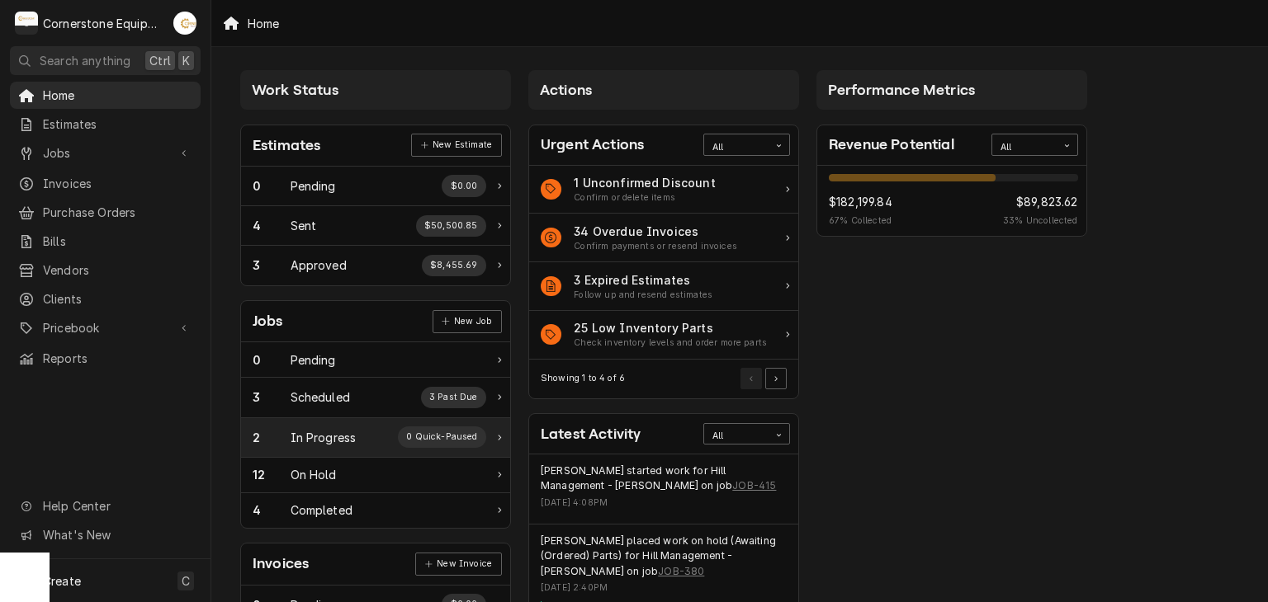
click at [348, 429] on div "In Progress" at bounding box center [323, 437] width 66 height 17
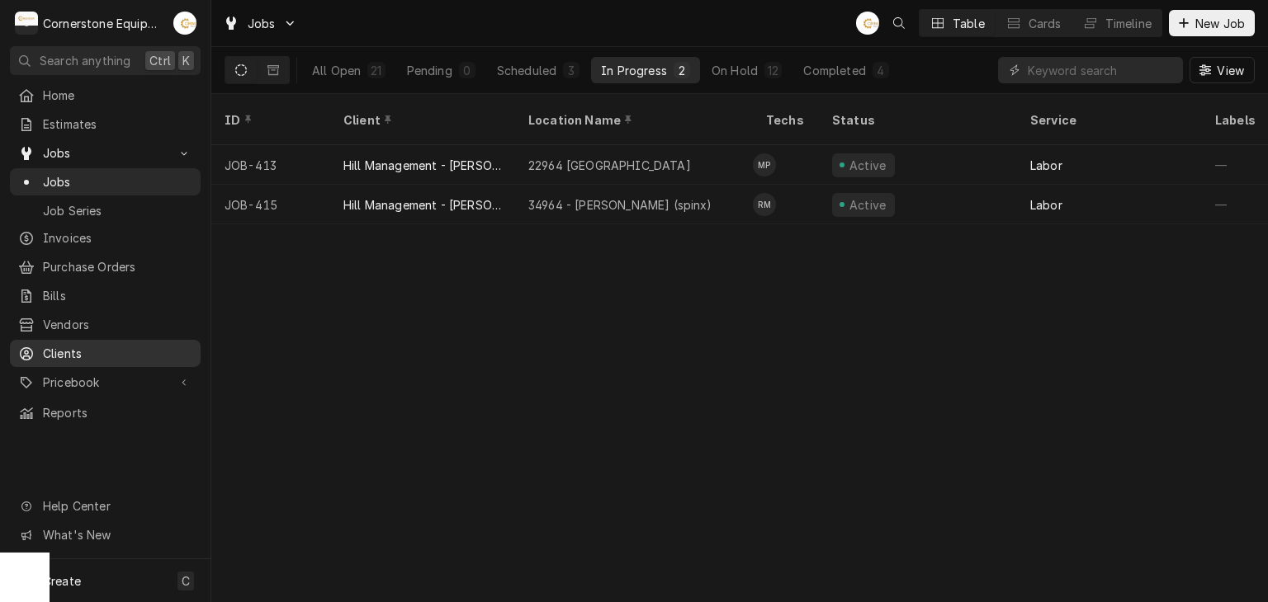
click at [100, 345] on span "Clients" at bounding box center [117, 353] width 149 height 17
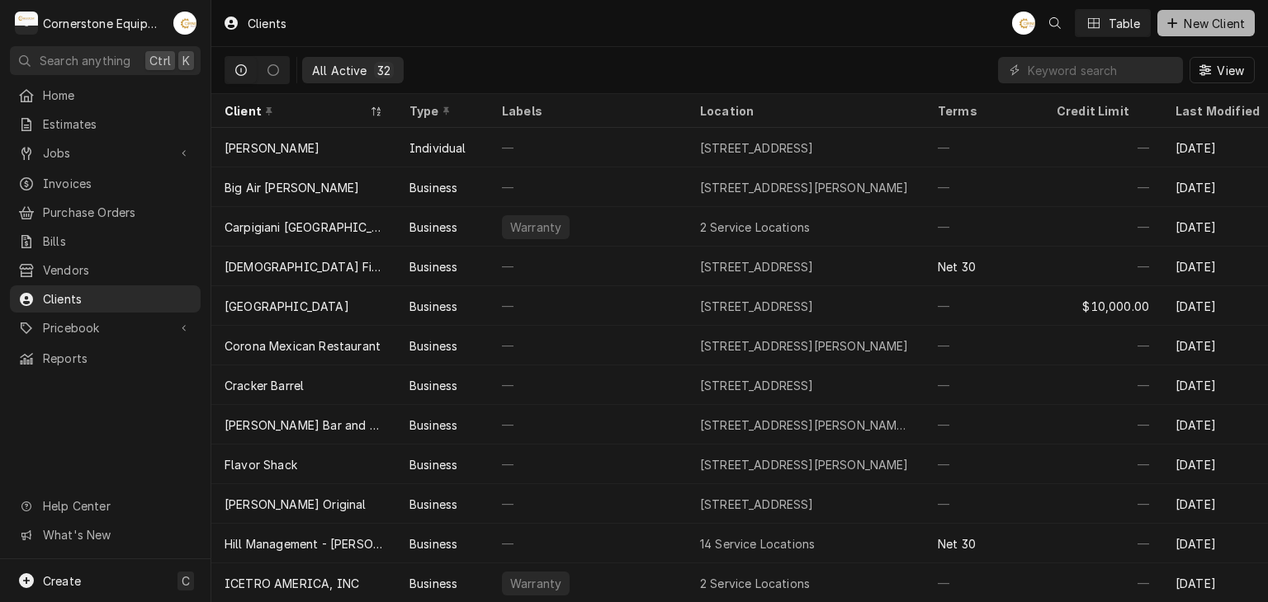
click at [1241, 29] on span "New Client" at bounding box center [1214, 23] width 68 height 17
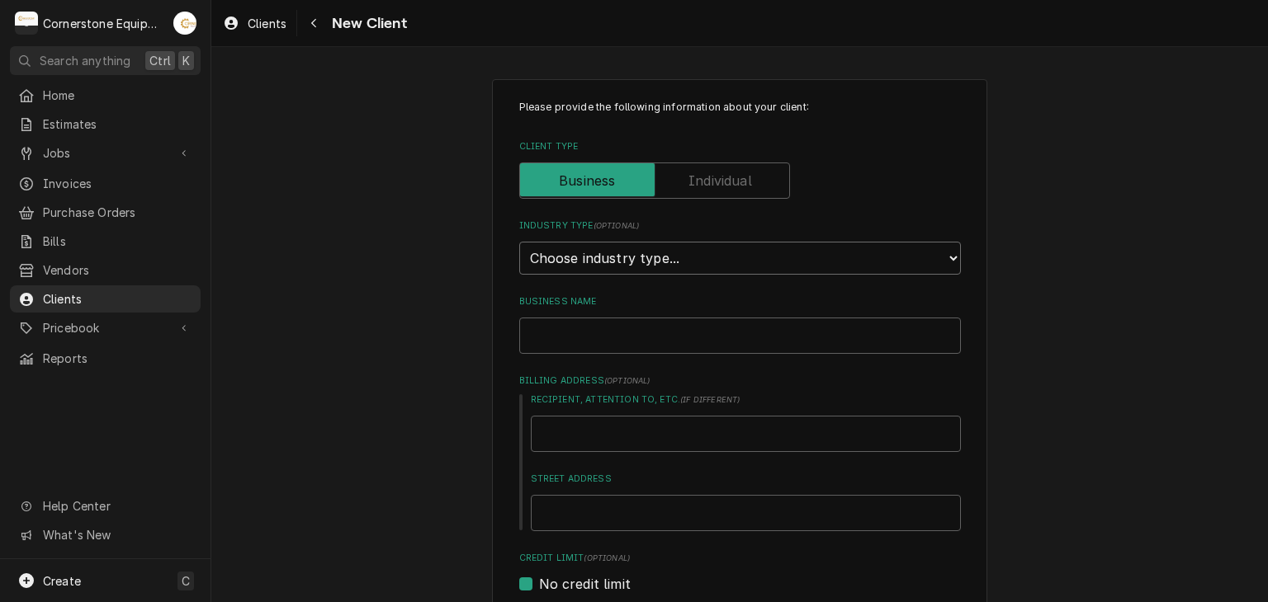
click at [706, 267] on select "Choose industry type... Residential Commercial Industrial Government" at bounding box center [740, 258] width 442 height 33
select select "2"
click at [519, 242] on select "Choose industry type... Residential Commercial Industrial Government" at bounding box center [740, 258] width 442 height 33
drag, startPoint x: 624, startPoint y: 314, endPoint x: 619, endPoint y: 327, distance: 13.3
click at [624, 315] on div "Business Name" at bounding box center [740, 324] width 442 height 59
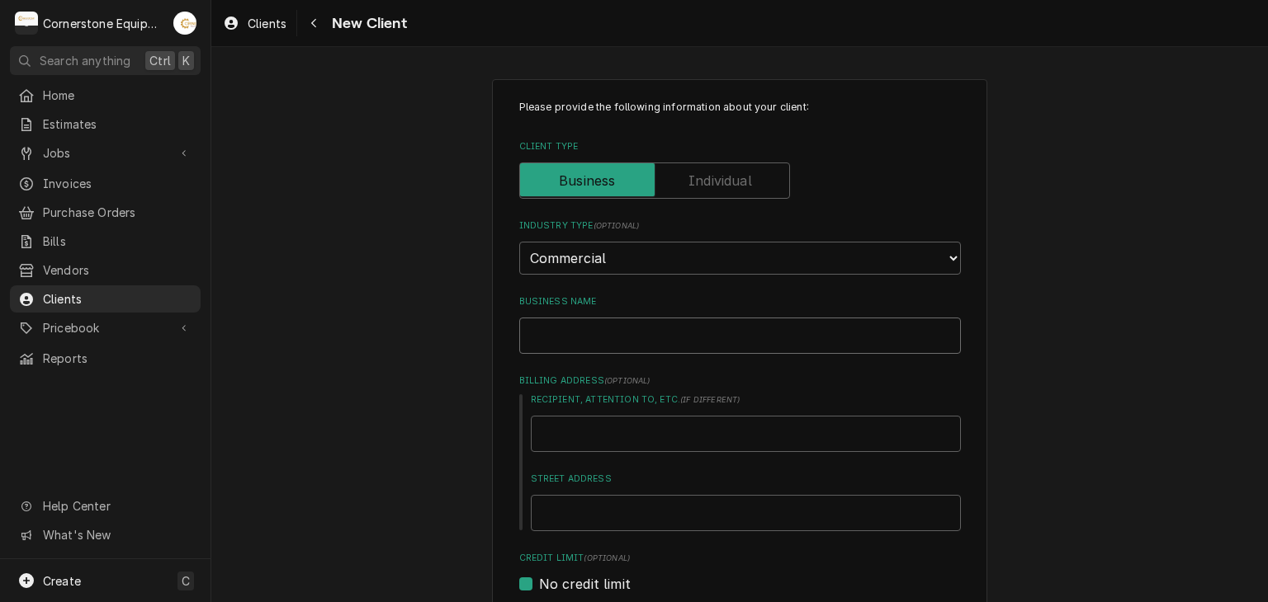
click at [614, 335] on input "Business Name" at bounding box center [740, 336] width 442 height 36
type textarea "x"
type input "D"
type textarea "x"
type input "De"
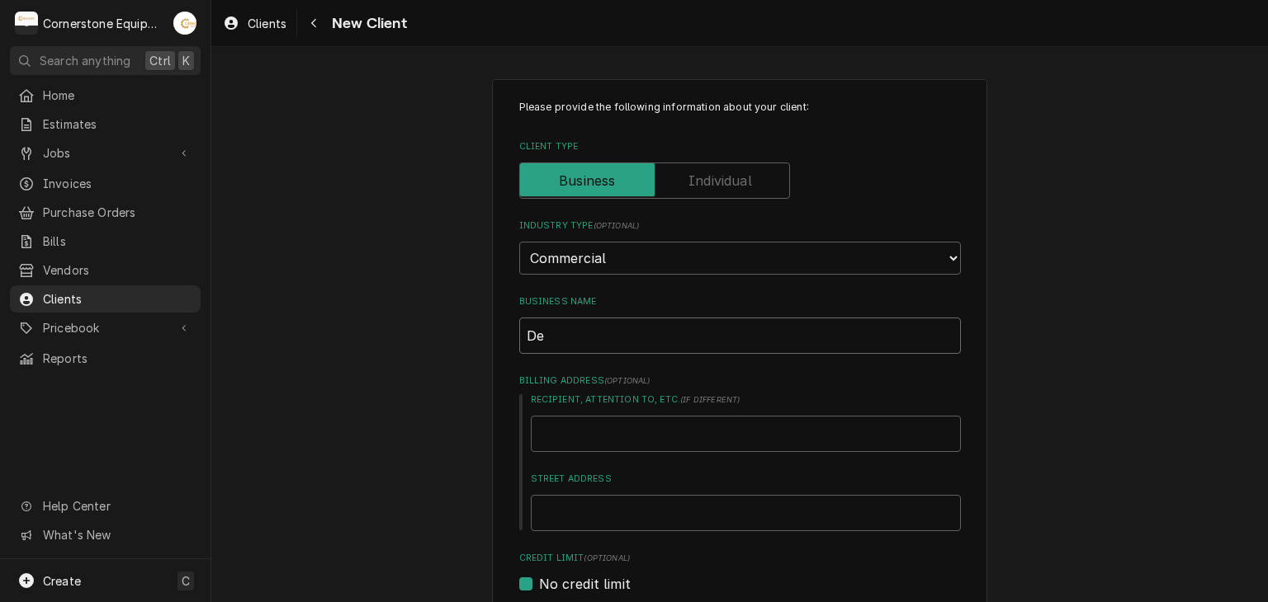
type textarea "x"
type input "Den"
type textarea "x"
type input "Denn"
type textarea "x"
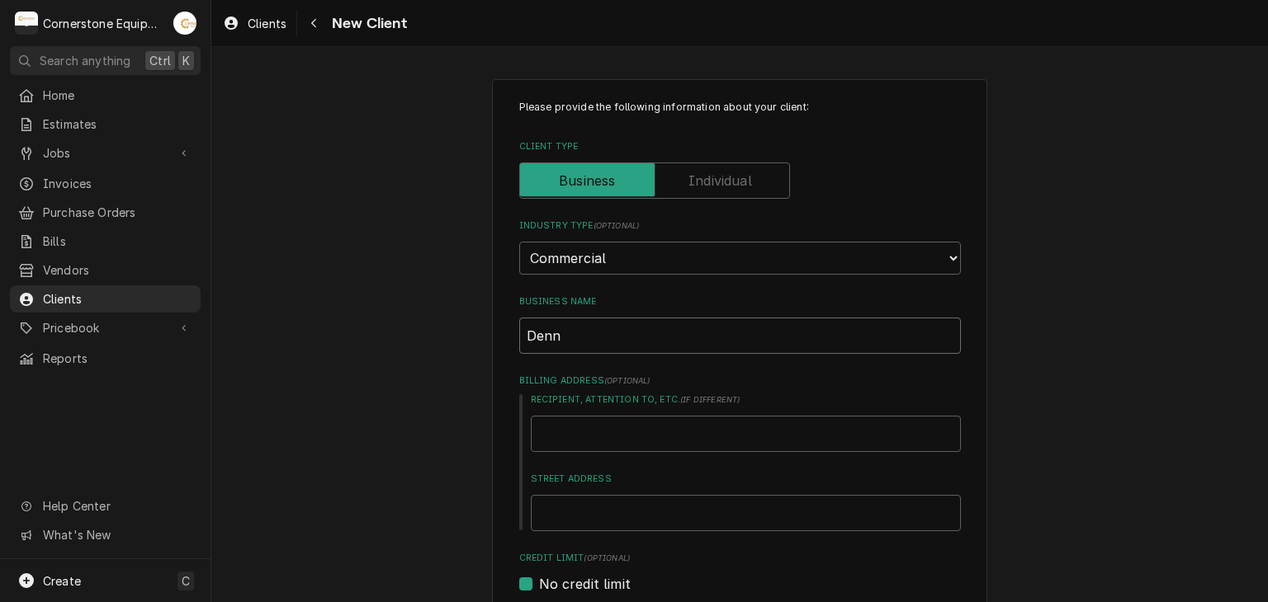
type input "[PERSON_NAME]"
type textarea "x"
type input "[PERSON_NAME]'"
type textarea "x"
type input "[PERSON_NAME]"
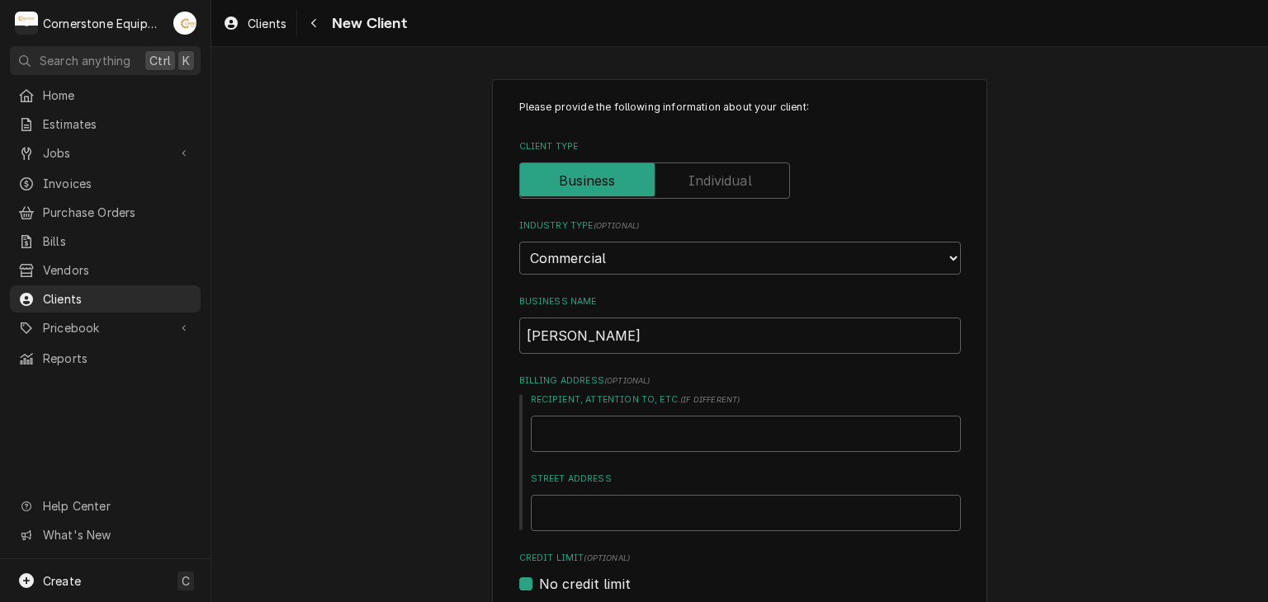
click at [427, 397] on div "Please provide the following information about your client: Client Type Industr…" at bounding box center [739, 606] width 1056 height 1084
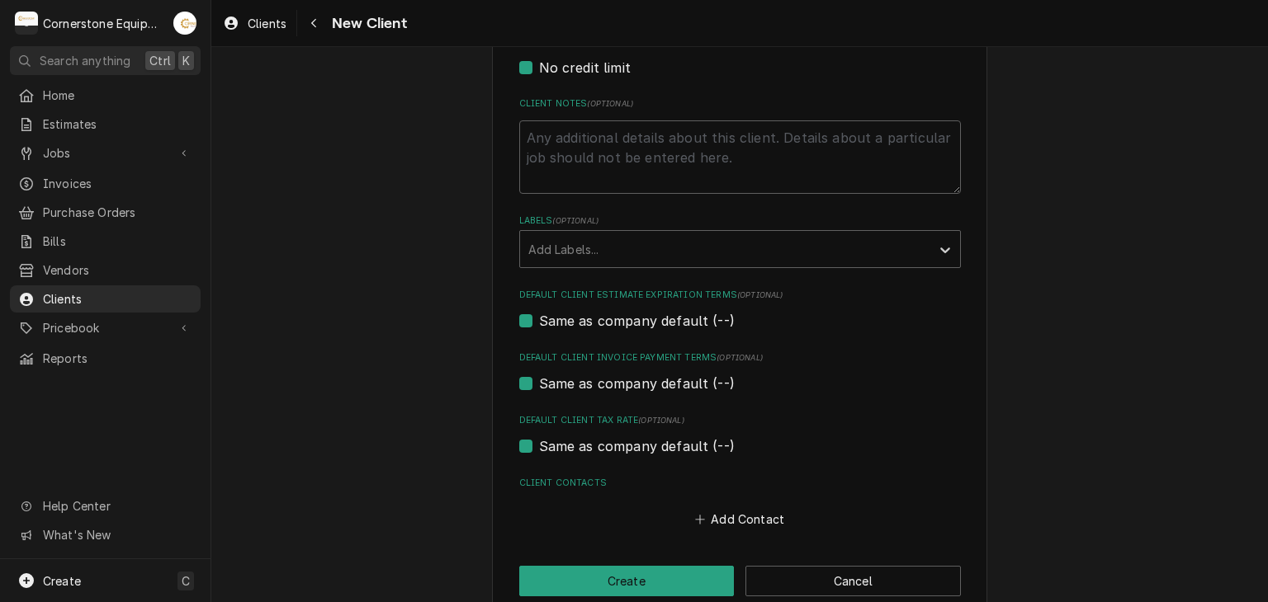
scroll to position [544, 0]
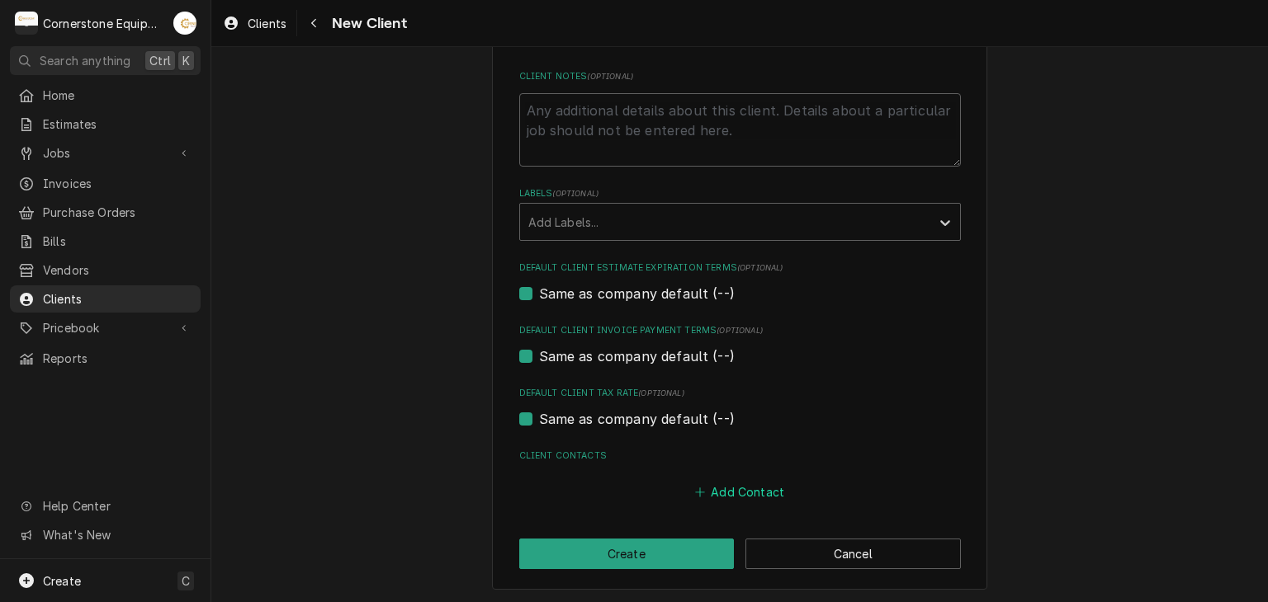
click at [726, 491] on button "Add Contact" at bounding box center [739, 492] width 95 height 23
type textarea "x"
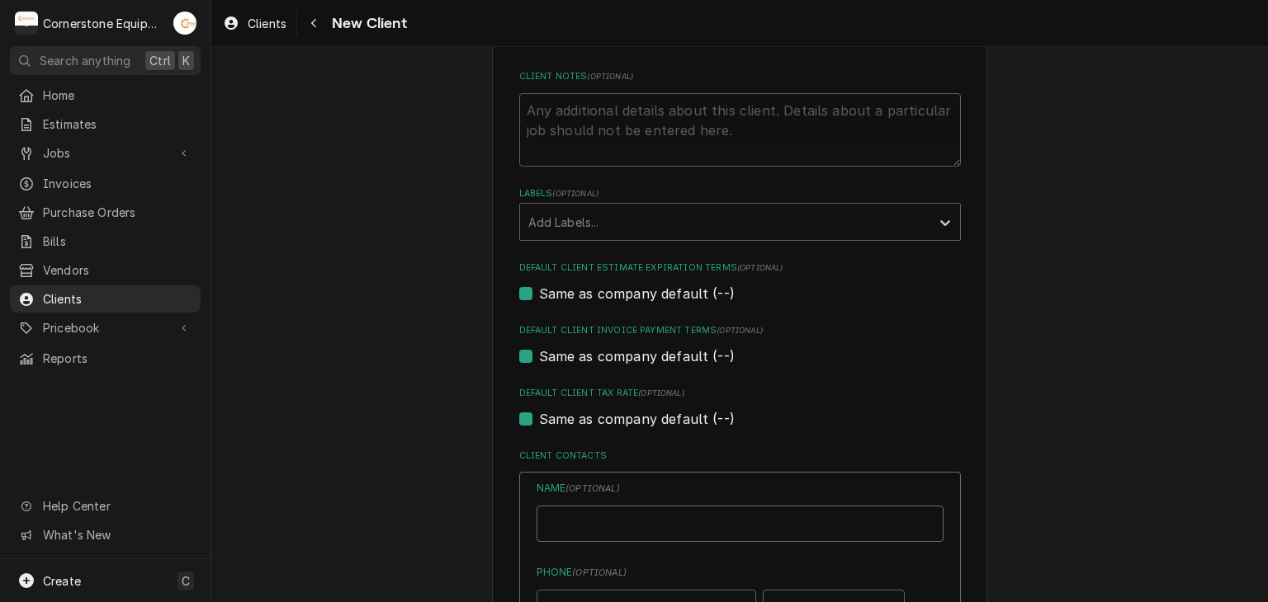
click at [660, 523] on input "Business Name" at bounding box center [739, 524] width 407 height 36
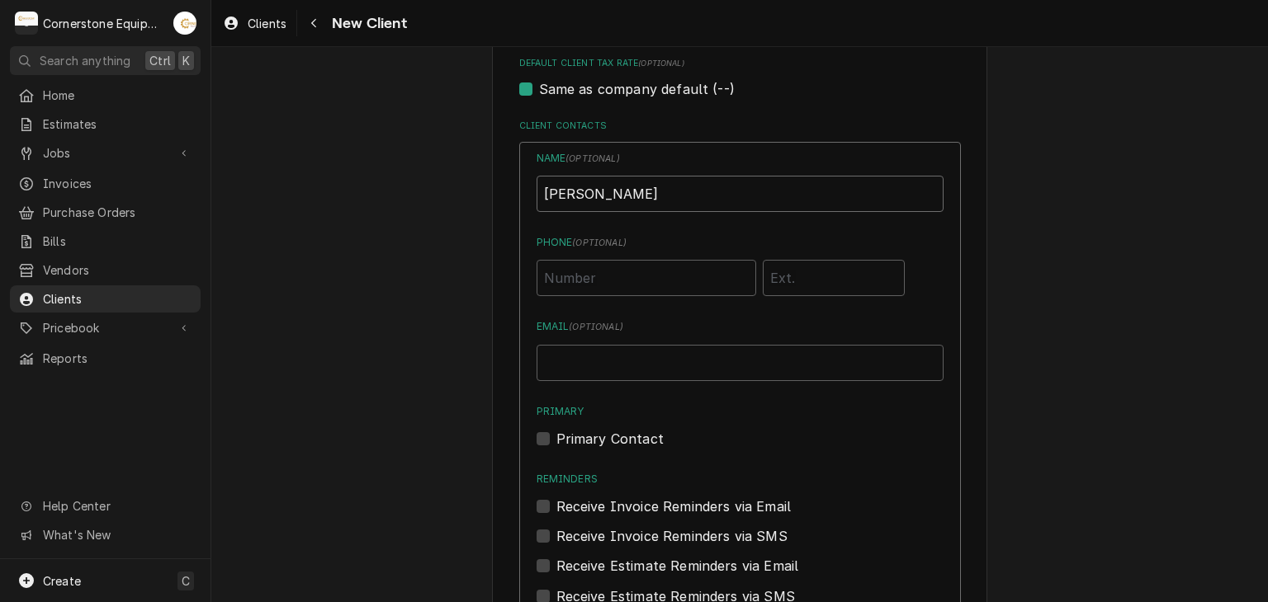
type input "[PERSON_NAME]"
click at [597, 291] on input "Phone ( optional )" at bounding box center [646, 278] width 220 height 36
click at [612, 284] on input "Phone ( optional )" at bounding box center [646, 278] width 220 height 36
type input "(864) 316-9630"
click at [664, 352] on input "Email ( optional )" at bounding box center [739, 363] width 407 height 36
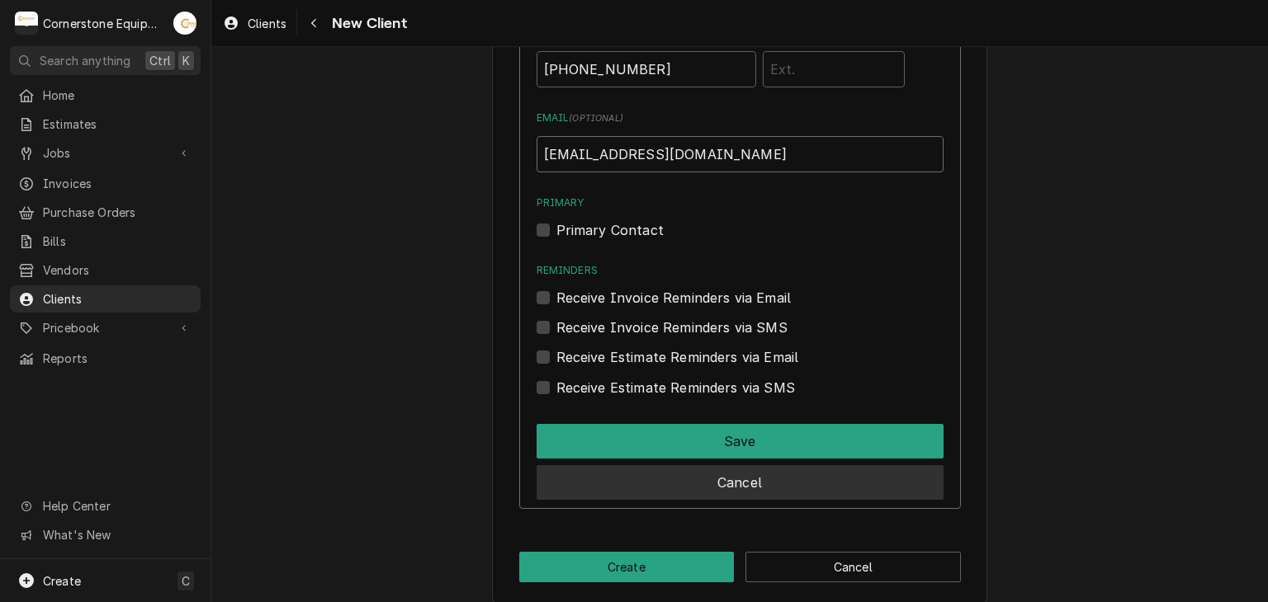
scroll to position [1095, 0]
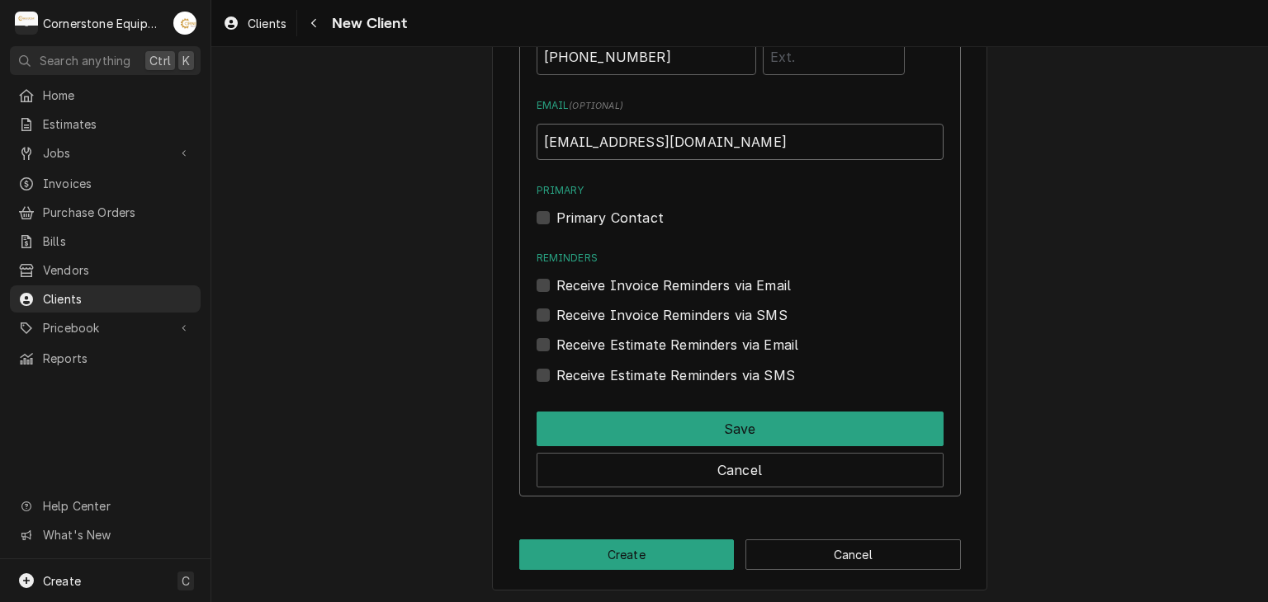
type input "swhiteside@godennys.com"
click at [577, 222] on label "Primary Contact" at bounding box center [609, 218] width 107 height 20
click at [577, 222] on input "Primary" at bounding box center [759, 226] width 407 height 36
checkbox input "true"
click at [591, 320] on label "Receive Invoice Reminders via SMS" at bounding box center [671, 315] width 231 height 20
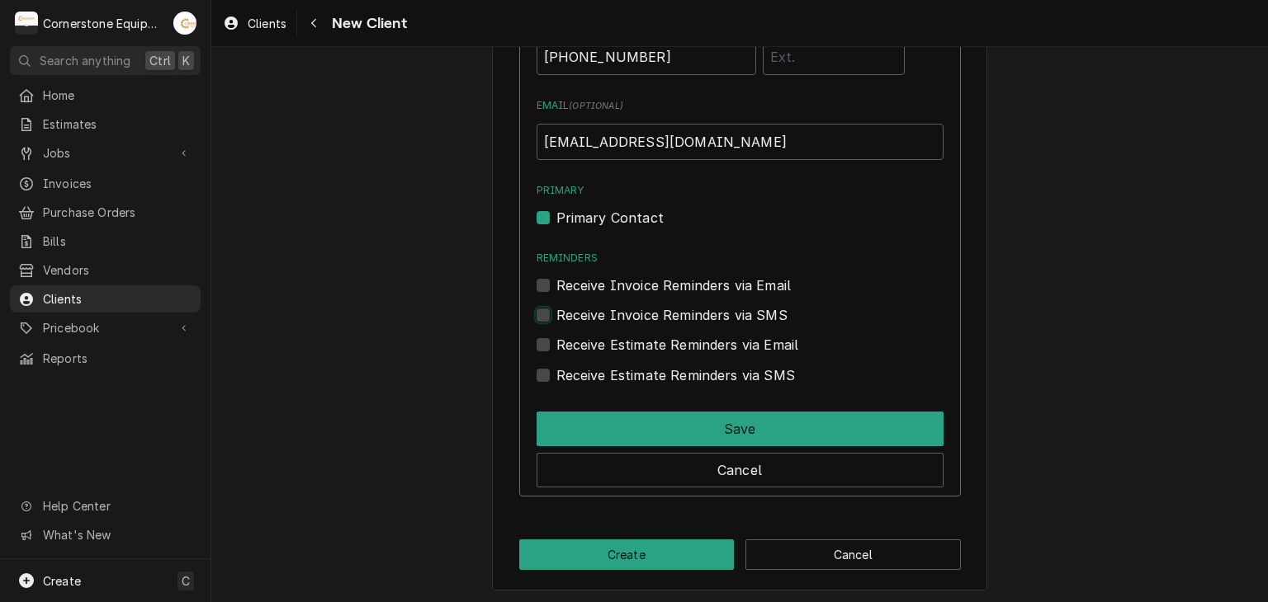
click at [591, 320] on input "Contact Edit Form" at bounding box center [759, 323] width 407 height 36
checkbox input "true"
click at [616, 285] on label "Receive Invoice Reminders via Email" at bounding box center [673, 286] width 235 height 20
click at [616, 285] on input "Reminders" at bounding box center [759, 294] width 407 height 36
checkbox input "true"
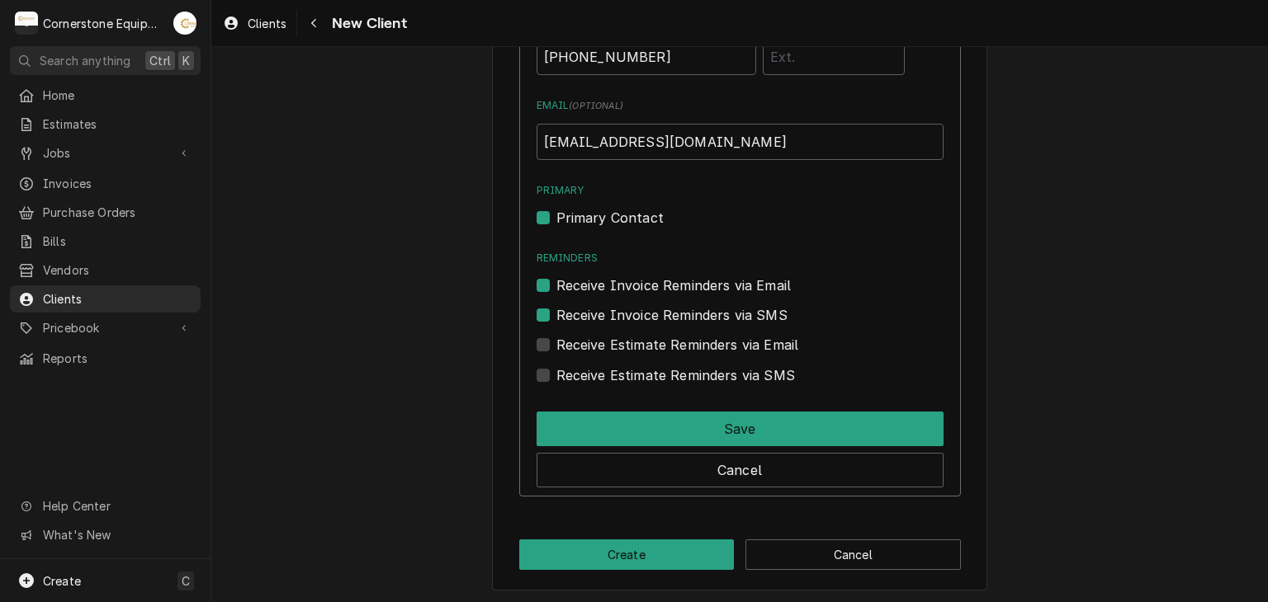
click at [621, 344] on label "Receive Estimate Reminders via Email" at bounding box center [677, 345] width 243 height 20
click at [621, 344] on input "Contact Edit Form" at bounding box center [759, 353] width 407 height 36
checkbox input "true"
click at [631, 390] on div "Name ( optional ) Salatheal Whiteside Phone ( optional ) (864) 316-9630 Email (…" at bounding box center [740, 209] width 442 height 576
click at [632, 377] on label "Receive Estimate Reminders via SMS" at bounding box center [675, 376] width 239 height 20
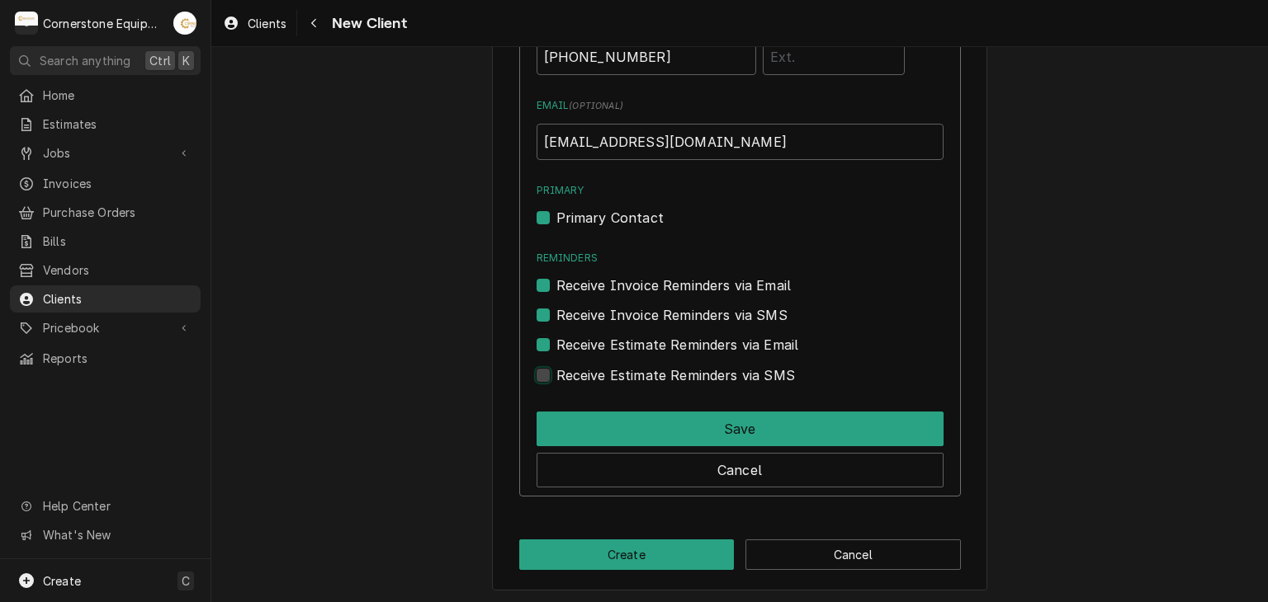
click at [632, 377] on input "Contact Edit Form" at bounding box center [759, 384] width 407 height 36
checkbox input "true"
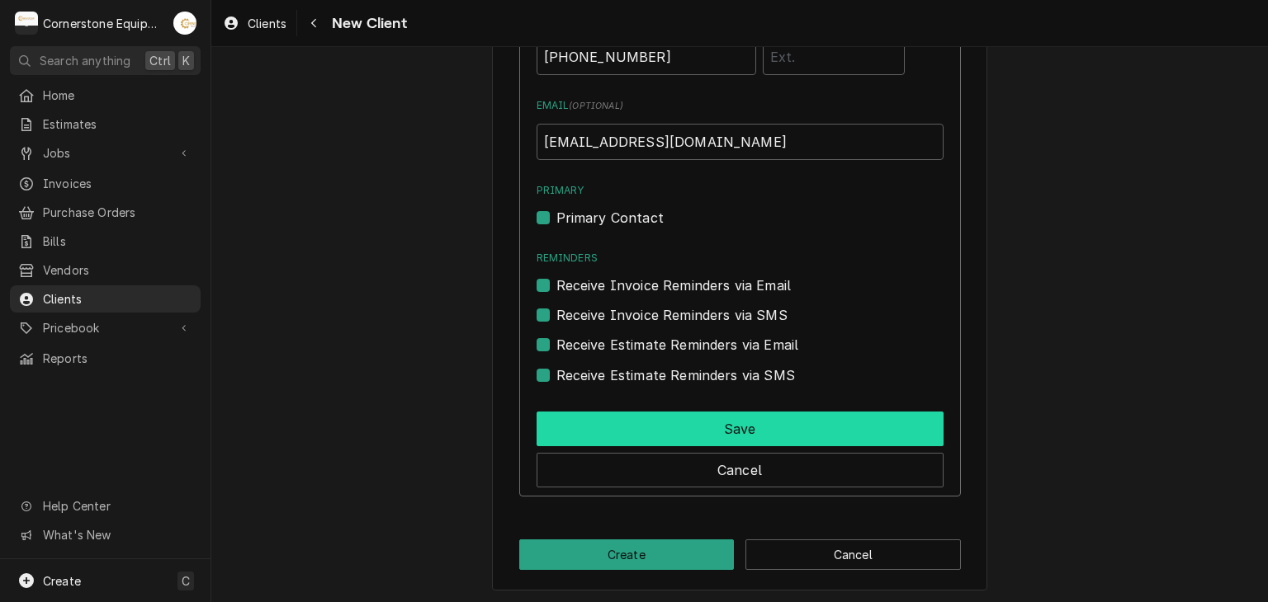
click at [680, 424] on button "Save" at bounding box center [739, 429] width 407 height 35
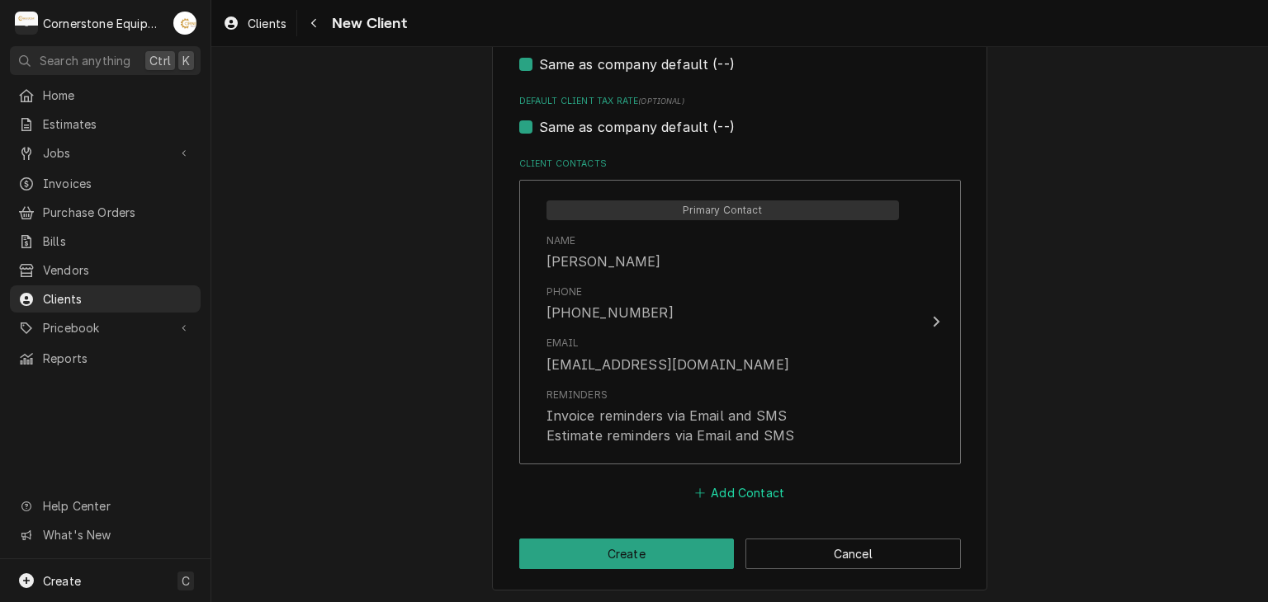
click at [712, 481] on button "Add Contact" at bounding box center [739, 492] width 95 height 23
type textarea "x"
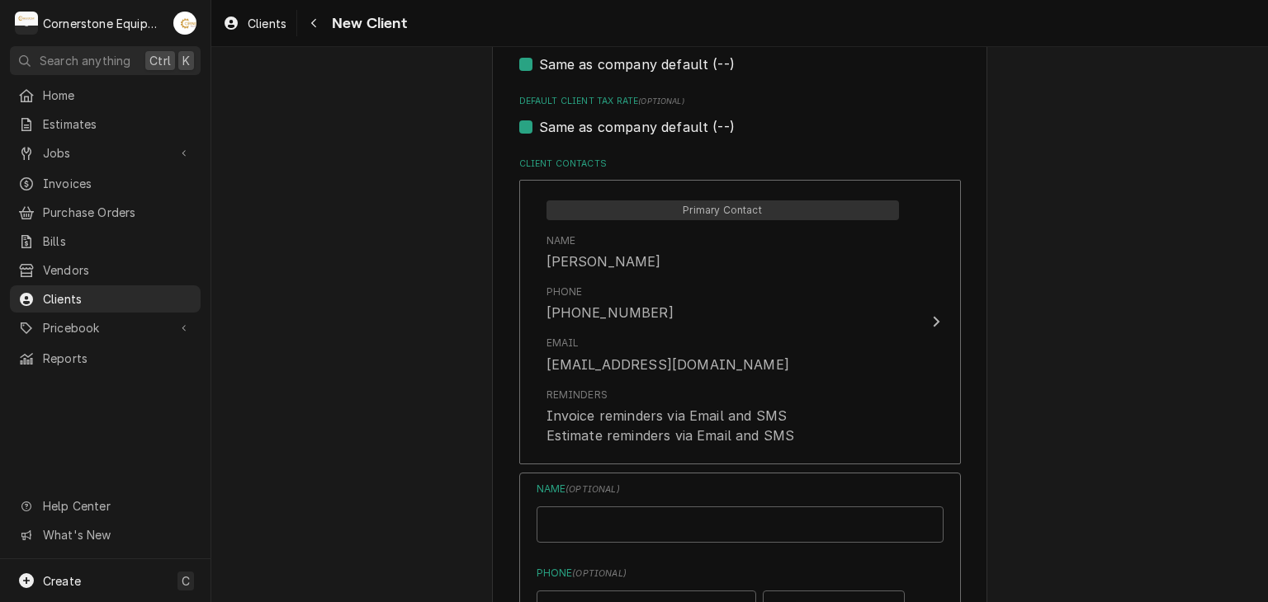
scroll to position [1166, 0]
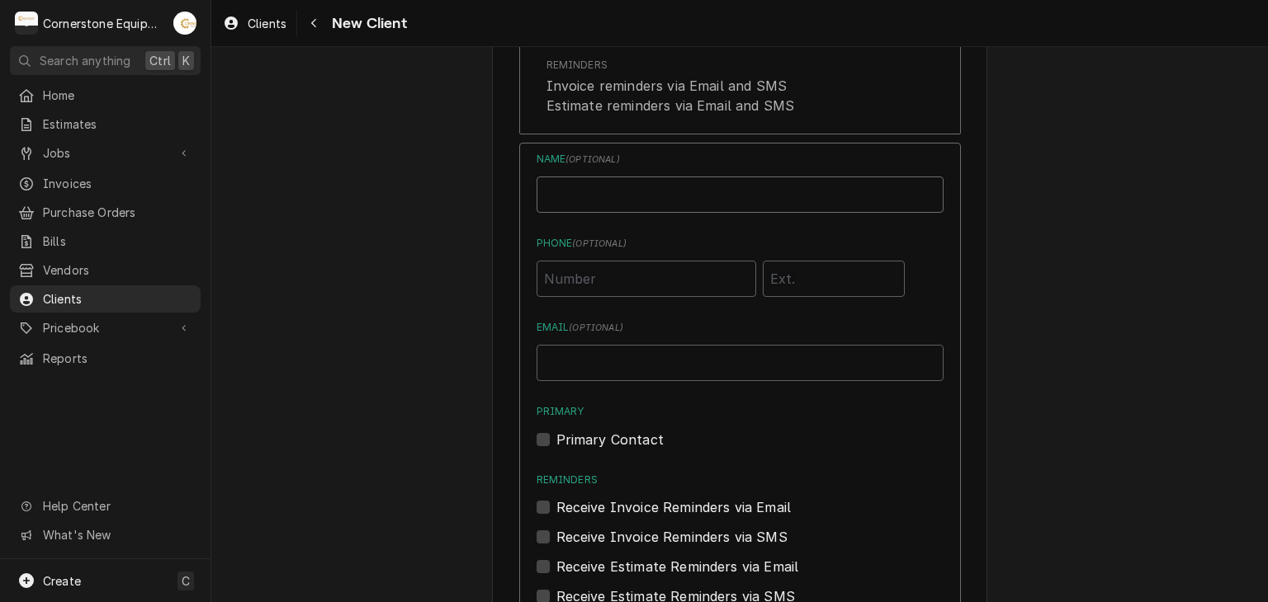
click at [536, 188] on input "Business Name" at bounding box center [739, 195] width 407 height 36
type input "[PERSON_NAME]"
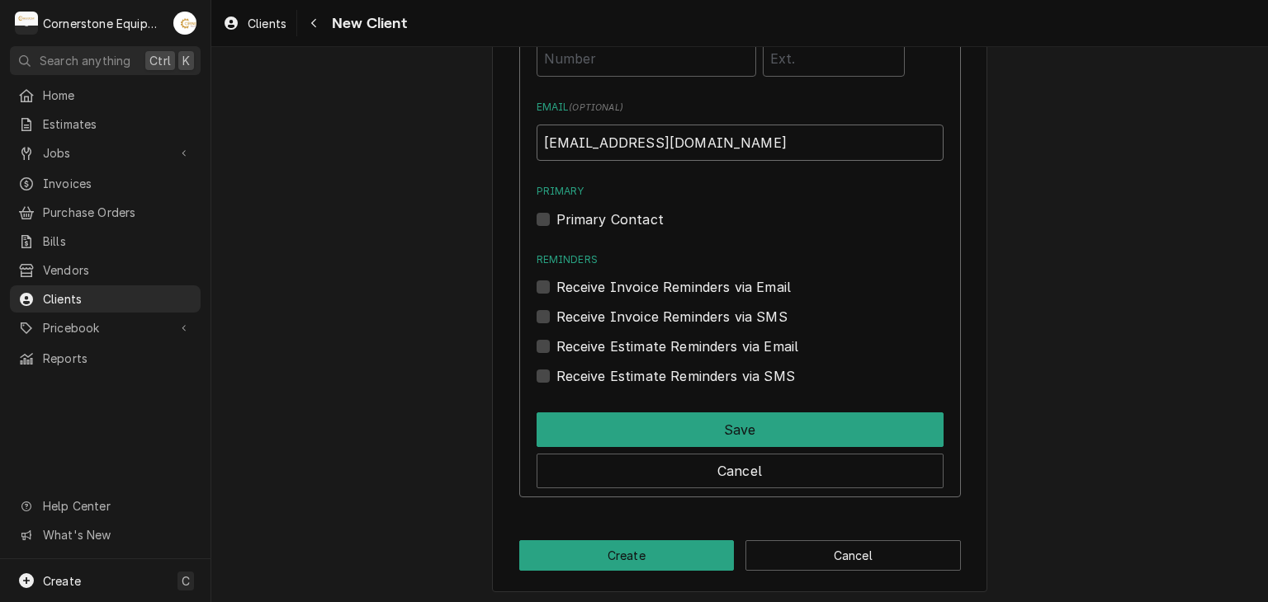
type input "[EMAIL_ADDRESS][DOMAIN_NAME]"
click at [641, 285] on label "Receive Invoice Reminders via Email" at bounding box center [673, 287] width 235 height 20
click at [641, 285] on input "Reminders" at bounding box center [759, 295] width 407 height 36
checkbox input "true"
click at [632, 314] on label "Receive Invoice Reminders via SMS" at bounding box center [671, 317] width 231 height 20
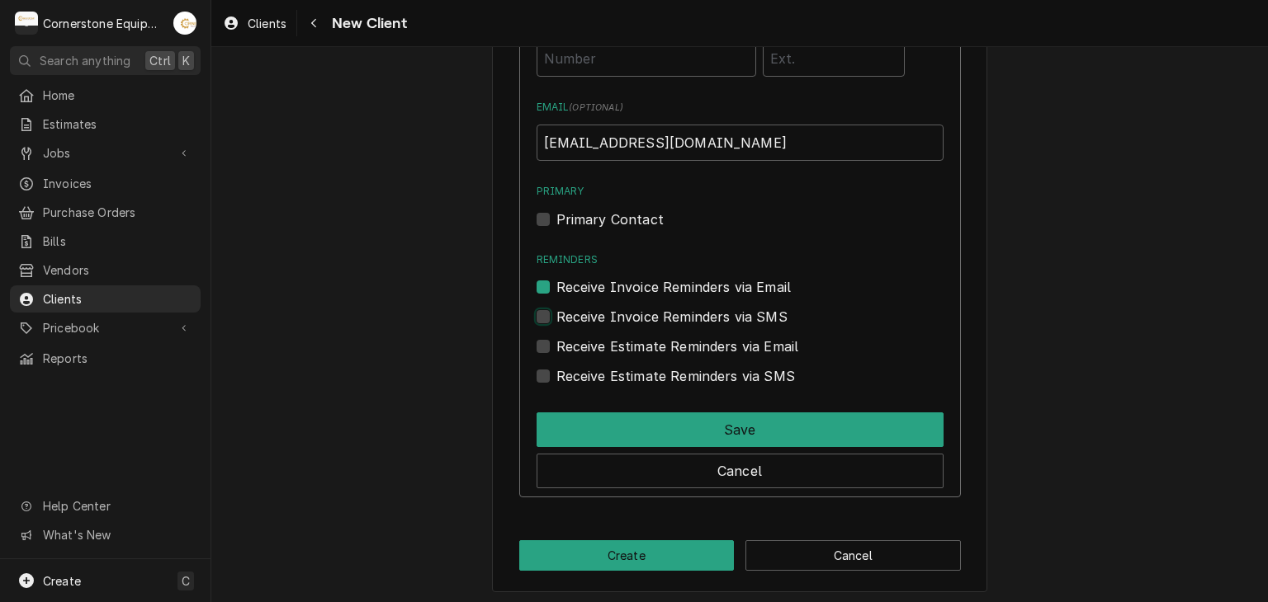
click at [632, 314] on input "Contact Edit Form" at bounding box center [759, 325] width 407 height 36
checkbox input "true"
click at [631, 337] on label "Receive Estimate Reminders via Email" at bounding box center [677, 347] width 243 height 20
click at [631, 337] on input "Contact Edit Form" at bounding box center [759, 355] width 407 height 36
checkbox input "true"
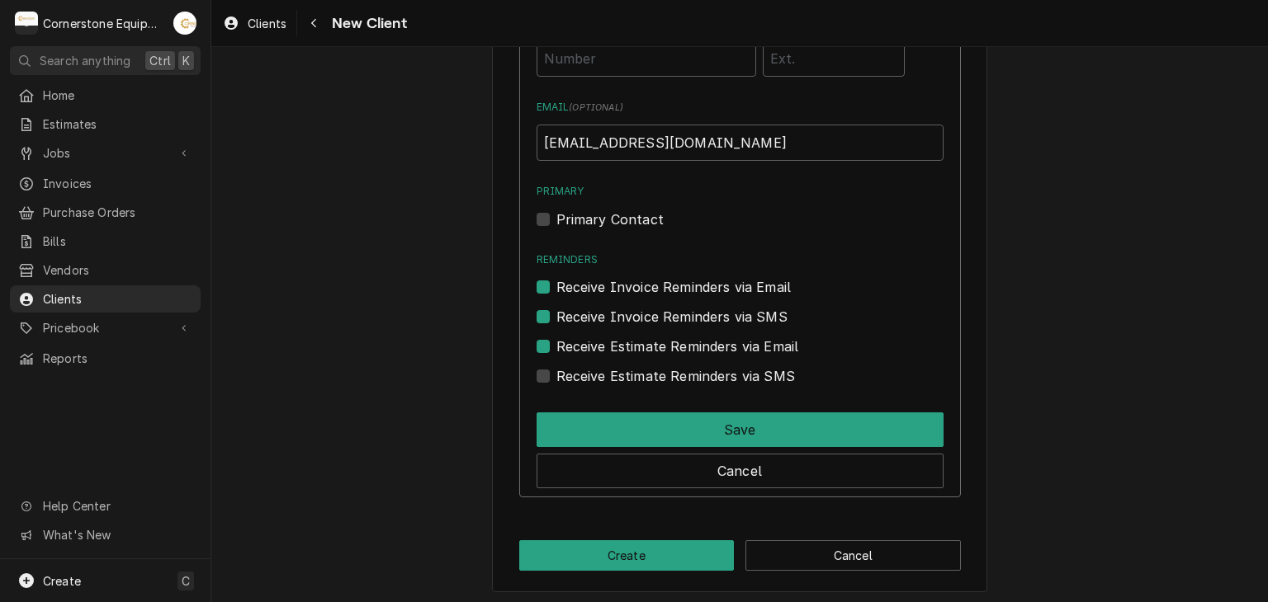
drag, startPoint x: 630, startPoint y: 357, endPoint x: 626, endPoint y: 391, distance: 34.9
click at [630, 357] on div "Receive Estimate Reminders via SMS" at bounding box center [739, 372] width 407 height 30
click at [626, 360] on div "Receive Estimate Reminders via SMS" at bounding box center [739, 372] width 407 height 30
click at [631, 387] on div "Name ( optional ) Kate Walls Phone ( optional ) Email ( optional ) kwalls@goden…" at bounding box center [740, 210] width 442 height 576
click at [629, 377] on label "Receive Estimate Reminders via SMS" at bounding box center [675, 376] width 239 height 20
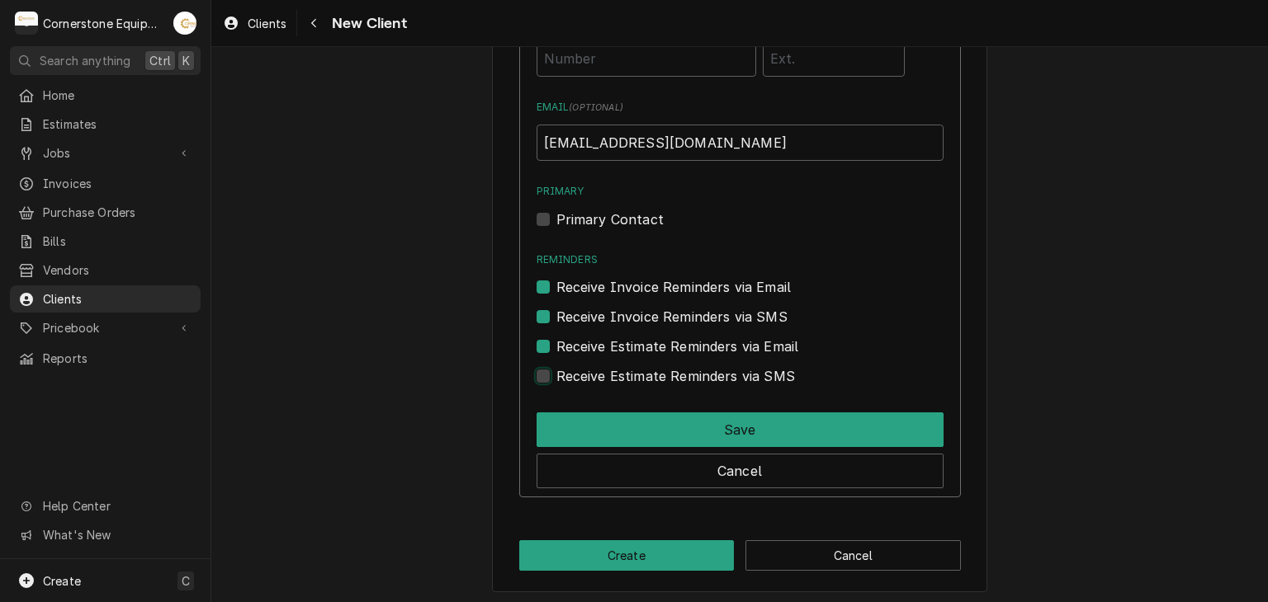
click at [629, 377] on input "Contact Edit Form" at bounding box center [759, 384] width 407 height 36
checkbox input "true"
click at [663, 318] on label "Receive Invoice Reminders via SMS" at bounding box center [671, 317] width 231 height 20
click at [663, 318] on input "Contact Edit Form" at bounding box center [759, 325] width 407 height 36
checkbox input "false"
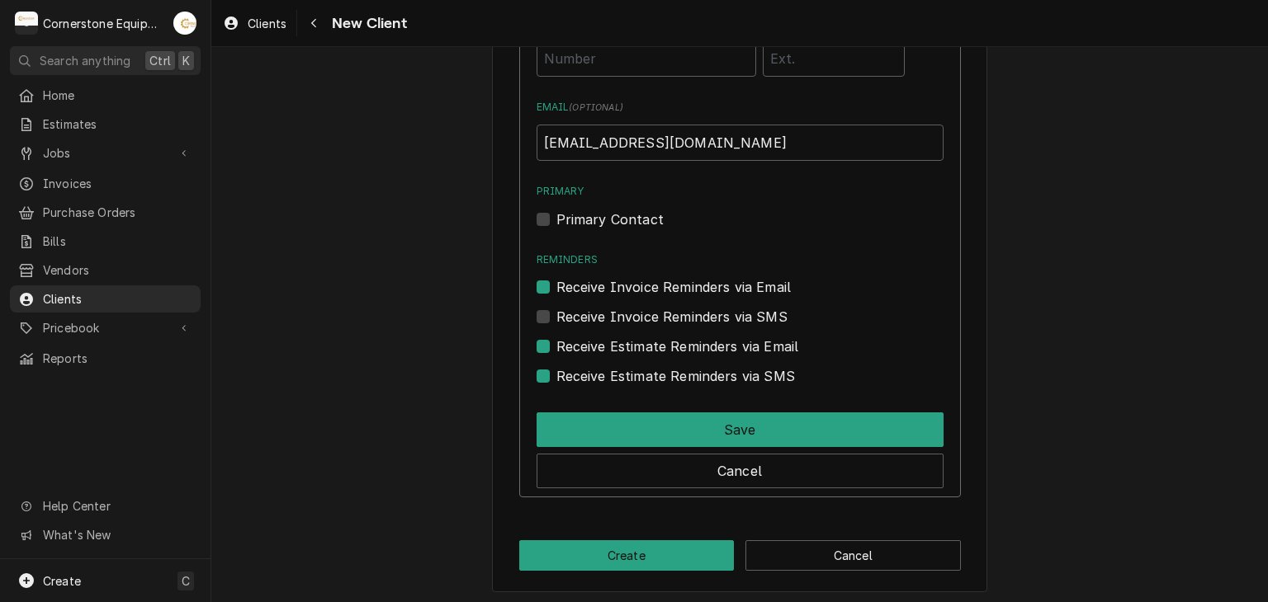
click at [670, 375] on label "Receive Estimate Reminders via SMS" at bounding box center [675, 376] width 239 height 20
click at [670, 375] on input "Contact Edit Form" at bounding box center [759, 384] width 407 height 36
checkbox input "false"
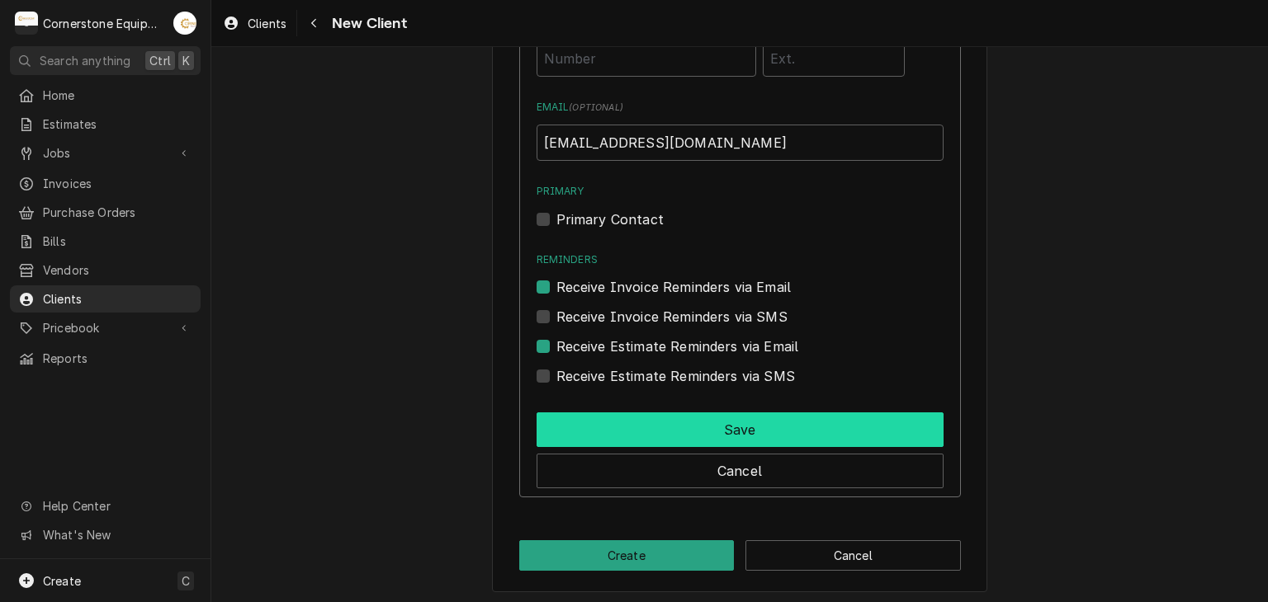
click at [679, 437] on button "Save" at bounding box center [739, 430] width 407 height 35
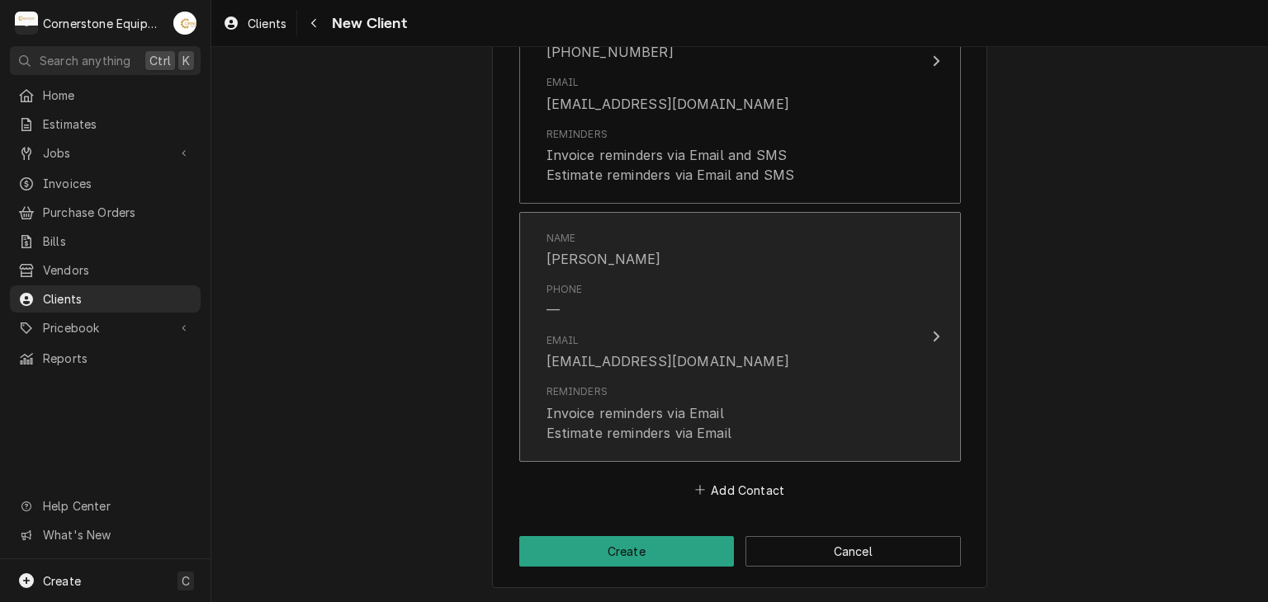
scroll to position [1093, 0]
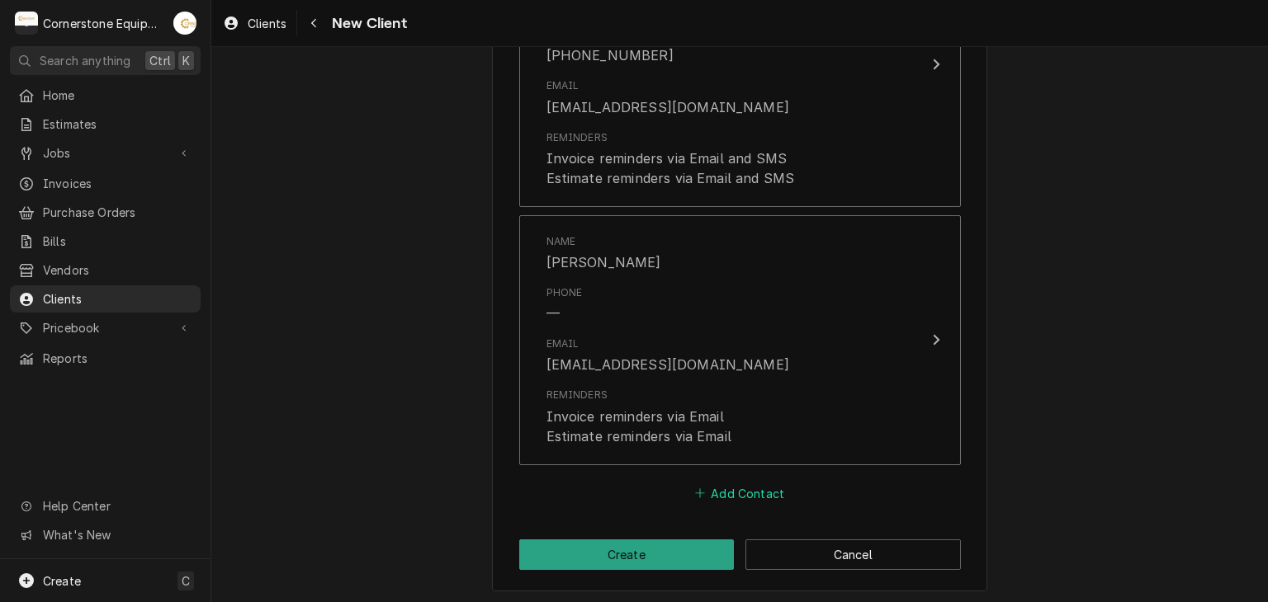
click at [763, 495] on button "Add Contact" at bounding box center [739, 493] width 95 height 23
type textarea "x"
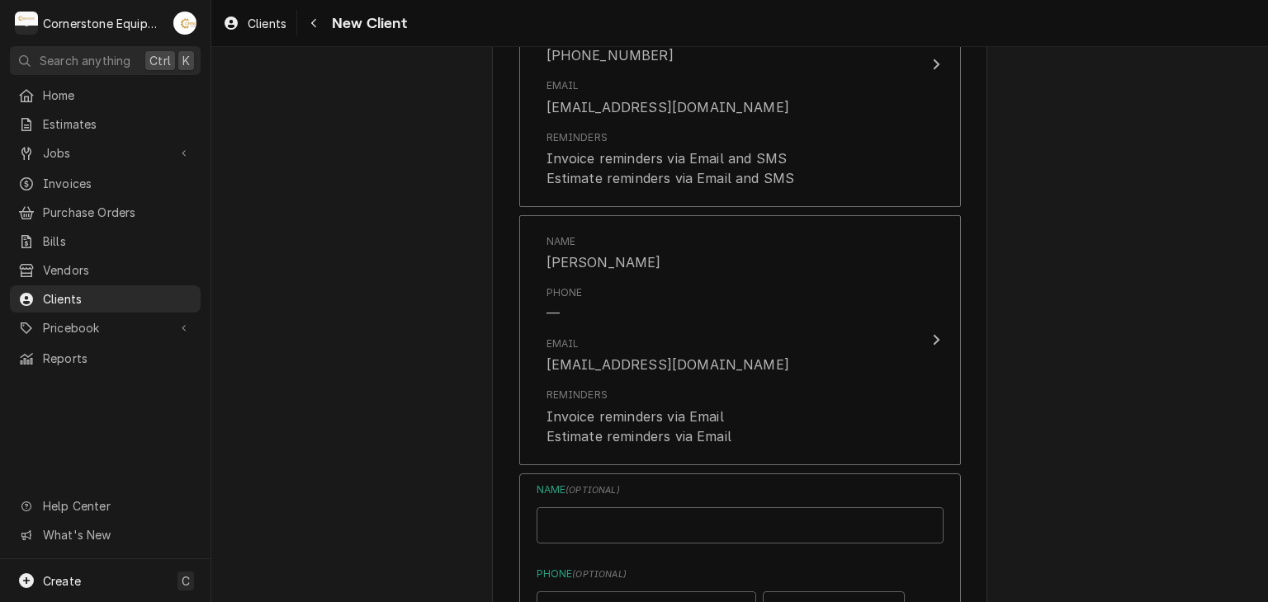
click at [585, 499] on div "Name ( optional )" at bounding box center [739, 513] width 407 height 61
drag, startPoint x: 587, startPoint y: 506, endPoint x: 588, endPoint y: 519, distance: 13.2
click at [588, 517] on div "Name ( optional )" at bounding box center [739, 513] width 407 height 61
click at [588, 519] on input "Business Name" at bounding box center [739, 526] width 407 height 36
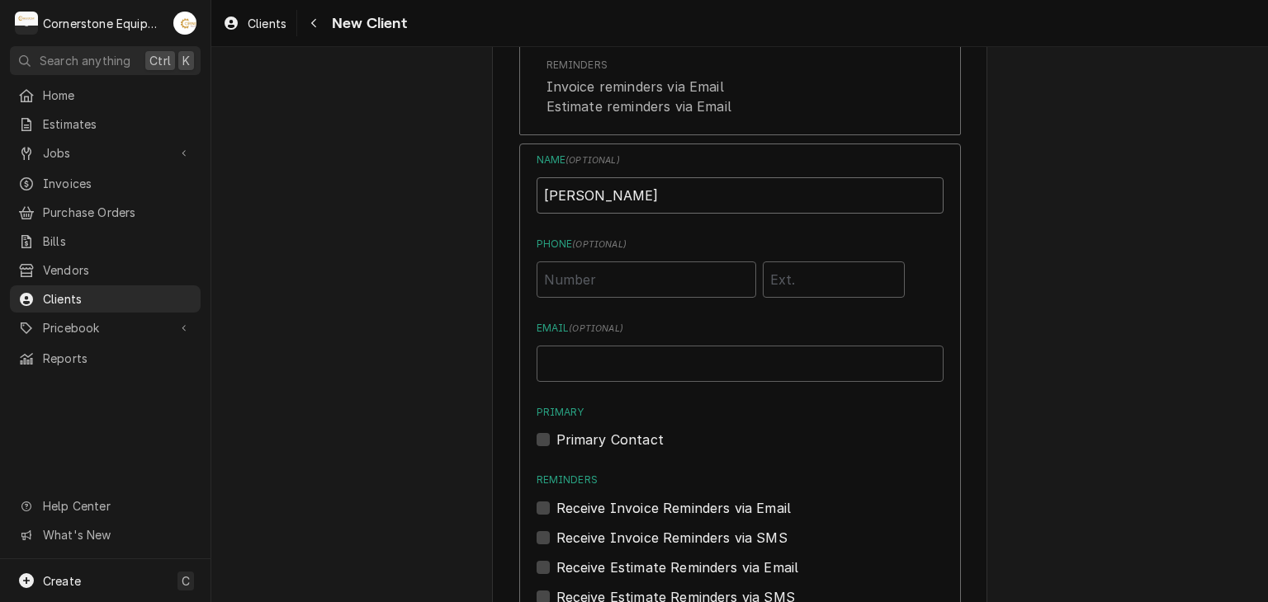
type input "[PERSON_NAME]"
click at [612, 356] on input "Email ( optional )" at bounding box center [739, 364] width 407 height 36
type input "[EMAIL_ADDRESS][DOMAIN_NAME]"
click at [548, 436] on div "Primary Contact" at bounding box center [739, 440] width 407 height 20
click at [556, 438] on label "Primary Contact" at bounding box center [609, 440] width 107 height 20
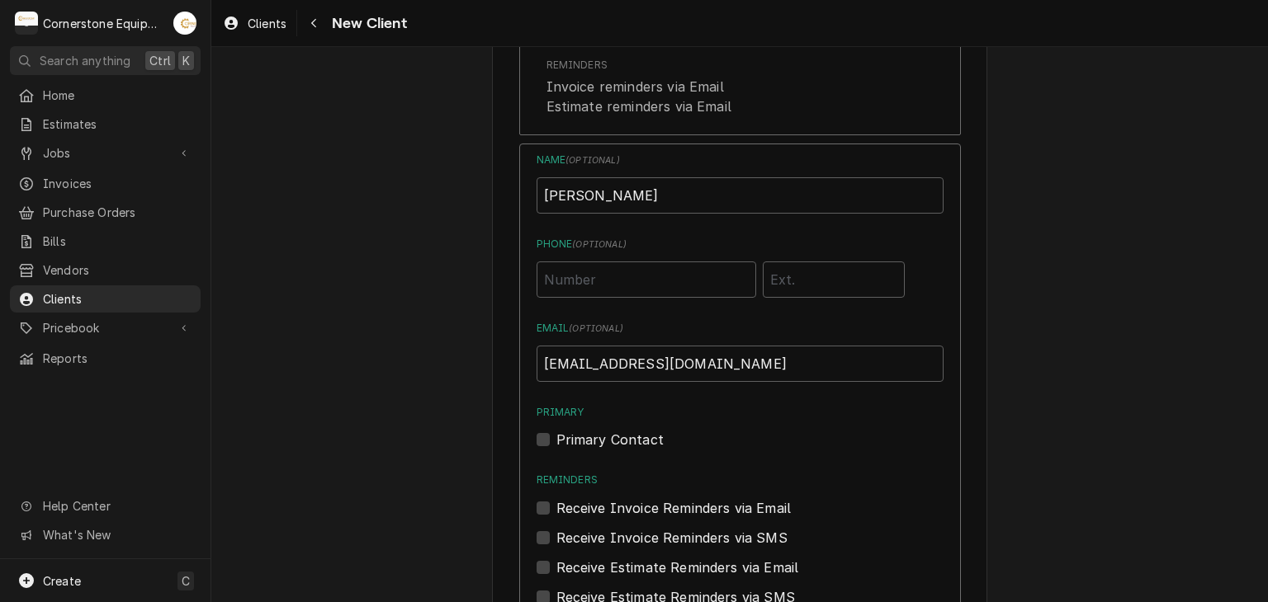
click at [556, 438] on input "Primary" at bounding box center [759, 448] width 407 height 36
click at [556, 438] on label "Primary Contact" at bounding box center [609, 440] width 107 height 20
click at [556, 438] on input "Primary" at bounding box center [759, 448] width 407 height 36
checkbox input "false"
click at [556, 500] on label "Receive Invoice Reminders via Email" at bounding box center [673, 508] width 235 height 20
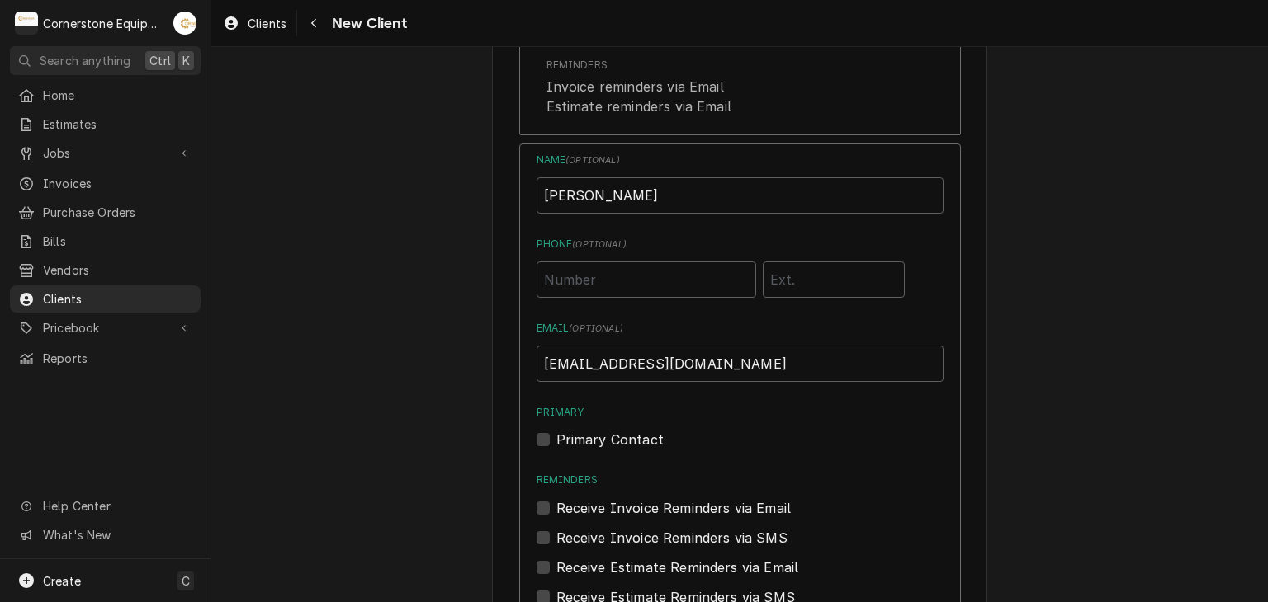
click at [556, 500] on input "Reminders" at bounding box center [759, 516] width 407 height 36
checkbox input "true"
click at [525, 531] on div "Name ( optional ) Chris Wolf Phone ( optional ) Email ( optional ) blacksburg86…" at bounding box center [740, 432] width 442 height 576
click at [556, 540] on label "Receive Invoice Reminders via SMS" at bounding box center [671, 538] width 231 height 20
click at [556, 540] on input "Contact Edit Form" at bounding box center [759, 546] width 407 height 36
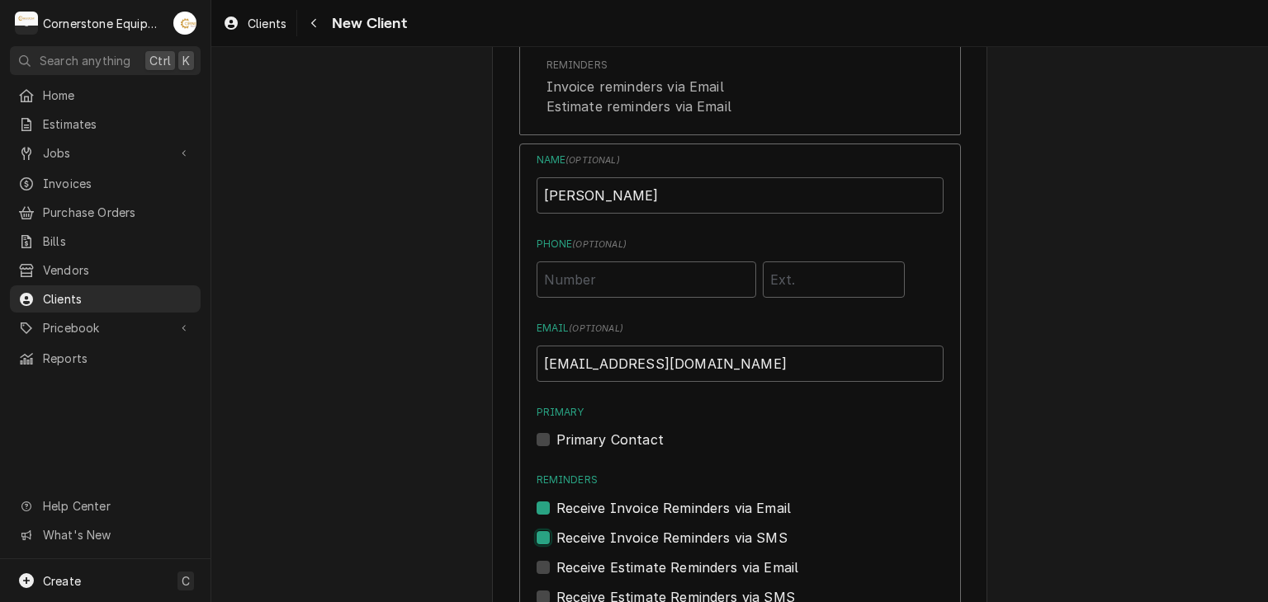
checkbox input "true"
click at [556, 563] on label "Receive Estimate Reminders via Email" at bounding box center [677, 568] width 243 height 20
click at [556, 563] on input "Contact Edit Form" at bounding box center [759, 576] width 407 height 36
checkbox input "true"
click at [545, 588] on div "Receive Estimate Reminders via SMS" at bounding box center [739, 598] width 407 height 20
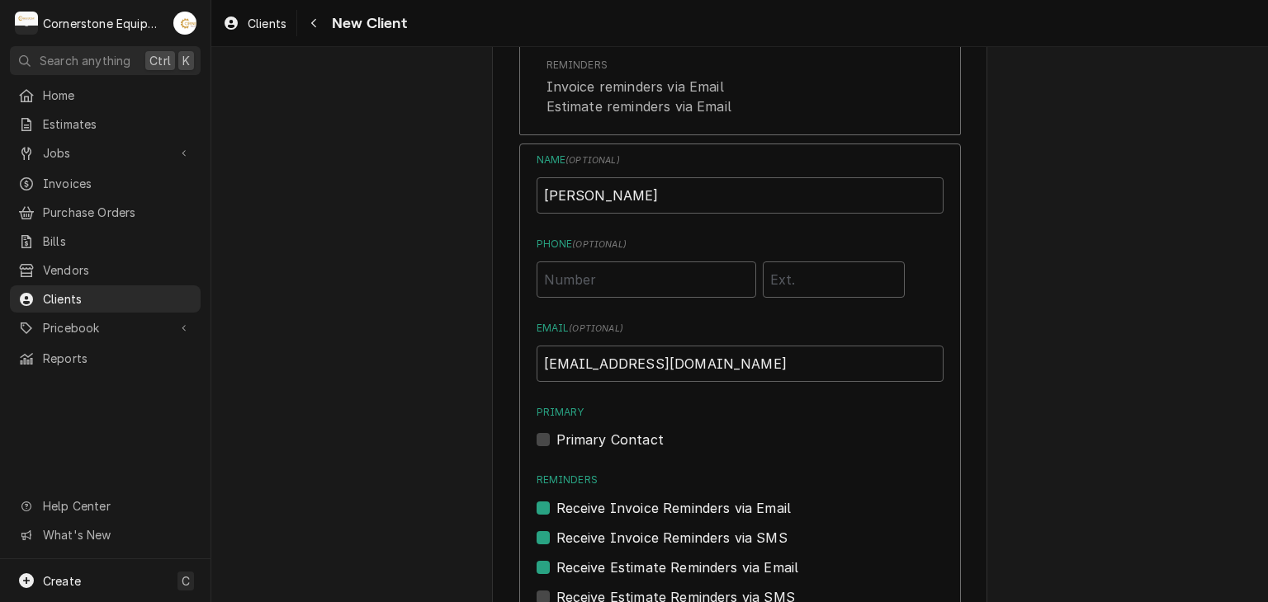
click at [556, 589] on label "Receive Estimate Reminders via SMS" at bounding box center [675, 598] width 239 height 20
click at [556, 589] on input "Contact Edit Form" at bounding box center [759, 606] width 407 height 36
checkbox input "true"
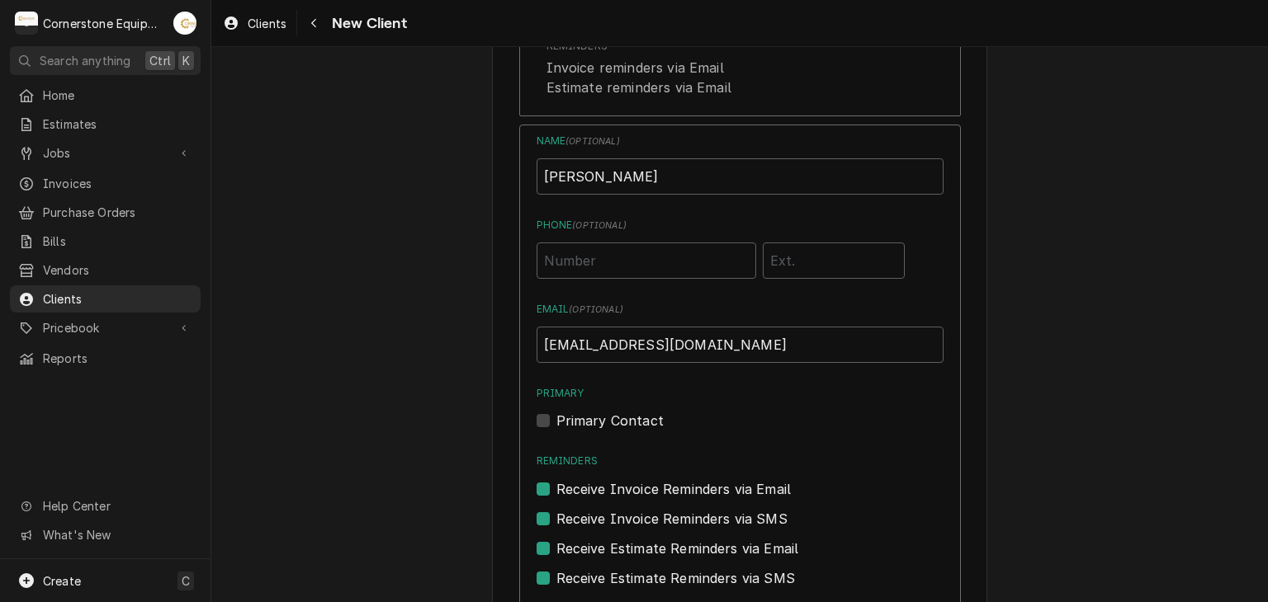
click at [560, 276] on div "Name ( optional ) Chris Wolf Phone ( optional ) Email ( optional ) blacksburg86…" at bounding box center [739, 362] width 407 height 456
click at [562, 257] on input "Phone ( optional )" at bounding box center [646, 261] width 220 height 36
type input "[PHONE_NUMBER]"
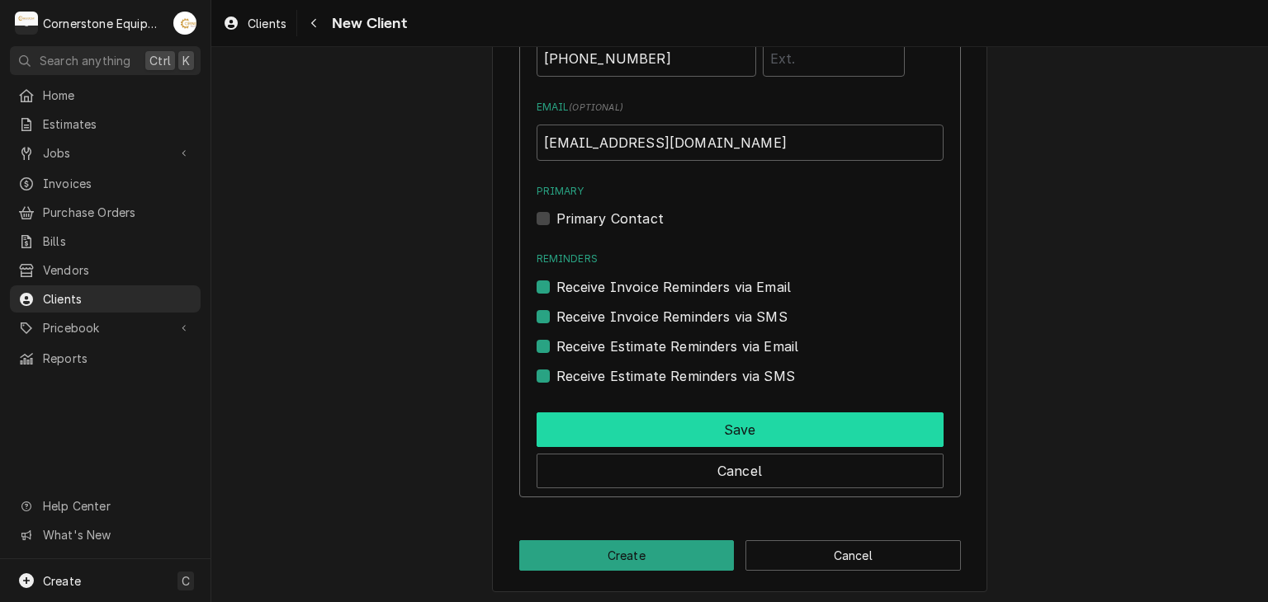
click at [597, 432] on button "Save" at bounding box center [739, 430] width 407 height 35
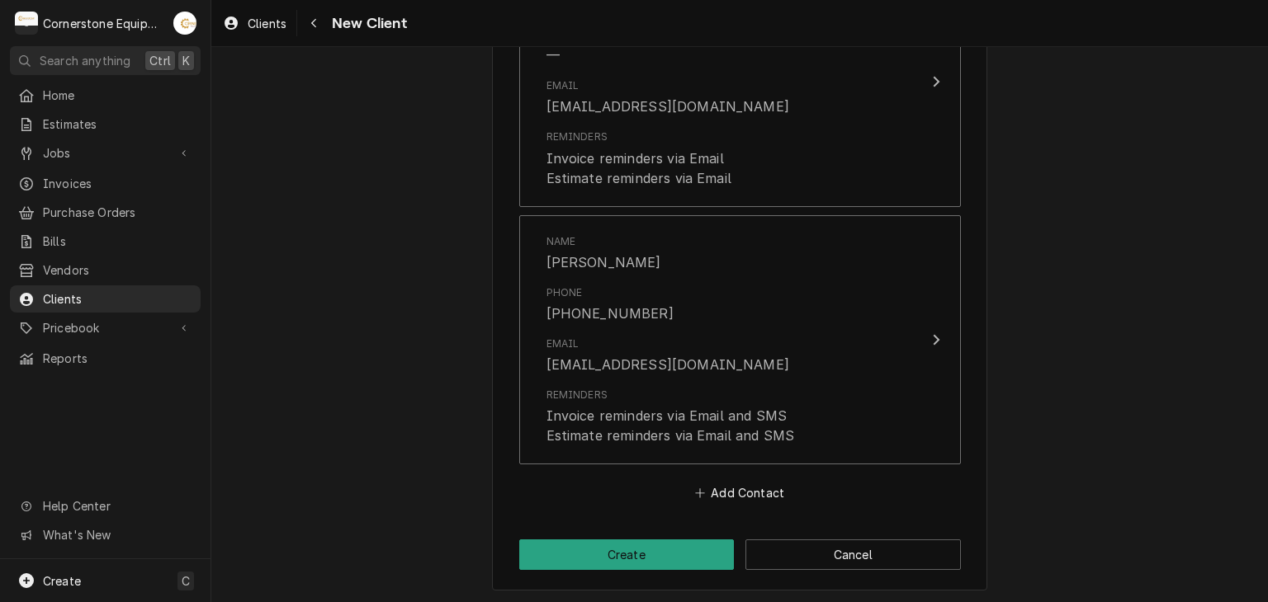
click at [650, 552] on button "Create" at bounding box center [626, 555] width 215 height 31
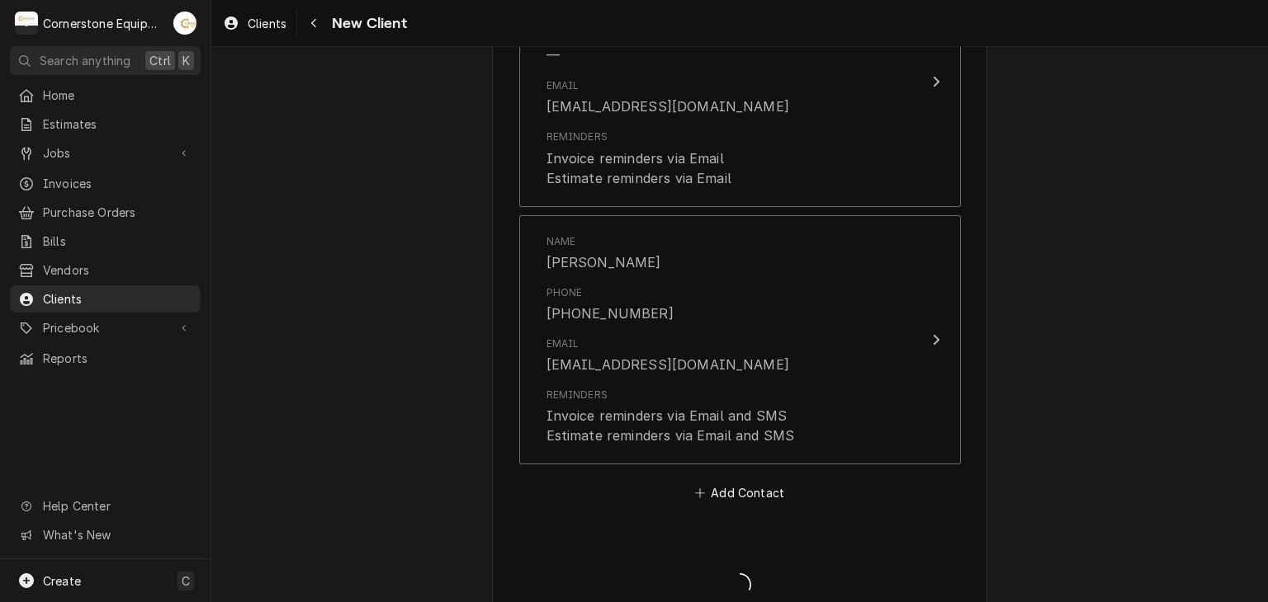
type textarea "x"
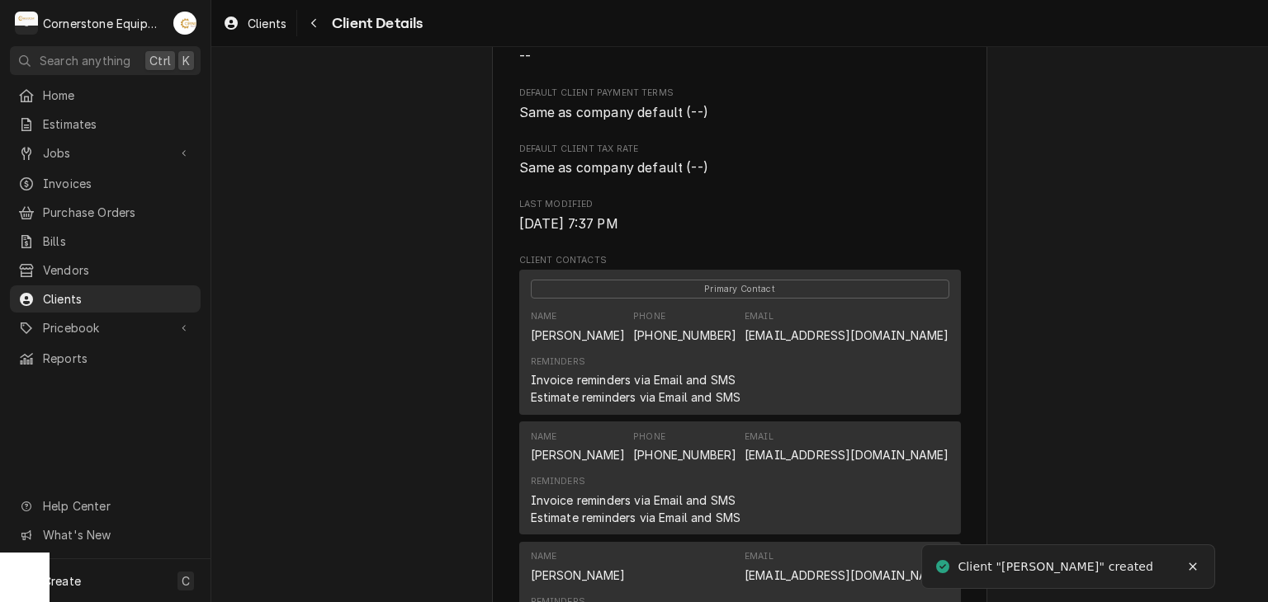
scroll to position [660, 0]
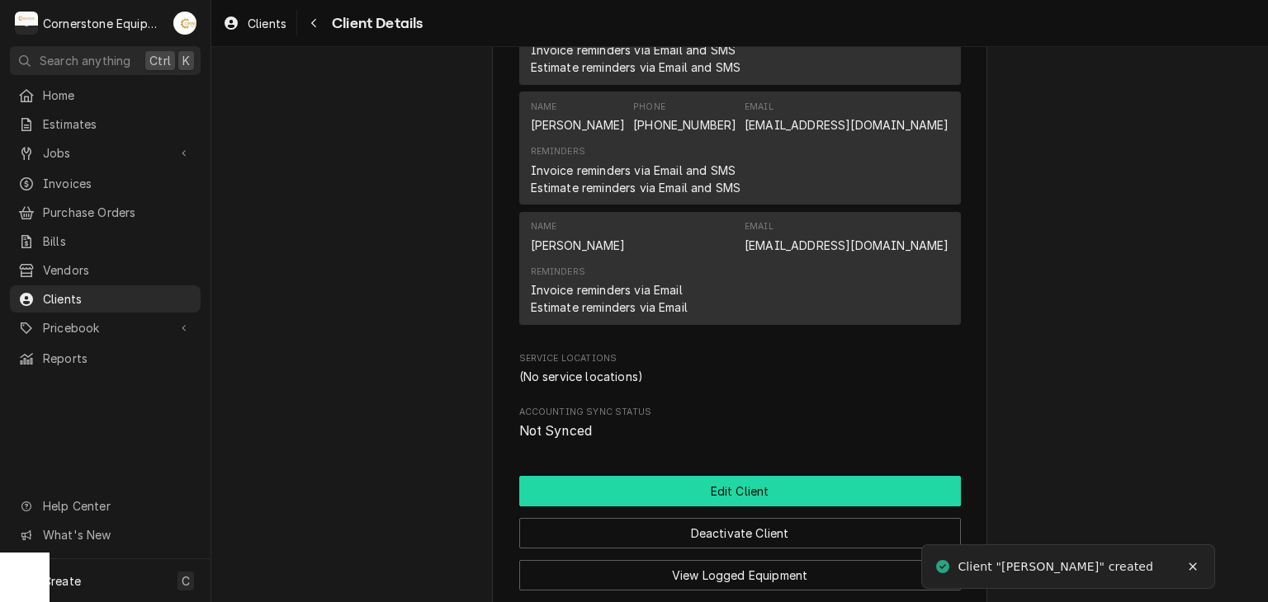
click at [716, 496] on button "Edit Client" at bounding box center [740, 491] width 442 height 31
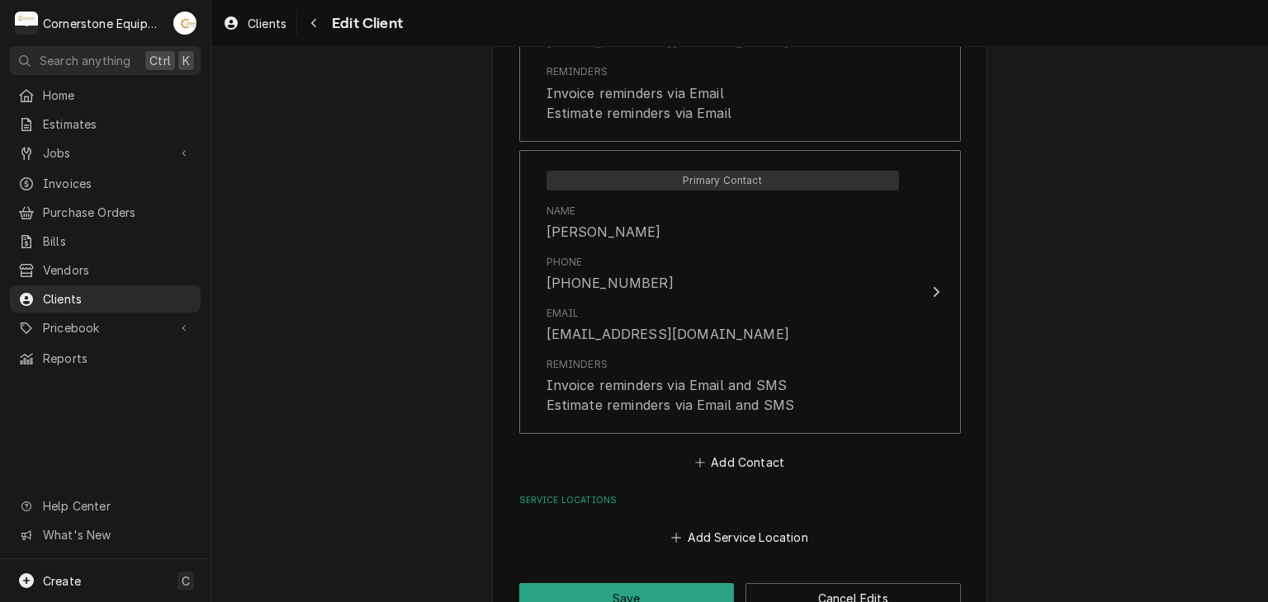
scroll to position [1426, 0]
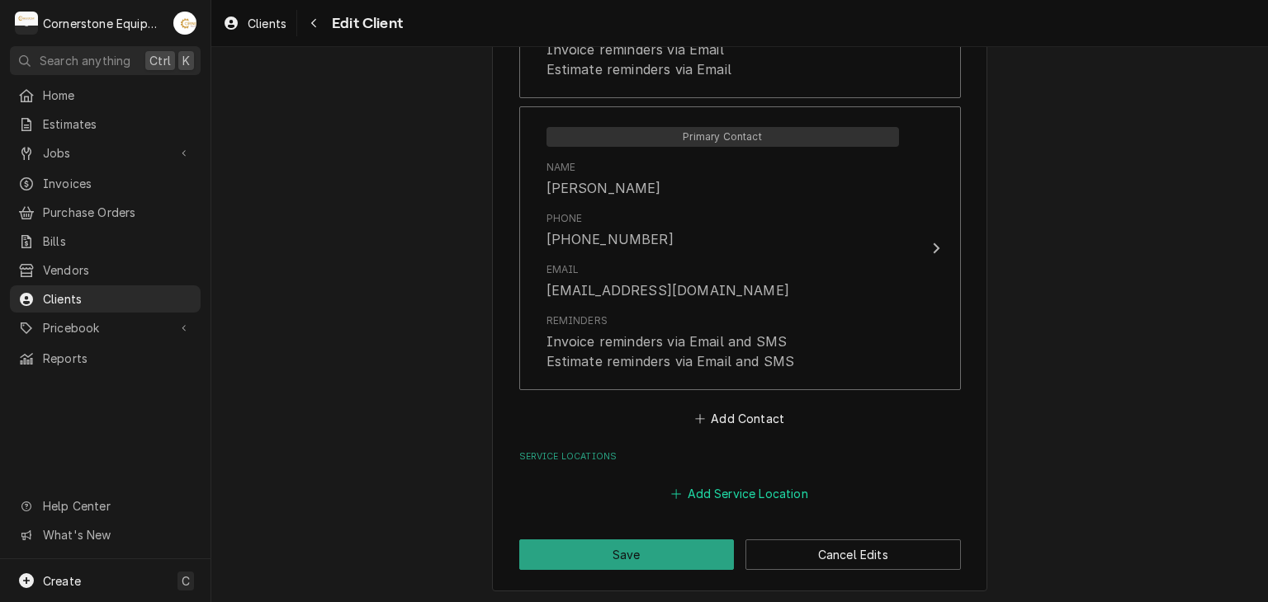
click at [706, 489] on button "Add Service Location" at bounding box center [739, 493] width 142 height 23
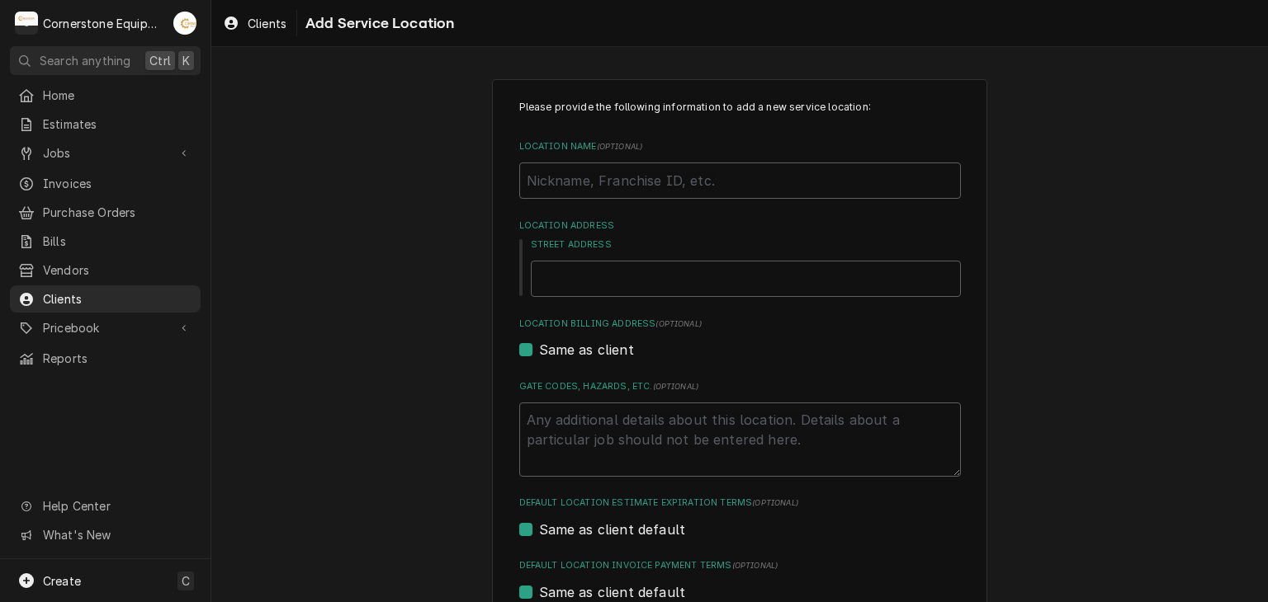
click at [683, 156] on div "Location Name ( optional )" at bounding box center [740, 169] width 442 height 59
click at [670, 187] on input "Location Name ( optional )" at bounding box center [740, 181] width 442 height 36
type textarea "x"
type input "D"
type textarea "x"
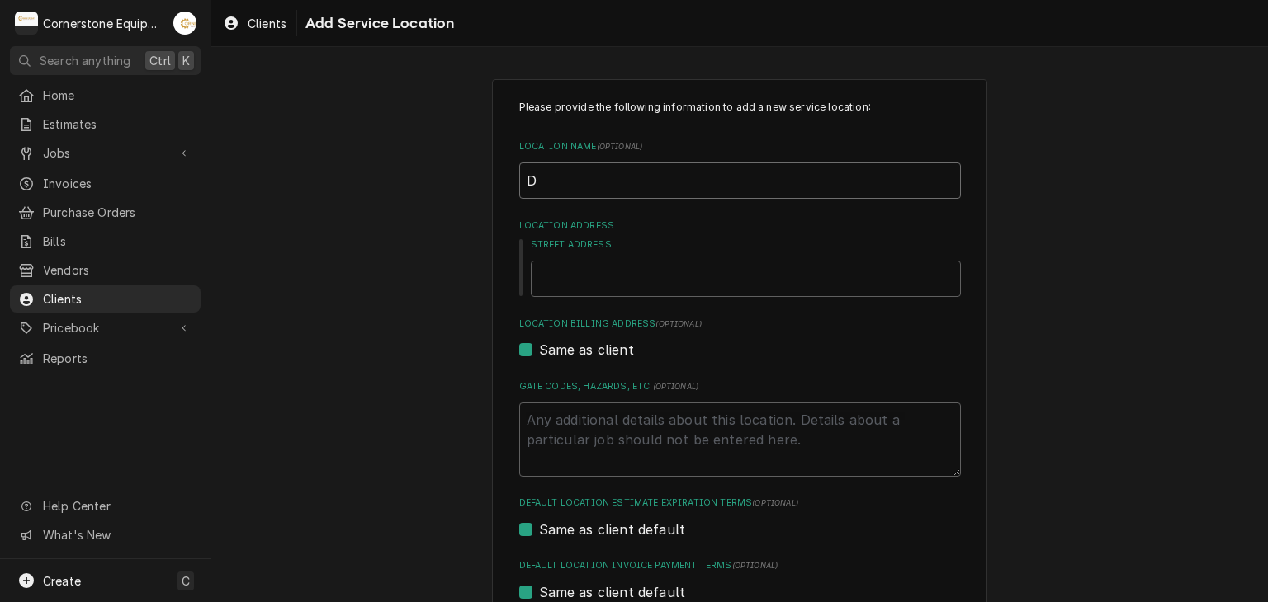
type input "De"
type textarea "x"
type input "Den"
type textarea "x"
type input "Denn"
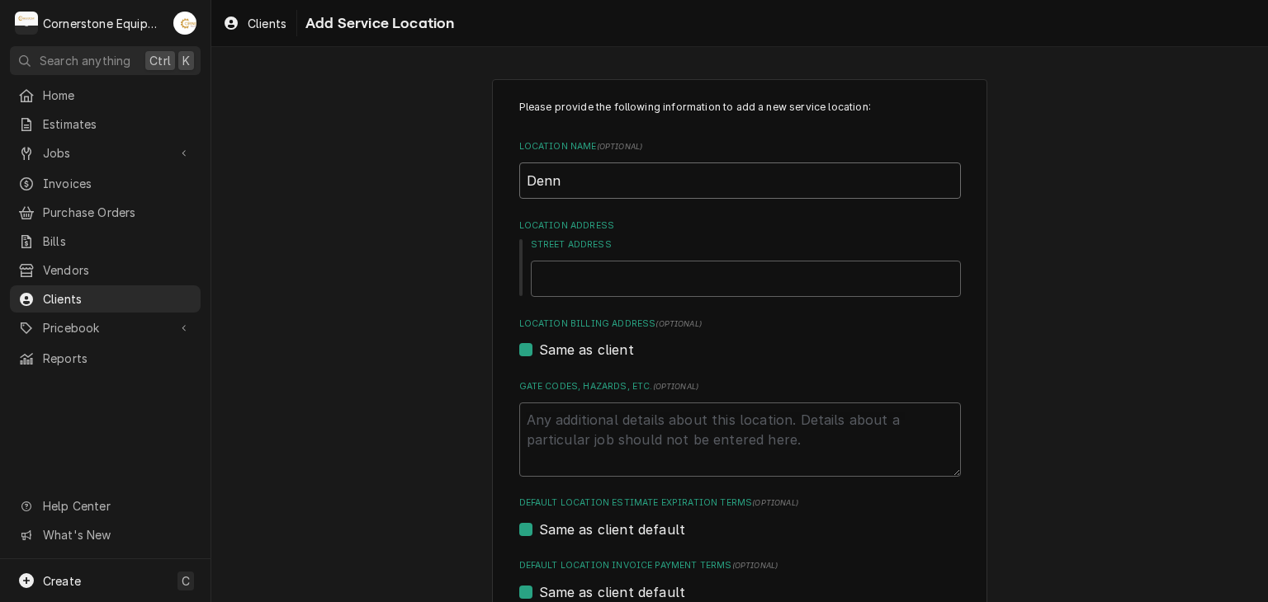
type textarea "x"
type input "[PERSON_NAME]"
type textarea "x"
type input "[PERSON_NAME]'"
type textarea "x"
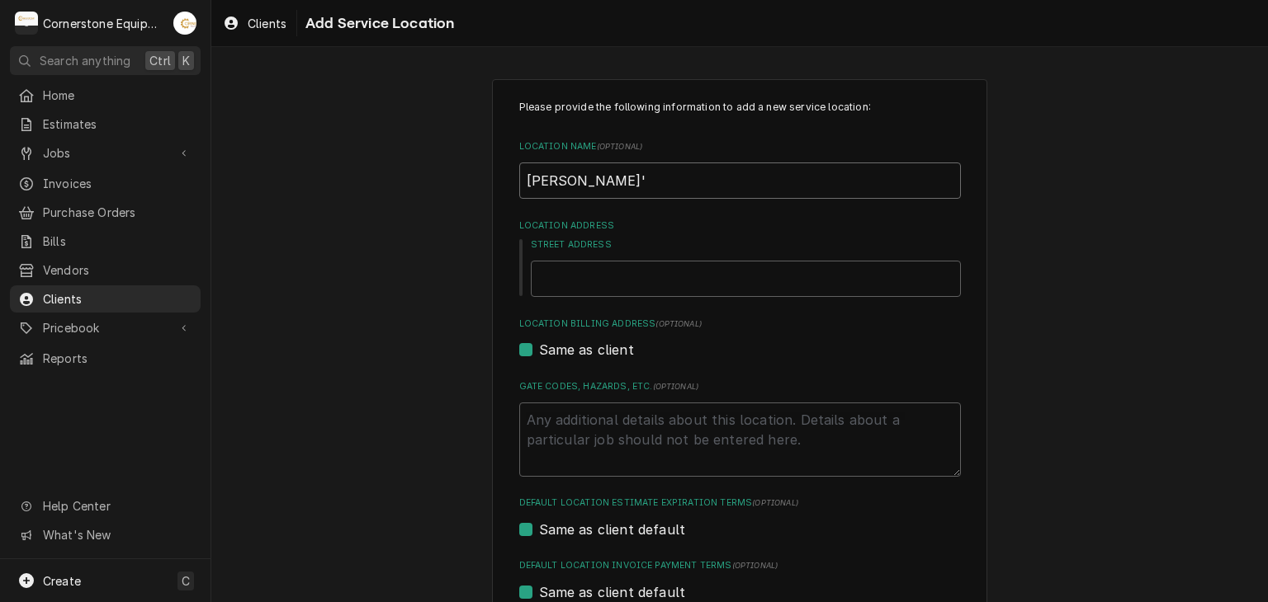
type input "[PERSON_NAME]"
type textarea "x"
type input "[PERSON_NAME]"
type textarea "x"
type input "[PERSON_NAME] B"
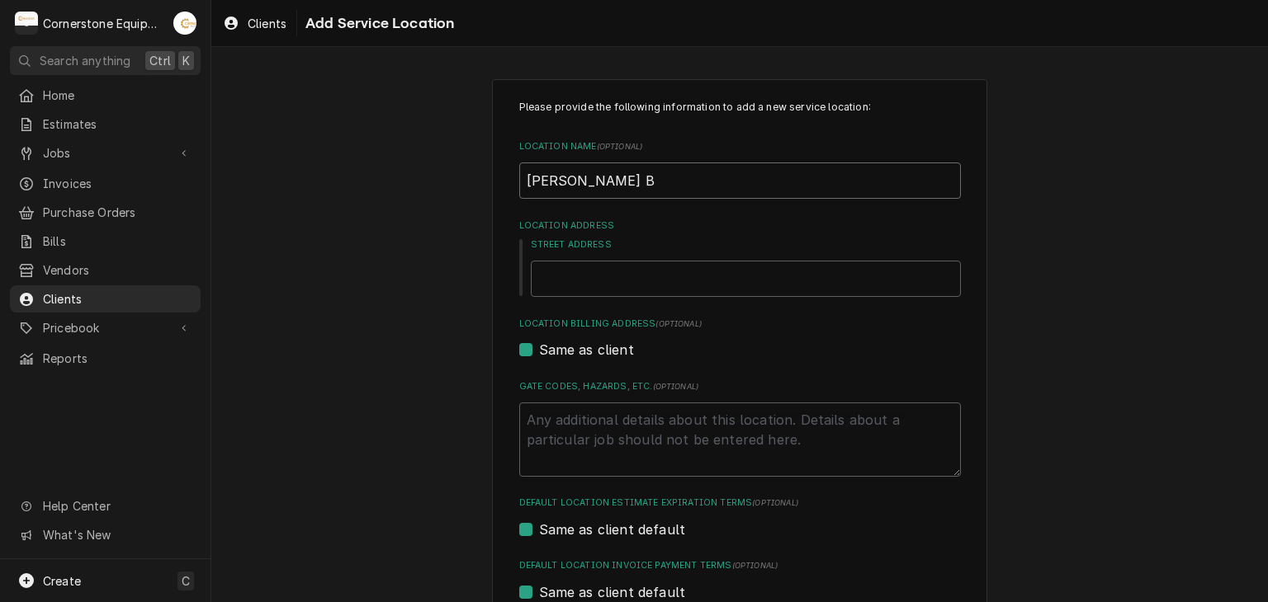
type textarea "x"
type input "[PERSON_NAME]"
type textarea "x"
type input "[PERSON_NAME] Bla"
type textarea "x"
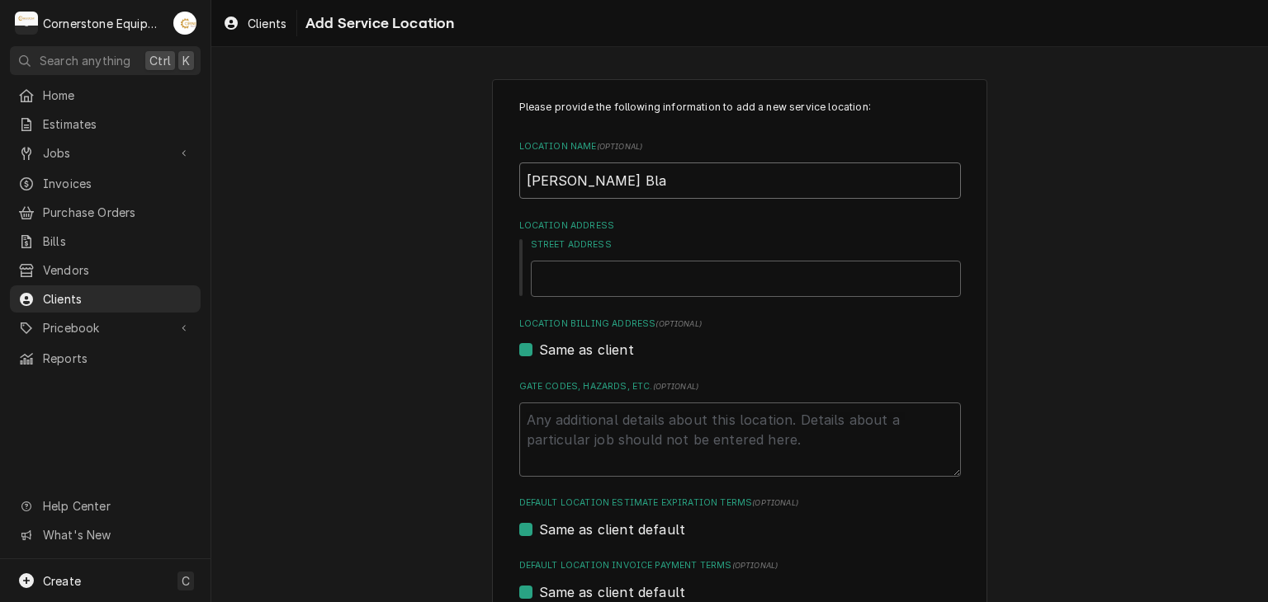
type input "[PERSON_NAME] Blac"
type textarea "x"
type input "[PERSON_NAME] Black"
type textarea "x"
type input "[PERSON_NAME] Blacks"
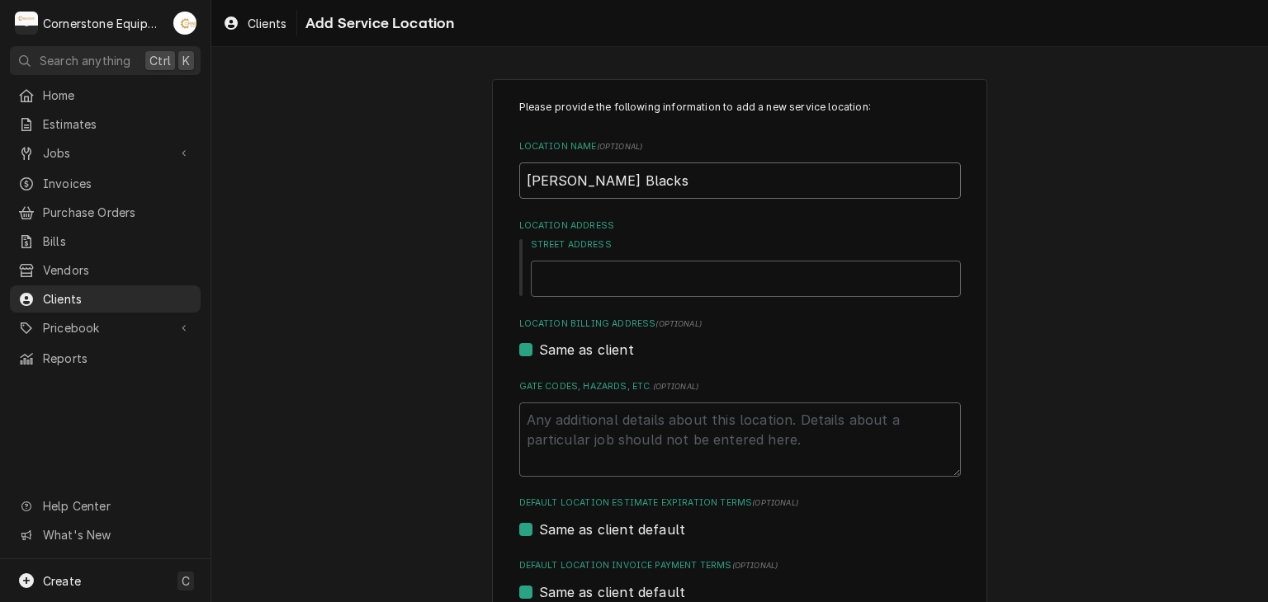
type textarea "x"
type input "[PERSON_NAME] Blacksb"
type textarea "x"
type input "[PERSON_NAME] Blacksbu"
type textarea "x"
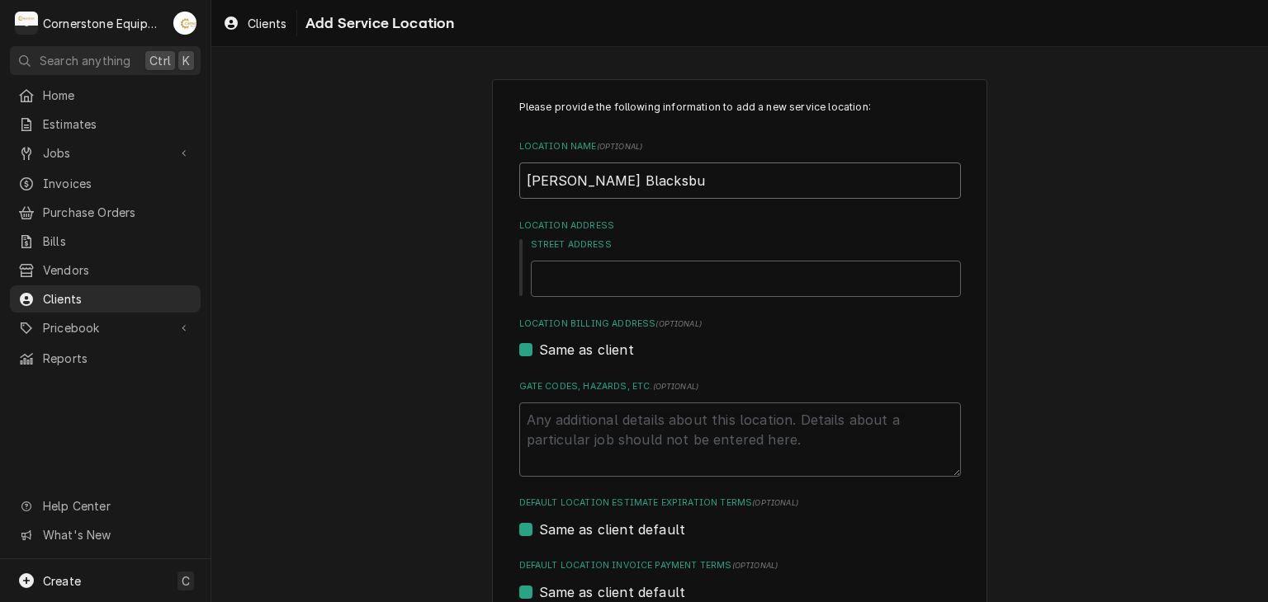
type input "[PERSON_NAME] Blacksbur"
type textarea "x"
type input "Denny's Blacksburg"
click at [576, 273] on input "Street Address" at bounding box center [746, 279] width 430 height 36
click at [680, 291] on input "Street Address" at bounding box center [746, 279] width 430 height 36
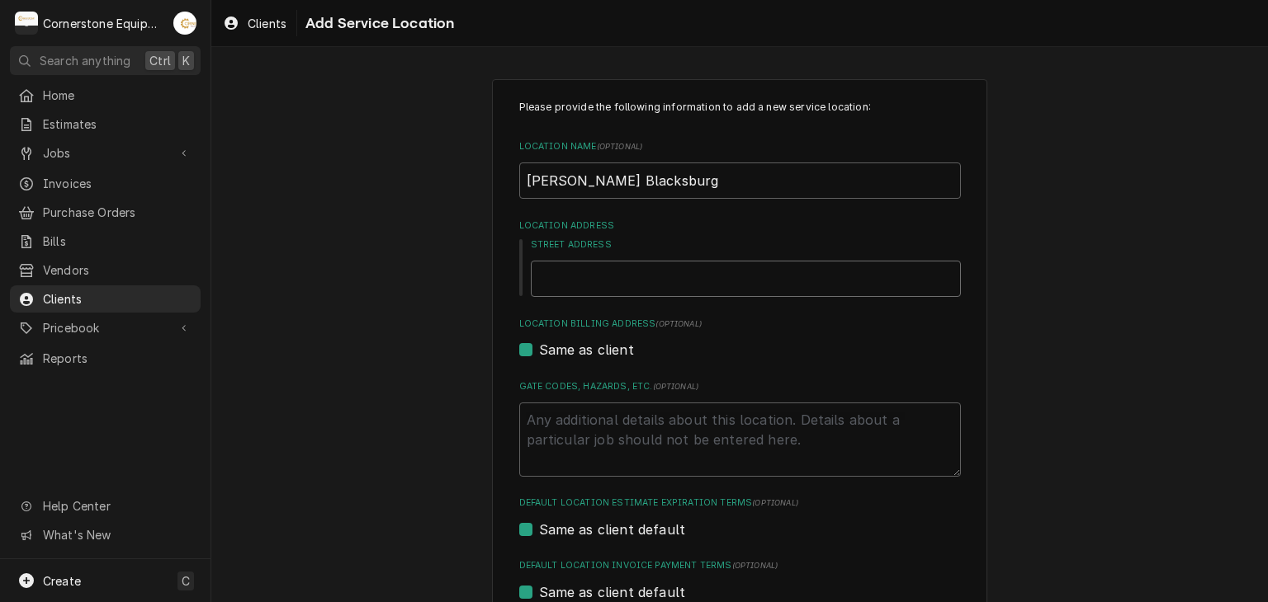
type textarea "x"
type input "1"
type textarea "x"
type input "10"
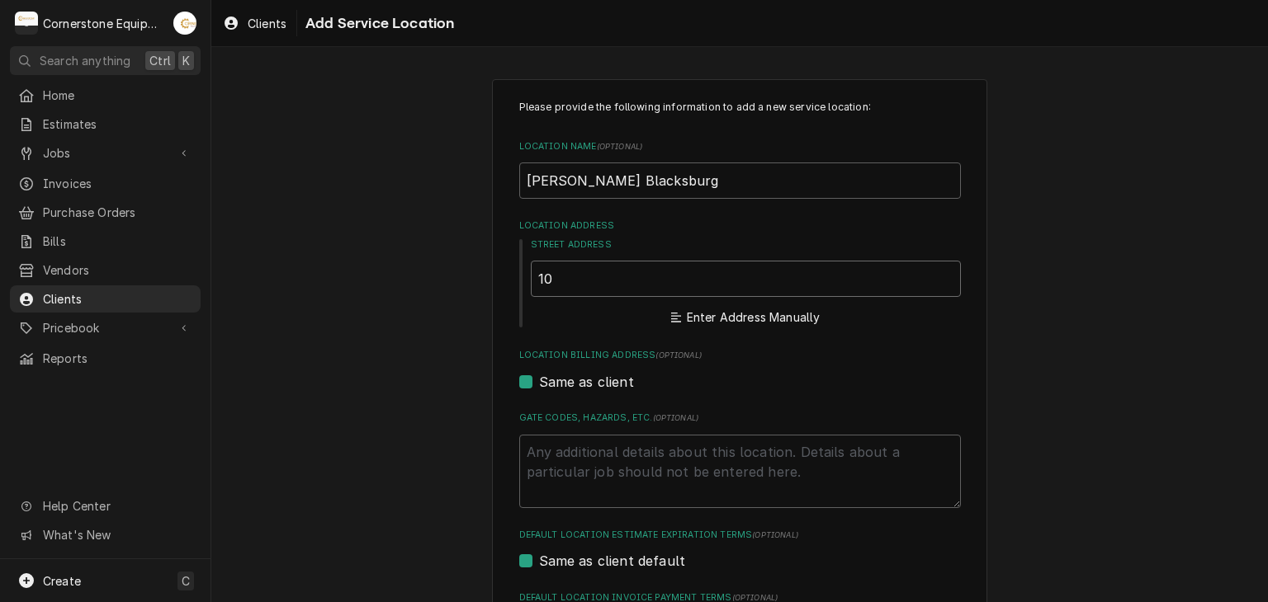
type textarea "x"
type input "101"
type textarea "x"
type input "1011"
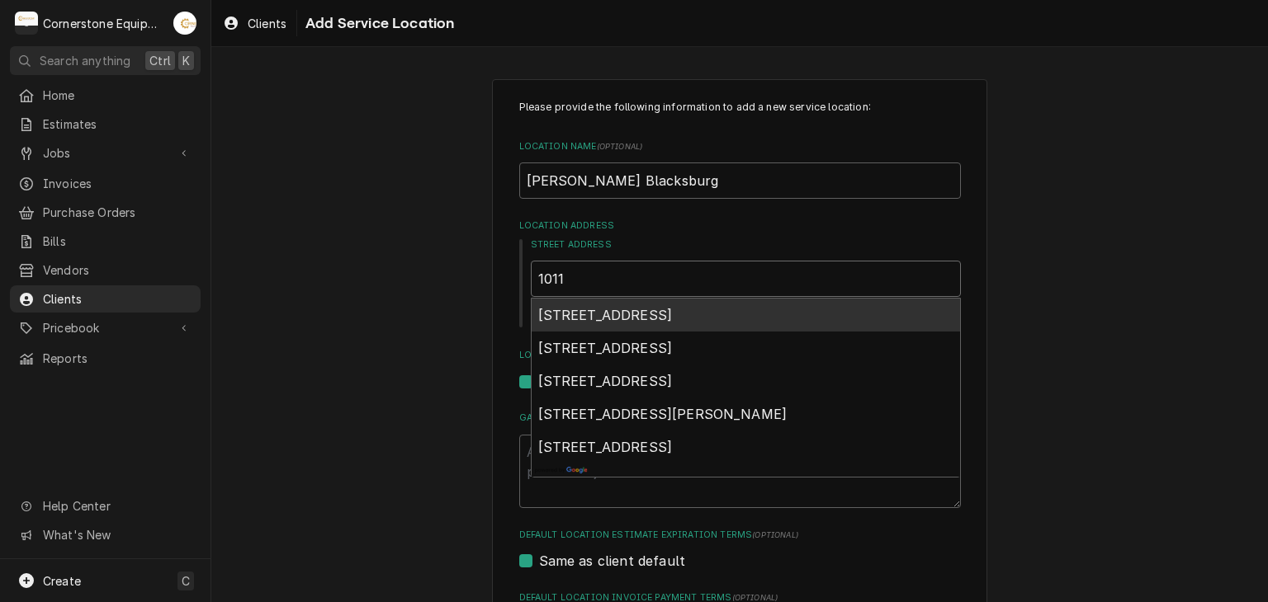
type textarea "x"
type input "1011"
click at [666, 305] on div "1011 North Mountain Street, Blacksburg, SC, USA" at bounding box center [745, 315] width 428 height 33
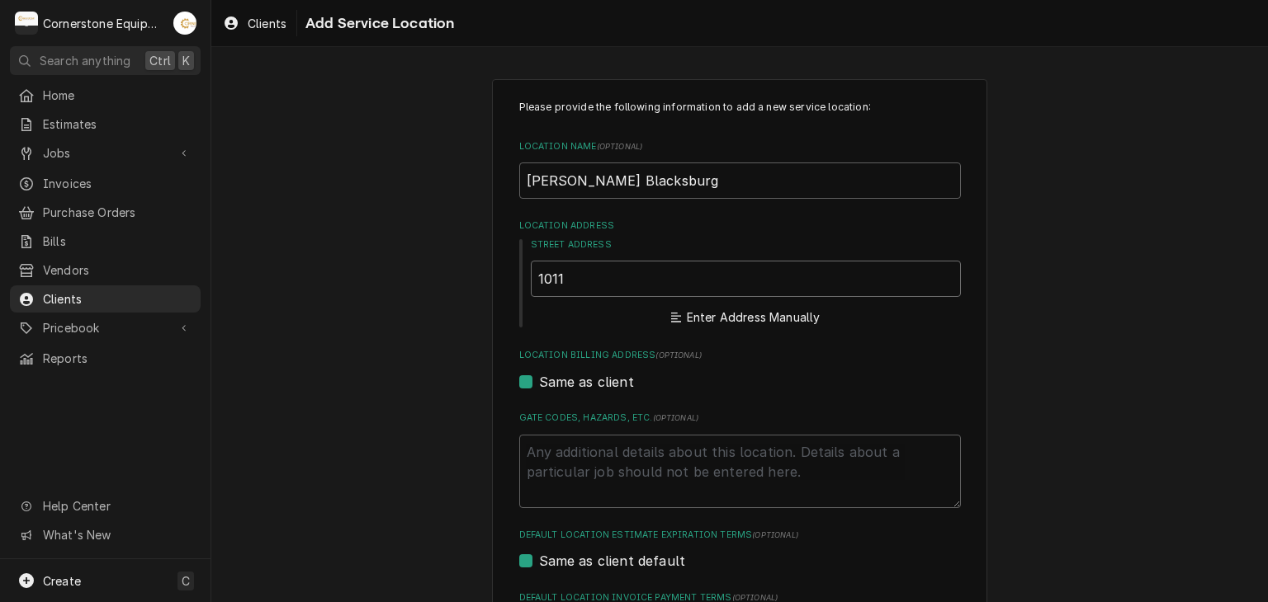
type textarea "x"
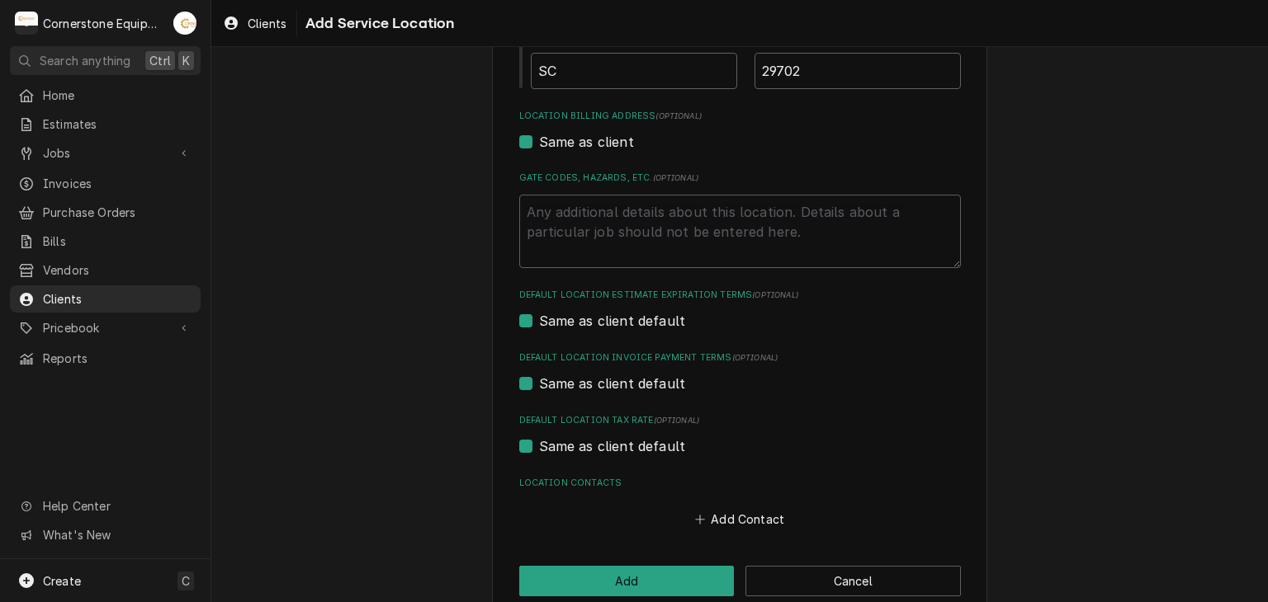
scroll to position [475, 0]
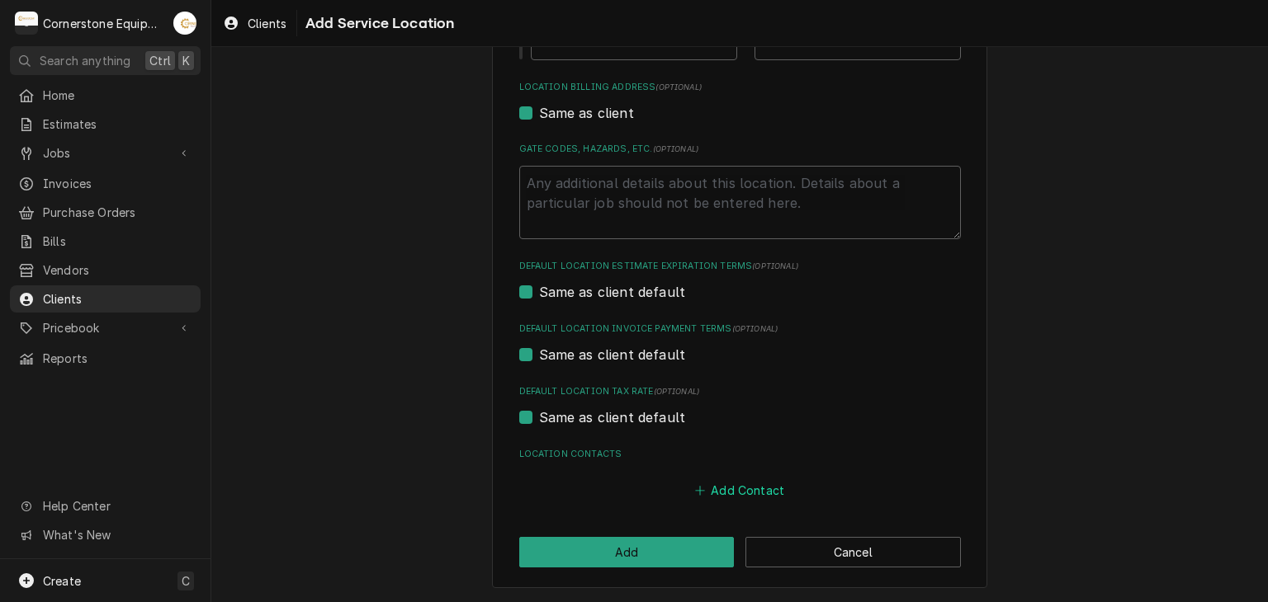
type input "1011 N Mountain St"
click at [699, 485] on icon "Location Contacts" at bounding box center [700, 491] width 10 height 12
type textarea "x"
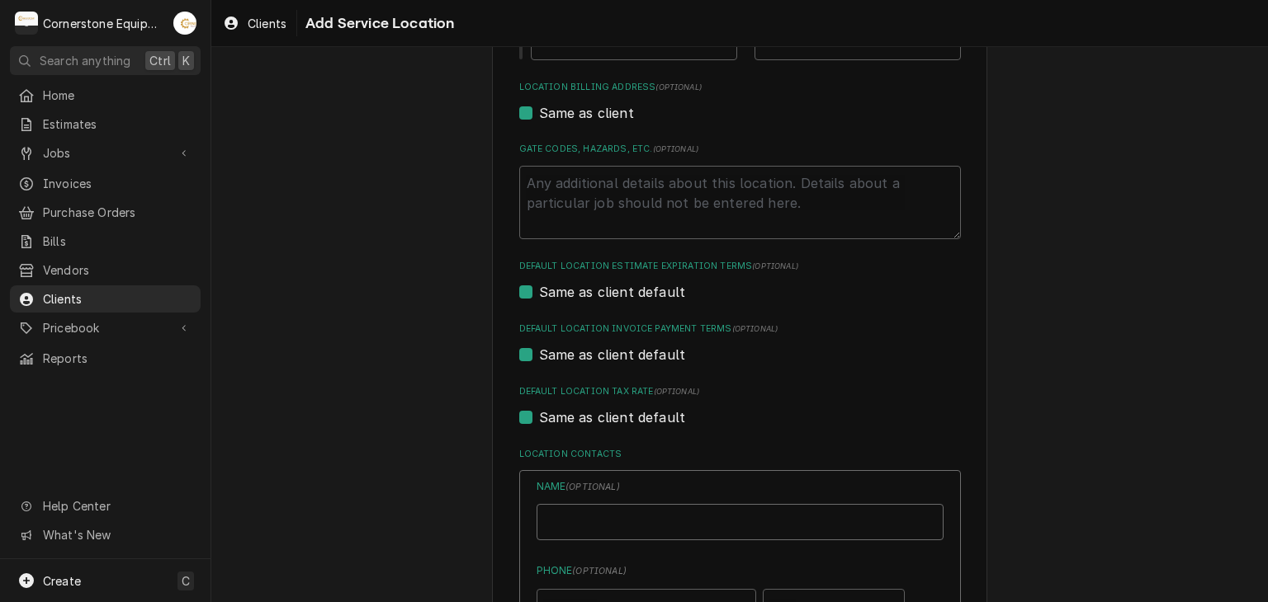
click at [591, 535] on input "Location Name ( optional )" at bounding box center [739, 522] width 407 height 36
type input "[PERSON_NAME]"
click at [448, 467] on div "Please provide the following information to add a new service location: Locatio…" at bounding box center [739, 373] width 1056 height 1566
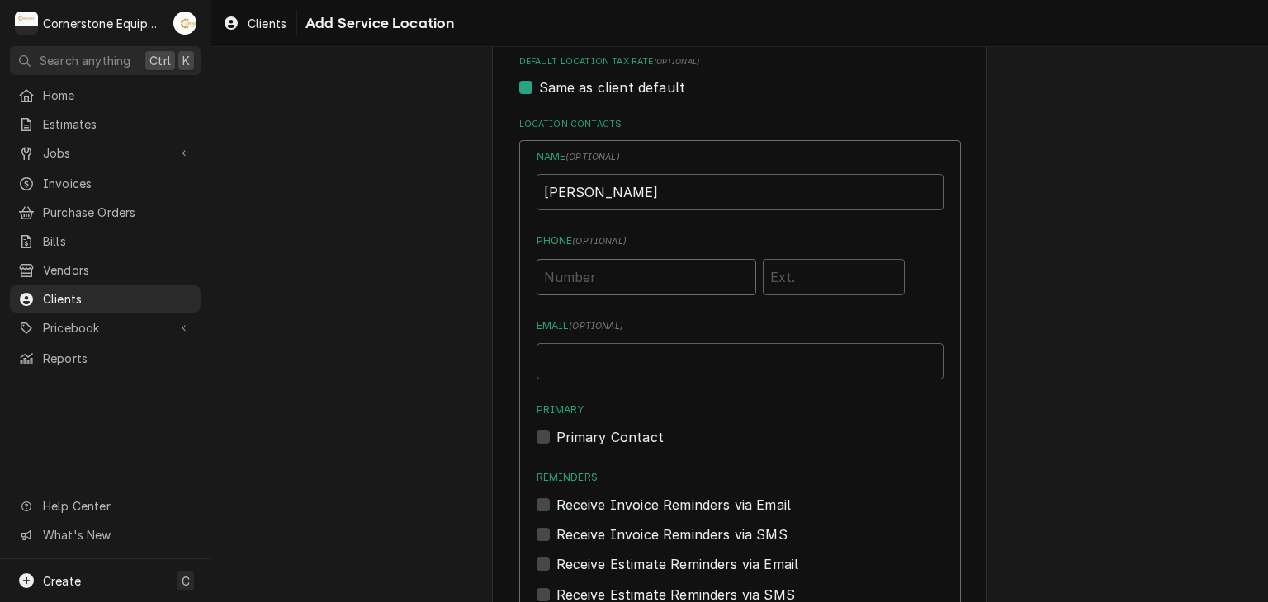
click at [570, 272] on input "Phone ( optional )" at bounding box center [646, 277] width 220 height 36
type input "[PHONE_NUMBER]"
drag, startPoint x: 660, startPoint y: 402, endPoint x: 668, endPoint y: 374, distance: 29.2
click at [660, 403] on label "Primary" at bounding box center [739, 410] width 407 height 15
click at [660, 427] on input "Primary" at bounding box center [759, 445] width 407 height 36
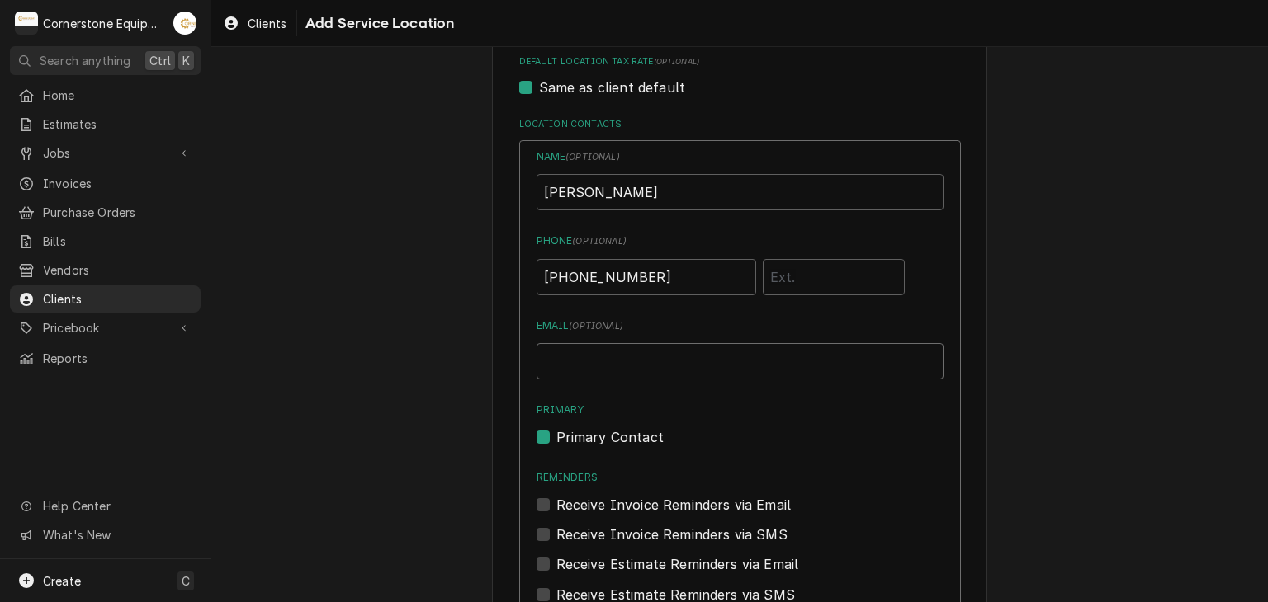
click at [668, 374] on input "Email ( optional )" at bounding box center [739, 361] width 407 height 36
click at [570, 437] on label "Primary Contact" at bounding box center [609, 437] width 107 height 20
click at [570, 437] on input "Primary" at bounding box center [759, 445] width 407 height 36
click at [570, 442] on label "Primary Contact" at bounding box center [609, 437] width 107 height 20
click at [570, 442] on input "Primary" at bounding box center [759, 445] width 407 height 36
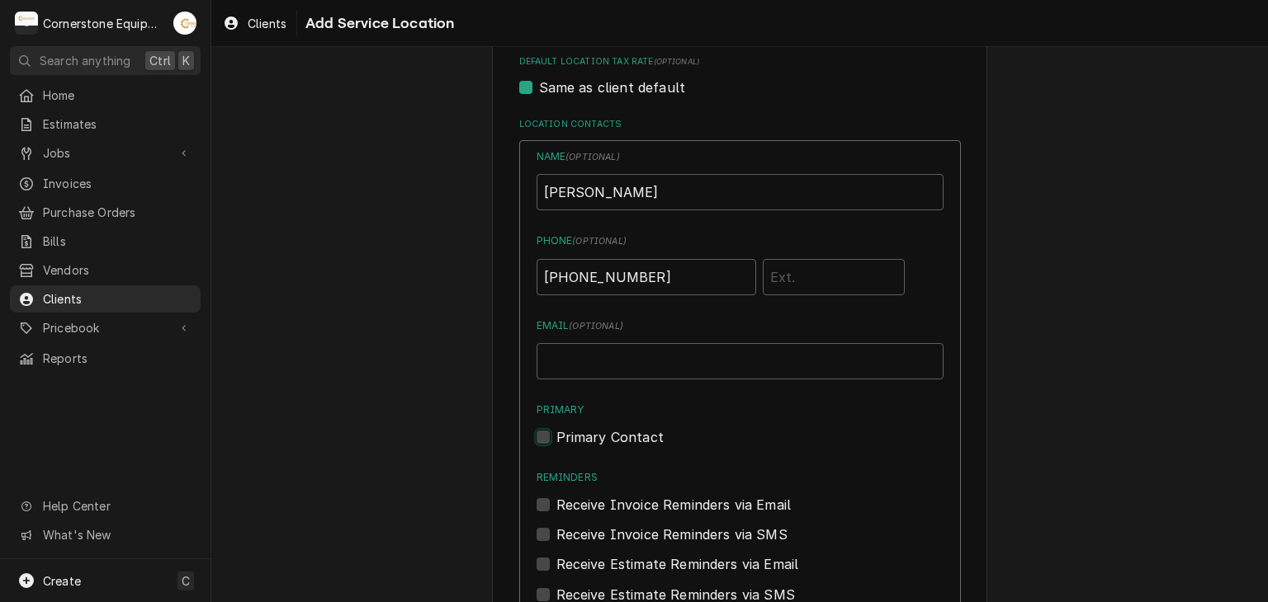
checkbox input "true"
click at [604, 341] on div "Email ( optional )" at bounding box center [739, 349] width 407 height 61
click at [597, 358] on input "Email ( optional )" at bounding box center [739, 361] width 407 height 36
type input "[EMAIL_ADDRESS][DOMAIN_NAME]"
click at [335, 347] on div "Please provide the following information to add a new service location: Locatio…" at bounding box center [739, 43] width 1056 height 1566
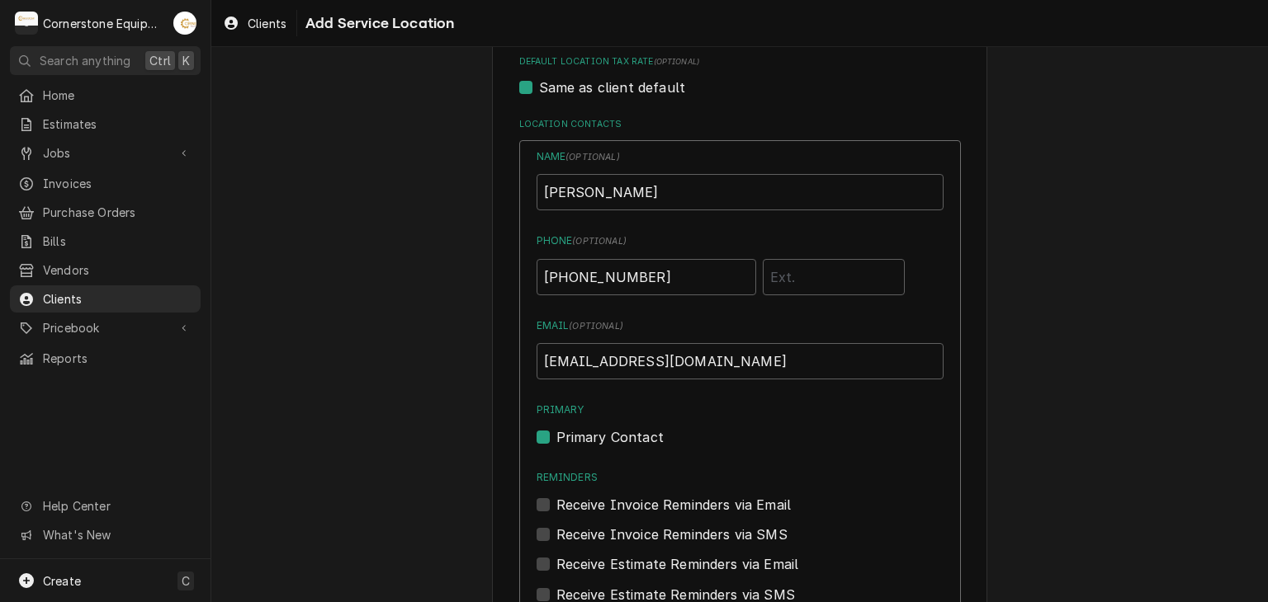
scroll to position [1026, 0]
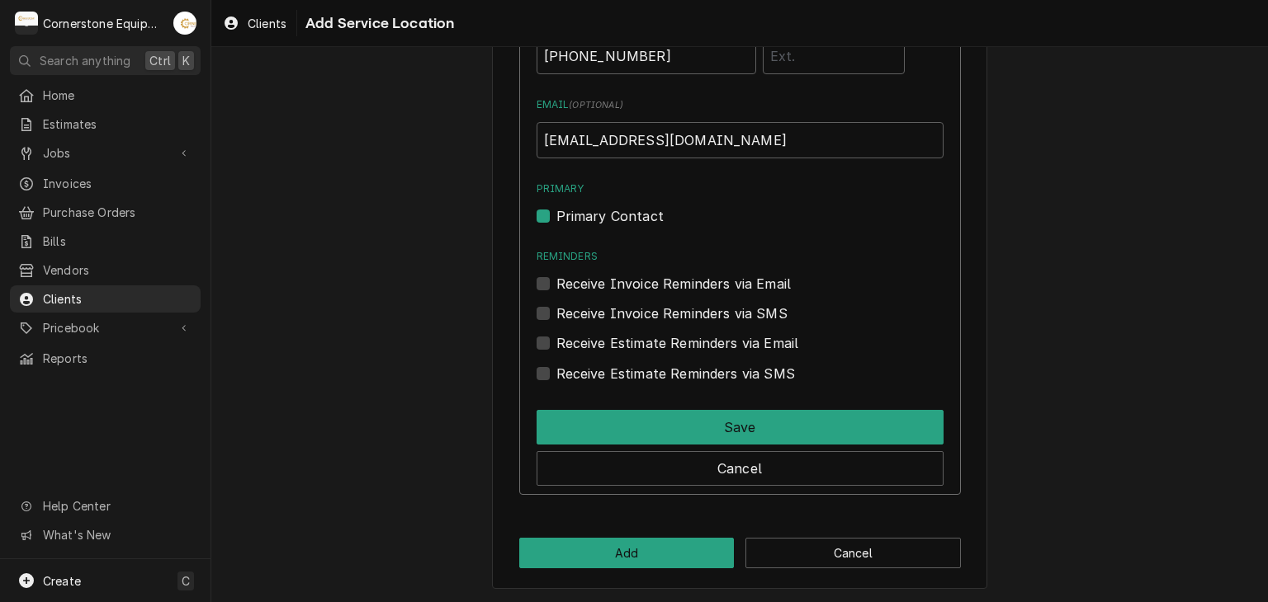
click at [602, 281] on label "Receive Invoice Reminders via Email" at bounding box center [673, 284] width 235 height 20
click at [602, 281] on input "Reminders" at bounding box center [759, 292] width 407 height 36
checkbox input "true"
click at [592, 305] on label "Receive Invoice Reminders via SMS" at bounding box center [671, 314] width 231 height 20
click at [592, 305] on input "Contact Edit Form" at bounding box center [759, 322] width 407 height 36
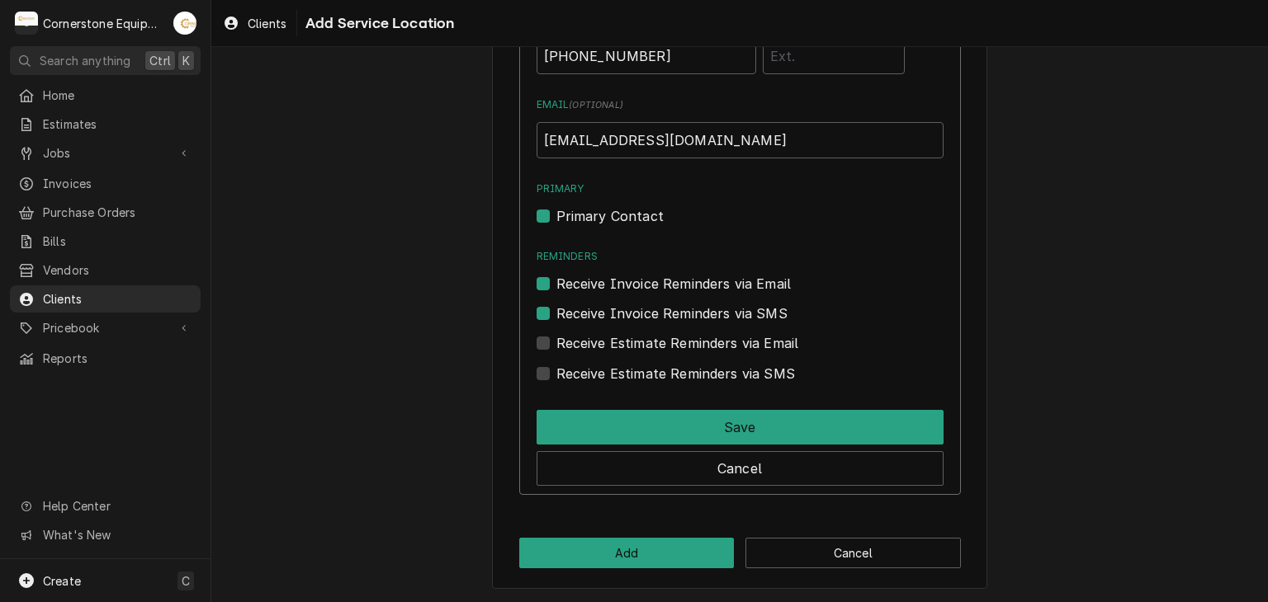
click at [588, 323] on label "Receive Invoice Reminders via SMS" at bounding box center [671, 314] width 231 height 20
click at [588, 323] on input "Contact Edit Form" at bounding box center [759, 322] width 407 height 36
checkbox input "false"
click at [588, 344] on label "Receive Estimate Reminders via Email" at bounding box center [677, 343] width 243 height 20
click at [588, 344] on input "Contact Edit Form" at bounding box center [759, 351] width 407 height 36
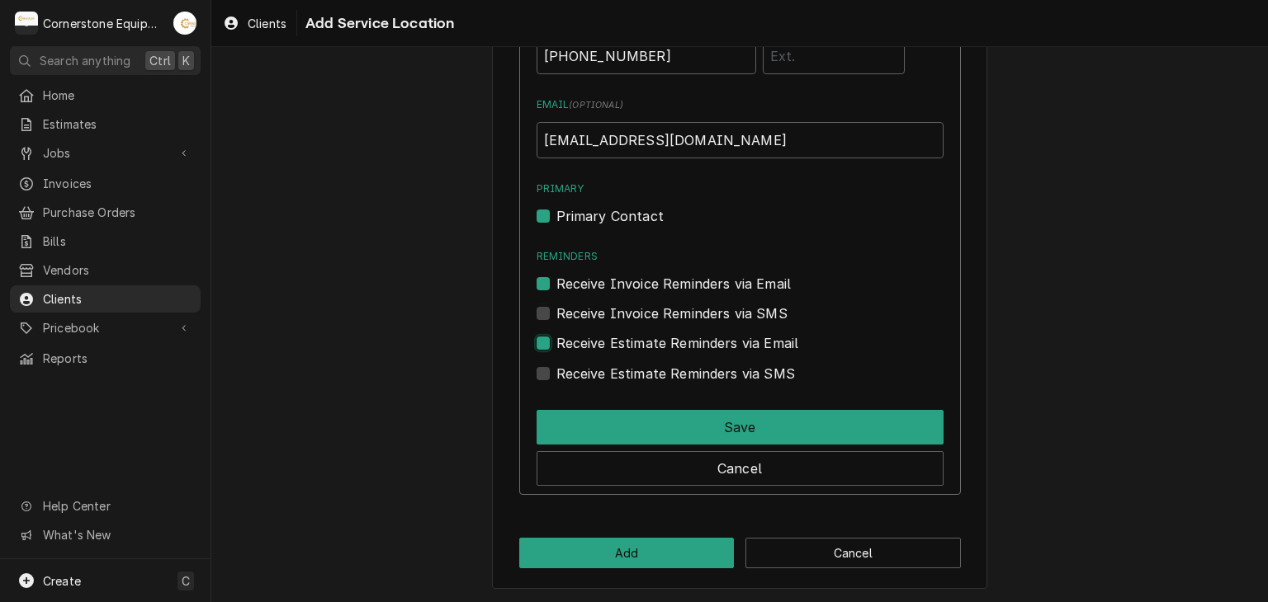
checkbox input "true"
click at [588, 314] on label "Receive Invoice Reminders via SMS" at bounding box center [671, 314] width 231 height 20
click at [588, 314] on input "Contact Edit Form" at bounding box center [759, 322] width 407 height 36
checkbox input "true"
click at [600, 398] on div "Name ( optional ) Chris Wolf Phone ( optional ) (864) 510-2793 Email ( optional…" at bounding box center [740, 207] width 442 height 576
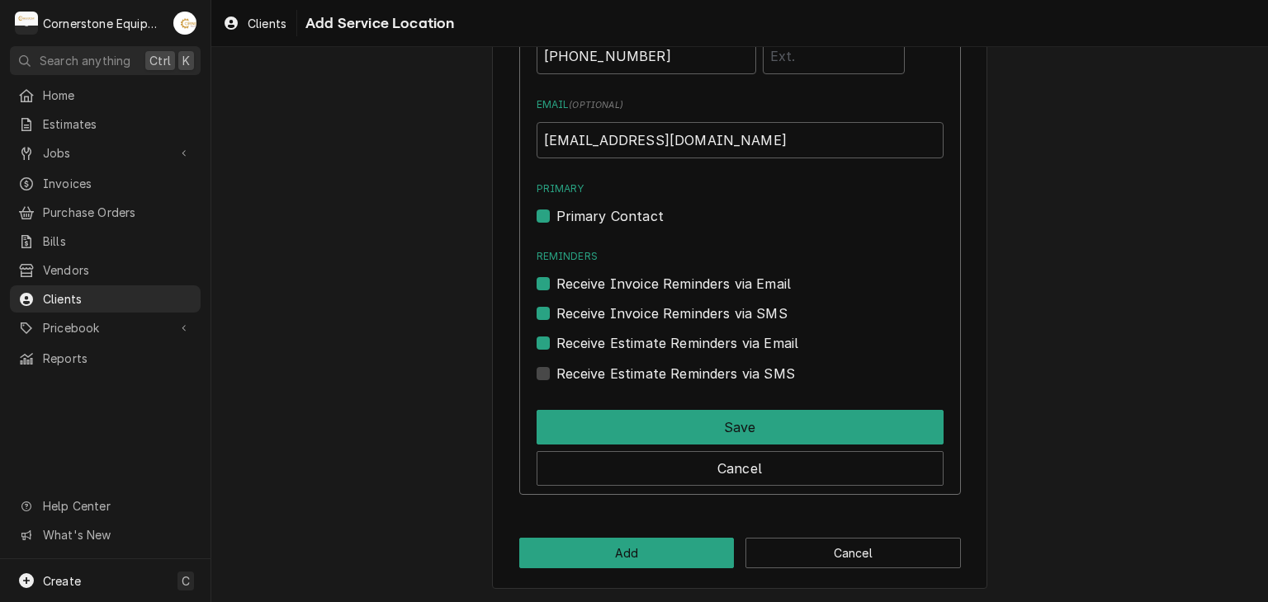
click at [602, 374] on label "Receive Estimate Reminders via SMS" at bounding box center [675, 374] width 239 height 20
click at [602, 374] on input "Contact Edit Form" at bounding box center [759, 382] width 407 height 36
checkbox input "true"
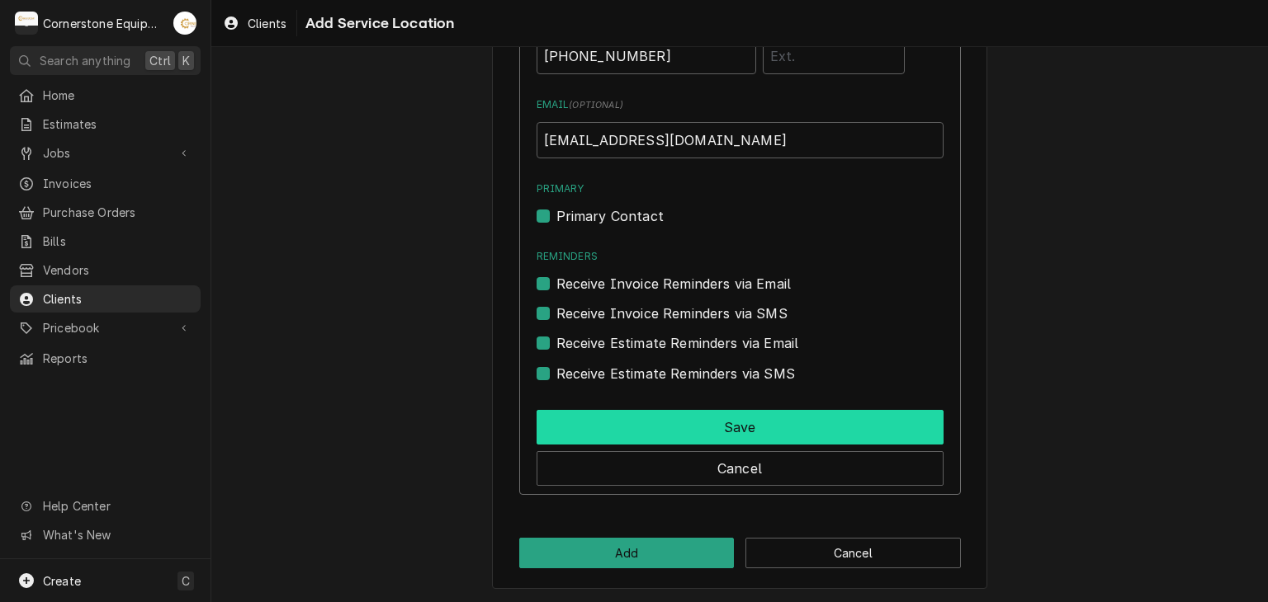
click at [605, 421] on button "Save" at bounding box center [739, 427] width 407 height 35
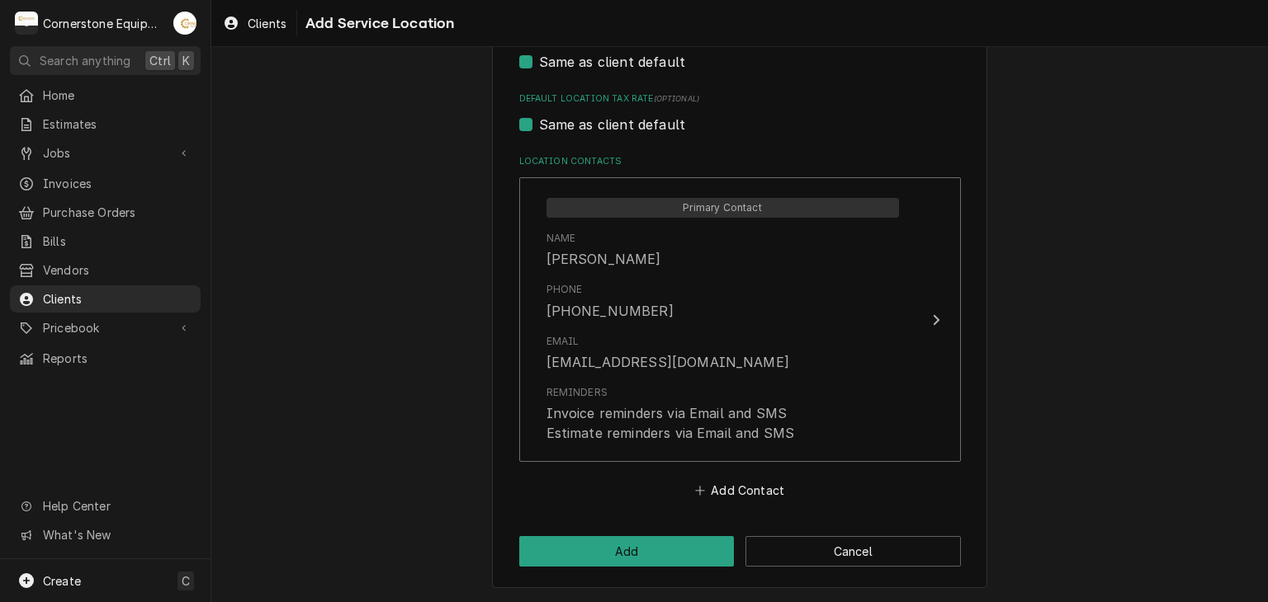
scroll to position [767, 0]
click at [631, 546] on button "Add" at bounding box center [626, 552] width 215 height 31
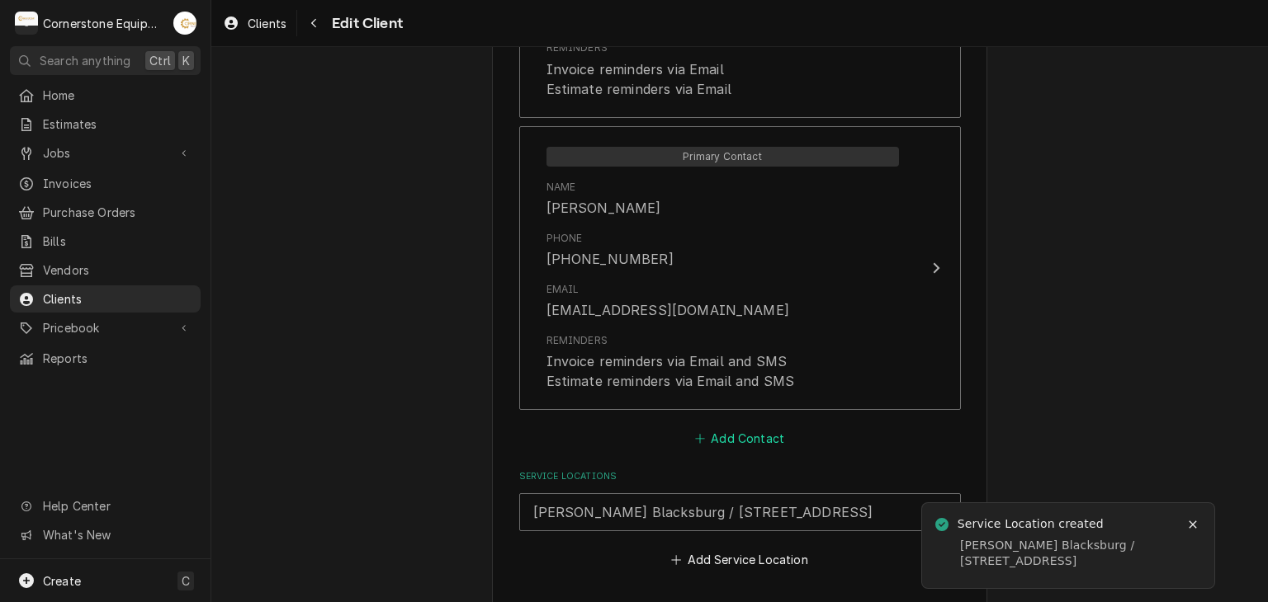
scroll to position [1472, 0]
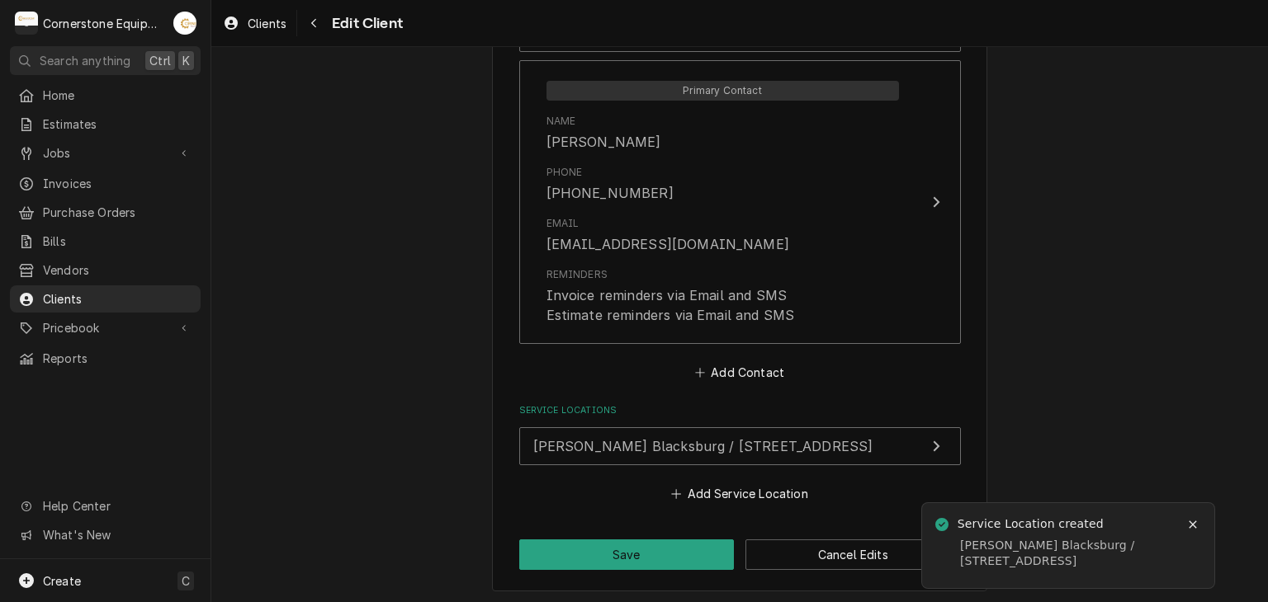
click at [685, 548] on button "Save" at bounding box center [626, 555] width 215 height 31
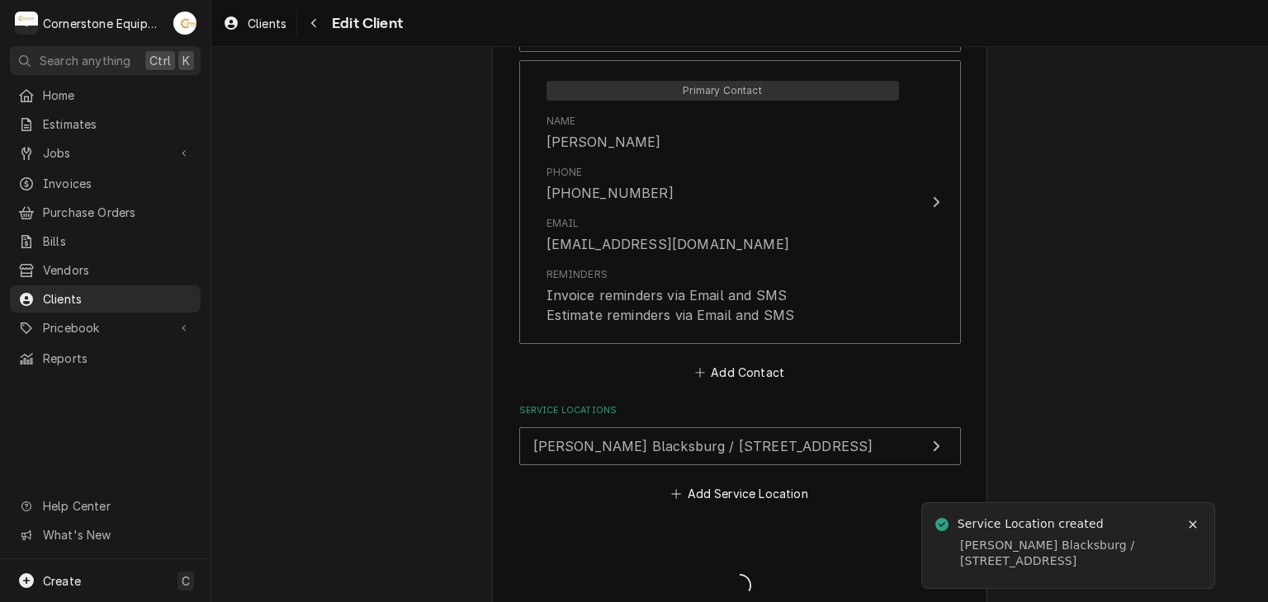
type textarea "x"
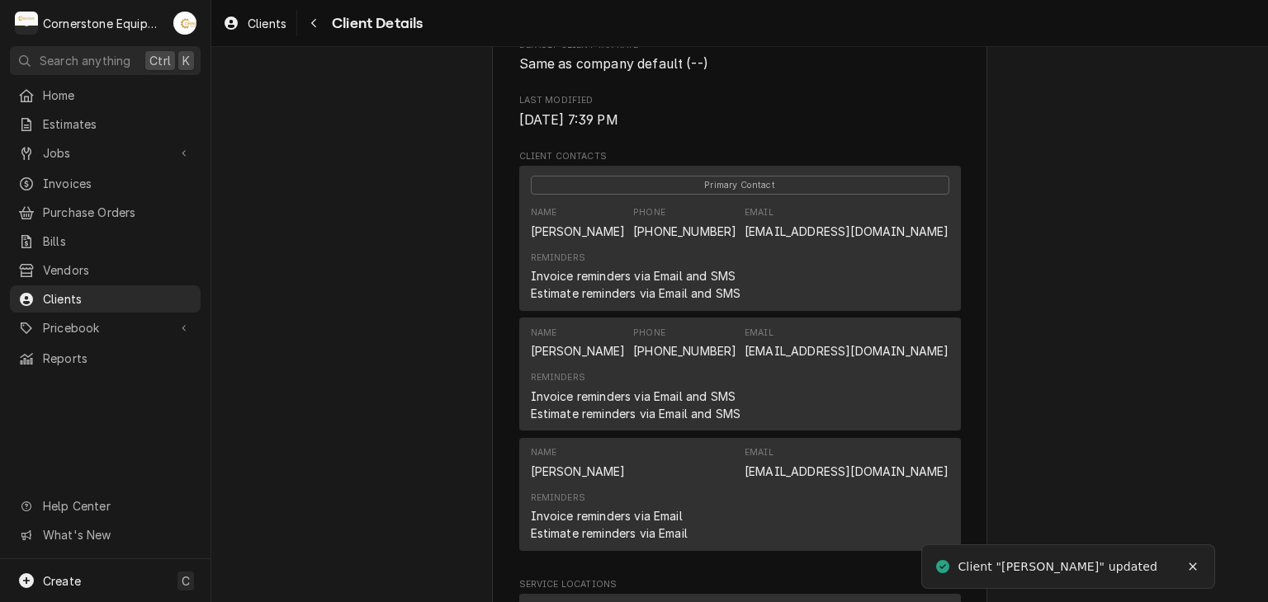
scroll to position [660, 0]
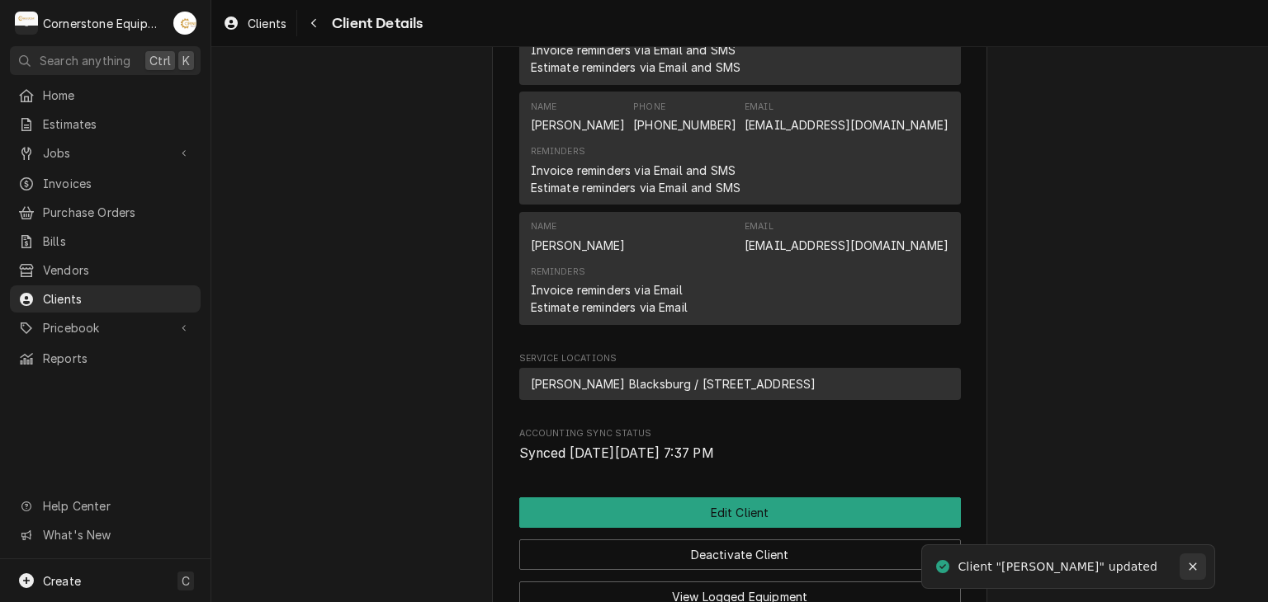
click at [1202, 565] on button "Notifications alt+T" at bounding box center [1192, 567] width 26 height 26
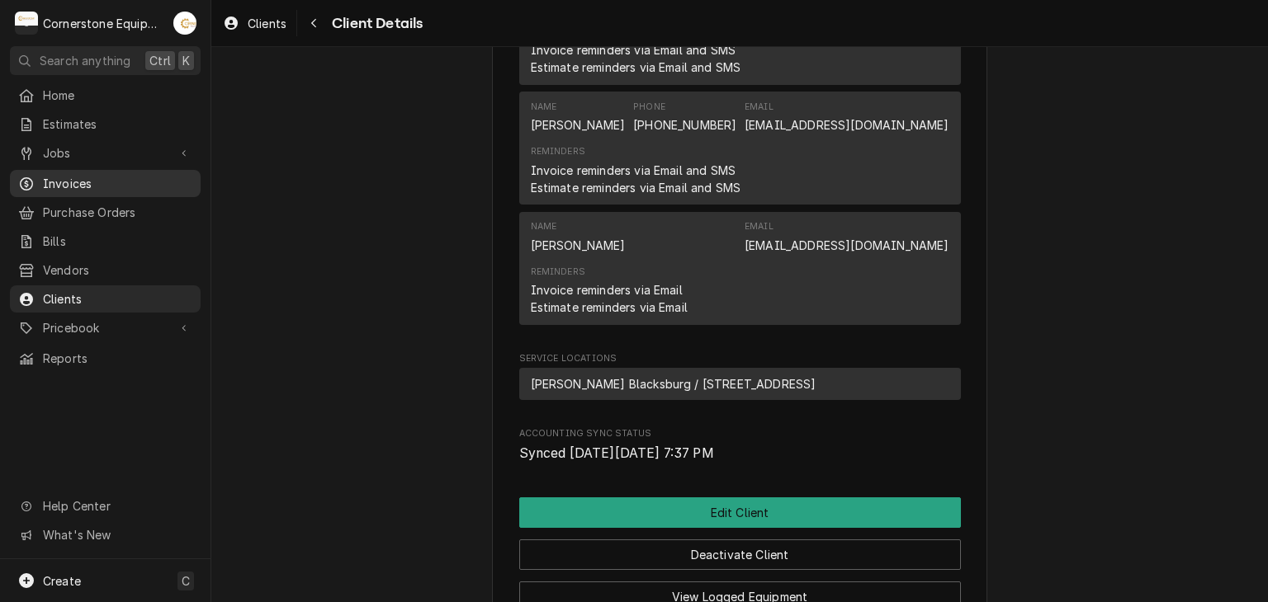
click at [92, 175] on span "Invoices" at bounding box center [117, 183] width 149 height 17
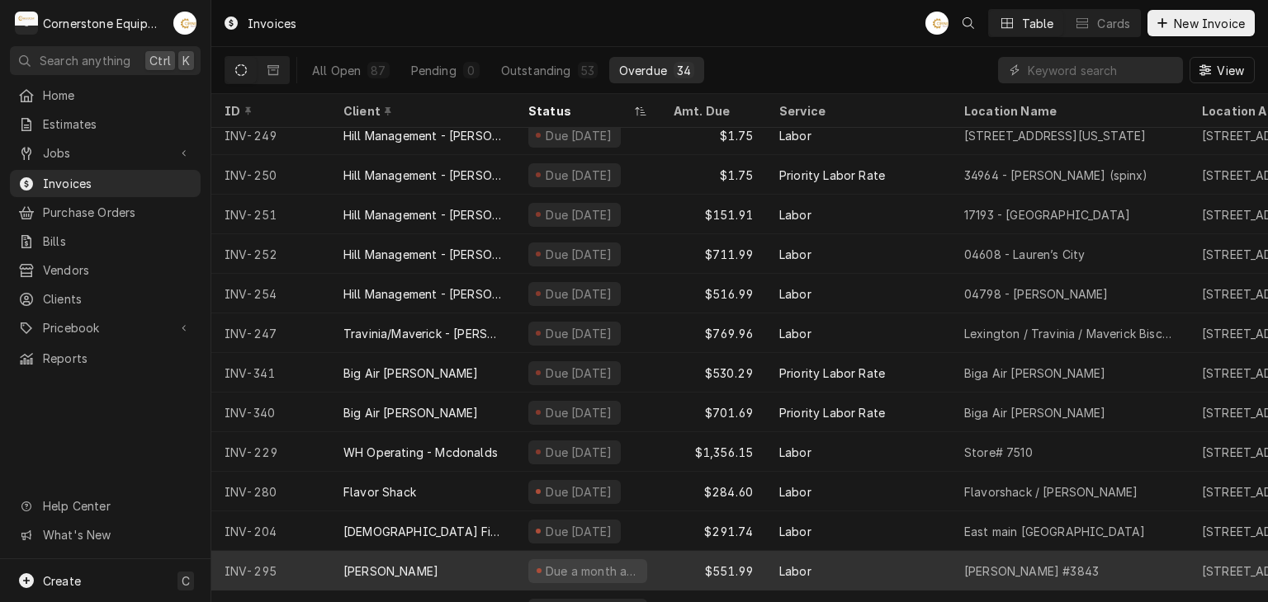
scroll to position [526, 0]
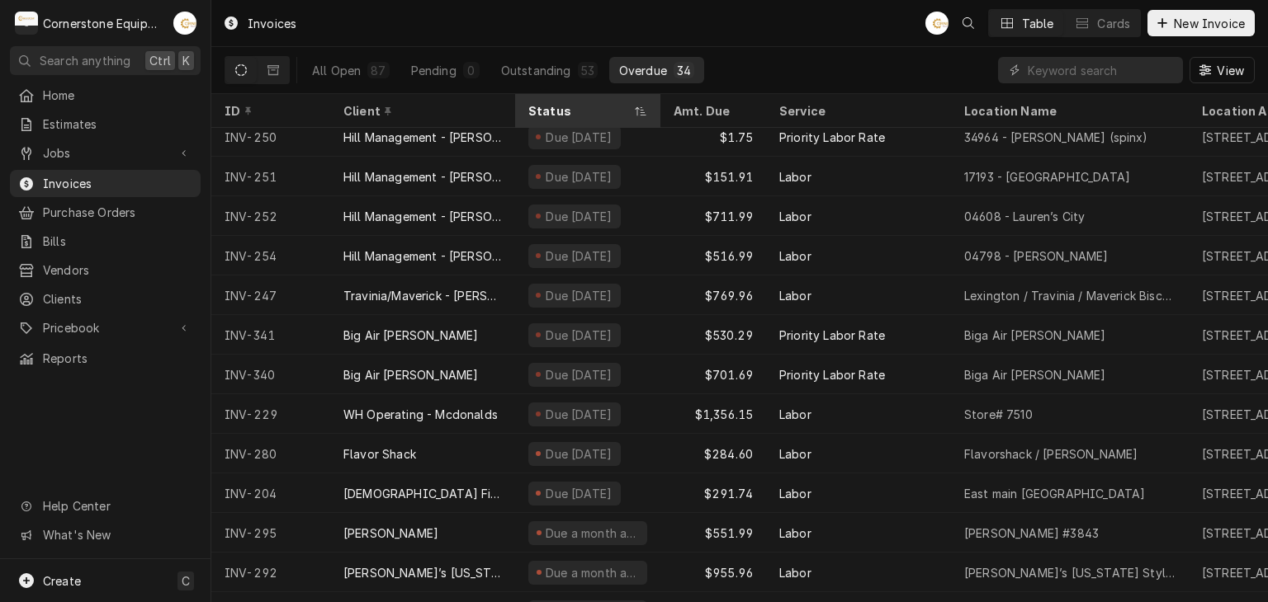
click at [578, 112] on div "Status" at bounding box center [579, 110] width 102 height 17
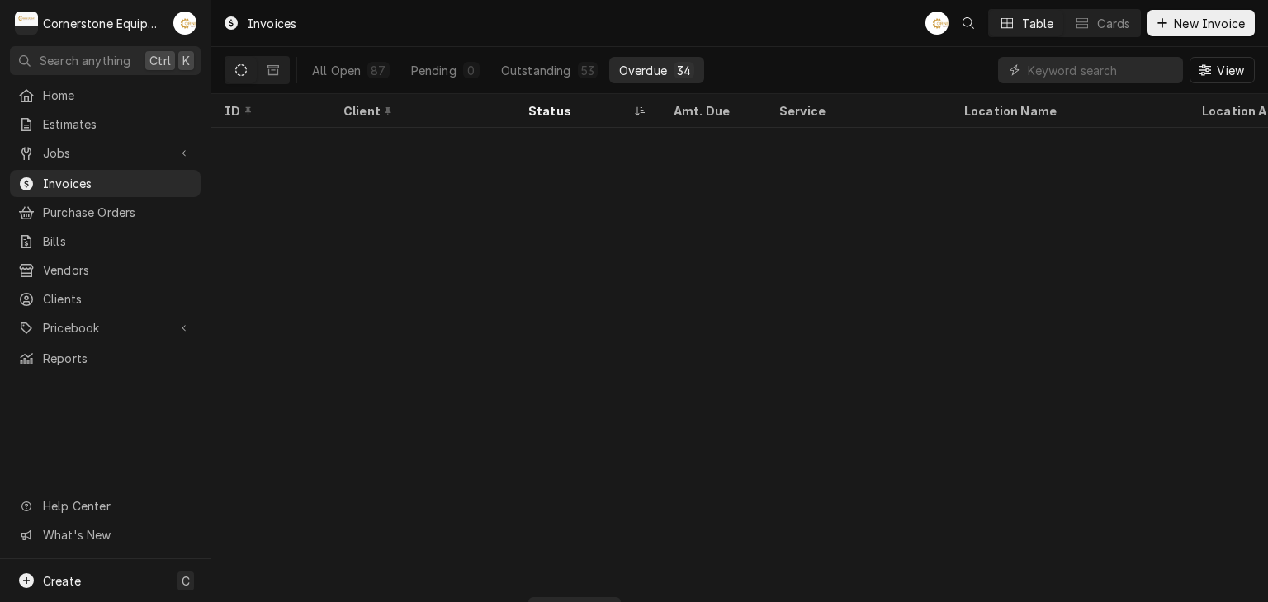
scroll to position [0, 0]
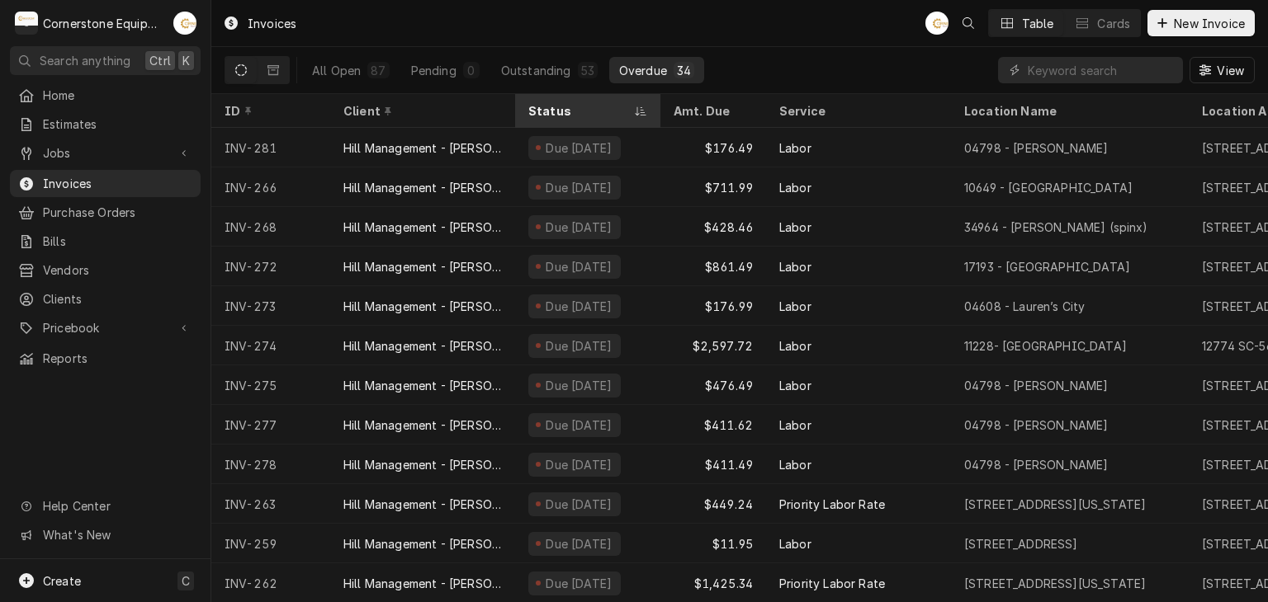
click at [596, 117] on div "Status" at bounding box center [587, 110] width 139 height 27
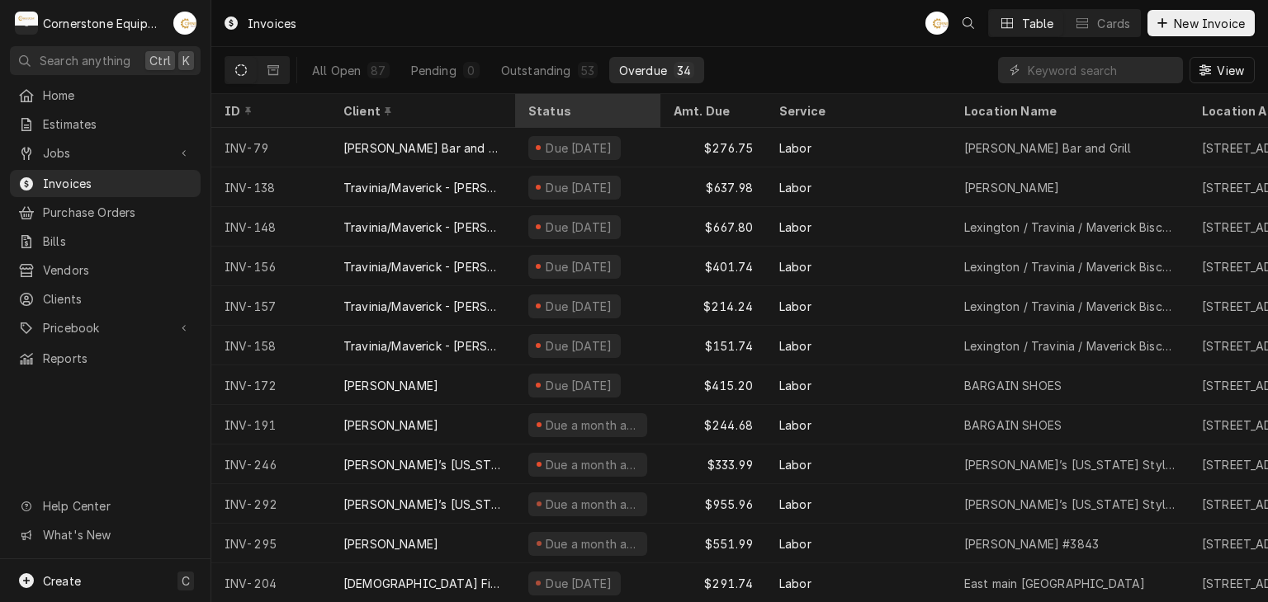
click at [606, 110] on div "Status" at bounding box center [586, 110] width 116 height 17
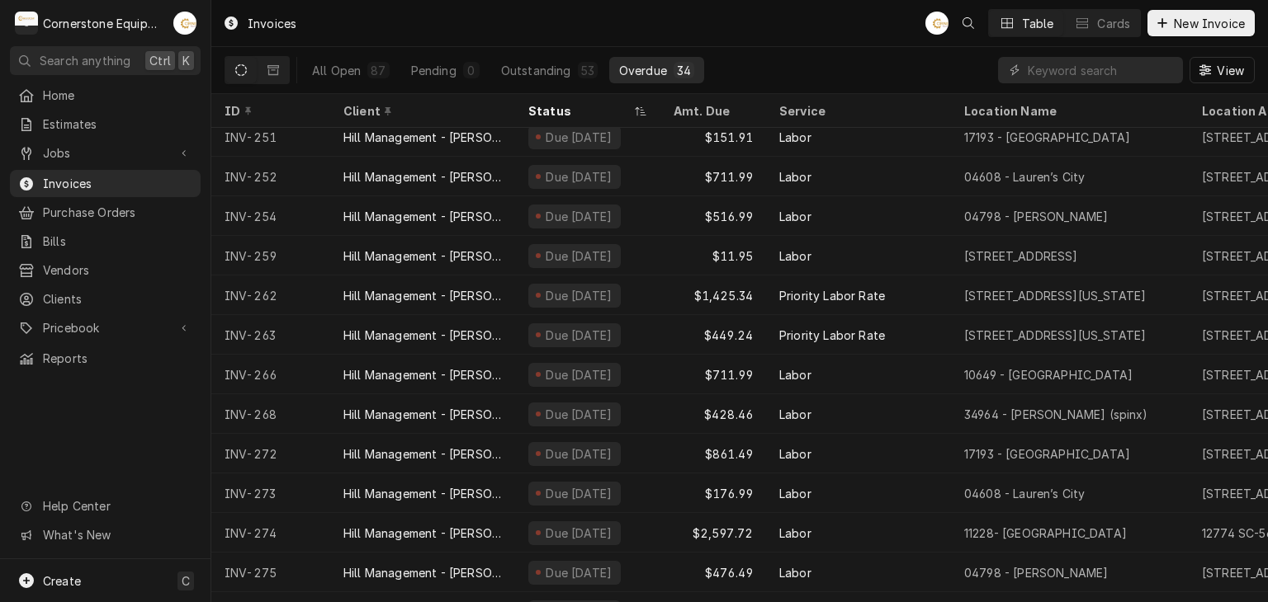
scroll to position [882, 0]
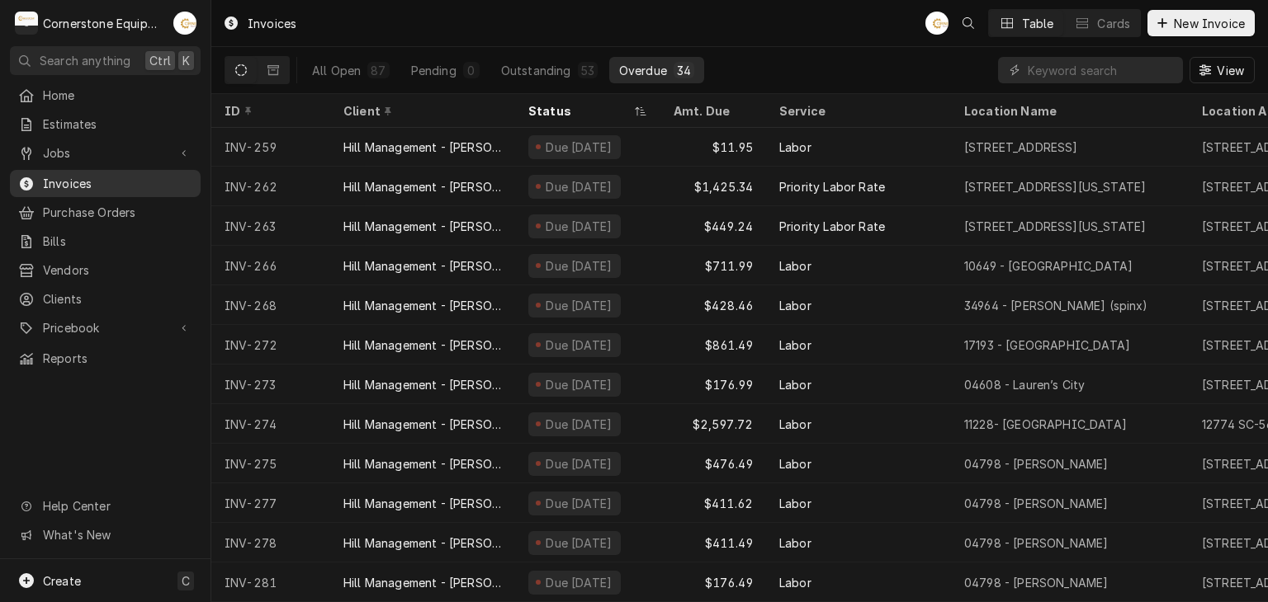
click at [154, 180] on span "Invoices" at bounding box center [117, 183] width 149 height 17
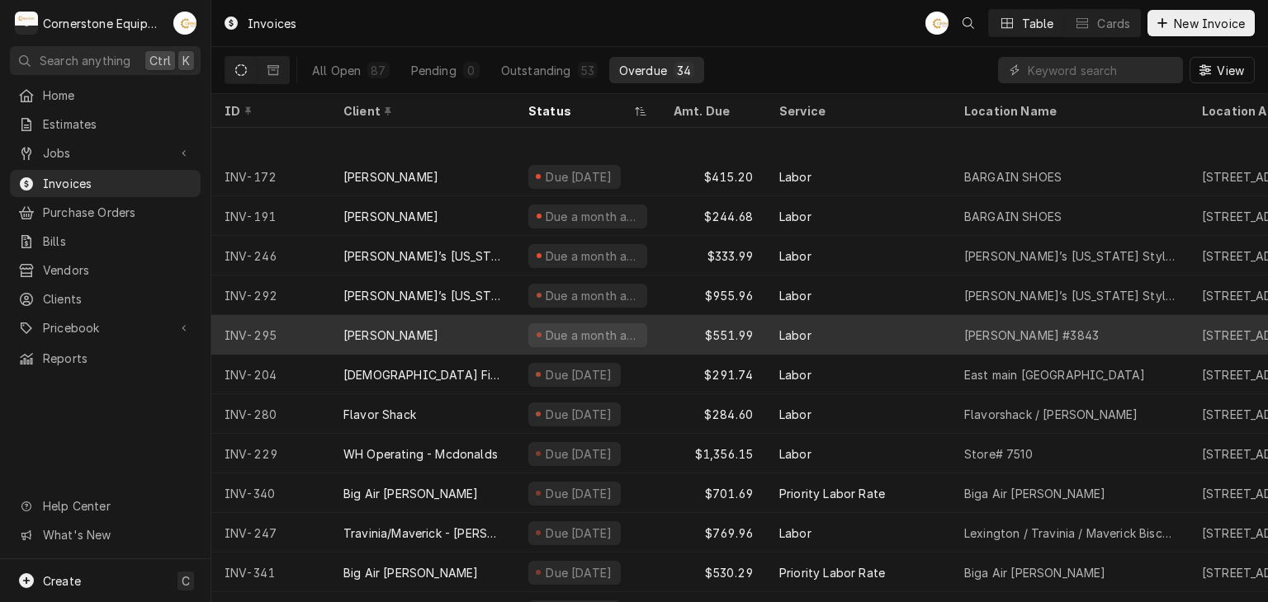
scroll to position [328, 0]
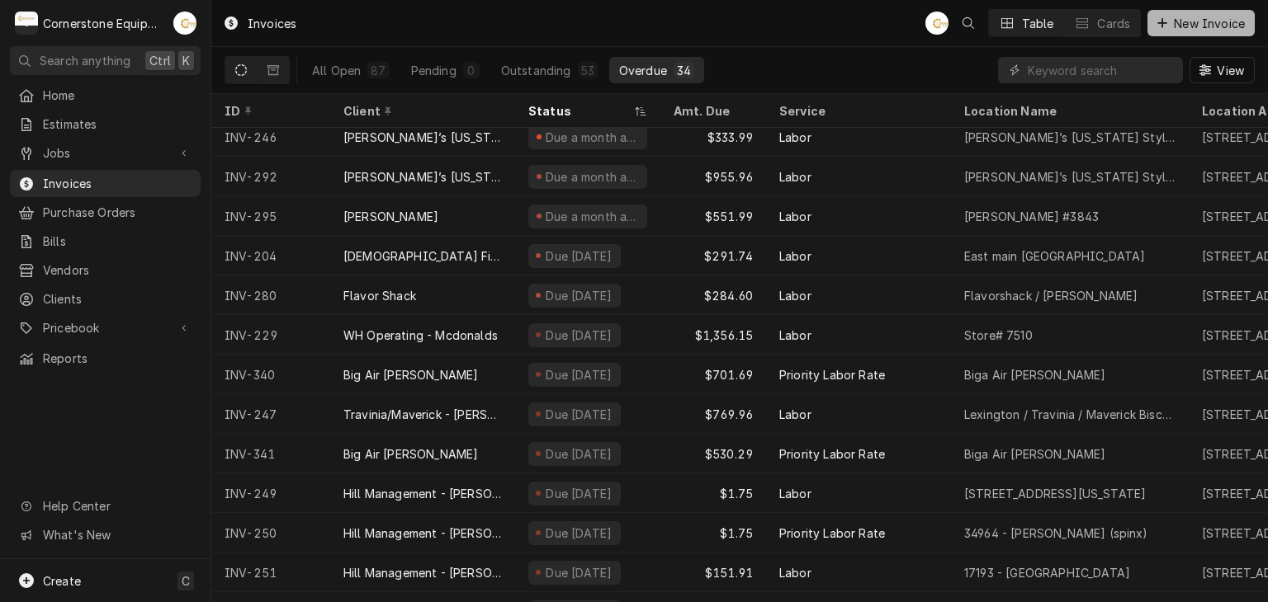
click at [1153, 11] on button "New Invoice" at bounding box center [1200, 23] width 107 height 26
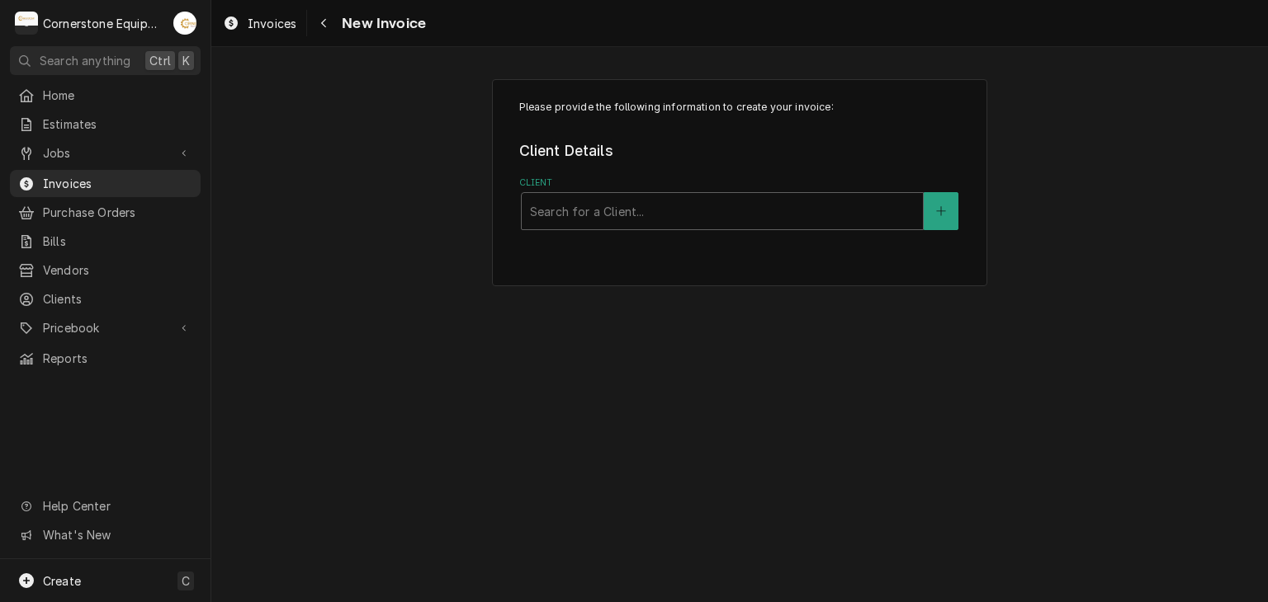
click at [574, 220] on div "Client" at bounding box center [722, 211] width 385 height 30
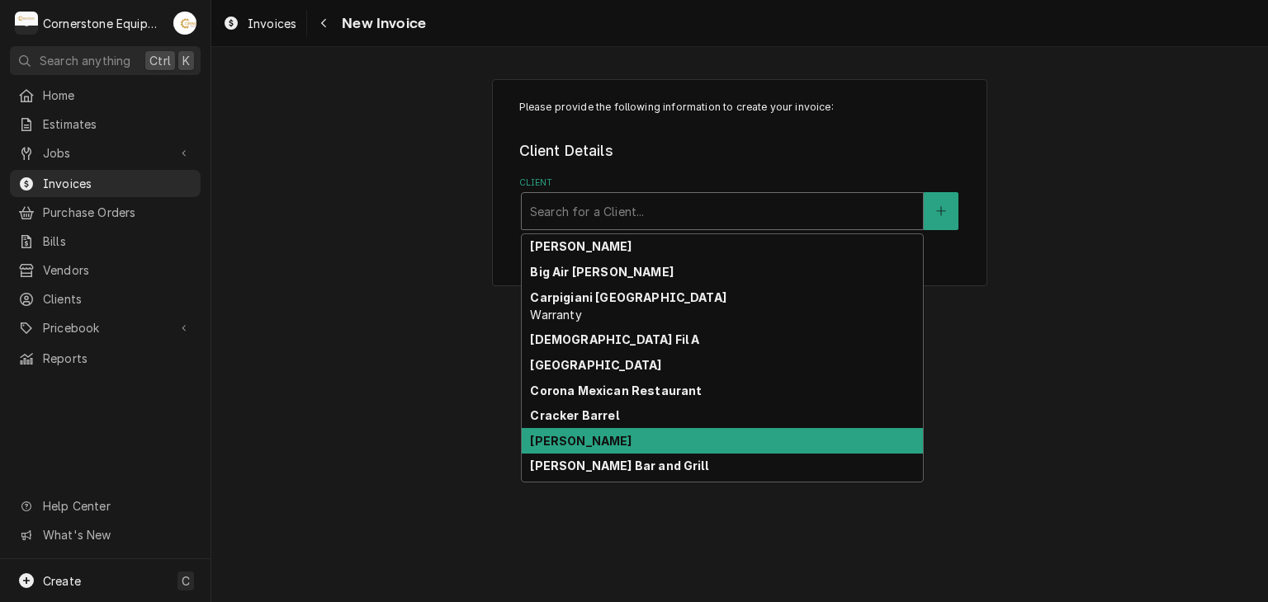
click at [597, 443] on div "[PERSON_NAME]" at bounding box center [722, 441] width 401 height 26
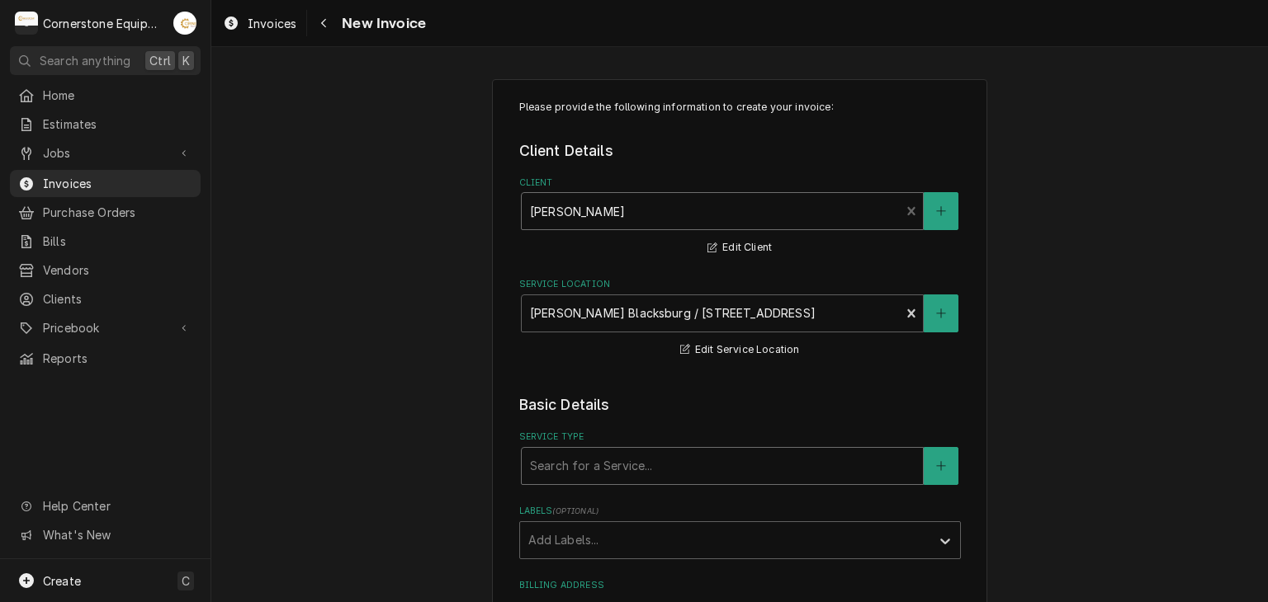
click at [601, 470] on div "Service Type" at bounding box center [722, 466] width 385 height 30
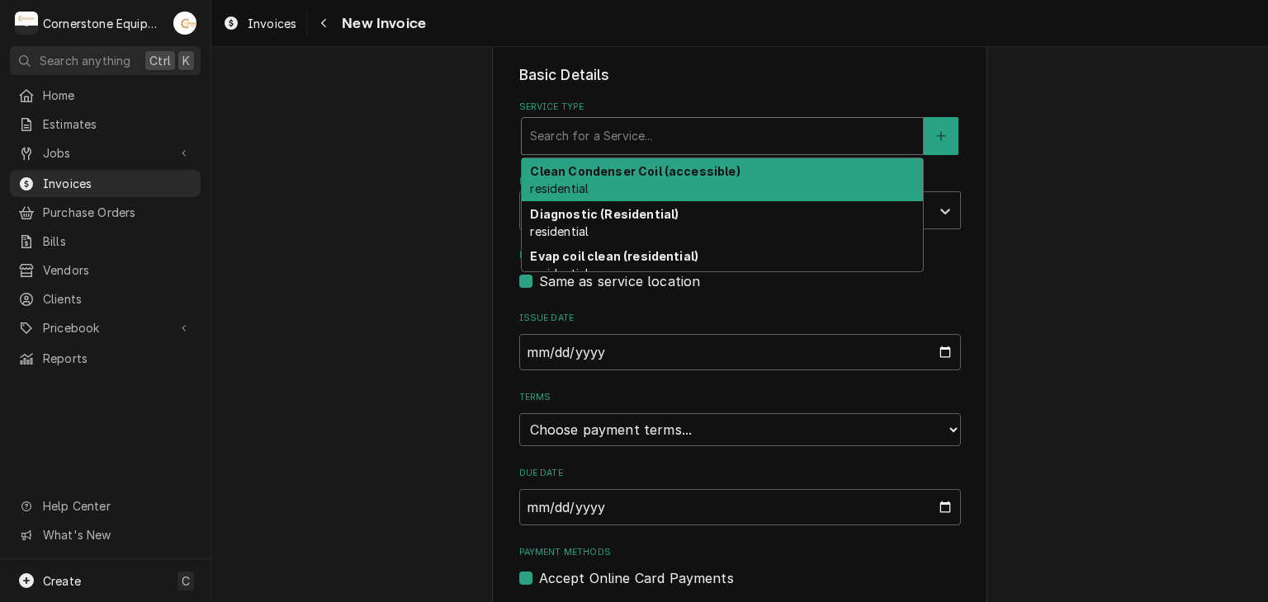
scroll to position [383, 0]
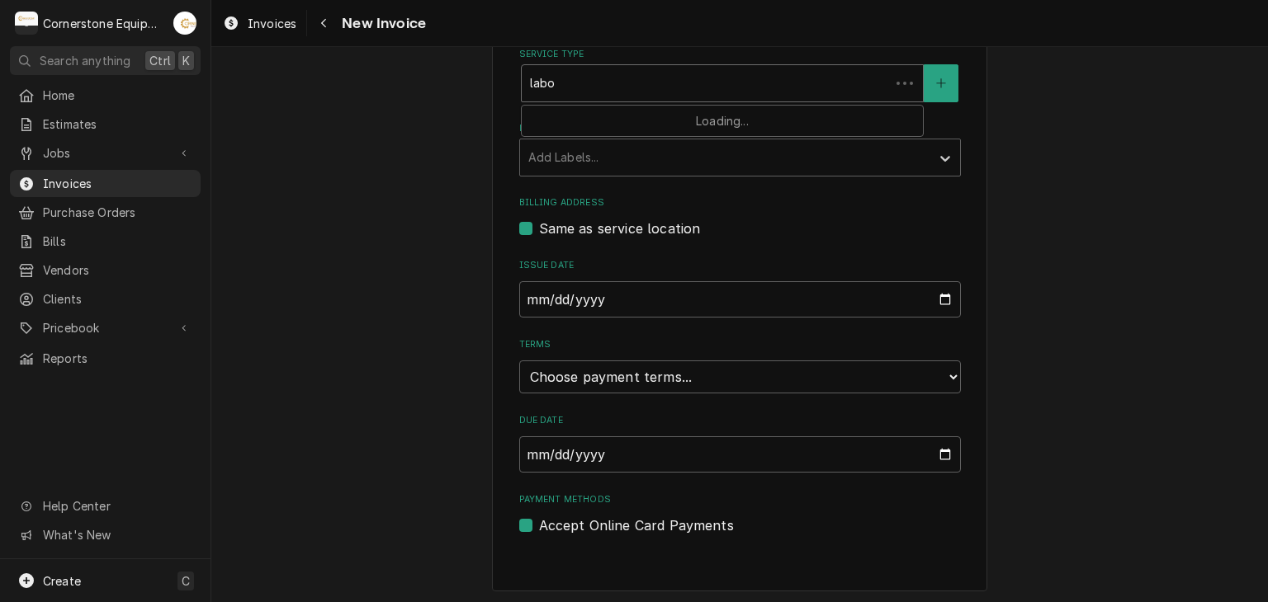
type input "labor"
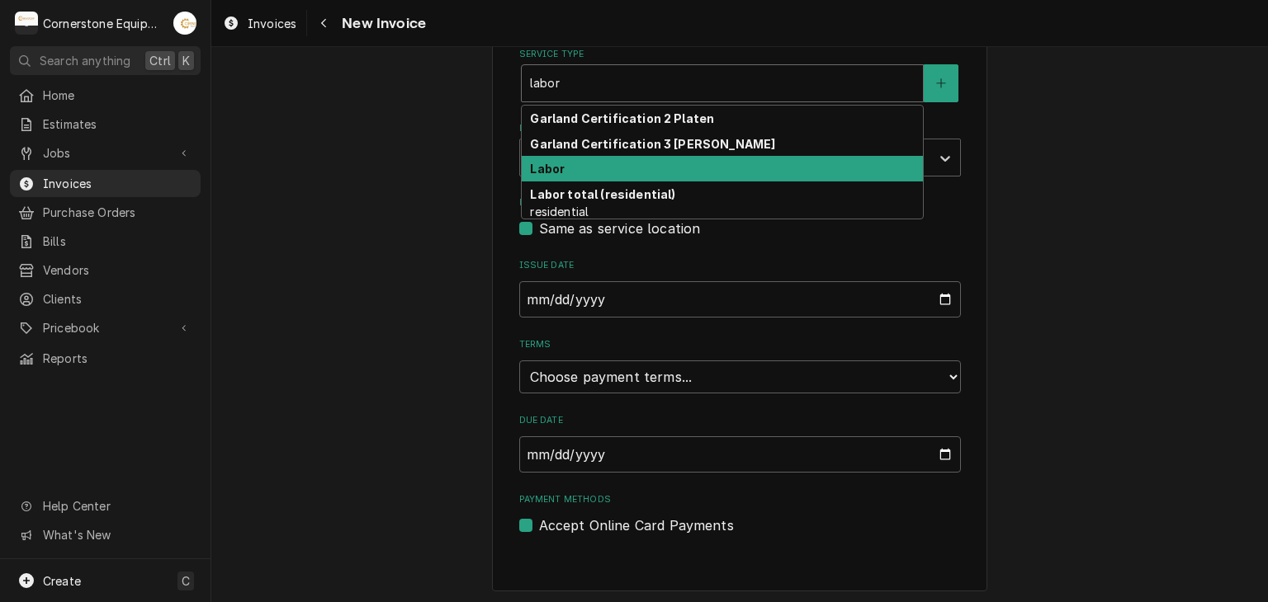
click at [557, 176] on div "Labor" at bounding box center [722, 169] width 401 height 26
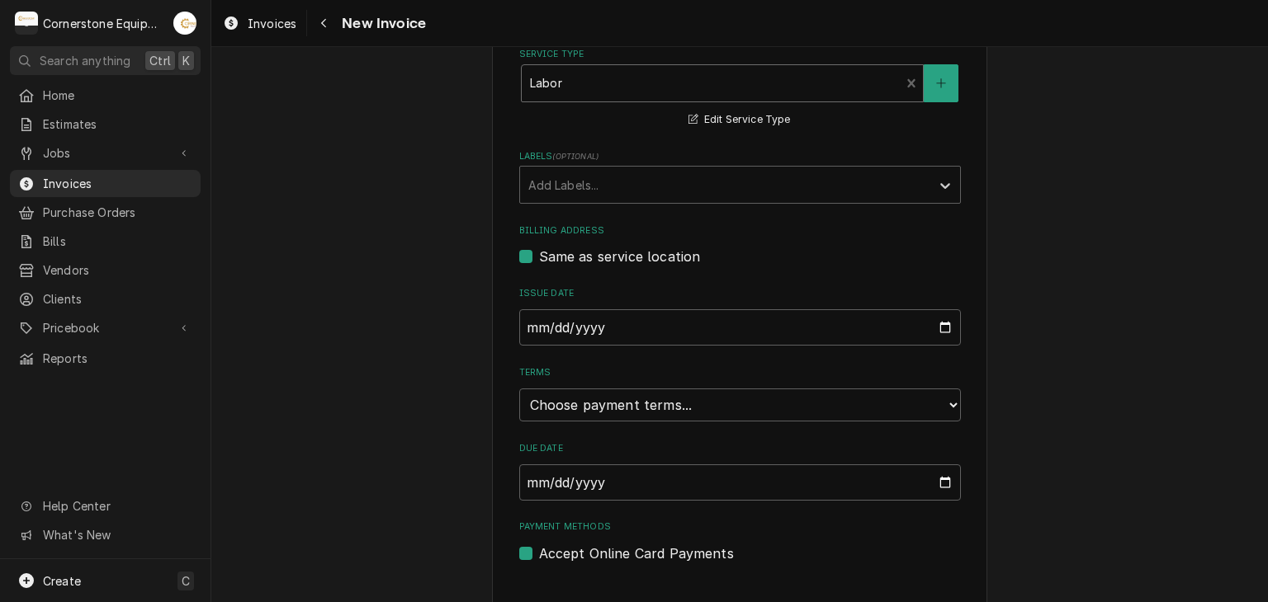
click at [557, 176] on div "Labels" at bounding box center [725, 185] width 394 height 30
click at [418, 178] on div "Please provide the following information to create your invoice: Client Details…" at bounding box center [739, 157] width 1056 height 952
click at [597, 333] on input "2025-09-17" at bounding box center [740, 327] width 442 height 36
click at [484, 357] on div "Please provide the following information to create your invoice: Client Details…" at bounding box center [739, 157] width 1056 height 952
click at [628, 395] on select "Choose payment terms... Same Day Net 7 Net 14 Net 21 Net 30 Net 45 Net 60 Net 90" at bounding box center [740, 405] width 442 height 33
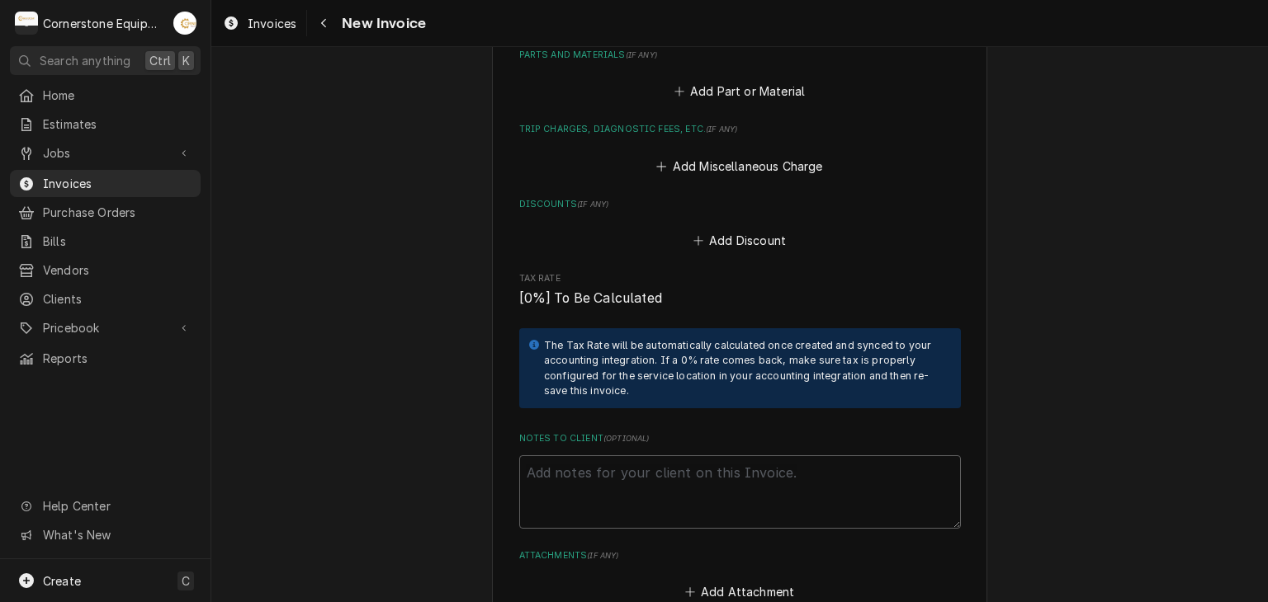
scroll to position [713, 0]
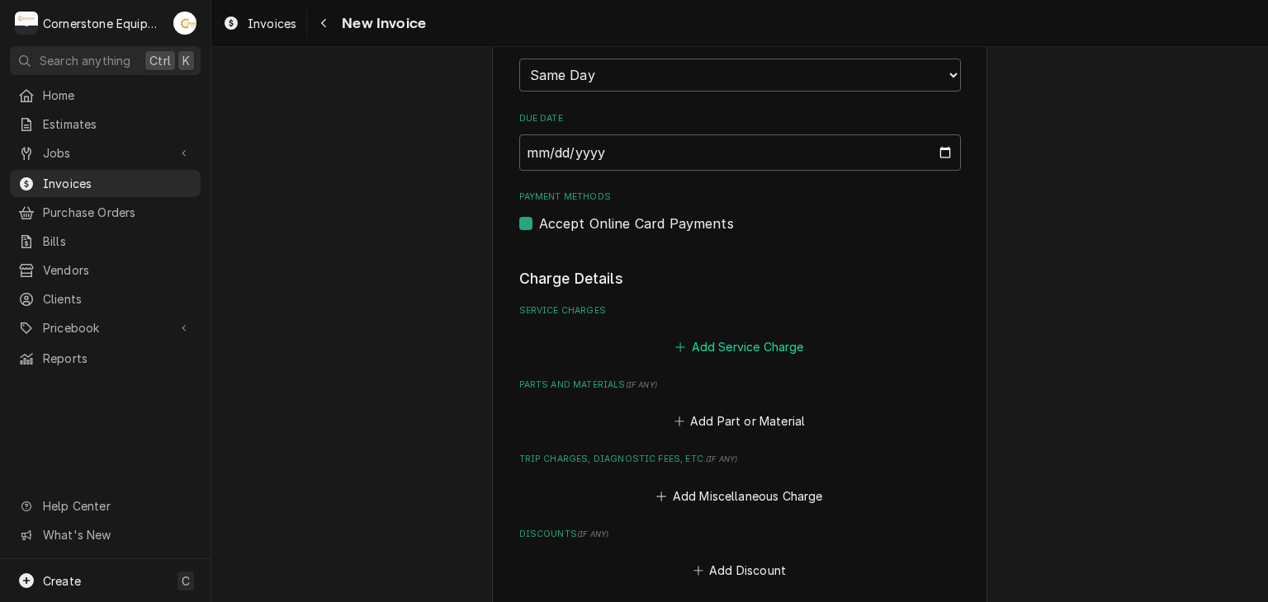
click at [673, 348] on button "Add Service Charge" at bounding box center [740, 347] width 134 height 23
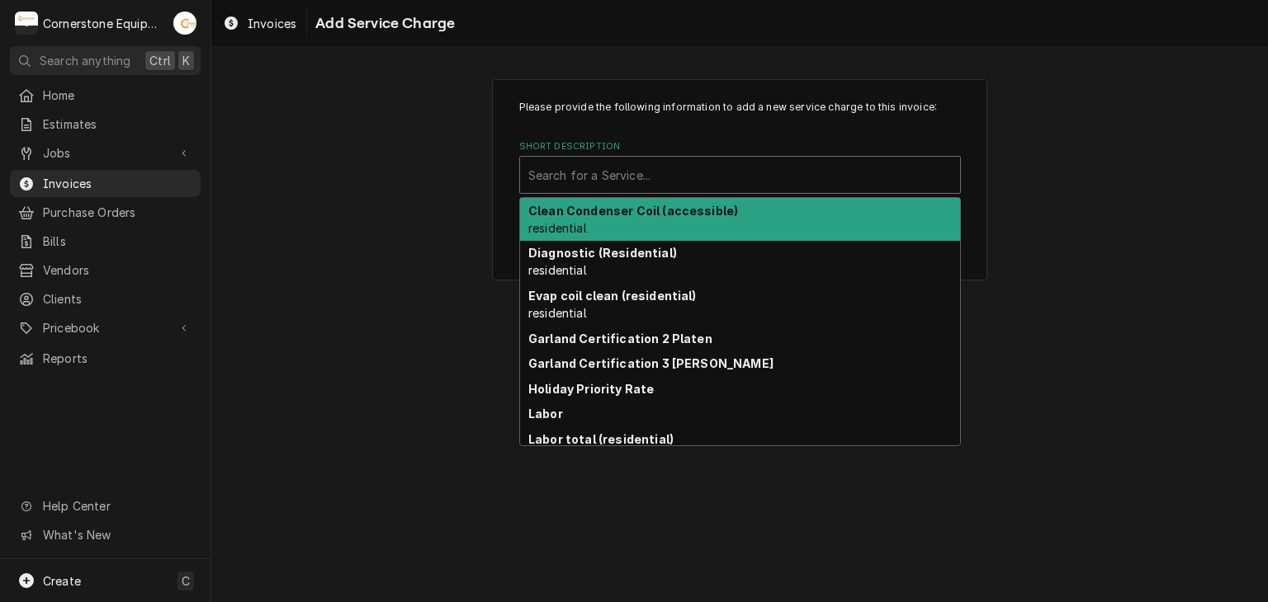
click at [610, 176] on div "Short Description" at bounding box center [739, 175] width 423 height 30
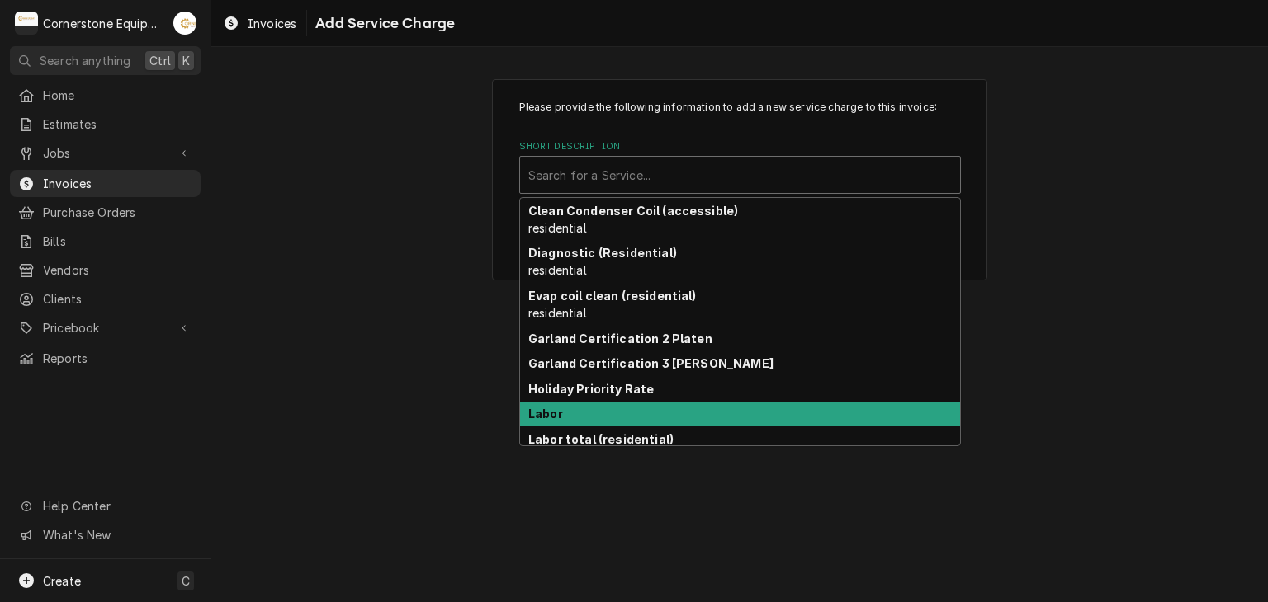
click at [612, 417] on div "Labor" at bounding box center [740, 415] width 440 height 26
type textarea "x"
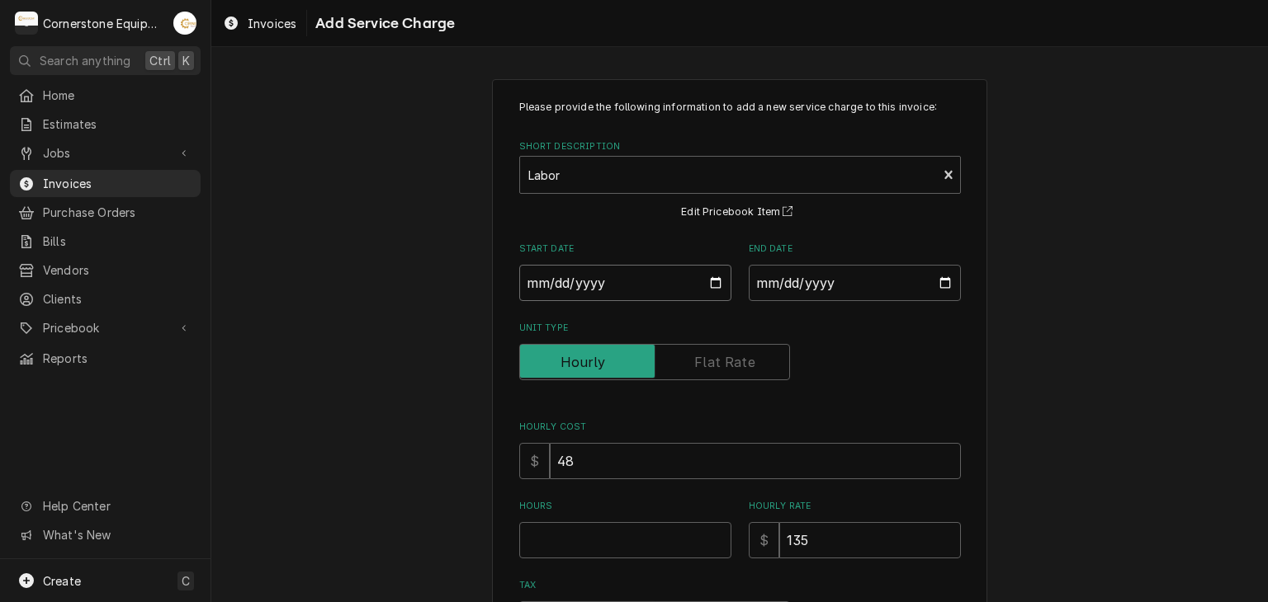
click at [703, 279] on input "Start Date" at bounding box center [625, 283] width 212 height 36
type input "2025-09-17"
click at [785, 292] on input "End Date" at bounding box center [855, 283] width 212 height 36
drag, startPoint x: 898, startPoint y: 281, endPoint x: 928, endPoint y: 285, distance: 30.0
click at [898, 281] on input "End Date" at bounding box center [855, 283] width 212 height 36
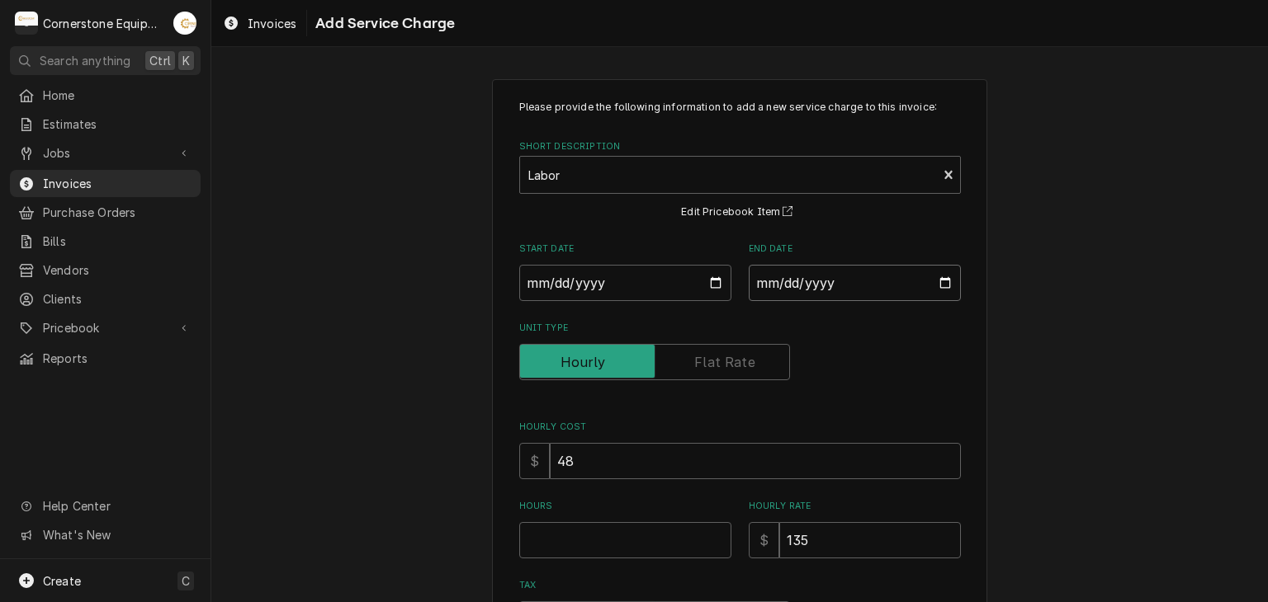
click at [944, 286] on input "End Date" at bounding box center [855, 283] width 212 height 36
type textarea "x"
type input "2025-09-17"
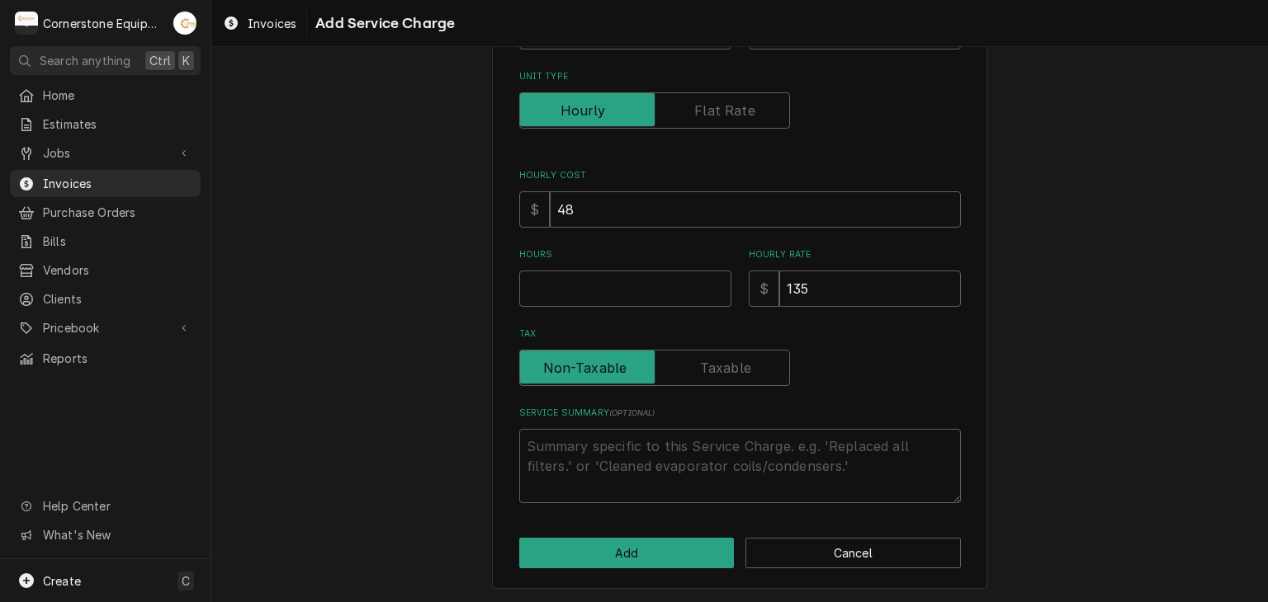
drag, startPoint x: 599, startPoint y: 251, endPoint x: 584, endPoint y: 281, distance: 34.0
click at [598, 251] on label "Hours" at bounding box center [625, 254] width 212 height 13
click at [598, 271] on input "Hours" at bounding box center [625, 289] width 212 height 36
click at [584, 281] on input "Hours" at bounding box center [625, 289] width 212 height 36
type textarea "x"
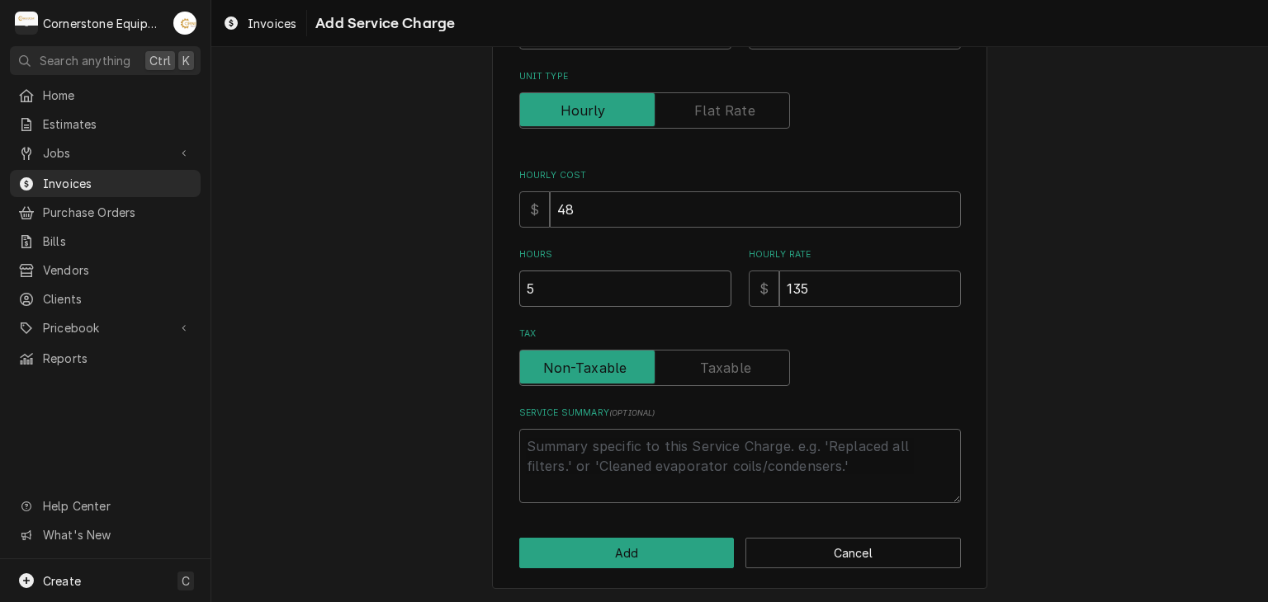
type input "5"
click at [414, 358] on div "Please provide the following information to add a new service charge to this in…" at bounding box center [739, 208] width 1056 height 791
click at [532, 421] on div "Service Summary ( optional )" at bounding box center [740, 455] width 442 height 97
click at [538, 470] on textarea "Service Summary ( optional )" at bounding box center [740, 466] width 442 height 74
type textarea "x"
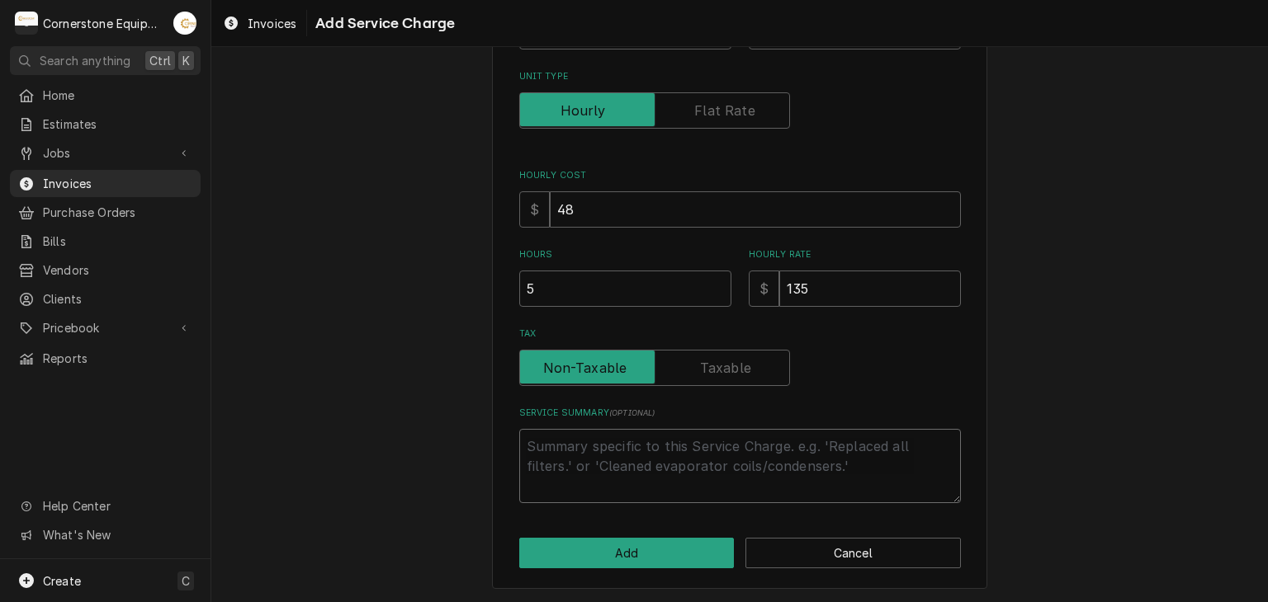
type textarea "9"
type textarea "x"
type textarea "9/"
type textarea "x"
type textarea "9/1"
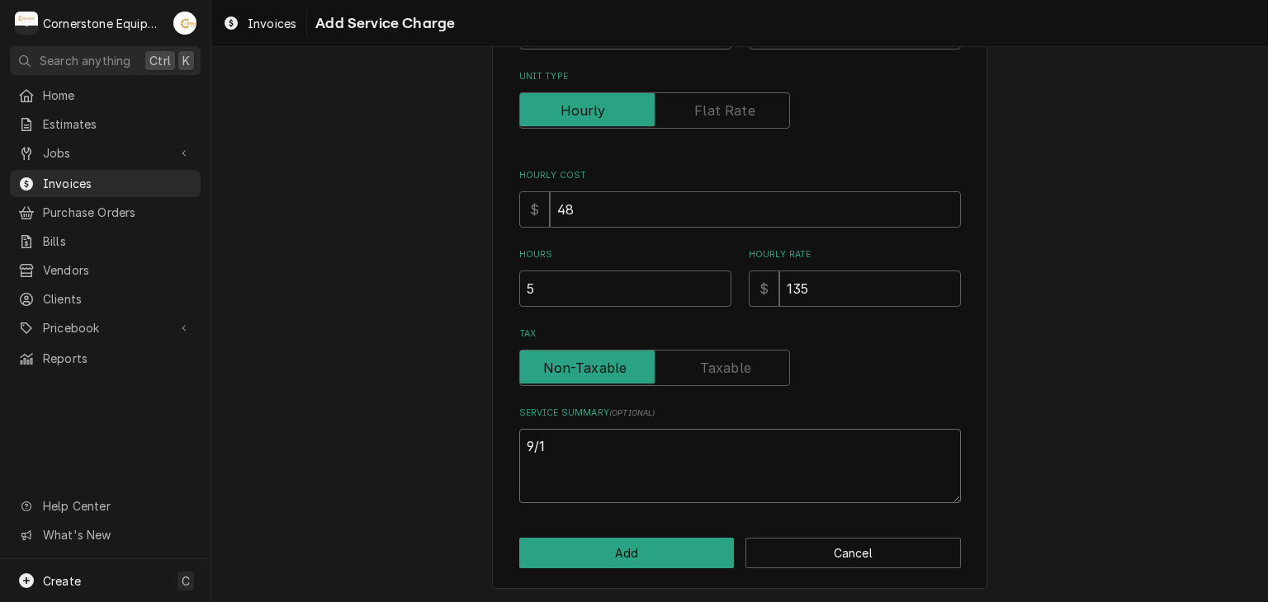
type textarea "x"
type textarea "9/17"
type textarea "x"
type textarea "9/17/"
type textarea "x"
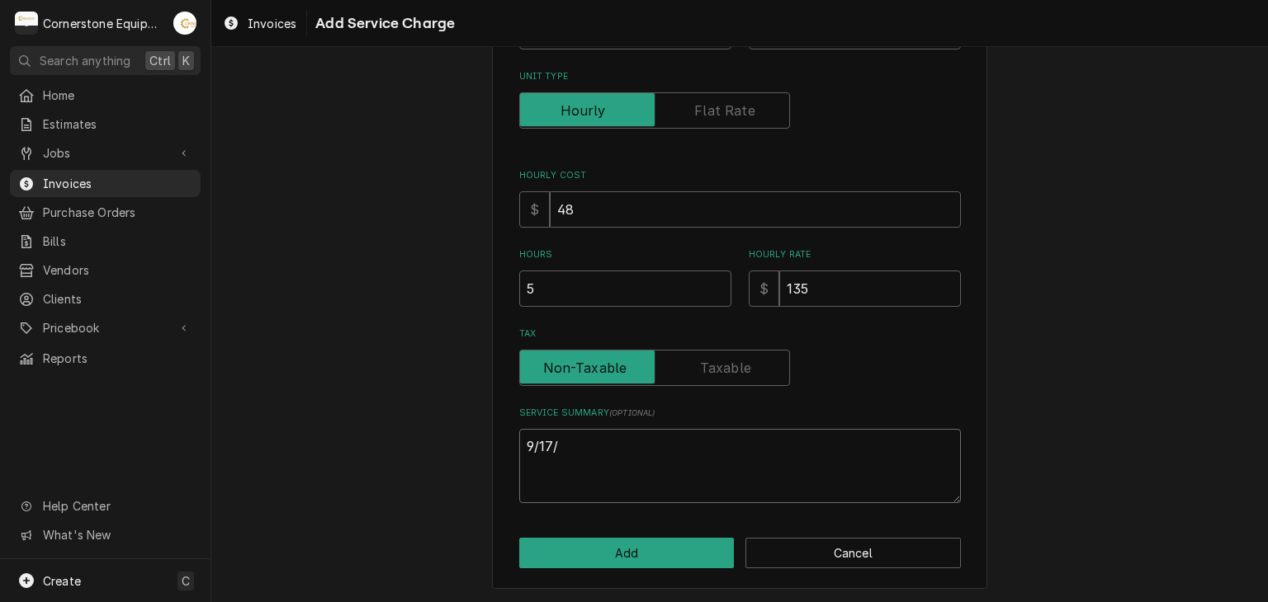
type textarea "9/17/2"
type textarea "x"
type textarea "9/17/25"
type textarea "x"
type textarea "9/17/25"
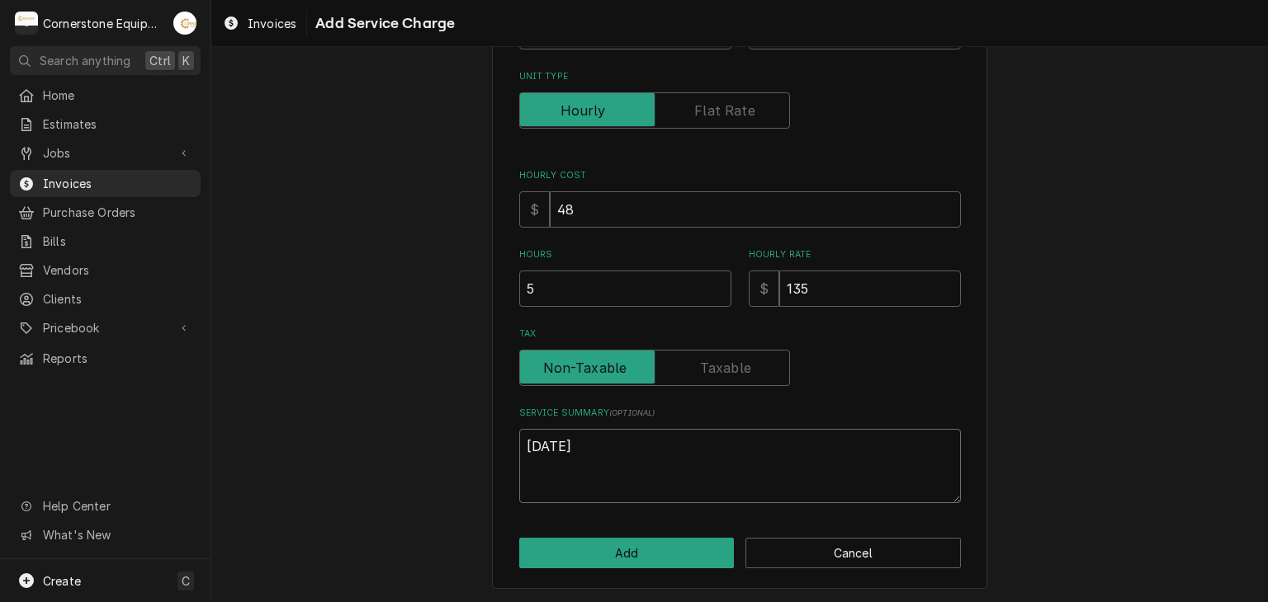
type textarea "x"
type textarea "9/17/25 A"
type textarea "x"
type textarea "9/17/25 AS"
type textarea "x"
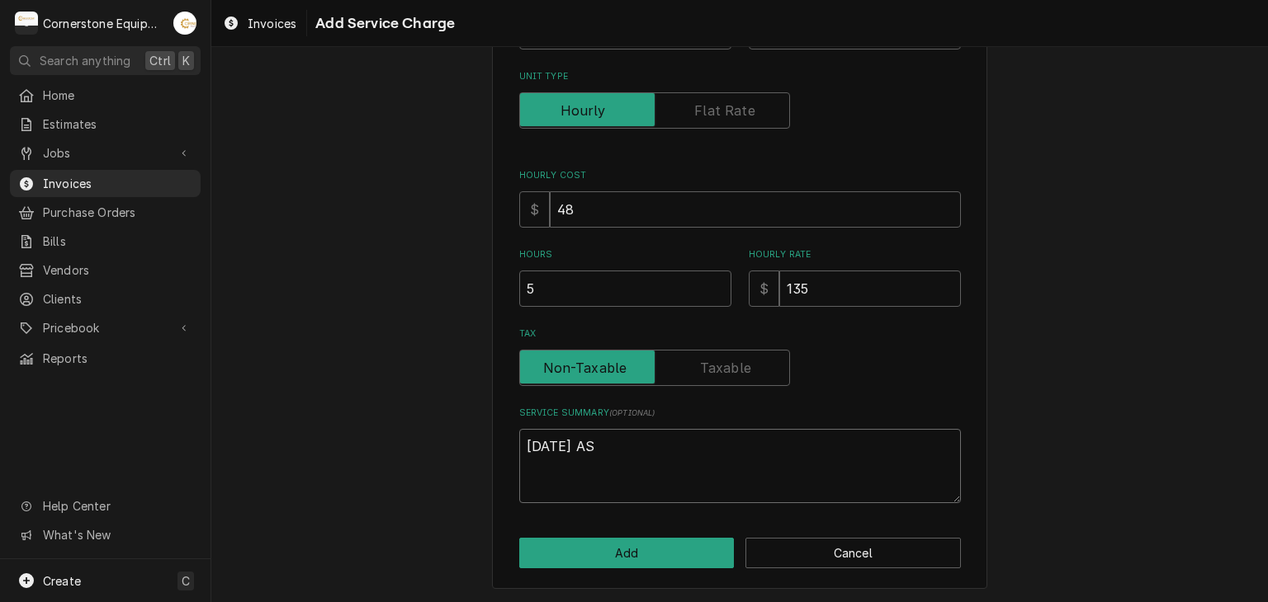
type textarea "9/17/25 ASB"
type textarea "x"
type textarea "9/17/25 ASB"
type textarea "x"
type textarea "9/17/25 ASB -"
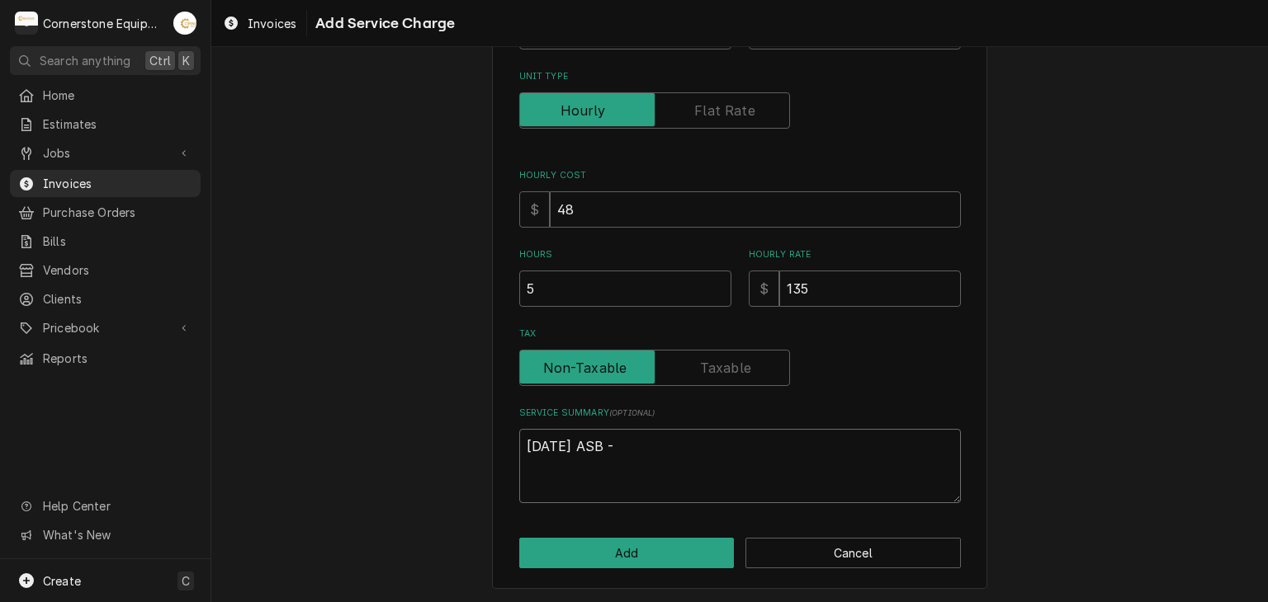
type textarea "x"
type textarea "9/17/25 ASB -"
click at [601, 439] on textarea "9/17/25 ASB -" at bounding box center [740, 466] width 442 height 74
type textarea "x"
type textarea "9/17/25 ASB &-"
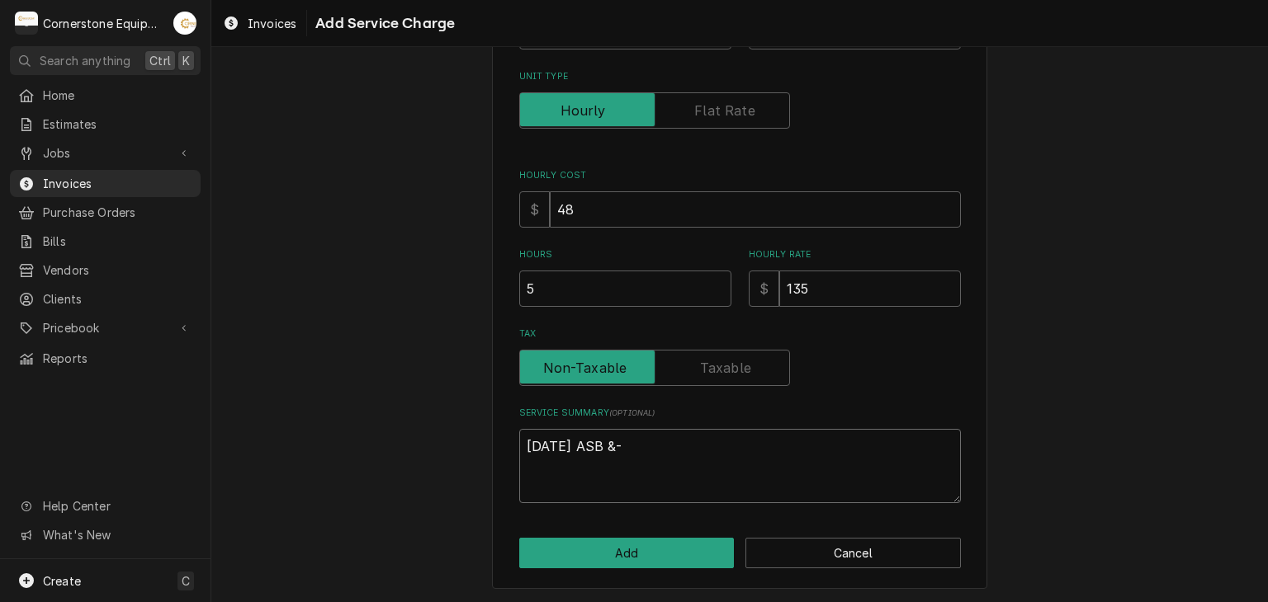
type textarea "x"
type textarea "9/17/25 ASB & -"
type textarea "x"
type textarea "9/17/25 ASB & m-"
type textarea "x"
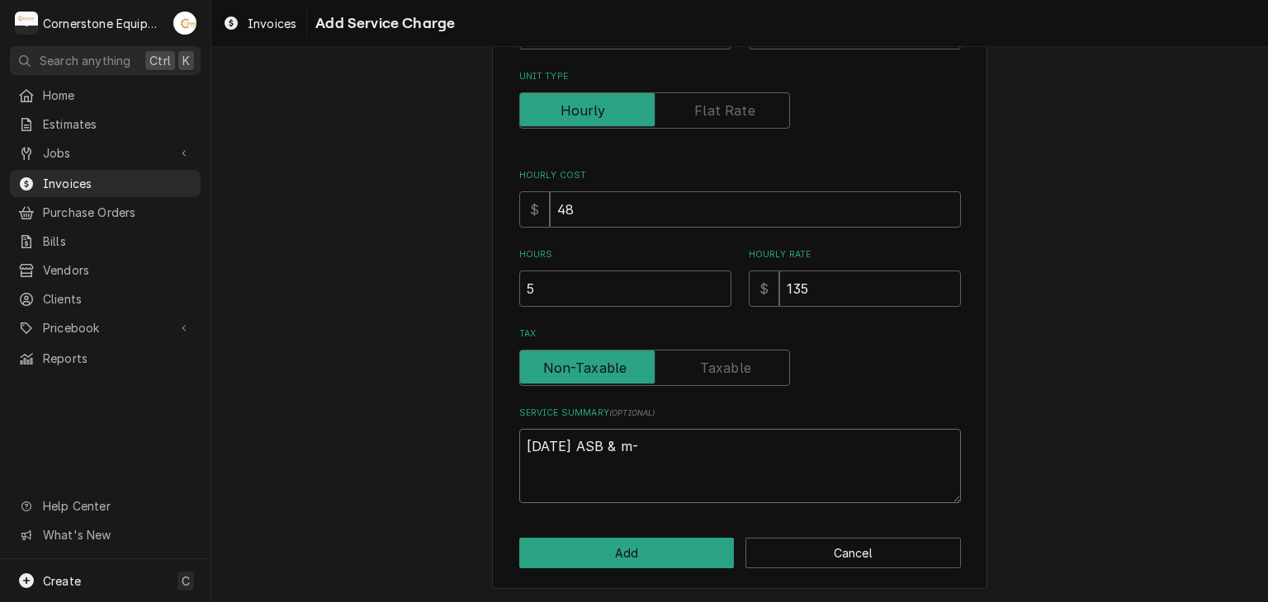
type textarea "9/17/25 ASB & md-"
type textarea "x"
type textarea "9/17/25 ASB & mdp-"
type textarea "x"
type textarea "9/17/25 ASB & mdp -"
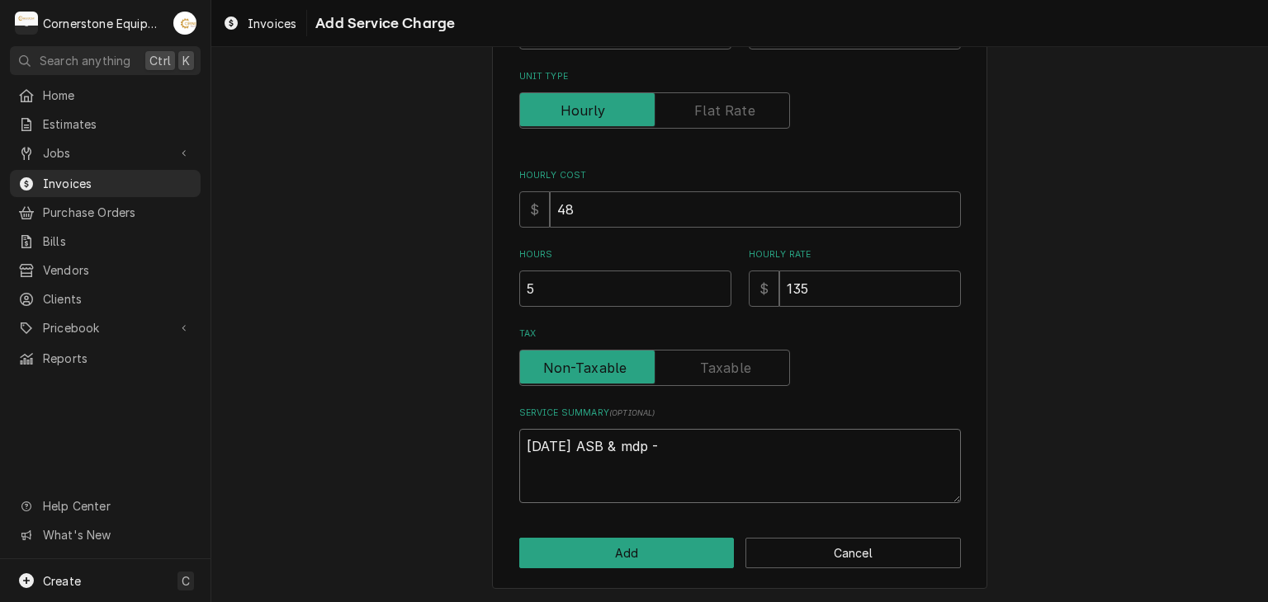
type textarea "x"
type textarea "9/17/25 ASB & mdp-"
type textarea "x"
type textarea "9/17/25 ASB & md-"
type textarea "x"
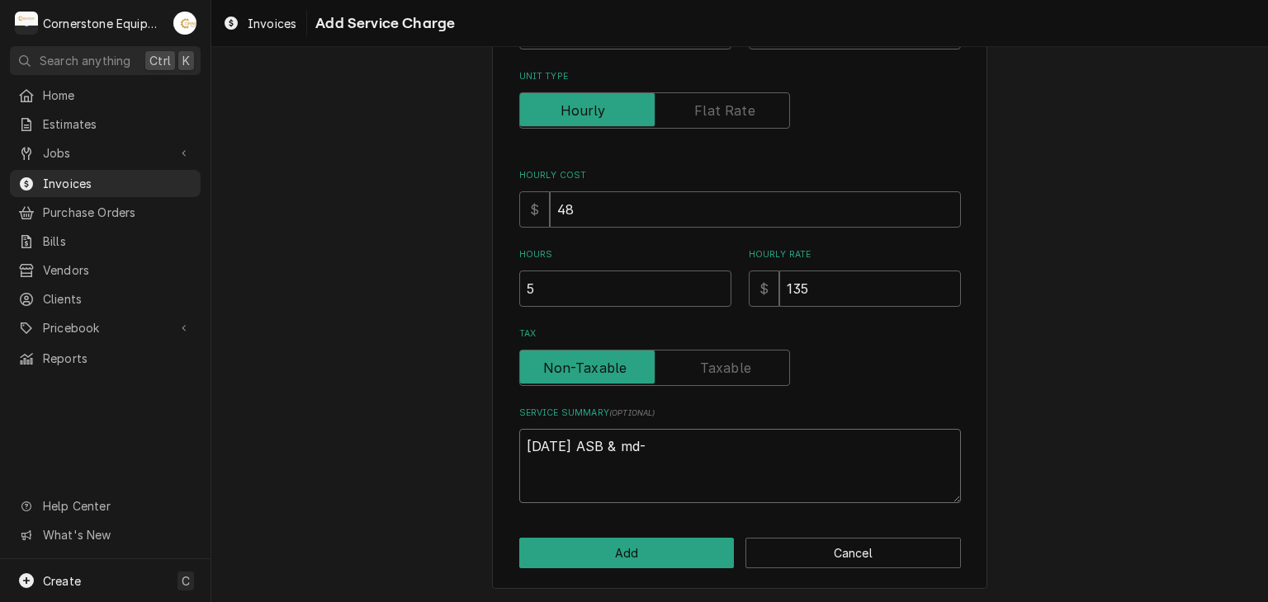
type textarea "9/17/25 ASB & m-"
type textarea "x"
type textarea "9/17/25 ASB & -"
type textarea "x"
type textarea "9/17/25 ASB & M-"
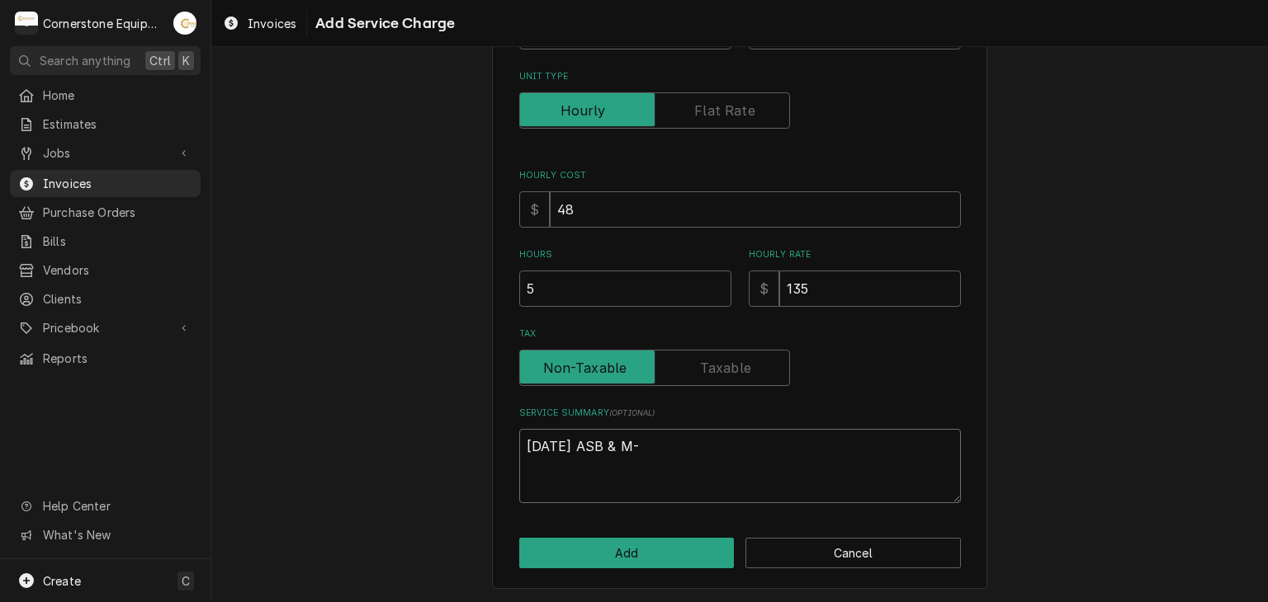
type textarea "x"
type textarea "9/17/25 ASB & MD-"
type textarea "x"
type textarea "9/17/25 ASB & MDP-"
type textarea "x"
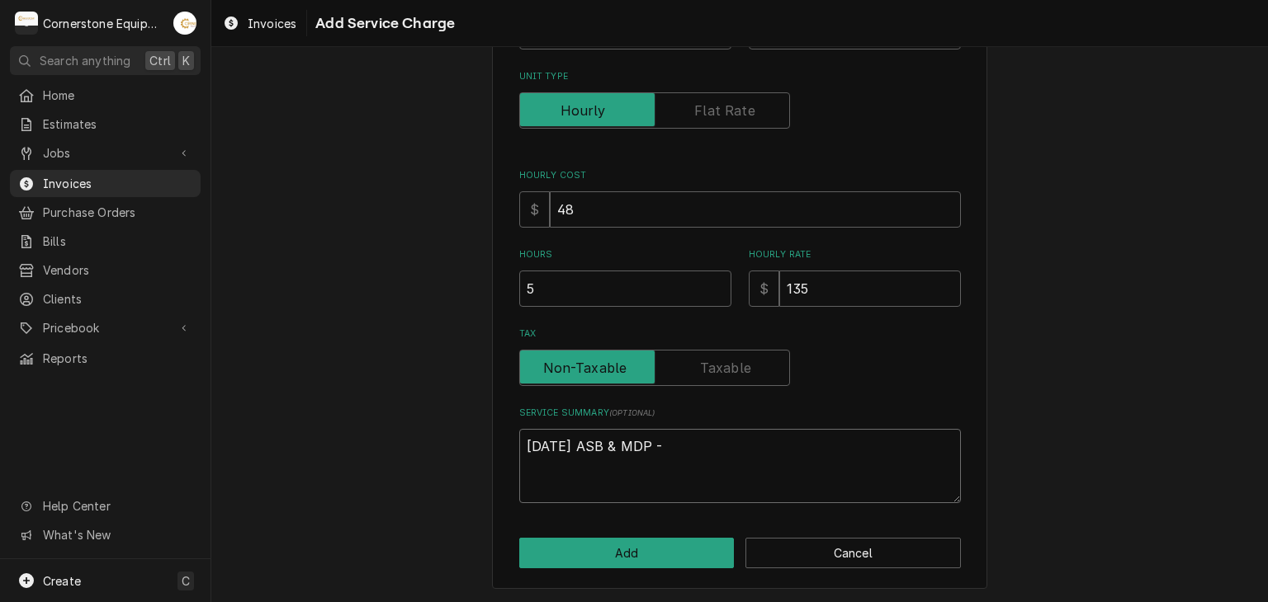
type textarea "9/17/25 ASB & MDP -"
click at [639, 531] on div "Please provide the following information to add a new service charge to this in…" at bounding box center [739, 209] width 495 height 763
click at [638, 541] on button "Add" at bounding box center [626, 553] width 215 height 31
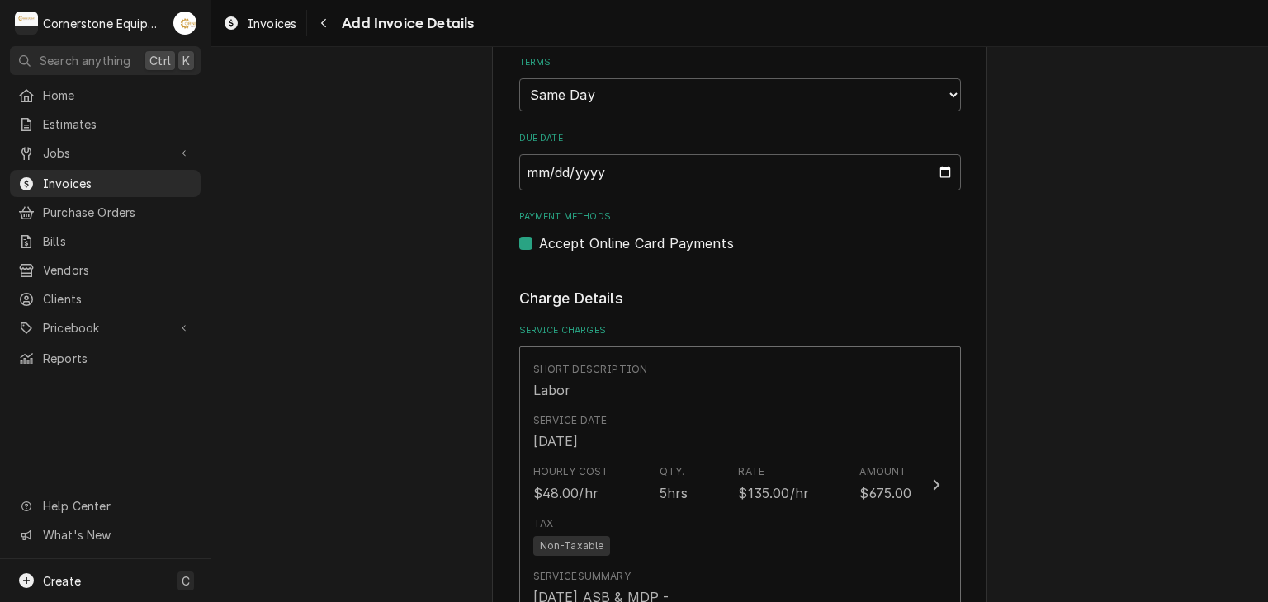
scroll to position [1674, 0]
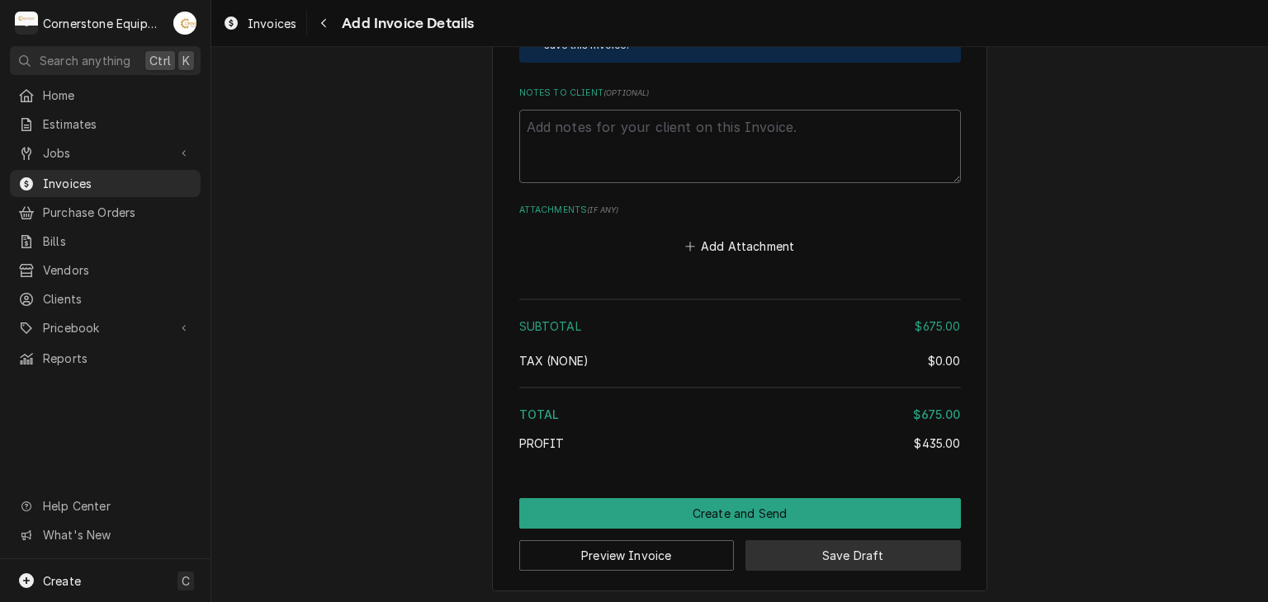
click at [796, 564] on button "Save Draft" at bounding box center [852, 556] width 215 height 31
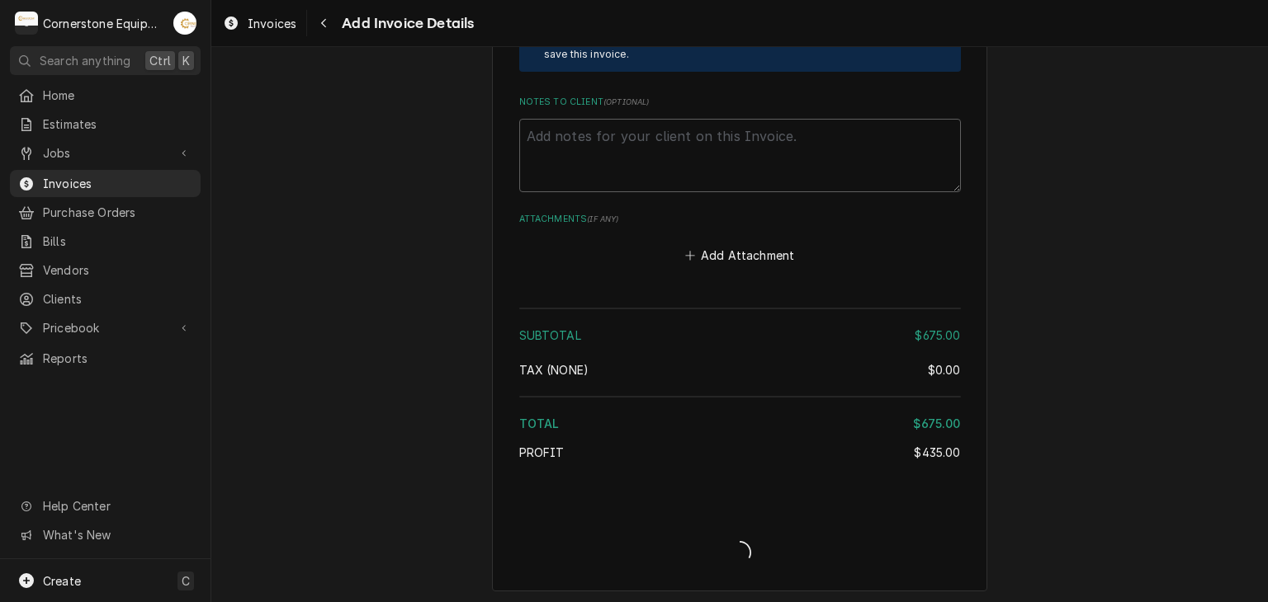
type textarea "x"
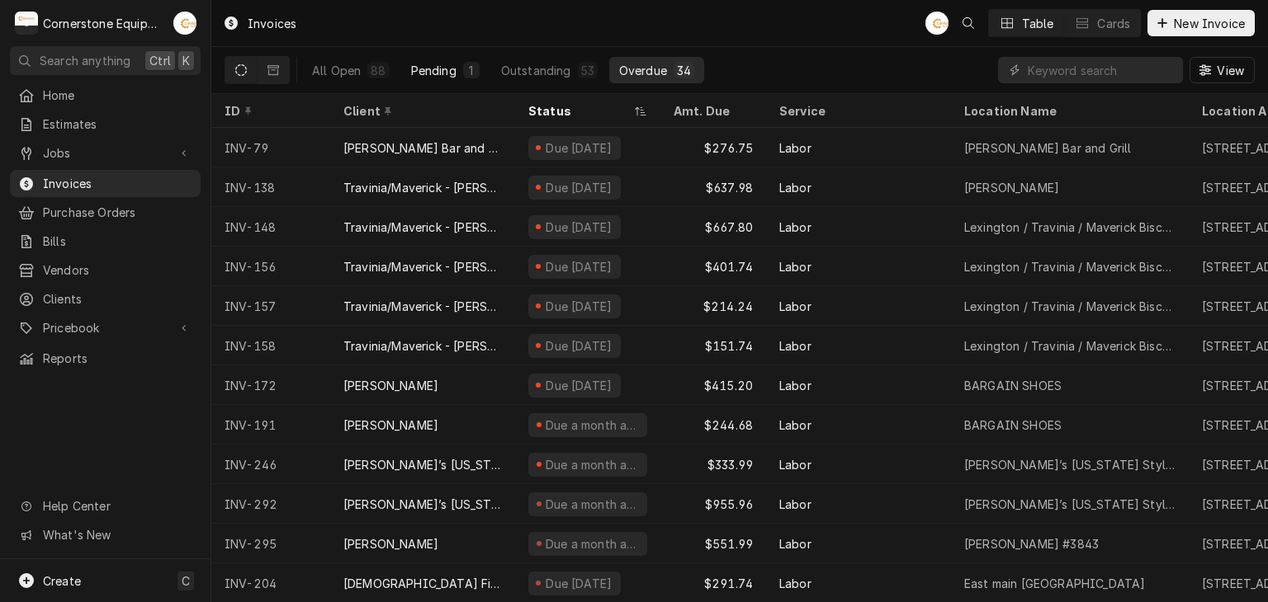
click at [468, 81] on button "Pending 1" at bounding box center [445, 70] width 88 height 26
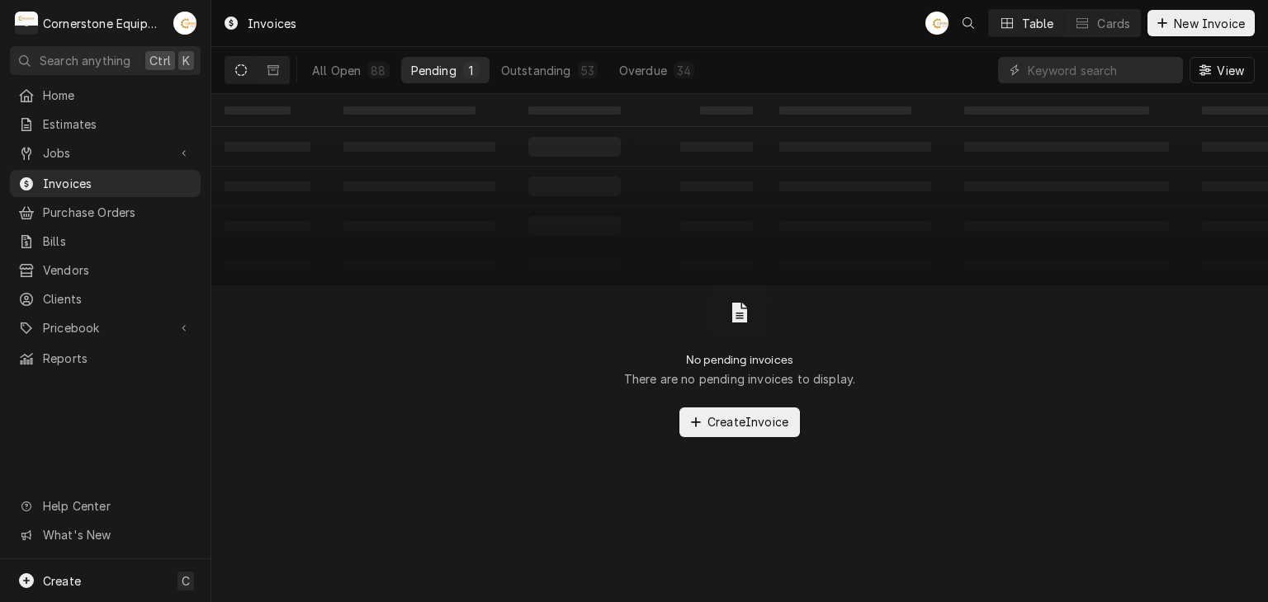
click at [481, 75] on div "All Open 88 Pending 1 Outstanding 53 Overdue 34" at bounding box center [503, 70] width 402 height 26
click at [475, 77] on div "1" at bounding box center [471, 70] width 17 height 17
click at [369, 78] on button "All Open 88" at bounding box center [350, 70] width 97 height 26
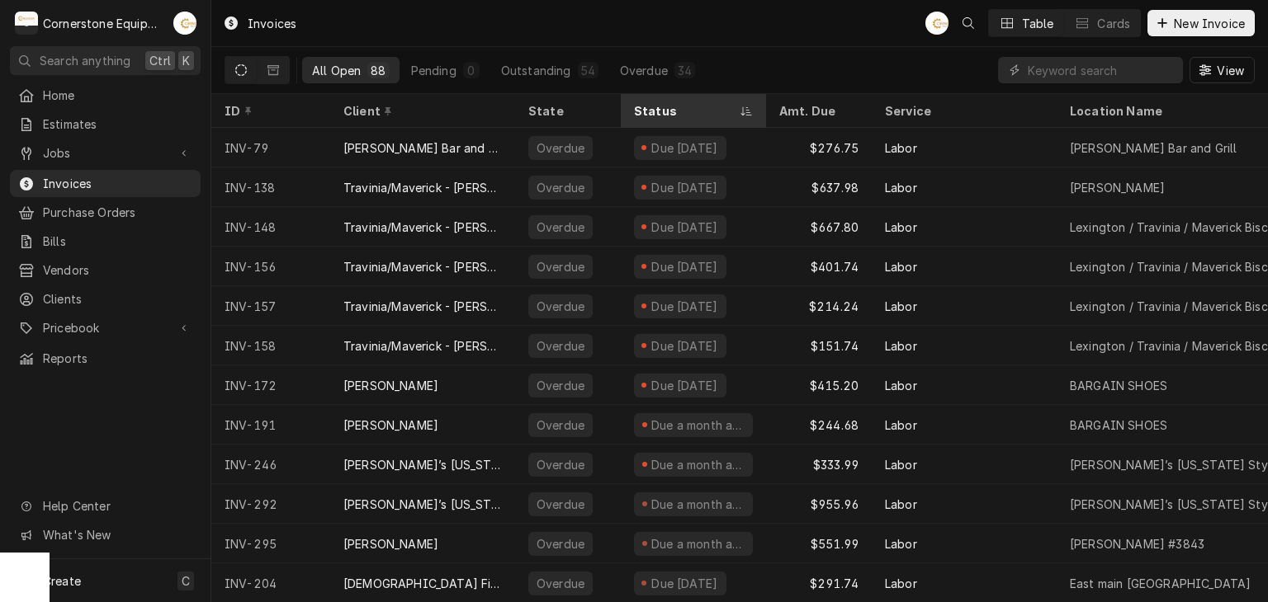
click at [678, 113] on div "Status" at bounding box center [685, 110] width 102 height 17
click at [658, 113] on div "Status" at bounding box center [692, 110] width 116 height 17
click at [658, 113] on div "Status" at bounding box center [685, 110] width 102 height 17
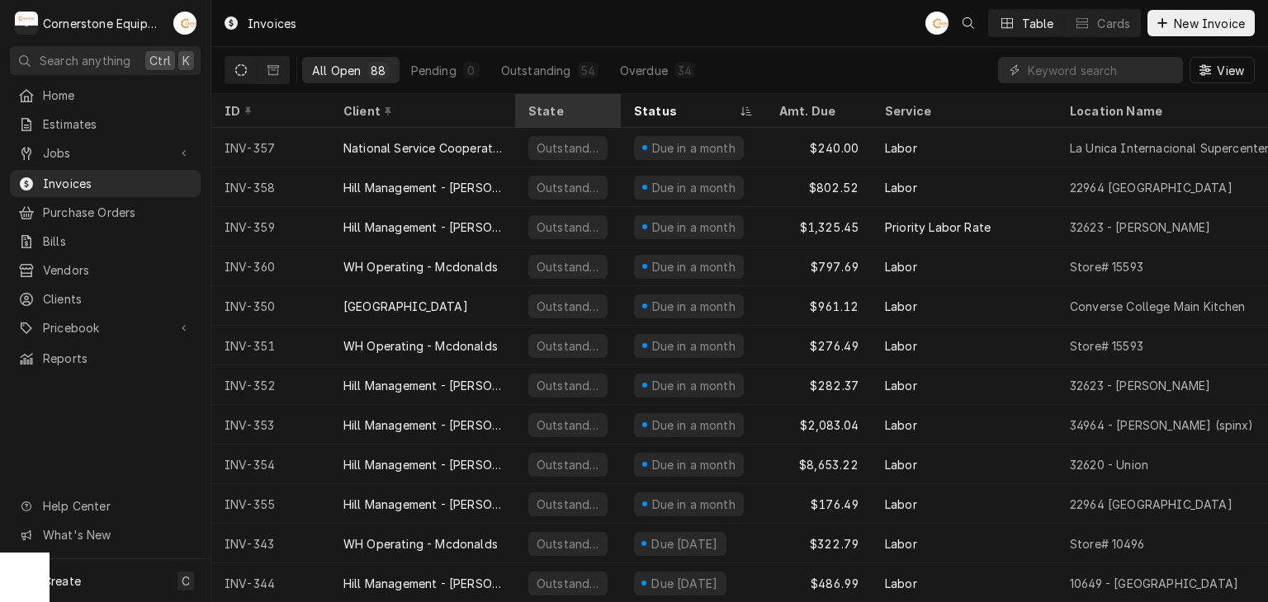
click at [572, 93] on div "All Open 88 Pending 0 Outstanding 54 Overdue 34 View" at bounding box center [739, 70] width 1056 height 47
click at [578, 77] on div "54" at bounding box center [588, 70] width 21 height 17
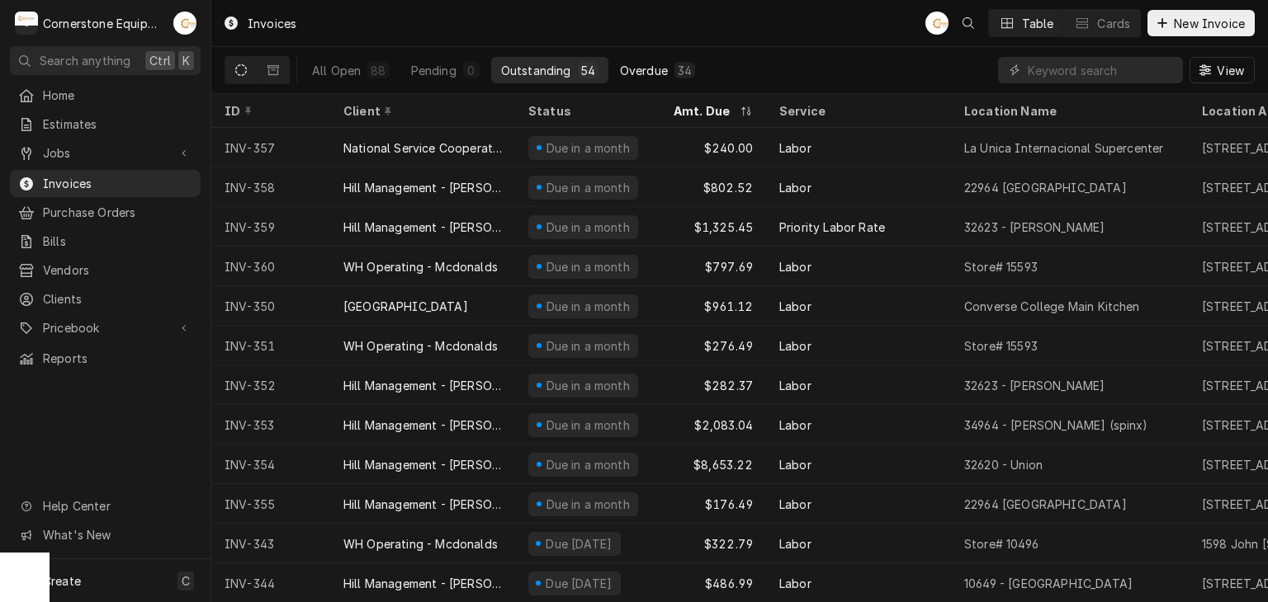
click at [697, 80] on button "Overdue 34" at bounding box center [657, 70] width 95 height 26
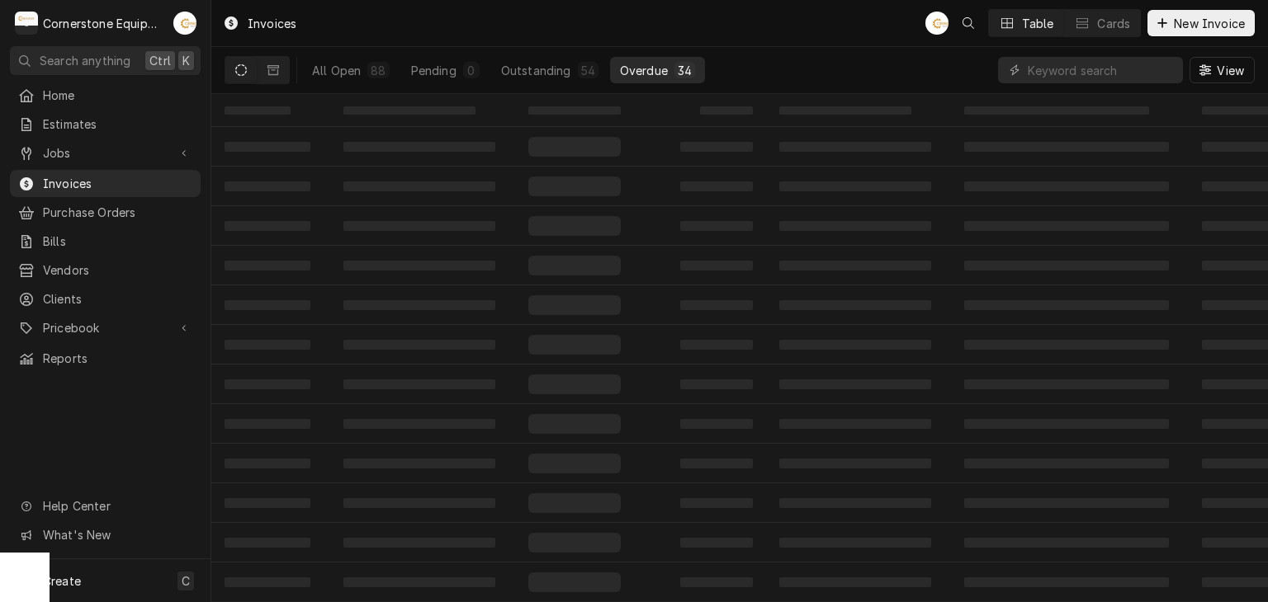
click at [677, 78] on div "34" at bounding box center [684, 70] width 21 height 17
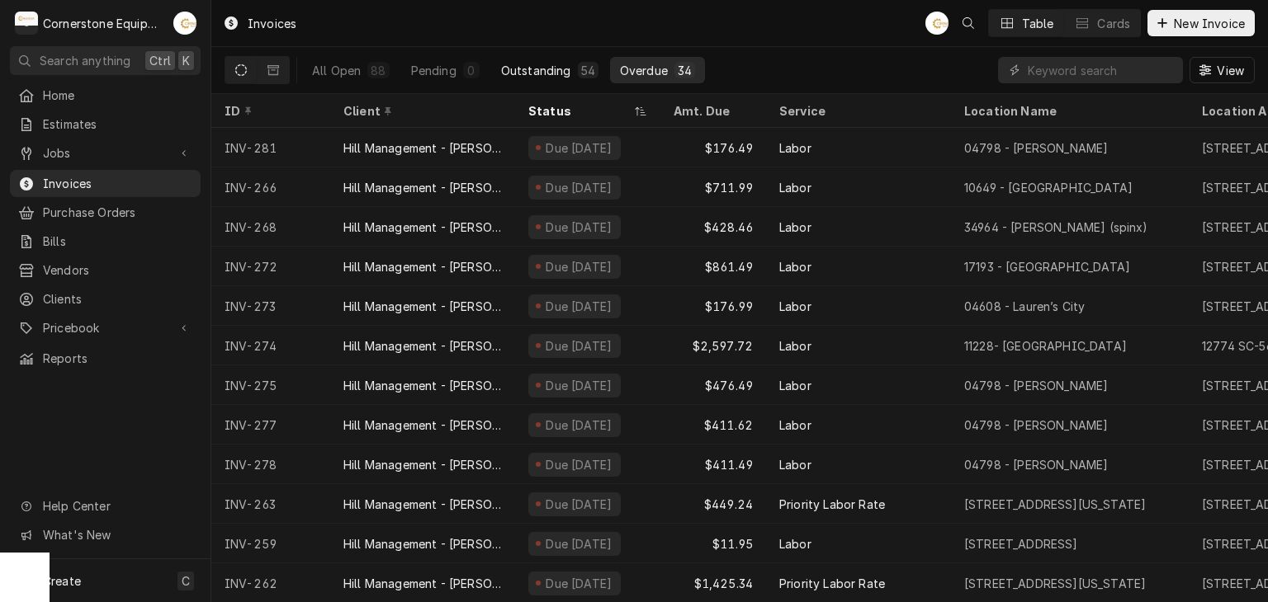
click at [567, 65] on div "Outstanding" at bounding box center [536, 70] width 70 height 17
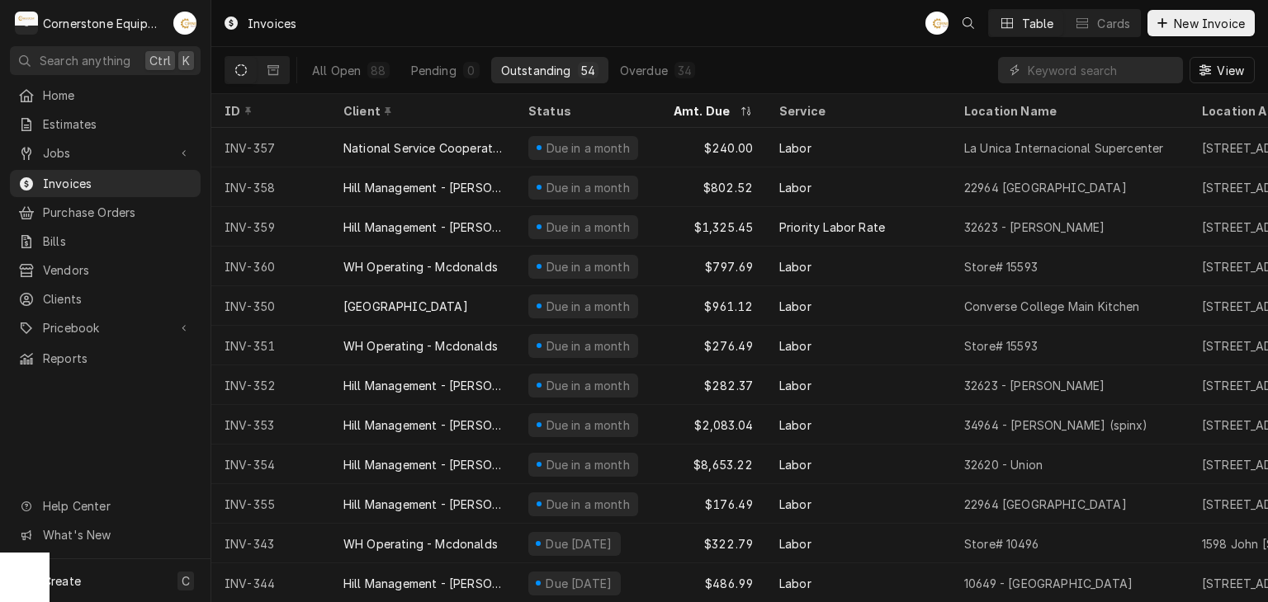
click at [556, 75] on div "Outstanding" at bounding box center [536, 70] width 70 height 17
click at [649, 73] on div "Overdue" at bounding box center [644, 70] width 48 height 17
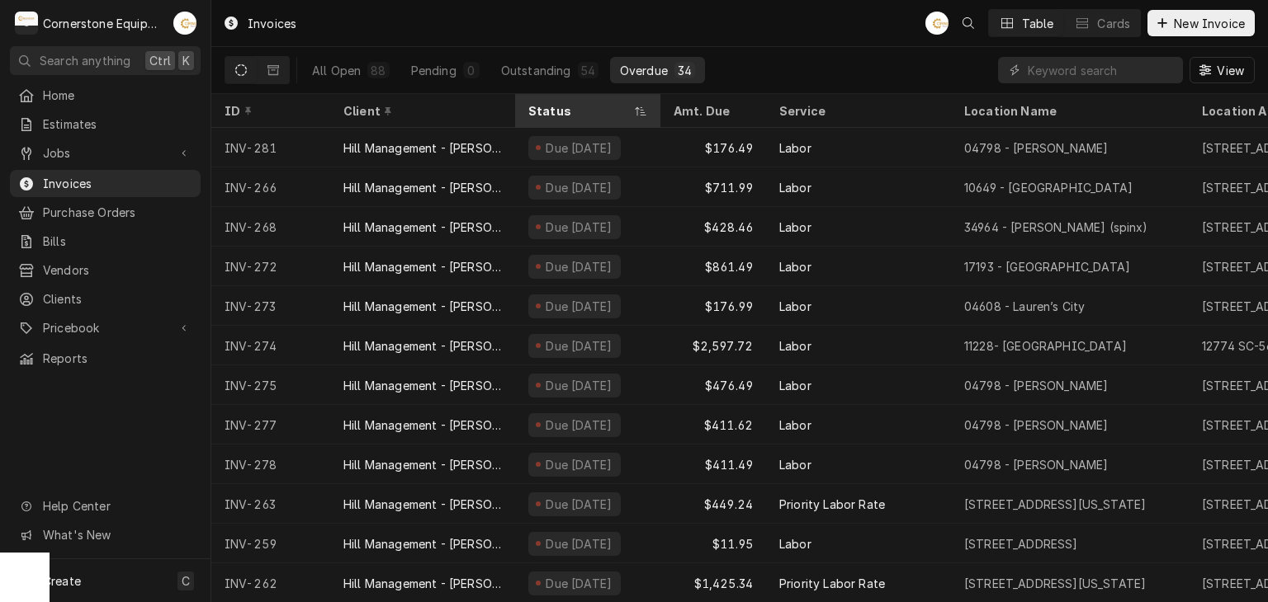
click at [592, 117] on div "Status" at bounding box center [587, 110] width 139 height 27
click at [650, 116] on div "Status" at bounding box center [587, 110] width 139 height 27
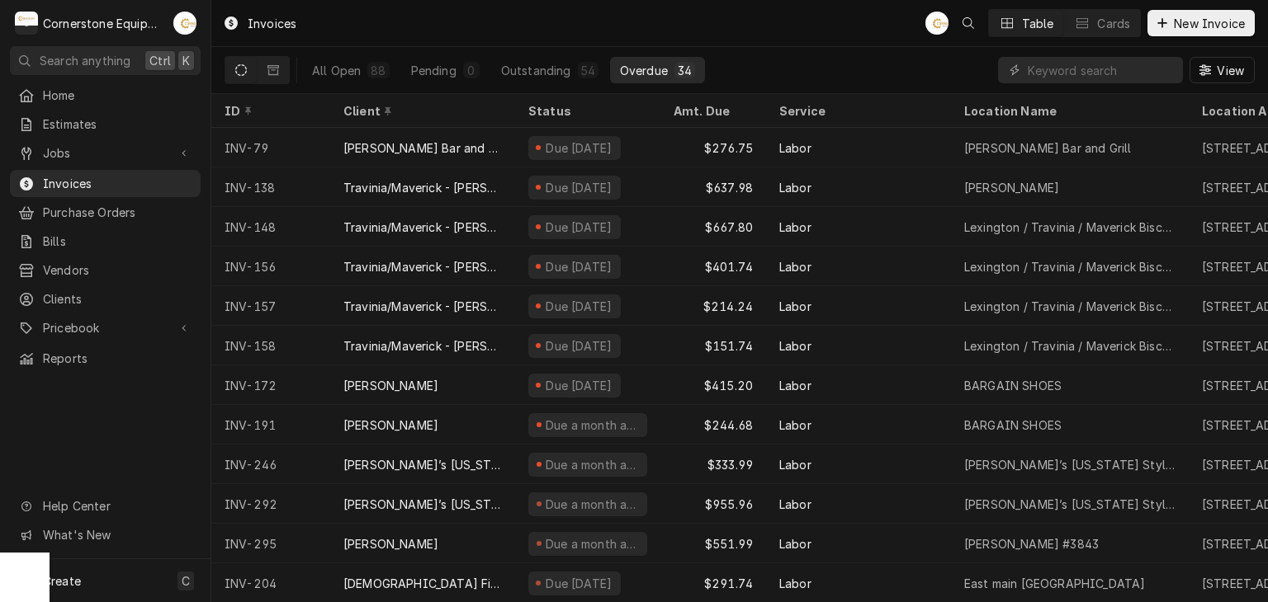
click at [650, 116] on div "Status" at bounding box center [587, 110] width 139 height 27
click at [1012, 80] on div "Dynamic Content Wrapper" at bounding box center [1090, 70] width 185 height 26
click at [1022, 73] on div "Dynamic Content Wrapper" at bounding box center [1014, 70] width 17 height 17
click at [1032, 73] on input "Dynamic Content Wrapper" at bounding box center [1100, 70] width 147 height 26
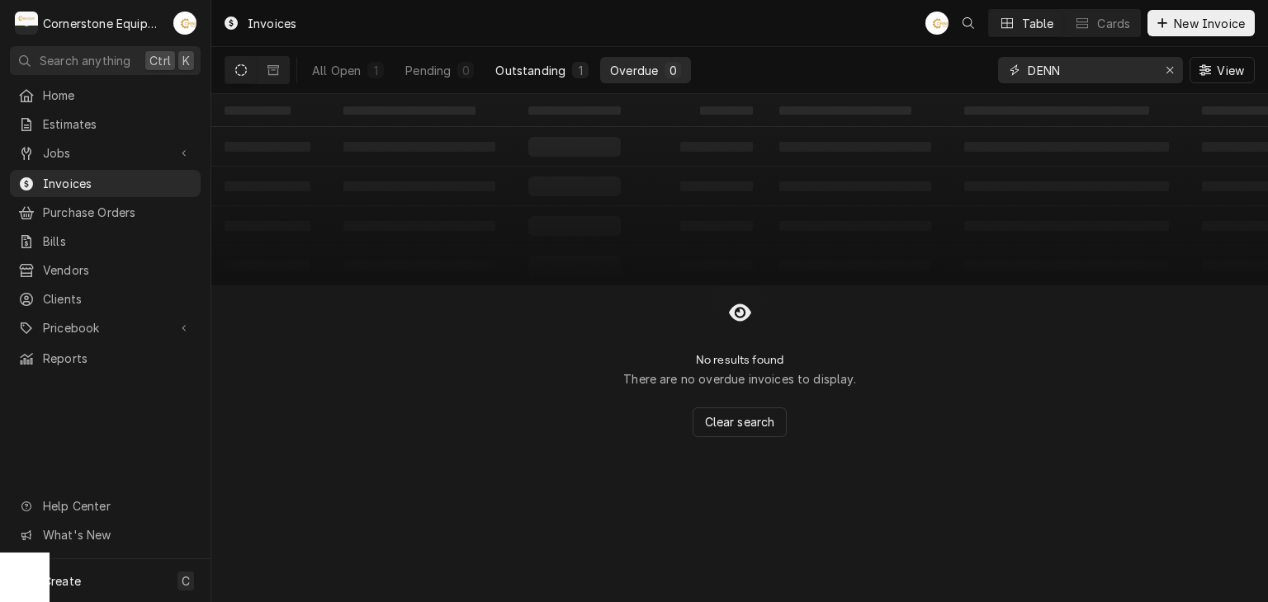
type input "DENN"
click at [539, 72] on div "Outstanding" at bounding box center [530, 70] width 70 height 17
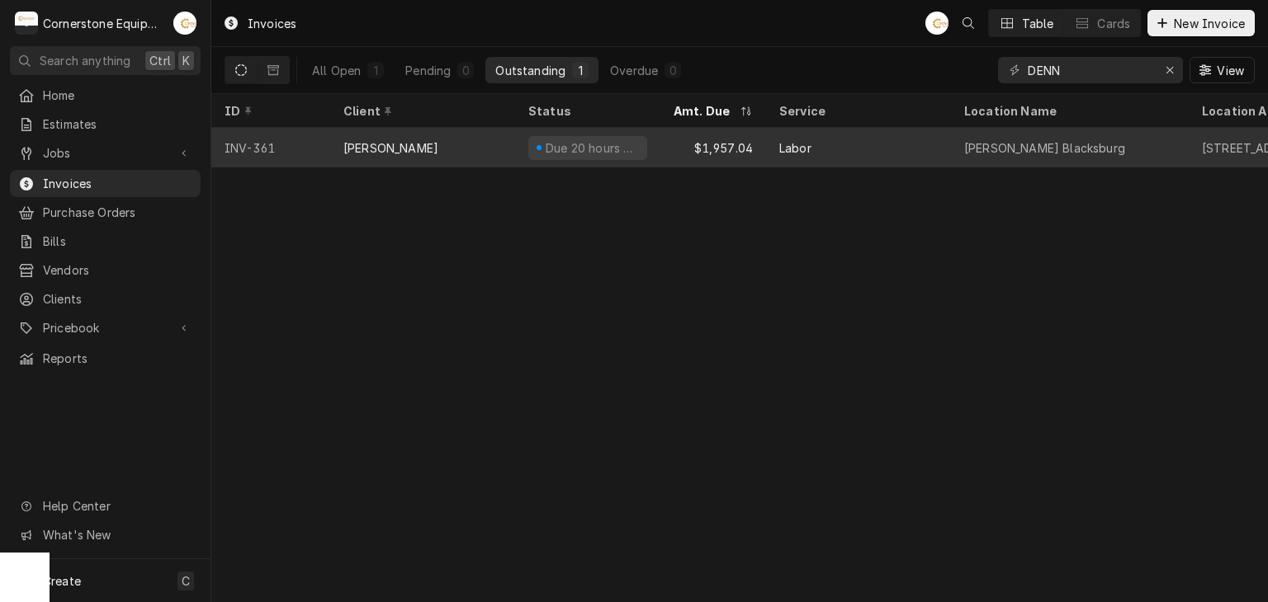
click at [647, 154] on div "Due 20 hours ago" at bounding box center [587, 148] width 145 height 40
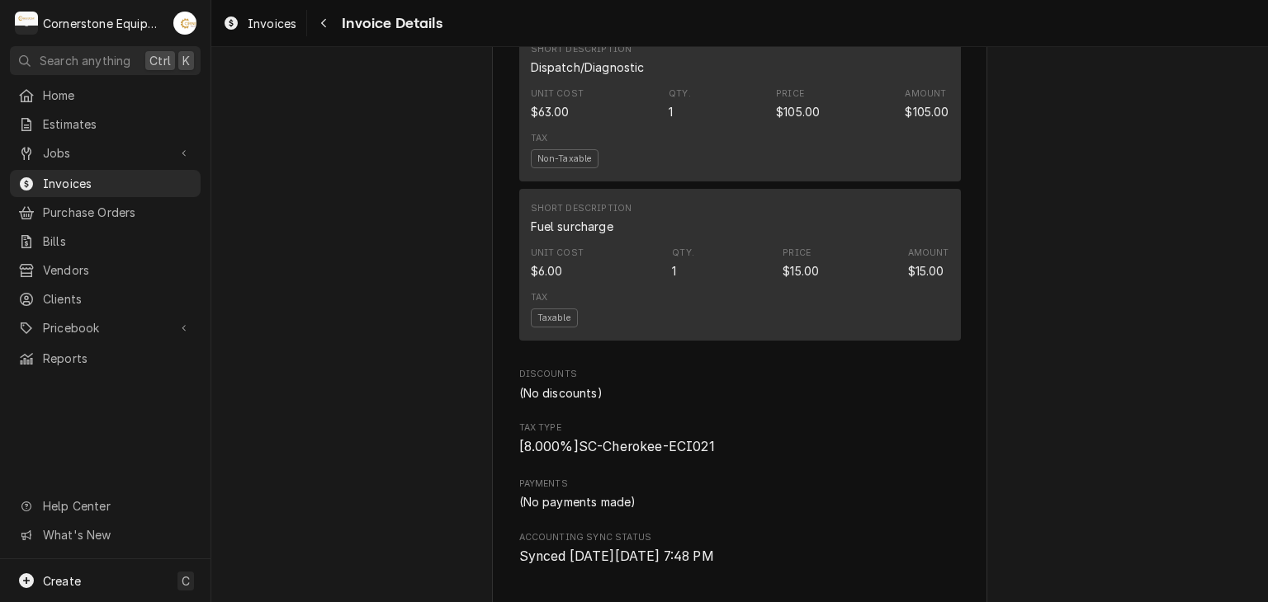
scroll to position [3555, 0]
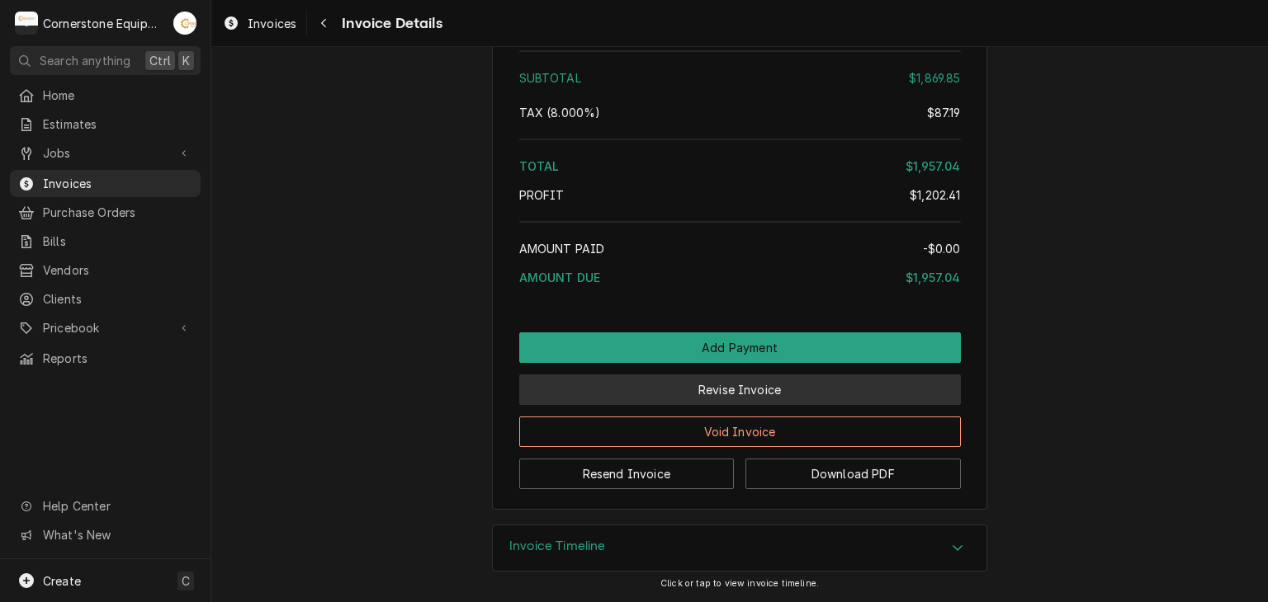
click at [733, 397] on button "Revise Invoice" at bounding box center [740, 390] width 442 height 31
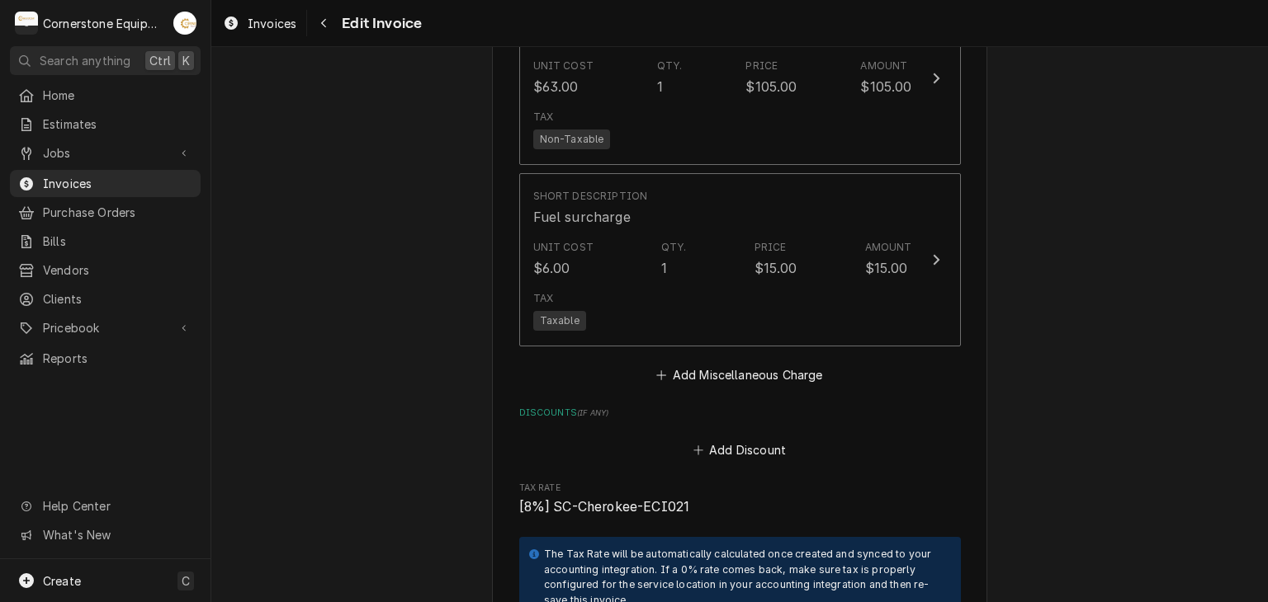
scroll to position [3898, 0]
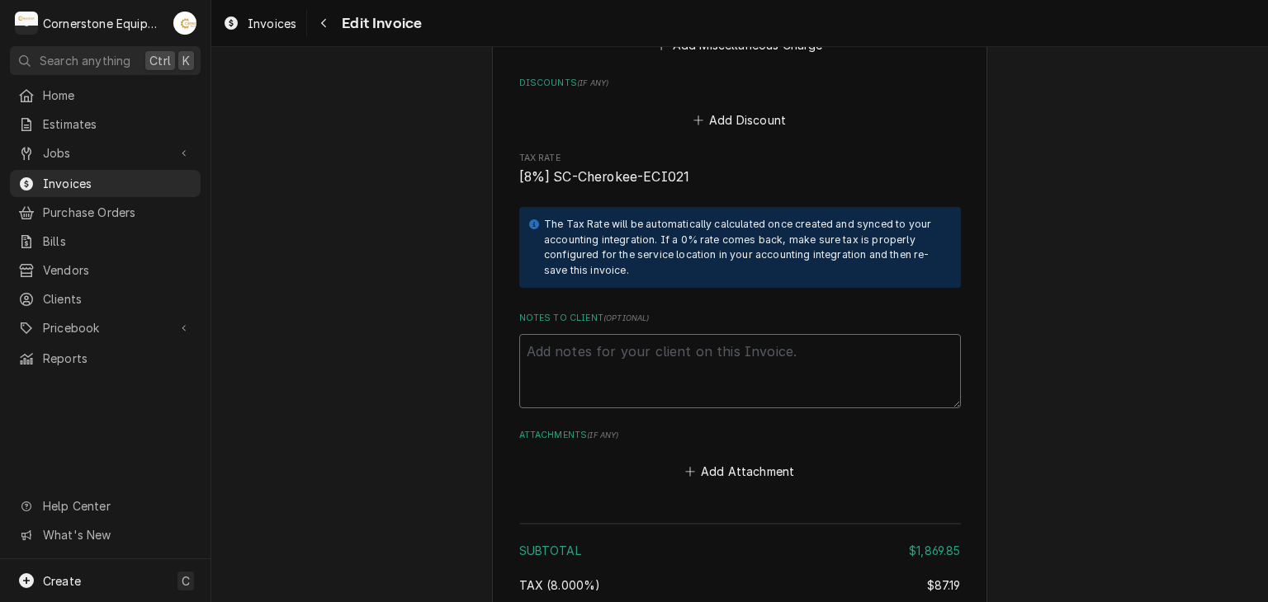
click at [627, 340] on textarea "Notes to Client ( optional )" at bounding box center [740, 371] width 442 height 74
paste textarea "INVOICE APPROVAL AND PAYMENT TERMS All invoices are due upon receipt unless oth…"
type textarea "x"
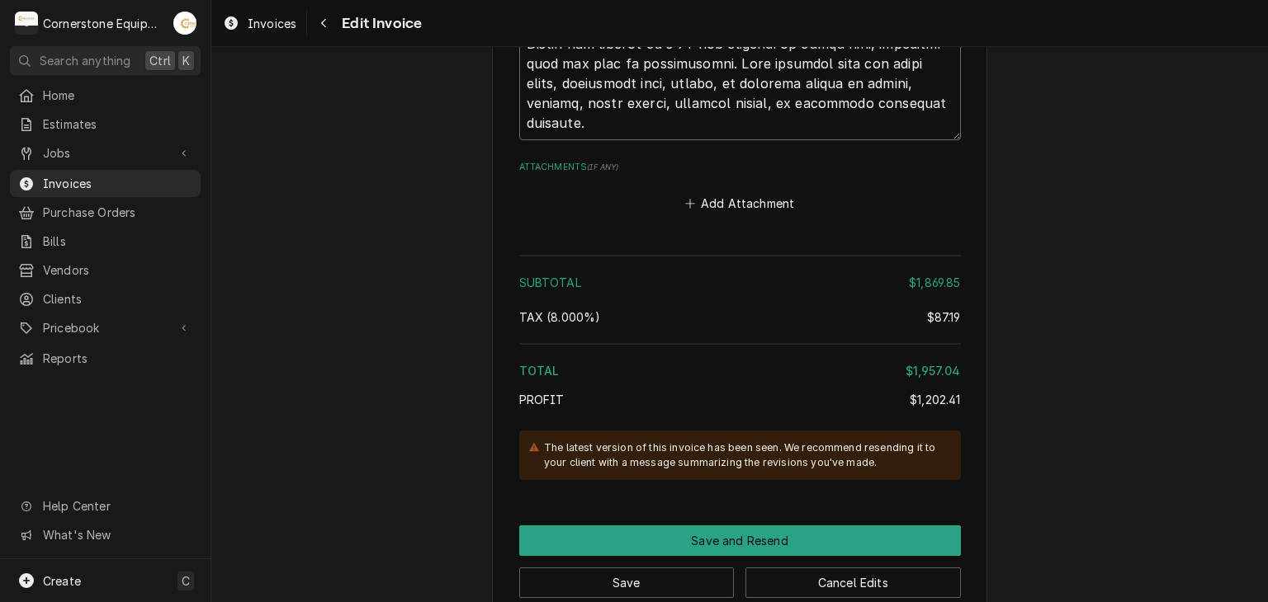
scroll to position [4941, 0]
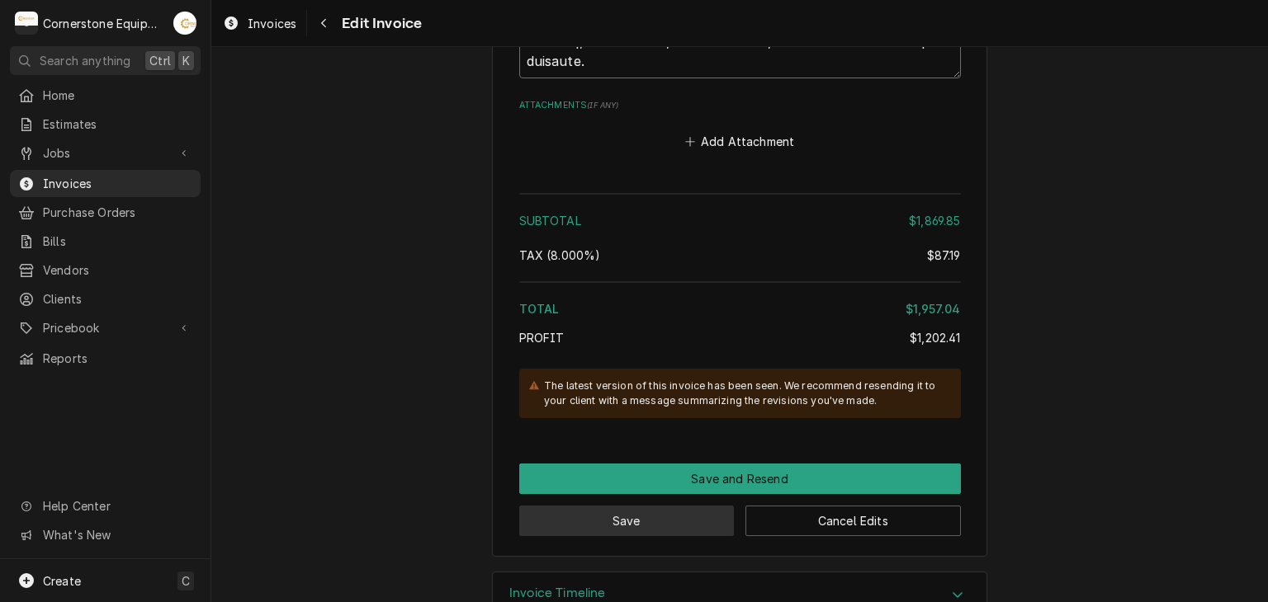
type textarea "INVOICE APPROVAL AND PAYMENT TERMS All invoices are due upon receipt unless oth…"
click at [620, 506] on button "Save" at bounding box center [626, 521] width 215 height 31
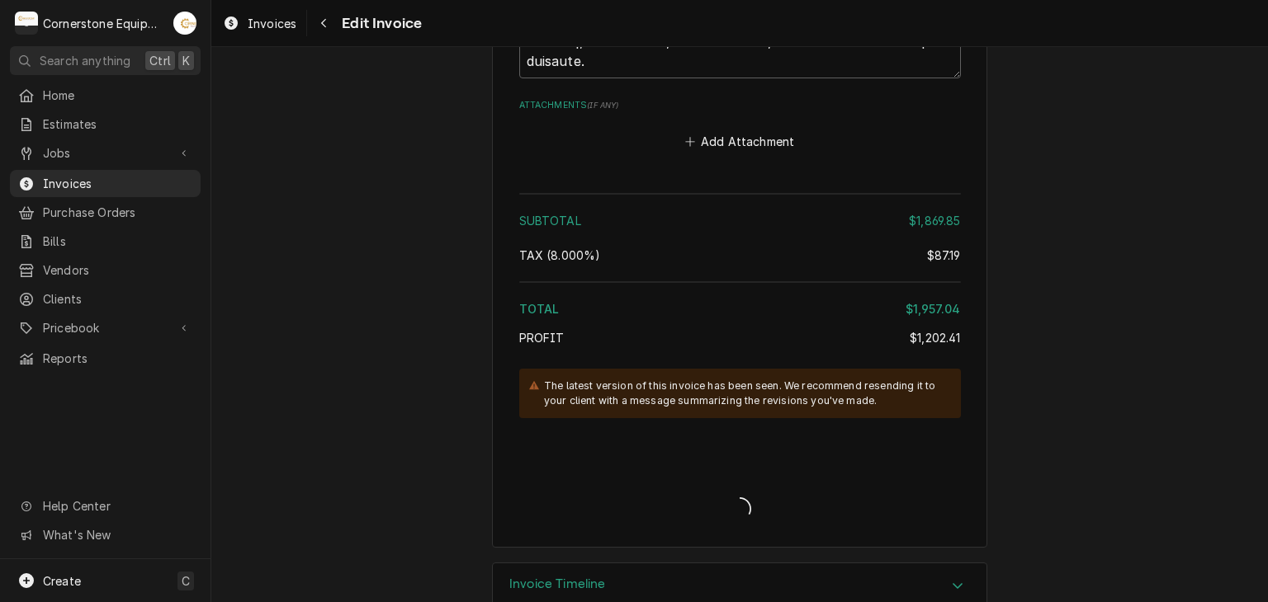
scroll to position [4932, 0]
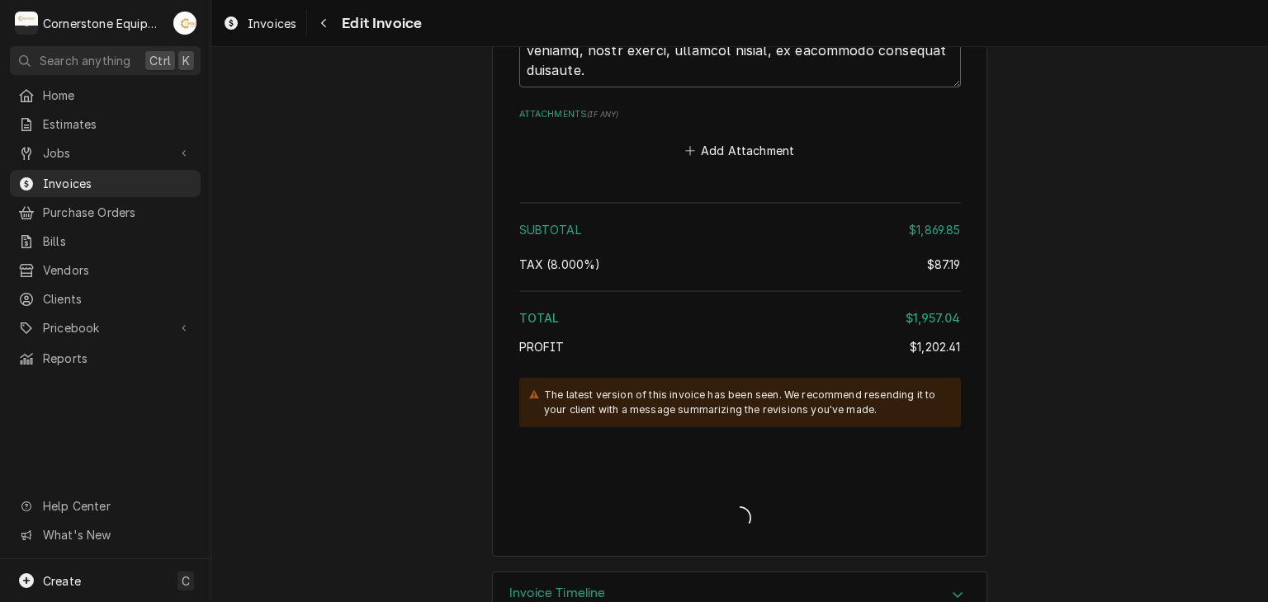
type textarea "x"
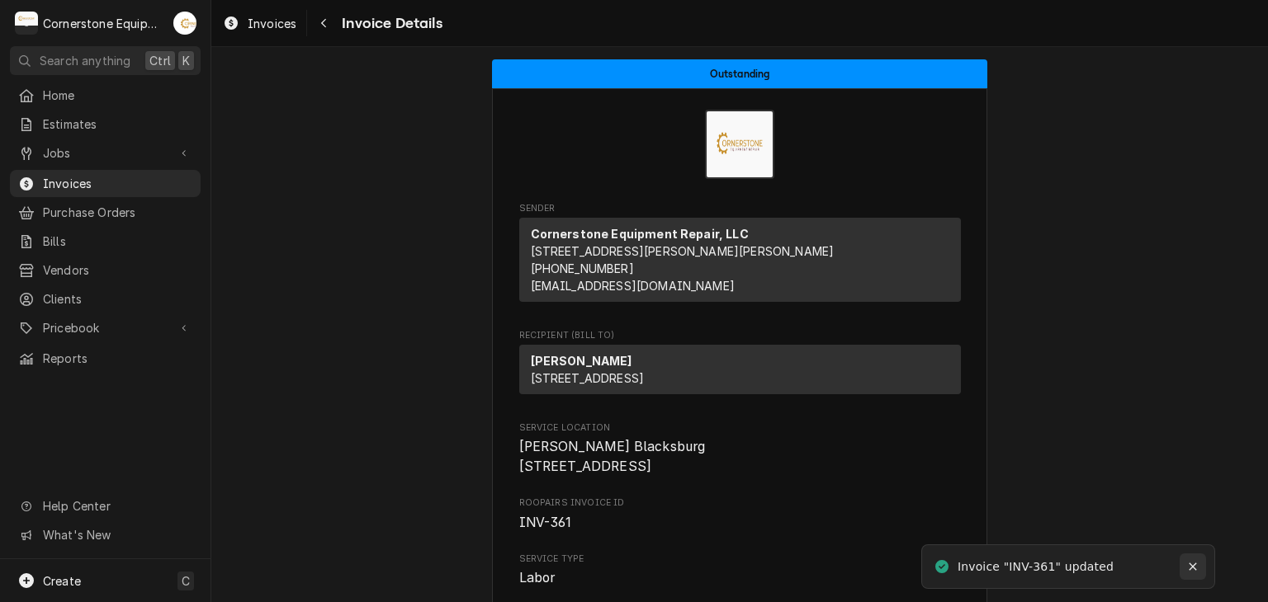
click at [1188, 565] on icon "Notifications alt+T" at bounding box center [1193, 567] width 12 height 12
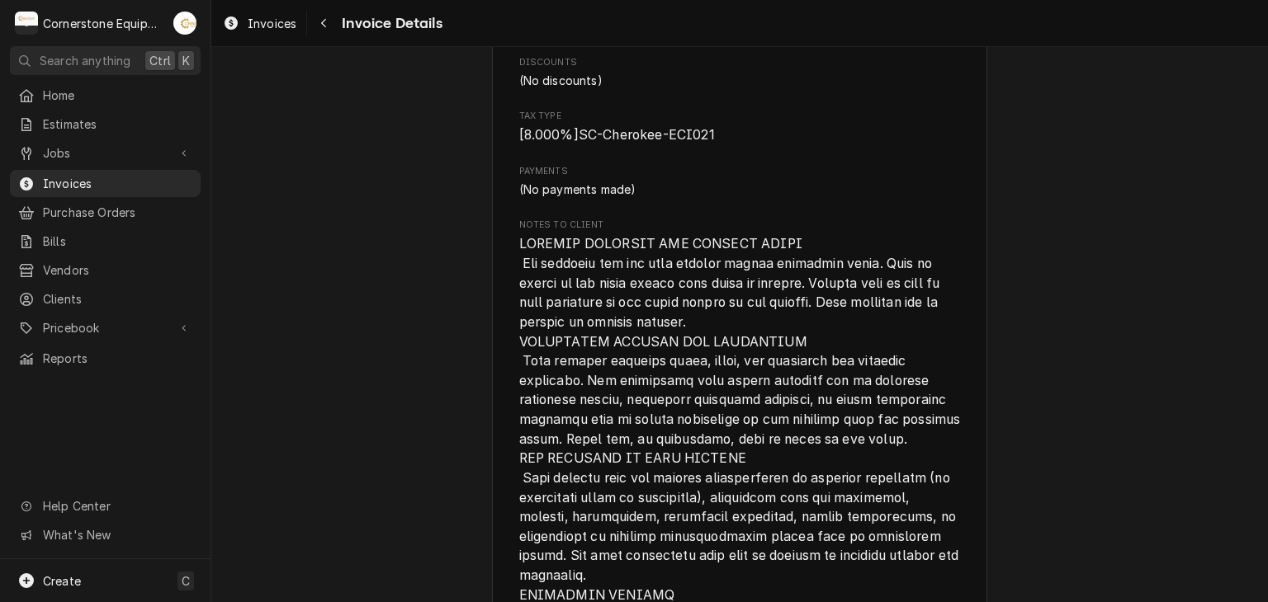
scroll to position [4218, 0]
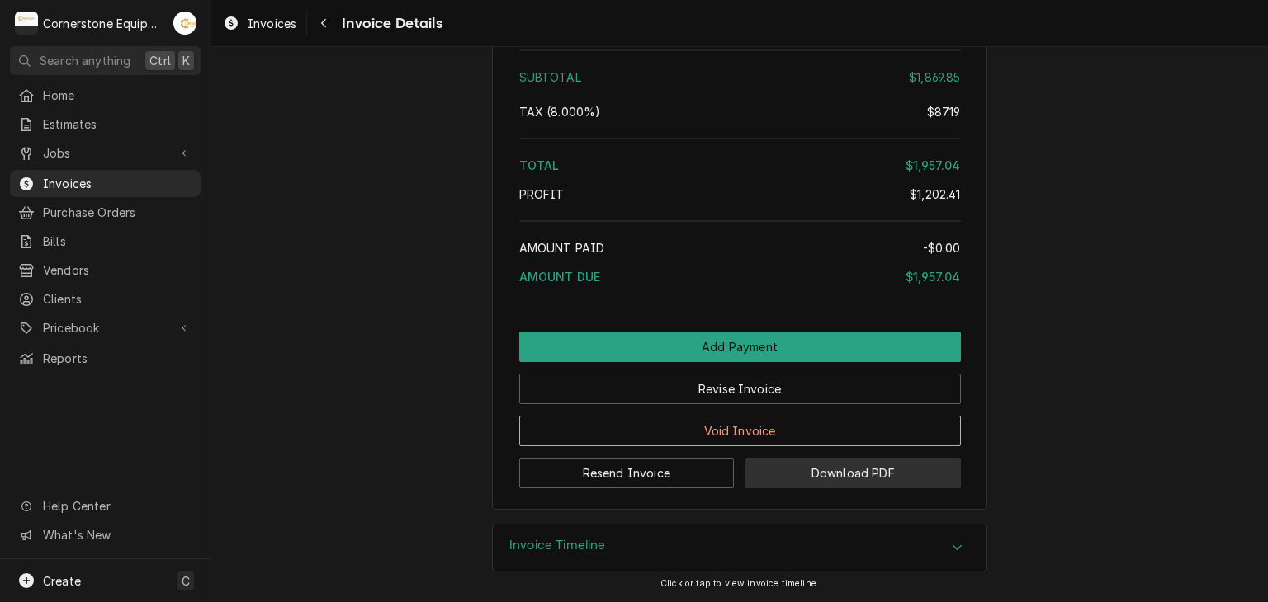
click at [762, 476] on button "Download PDF" at bounding box center [852, 473] width 215 height 31
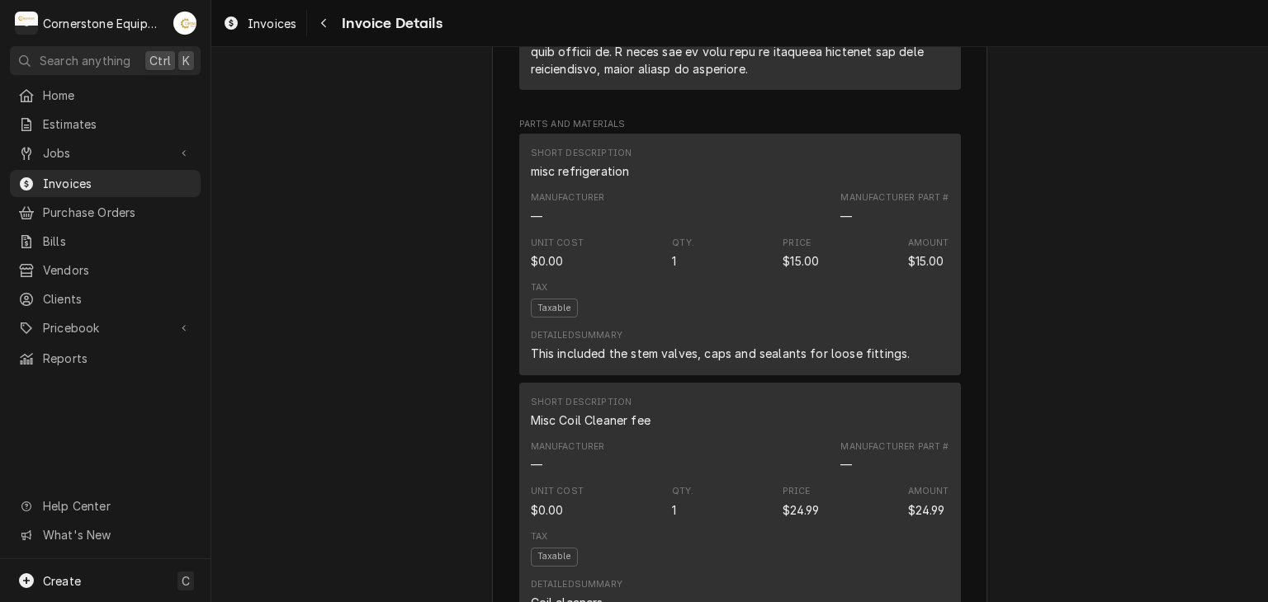
scroll to position [1247, 0]
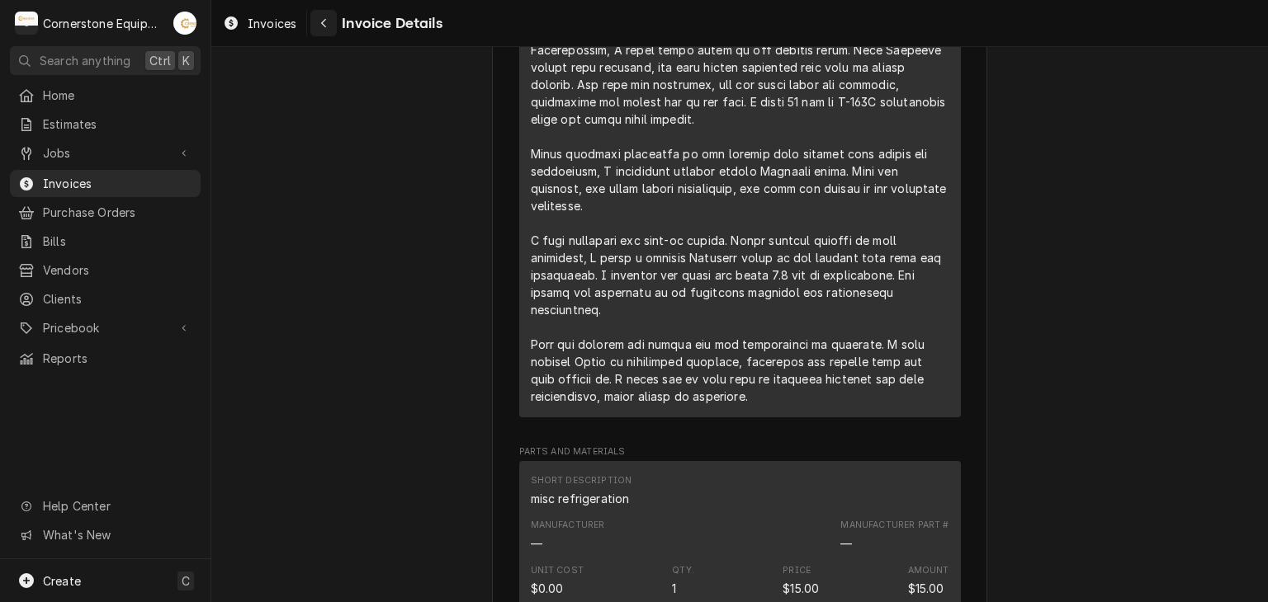
click at [320, 21] on icon "Navigate back" at bounding box center [323, 23] width 7 height 12
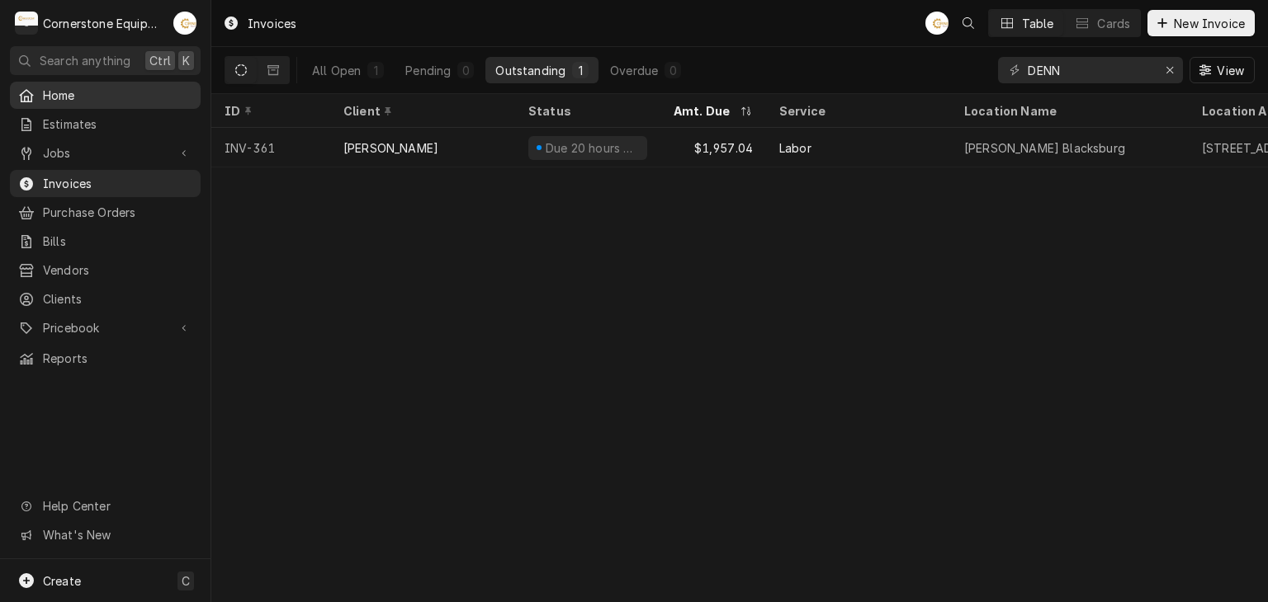
click at [139, 103] on link "Home" at bounding box center [105, 95] width 191 height 27
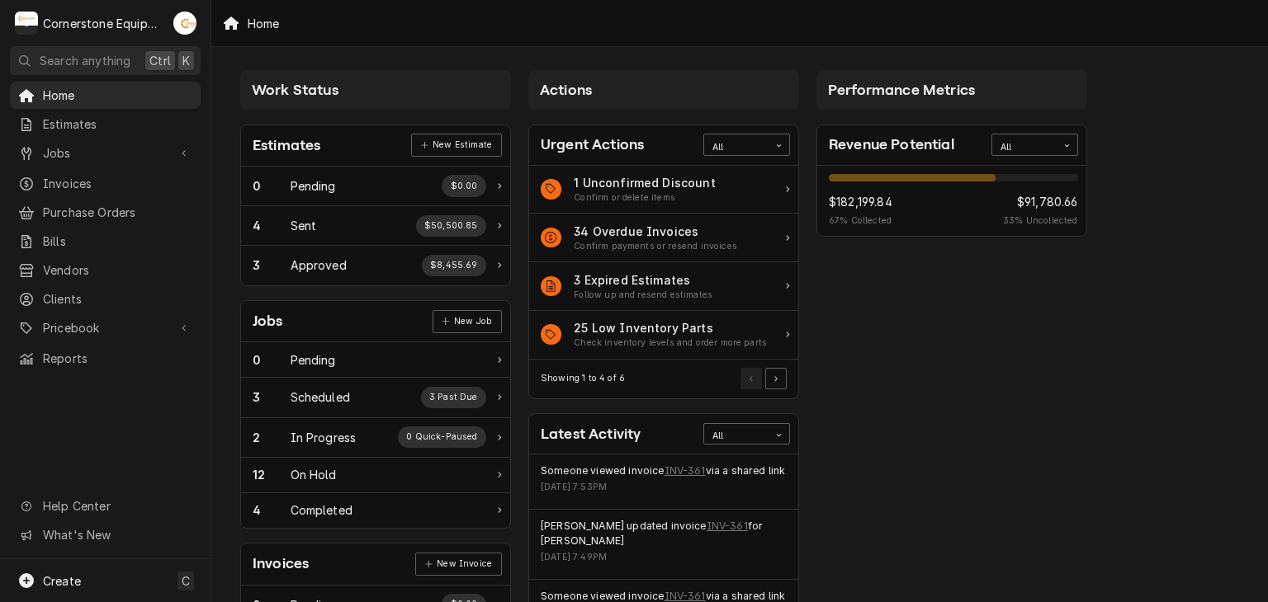
click at [92, 191] on div "Home Estimates Jobs Jobs Job Series Invoices Purchase Orders Bills Vendors Clie…" at bounding box center [105, 227] width 210 height 290
click at [93, 189] on link "Invoices" at bounding box center [105, 183] width 191 height 27
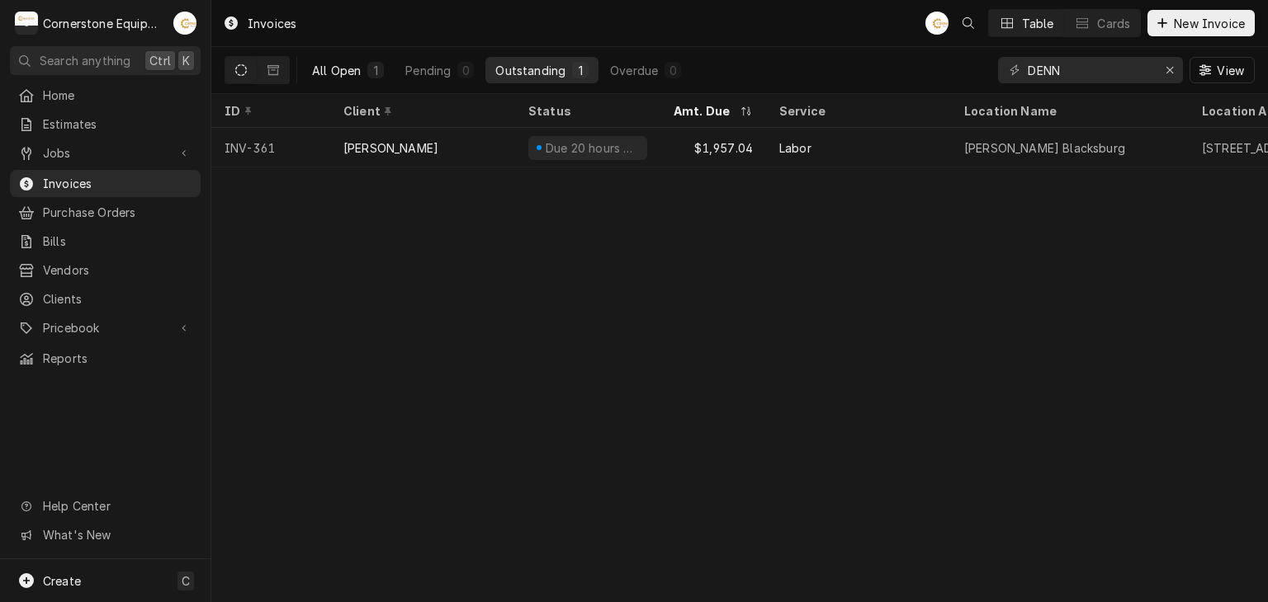
click at [347, 73] on div "All Open" at bounding box center [336, 70] width 49 height 17
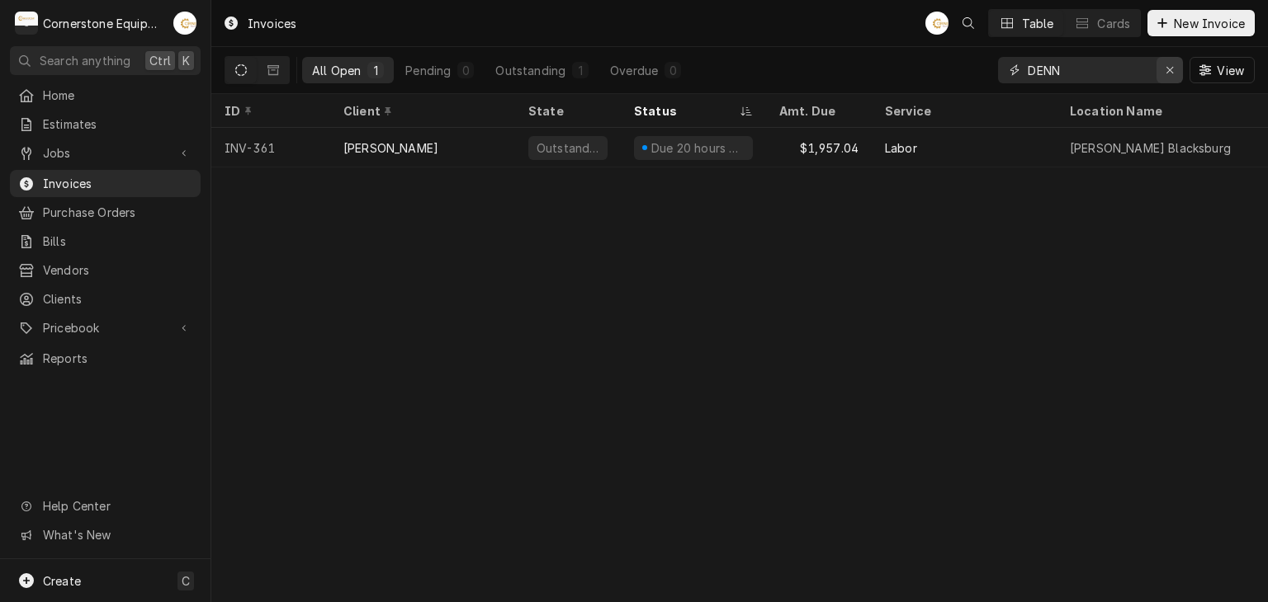
click at [1171, 67] on icon "Erase input" at bounding box center [1169, 70] width 7 height 7
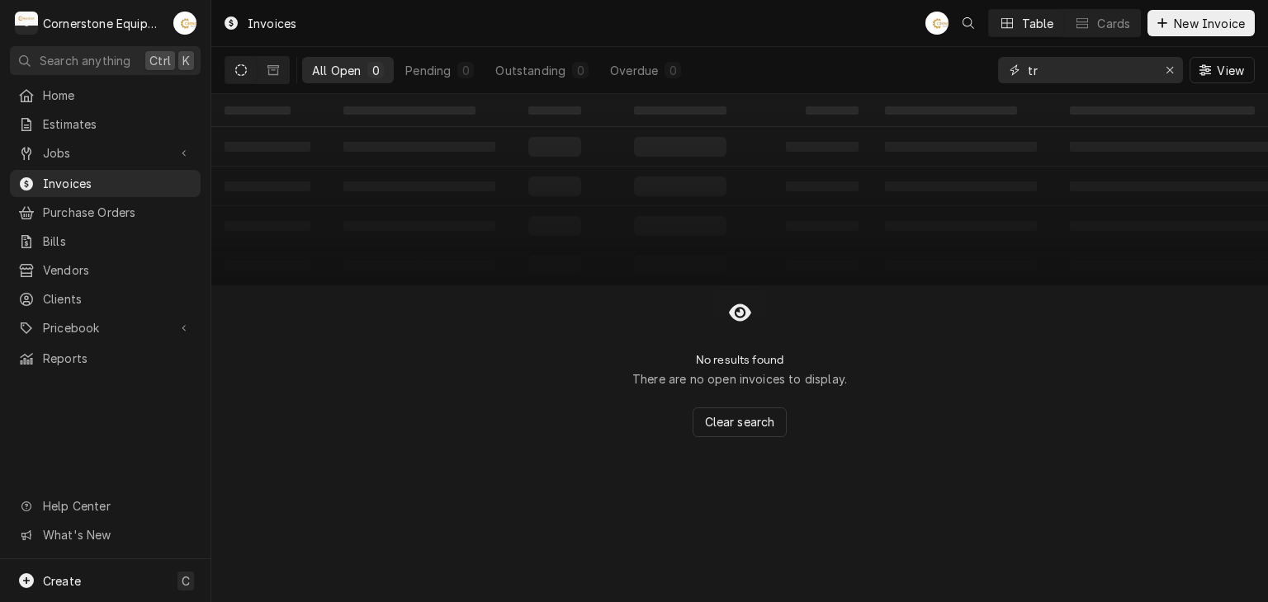
type input "t"
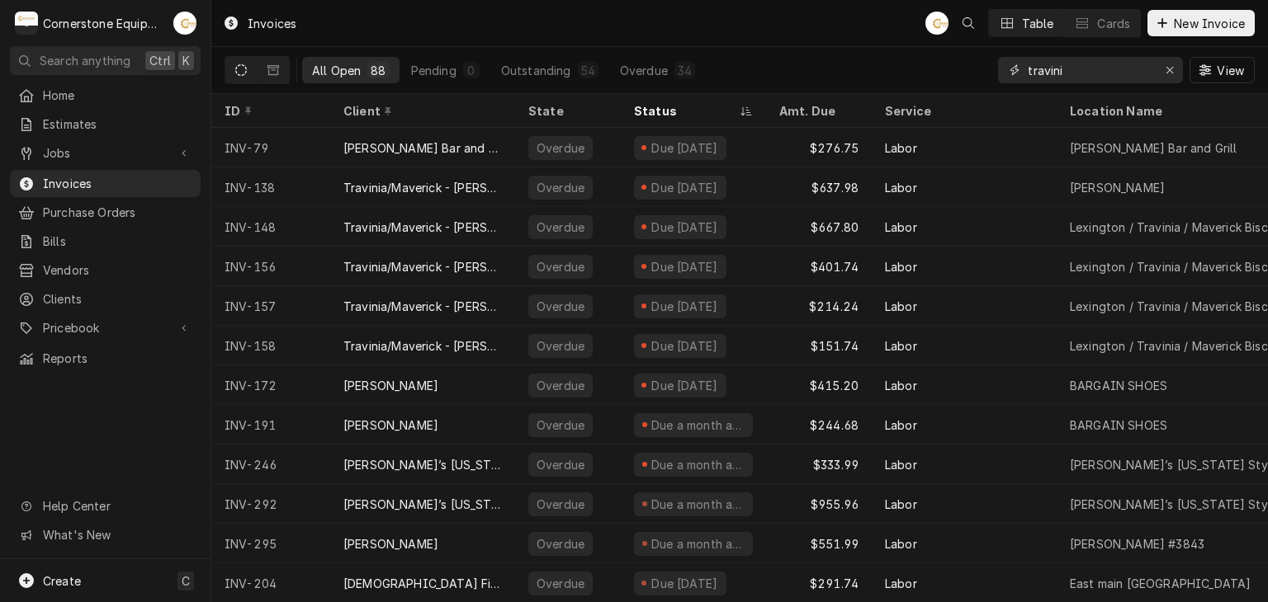
type input "travinia"
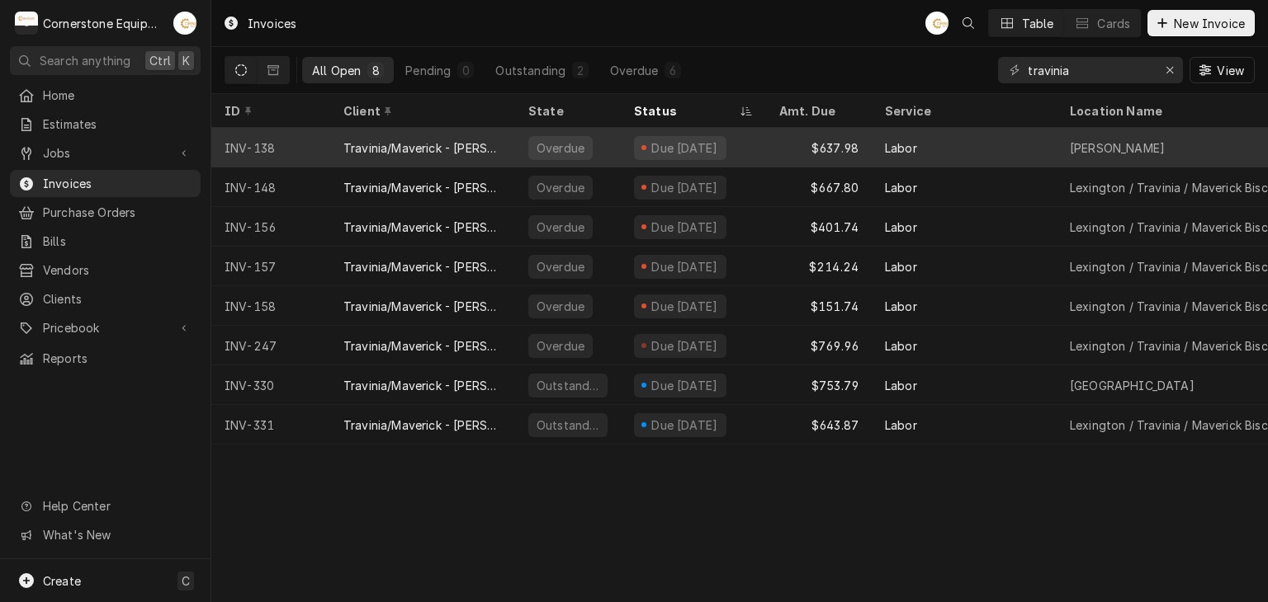
click at [924, 143] on div "Labor" at bounding box center [963, 148] width 185 height 40
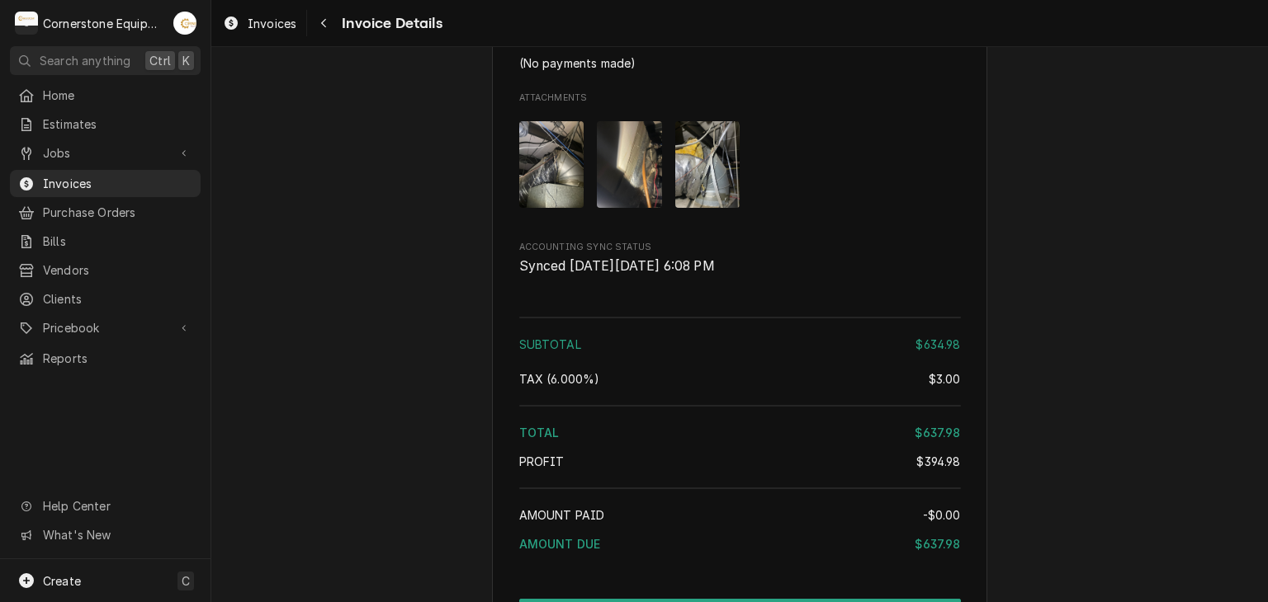
scroll to position [2625, 0]
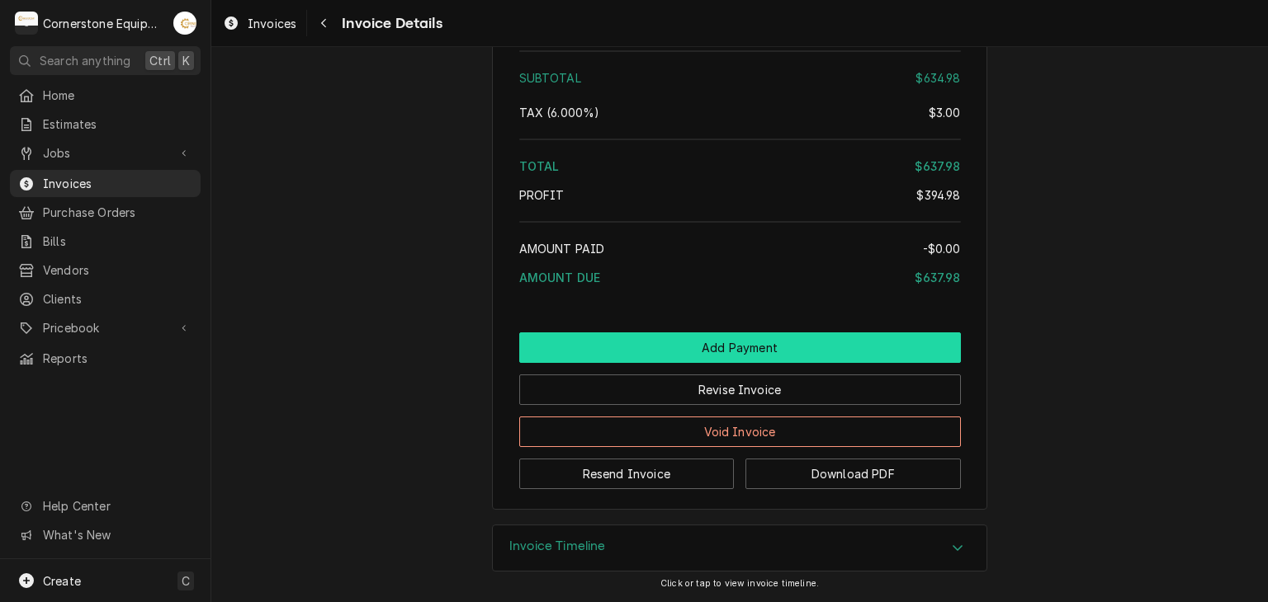
click at [706, 361] on button "Add Payment" at bounding box center [740, 348] width 442 height 31
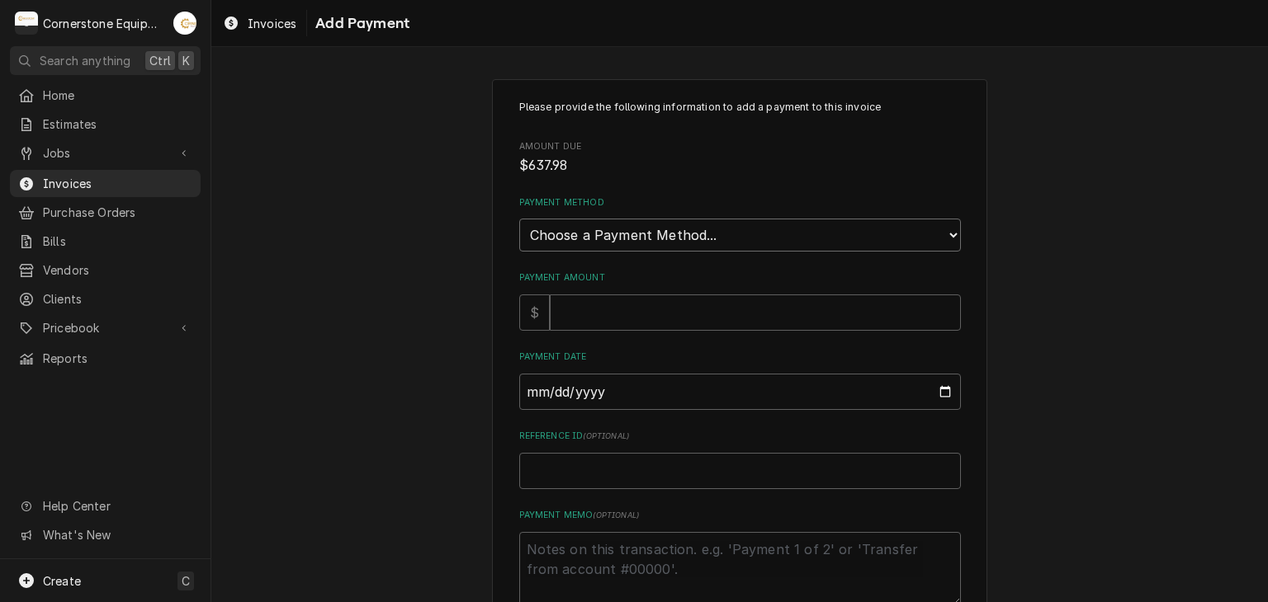
click at [668, 234] on select "Choose a Payment Method... Cash Check Credit/Debit Card ACH/eCheck Other" at bounding box center [740, 235] width 442 height 33
select select "2"
click at [519, 219] on select "Choose a Payment Method... Cash Check Credit/Debit Card ACH/eCheck Other" at bounding box center [740, 235] width 442 height 33
click at [615, 314] on input "Payment Amount" at bounding box center [755, 313] width 411 height 36
type textarea "x"
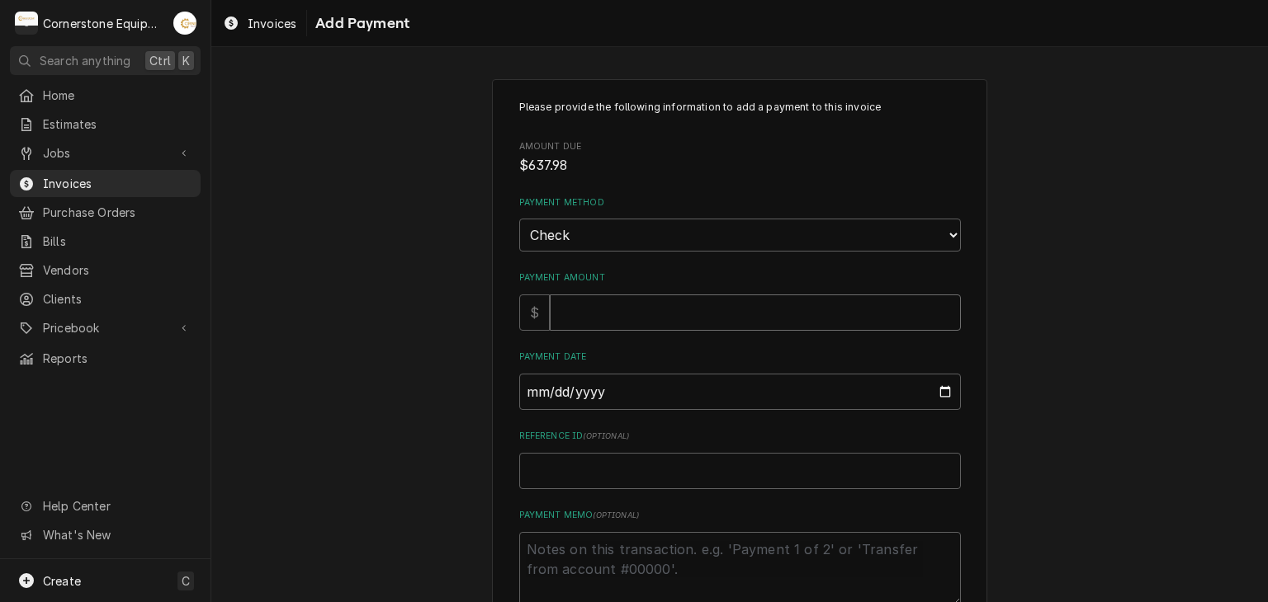
type input "1"
type textarea "x"
type input "14"
type textarea "x"
type input "143"
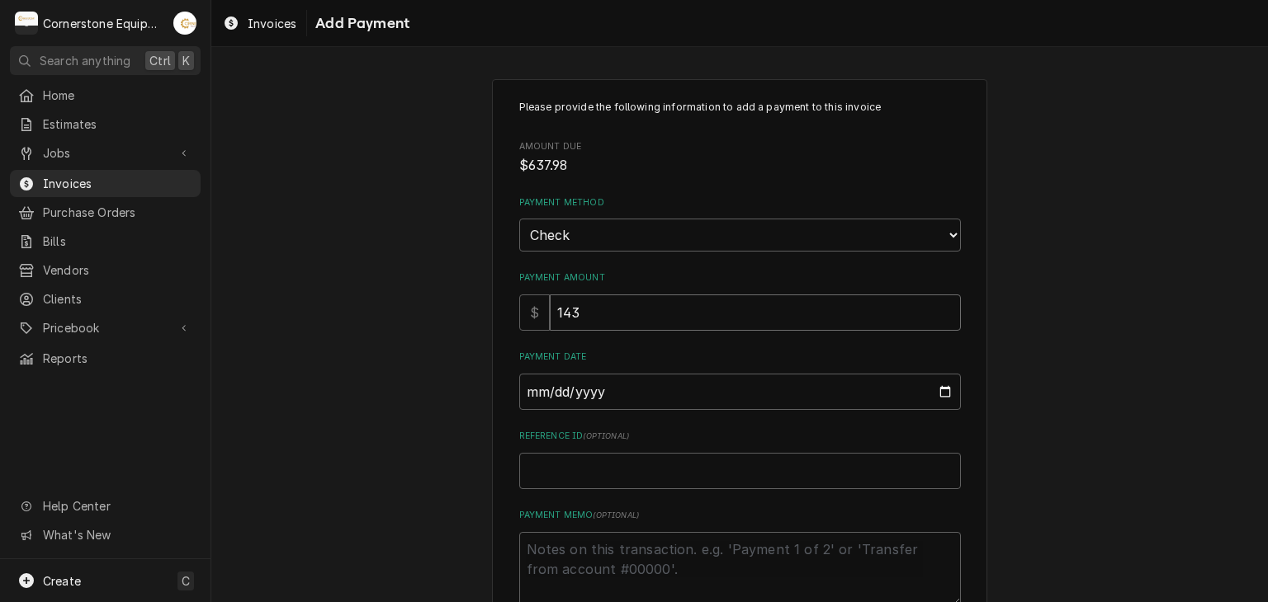
type textarea "x"
type input "1435"
type textarea "x"
type input "1435.3"
type textarea "x"
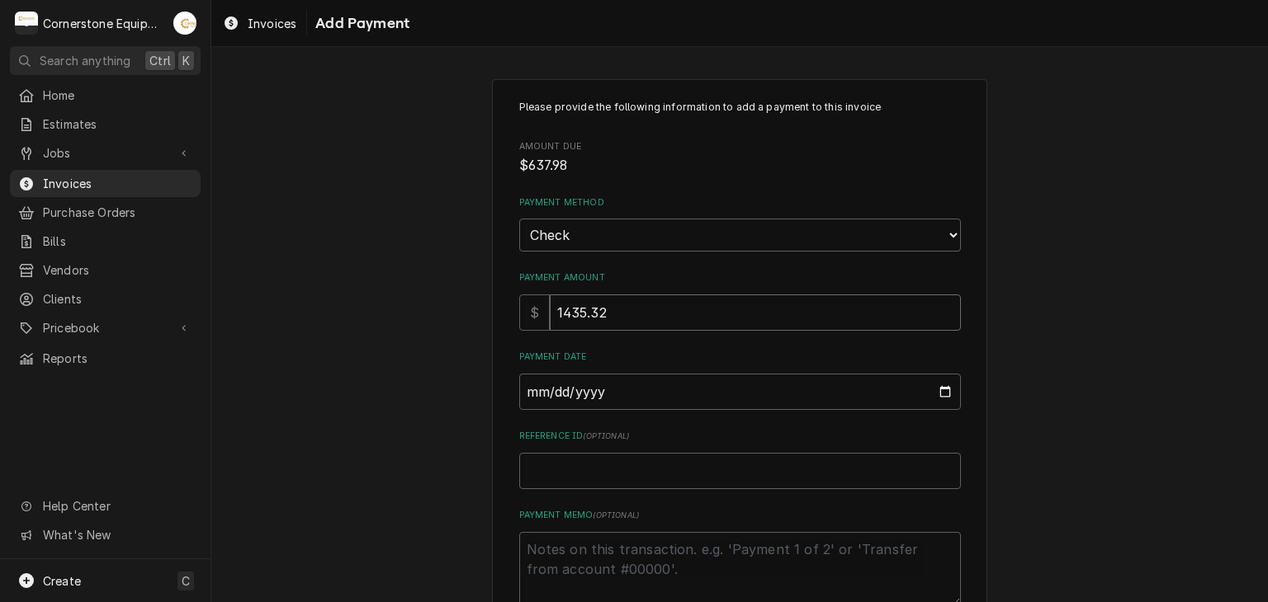
type input "1435.32"
click at [616, 390] on input "Payment Date" at bounding box center [740, 392] width 442 height 36
click at [937, 395] on input "Payment Date" at bounding box center [740, 392] width 442 height 36
type textarea "x"
type input "[DATE]"
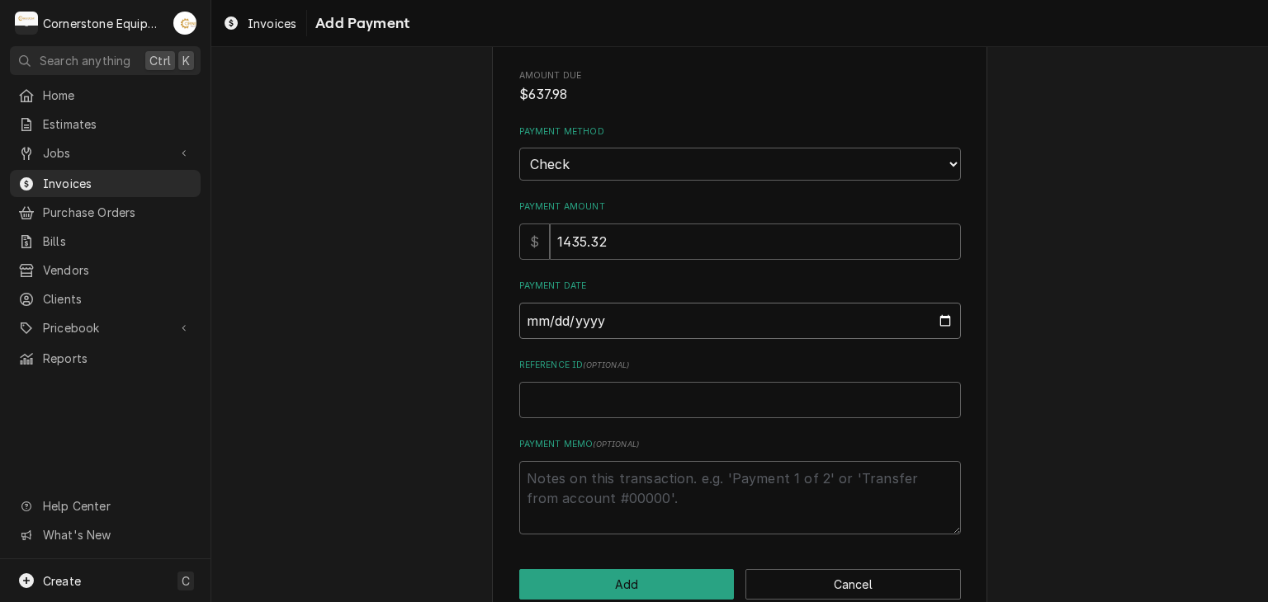
scroll to position [102, 0]
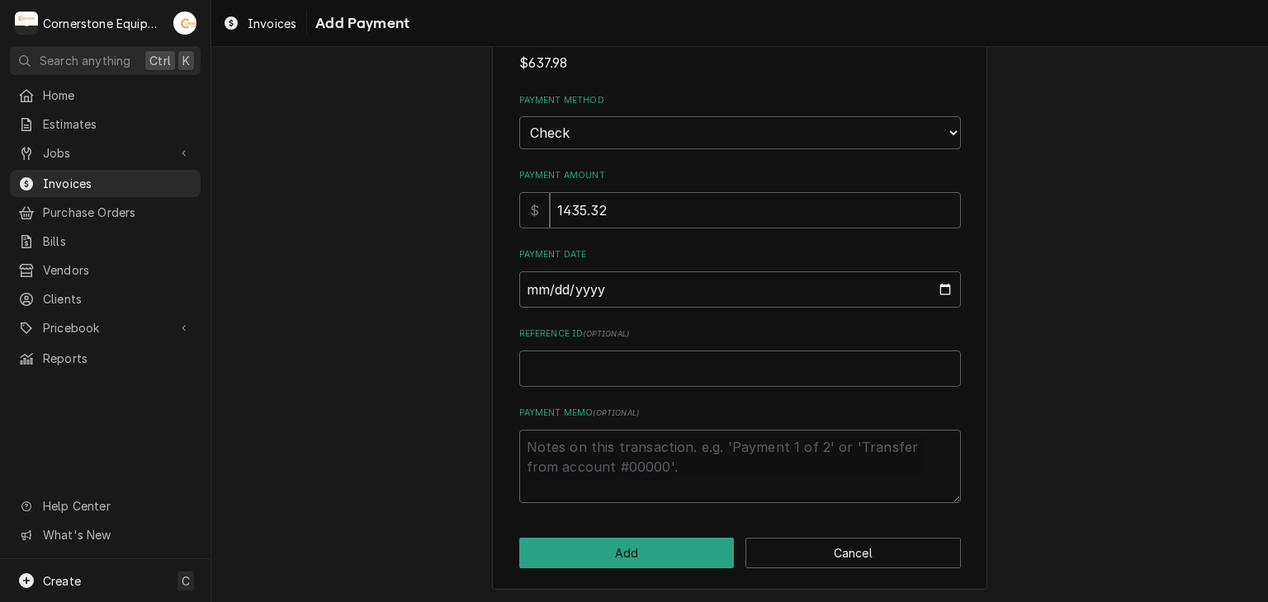
click at [567, 343] on div "Reference ID ( optional )" at bounding box center [740, 357] width 442 height 59
click at [571, 365] on input "Reference ID ( optional )" at bounding box center [740, 369] width 442 height 36
type textarea "x"
type input "2"
type textarea "x"
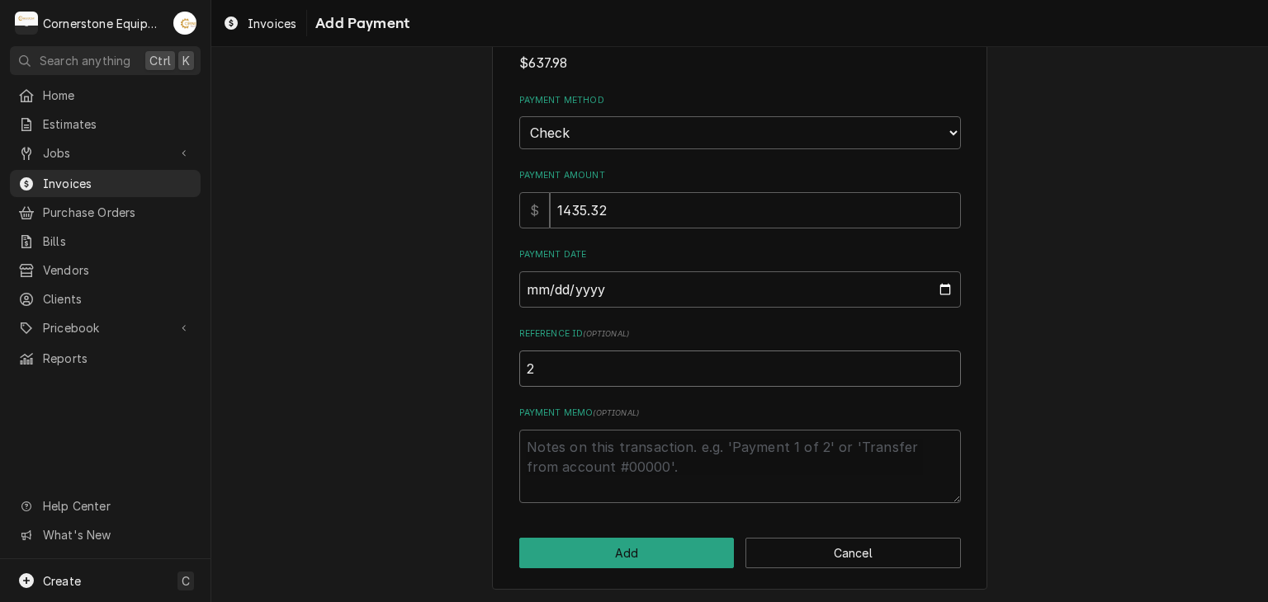
type input "23"
type textarea "x"
type input "233"
type textarea "x"
type input "2331"
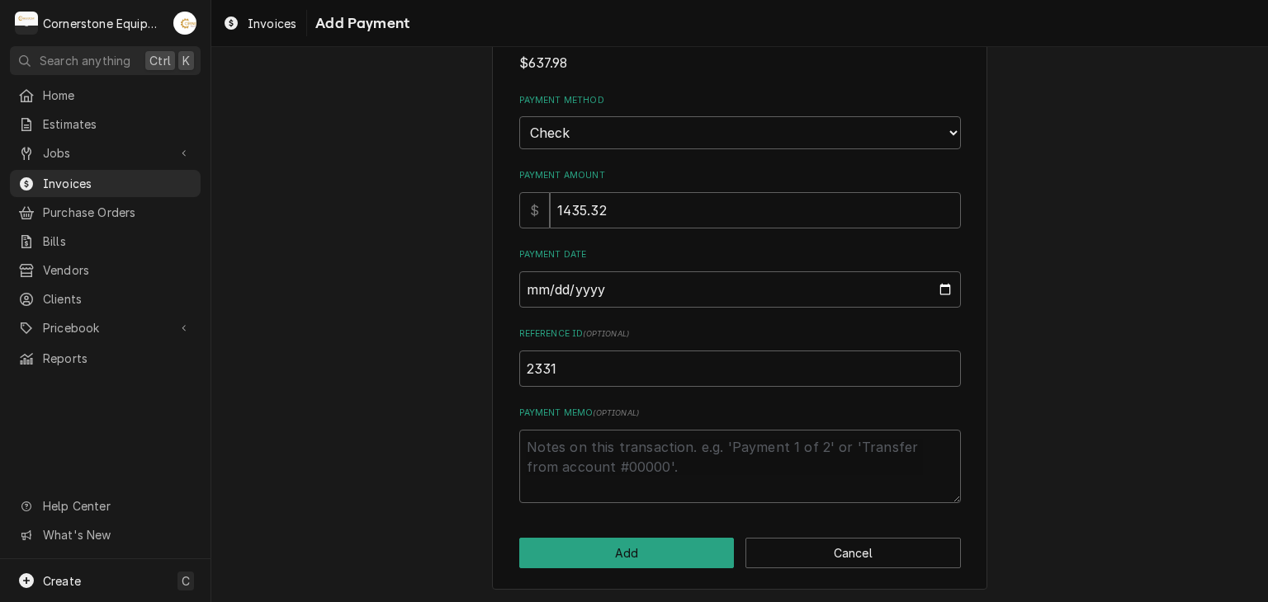
click at [400, 379] on div "Please provide the following information to add a payment to this invoice Amoun…" at bounding box center [739, 283] width 1056 height 642
click at [503, 440] on div "Please provide the following information to add a payment to this invoice Amoun…" at bounding box center [739, 283] width 1056 height 642
click at [609, 472] on textarea "Payment Memo ( optional )" at bounding box center [740, 467] width 442 height 74
type textarea "x"
type textarea "P"
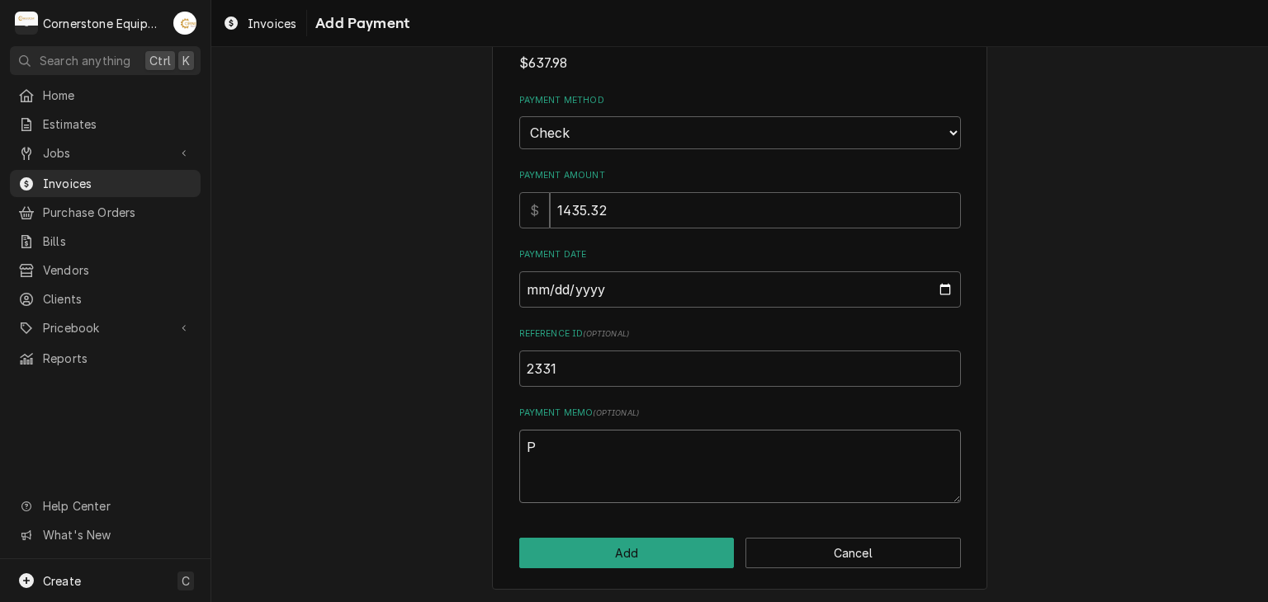
type textarea "x"
type textarea "Pa"
type textarea "x"
type textarea "Pay"
type textarea "x"
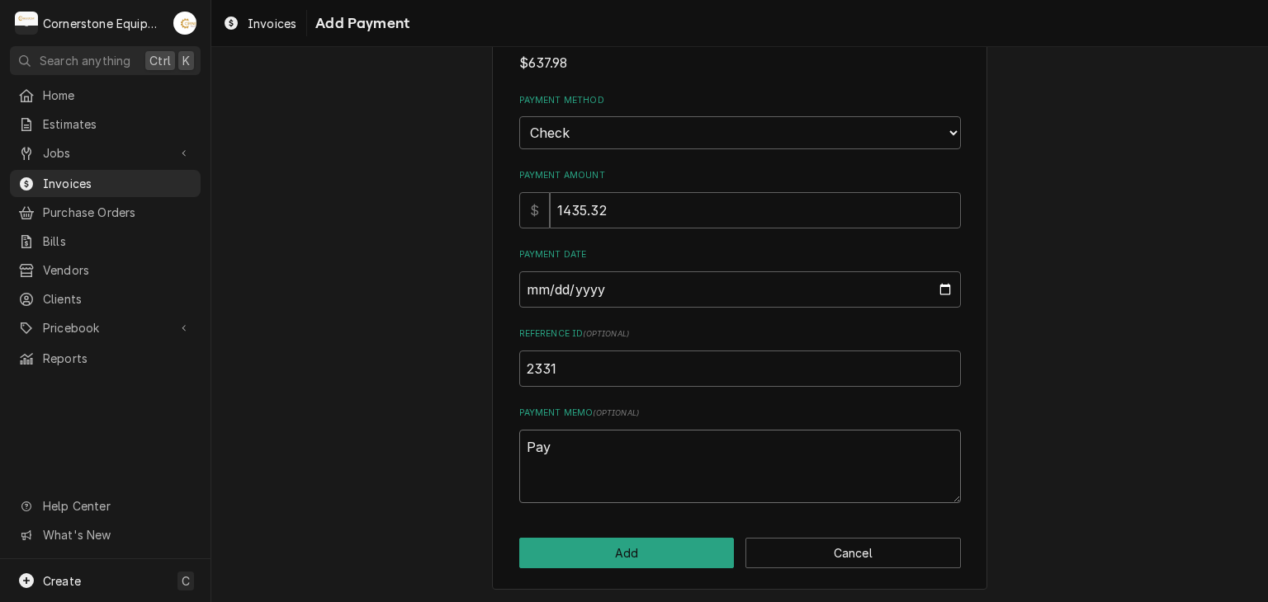
type textarea "Paym"
type textarea "x"
type textarea "Payme"
type textarea "x"
type textarea "Paymen"
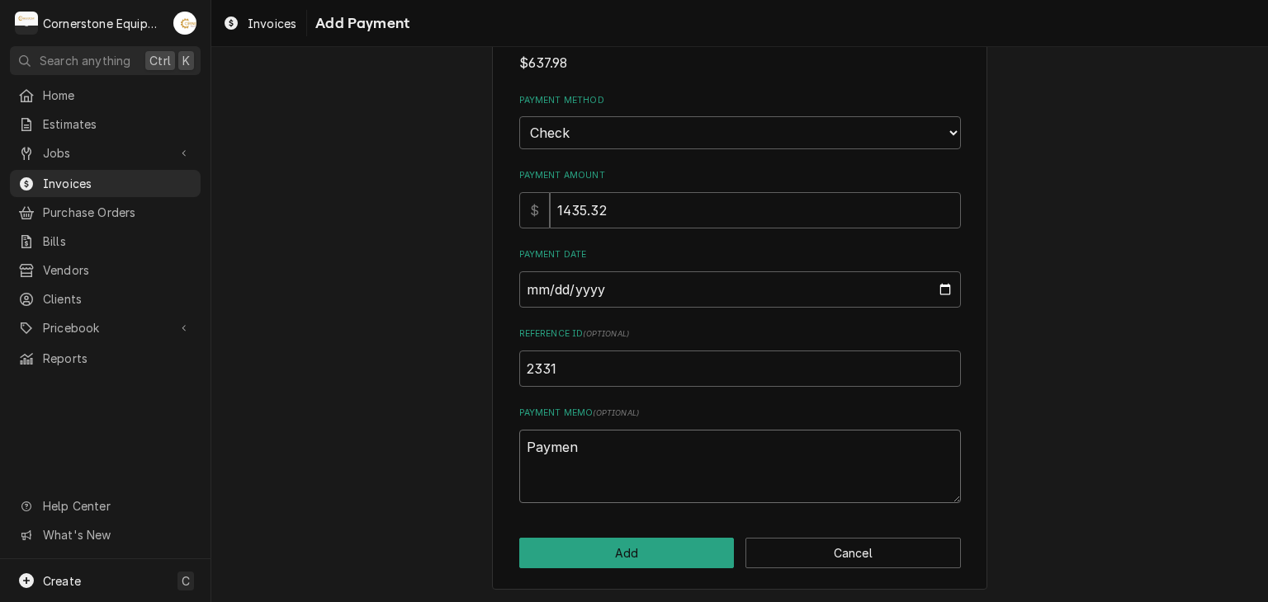
type textarea "x"
type textarea "Payment"
type textarea "x"
type textarea "Payment"
type textarea "x"
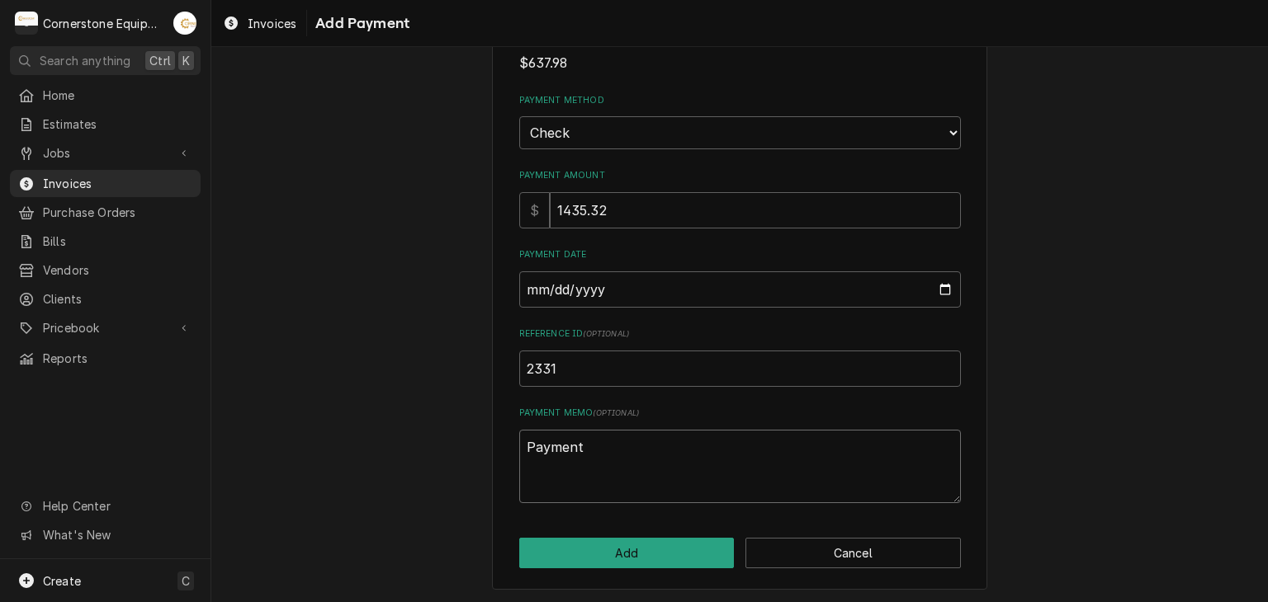
type textarea "Payment 1"
type textarea "x"
type textarea "Payment 1"
type textarea "x"
type textarea "Payment 1 o"
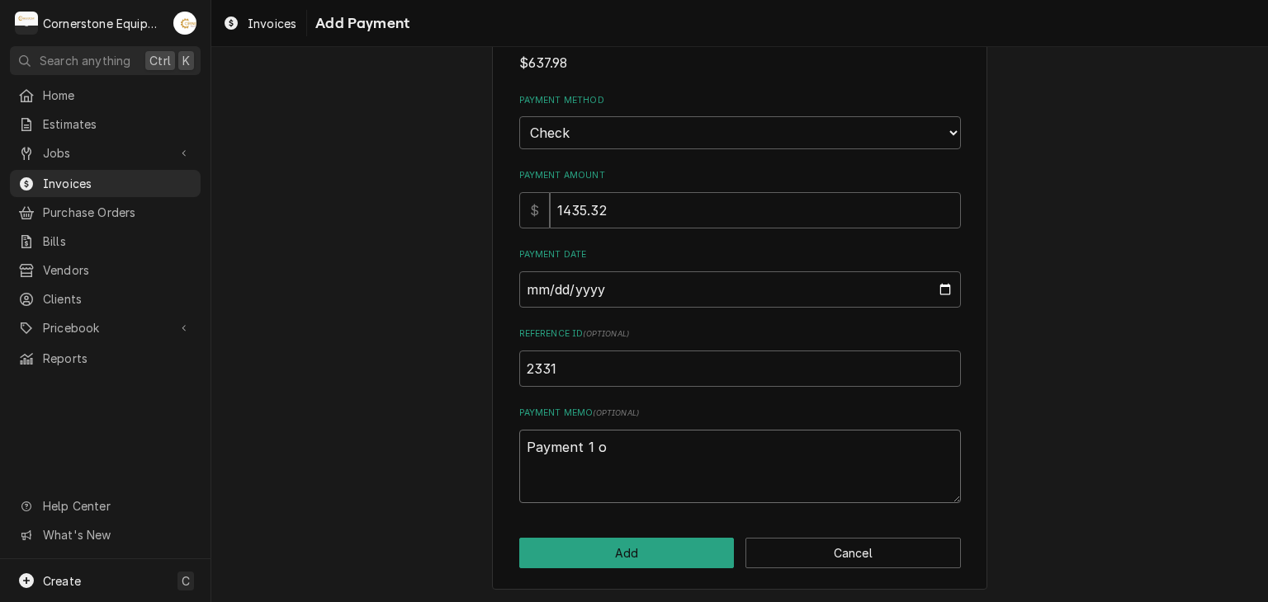
type textarea "x"
type textarea "Payment 1 of"
type textarea "x"
type textarea "Payment 1 of"
type textarea "x"
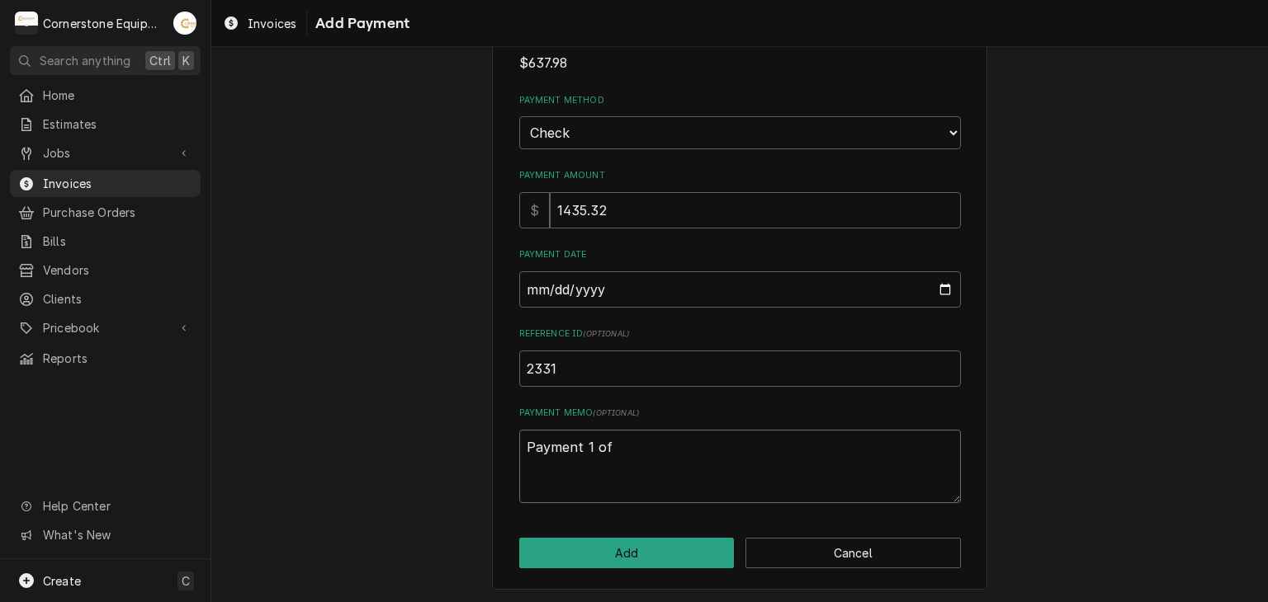
type textarea "Payment 1 of 3"
type textarea "x"
type textarea "Payment 1 of 3"
click at [627, 541] on button "Add" at bounding box center [626, 553] width 215 height 31
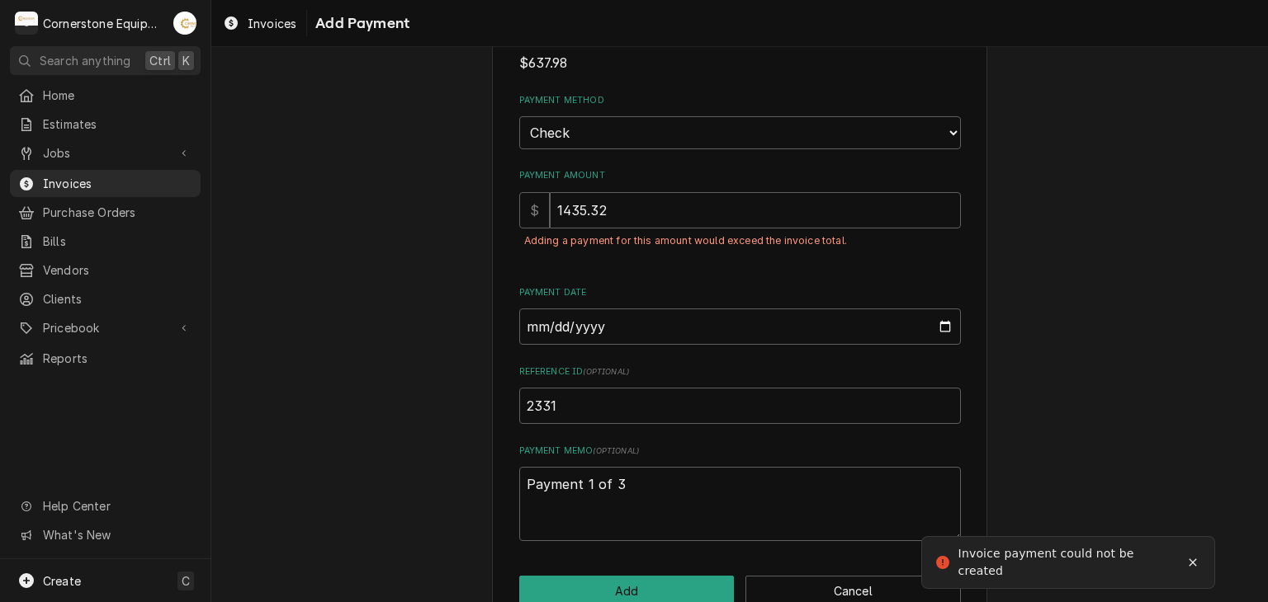
scroll to position [130, 0]
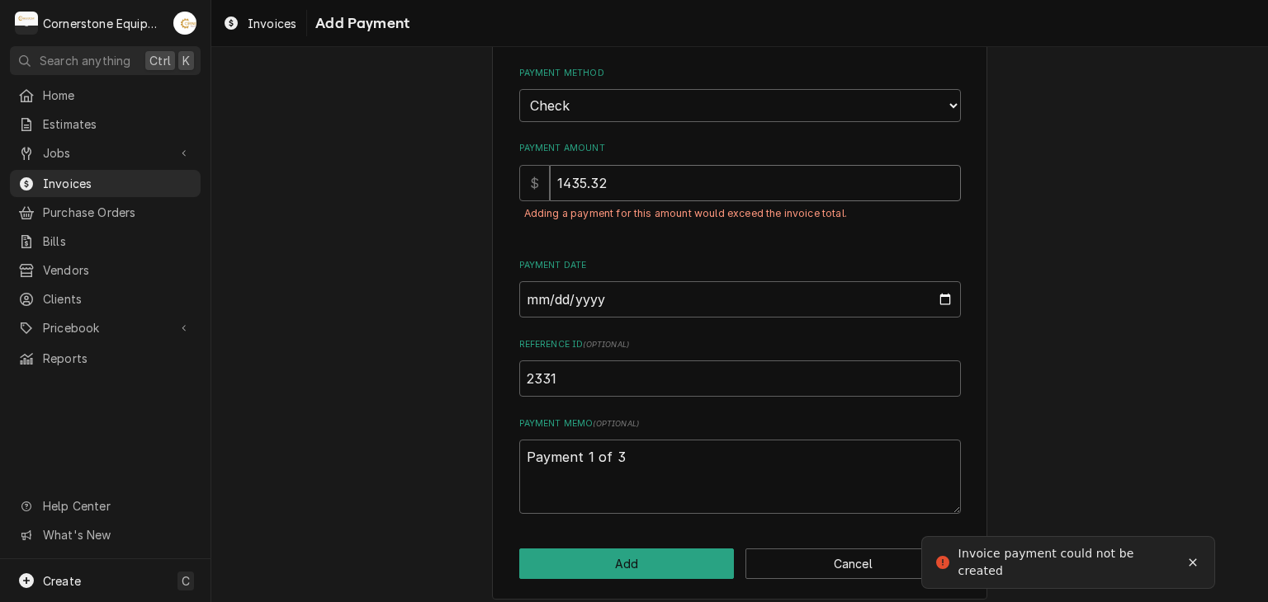
click at [600, 171] on input "1435.32" at bounding box center [755, 183] width 411 height 36
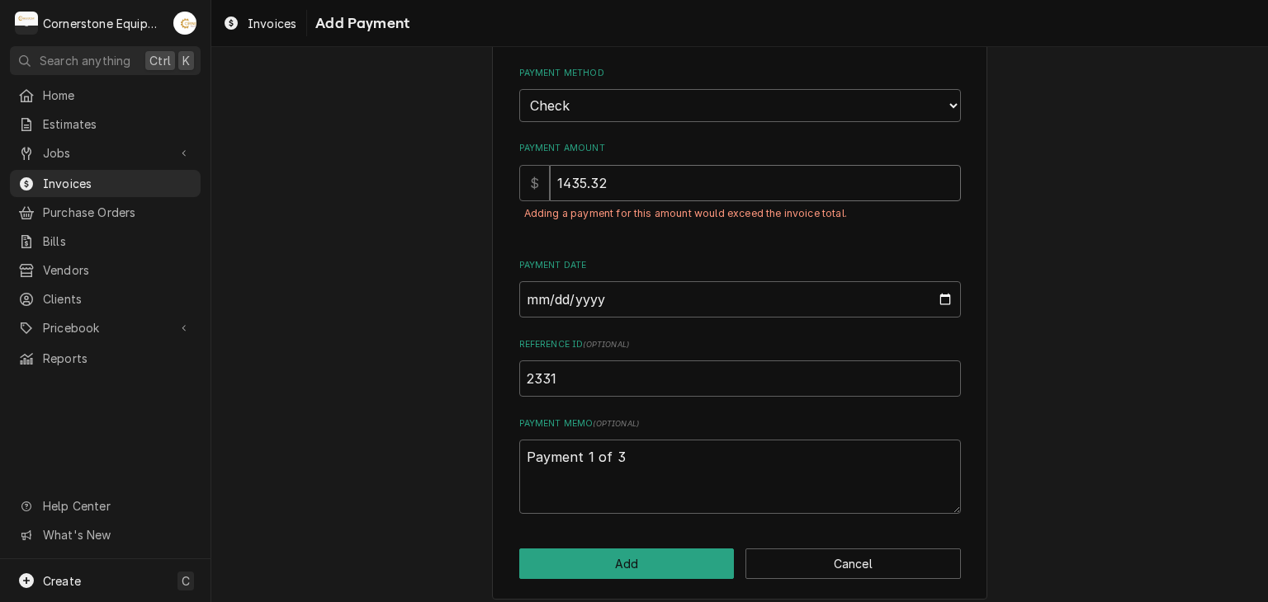
type textarea "x"
type input "1435.3"
type textarea "x"
type input "1435"
type textarea "x"
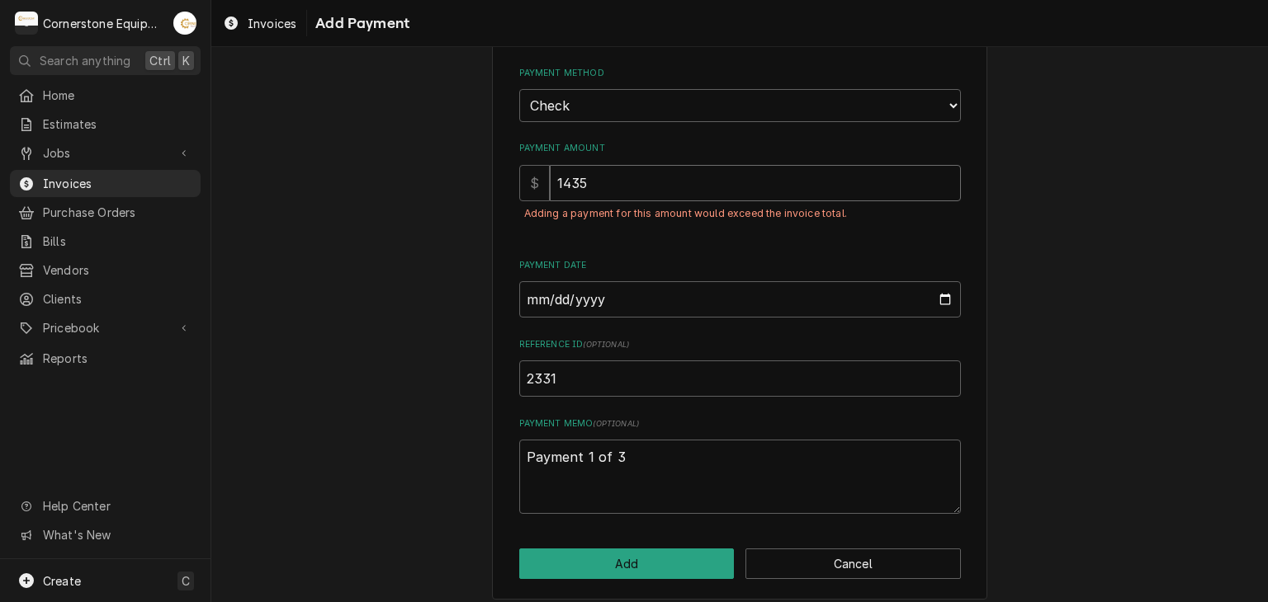
type input "143"
type textarea "x"
type input "14"
type textarea "x"
type input "1"
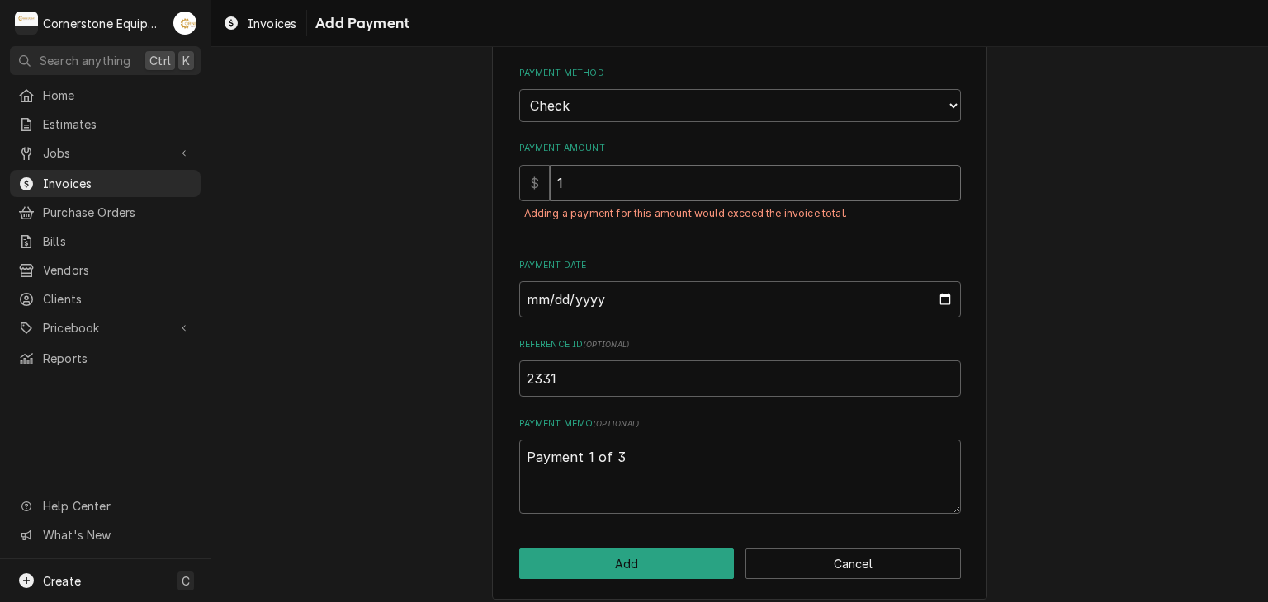
type textarea "x"
type input "0.5"
type textarea "x"
type input "1"
type textarea "x"
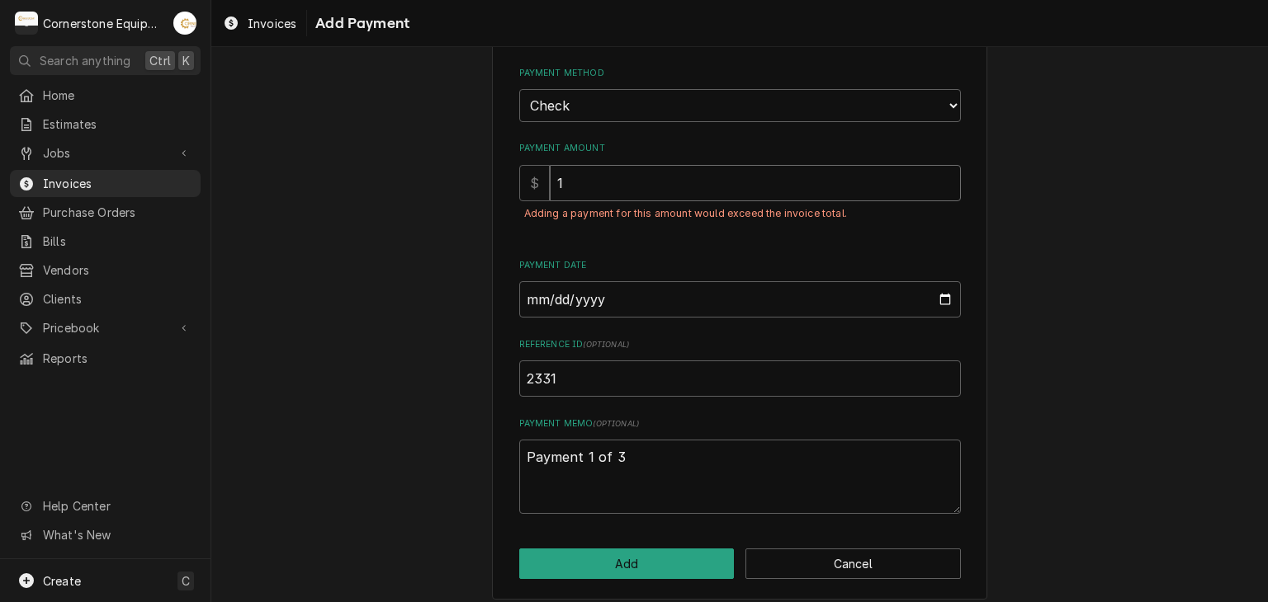
type input "1.5"
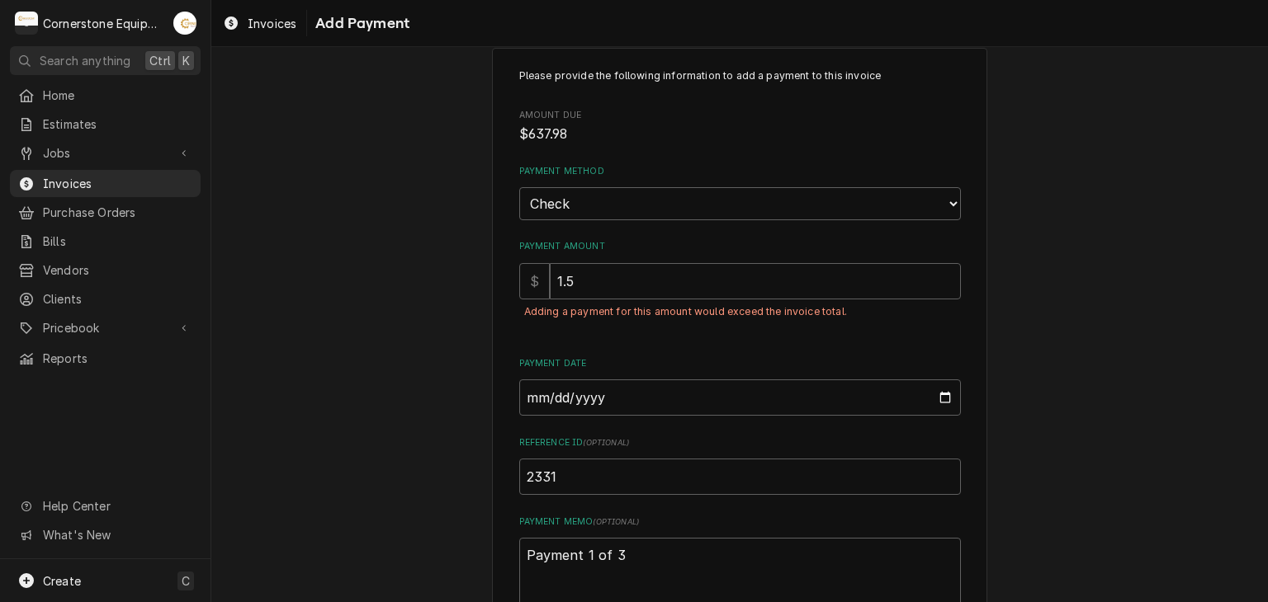
scroll to position [0, 0]
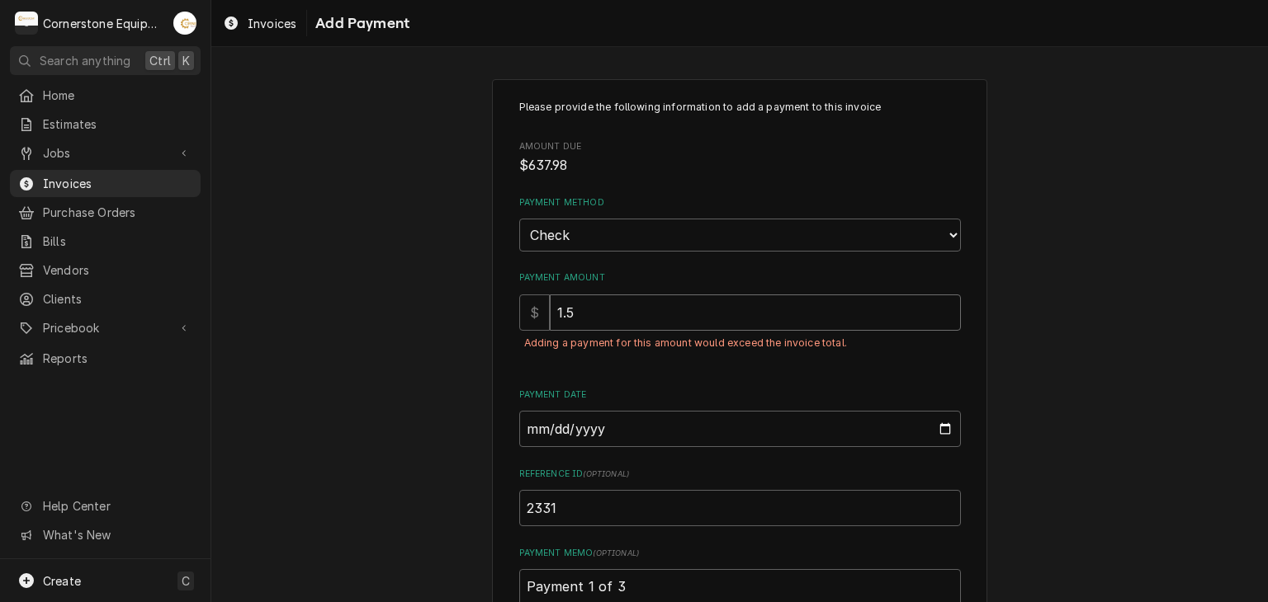
click at [587, 303] on input "1.5" at bounding box center [755, 313] width 411 height 36
type textarea "x"
type input "1"
type textarea "x"
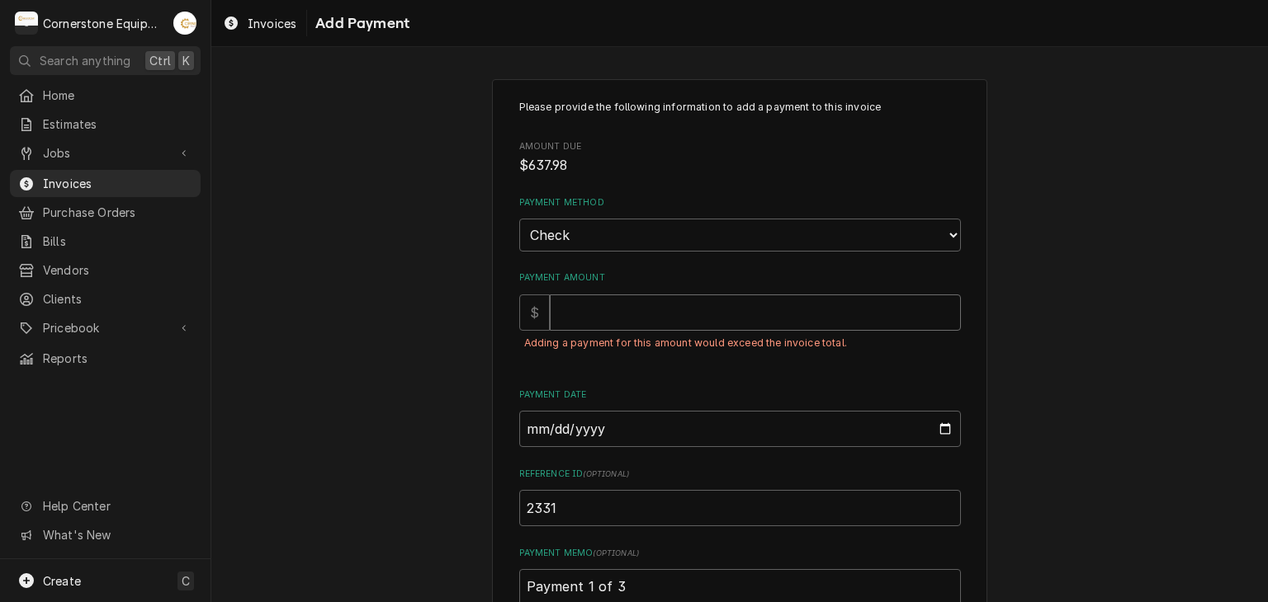
type input "6"
type textarea "x"
type input "63"
type textarea "x"
type input "637"
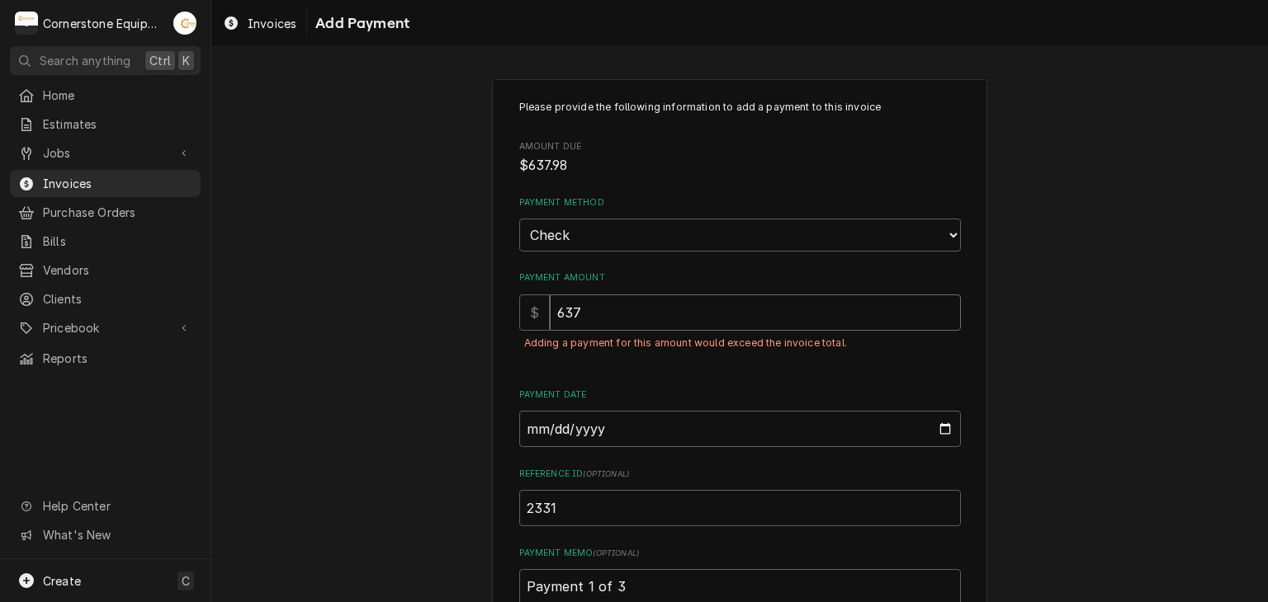
type textarea "x"
type input "637.9"
type textarea "x"
type input "637.98"
click at [390, 320] on div "Please provide the following information to add a payment to this invoice Amoun…" at bounding box center [739, 404] width 1056 height 680
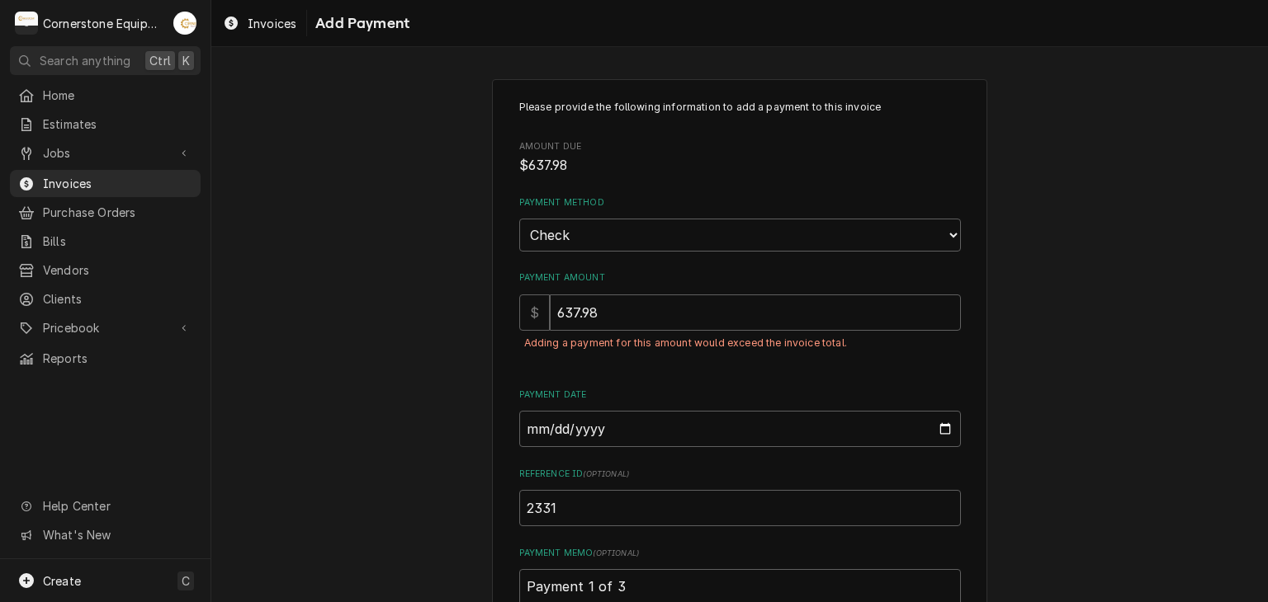
scroll to position [139, 0]
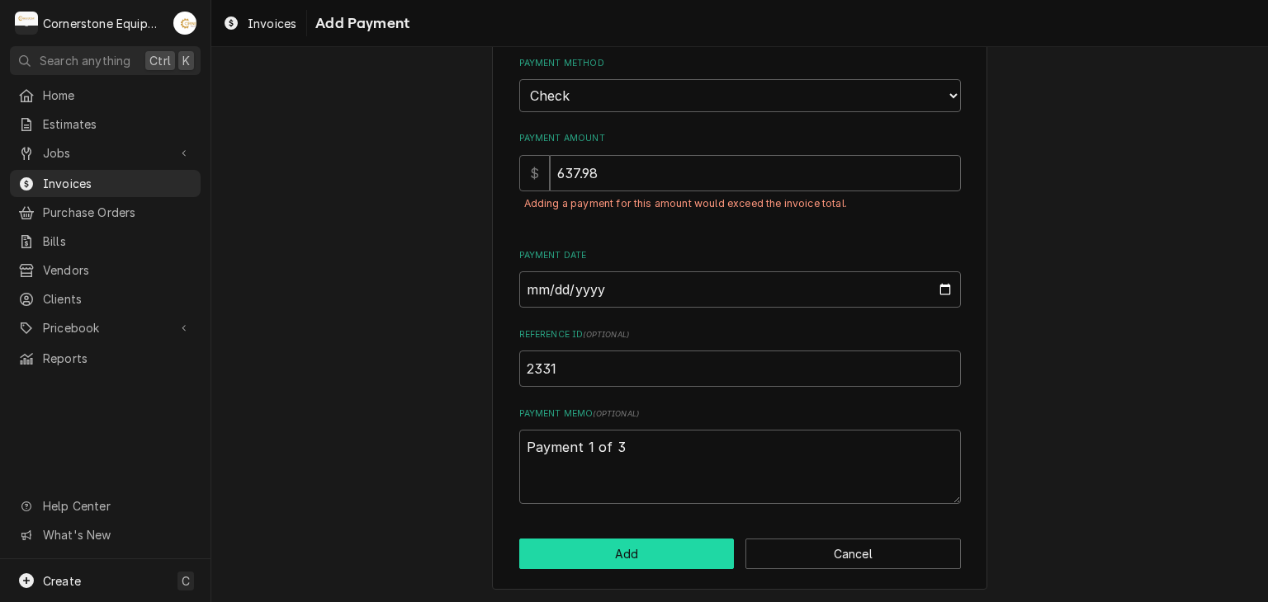
click at [588, 556] on button "Add" at bounding box center [626, 554] width 215 height 31
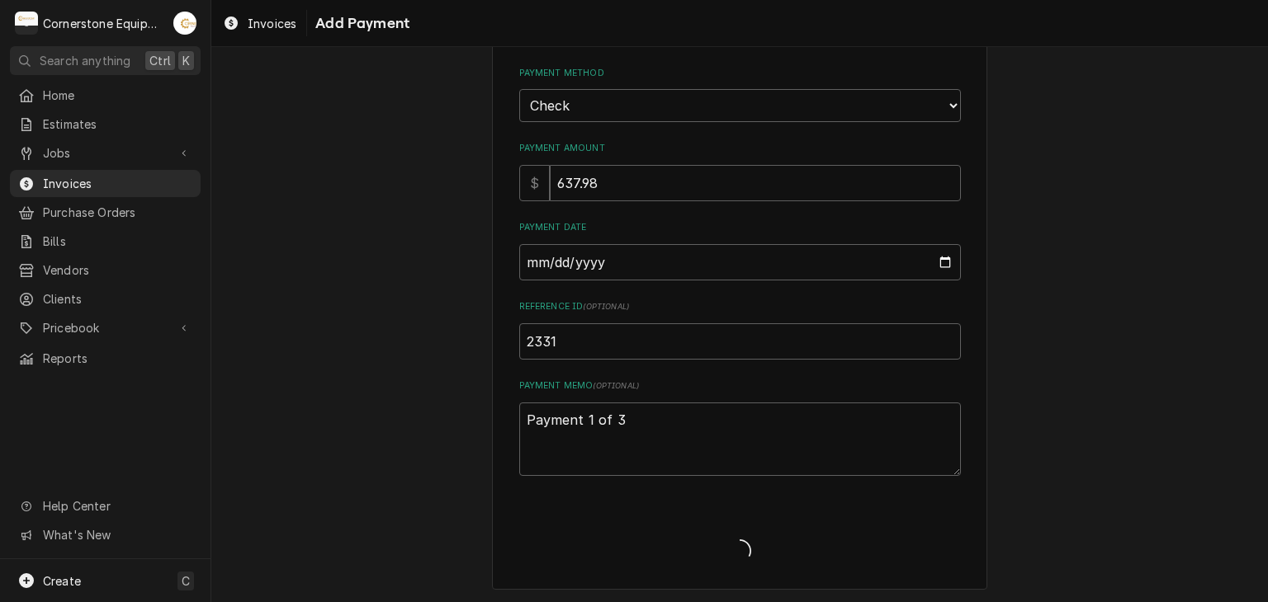
type textarea "x"
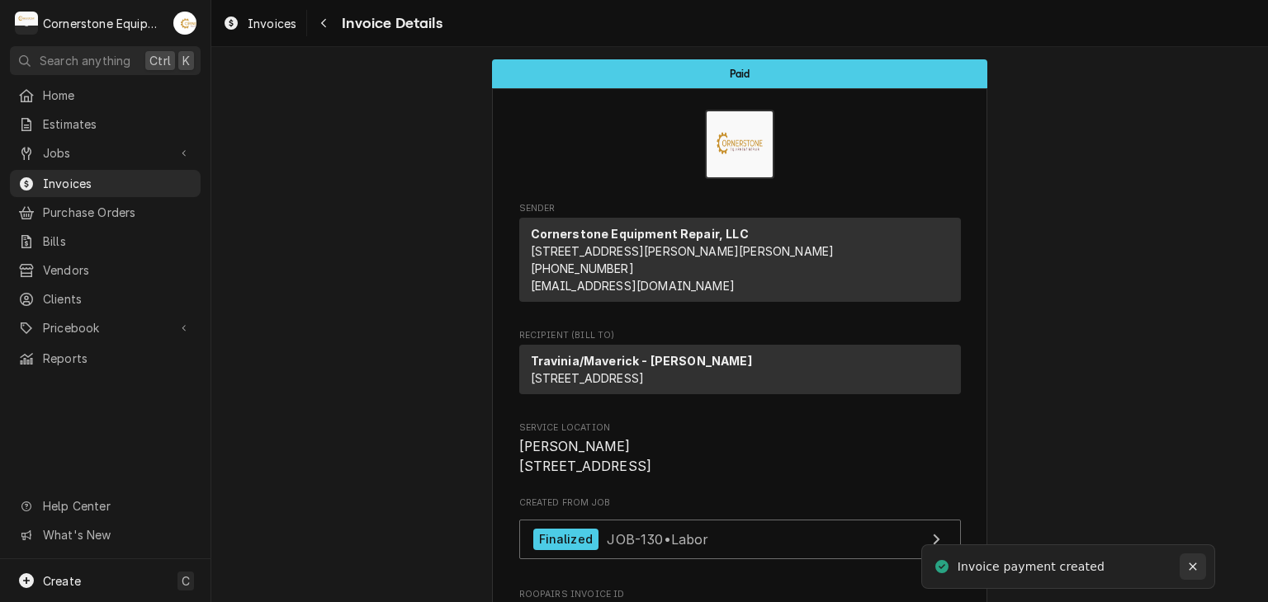
click at [1196, 565] on icon "Notifications alt+T" at bounding box center [1193, 567] width 12 height 12
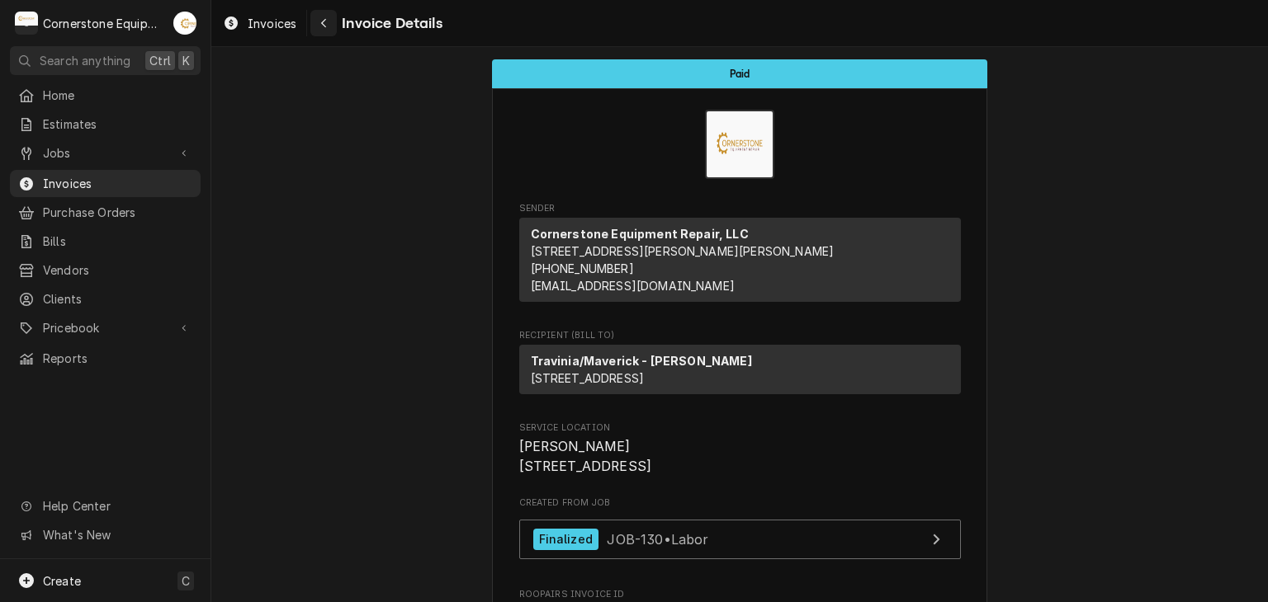
click at [324, 24] on icon "Navigate back" at bounding box center [323, 23] width 7 height 12
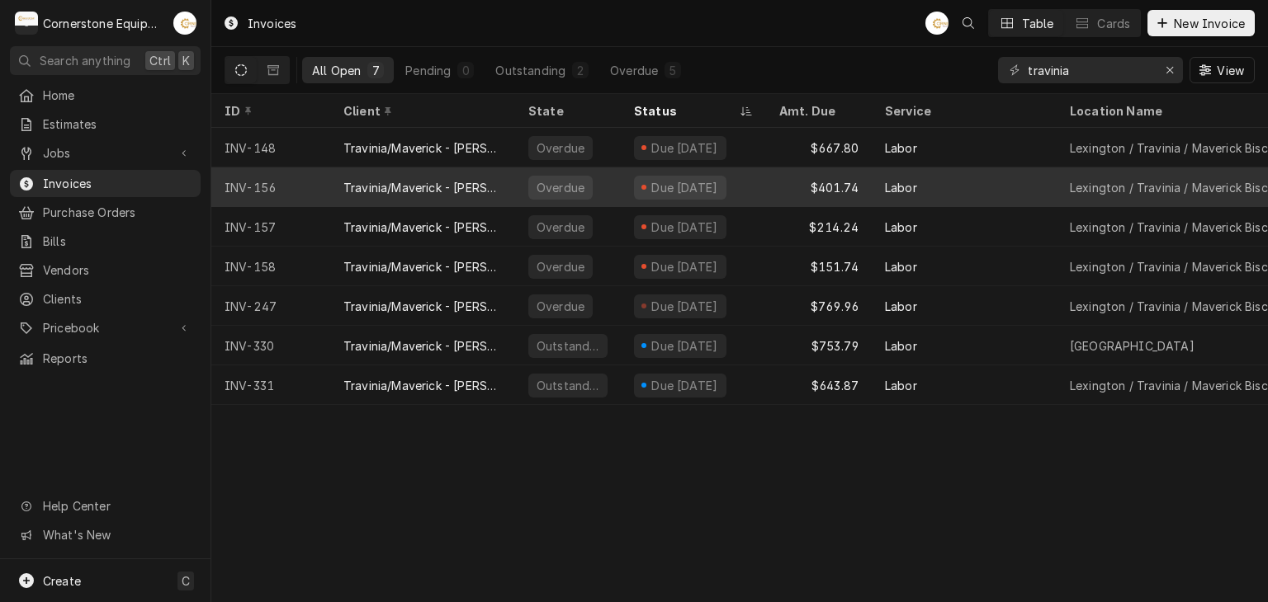
click at [705, 198] on div "Due [DATE]" at bounding box center [693, 188] width 145 height 40
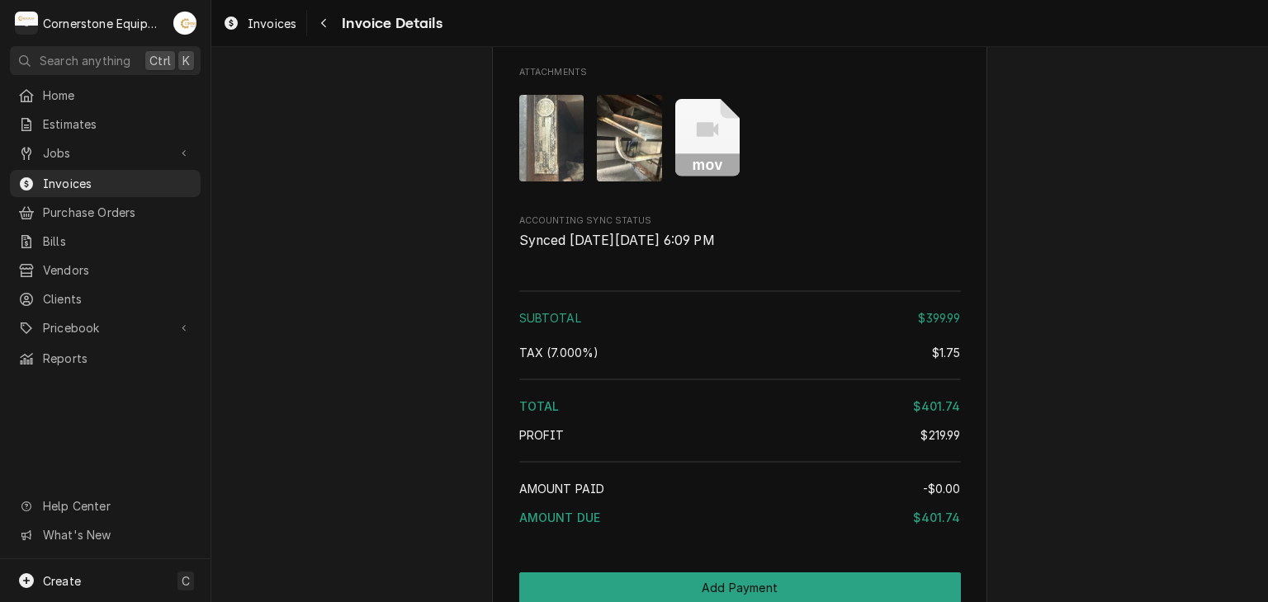
scroll to position [2271, 0]
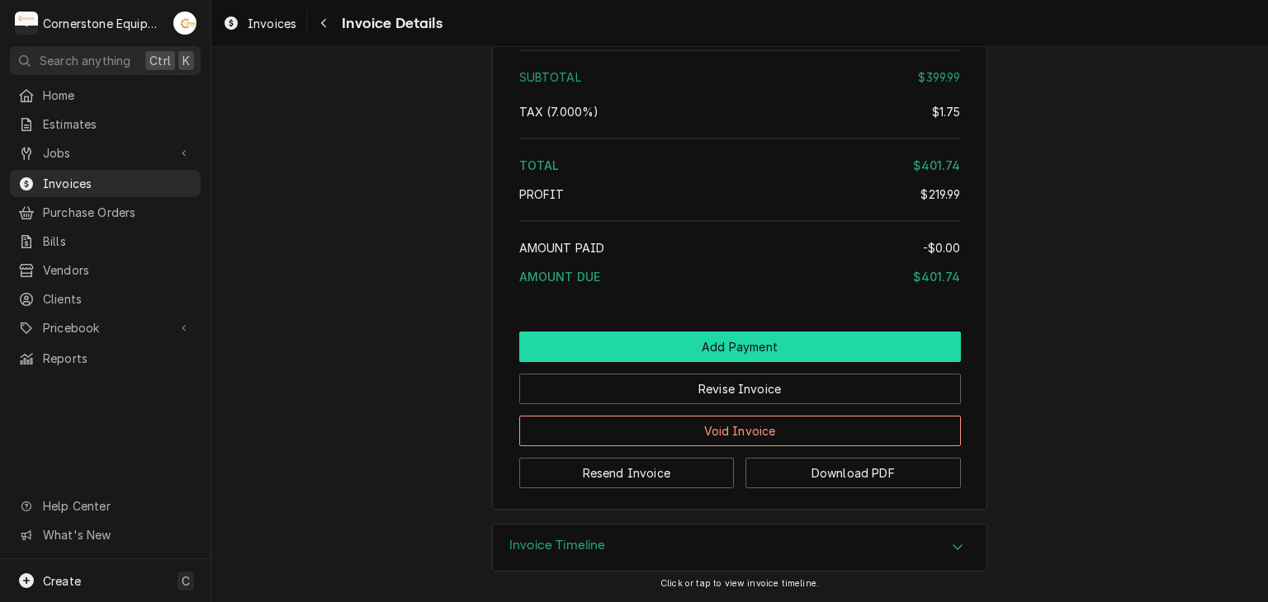
click at [726, 344] on button "Add Payment" at bounding box center [740, 347] width 442 height 31
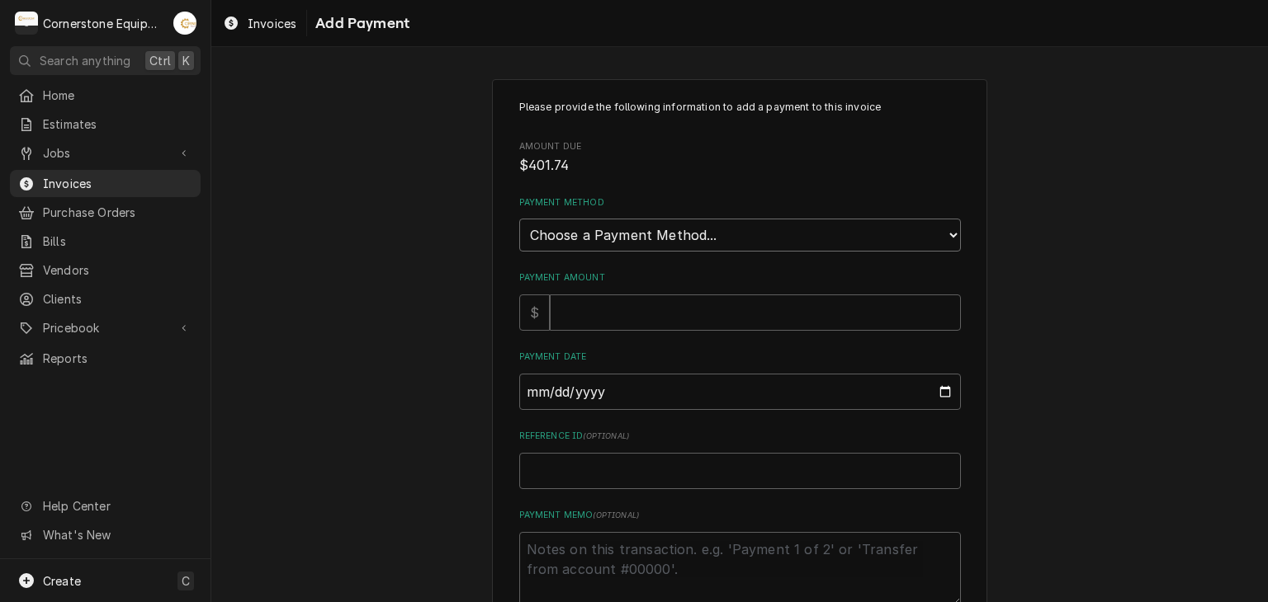
click at [700, 244] on select "Choose a Payment Method... Cash Check Credit/Debit Card ACH/eCheck Other" at bounding box center [740, 235] width 442 height 33
select select "2"
click at [519, 219] on select "Choose a Payment Method... Cash Check Credit/Debit Card ACH/eCheck Other" at bounding box center [740, 235] width 442 height 33
click at [683, 324] on input "Payment Amount" at bounding box center [755, 313] width 411 height 36
type textarea "x"
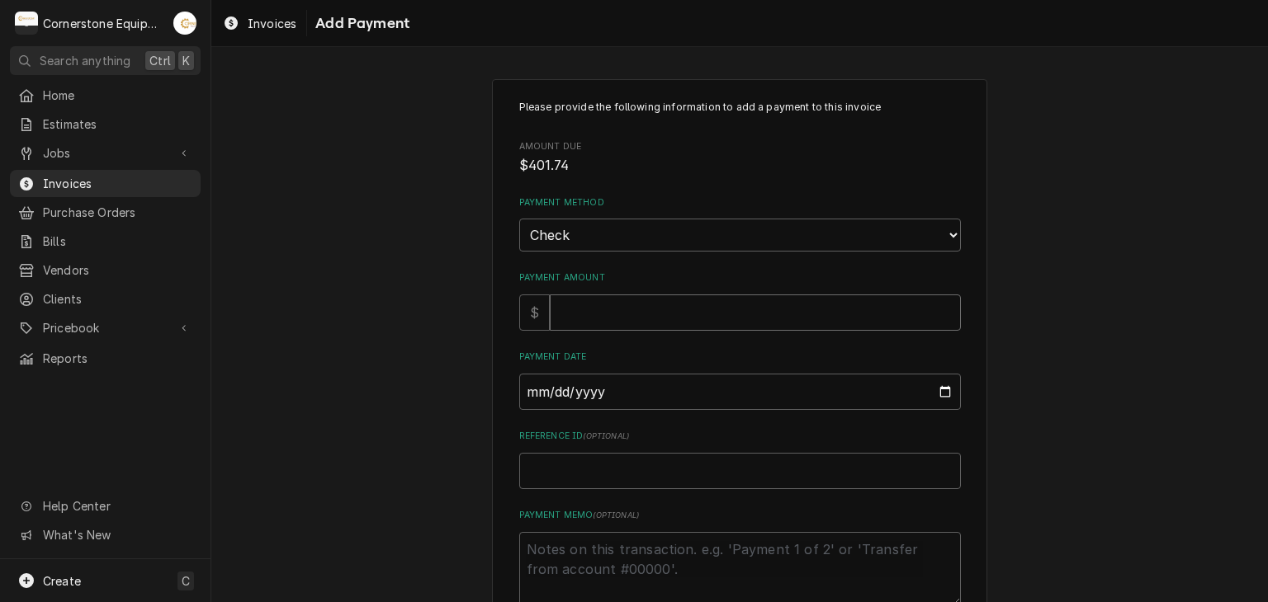
type input "4"
type textarea "x"
type input "40"
type textarea "x"
type input "401"
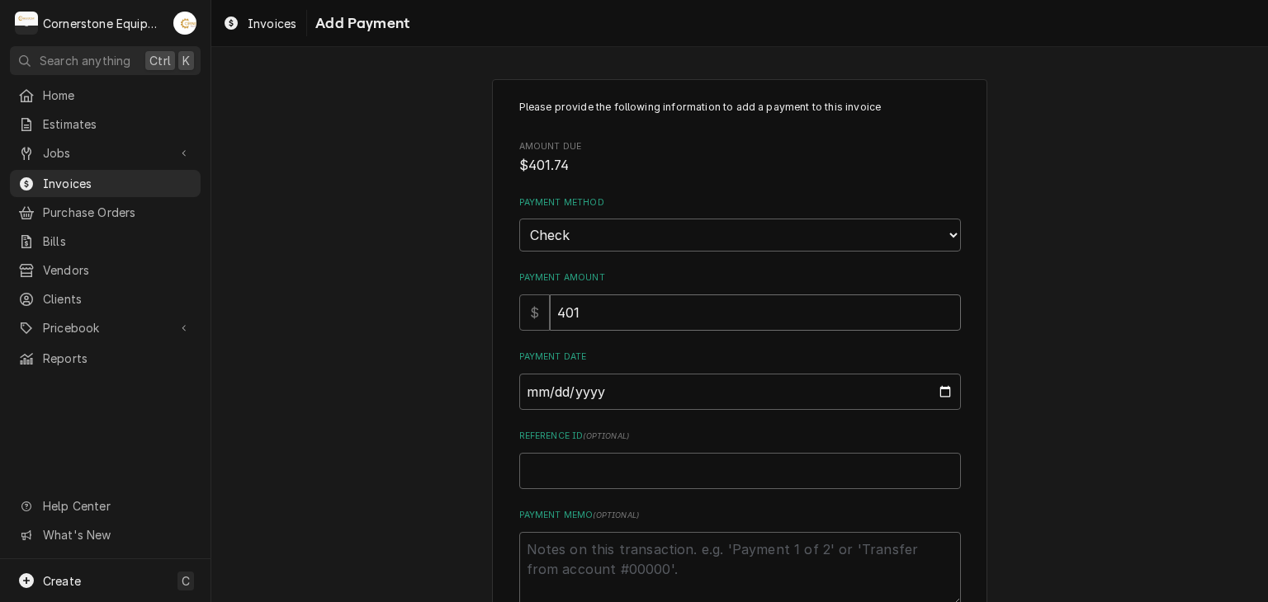
type textarea "x"
type input "401.7"
type textarea "x"
type input "401.74"
click at [951, 389] on input "Payment Date" at bounding box center [740, 392] width 442 height 36
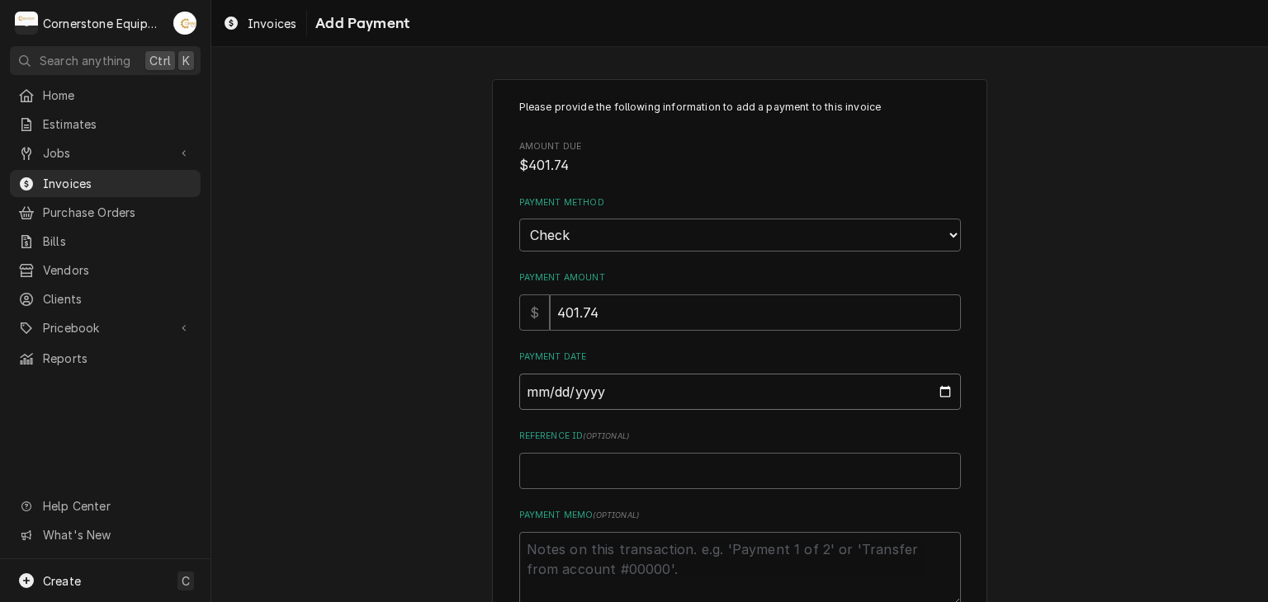
click at [945, 387] on input "Payment Date" at bounding box center [740, 392] width 442 height 36
type textarea "x"
type input "2025-09-17"
click at [607, 453] on input "Reference ID ( optional )" at bounding box center [740, 471] width 442 height 36
type textarea "x"
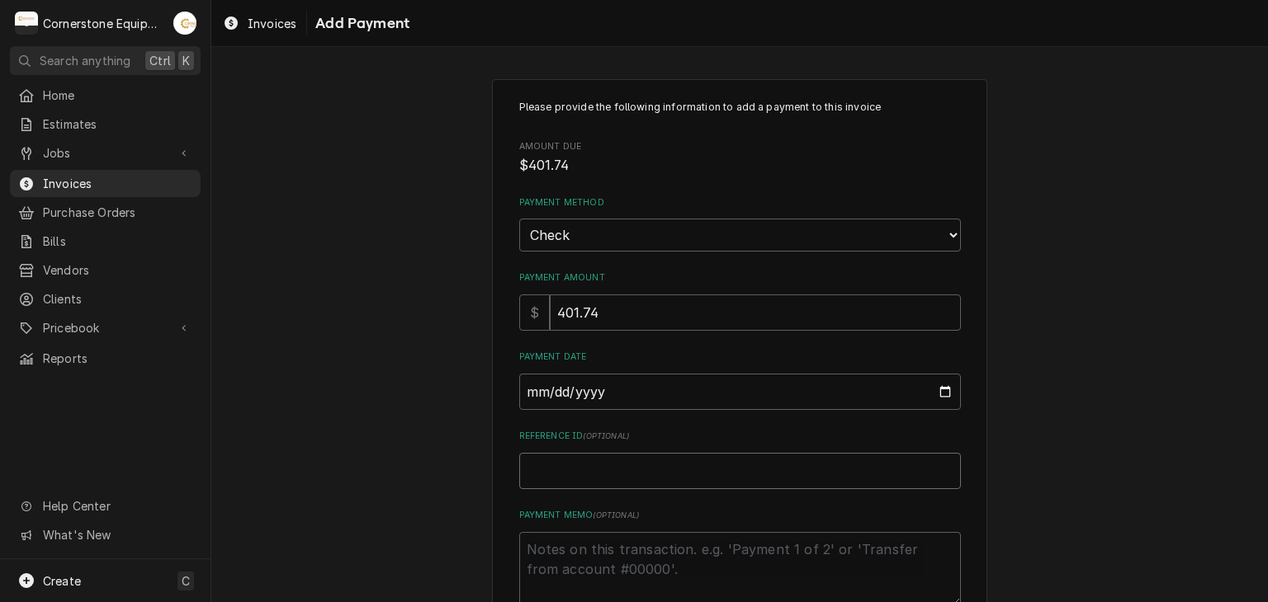
type input "2"
type textarea "x"
type input "23"
type textarea "x"
type input "233"
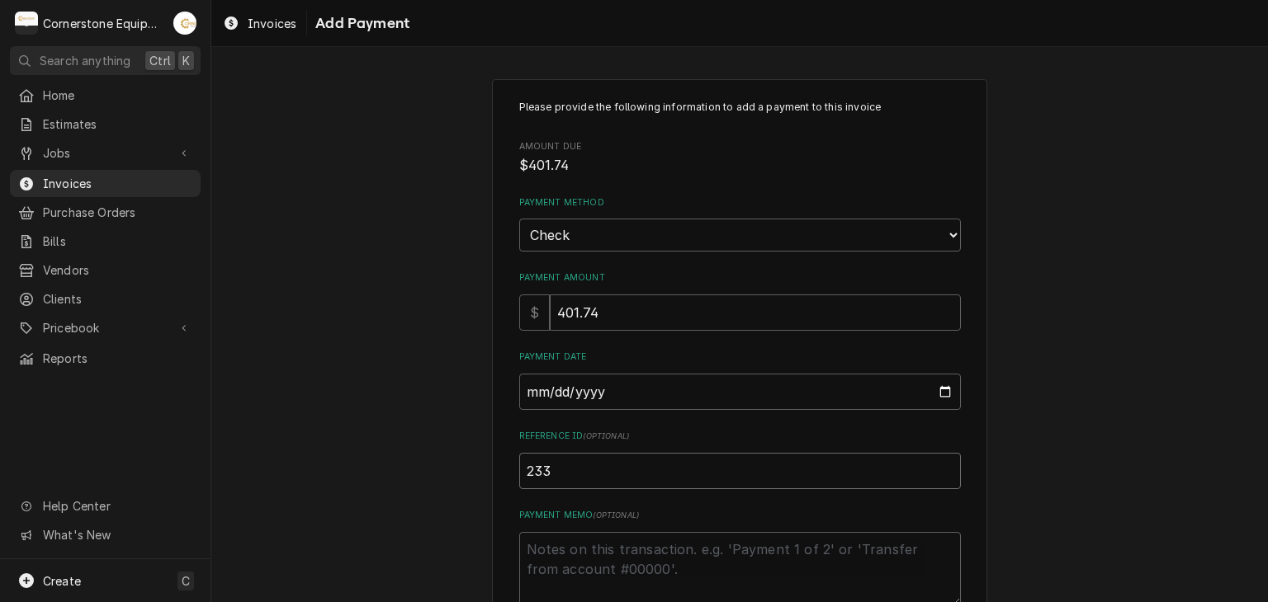
type textarea "x"
type input "2331"
click at [397, 352] on div "Please provide the following information to add a payment to this invoice Amoun…" at bounding box center [739, 385] width 1056 height 642
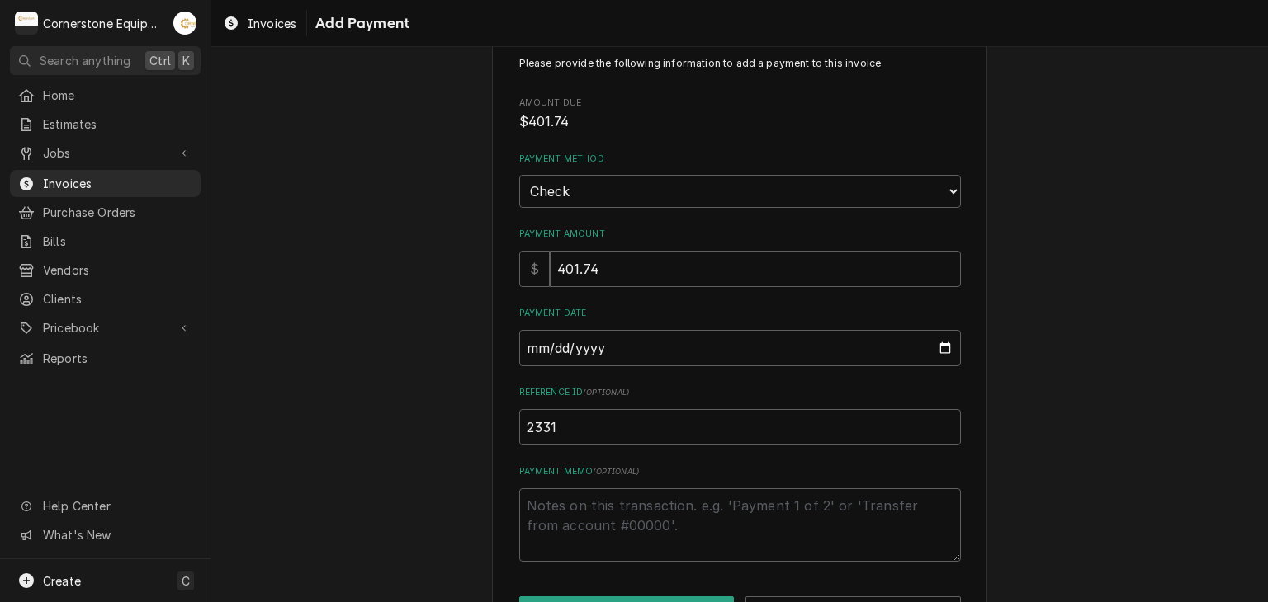
scroll to position [102, 0]
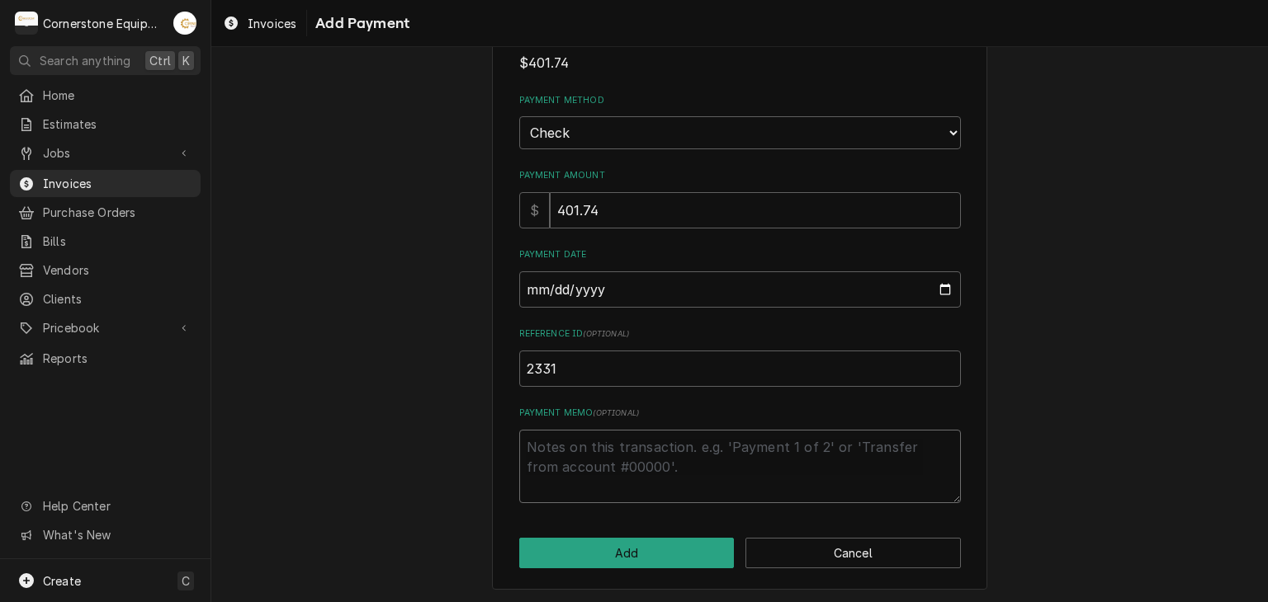
click at [644, 453] on textarea "Payment Memo ( optional )" at bounding box center [740, 467] width 442 height 74
type textarea "x"
type textarea "P"
type textarea "x"
type textarea "Pa"
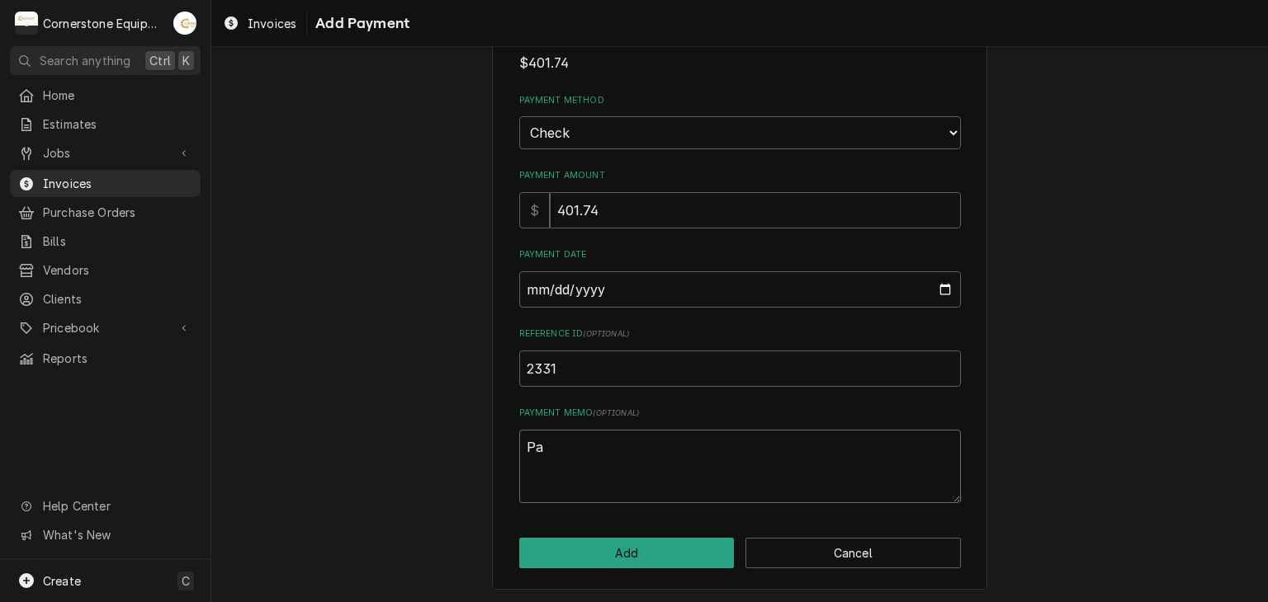
type textarea "x"
type textarea "Pay"
type textarea "x"
type textarea "Paym"
type textarea "x"
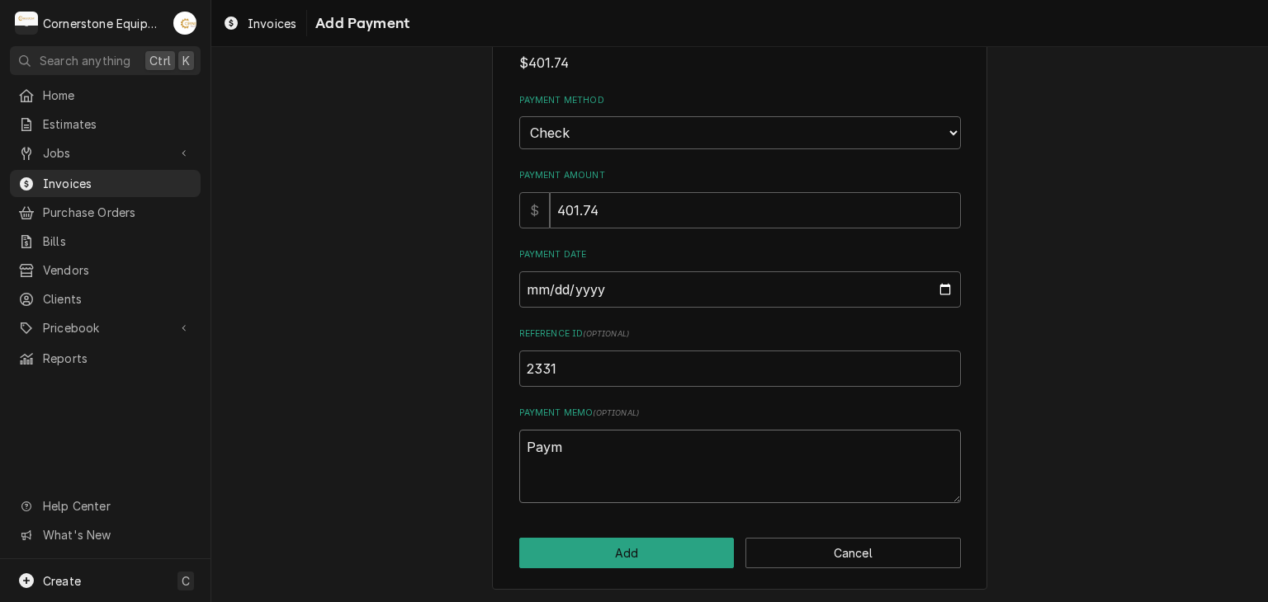
type textarea "Payme"
type textarea "x"
type textarea "Paymen"
type textarea "x"
type textarea "Paymeny"
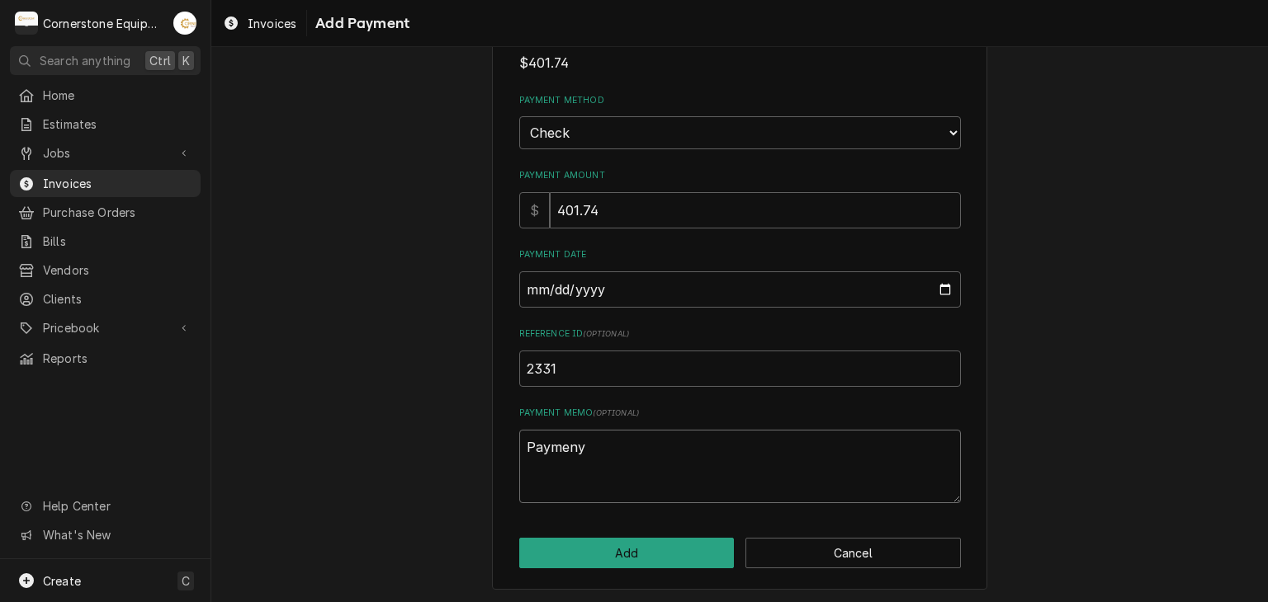
type textarea "x"
type textarea "Paymeny"
type textarea "x"
type textarea "Paymeny"
type textarea "x"
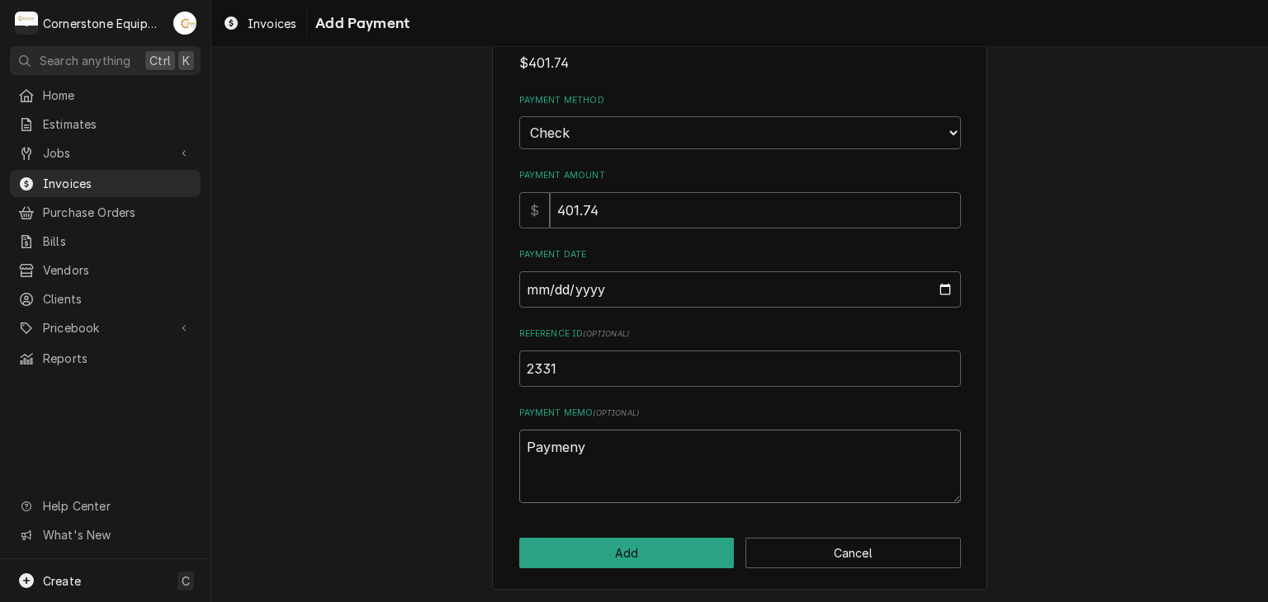
type textarea "Paymen"
type textarea "x"
type textarea "Payment"
type textarea "x"
type textarea "Payment"
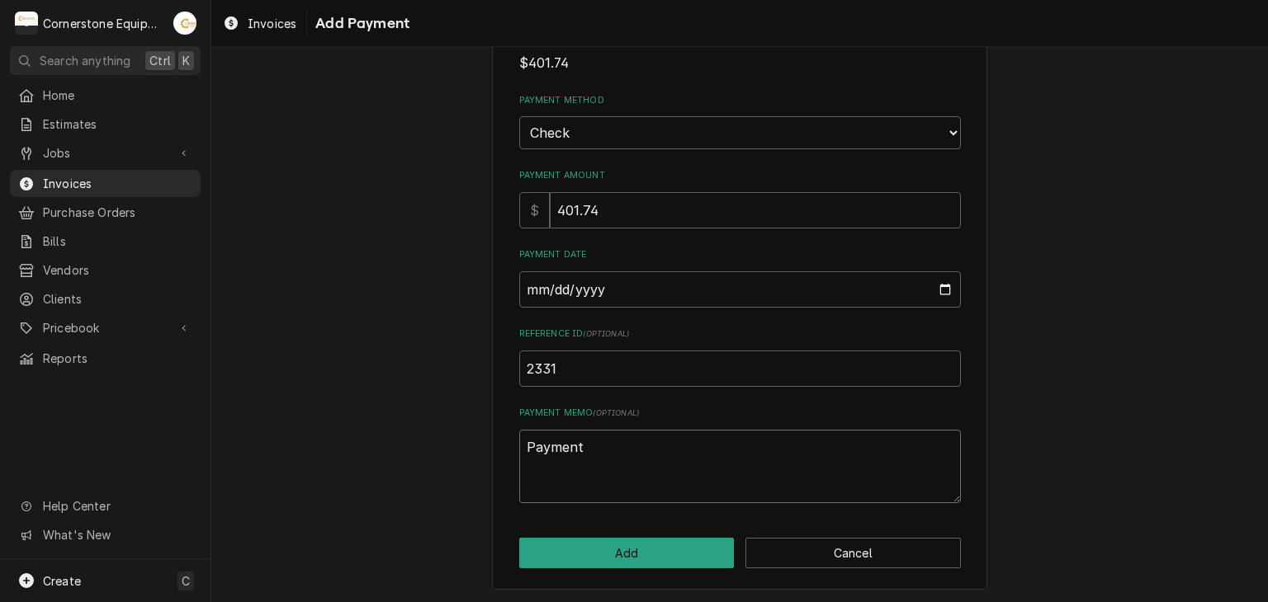
type textarea "x"
type textarea "Payment 2"
type textarea "x"
type textarea "Payment 2"
type textarea "x"
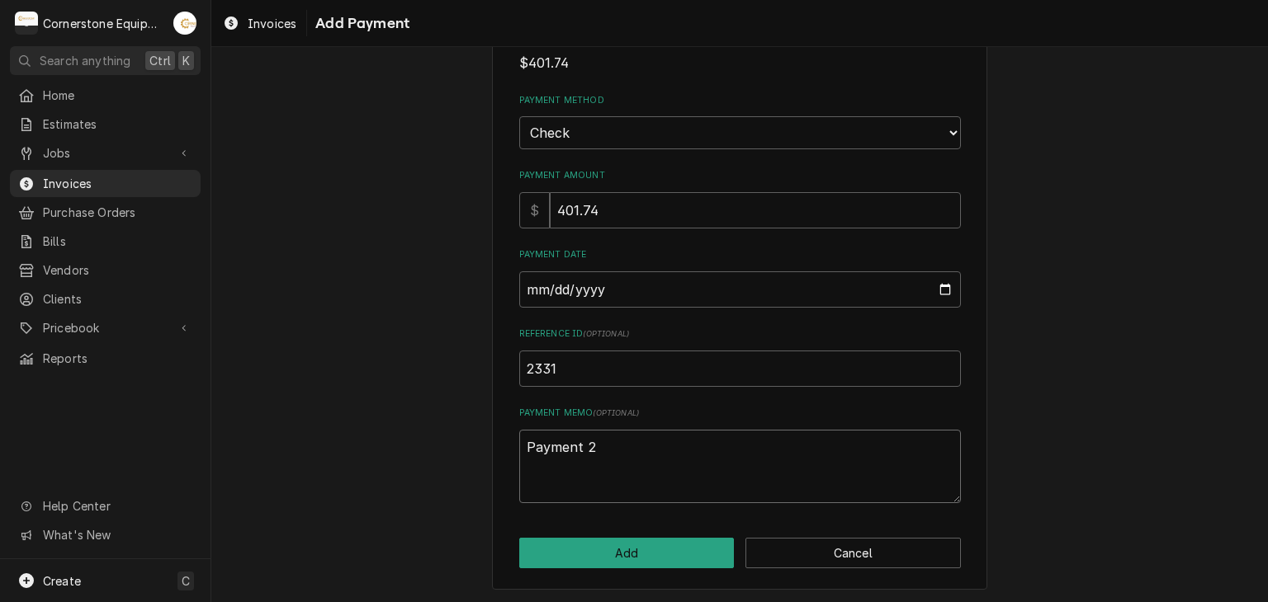
type textarea "Payment 2 o"
type textarea "x"
type textarea "Payment 2 of"
type textarea "x"
type textarea "Payment 2 of"
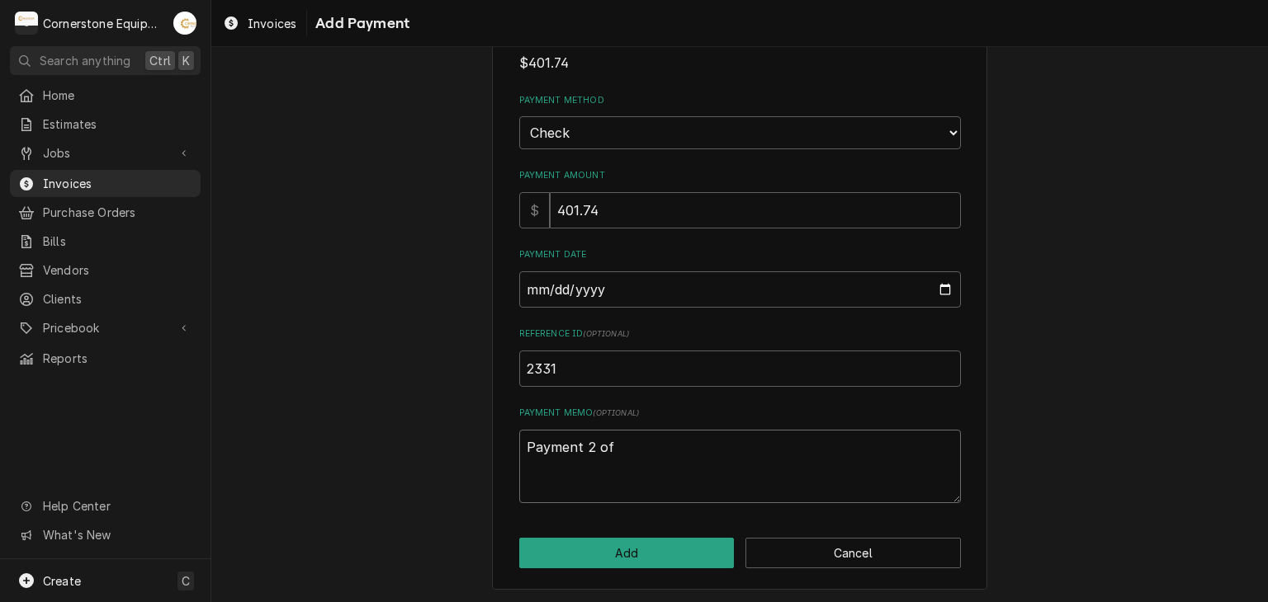
type textarea "x"
type textarea "Payment 2 of 3"
click at [585, 573] on div "Please provide the following information to add a payment to this invoice Amoun…" at bounding box center [739, 283] width 495 height 613
click at [584, 555] on button "Add" at bounding box center [626, 553] width 215 height 31
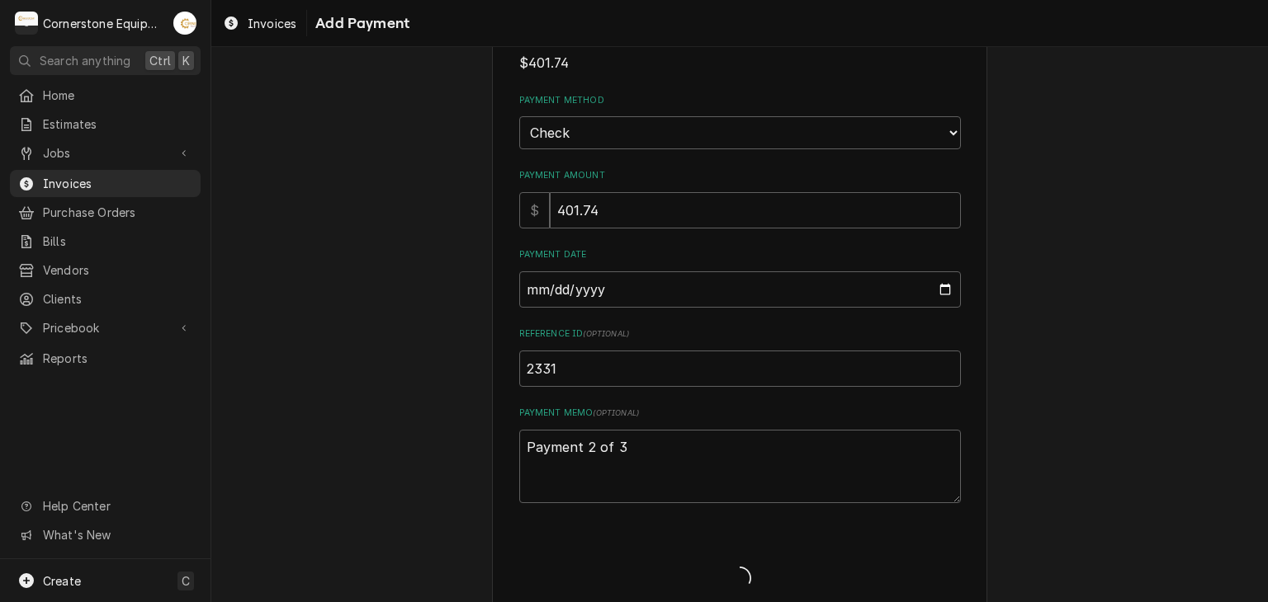
type textarea "x"
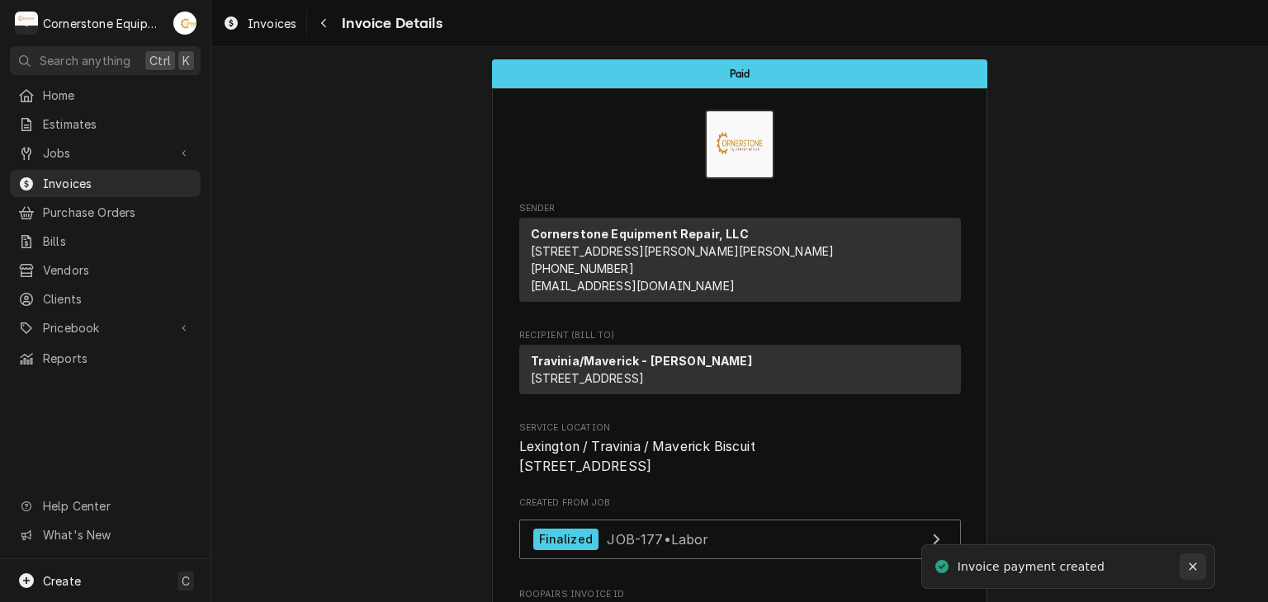
click at [1192, 568] on icon "Notifications alt+T" at bounding box center [1191, 567] width 7 height 7
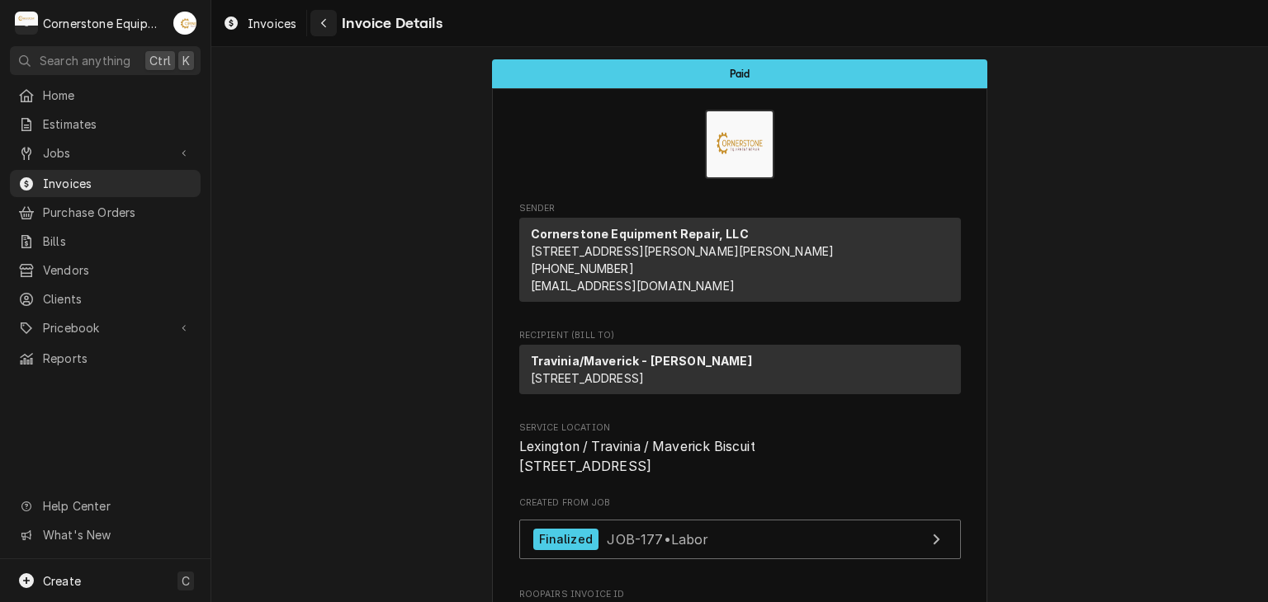
click at [320, 21] on icon "Navigate back" at bounding box center [323, 23] width 7 height 12
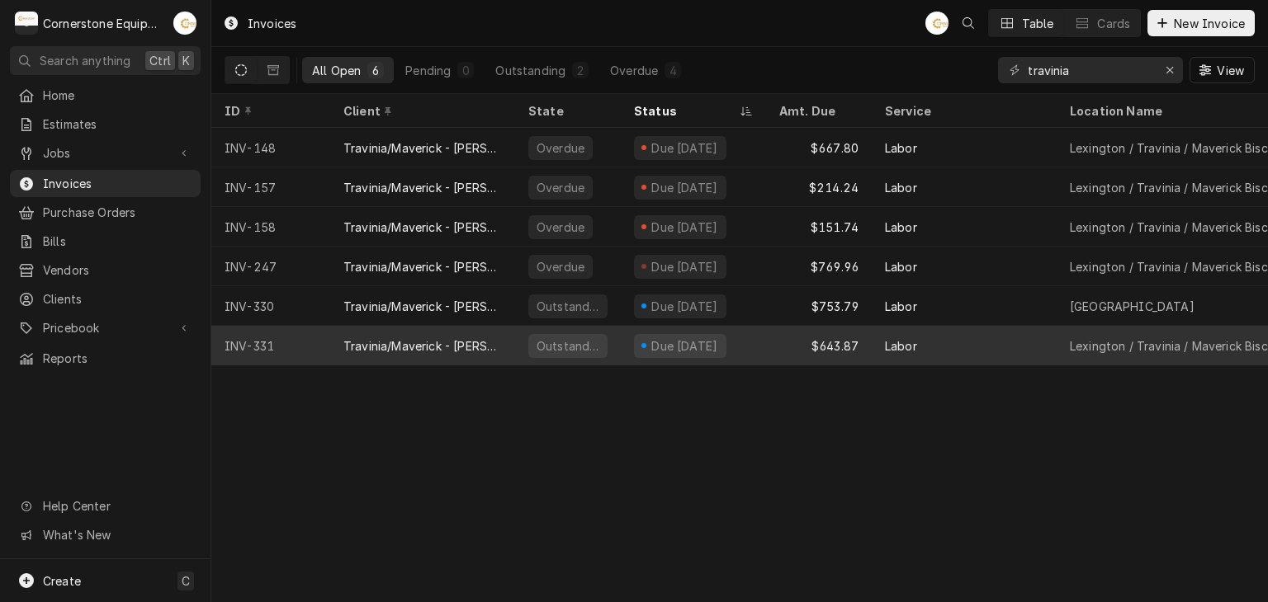
click at [775, 342] on div "$643.87" at bounding box center [819, 346] width 106 height 40
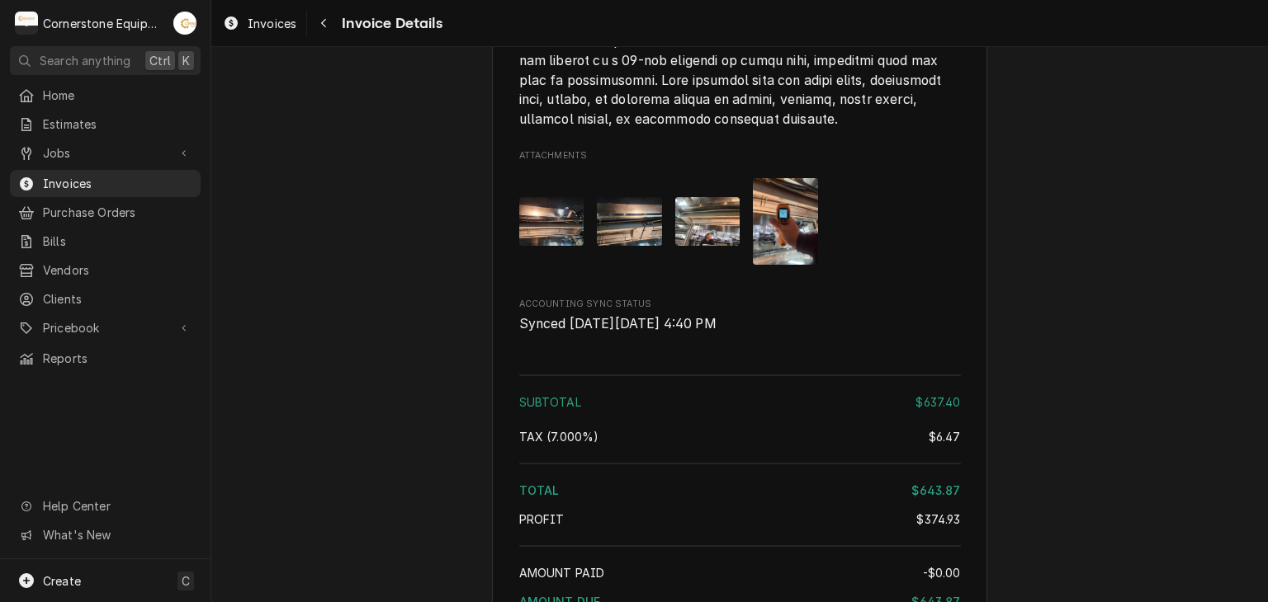
scroll to position [3277, 0]
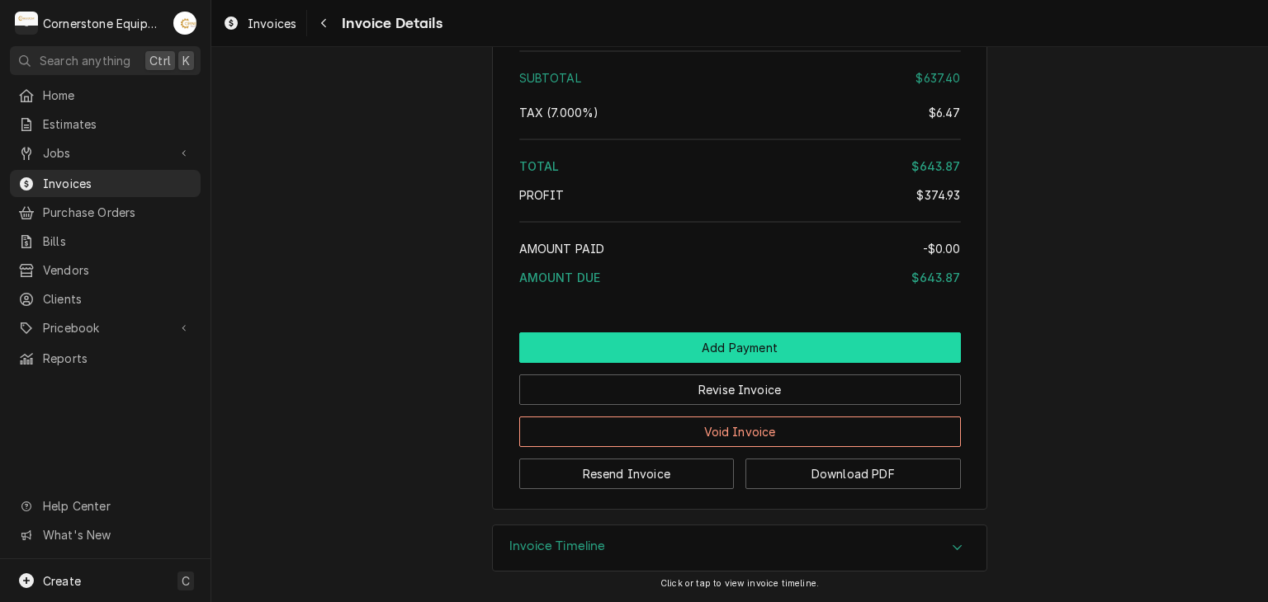
click at [755, 352] on button "Add Payment" at bounding box center [740, 348] width 442 height 31
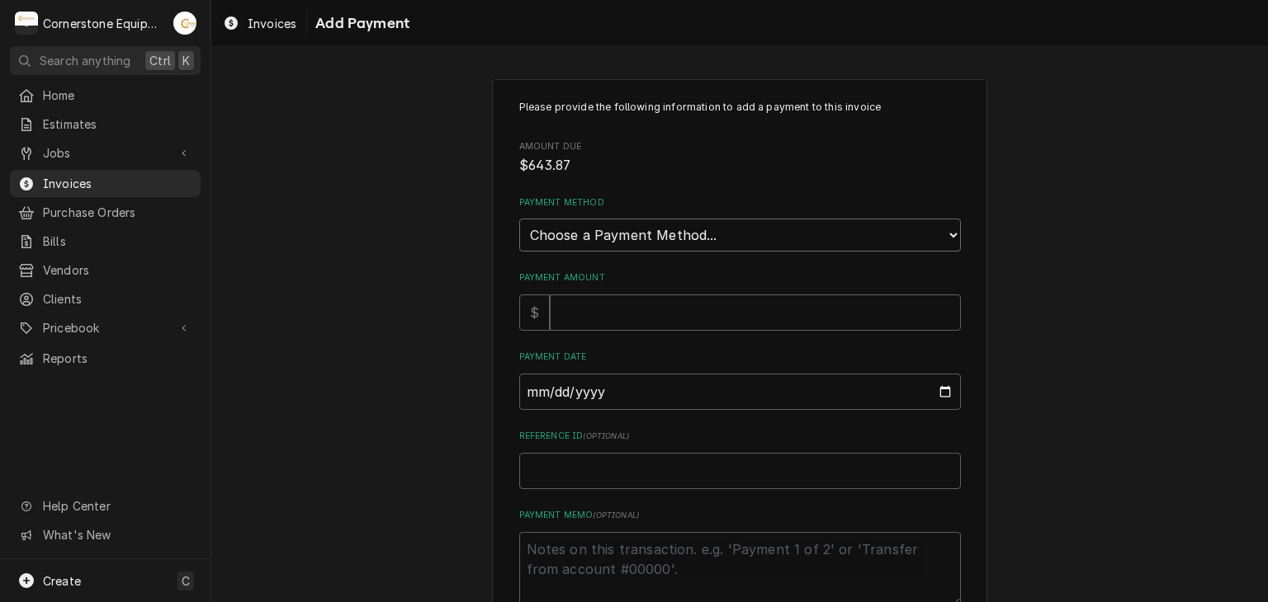
click at [644, 229] on select "Choose a Payment Method... Cash Check Credit/Debit Card ACH/eCheck Other" at bounding box center [740, 235] width 442 height 33
select select "2"
click at [519, 219] on select "Choose a Payment Method... Cash Check Credit/Debit Card ACH/eCheck Other" at bounding box center [740, 235] width 442 height 33
click at [634, 311] on input "Payment Amount" at bounding box center [755, 313] width 411 height 36
type textarea "x"
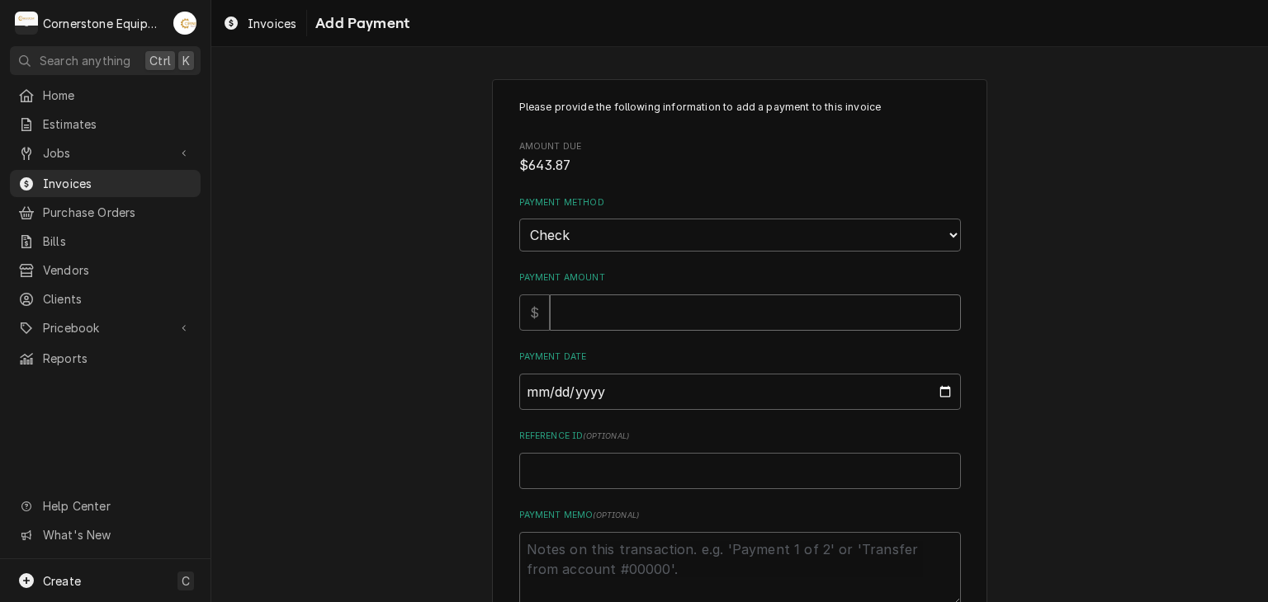
type input "6"
type textarea "x"
type input "64"
type textarea "x"
type input "643"
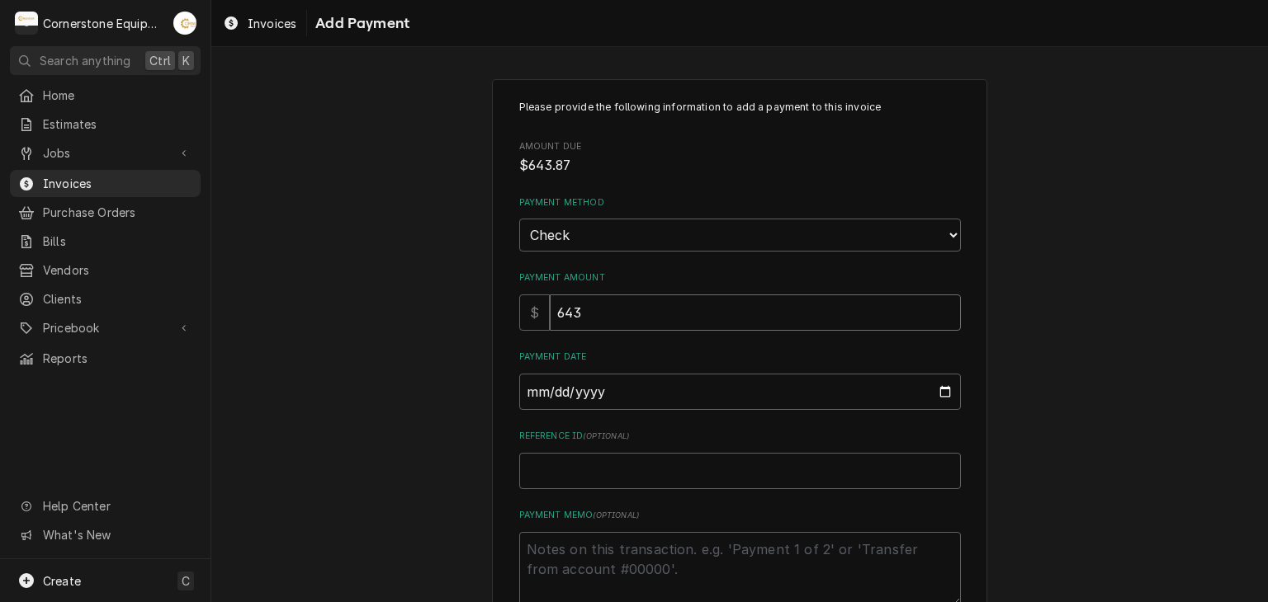
type textarea "x"
type input "643.8"
type textarea "x"
type input "643.87"
click at [611, 308] on input "643.87" at bounding box center [755, 313] width 411 height 36
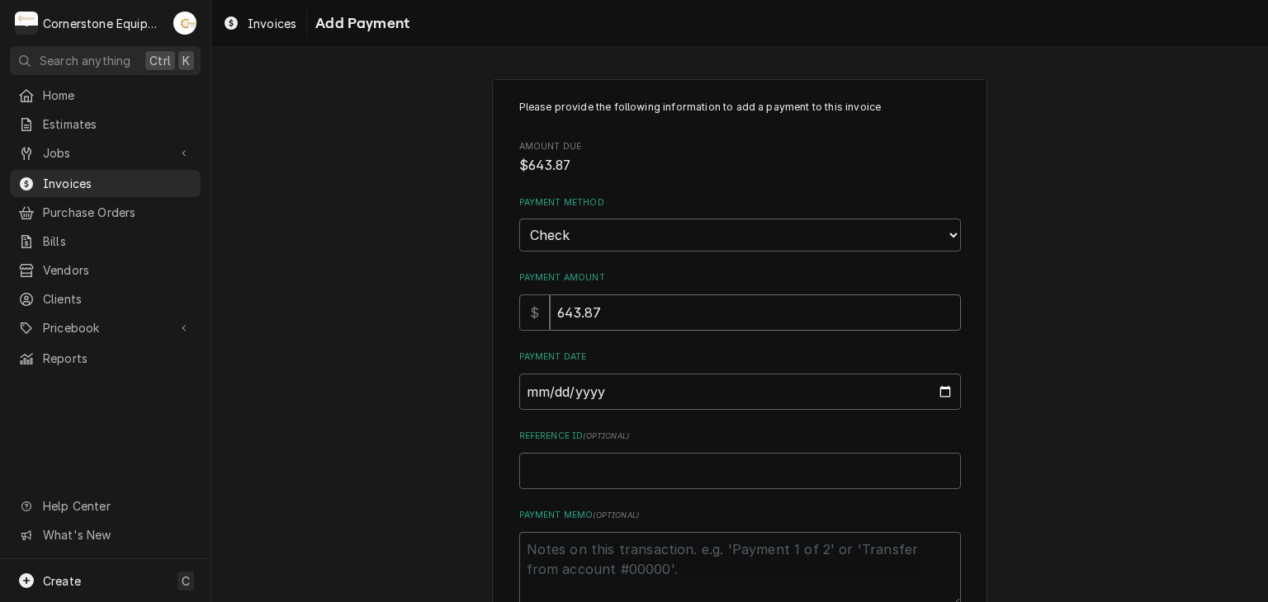
type textarea "x"
type input "643.8"
type textarea "x"
type input "643"
type textarea "x"
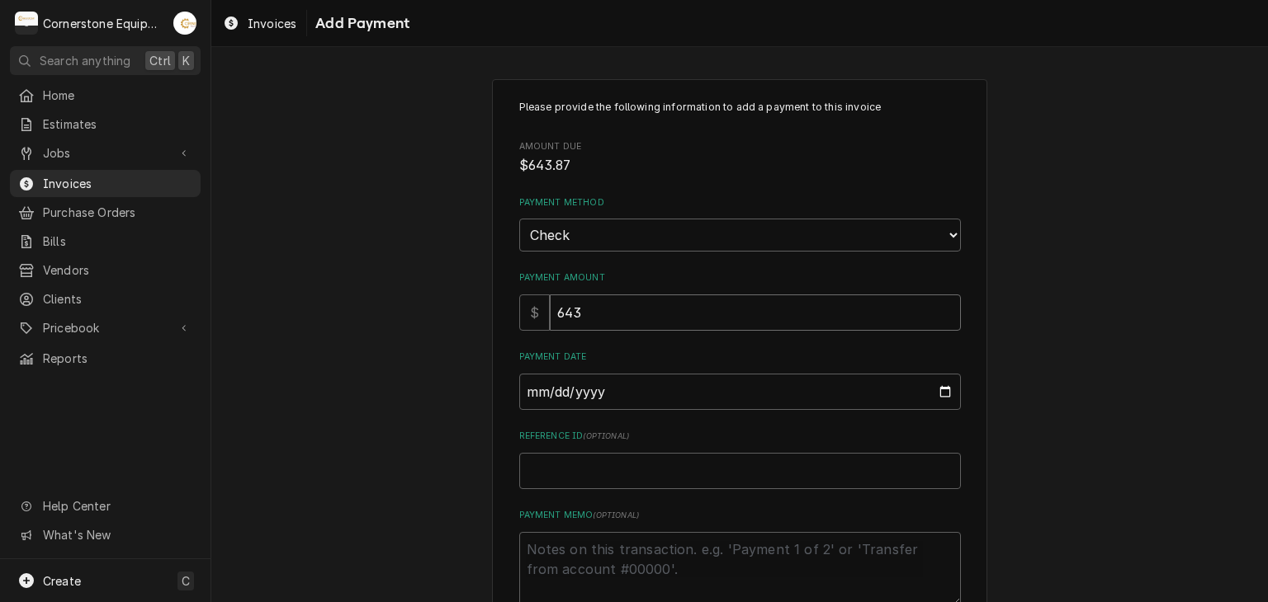
type input "64"
type textarea "x"
type input "6"
type textarea "x"
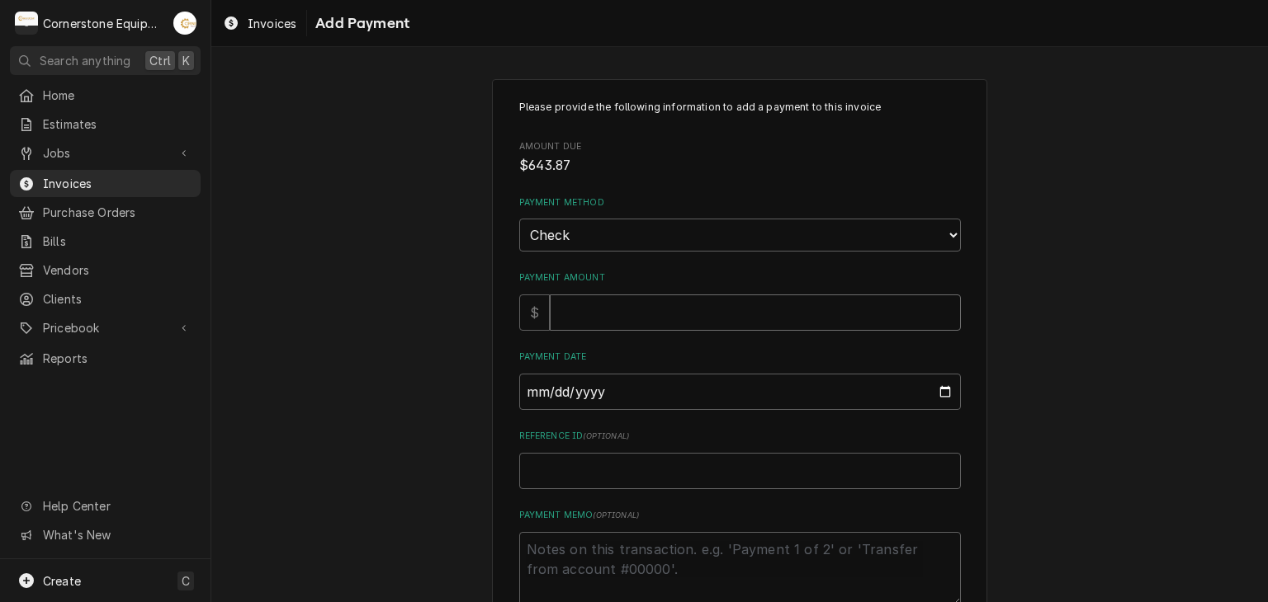
type input "6"
type textarea "x"
type input "64"
type textarea "x"
type input "642"
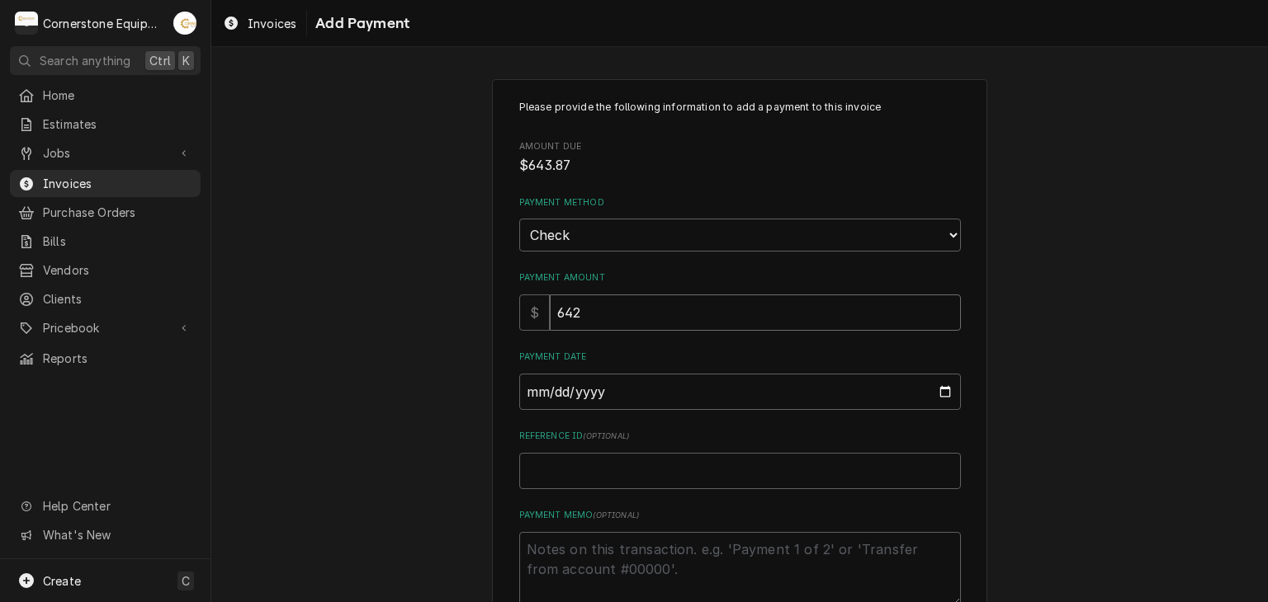
type textarea "x"
type input "642.1"
type textarea "x"
type input "642.14"
click at [458, 323] on div "Please provide the following information to add a payment to this invoice Amoun…" at bounding box center [739, 385] width 1056 height 642
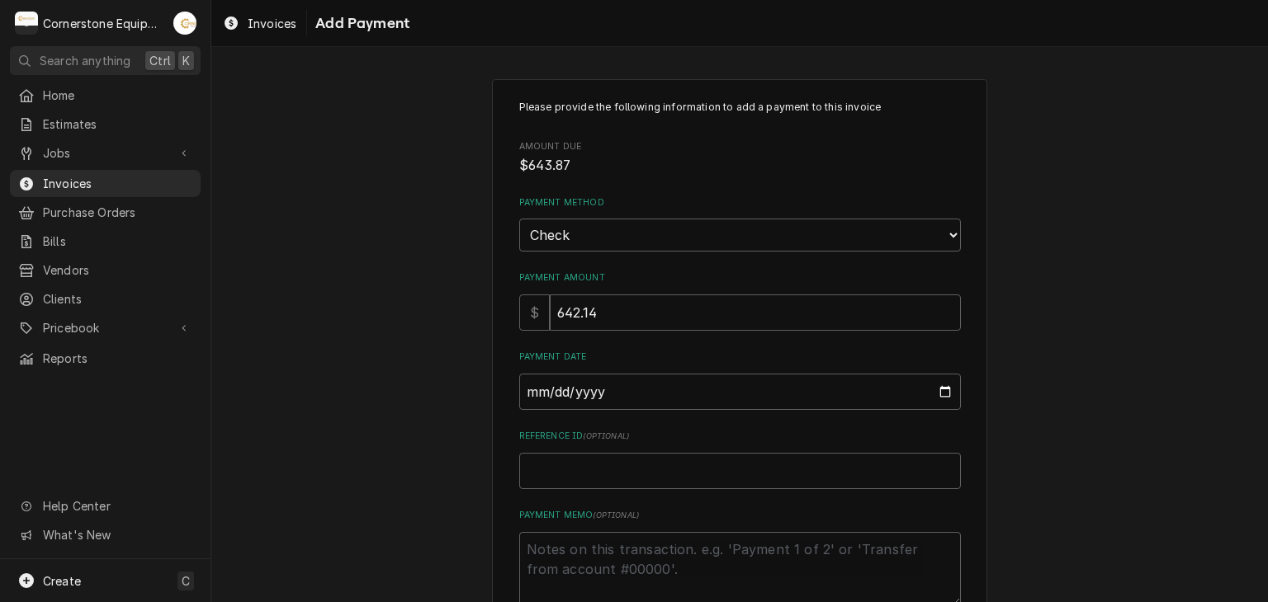
scroll to position [102, 0]
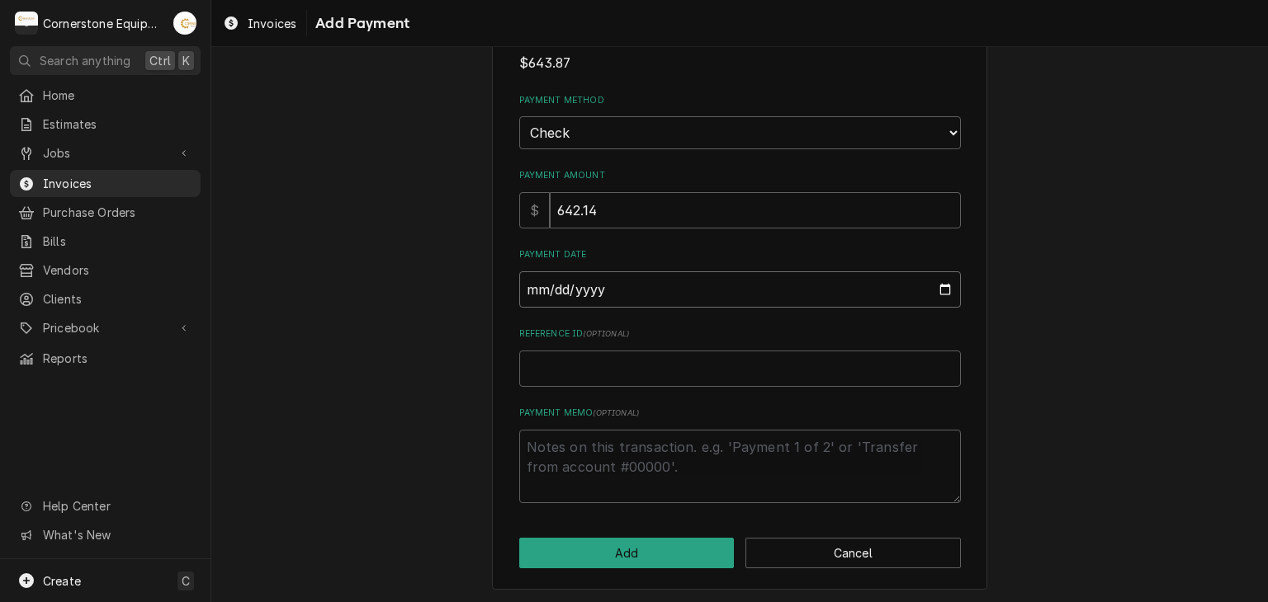
click at [931, 298] on input "Payment Date" at bounding box center [740, 290] width 442 height 36
click at [938, 282] on input "Payment Date" at bounding box center [740, 290] width 442 height 36
type textarea "x"
type input "2025-09-17"
click at [645, 361] on input "Reference ID ( optional )" at bounding box center [740, 369] width 442 height 36
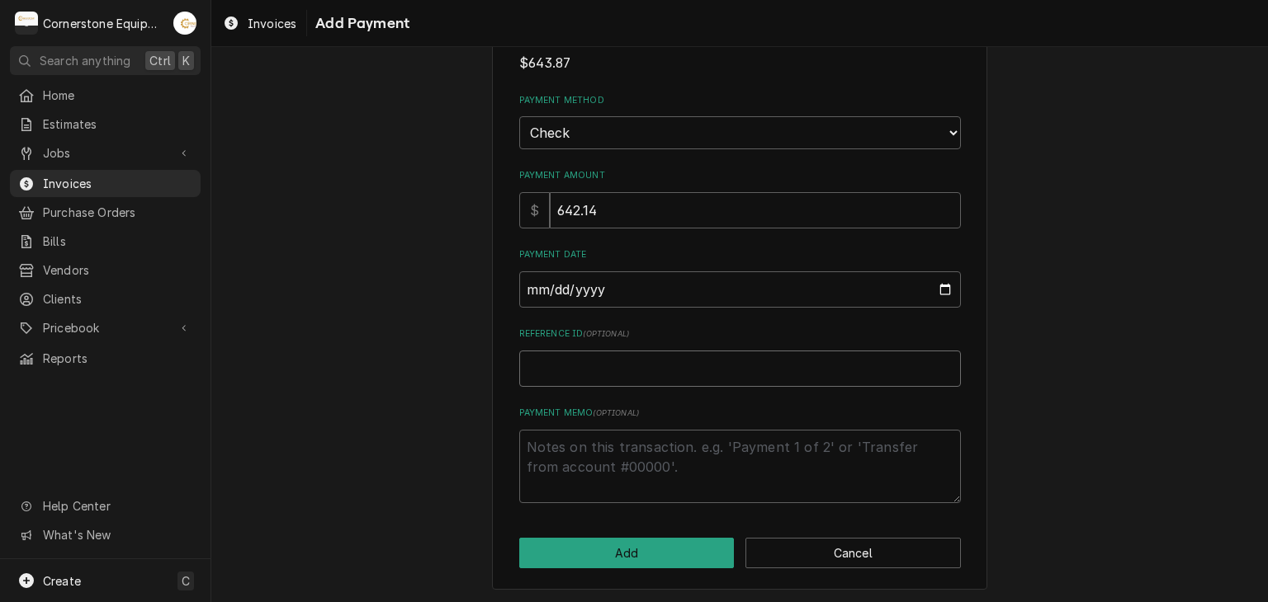
type textarea "x"
type input "2"
type textarea "x"
type input "23"
type textarea "x"
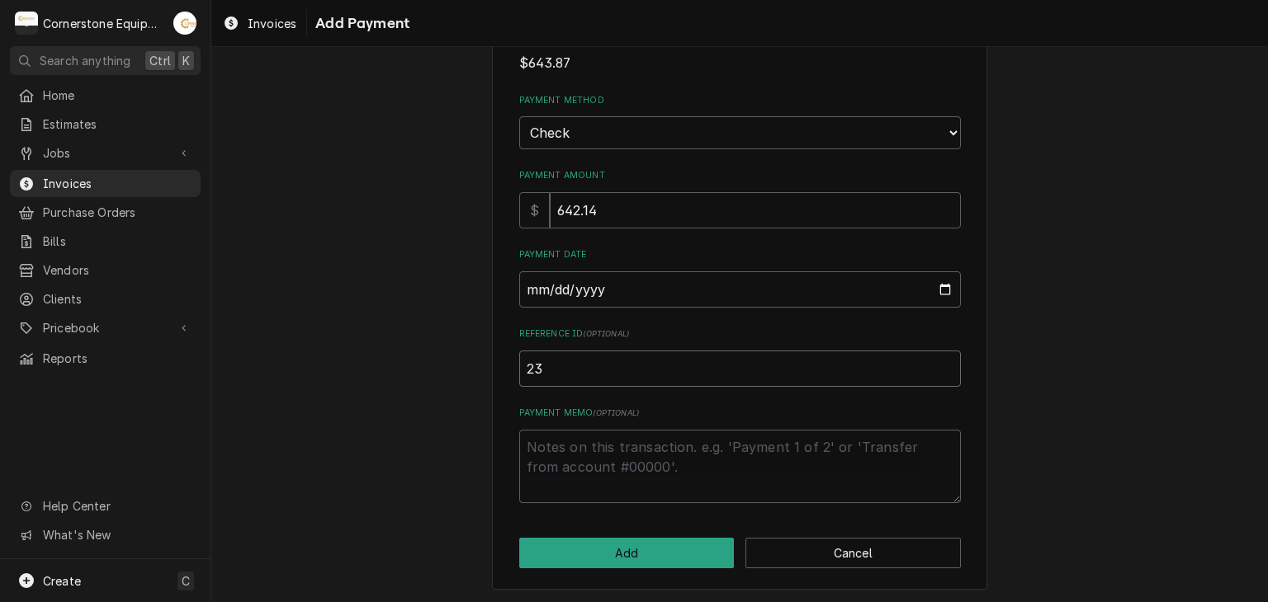
type input "233"
type textarea "x"
type input "2331"
click at [664, 462] on textarea "Payment Memo ( optional )" at bounding box center [740, 467] width 442 height 74
type textarea "x"
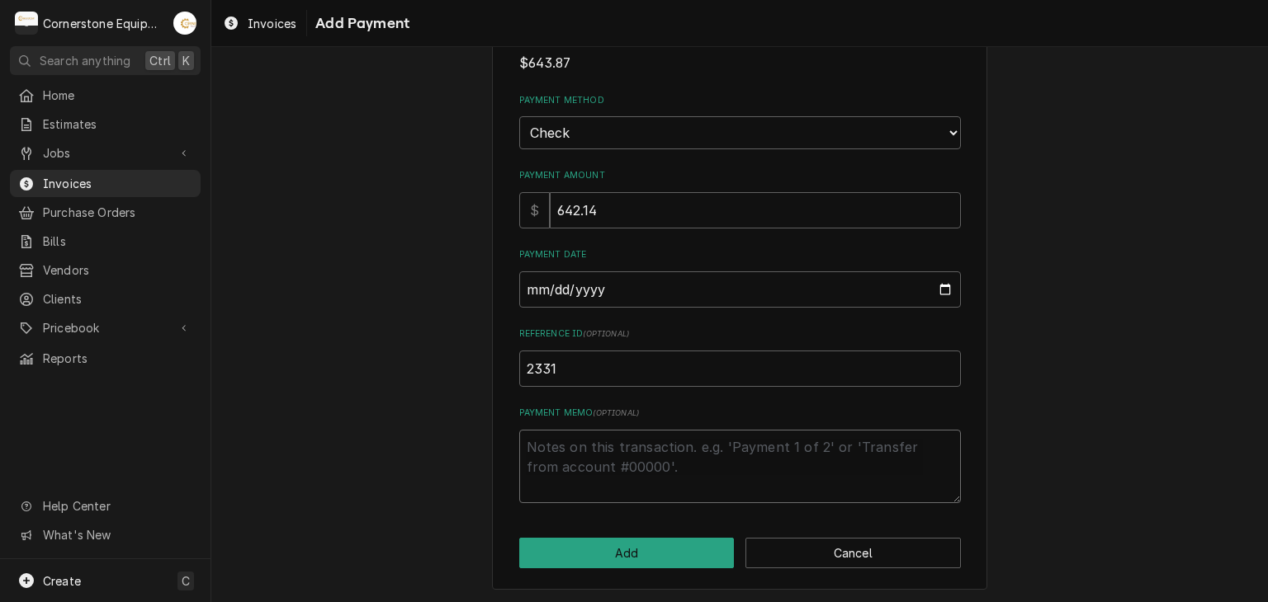
type textarea "P"
type textarea "x"
type textarea "Pa"
type textarea "x"
type textarea "Pay"
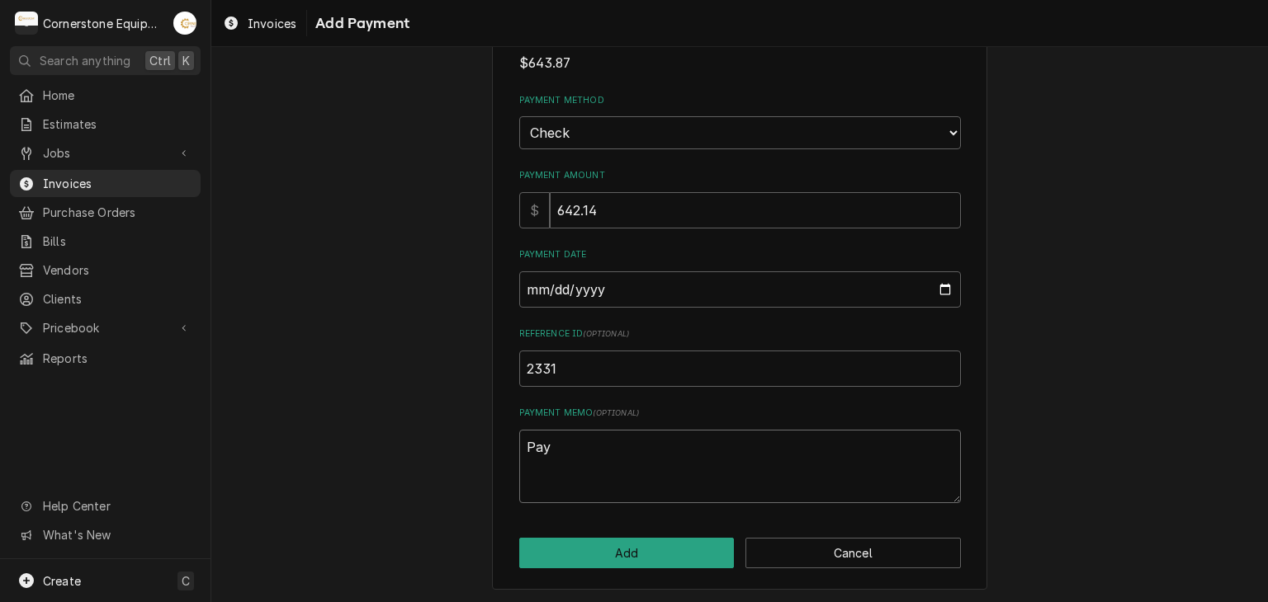
type textarea "x"
type textarea "Paym"
type textarea "x"
type textarea "Payme"
type textarea "x"
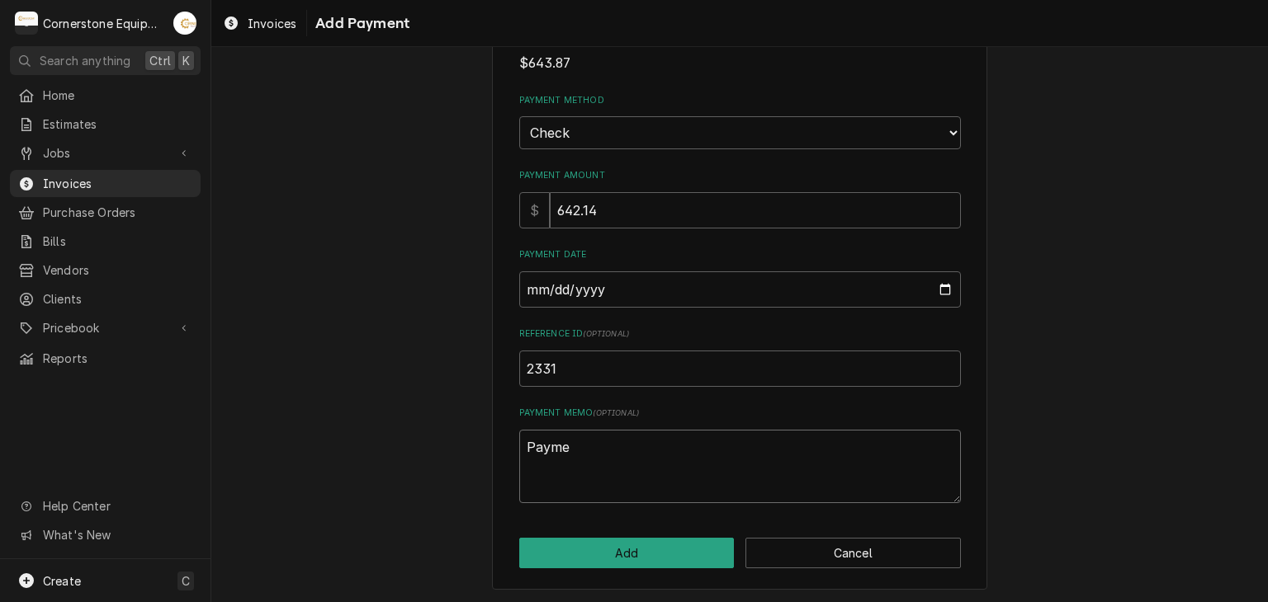
type textarea "Paymen"
type textarea "x"
type textarea "Payment"
type textarea "x"
type textarea "Payment"
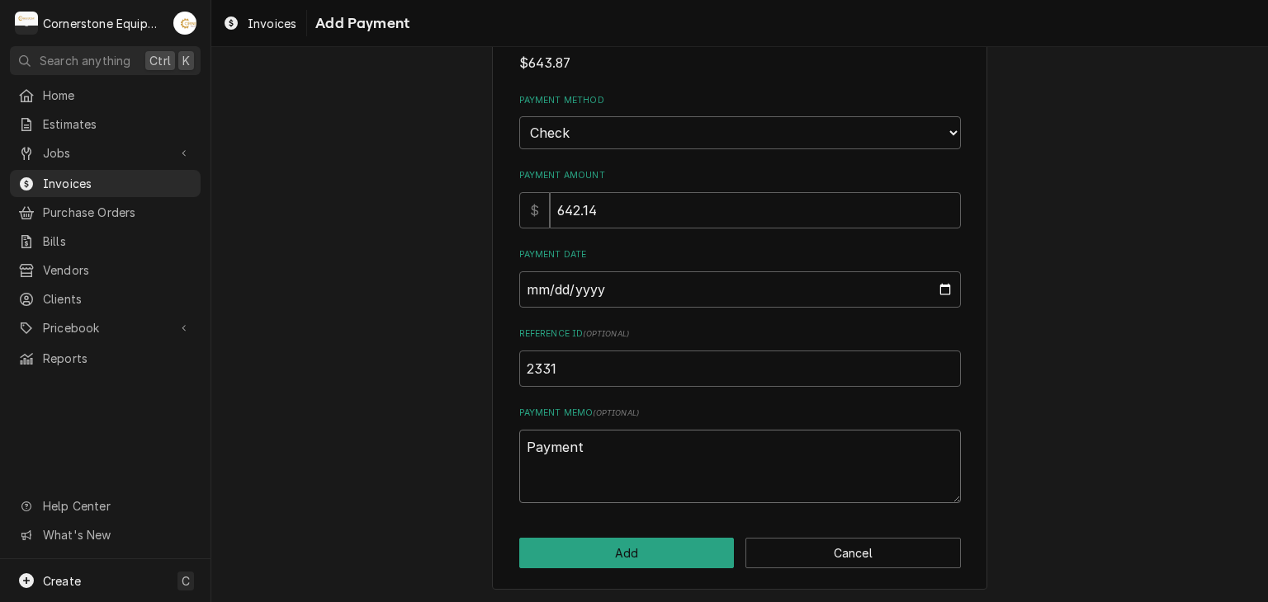
type textarea "x"
type textarea "Payment 3"
type textarea "x"
type textarea "Payment 3"
type textarea "x"
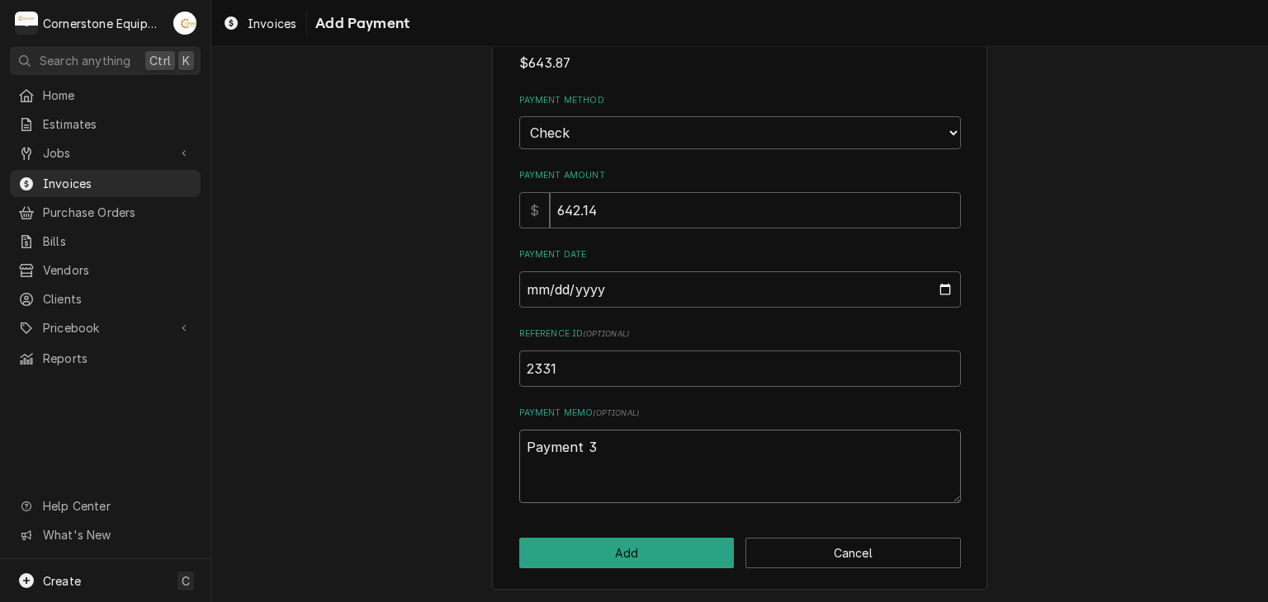
type textarea "Payment 3 o"
type textarea "x"
type textarea "Payment 3 of"
type textarea "x"
type textarea "Payment 3 of"
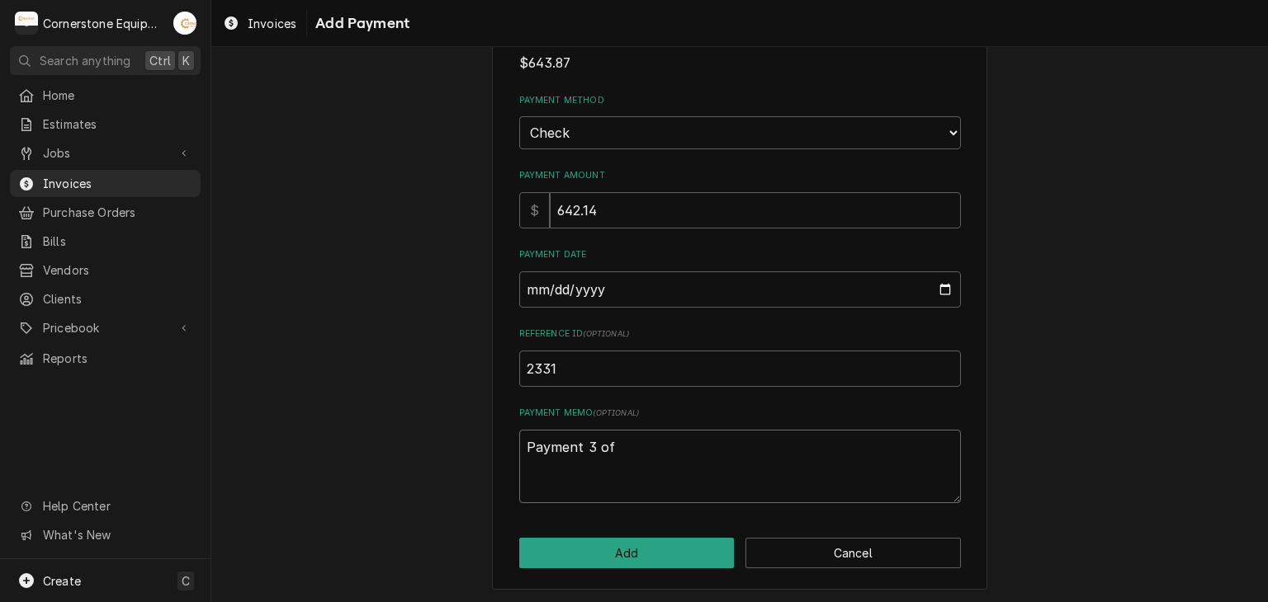
type textarea "x"
type textarea "Payment 3 of 3"
click at [637, 549] on button "Add" at bounding box center [626, 553] width 215 height 31
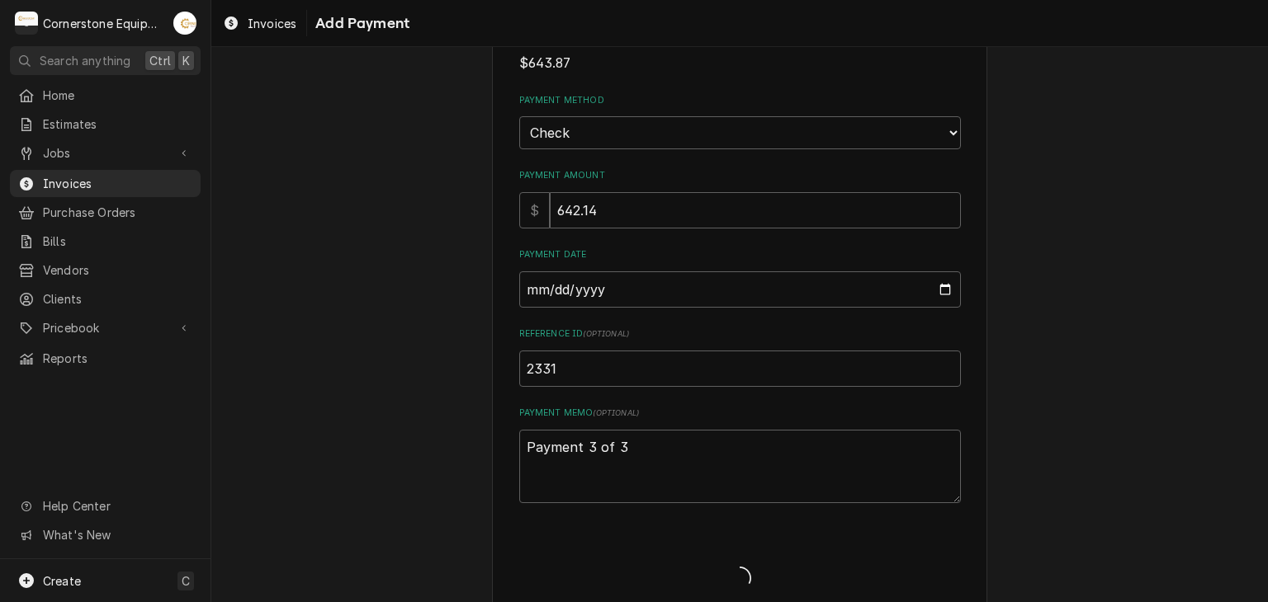
type textarea "x"
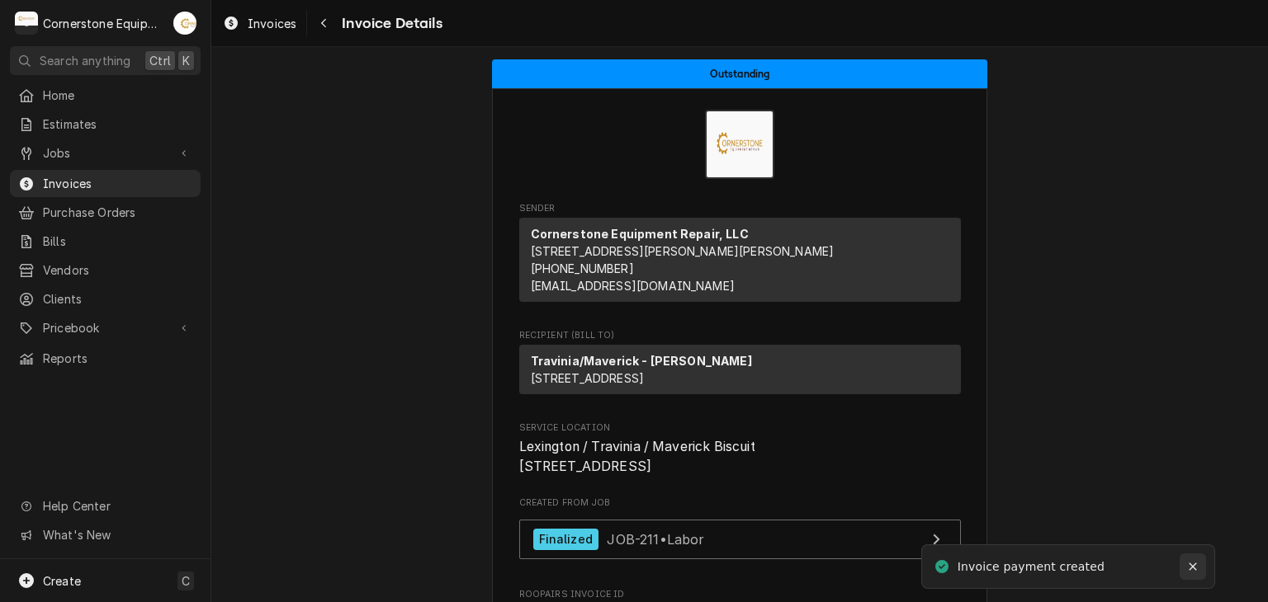
click at [1198, 564] on div "Notifications alt+T" at bounding box center [1192, 567] width 17 height 17
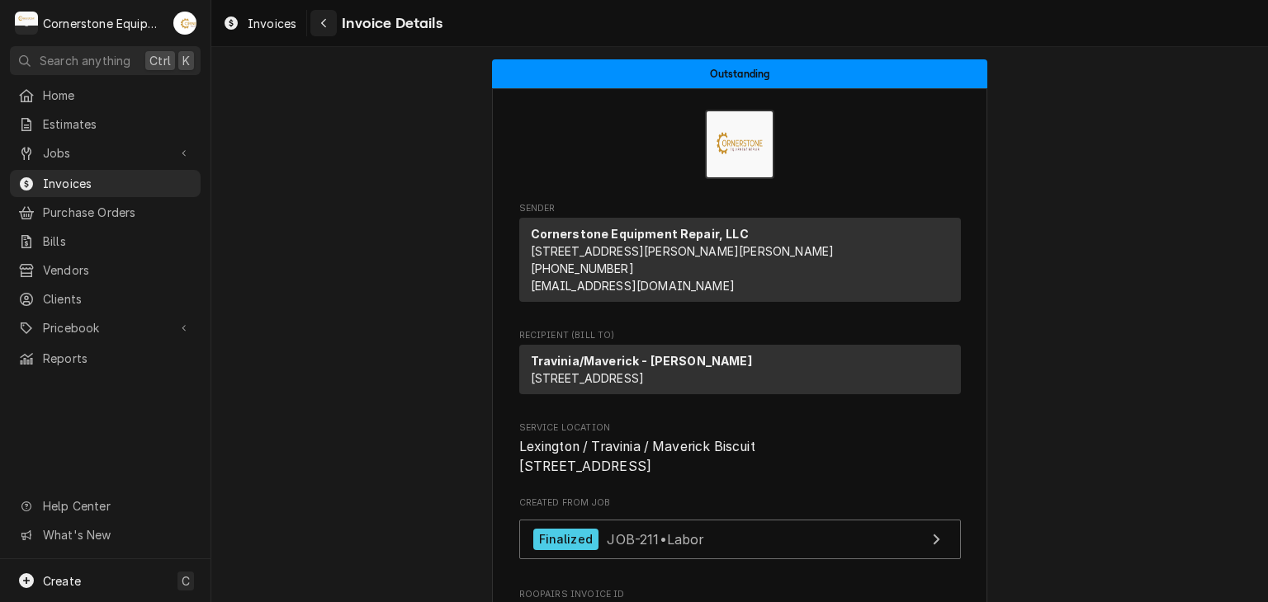
click at [324, 26] on icon "Navigate back" at bounding box center [323, 23] width 5 height 9
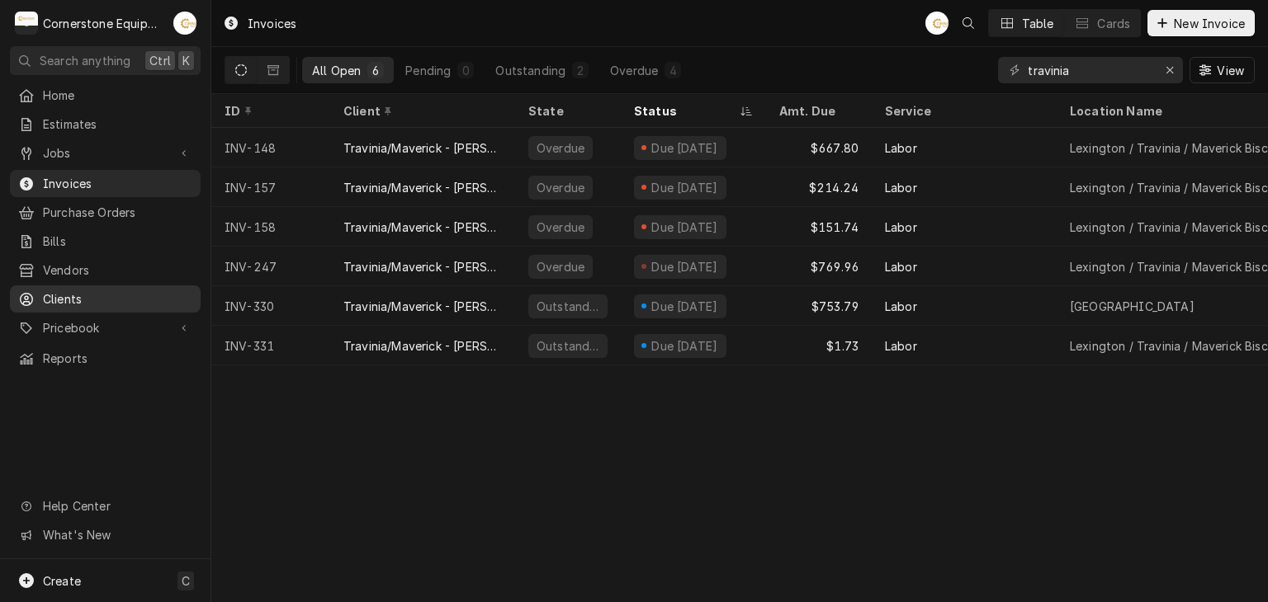
click at [166, 290] on span "Clients" at bounding box center [117, 298] width 149 height 17
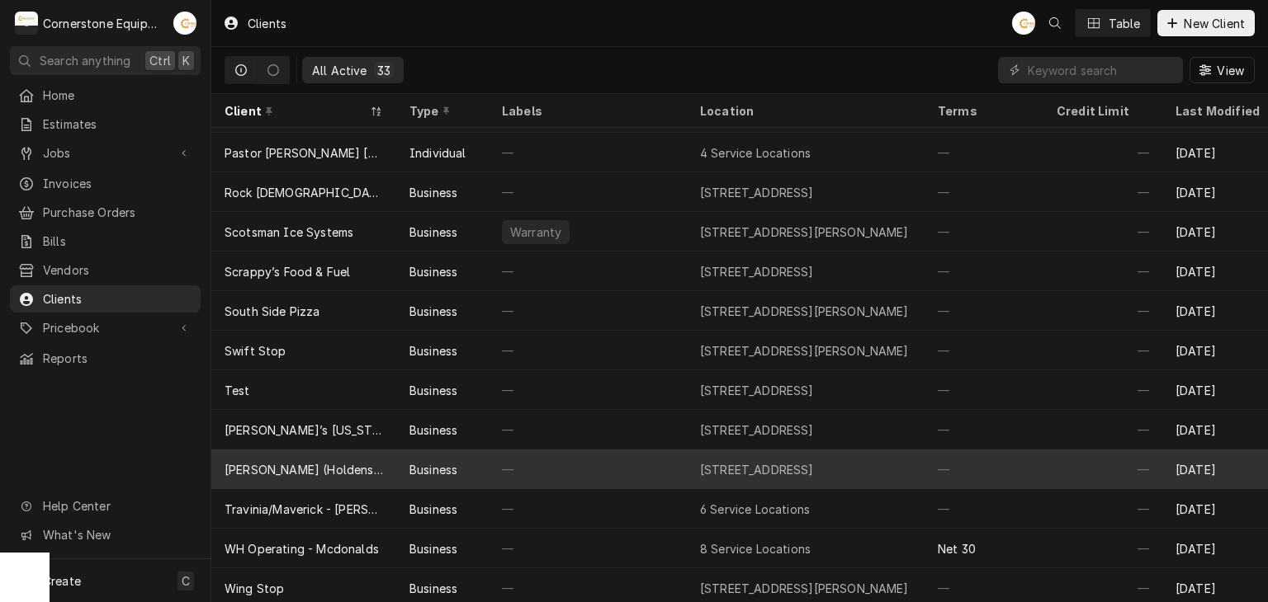
scroll to position [843, 0]
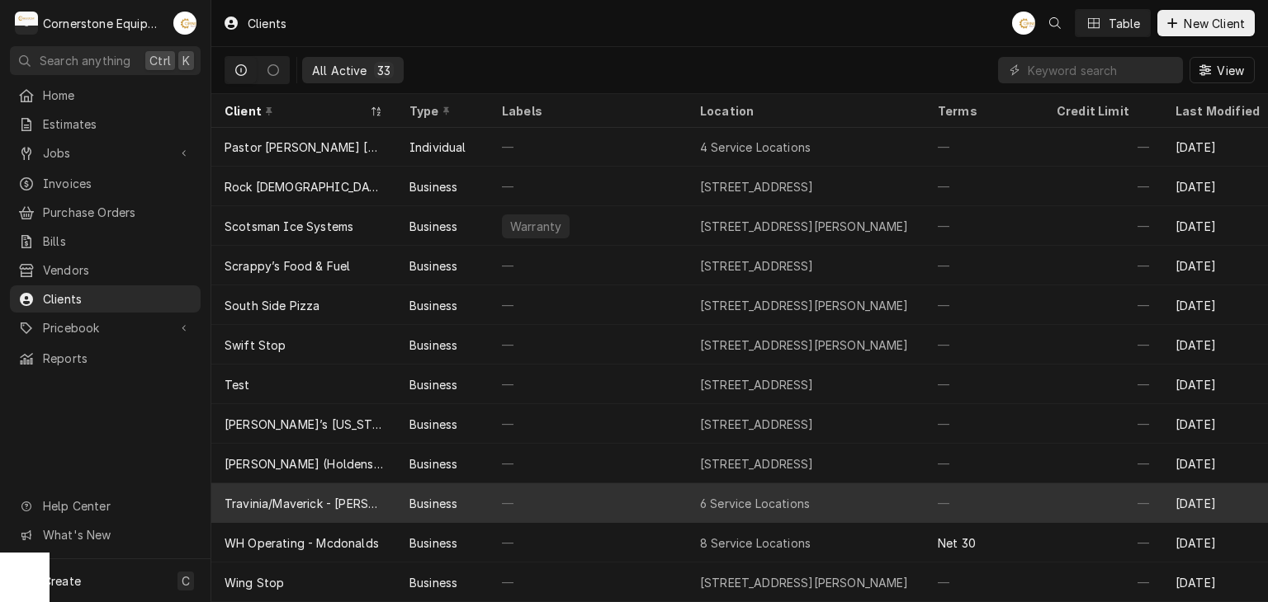
click at [388, 494] on div "Travinia/Maverick - [PERSON_NAME]" at bounding box center [303, 504] width 185 height 40
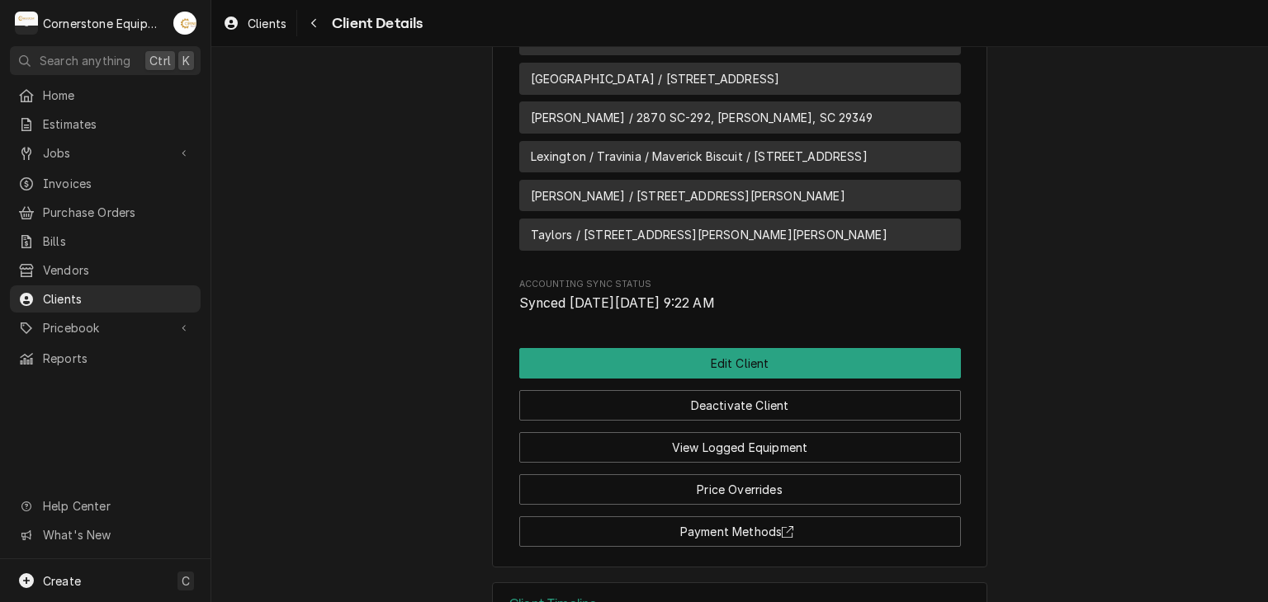
scroll to position [956, 0]
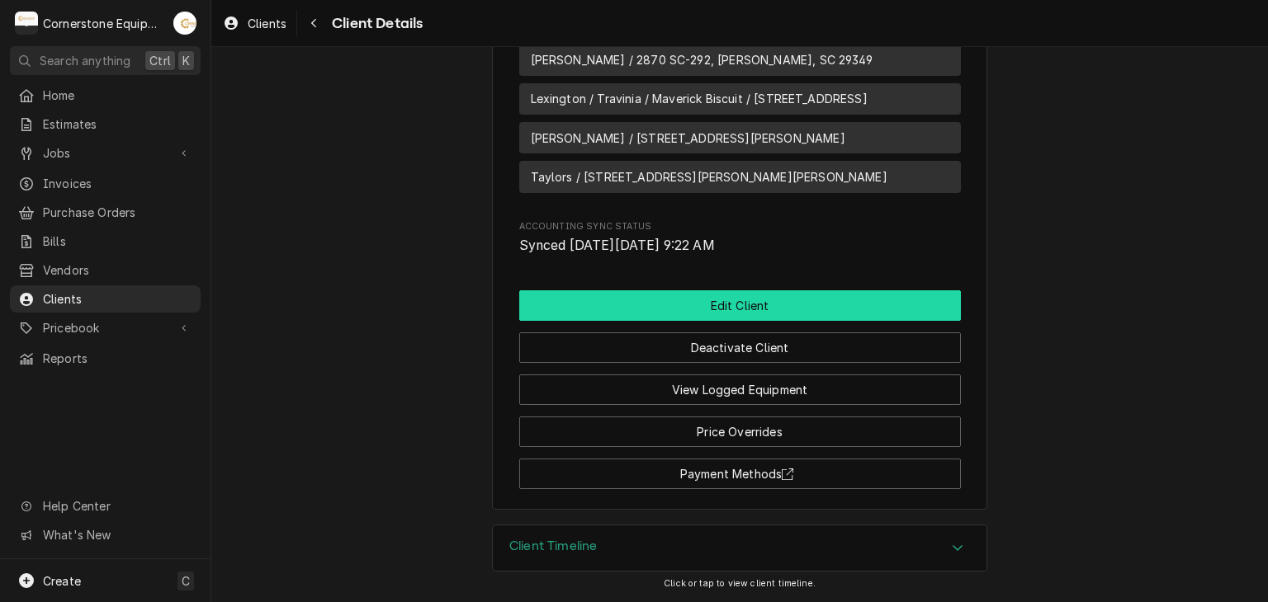
click at [661, 316] on button "Edit Client" at bounding box center [740, 305] width 442 height 31
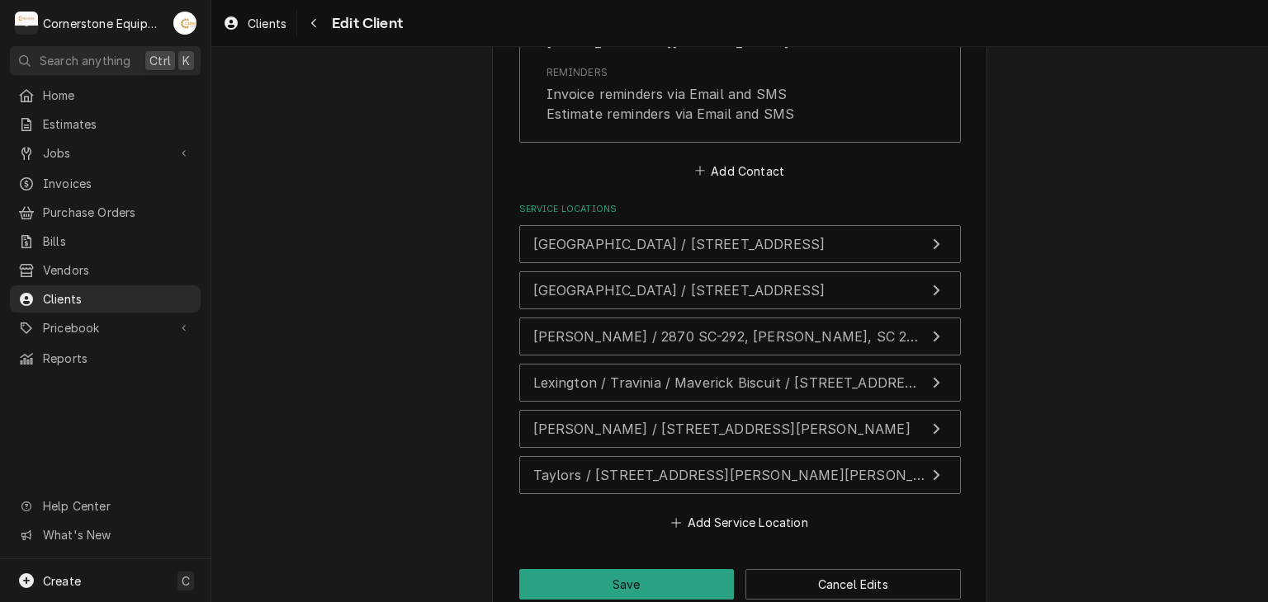
scroll to position [1443, 0]
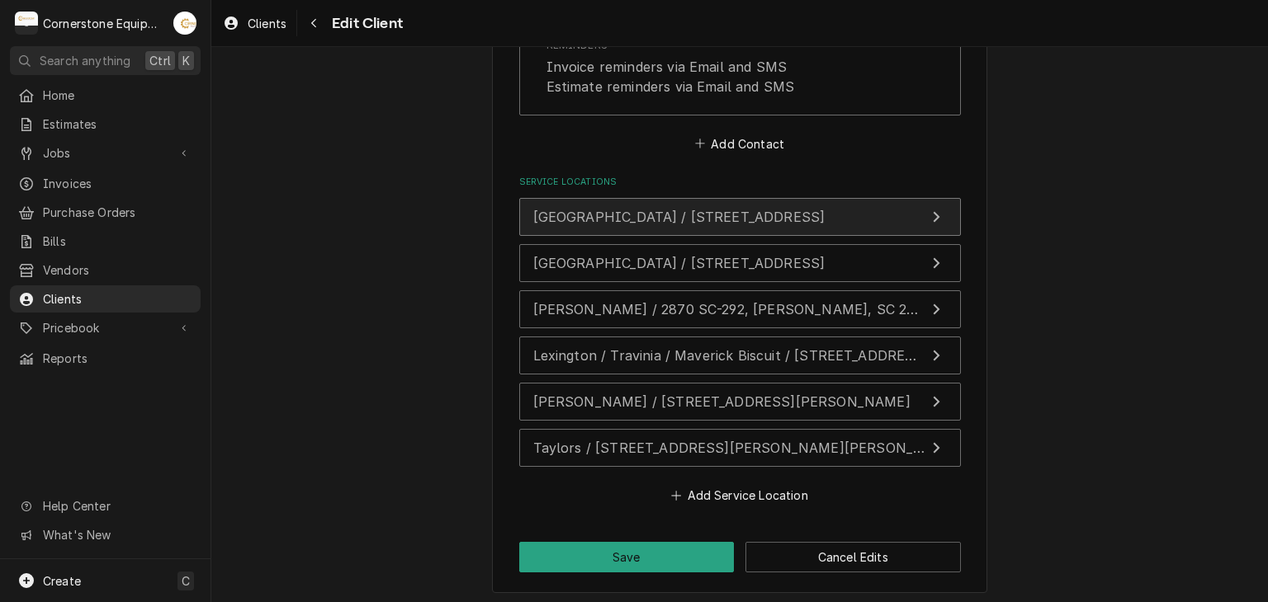
click at [694, 209] on span "Cherrydale / 2537 N Pleasantburg Dr Suite G, Greenville, SC 29609" at bounding box center [679, 217] width 292 height 17
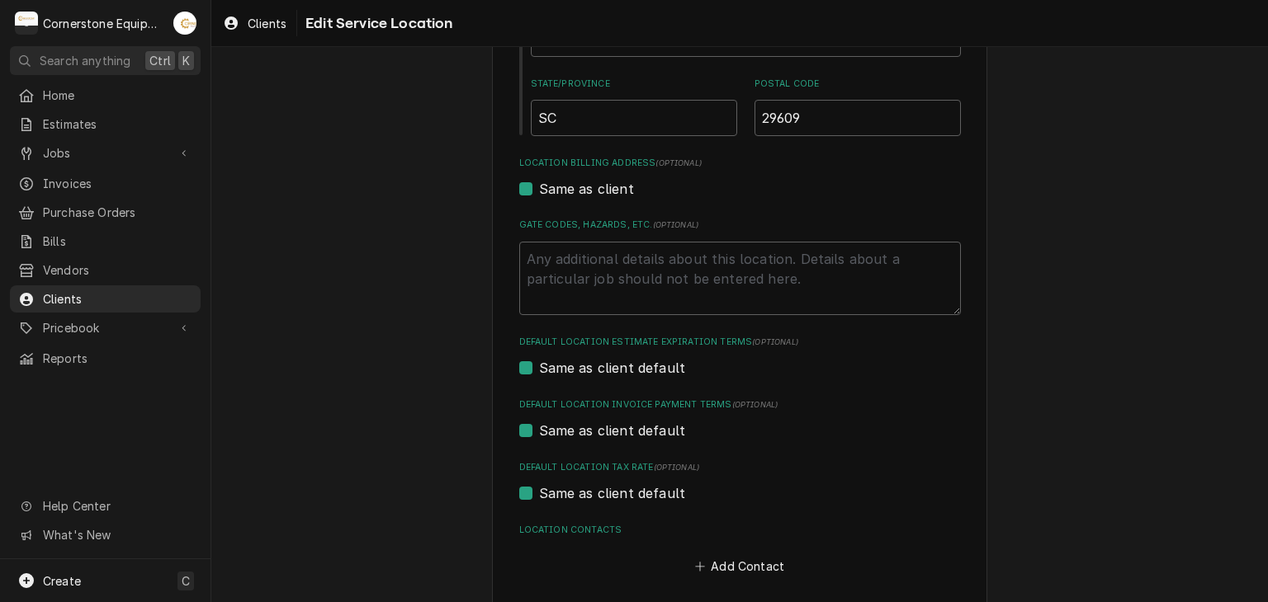
scroll to position [475, 0]
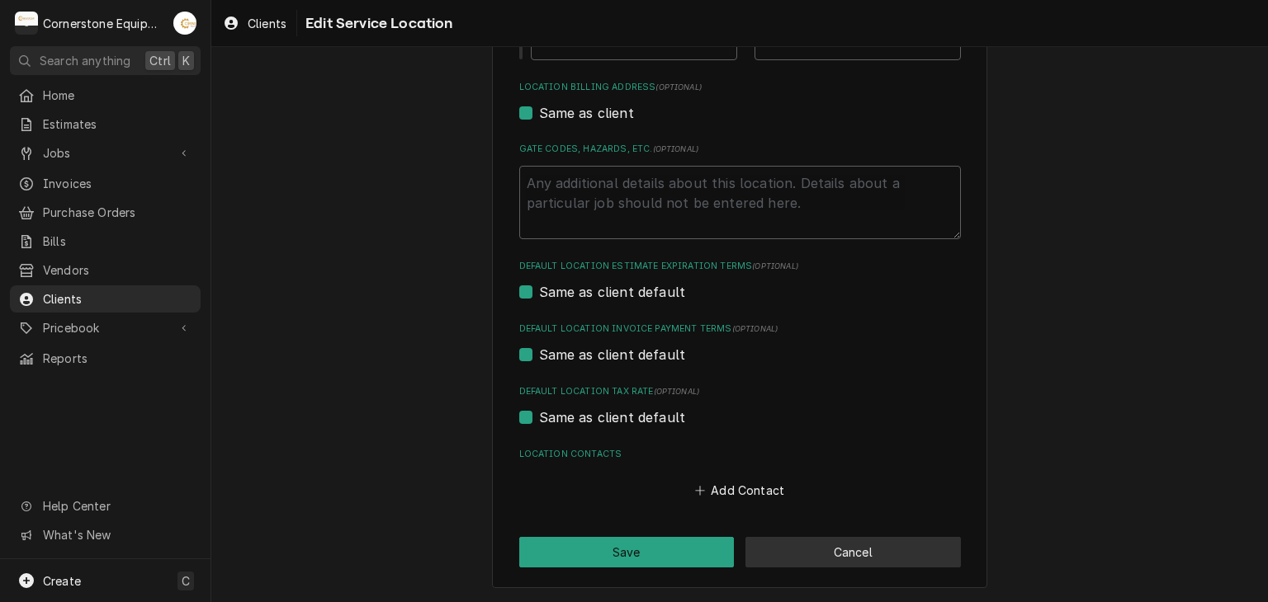
click at [780, 550] on button "Cancel" at bounding box center [852, 552] width 215 height 31
type textarea "x"
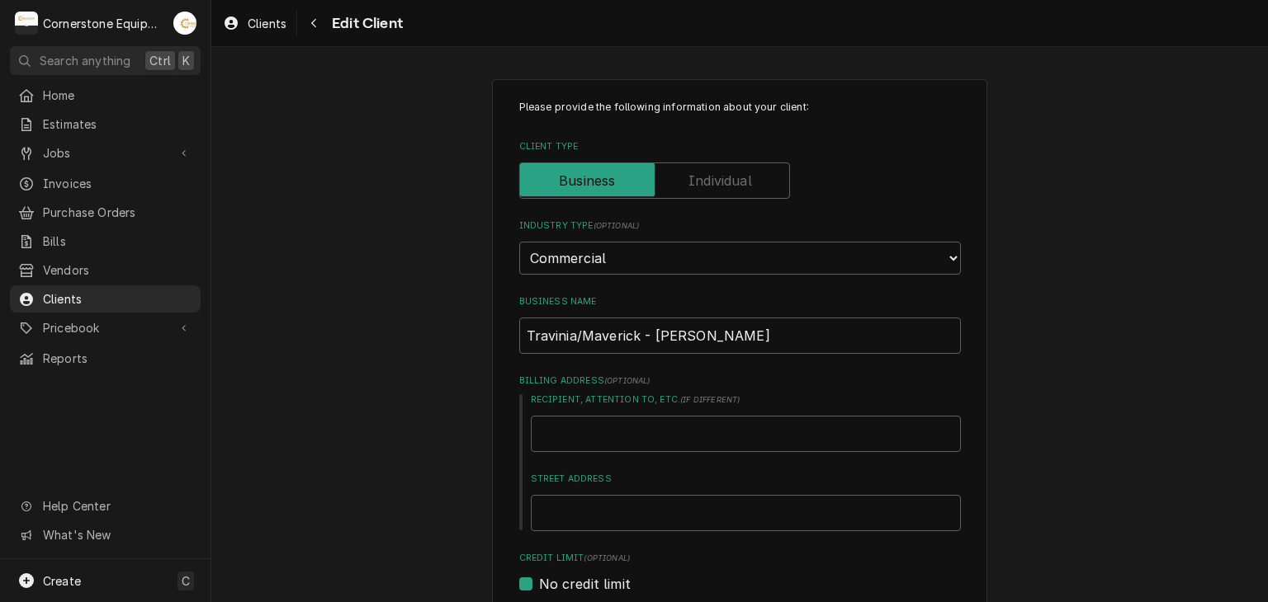
scroll to position [330, 0]
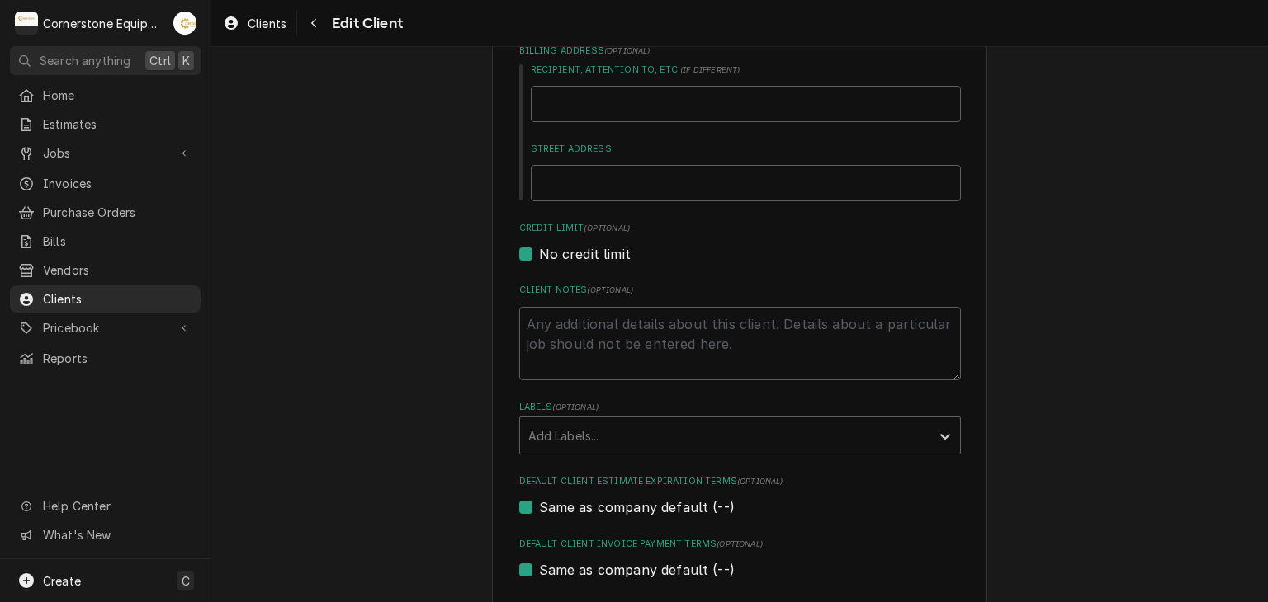
click at [602, 255] on label "No credit limit" at bounding box center [585, 254] width 92 height 20
click at [602, 255] on input "No credit limit" at bounding box center [760, 262] width 442 height 36
checkbox input "false"
type textarea "x"
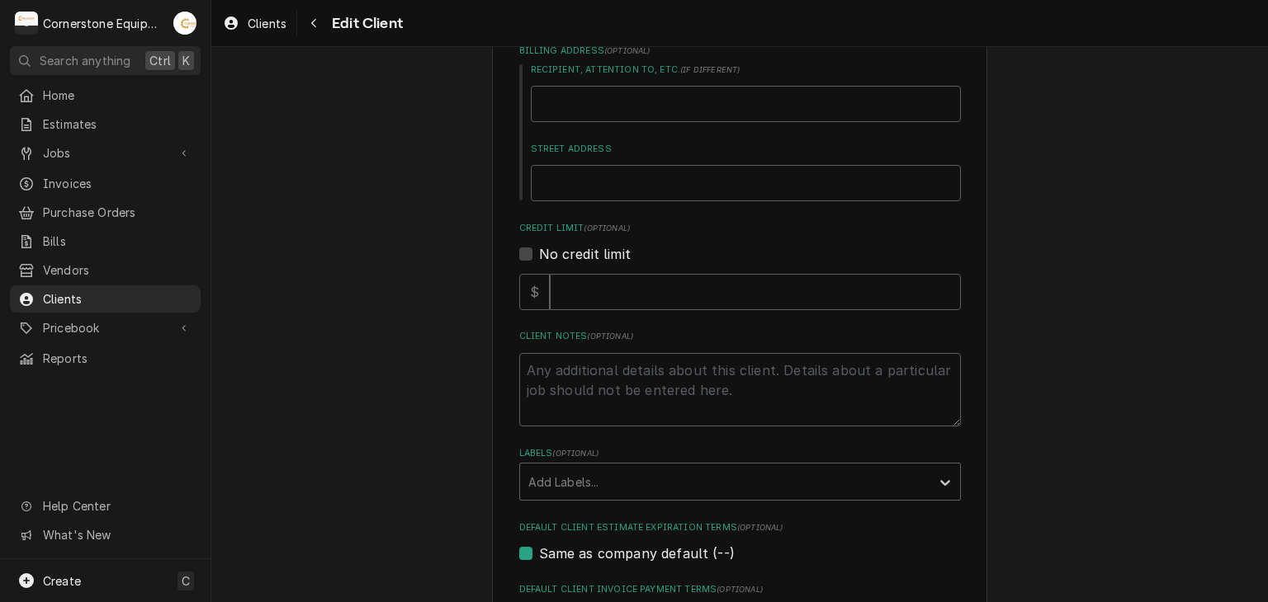
click at [600, 256] on label "No credit limit" at bounding box center [585, 254] width 92 height 20
click at [600, 256] on input "No credit limit" at bounding box center [760, 262] width 442 height 36
checkbox input "true"
type textarea "x"
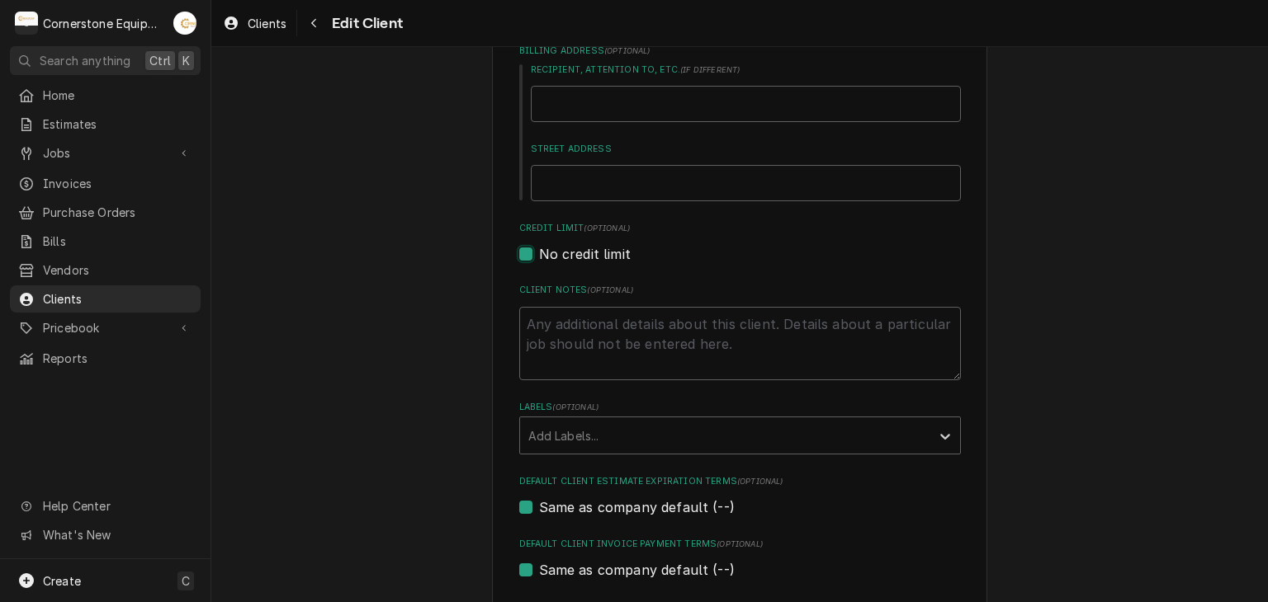
scroll to position [0, 0]
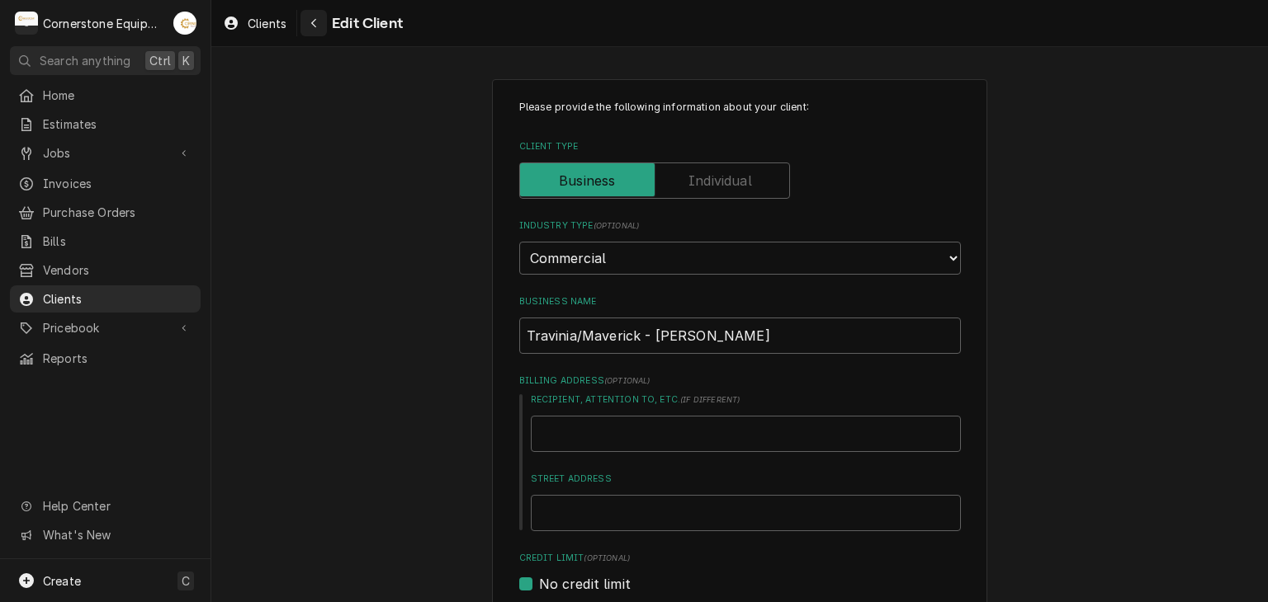
click at [309, 30] on div "Navigate back" at bounding box center [313, 23] width 17 height 17
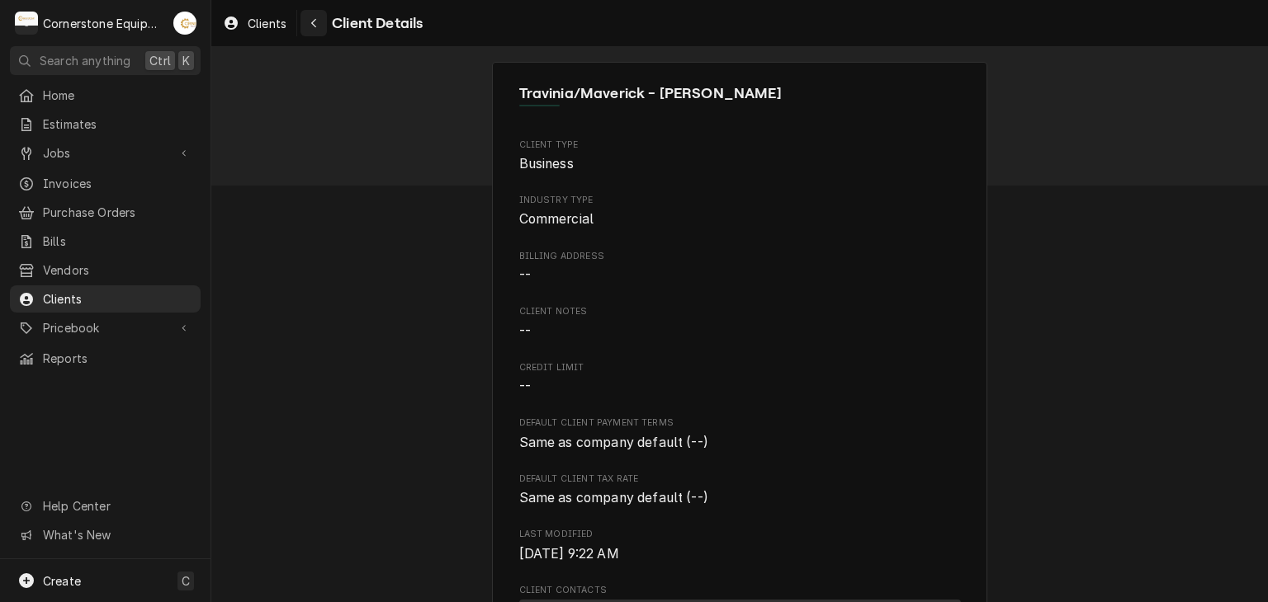
click at [310, 21] on icon "Navigate back" at bounding box center [313, 23] width 7 height 12
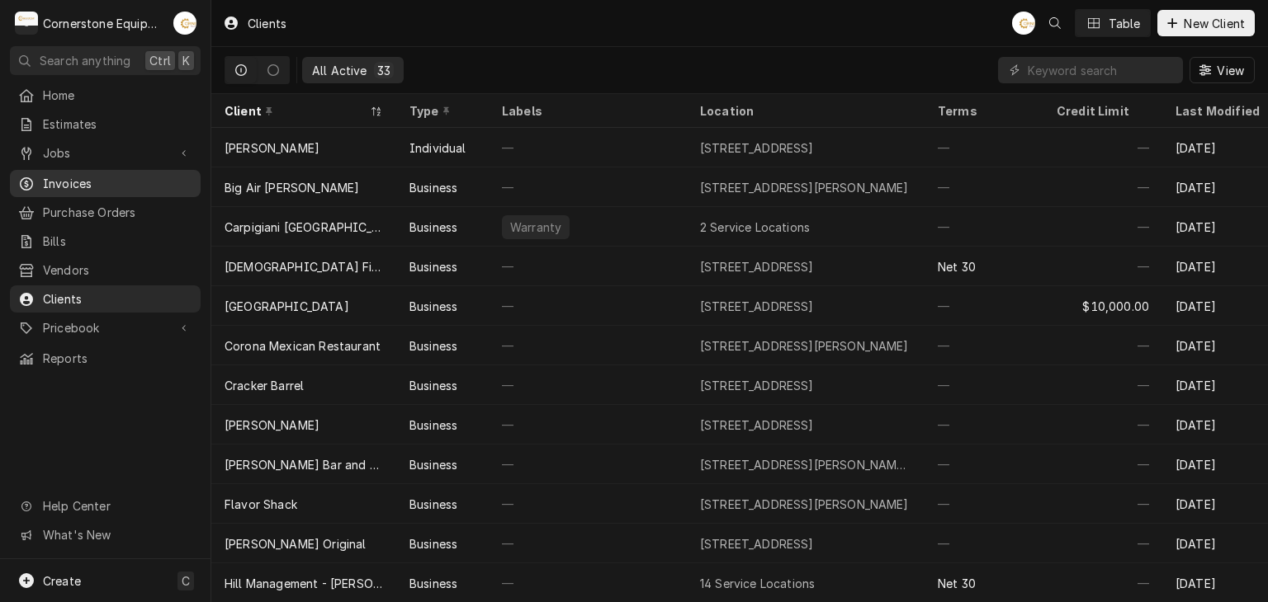
click at [122, 178] on span "Invoices" at bounding box center [117, 183] width 149 height 17
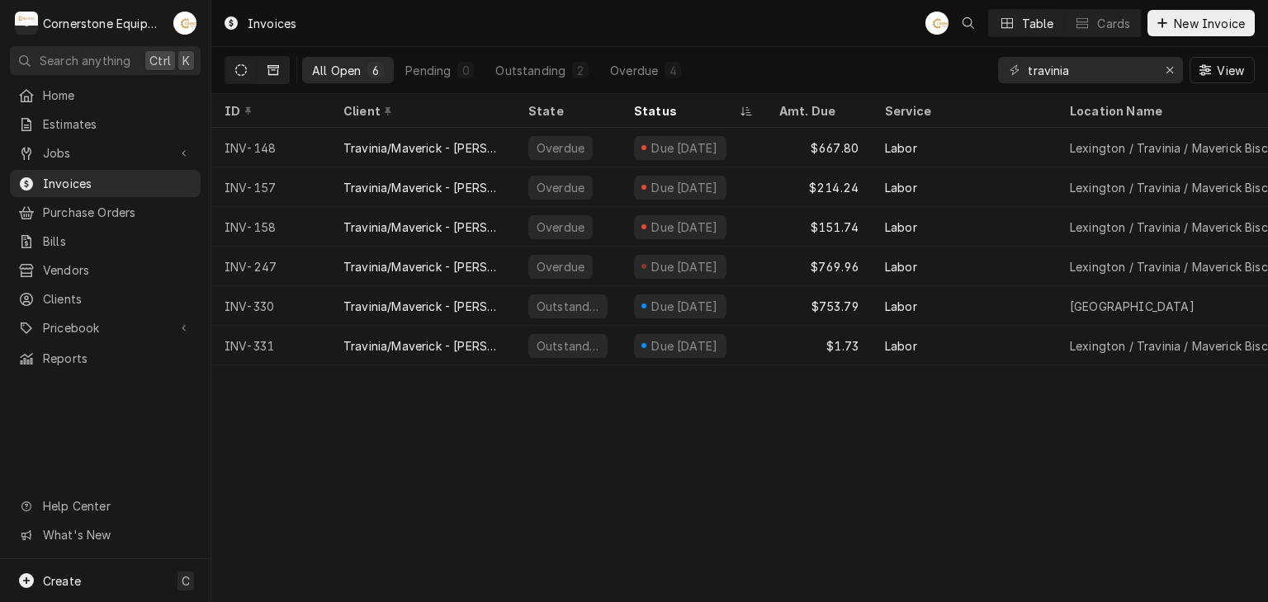
click at [267, 72] on icon "Dynamic Content Wrapper" at bounding box center [273, 70] width 12 height 12
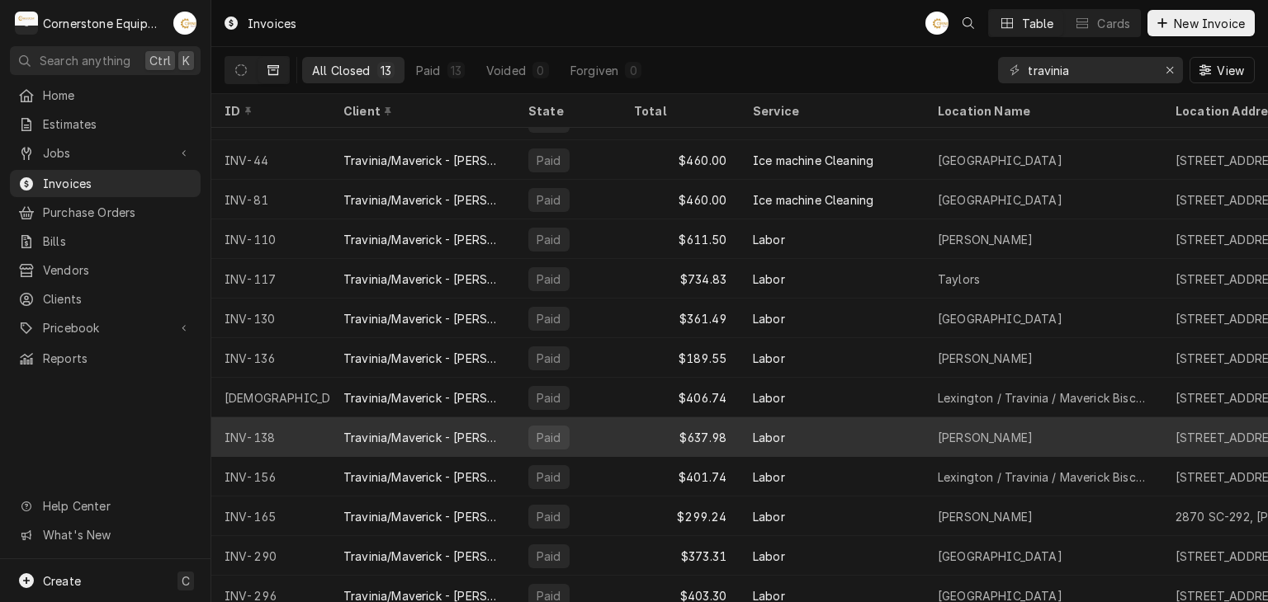
scroll to position [50, 0]
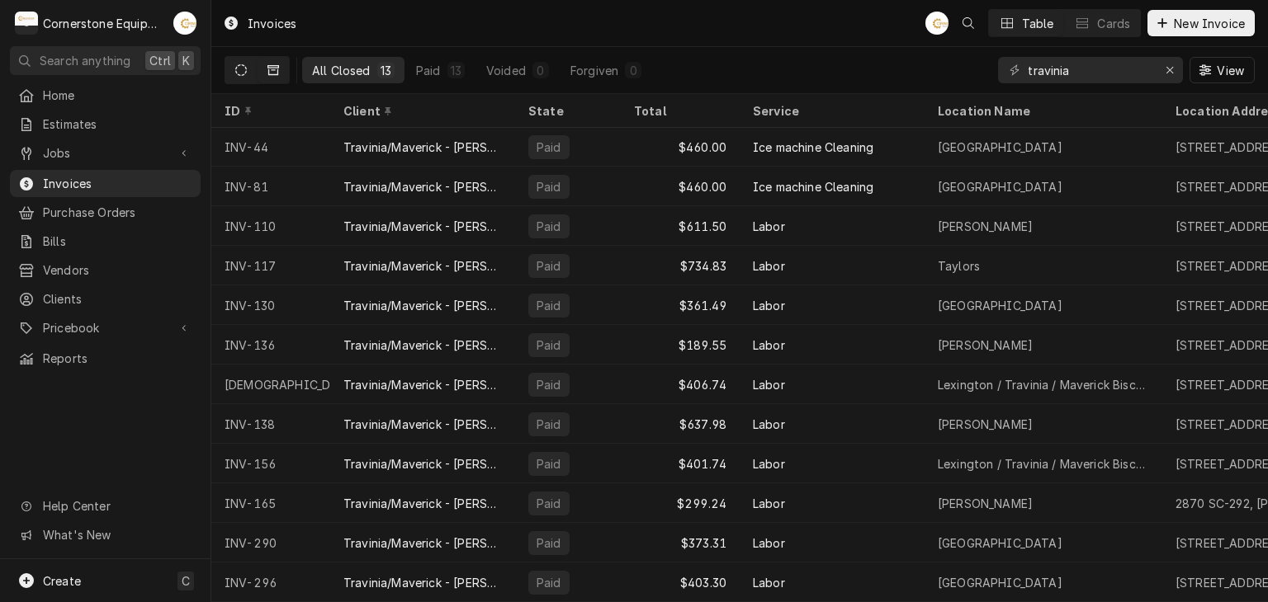
click at [243, 69] on icon "Dynamic Content Wrapper" at bounding box center [241, 70] width 12 height 12
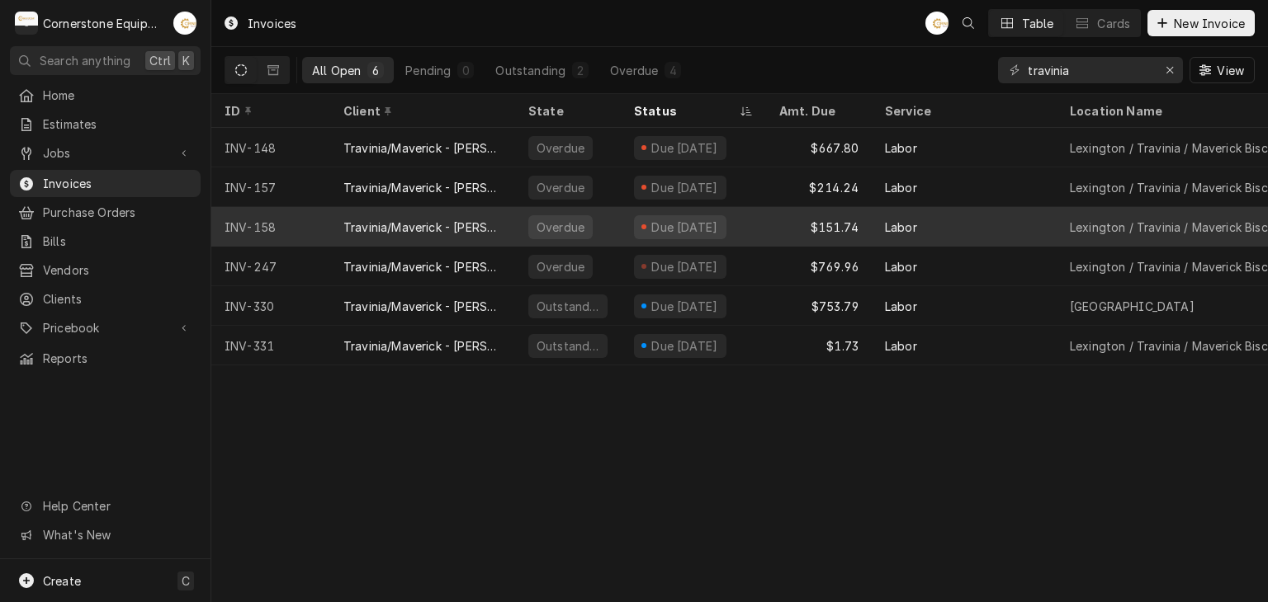
click at [617, 225] on div "Overdue" at bounding box center [568, 227] width 106 height 40
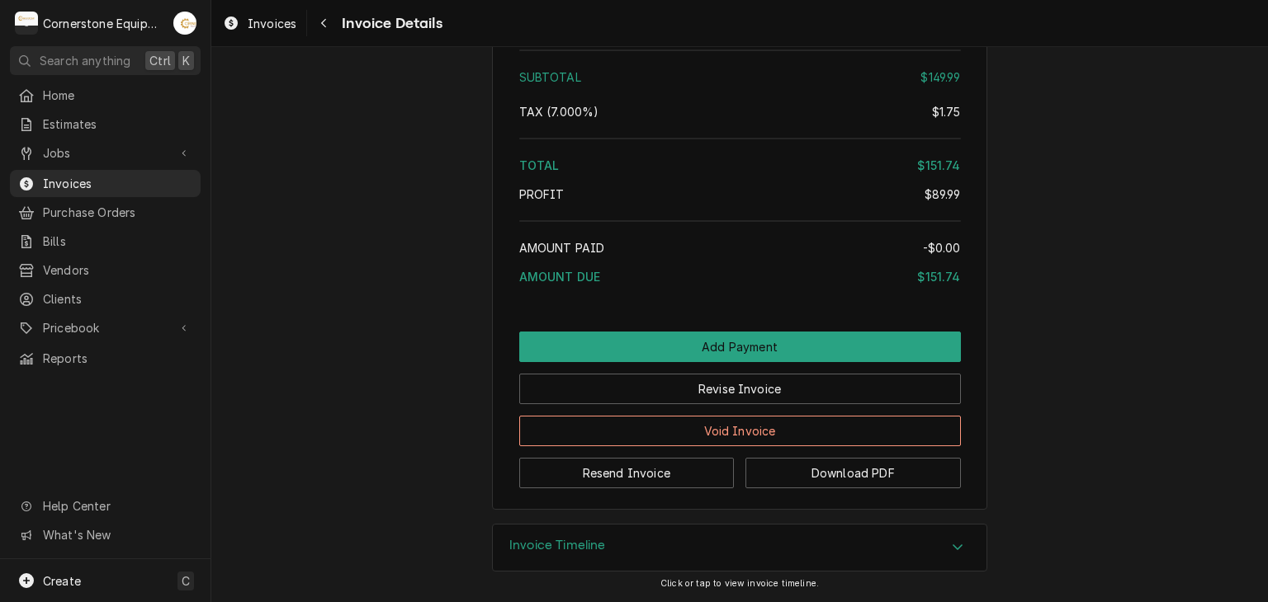
scroll to position [2336, 0]
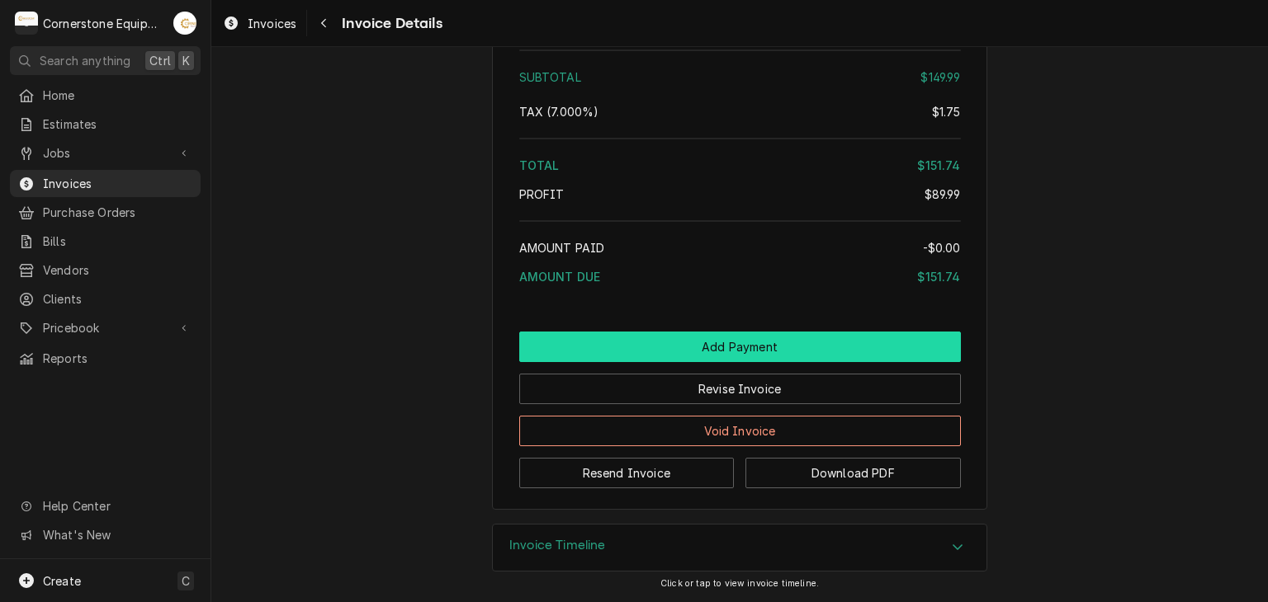
click at [640, 351] on button "Add Payment" at bounding box center [740, 347] width 442 height 31
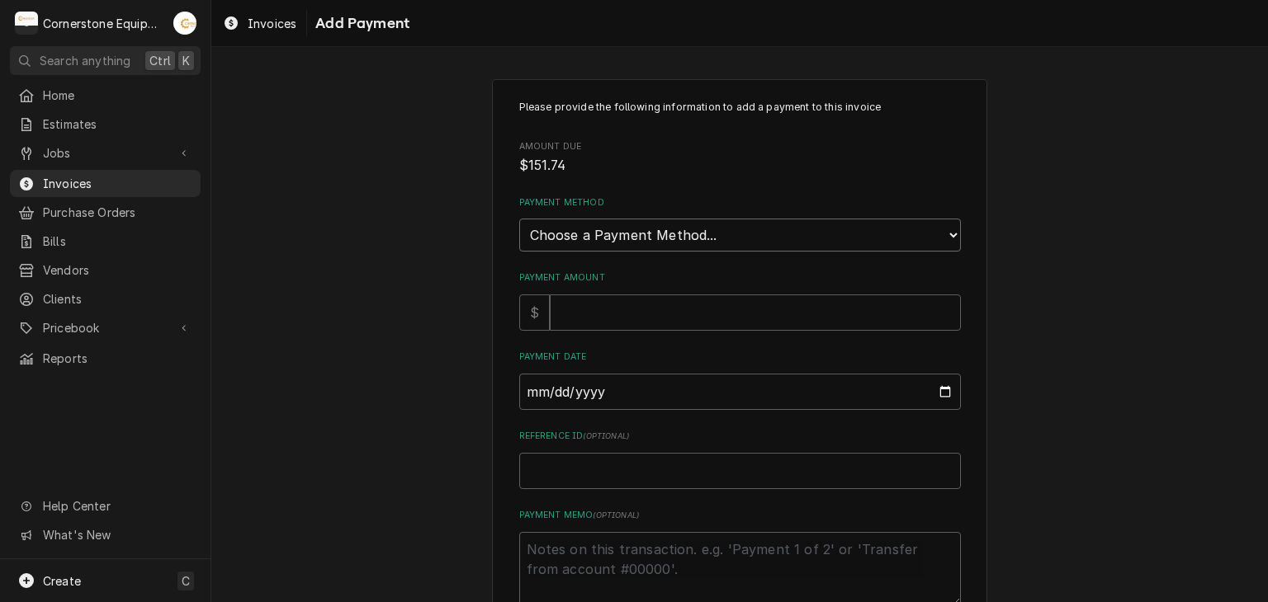
click at [628, 231] on select "Choose a Payment Method... Cash Check Credit/Debit Card ACH/eCheck Other" at bounding box center [740, 235] width 442 height 33
click at [301, 265] on div "Please provide the following information to add a payment to this invoice Amoun…" at bounding box center [739, 385] width 1056 height 642
click at [132, 163] on div "Jobs Jobs Job Series" at bounding box center [105, 153] width 191 height 29
click at [132, 175] on span "Invoices" at bounding box center [117, 183] width 149 height 17
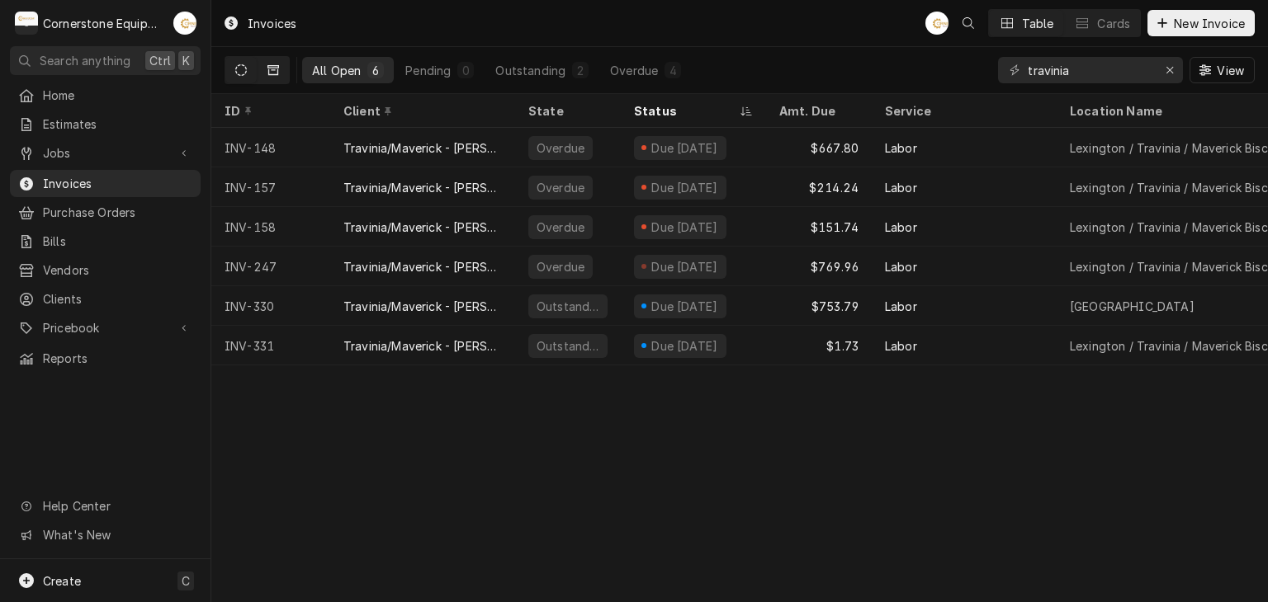
click at [276, 70] on icon "Dynamic Content Wrapper" at bounding box center [273, 70] width 12 height 12
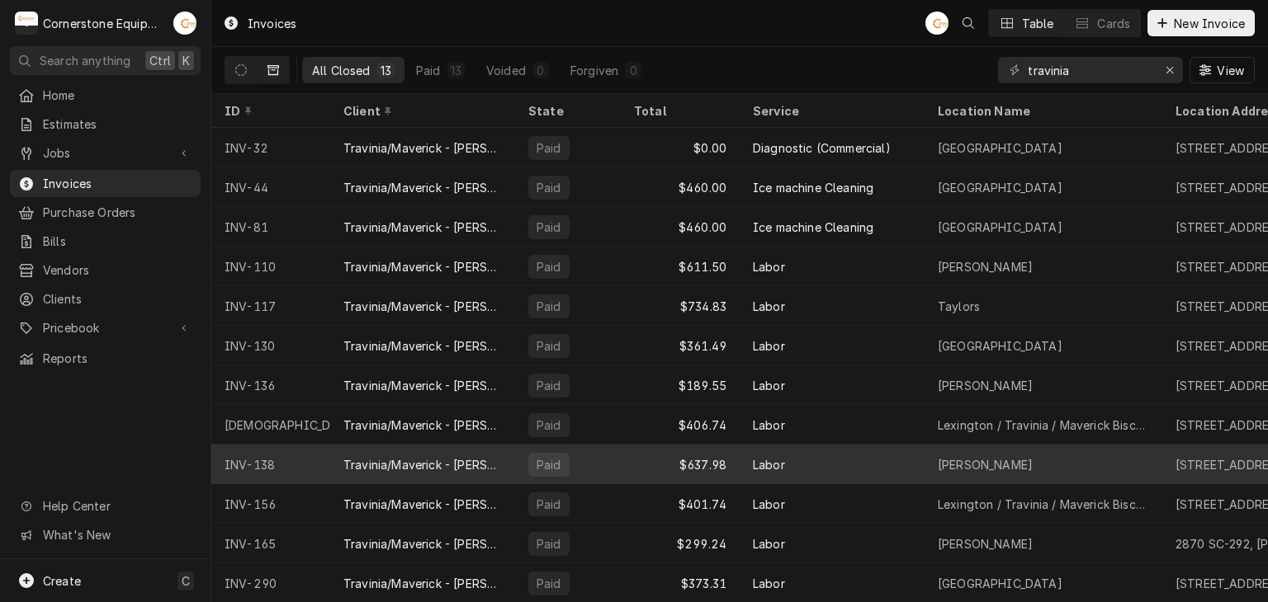
scroll to position [50, 0]
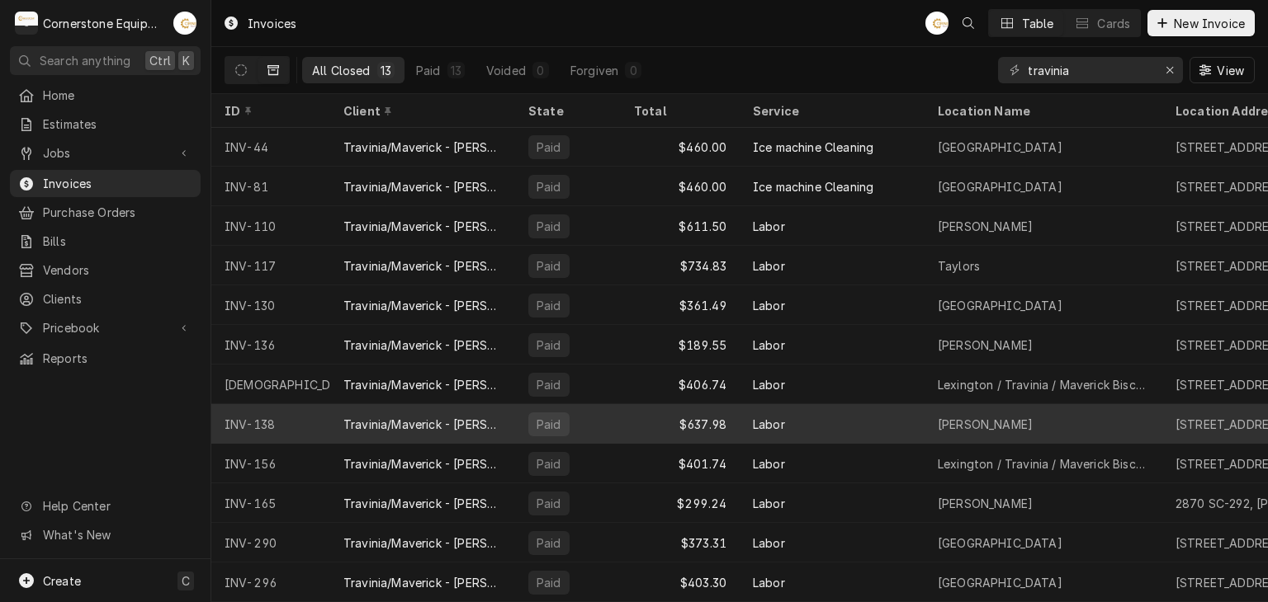
click at [665, 413] on div "$637.98" at bounding box center [680, 424] width 119 height 40
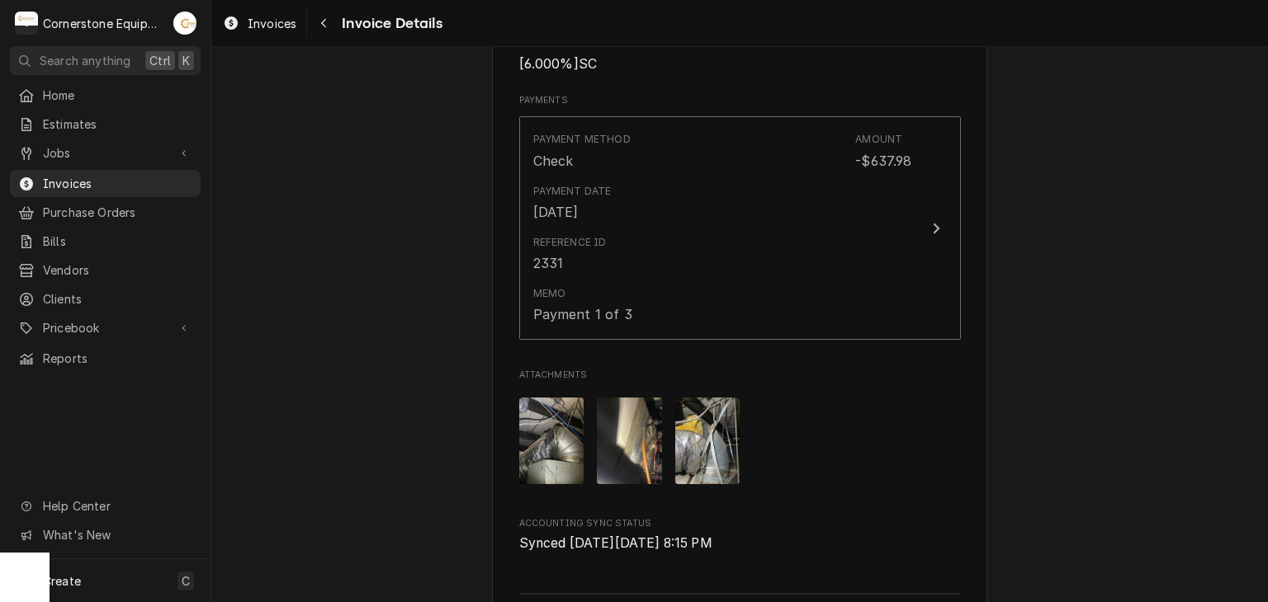
scroll to position [1981, 0]
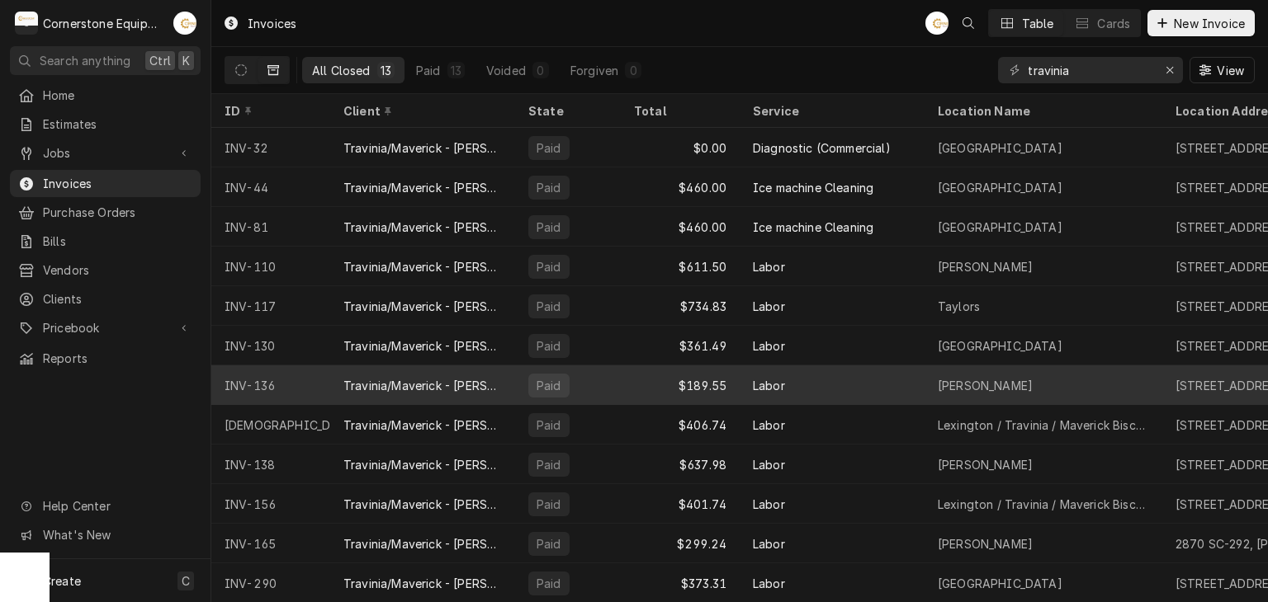
click at [564, 371] on div "Paid" at bounding box center [568, 386] width 106 height 40
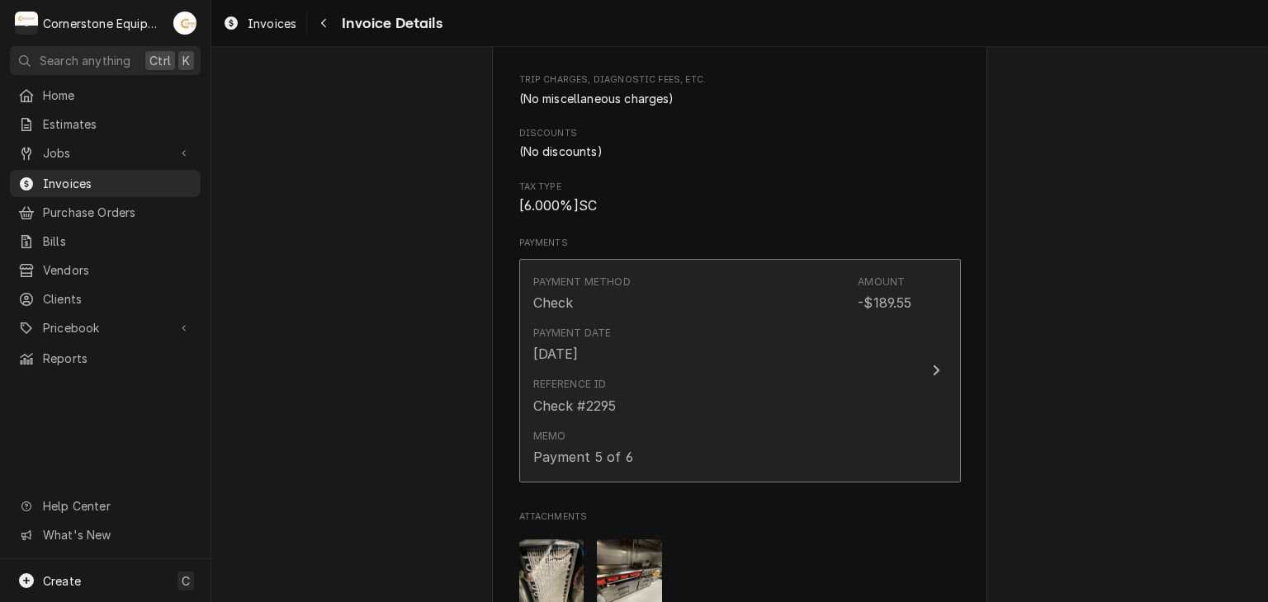
scroll to position [1981, 0]
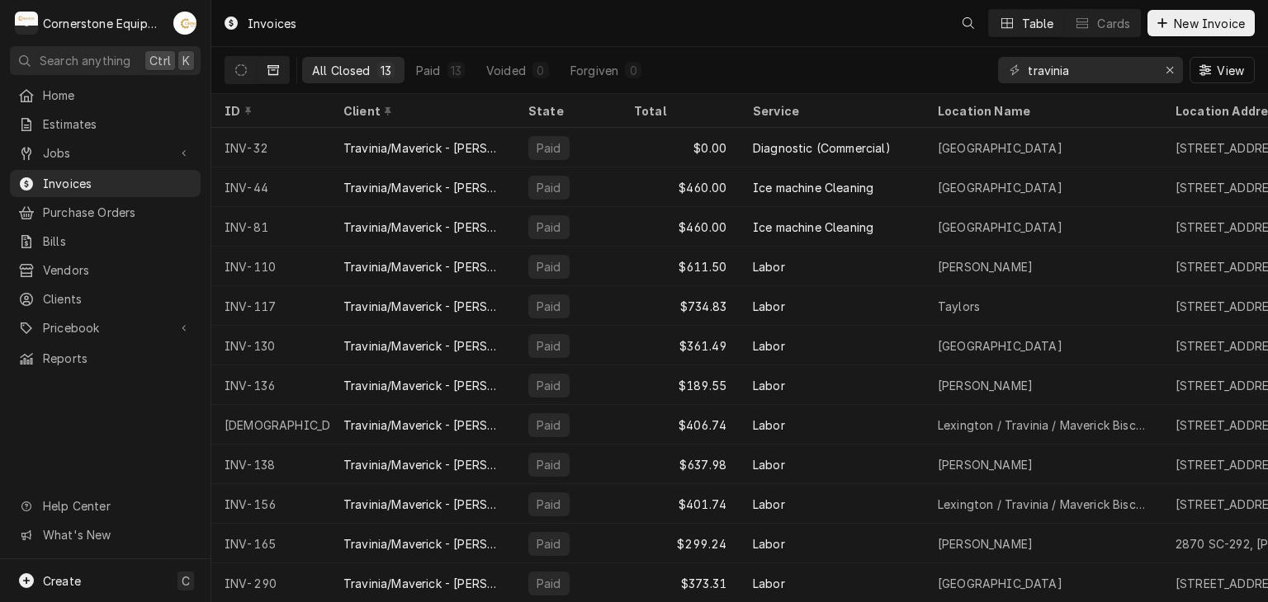
scroll to position [50, 0]
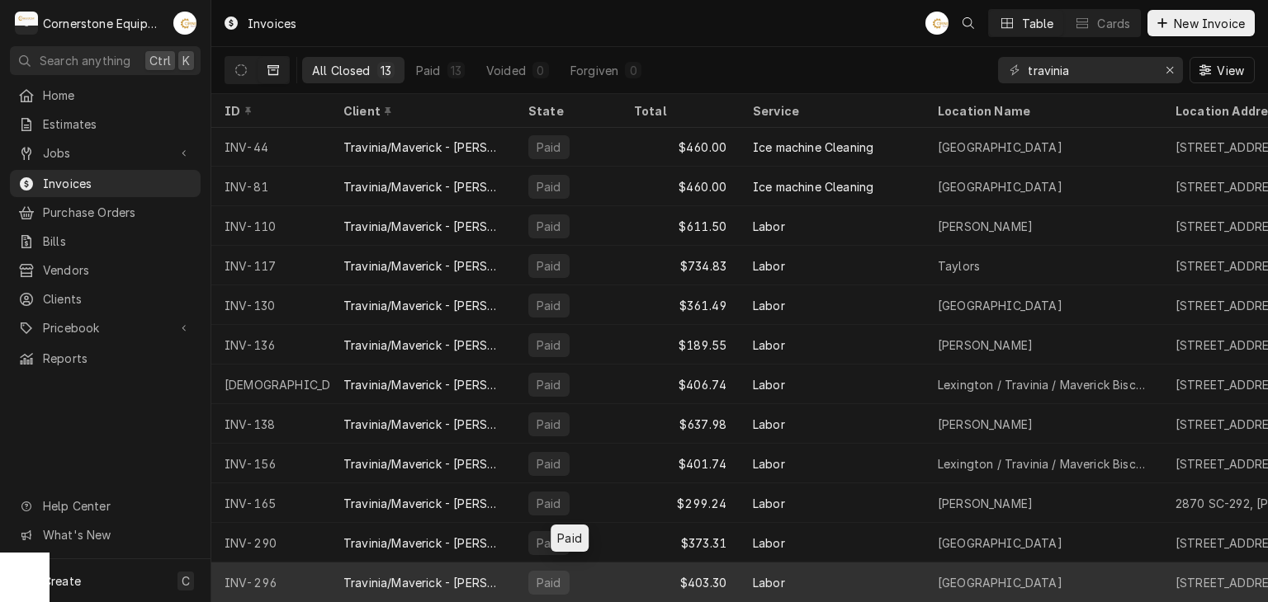
click at [586, 572] on div "Paid" at bounding box center [568, 583] width 106 height 40
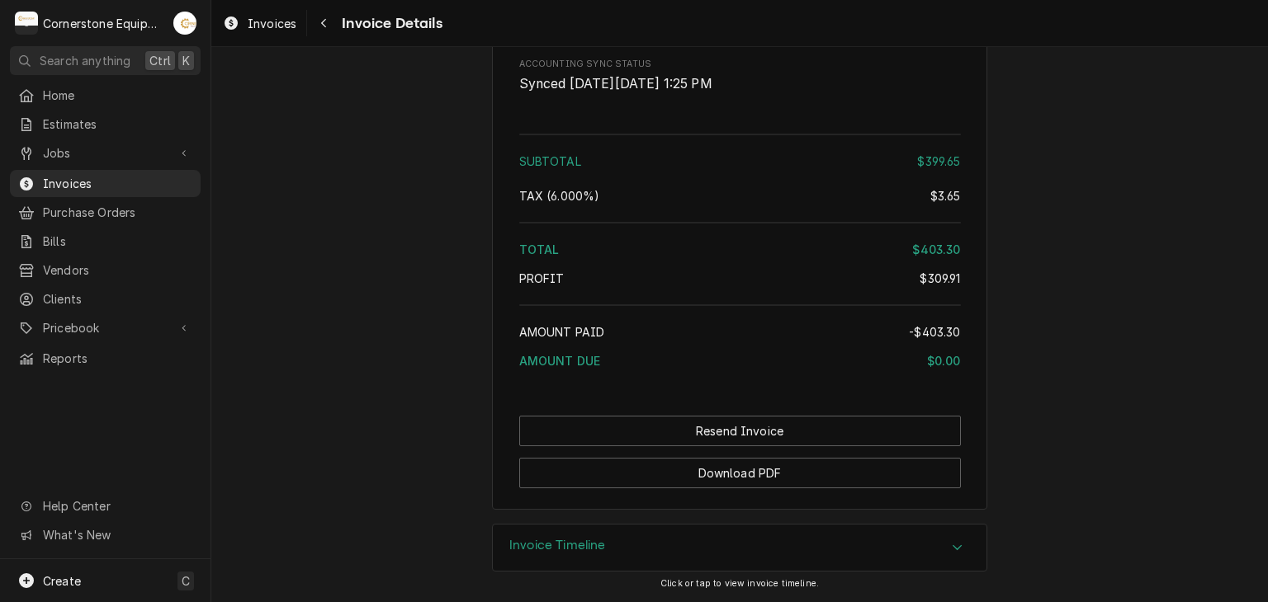
scroll to position [2446, 0]
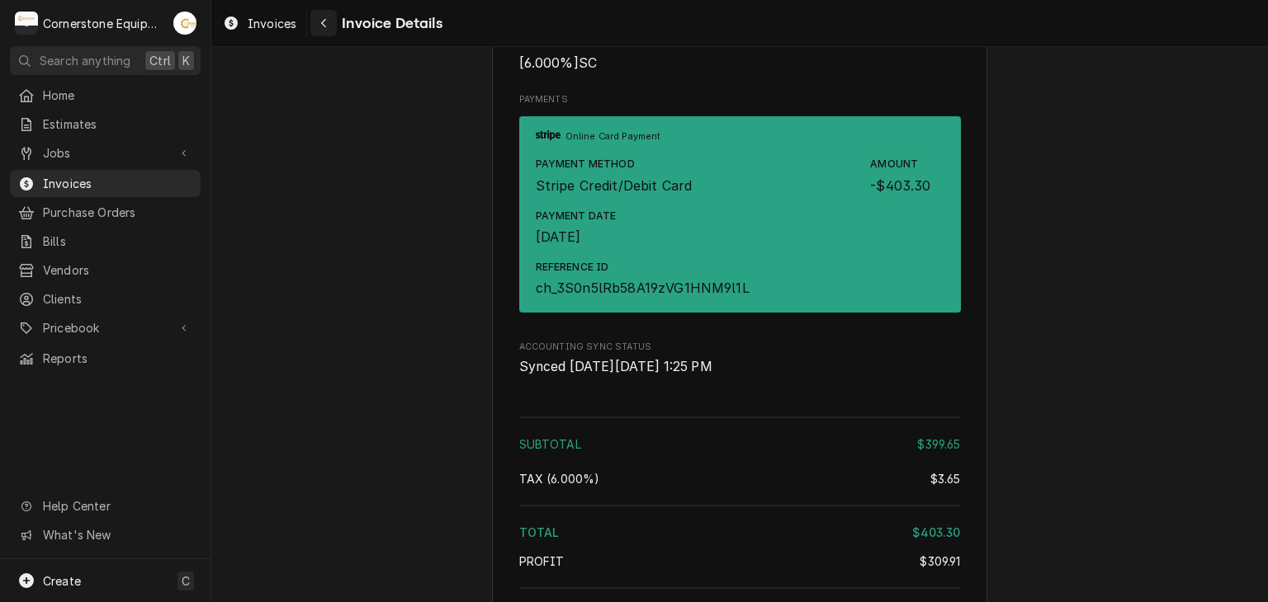
click at [324, 32] on button "Navigate back" at bounding box center [323, 23] width 26 height 26
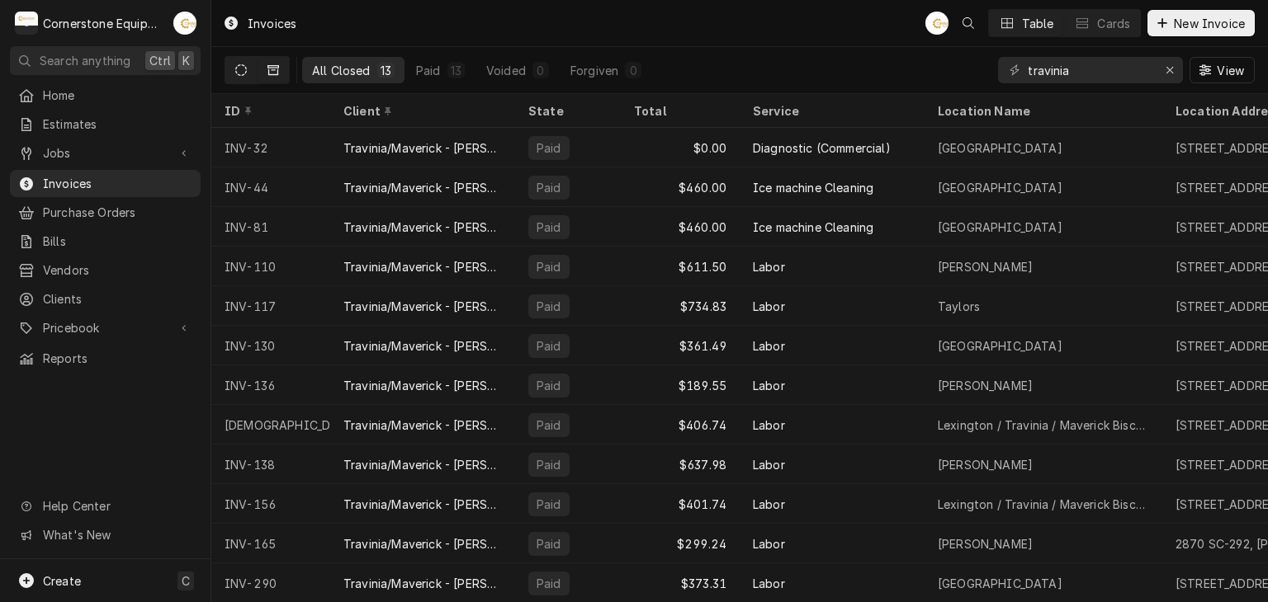
click at [236, 64] on icon "Dynamic Content Wrapper" at bounding box center [241, 70] width 12 height 12
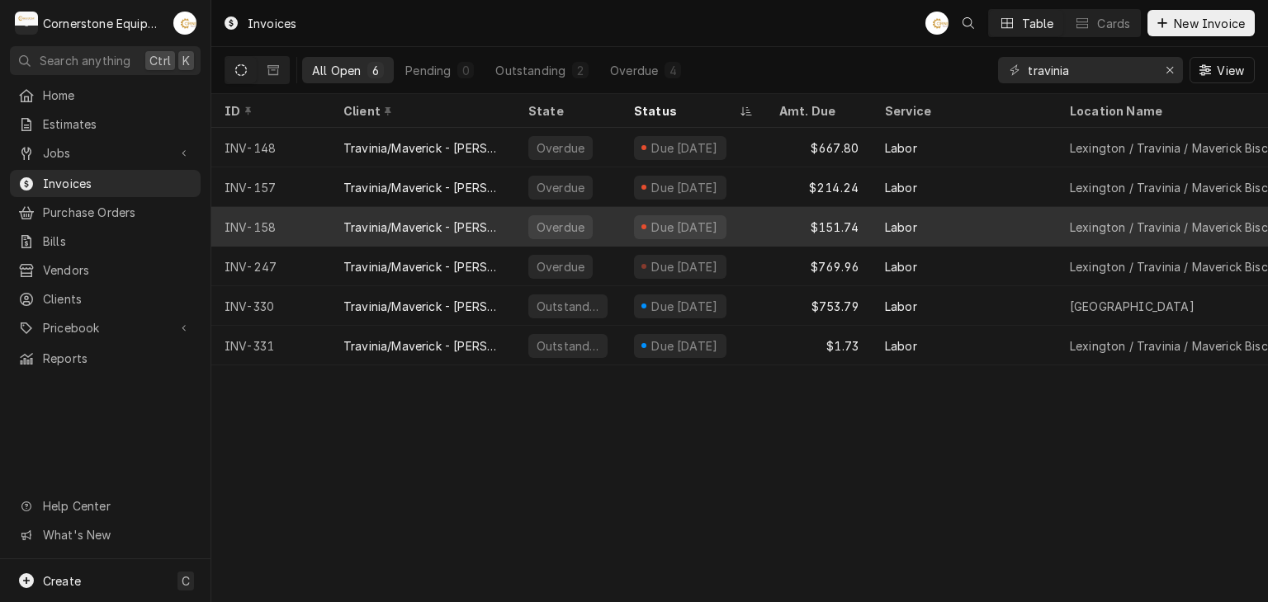
click at [541, 232] on div "Overdue" at bounding box center [560, 227] width 64 height 24
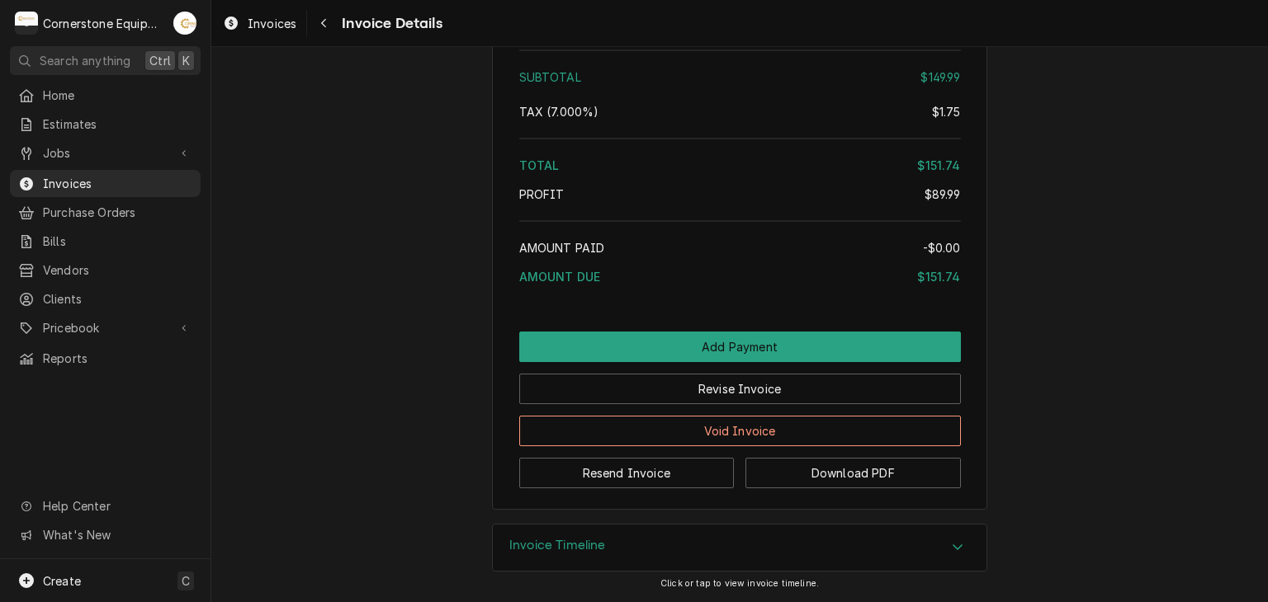
scroll to position [2336, 0]
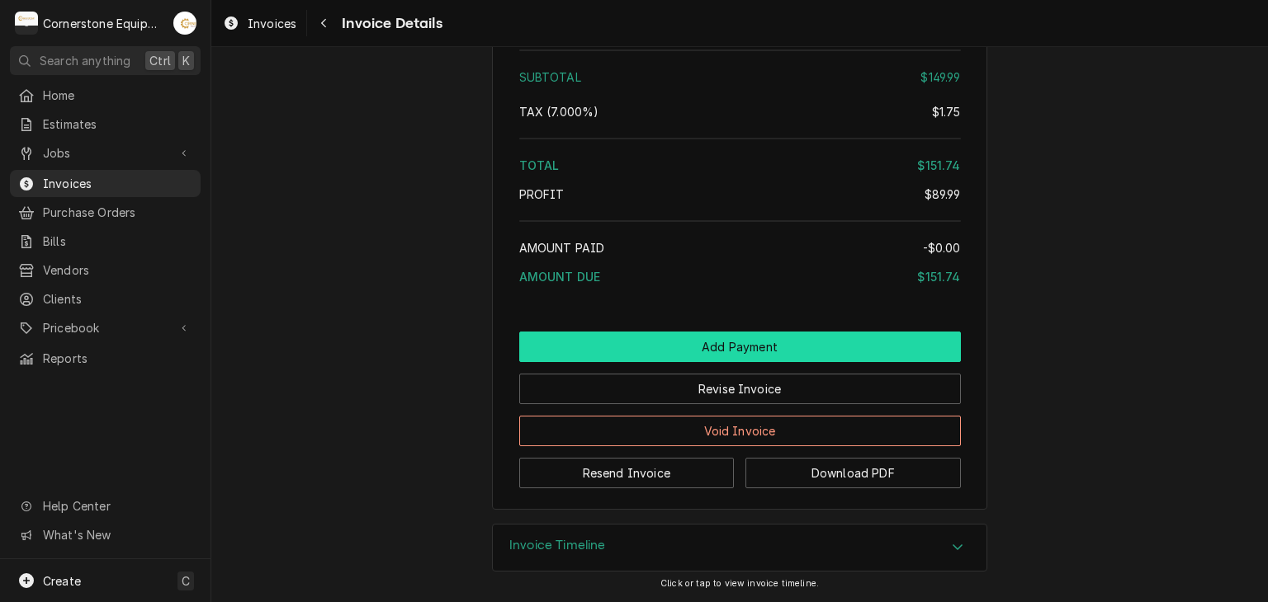
click at [639, 347] on button "Add Payment" at bounding box center [740, 347] width 442 height 31
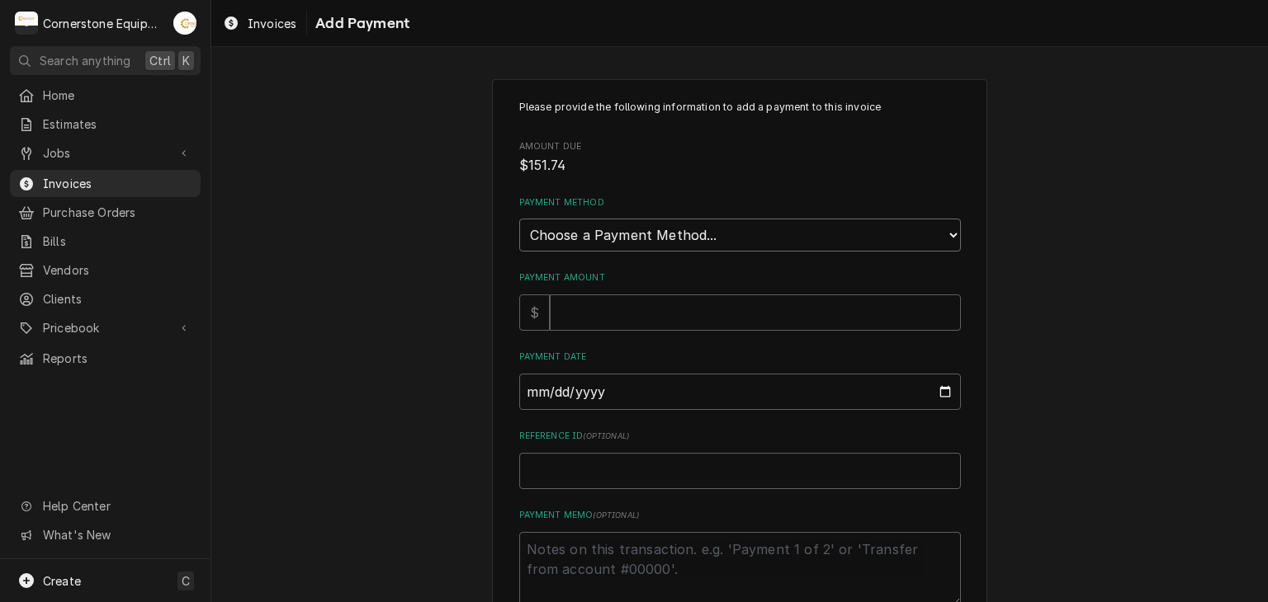
click at [606, 243] on select "Choose a Payment Method... Cash Check Credit/Debit Card ACH/eCheck Other" at bounding box center [740, 235] width 442 height 33
select select "2"
click at [519, 219] on select "Choose a Payment Method... Cash Check Credit/Debit Card ACH/eCheck Other" at bounding box center [740, 235] width 442 height 33
click at [583, 321] on input "Payment Amount" at bounding box center [755, 313] width 411 height 36
type textarea "x"
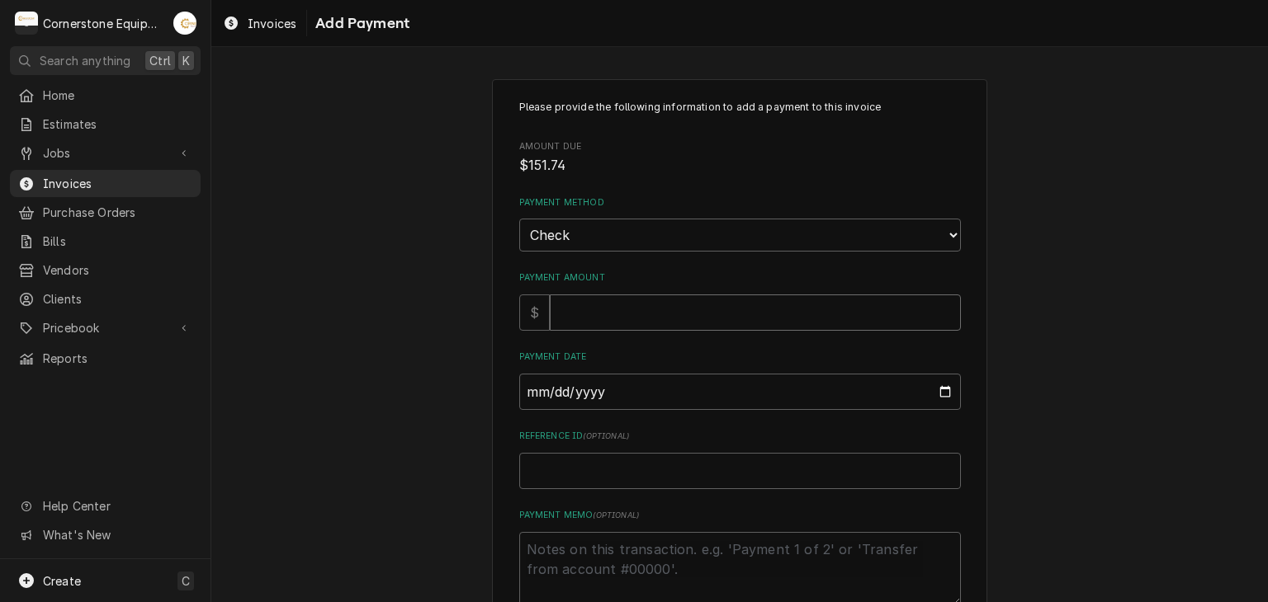
type input "1"
type textarea "x"
type input "15"
type textarea "x"
type input "151"
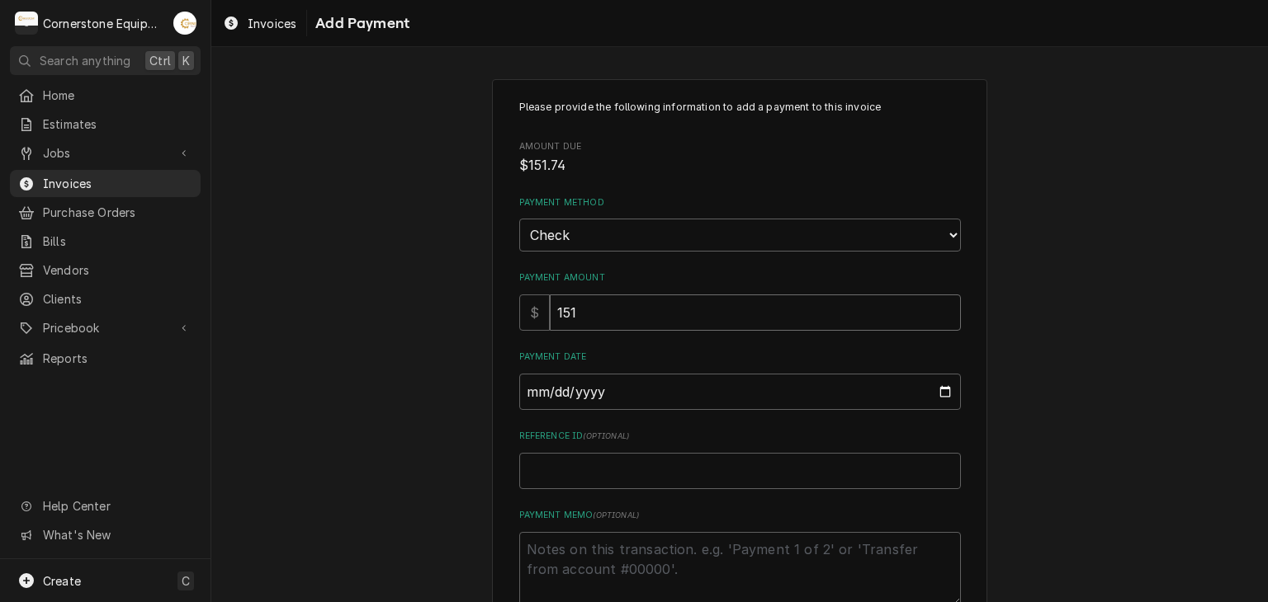
type textarea "x"
type input "151.7"
type textarea "x"
type input "151.74"
click at [933, 391] on input "Payment Date" at bounding box center [740, 392] width 442 height 36
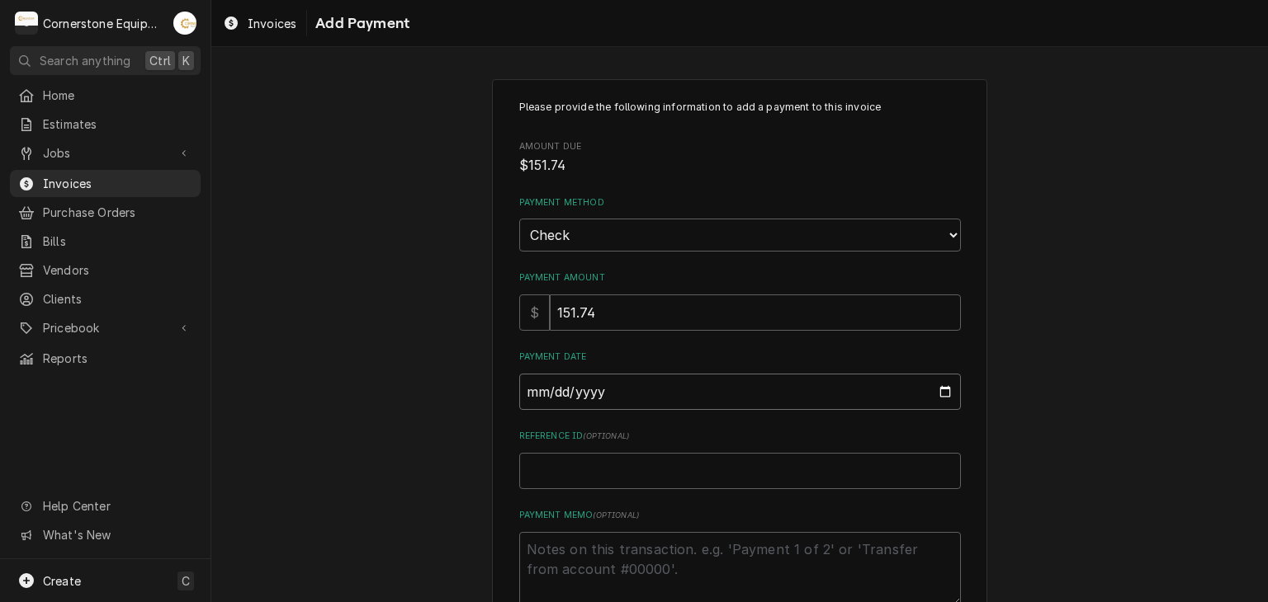
type textarea "x"
type input "2025-09-17"
click at [621, 462] on input "Reference ID ( optional )" at bounding box center [740, 471] width 442 height 36
type textarea "x"
type input "2"
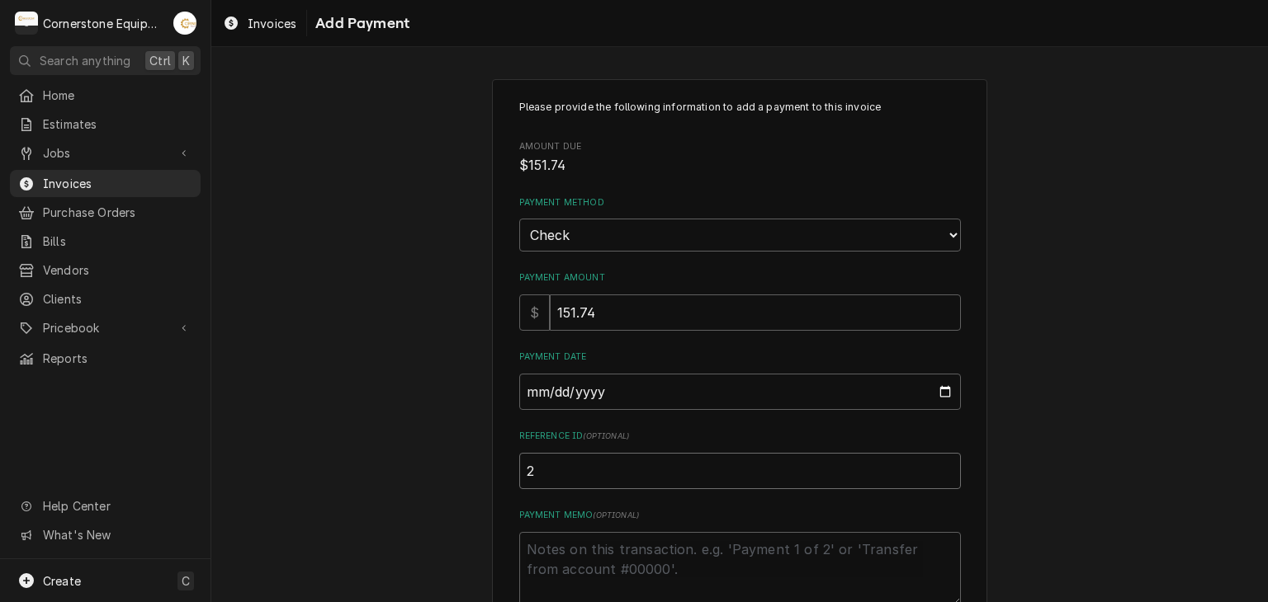
type textarea "x"
type input "23"
type textarea "x"
type input "233"
type textarea "x"
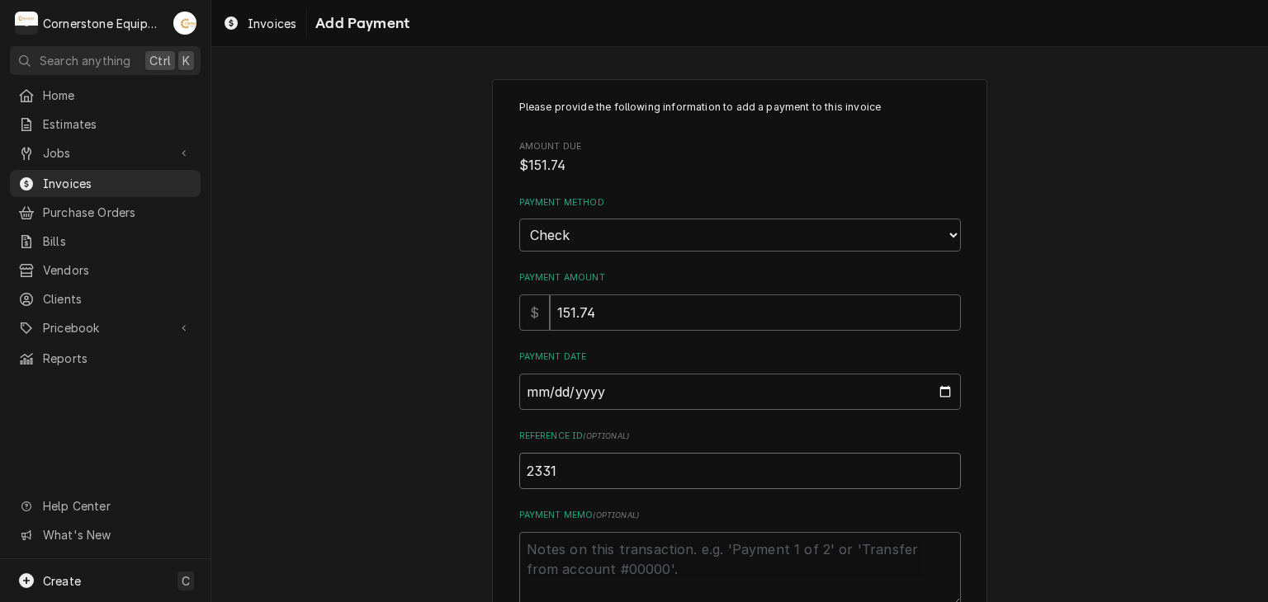
type input "2331"
click at [462, 409] on div "Please provide the following information to add a payment to this invoice Amoun…" at bounding box center [739, 385] width 1056 height 642
click at [582, 550] on textarea "Payment Memo ( optional )" at bounding box center [740, 569] width 442 height 74
type textarea "x"
type textarea "P"
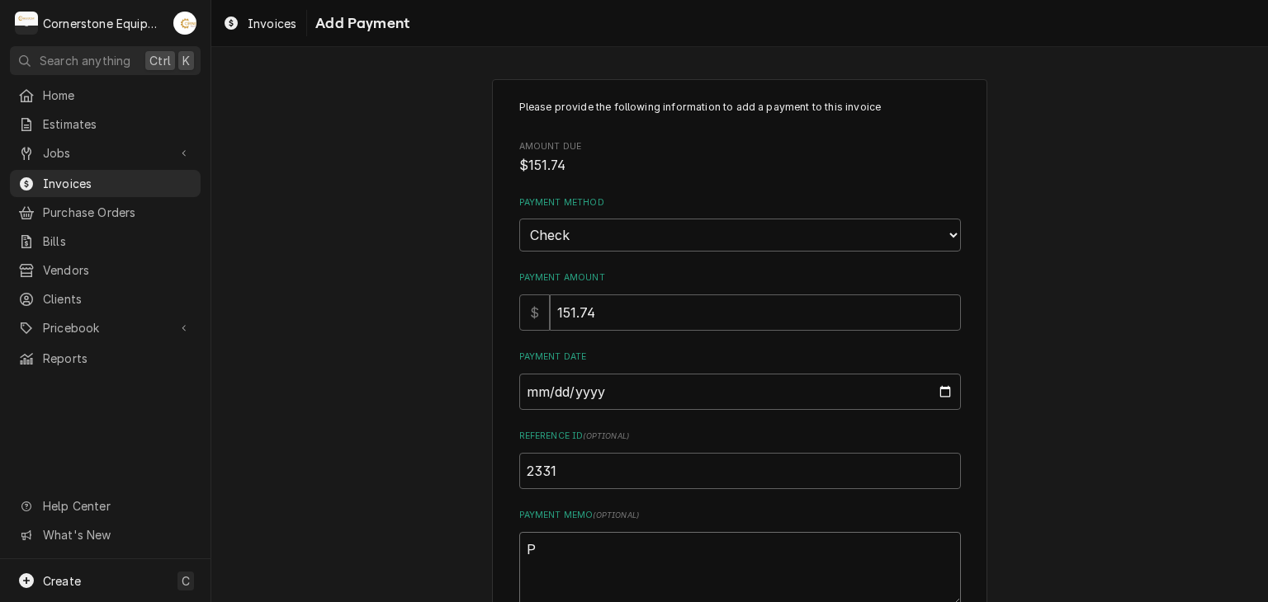
type textarea "x"
type textarea "Pa"
type textarea "x"
type textarea "Pay"
type textarea "x"
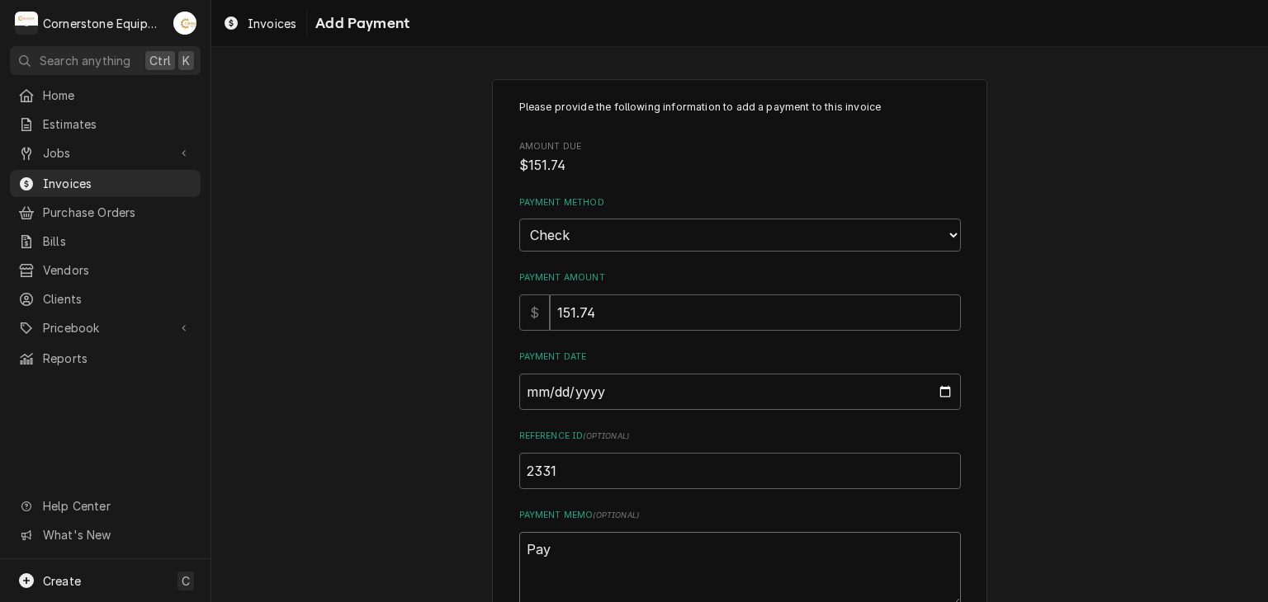
type textarea "Paym"
type textarea "x"
type textarea "Payme"
type textarea "x"
type textarea "Paymen"
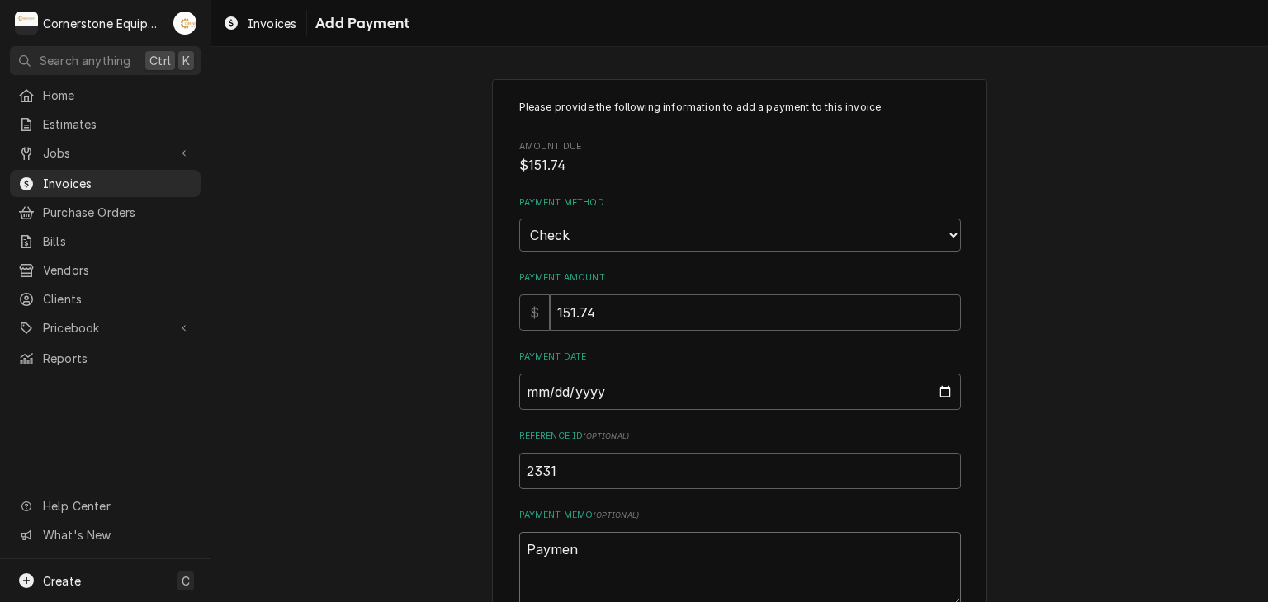
type textarea "x"
type textarea "Payment"
type textarea "x"
type textarea "Payment"
type textarea "x"
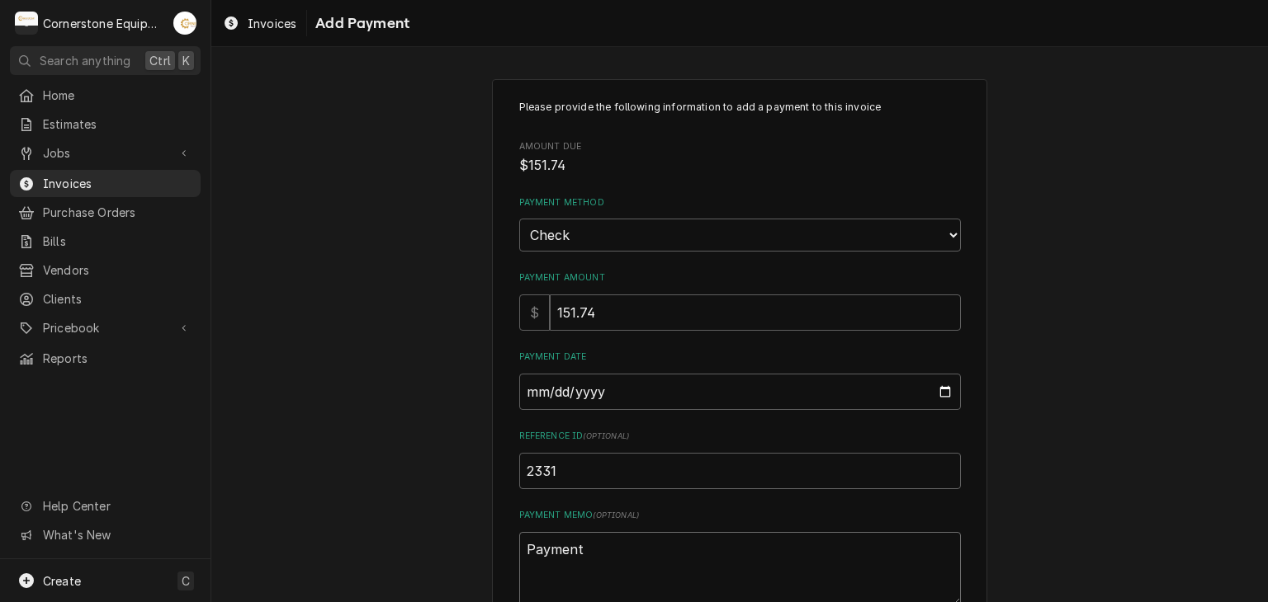
type textarea "Payment 2"
type textarea "x"
type textarea "Payment 2"
type textarea "x"
type textarea "Payment 2 o"
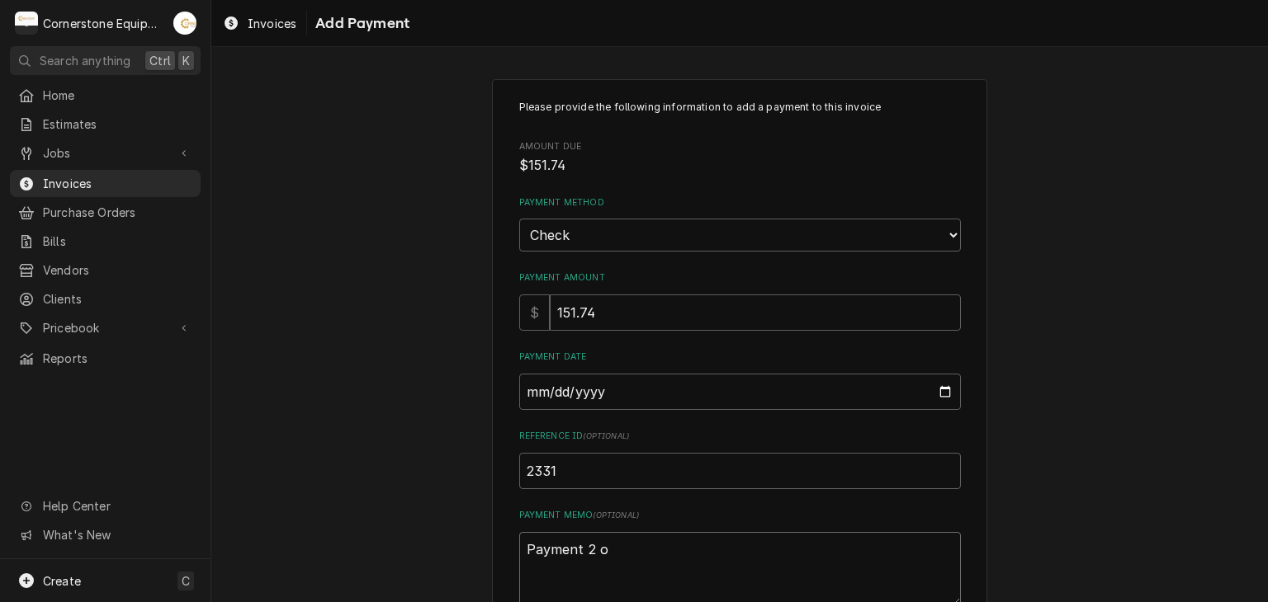
type textarea "x"
type textarea "Payment 2 of"
type textarea "x"
type textarea "Payment 2 of"
type textarea "x"
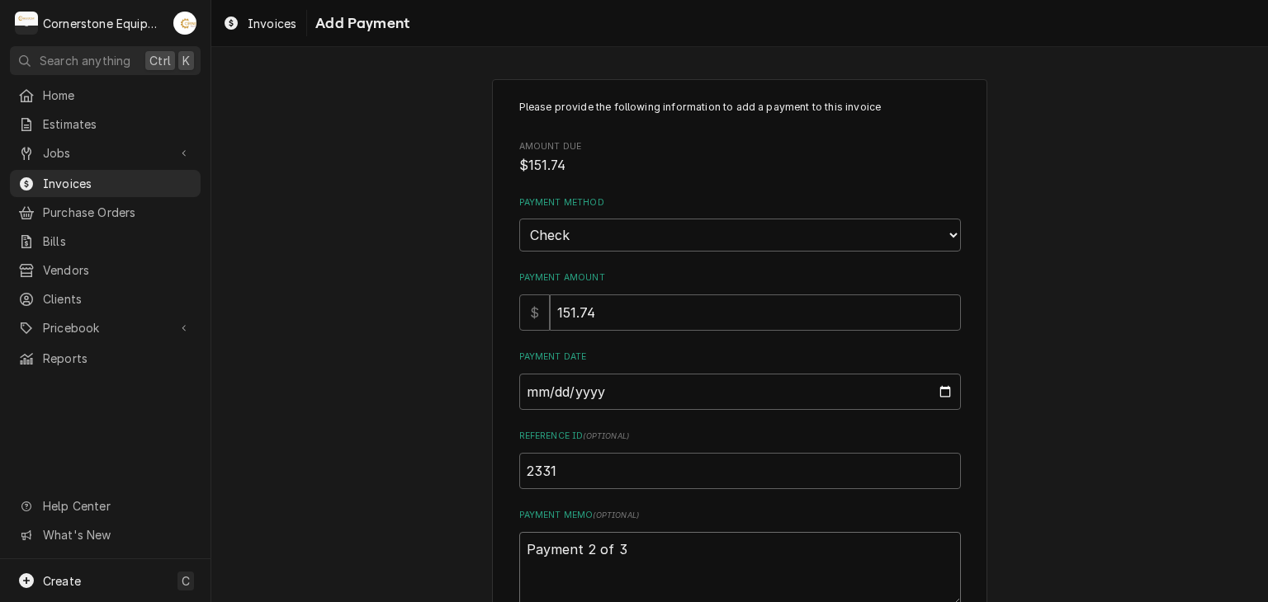
type textarea "Payment 2 of 3"
click at [451, 476] on div "Please provide the following information to add a payment to this invoice Amoun…" at bounding box center [739, 385] width 1056 height 642
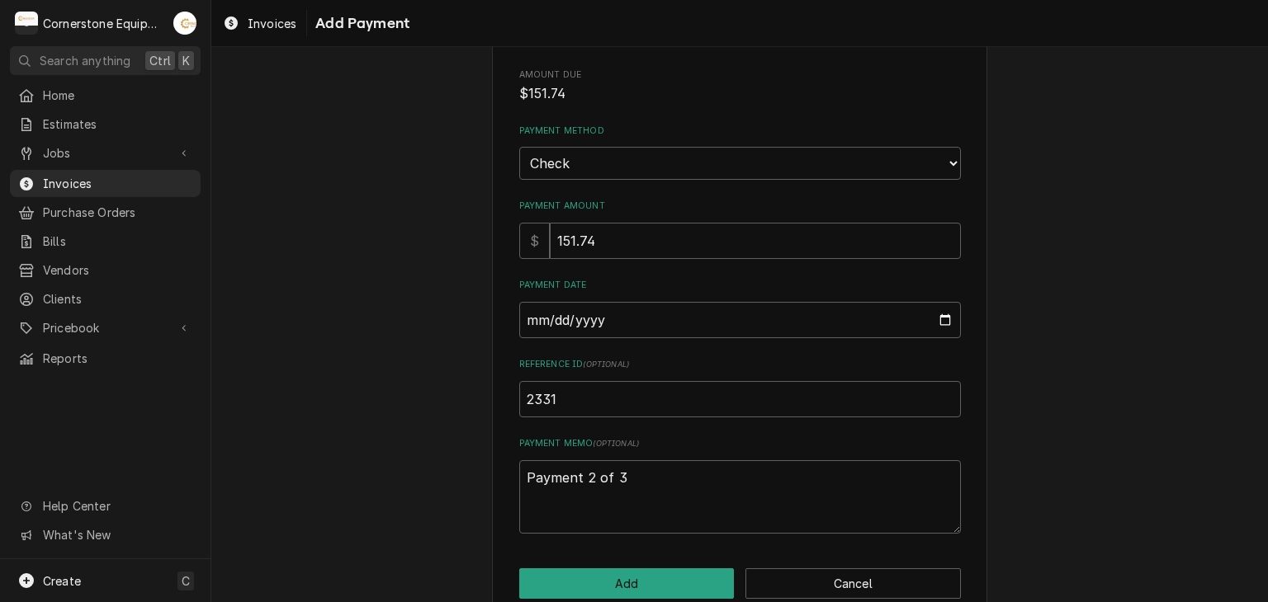
scroll to position [102, 0]
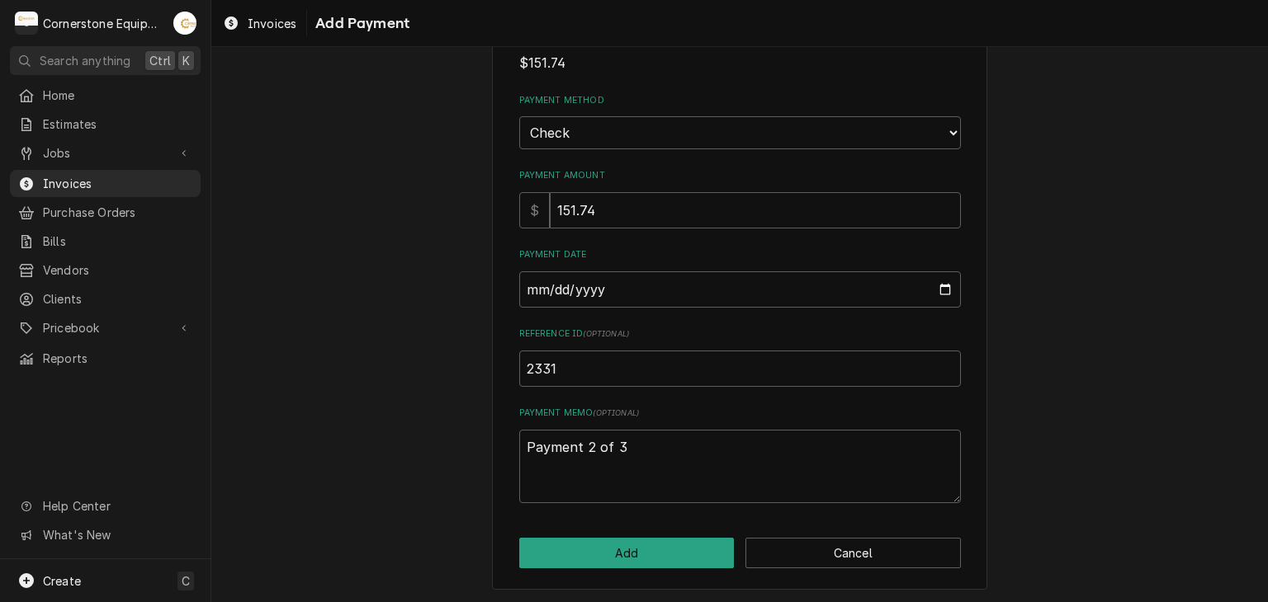
click at [564, 572] on div "Please provide the following information to add a payment to this invoice Amoun…" at bounding box center [739, 283] width 495 height 613
click at [562, 549] on button "Add" at bounding box center [626, 553] width 215 height 31
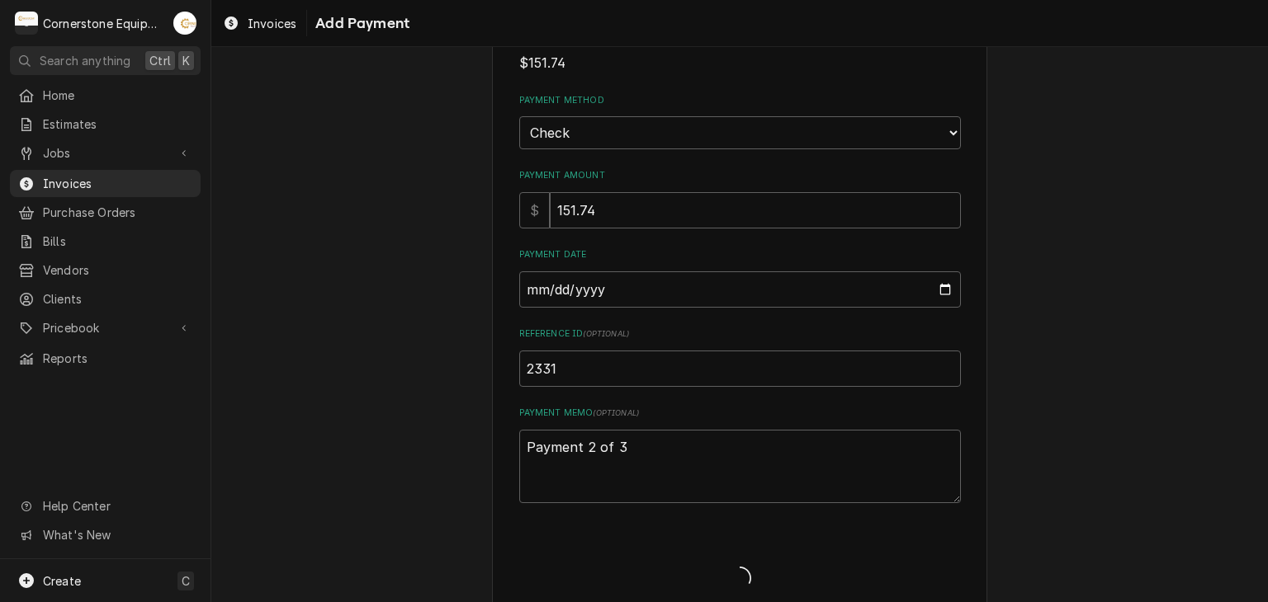
type textarea "x"
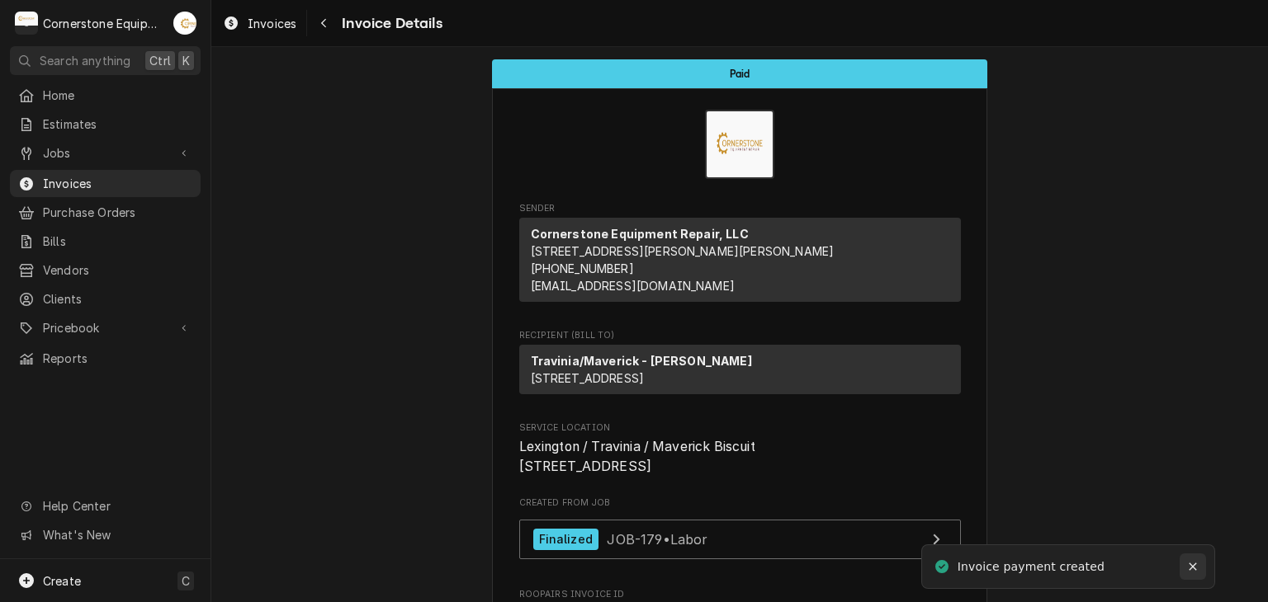
click at [1200, 564] on div "Notifications alt+T" at bounding box center [1192, 567] width 17 height 17
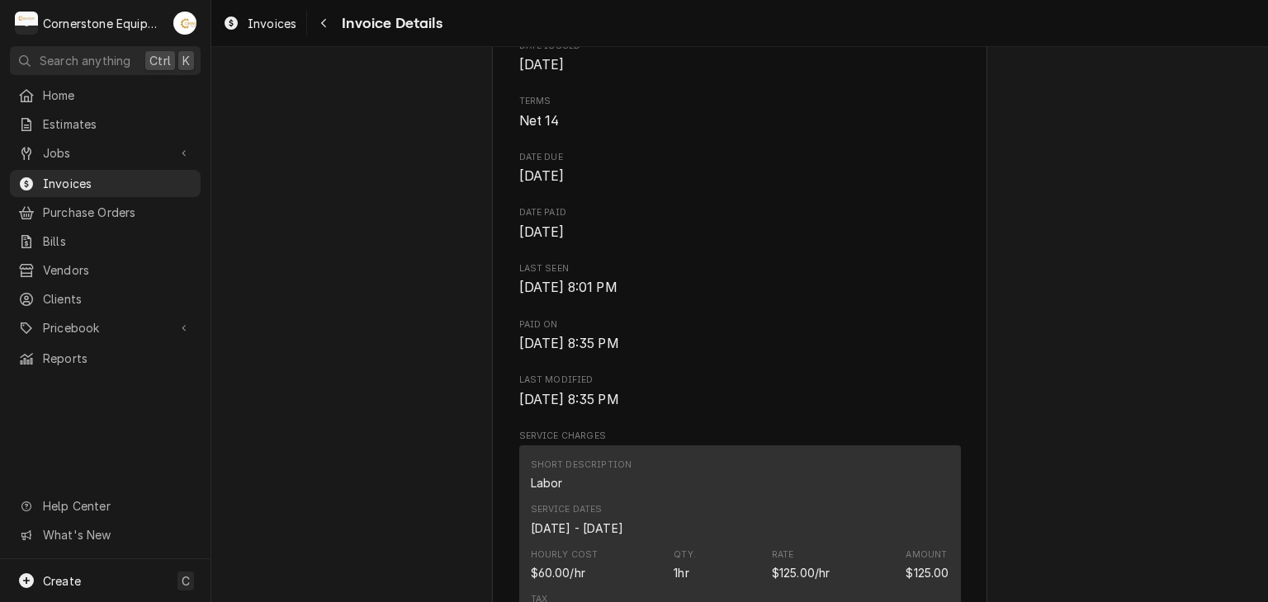
scroll to position [330, 0]
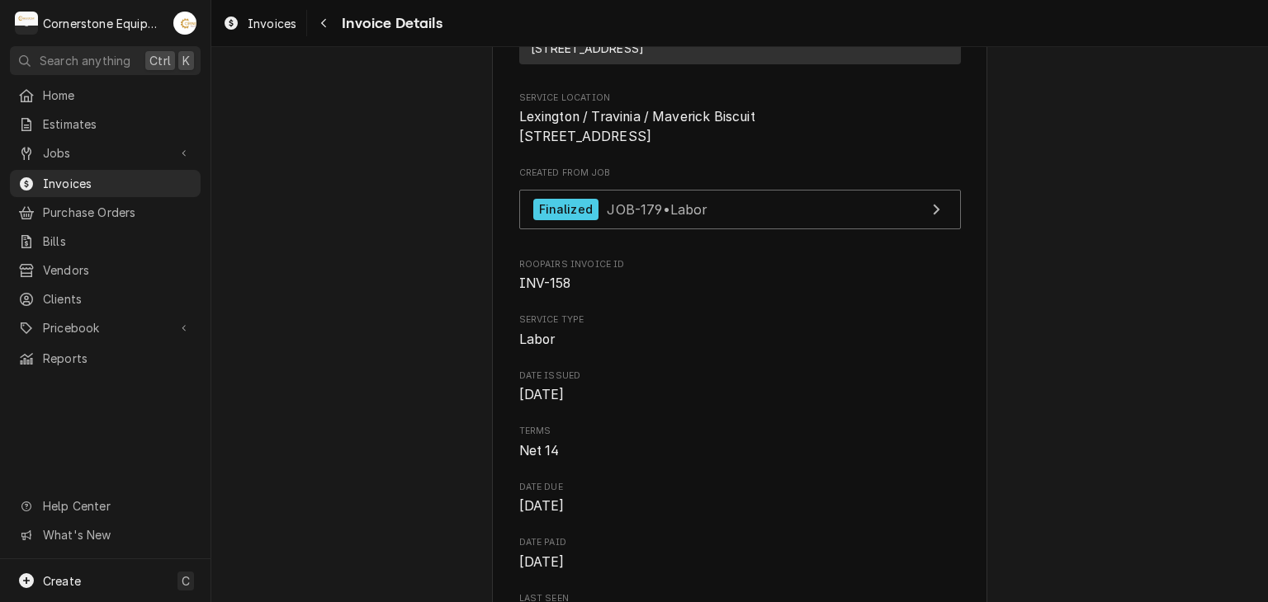
click at [342, 19] on span "Invoice Details" at bounding box center [389, 23] width 105 height 22
click at [323, 20] on icon "Navigate back" at bounding box center [323, 23] width 7 height 12
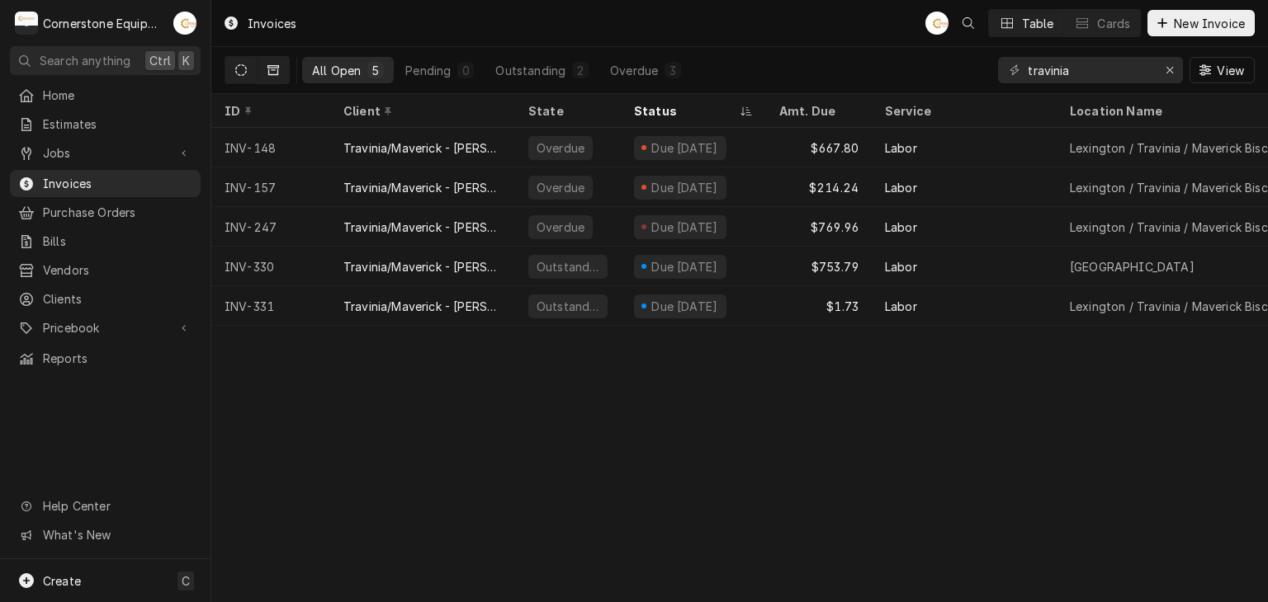
click at [281, 64] on button "Dynamic Content Wrapper" at bounding box center [272, 70] width 31 height 26
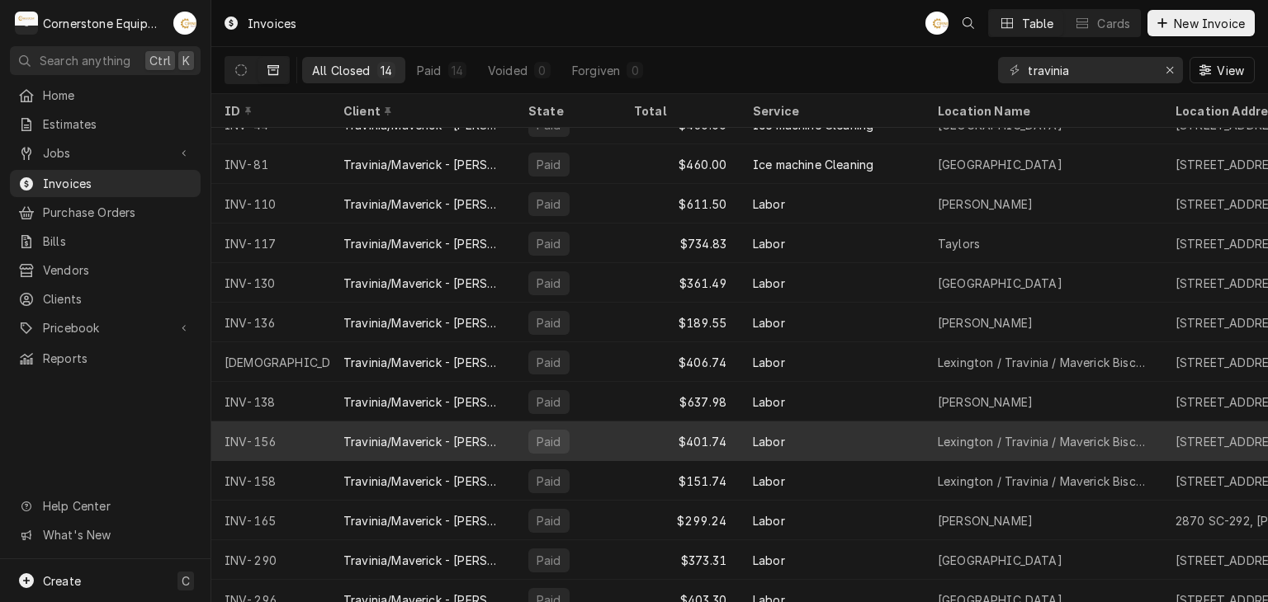
scroll to position [90, 0]
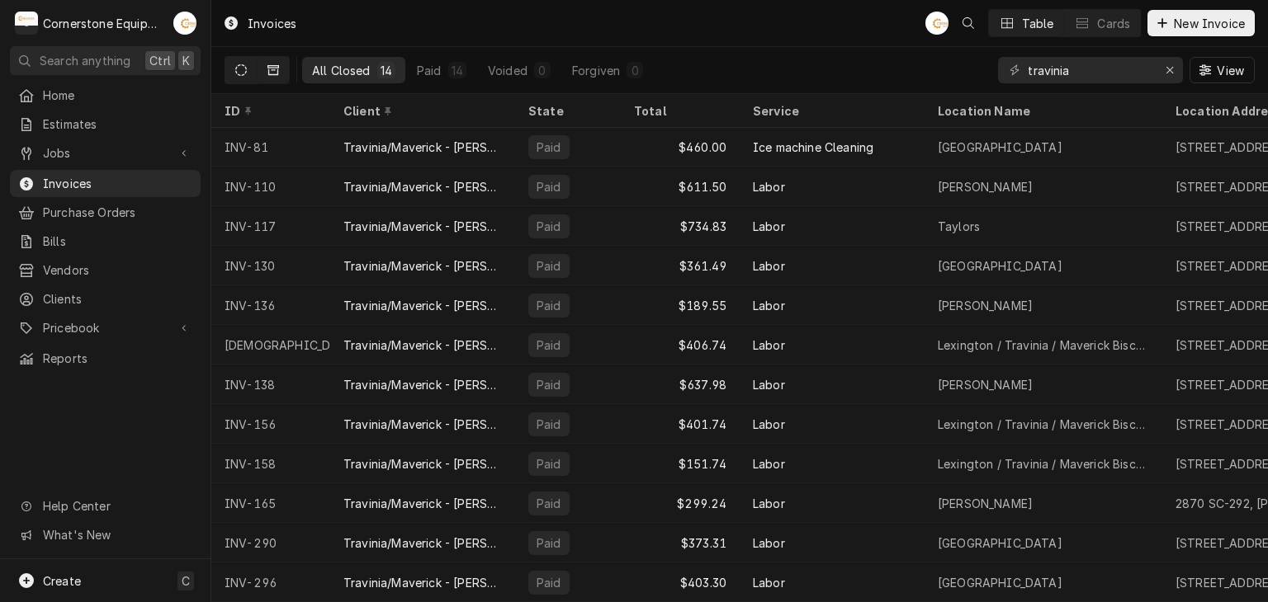
click at [244, 66] on icon "Dynamic Content Wrapper" at bounding box center [241, 70] width 12 height 12
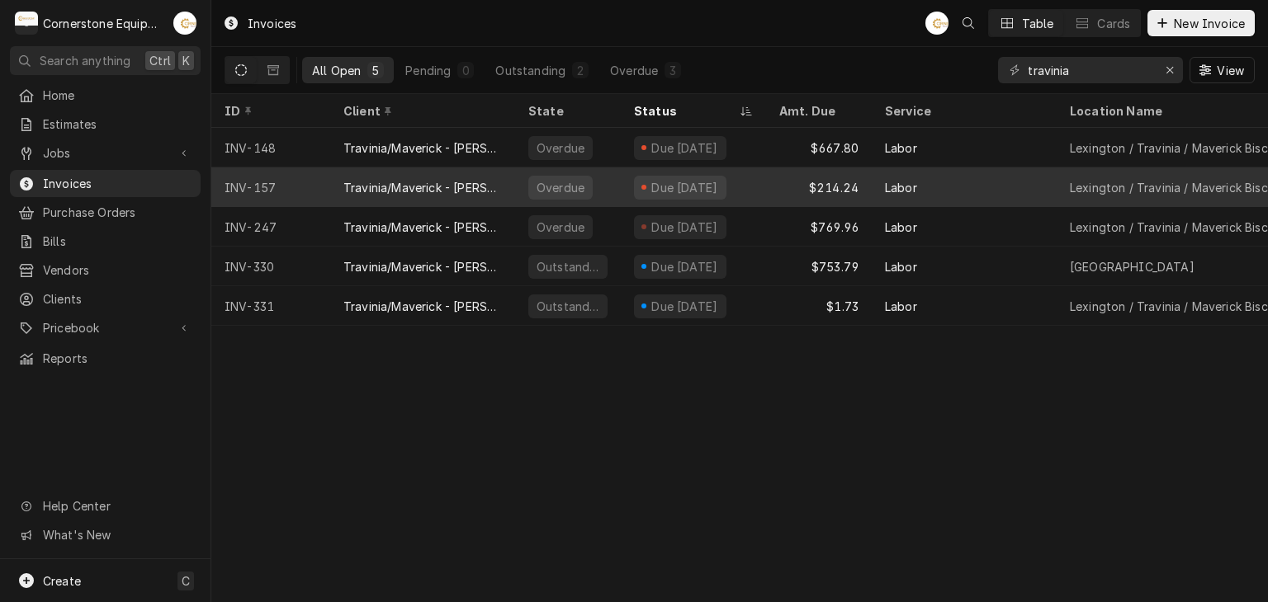
scroll to position [0, 0]
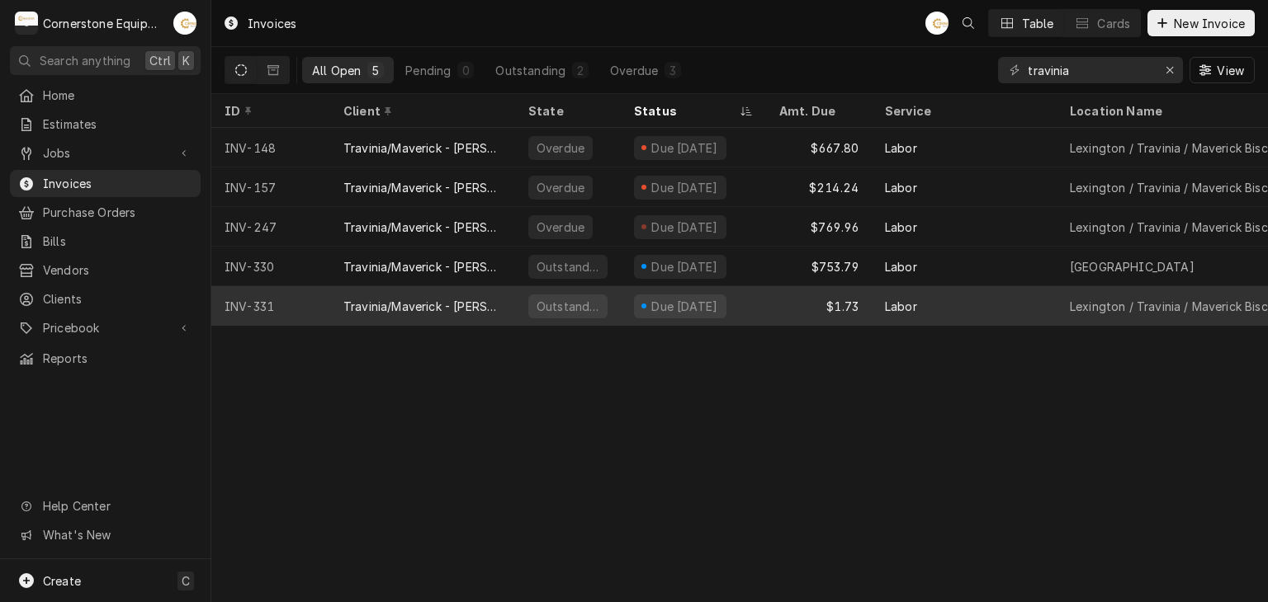
click at [378, 309] on div "Travinia/Maverick - [PERSON_NAME]" at bounding box center [422, 306] width 158 height 17
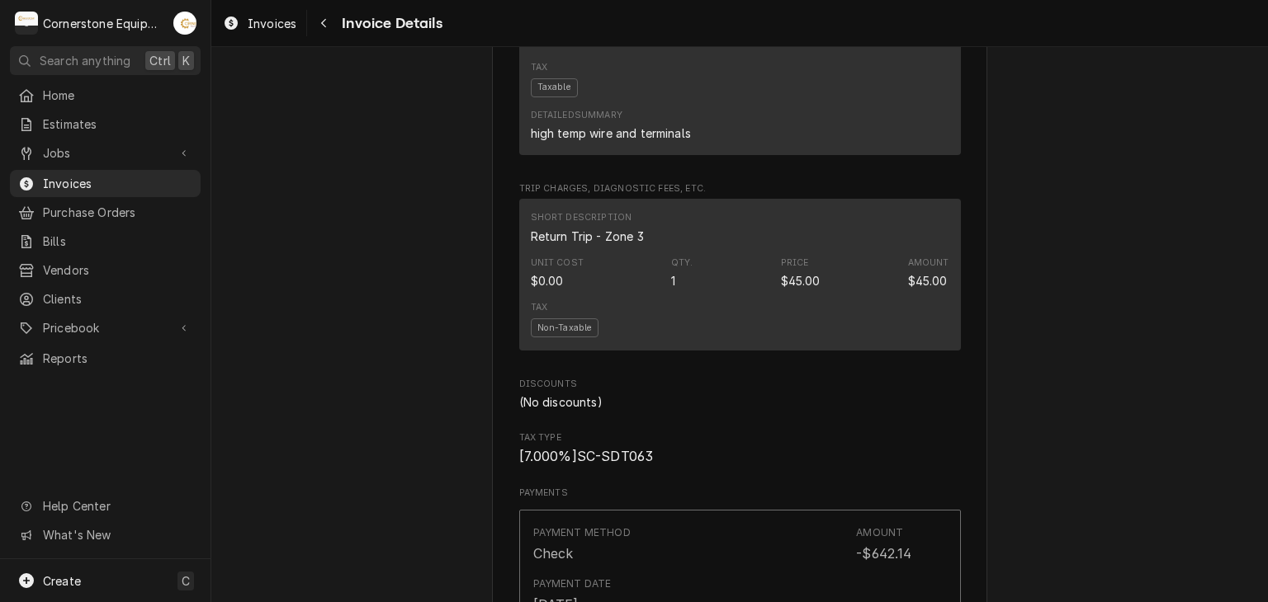
scroll to position [2105, 0]
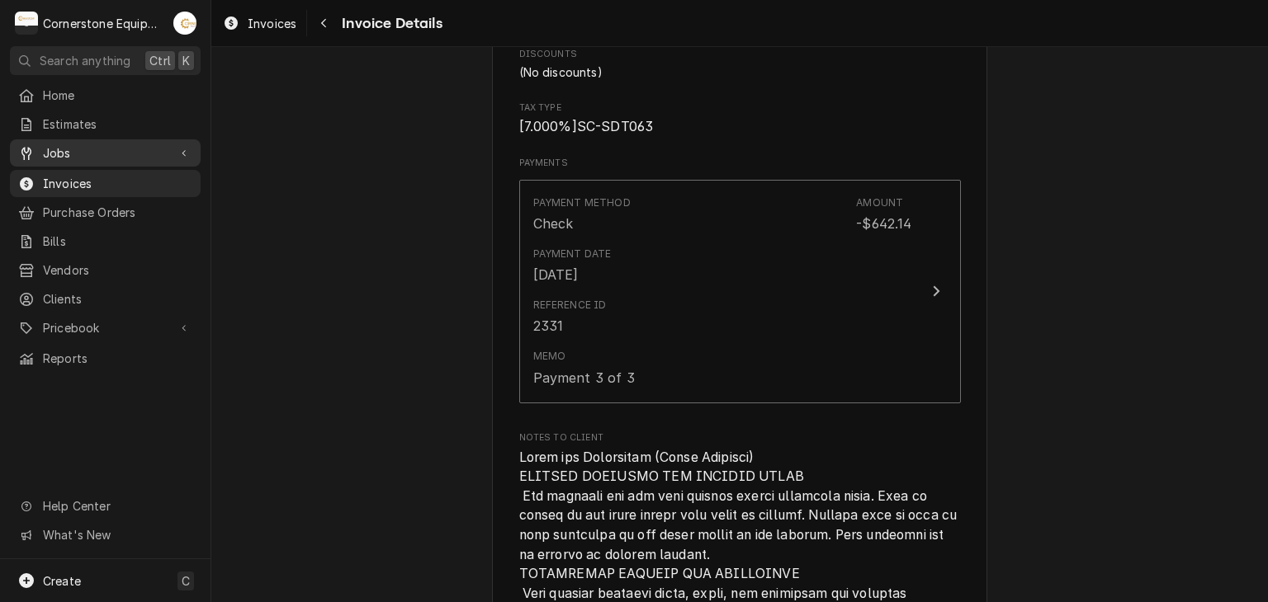
click at [105, 144] on span "Jobs" at bounding box center [105, 152] width 125 height 17
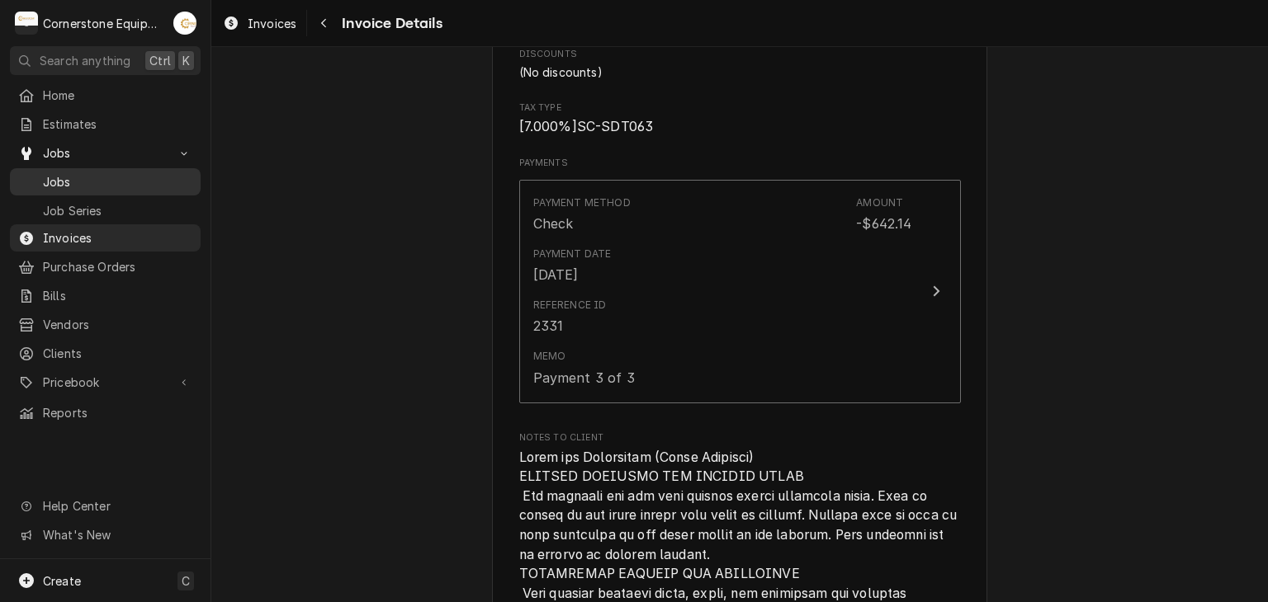
click at [96, 173] on span "Jobs" at bounding box center [117, 181] width 149 height 17
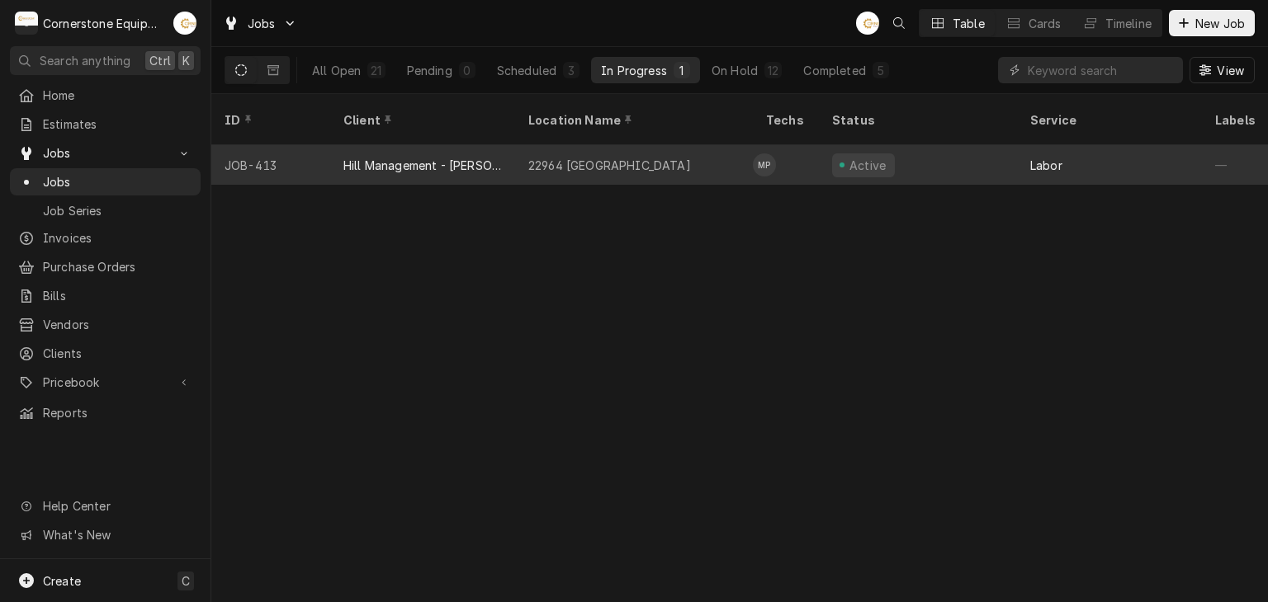
click at [654, 147] on div "22964 Moonville" at bounding box center [634, 165] width 238 height 40
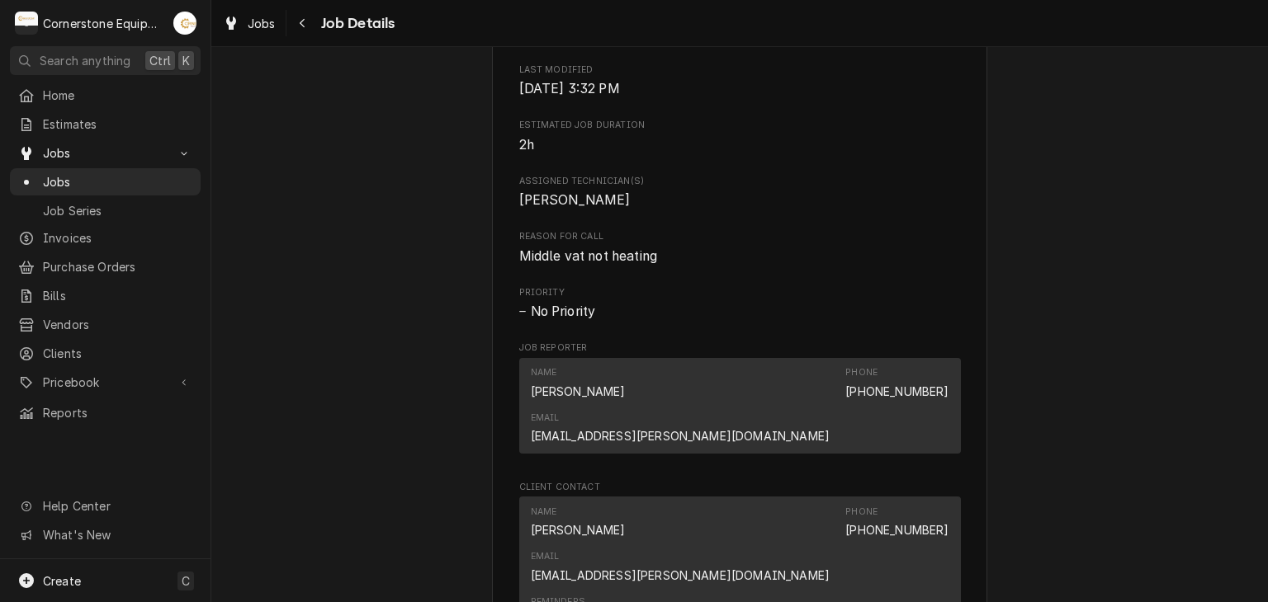
scroll to position [1320, 0]
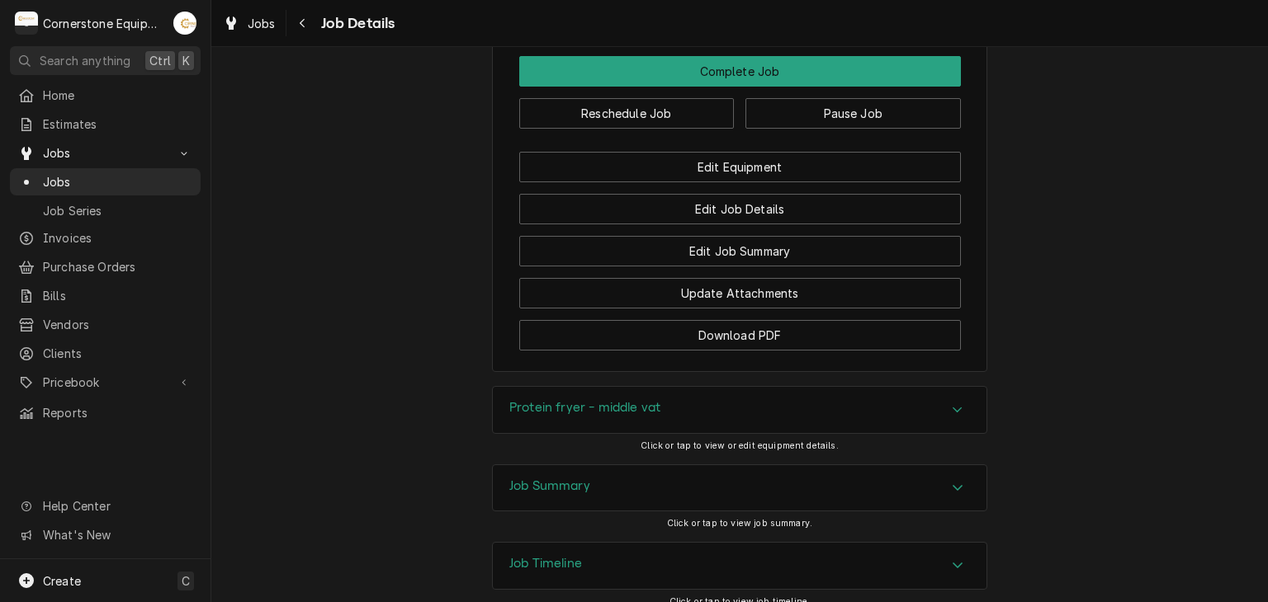
click at [612, 465] on div "Job Summary" at bounding box center [740, 488] width 494 height 46
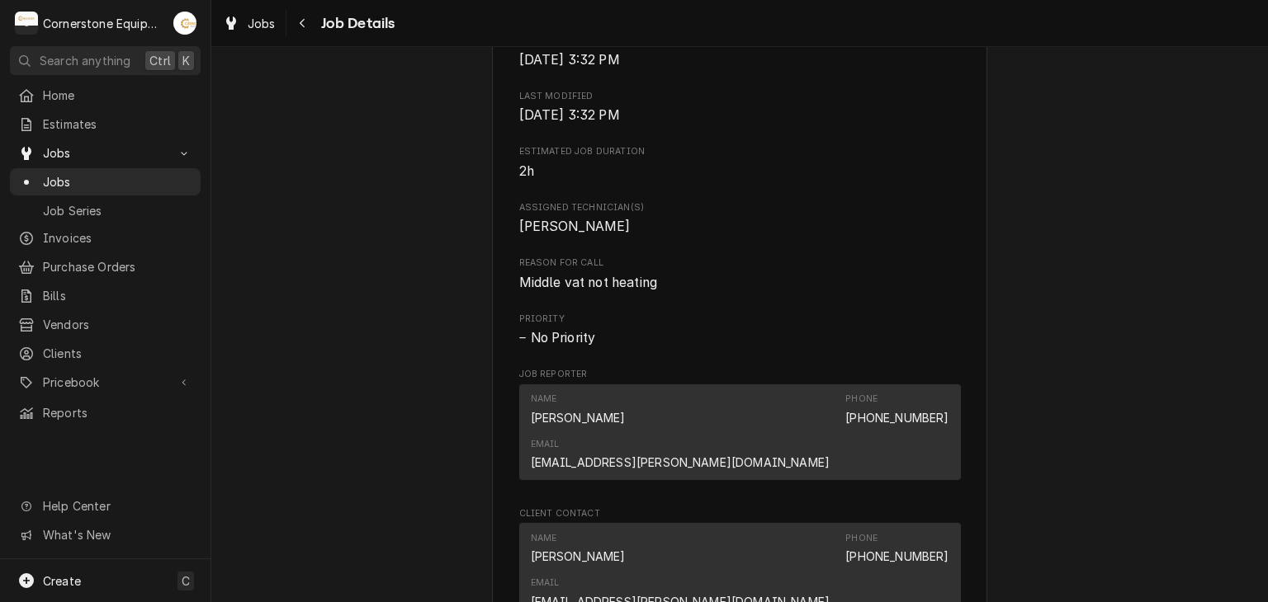
scroll to position [645, 0]
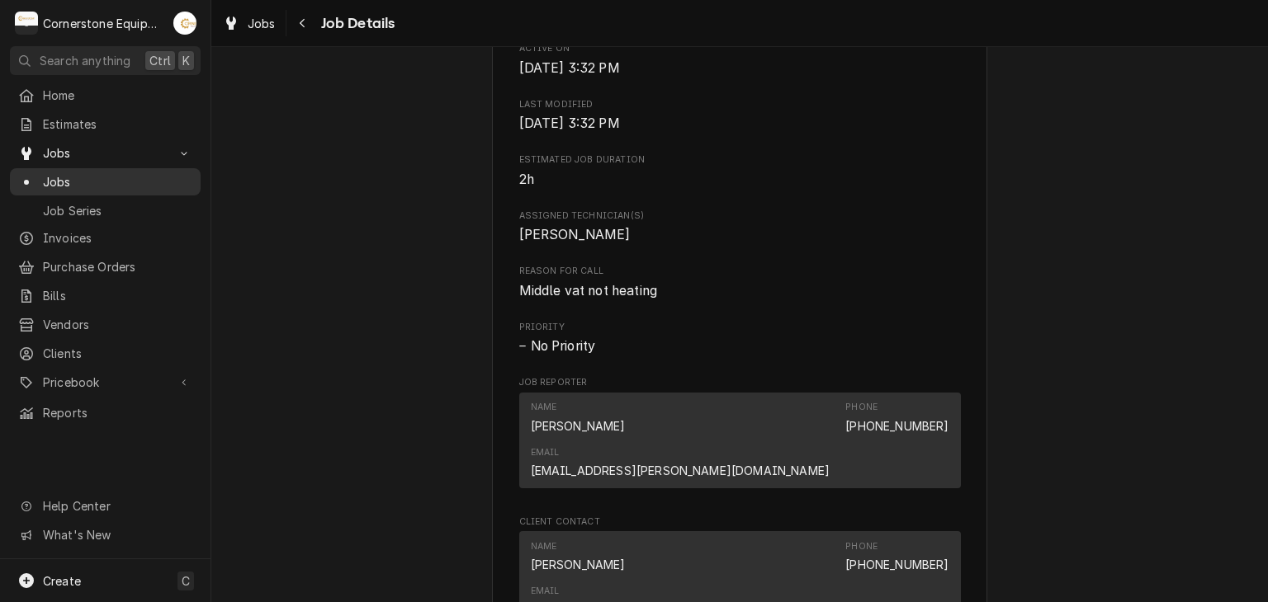
click at [129, 173] on span "Jobs" at bounding box center [117, 181] width 149 height 17
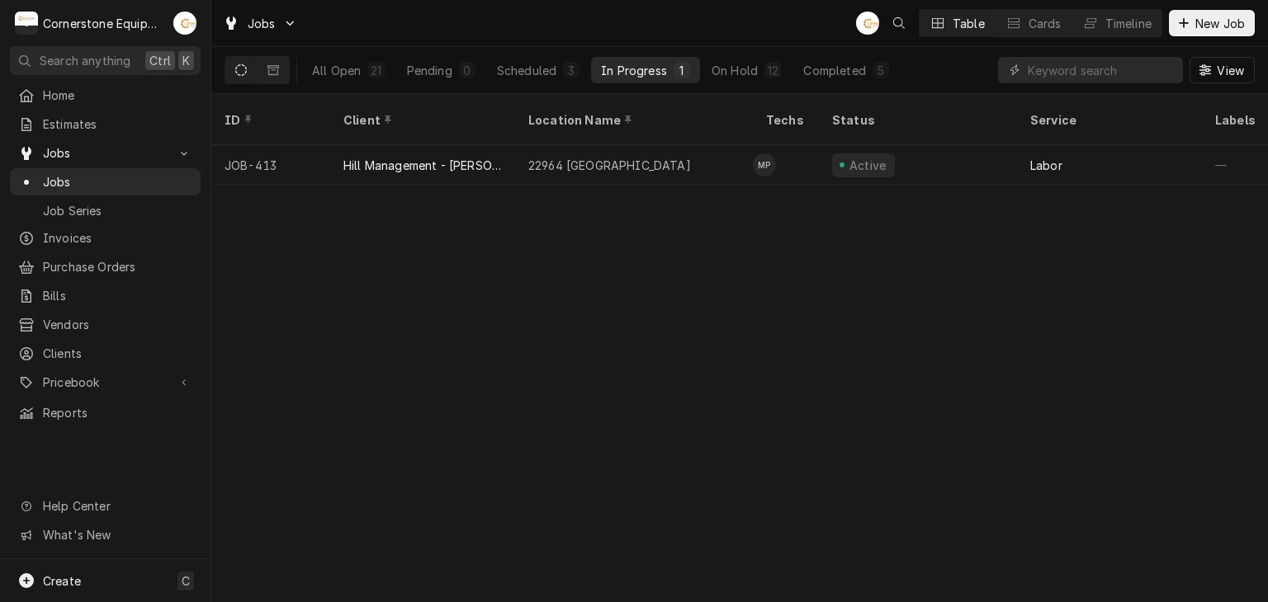
click at [835, 54] on div "All Open 21 Pending 0 Scheduled 3 In Progress 1 On Hold 12 Completed 5" at bounding box center [600, 70] width 597 height 46
click at [834, 69] on div "Completed" at bounding box center [834, 70] width 62 height 17
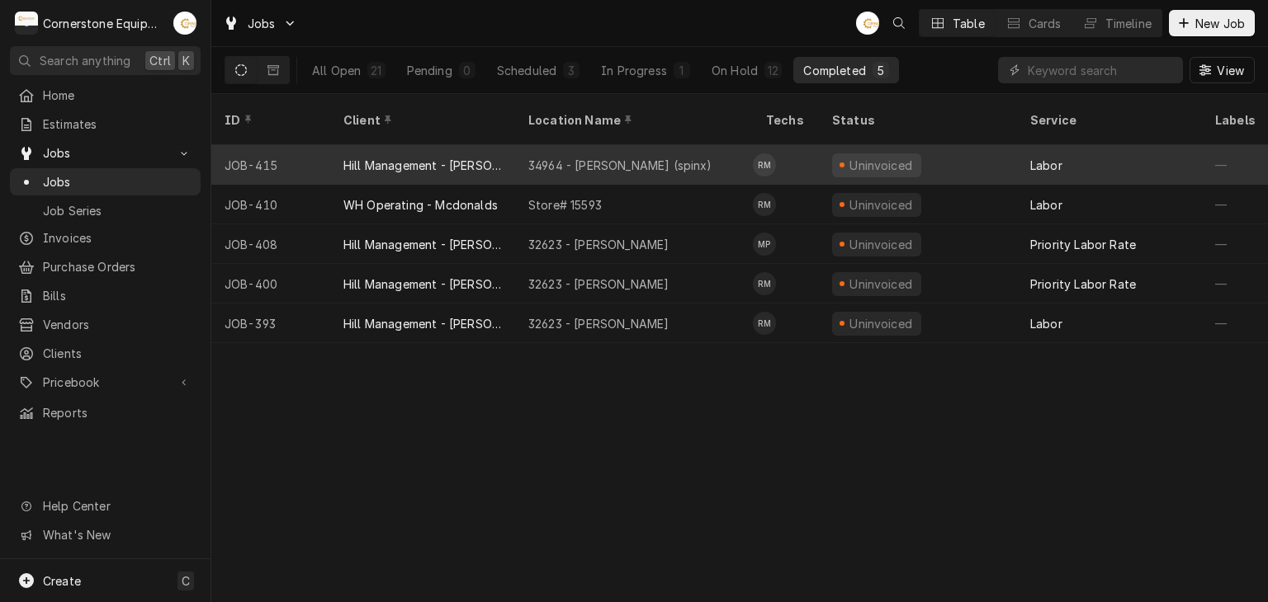
click at [703, 145] on div "34964 - [PERSON_NAME] (spinx)" at bounding box center [634, 165] width 238 height 40
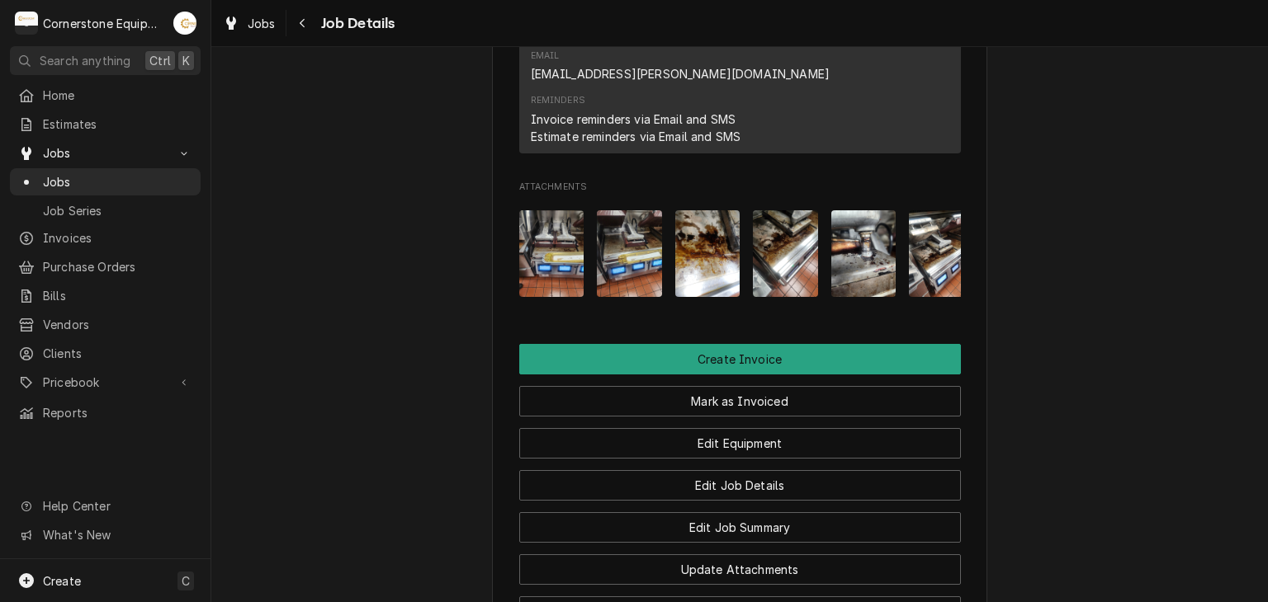
scroll to position [1669, 0]
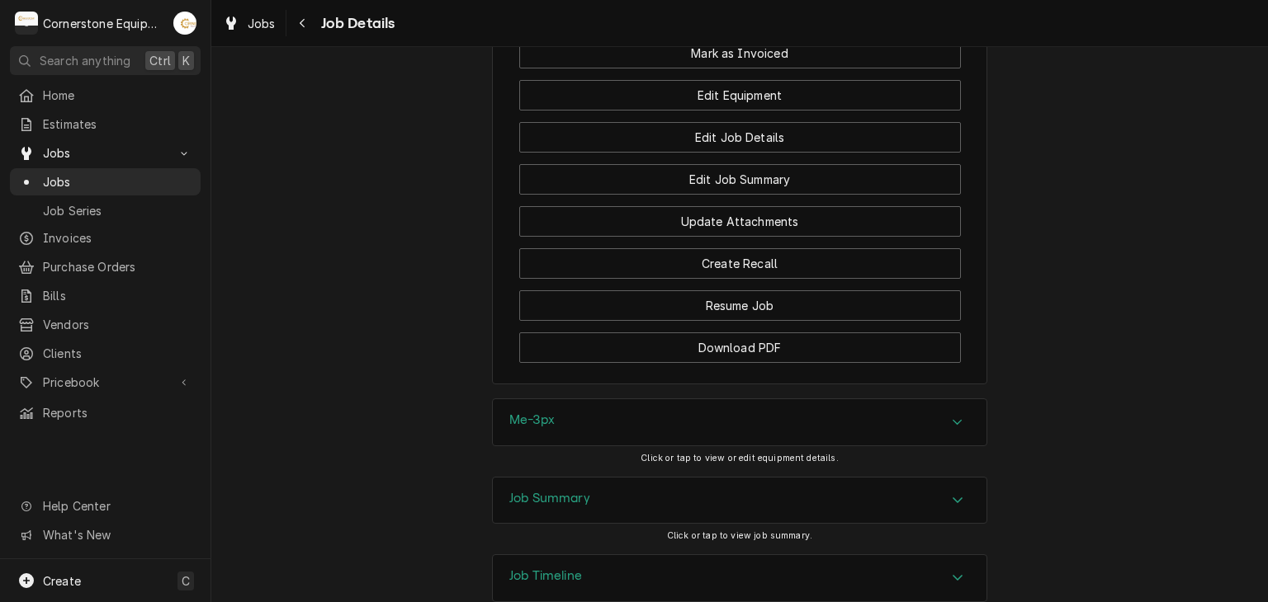
click at [668, 478] on div "Job Summary" at bounding box center [740, 501] width 494 height 46
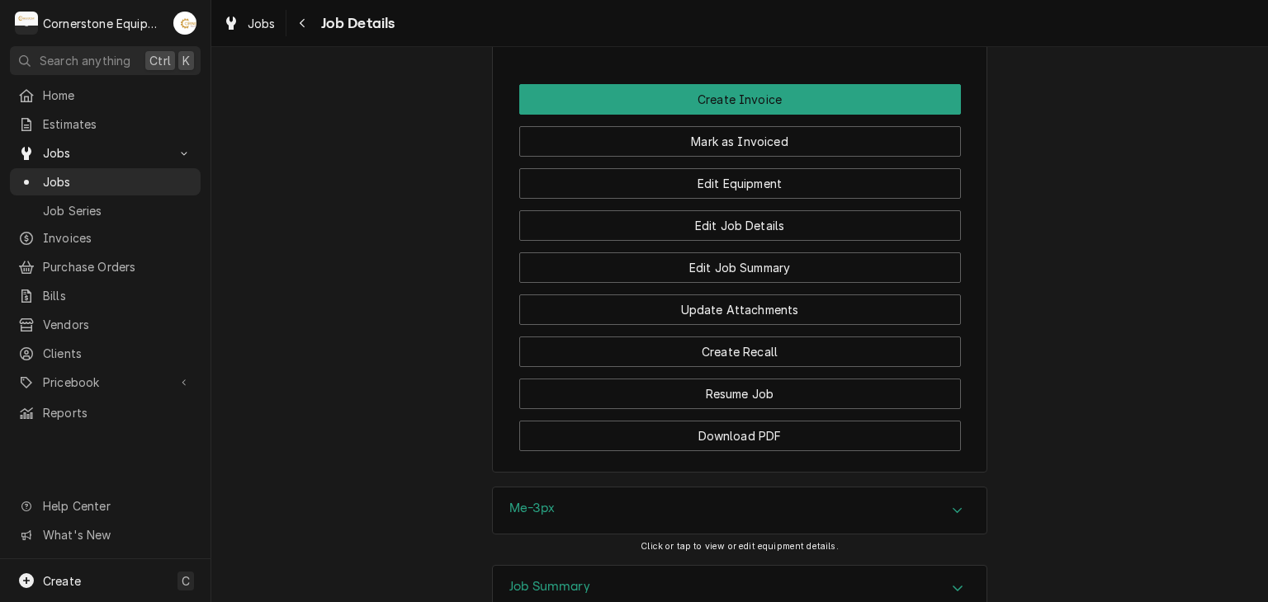
scroll to position [1250, 0]
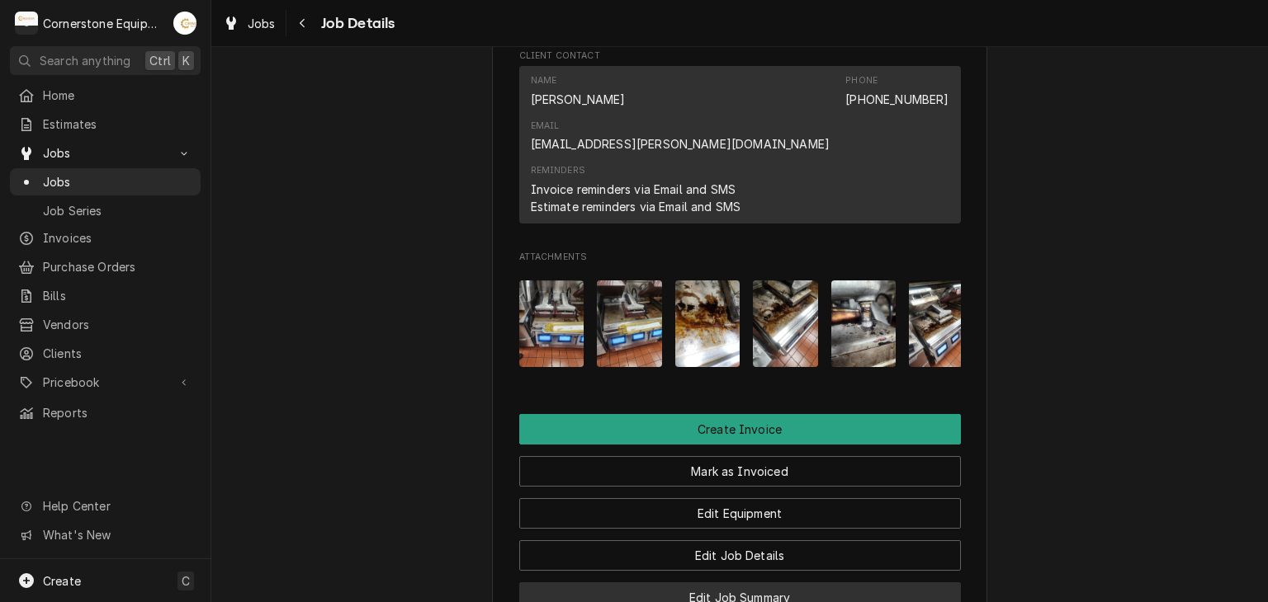
click at [690, 583] on button "Edit Job Summary" at bounding box center [740, 598] width 442 height 31
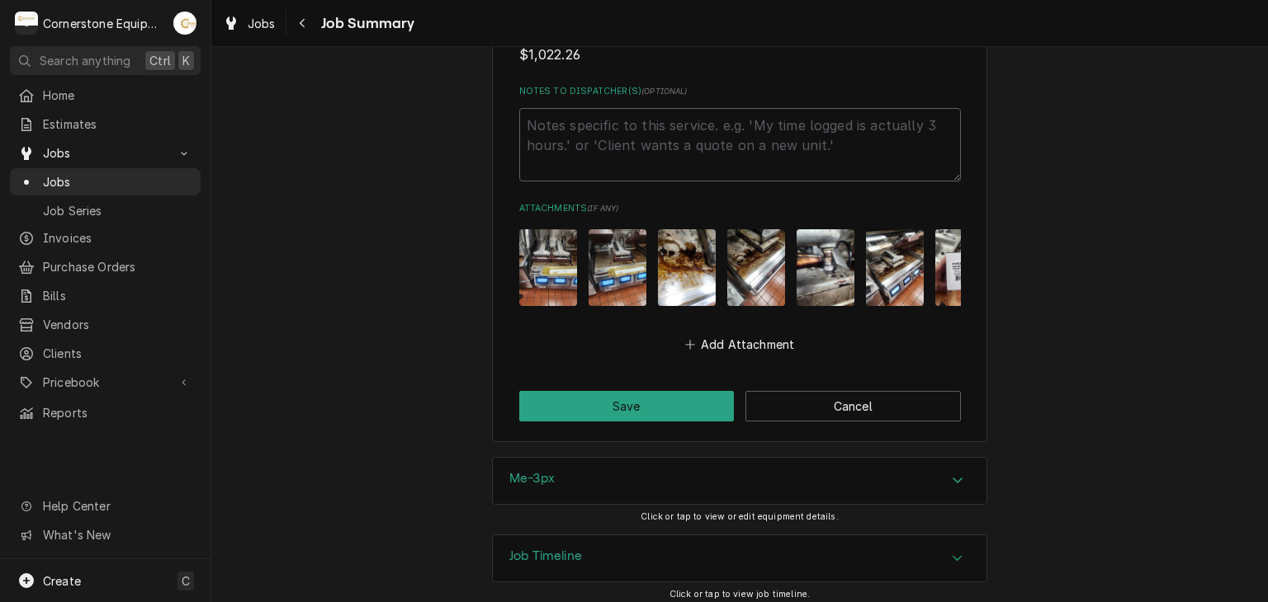
scroll to position [1958, 0]
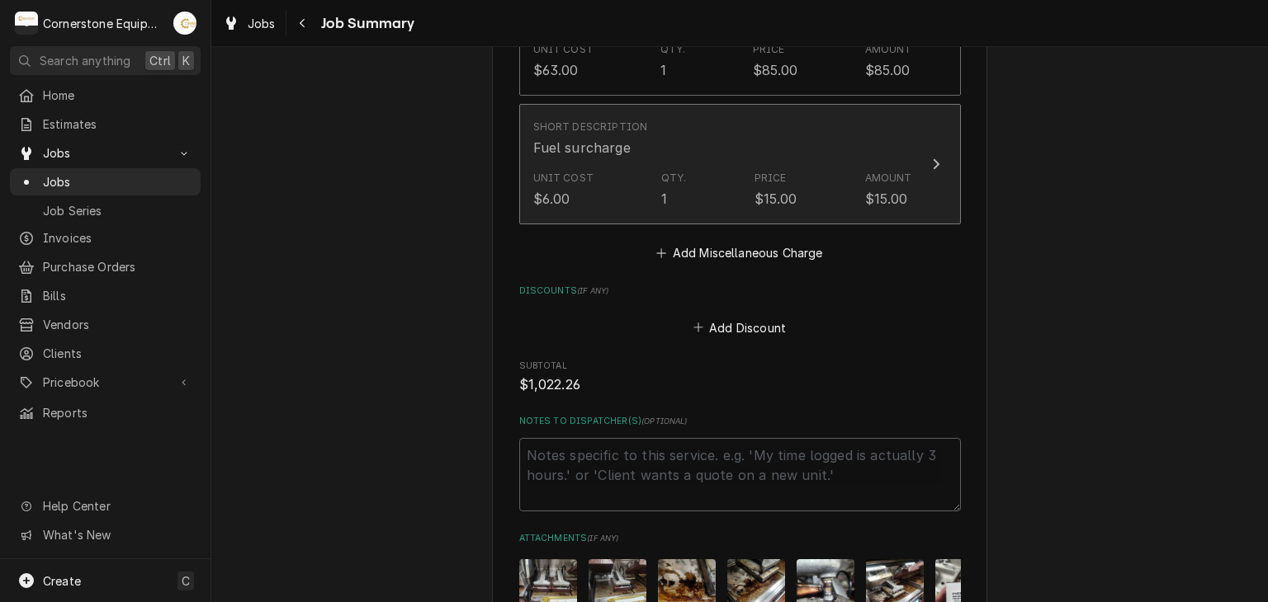
click at [661, 189] on div "1" at bounding box center [664, 199] width 6 height 20
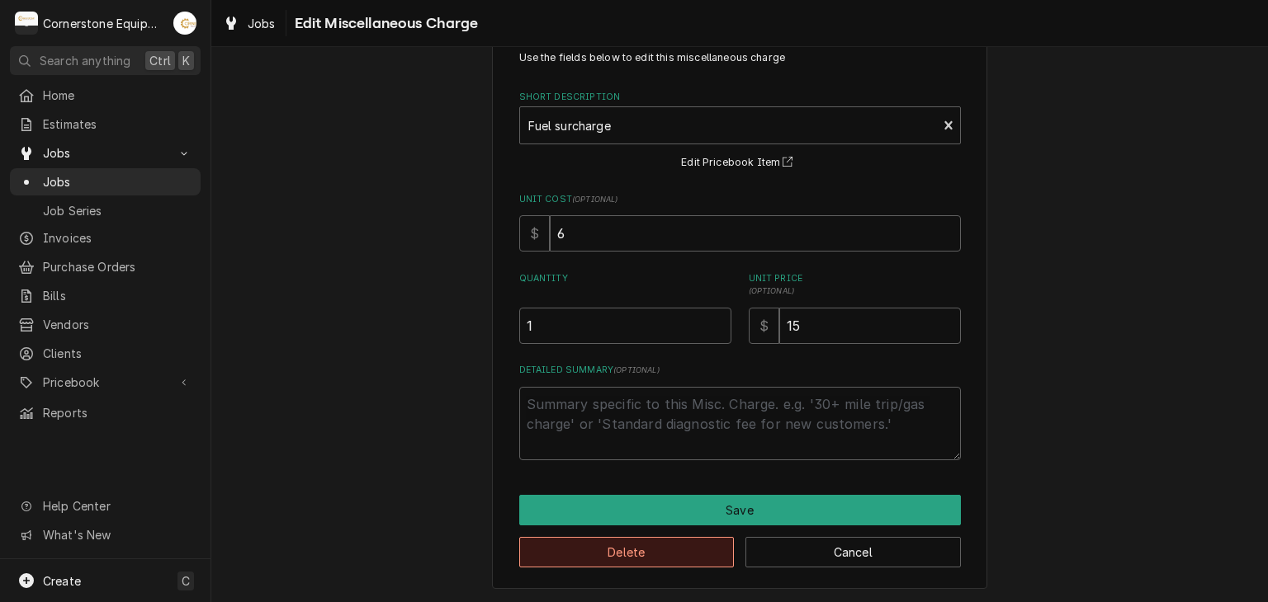
click at [668, 562] on button "Delete" at bounding box center [626, 552] width 215 height 31
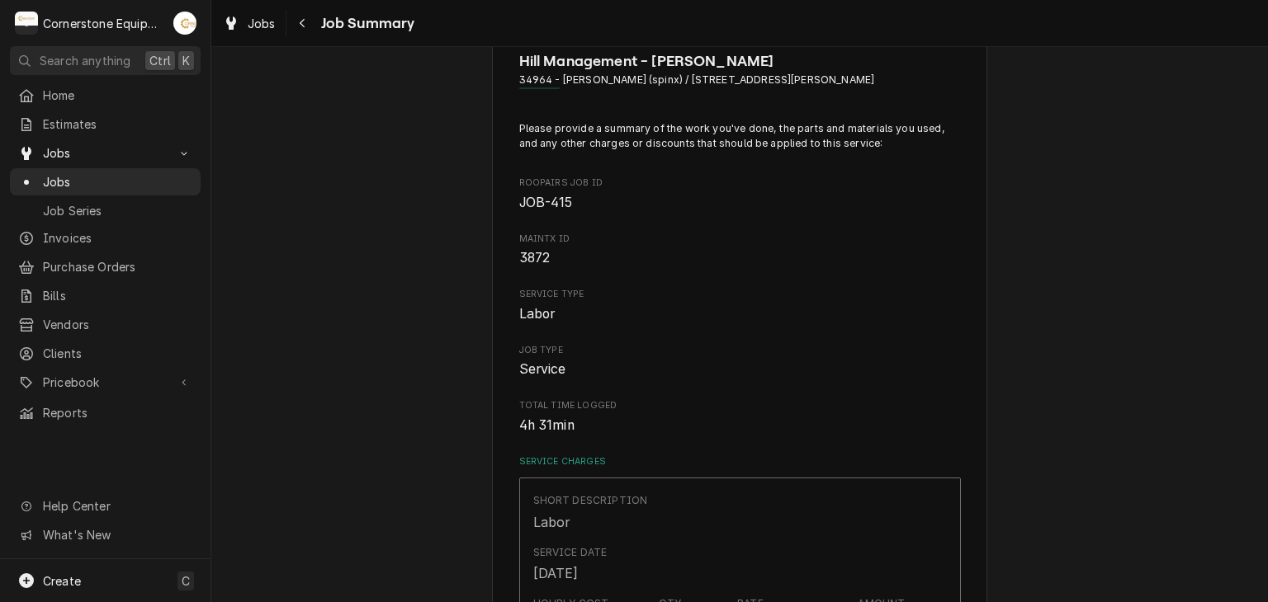
scroll to position [1977, 0]
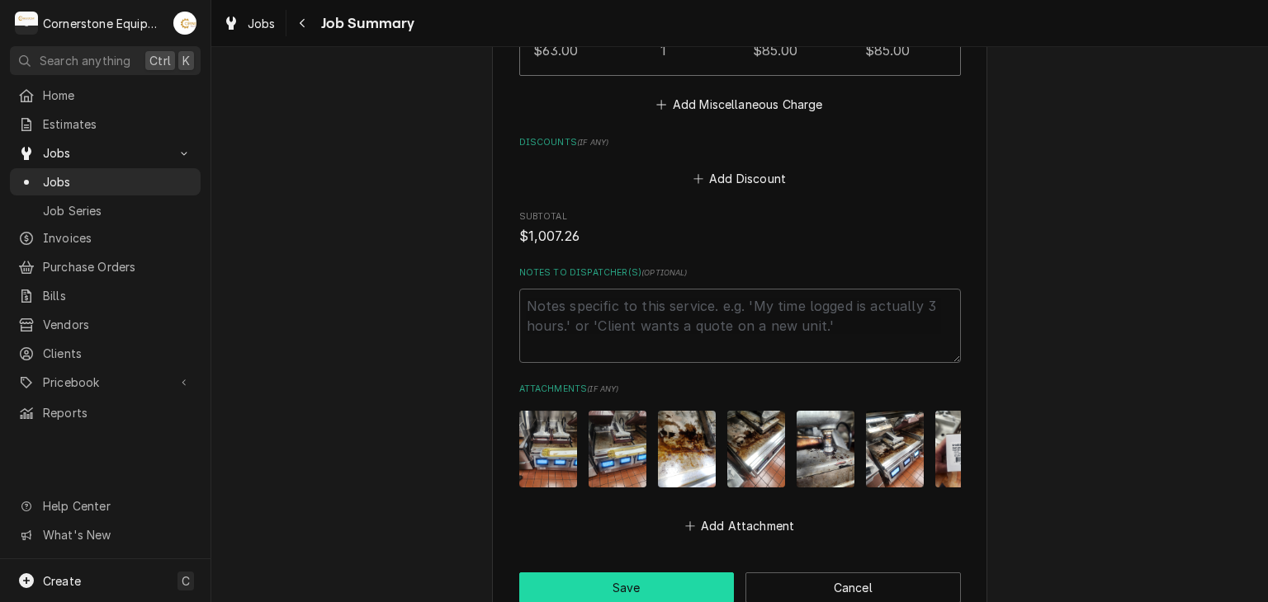
click at [648, 575] on button "Save" at bounding box center [626, 588] width 215 height 31
type textarea "x"
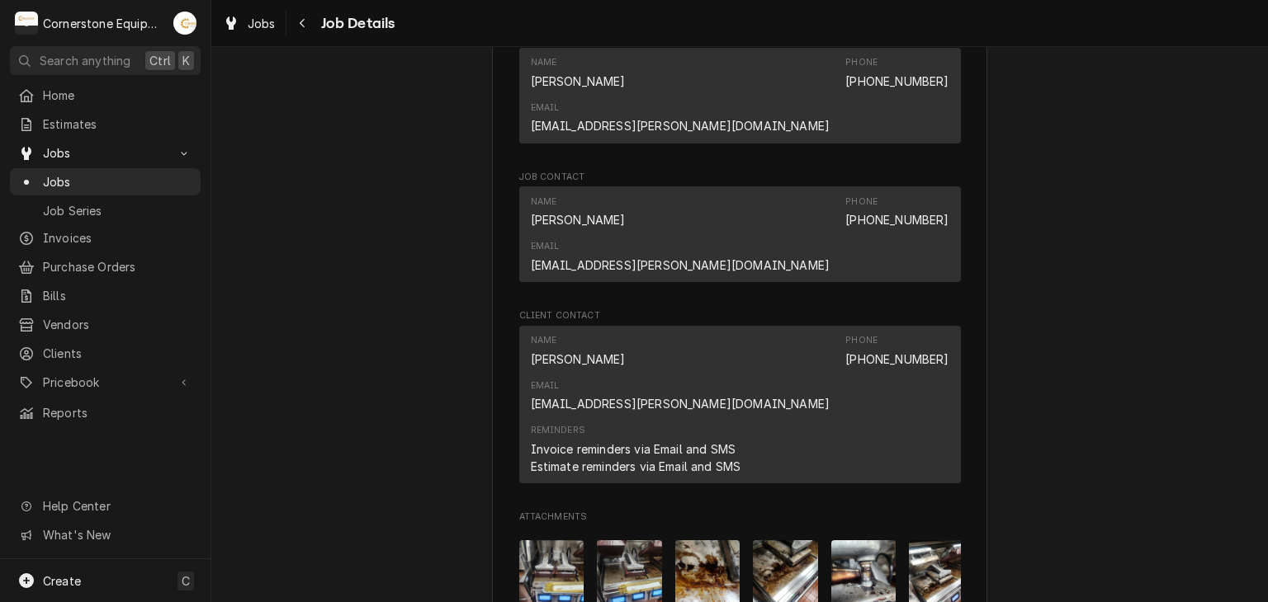
scroll to position [1651, 0]
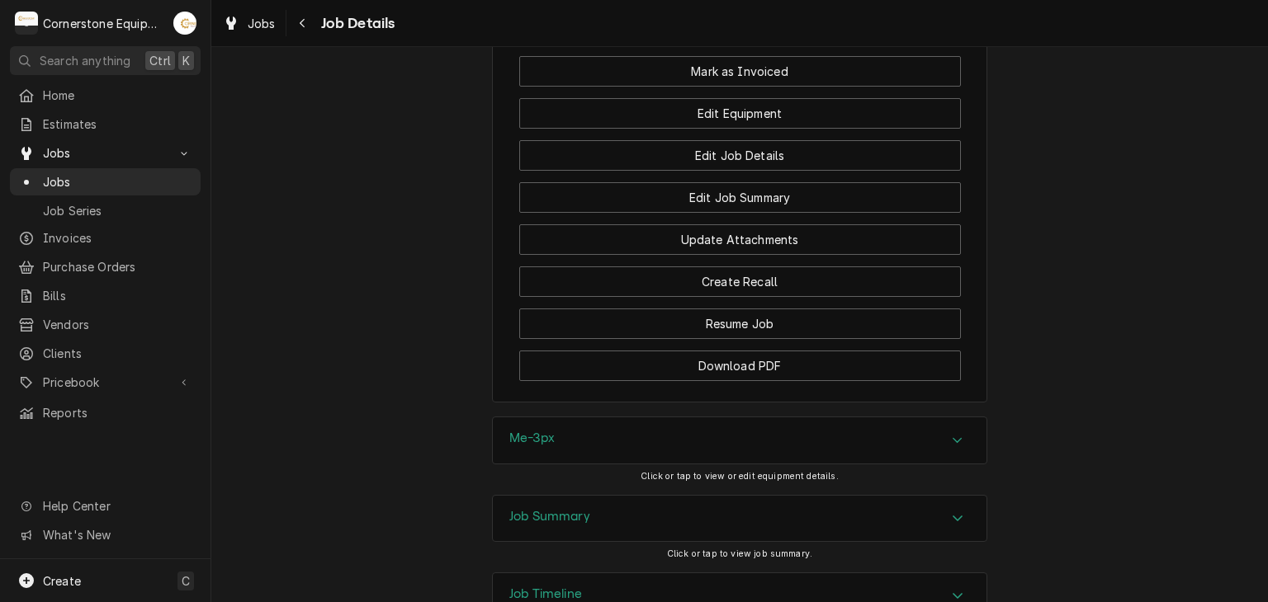
click at [604, 496] on div "Job Summary" at bounding box center [740, 519] width 494 height 46
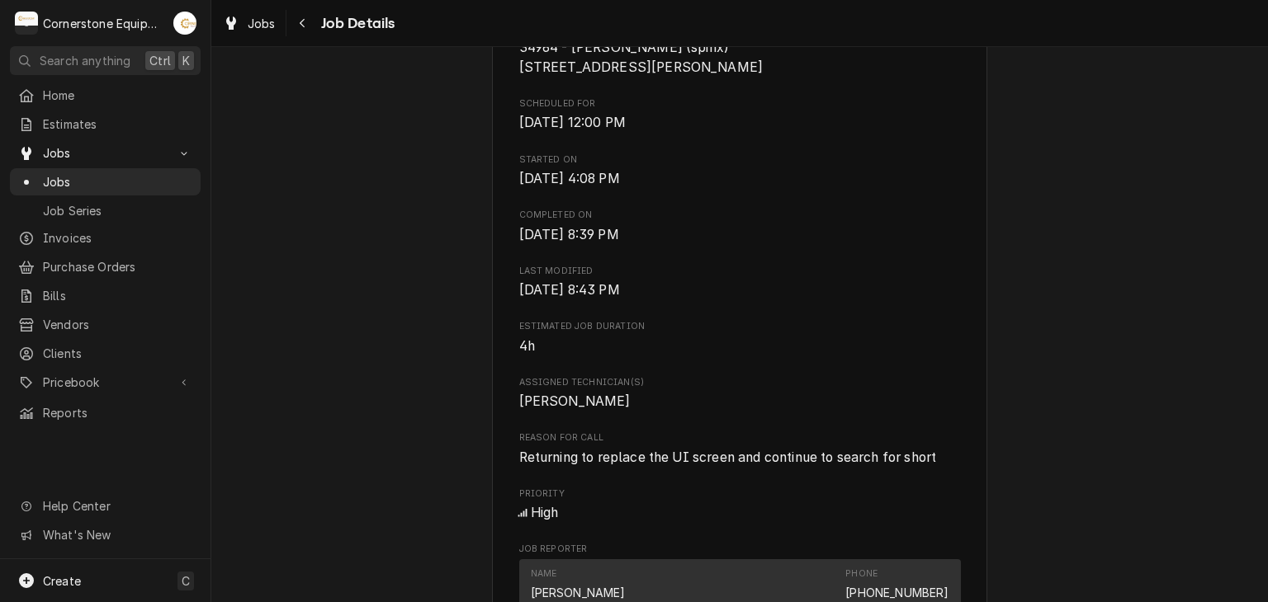
scroll to position [0, 0]
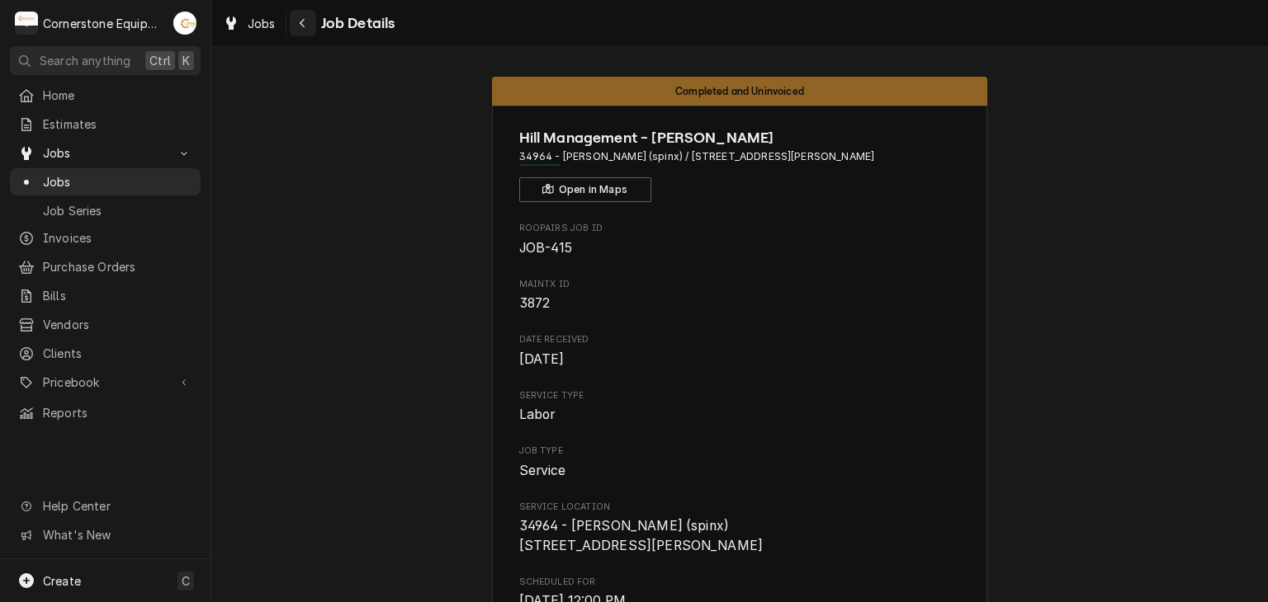
click at [297, 18] on div "Navigate back" at bounding box center [303, 23] width 17 height 17
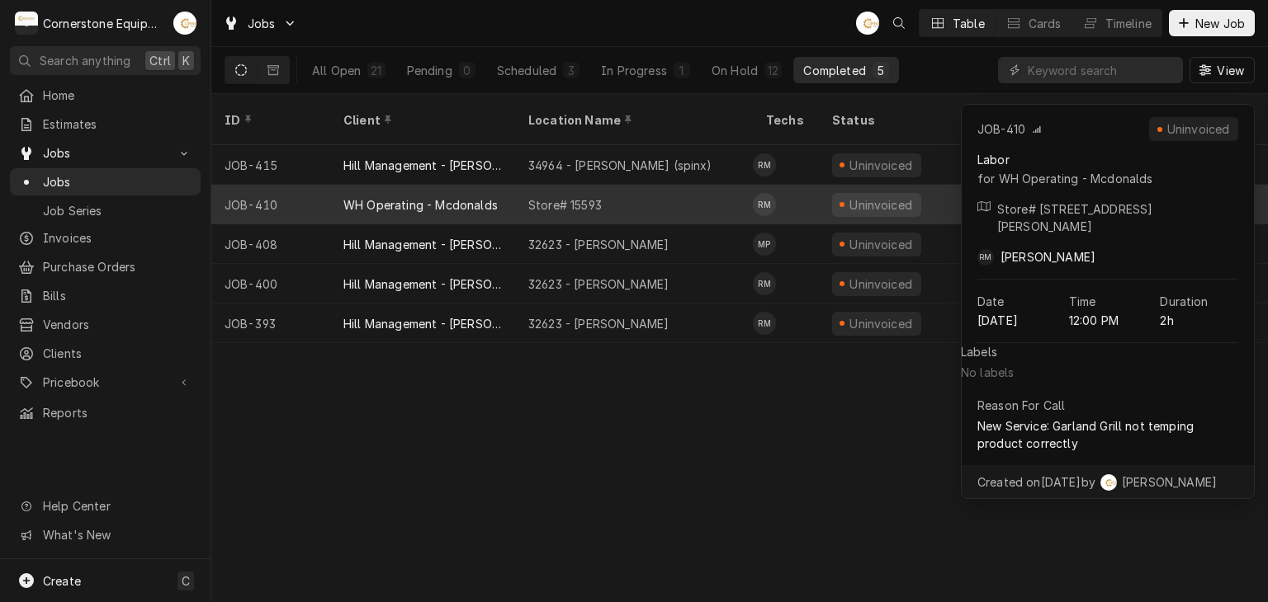
click at [626, 185] on div "Store# 15593" at bounding box center [634, 205] width 238 height 40
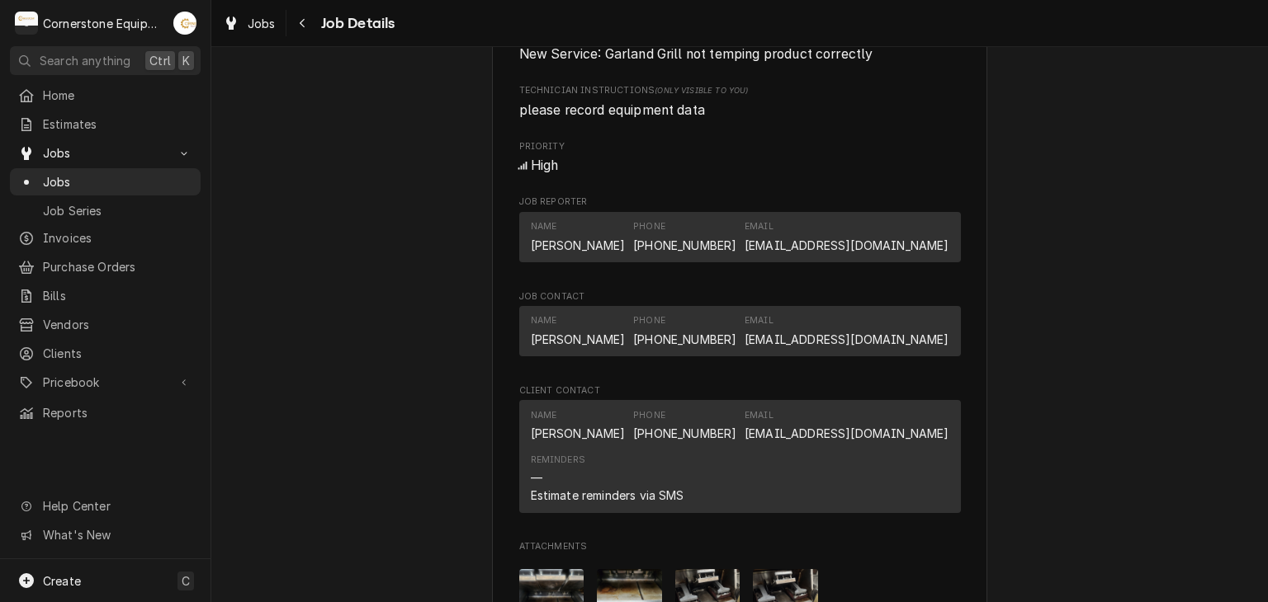
scroll to position [1320, 0]
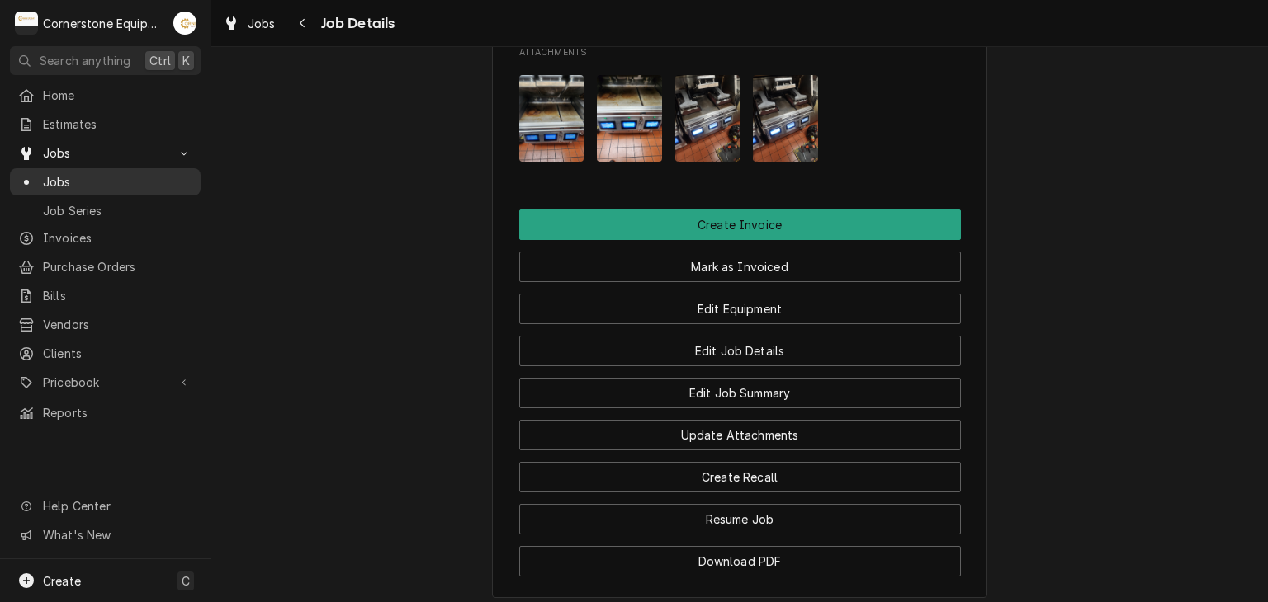
click at [92, 177] on span "Jobs" at bounding box center [117, 181] width 149 height 17
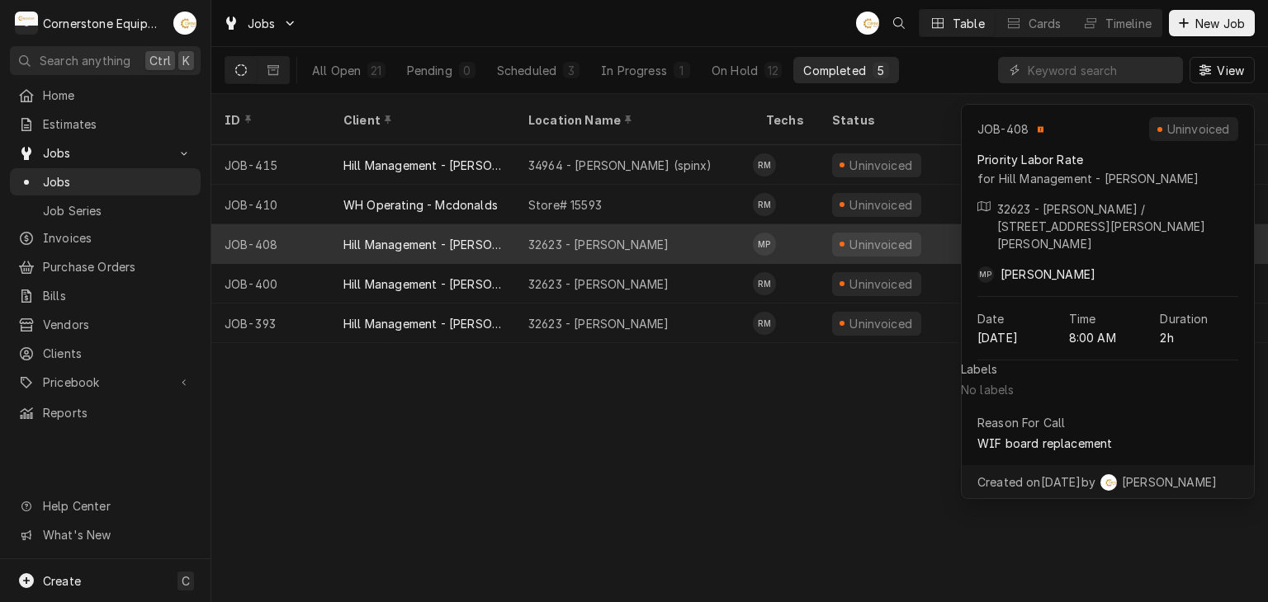
click at [706, 229] on div "32623 - [PERSON_NAME]" at bounding box center [634, 244] width 238 height 40
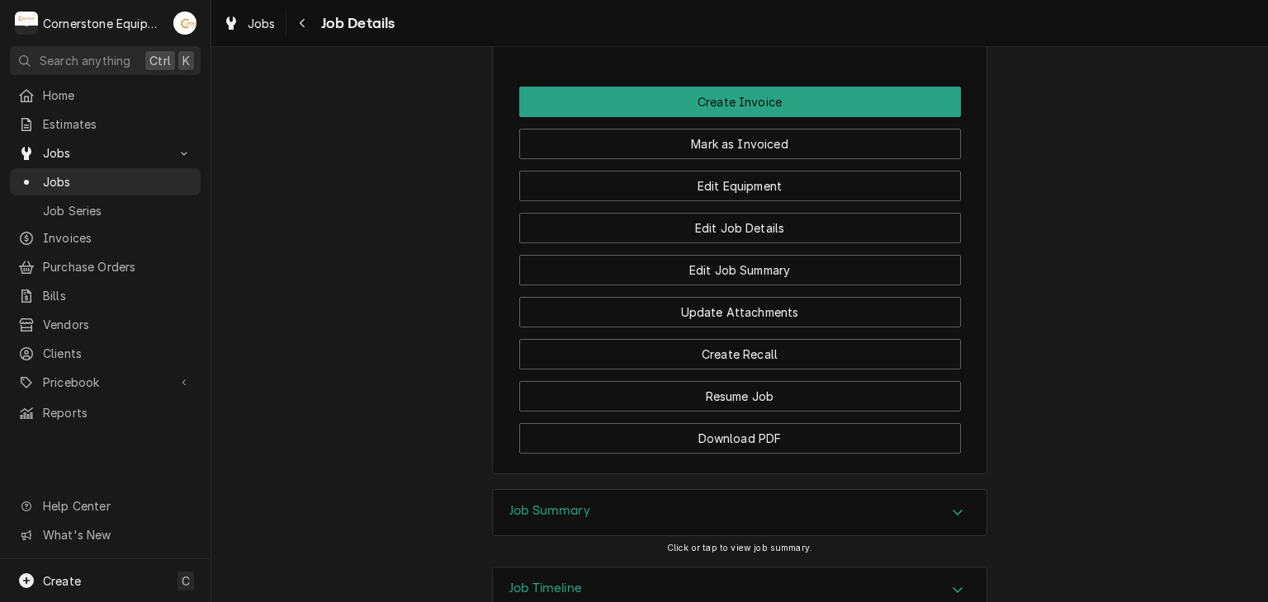
scroll to position [1434, 0]
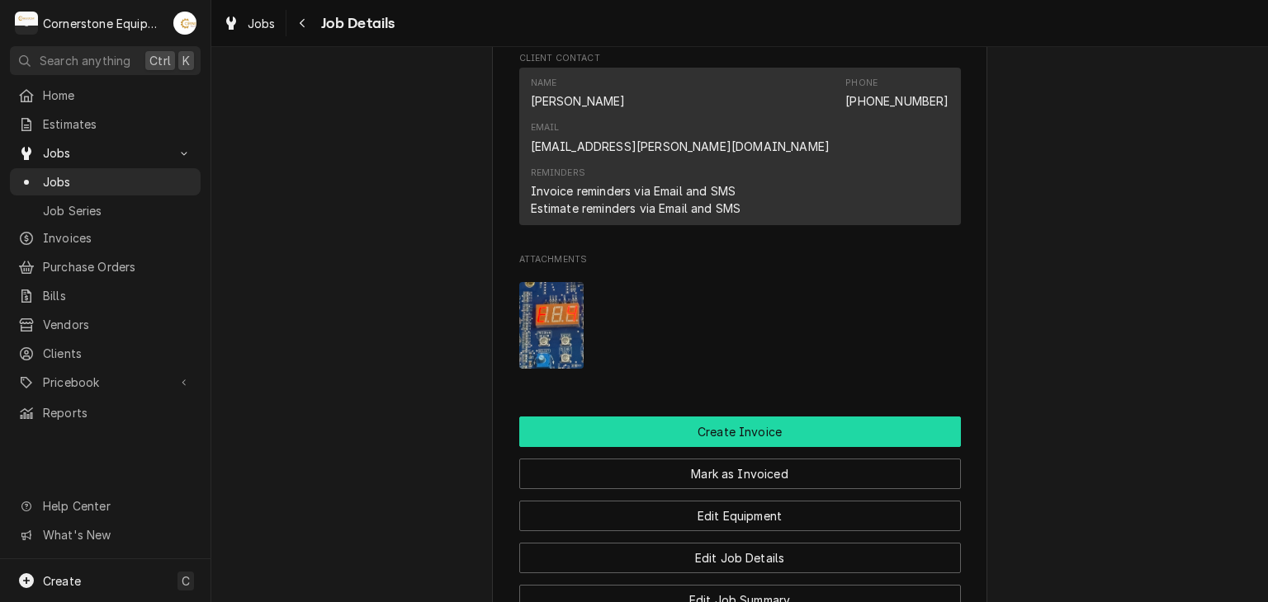
click at [730, 417] on button "Create Invoice" at bounding box center [740, 432] width 442 height 31
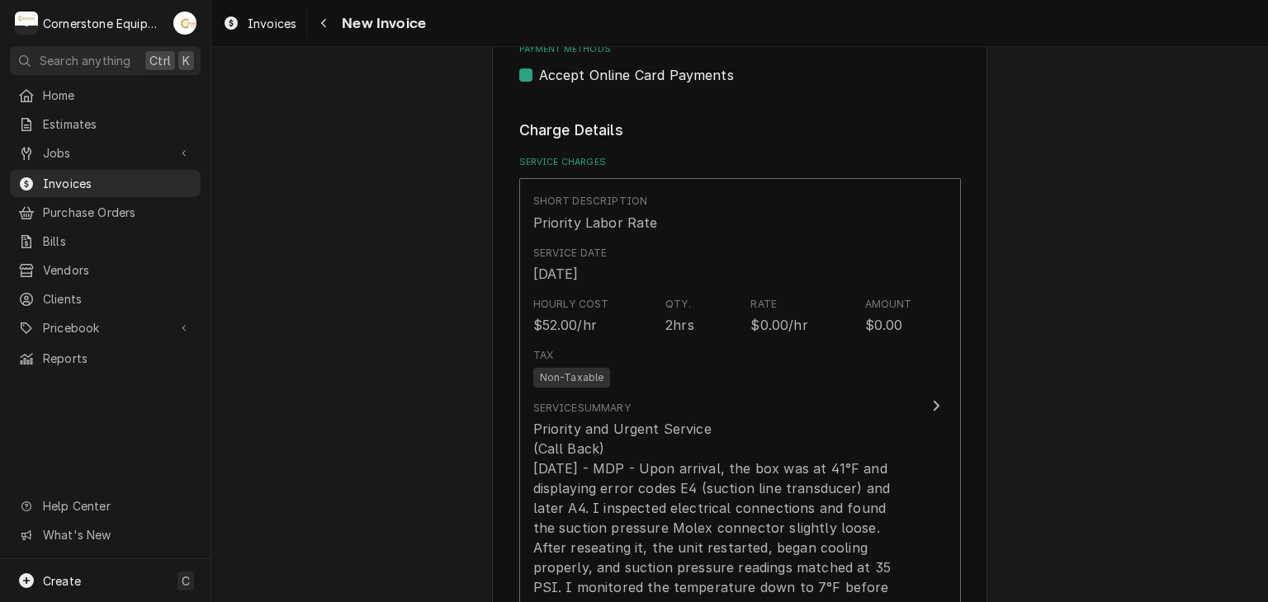
scroll to position [956, 0]
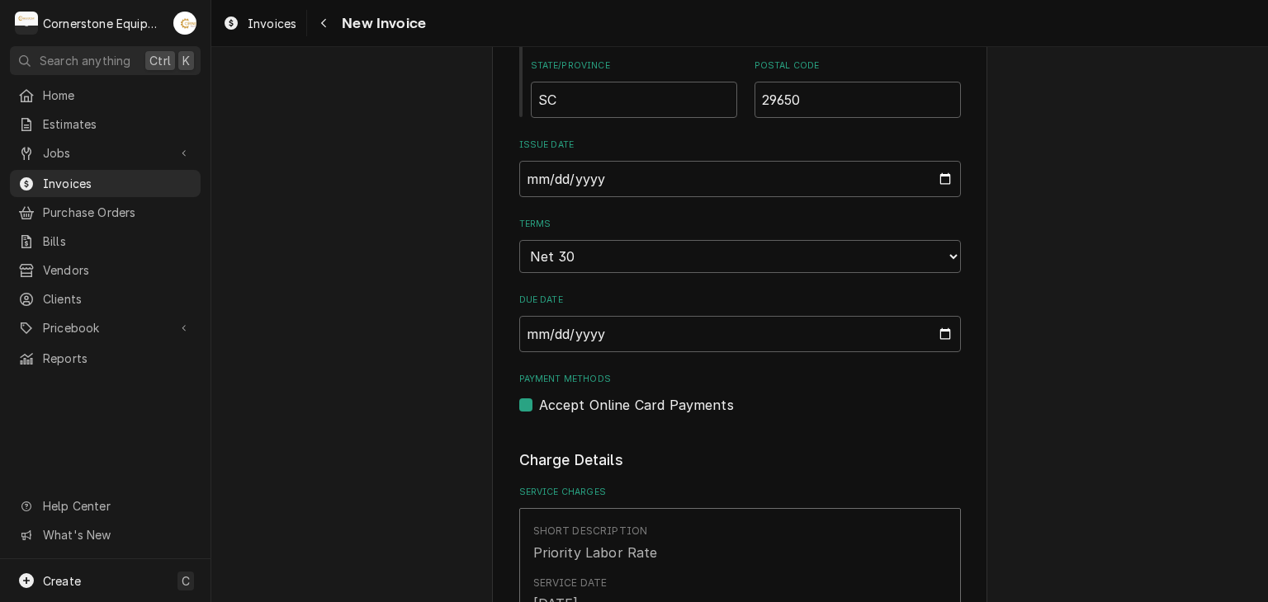
click at [686, 407] on label "Accept Online Card Payments" at bounding box center [636, 405] width 195 height 20
click at [686, 407] on input "Payment Methods" at bounding box center [760, 413] width 442 height 36
checkbox input "false"
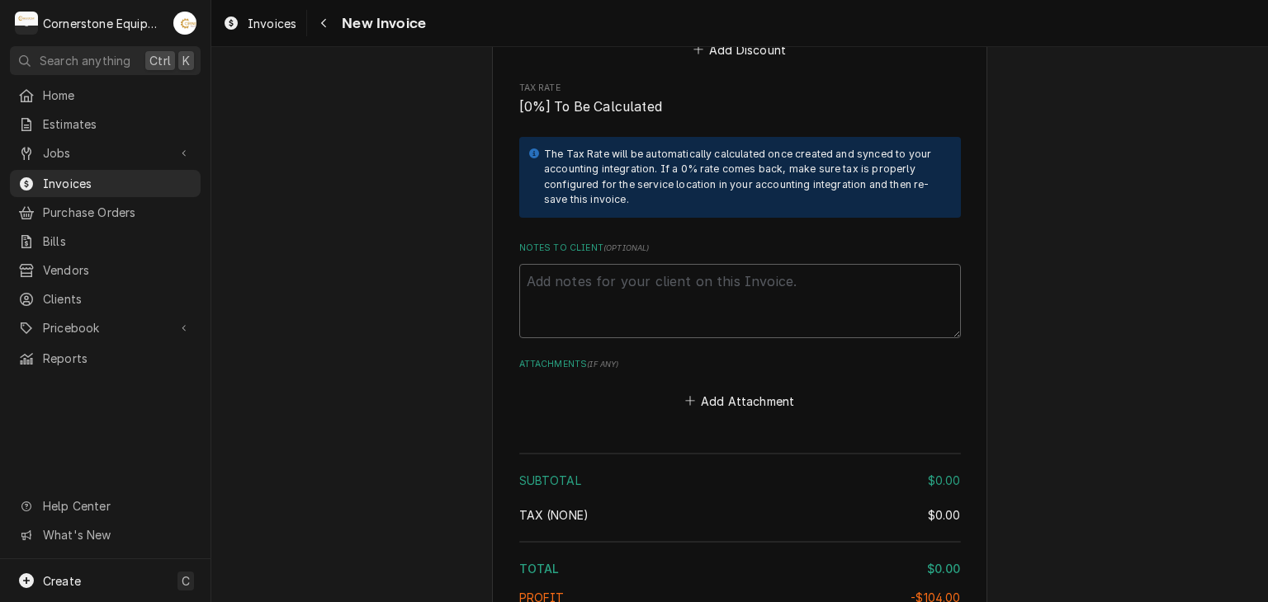
scroll to position [2277, 0]
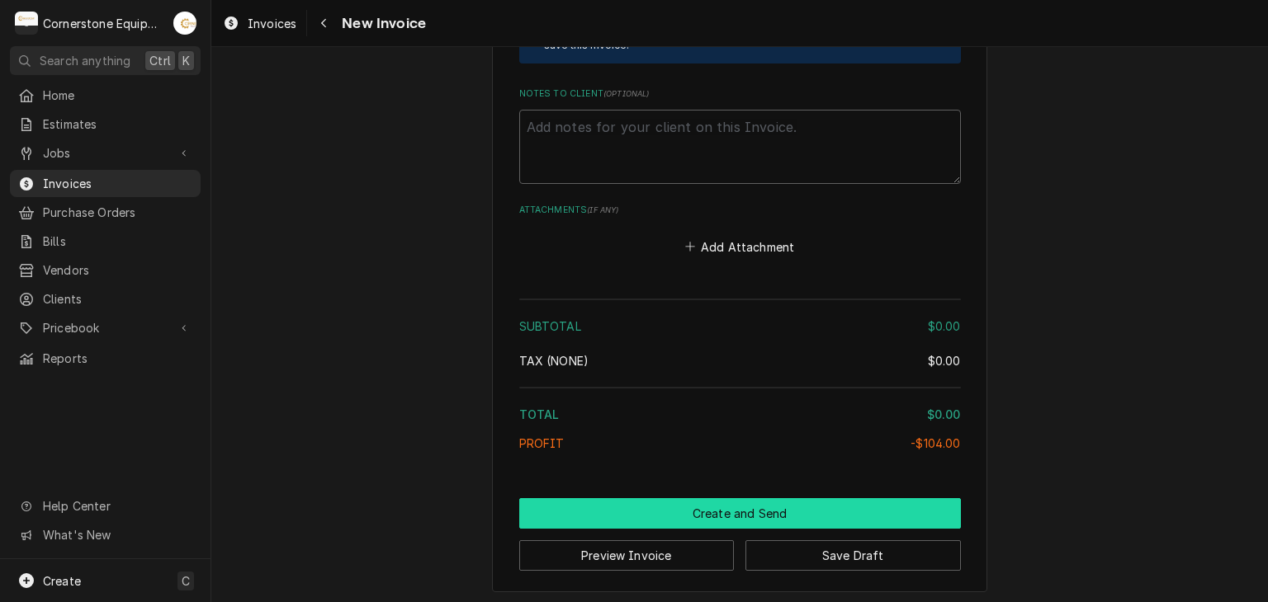
click at [753, 510] on button "Create and Send" at bounding box center [740, 513] width 442 height 31
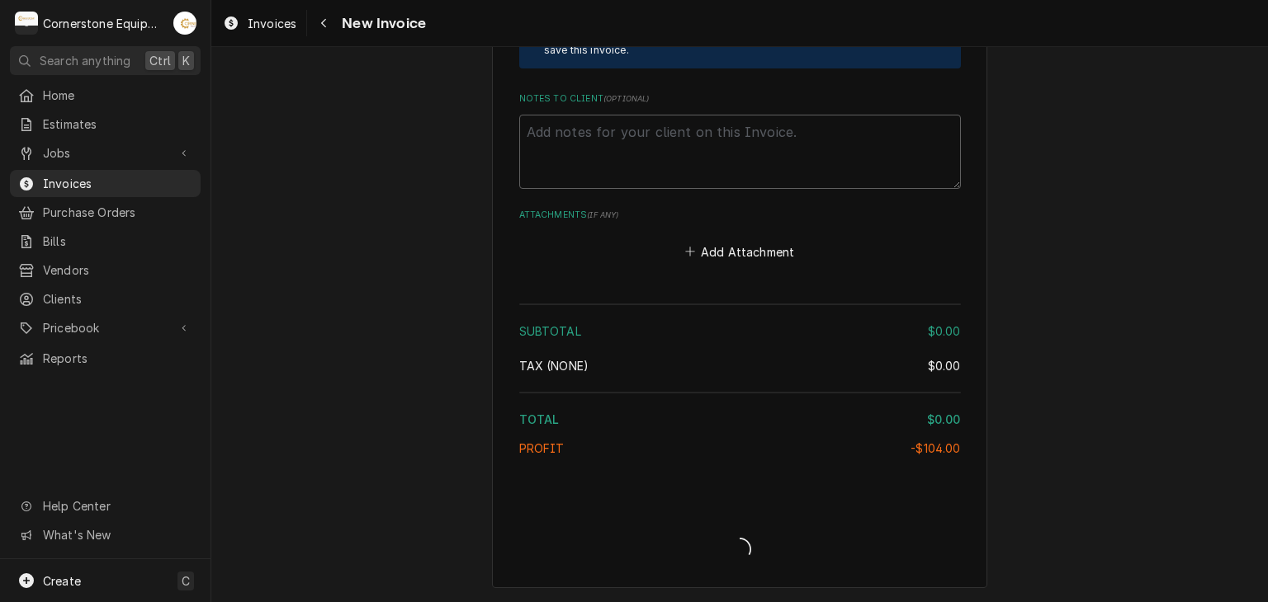
scroll to position [2268, 0]
type textarea "x"
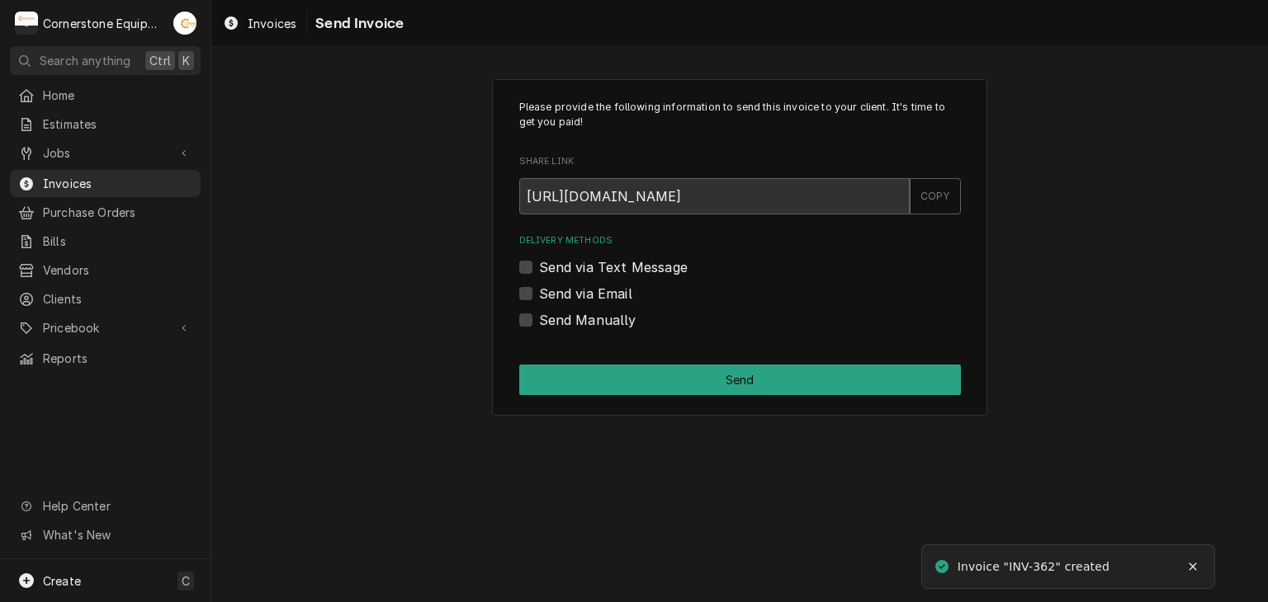
click at [580, 298] on label "Send via Email" at bounding box center [585, 294] width 93 height 20
click at [580, 298] on input "Send via Email" at bounding box center [760, 302] width 442 height 36
checkbox input "true"
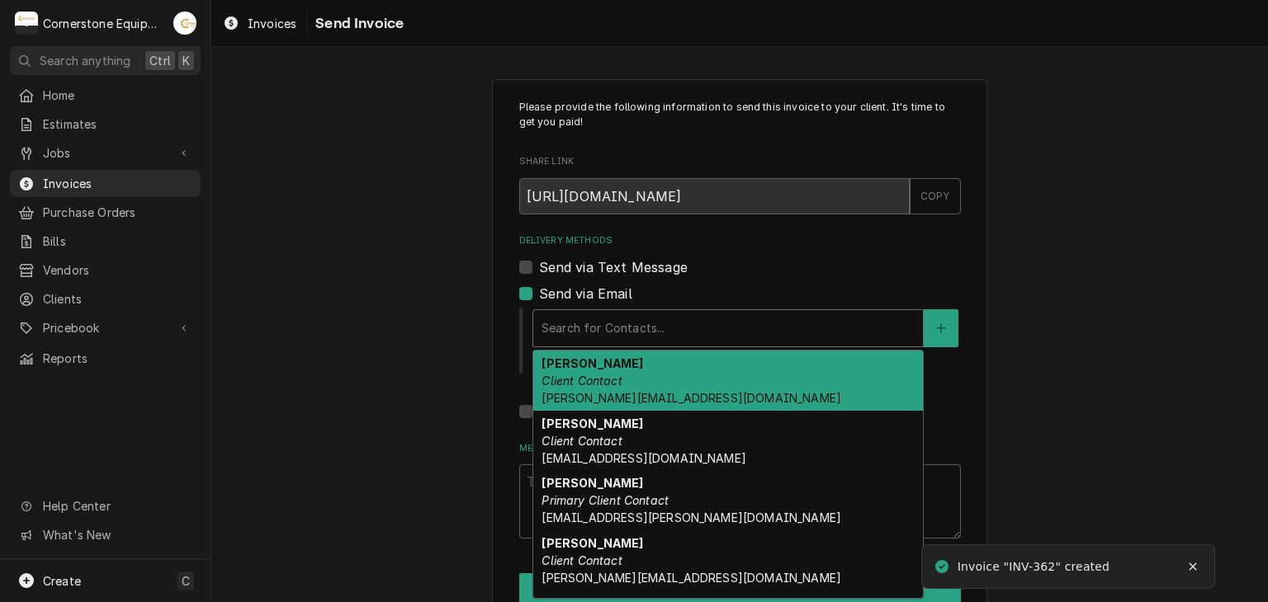
click at [568, 328] on div "Delivery Methods" at bounding box center [727, 329] width 373 height 30
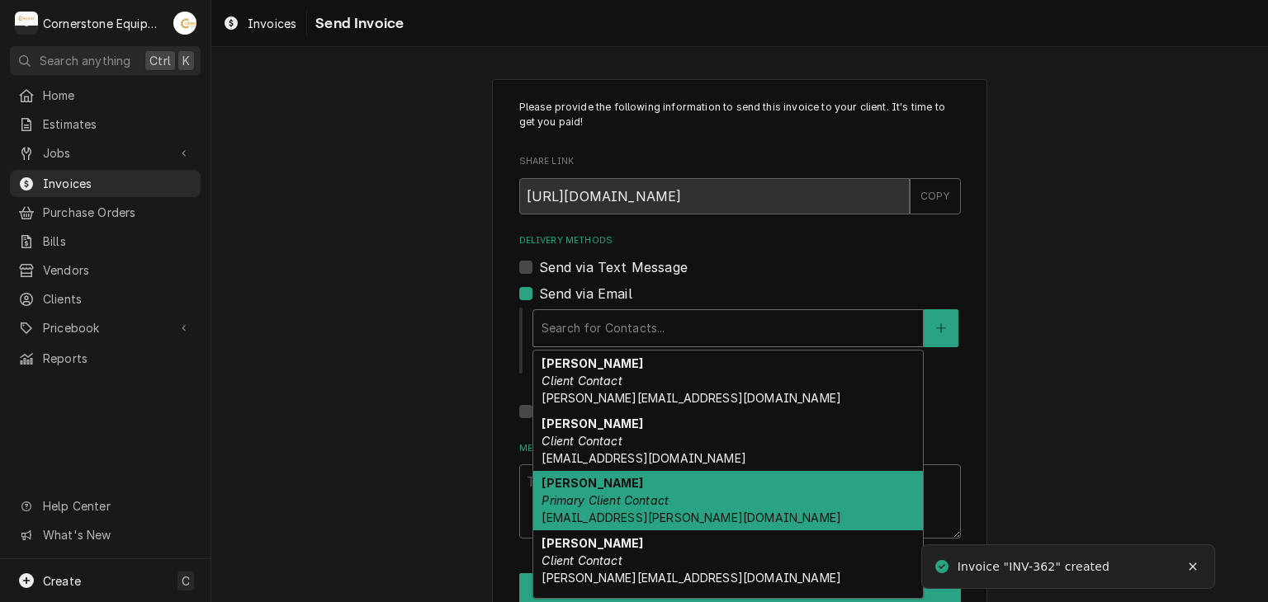
click at [565, 508] on div "[PERSON_NAME] Primary Client Contact [PERSON_NAME][EMAIL_ADDRESS][DOMAIN_NAME]" at bounding box center [728, 501] width 390 height 60
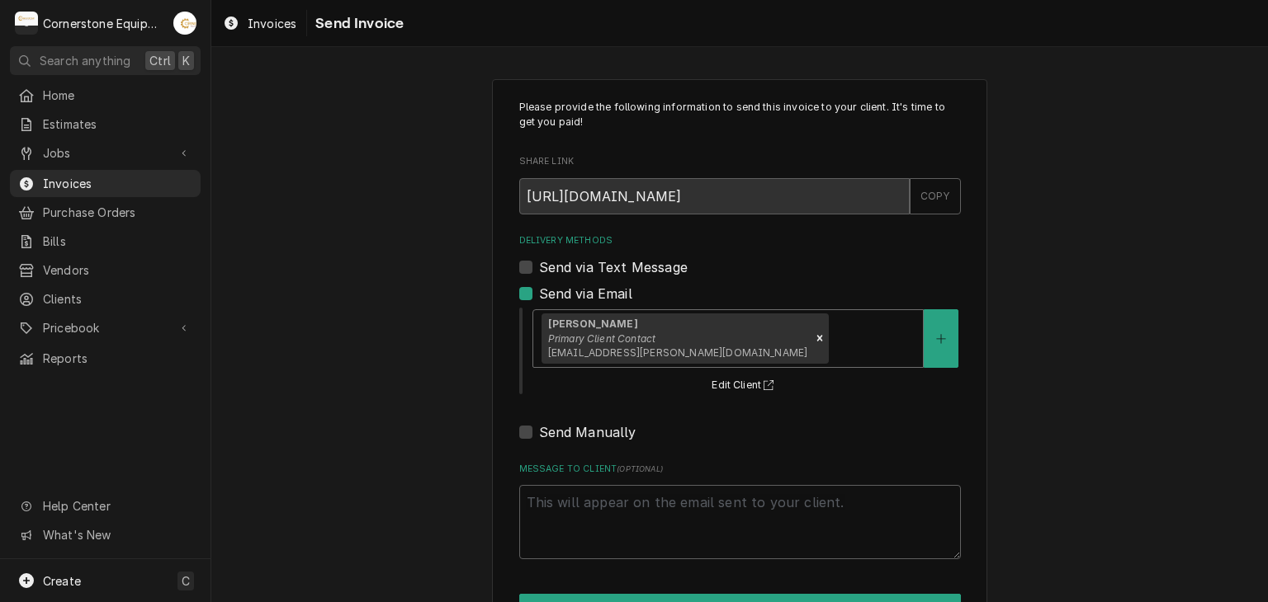
click at [832, 334] on div "Delivery Methods" at bounding box center [873, 339] width 83 height 30
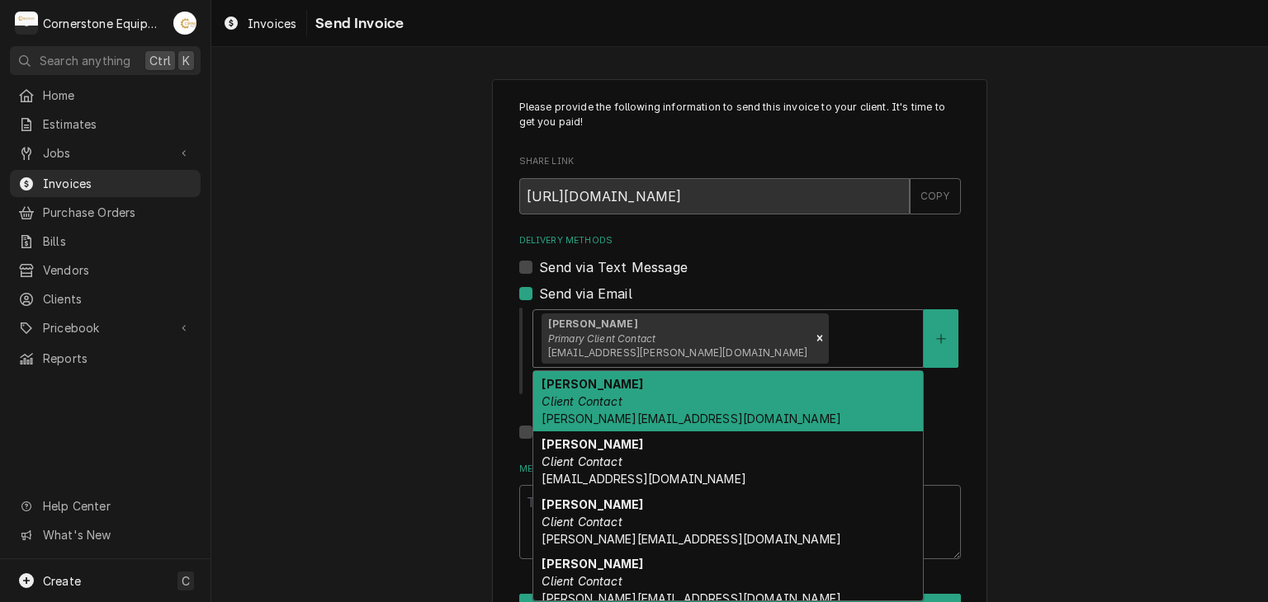
click at [670, 395] on div "[PERSON_NAME] Client Contact [PERSON_NAME][EMAIL_ADDRESS][DOMAIN_NAME]" at bounding box center [728, 401] width 390 height 60
type textarea "x"
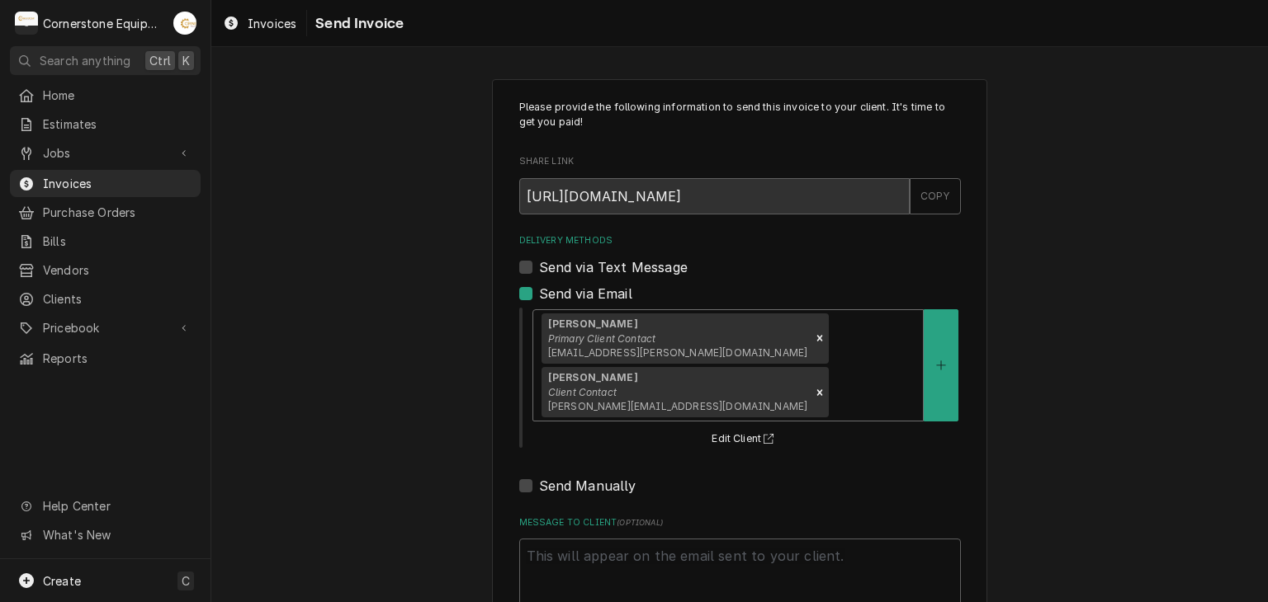
click at [667, 269] on label "Send via Text Message" at bounding box center [613, 267] width 149 height 20
click at [667, 269] on input "Send via Text Message" at bounding box center [760, 275] width 442 height 36
checkbox input "true"
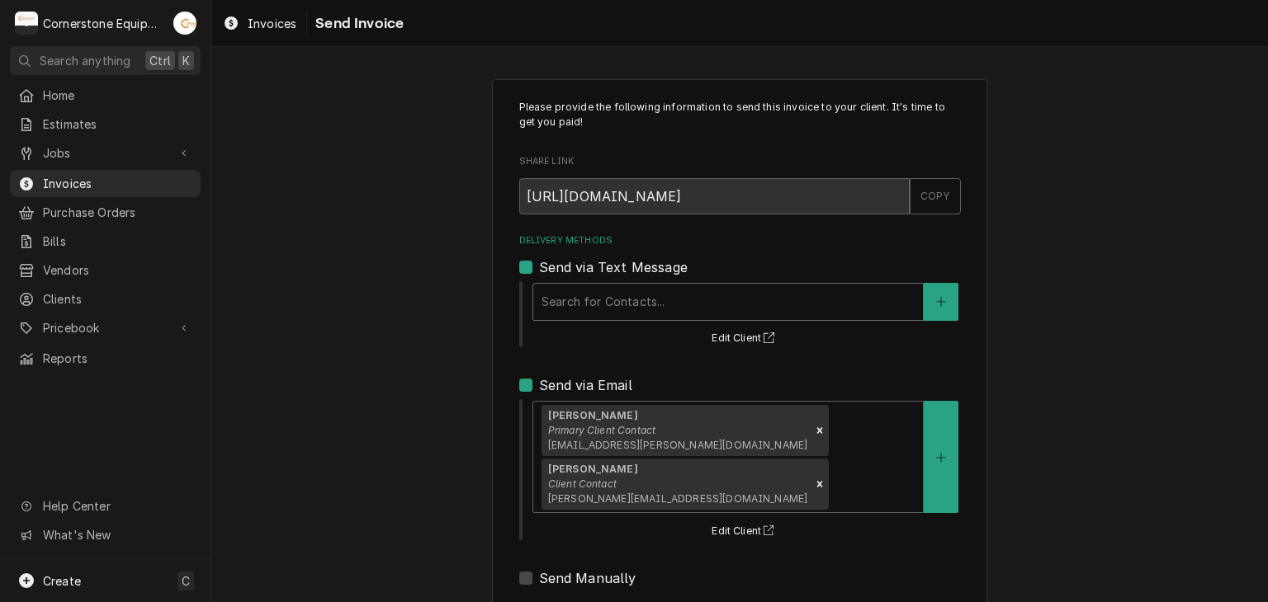
click at [643, 309] on div "Delivery Methods" at bounding box center [727, 302] width 373 height 30
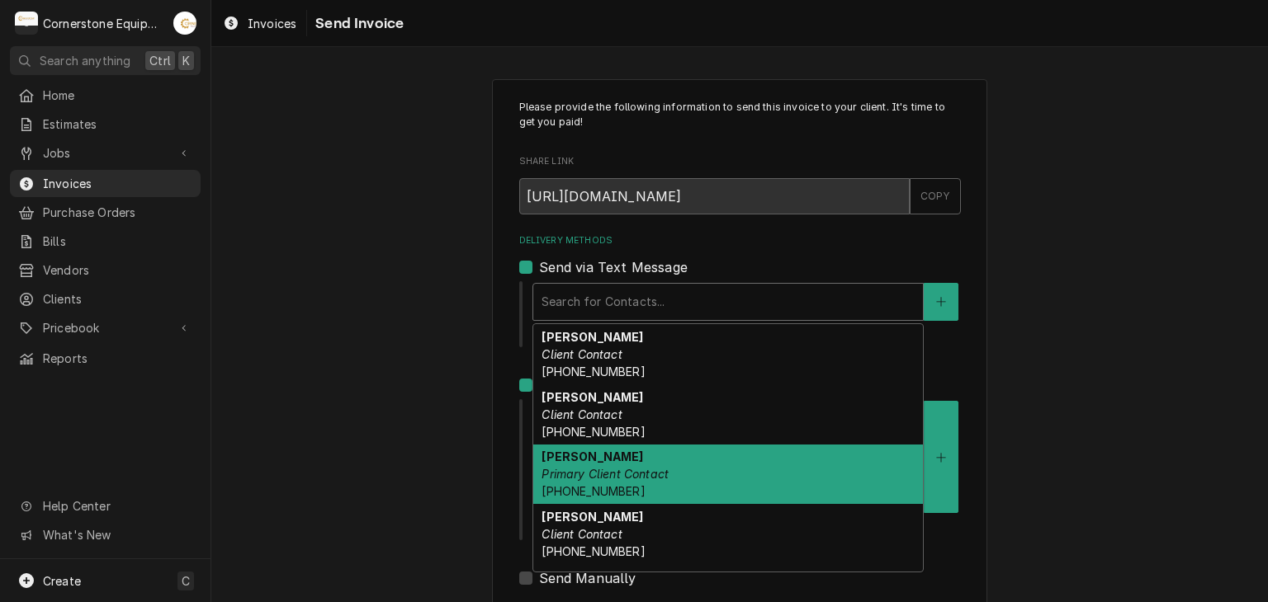
click at [598, 467] on em "Primary Client Contact" at bounding box center [604, 474] width 127 height 14
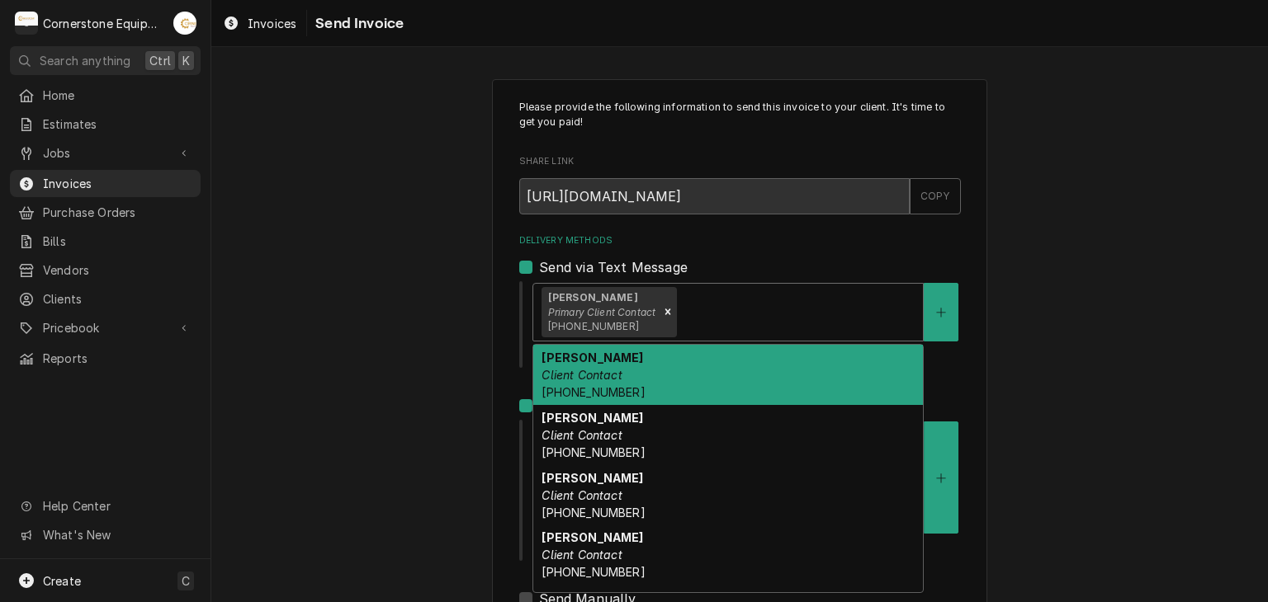
drag, startPoint x: 687, startPoint y: 300, endPoint x: 659, endPoint y: 359, distance: 65.0
click at [687, 301] on div "Delivery Methods" at bounding box center [797, 312] width 234 height 30
click at [397, 380] on div "Please provide the following information to send this invoice to your client. I…" at bounding box center [739, 445] width 1056 height 762
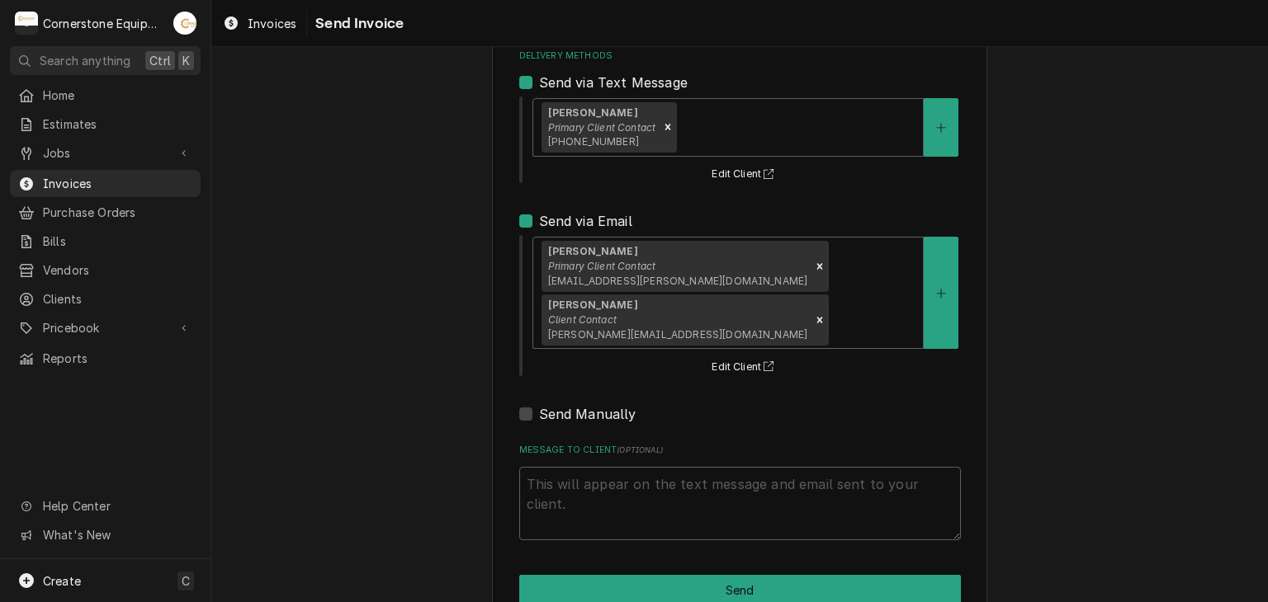
scroll to position [201, 0]
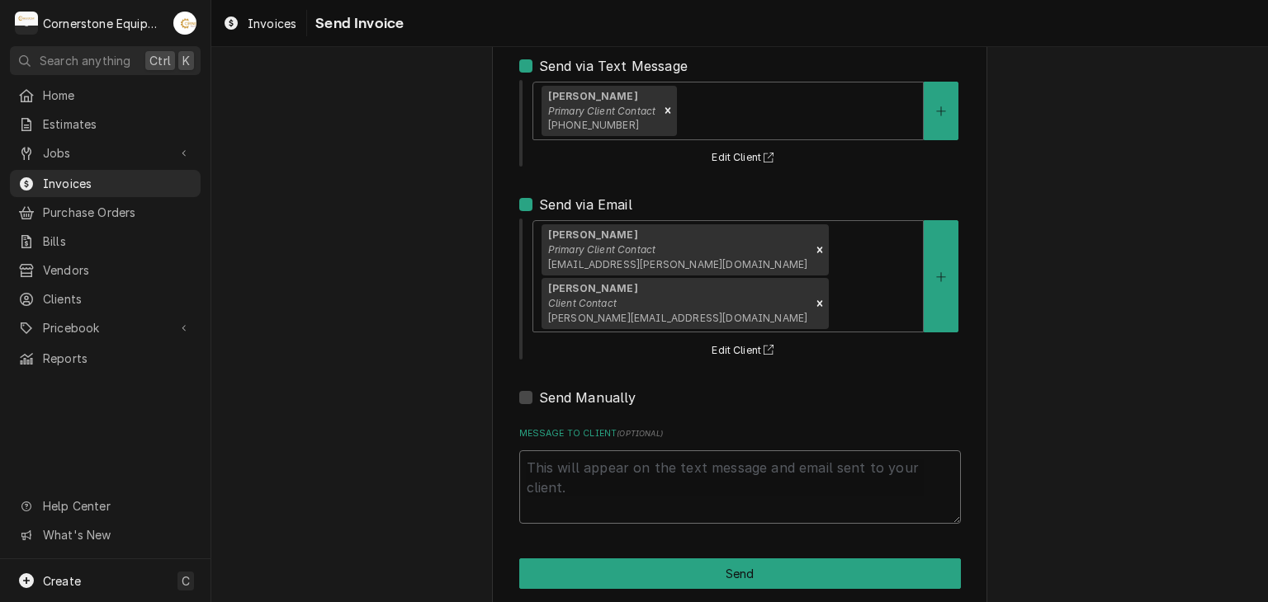
click at [641, 474] on textarea "Message to Client ( optional )" at bounding box center [740, 488] width 442 height 74
type textarea "x"
type textarea "T"
type textarea "x"
type textarea "Th"
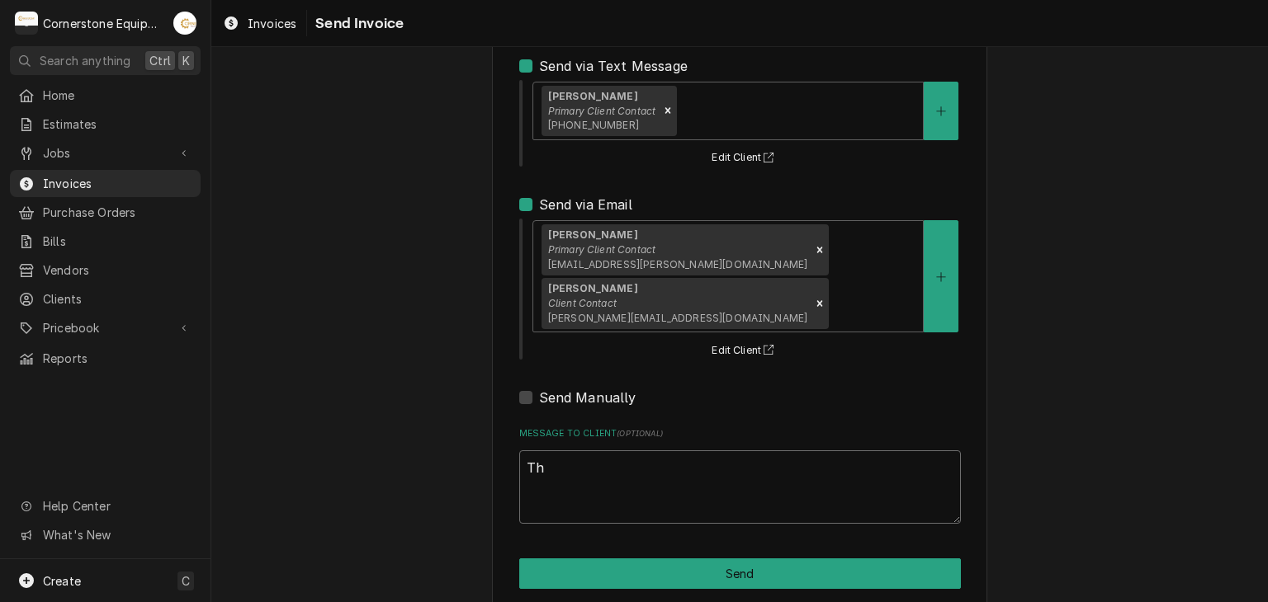
type textarea "x"
type textarea "Than"
type textarea "x"
type textarea "Thank"
type textarea "x"
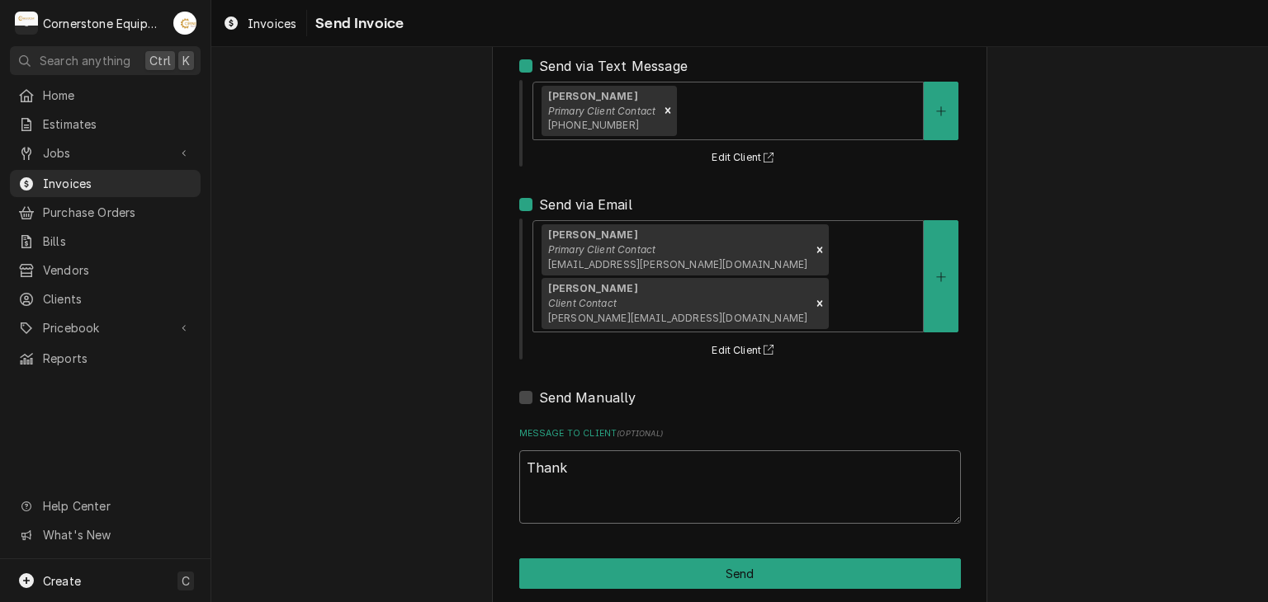
type textarea "Thank"
type textarea "x"
type textarea "Thank Y"
type textarea "x"
type textarea "Thank Yo"
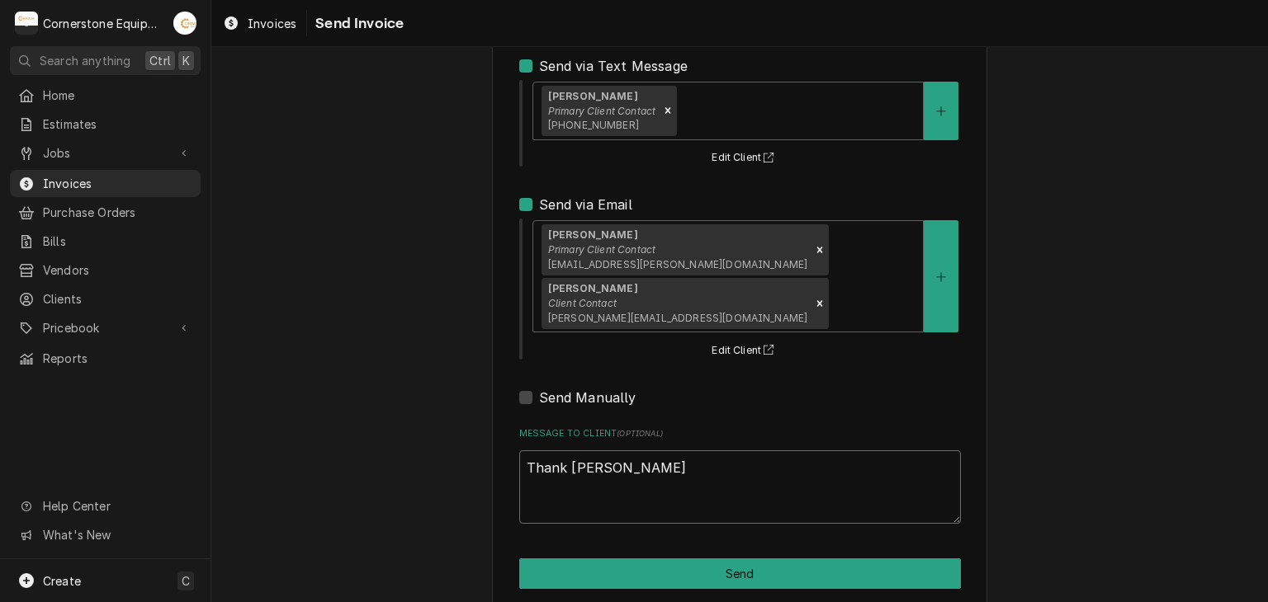
type textarea "x"
type textarea "Thank You"
type textarea "x"
type textarea "Thank Yo"
type textarea "x"
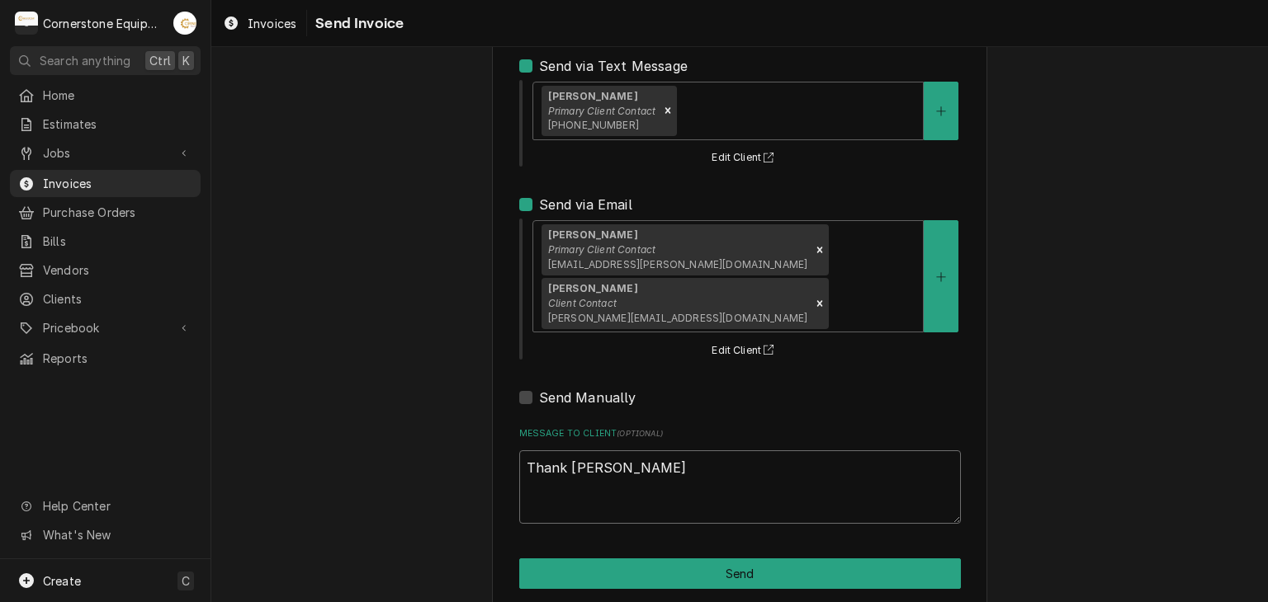
type textarea "Thank Y"
type textarea "x"
type textarea "Thank Yy"
type textarea "x"
type textarea "Thank Y"
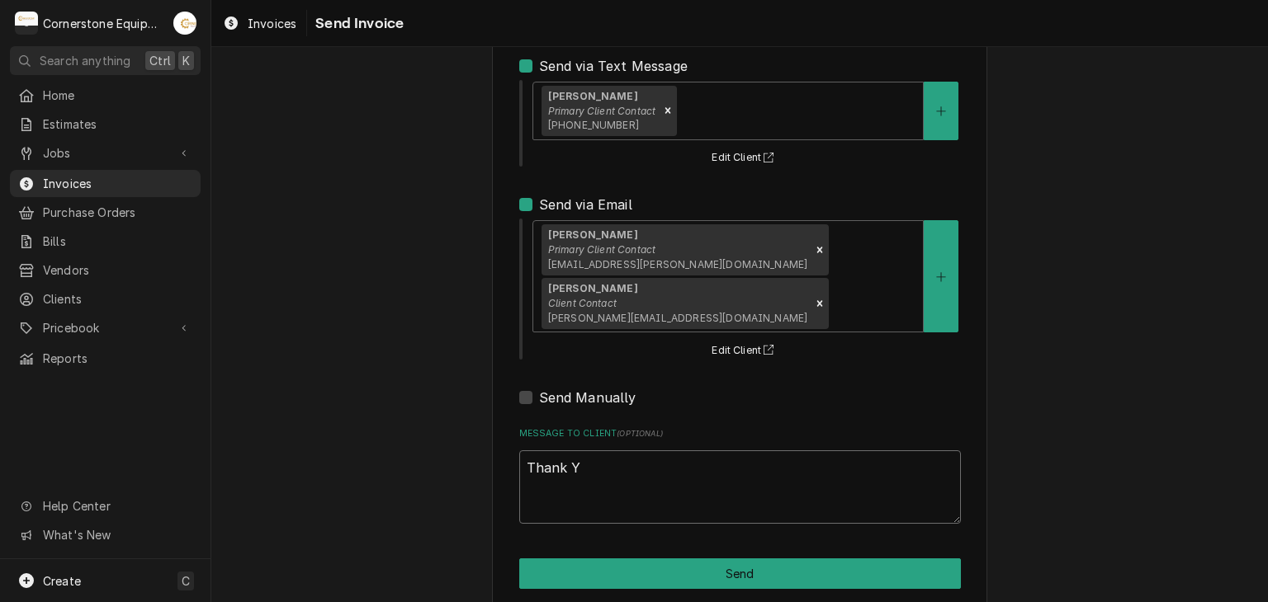
type textarea "x"
type textarea "Thank"
type textarea "x"
type textarea "Thank y"
type textarea "x"
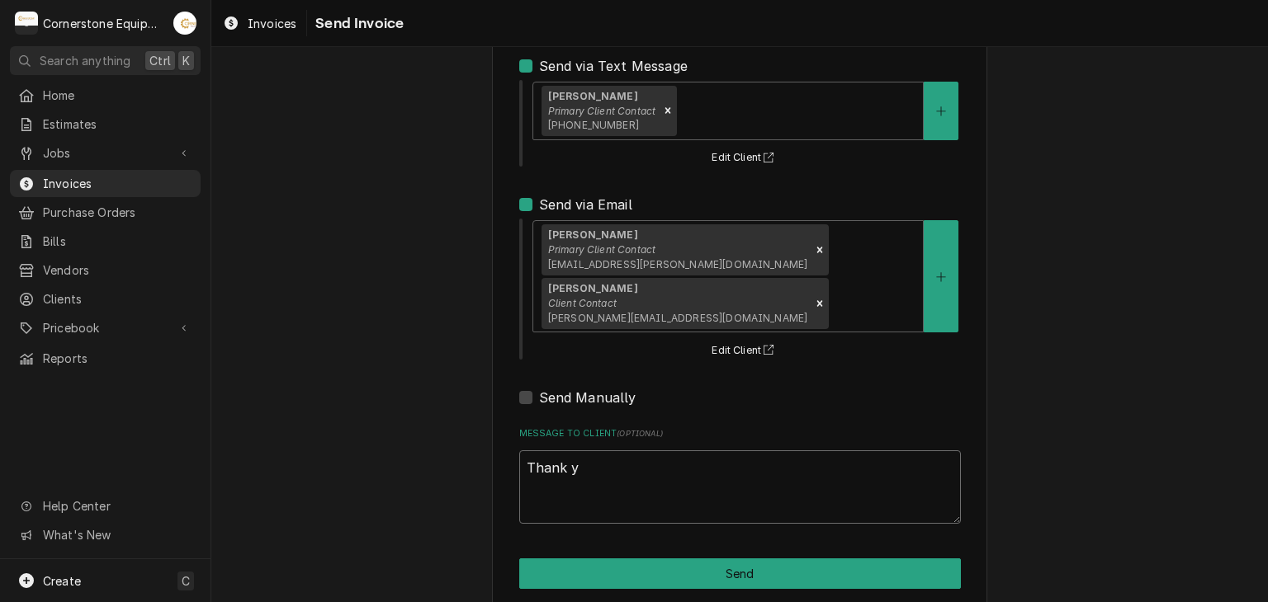
type textarea "Thank yo"
type textarea "x"
type textarea "Thank you"
type textarea "x"
type textarea "Thank you"
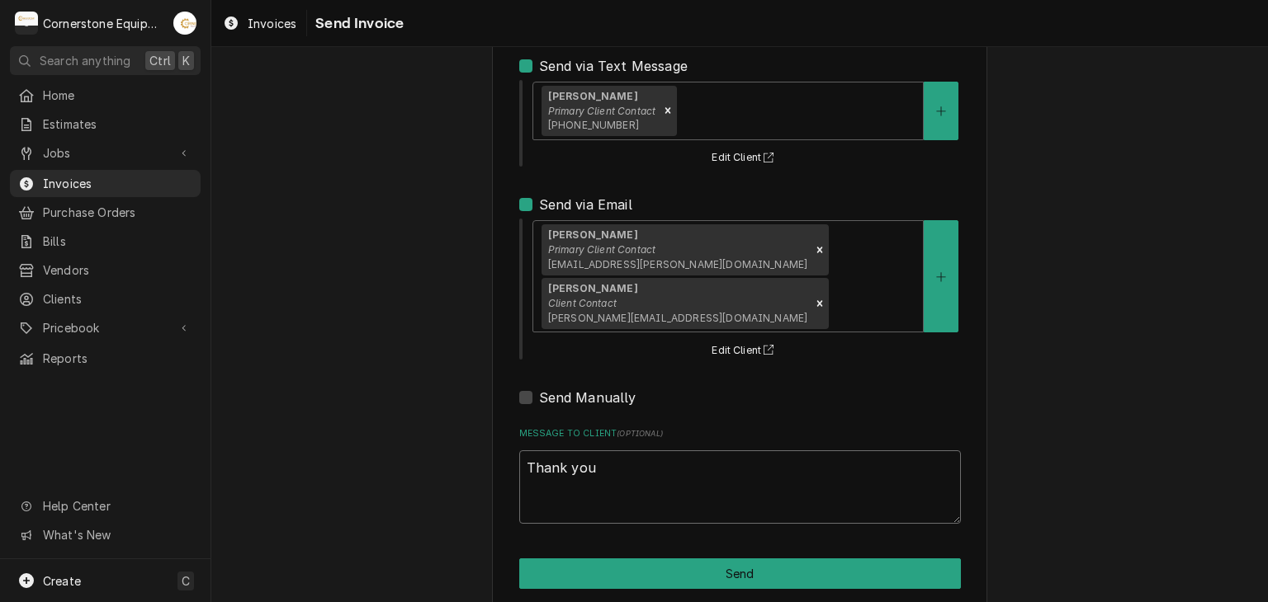
type textarea "x"
type textarea "Thank you f"
type textarea "x"
type textarea "Thank you fo"
type textarea "x"
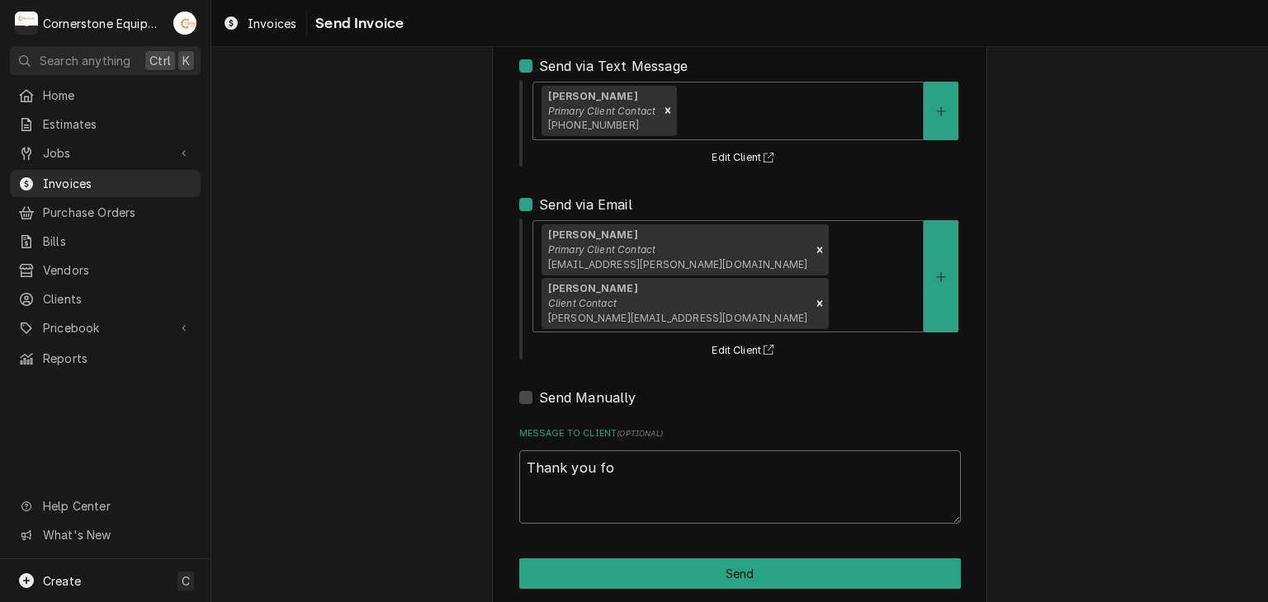
type textarea "Thank you for"
type textarea "x"
type textarea "Thank you for"
type textarea "x"
type textarea "Thank you for t"
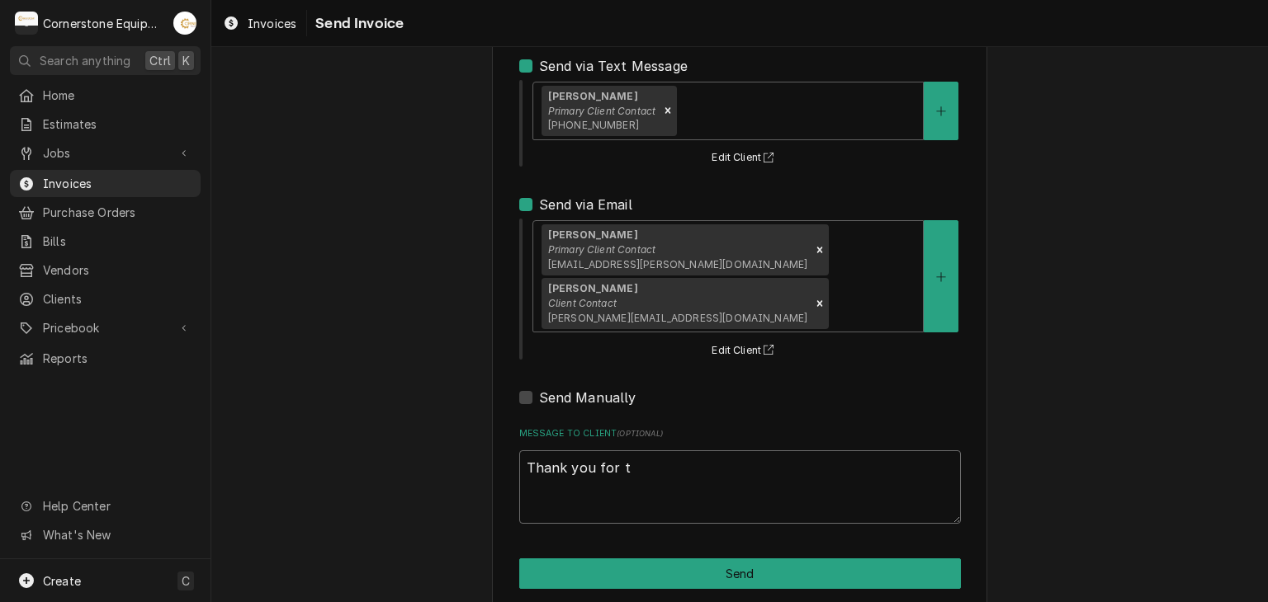
type textarea "x"
type textarea "Thank you for to"
type textarea "x"
type textarea "Thank you for t"
type textarea "x"
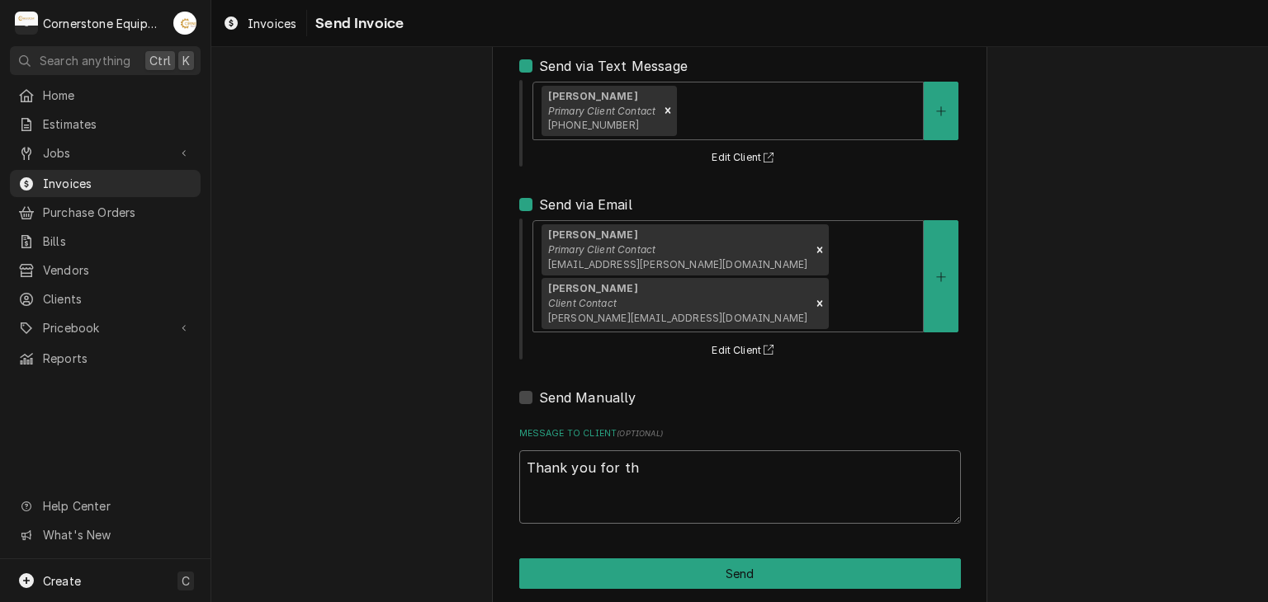
type textarea "Thank you for the"
type textarea "x"
type textarea "Thank you for the"
type textarea "x"
type textarea "Thank you for the o"
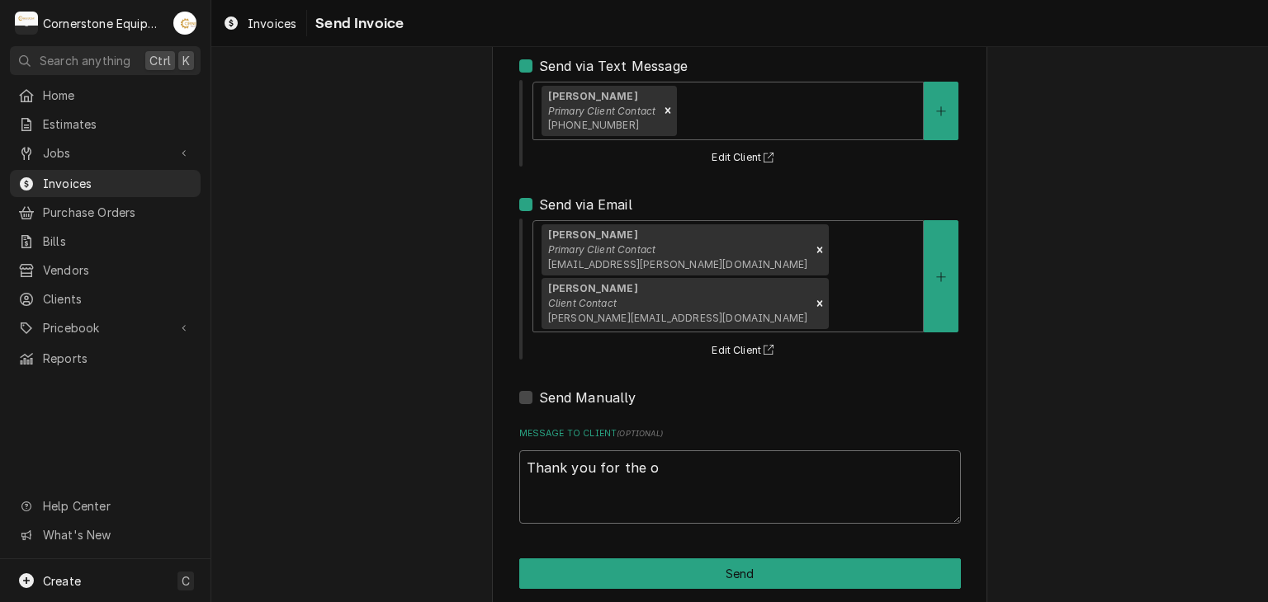
type textarea "x"
type textarea "Thank you for the op"
type textarea "x"
type textarea "Thank you for the opp"
type textarea "x"
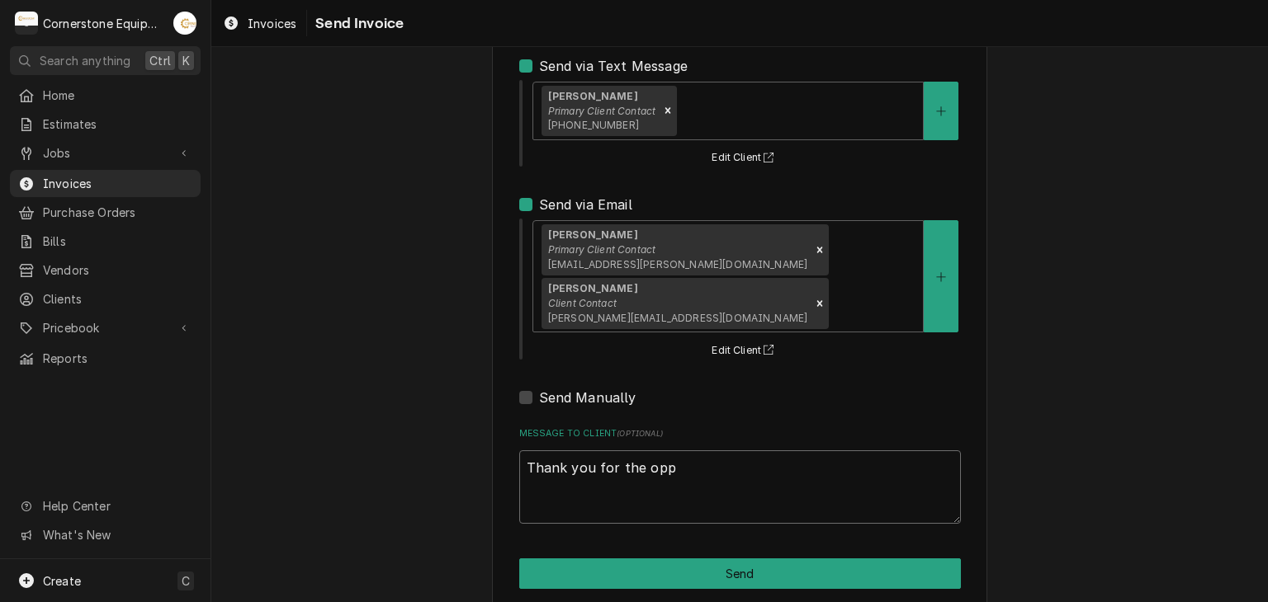
type textarea "Thank you for the oppo"
type textarea "x"
type textarea "Thank you for the oppor"
type textarea "x"
type textarea "Thank you for the opport"
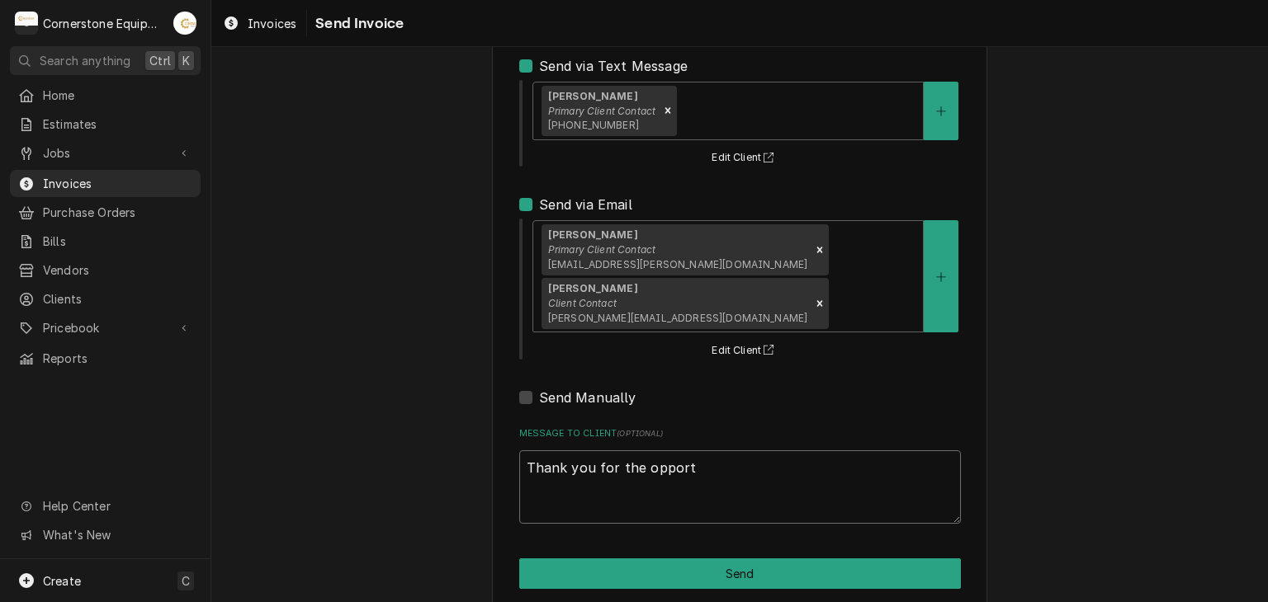
type textarea "x"
type textarea "Thank you for the opportu"
type textarea "x"
type textarea "Thank you for the opportun"
type textarea "x"
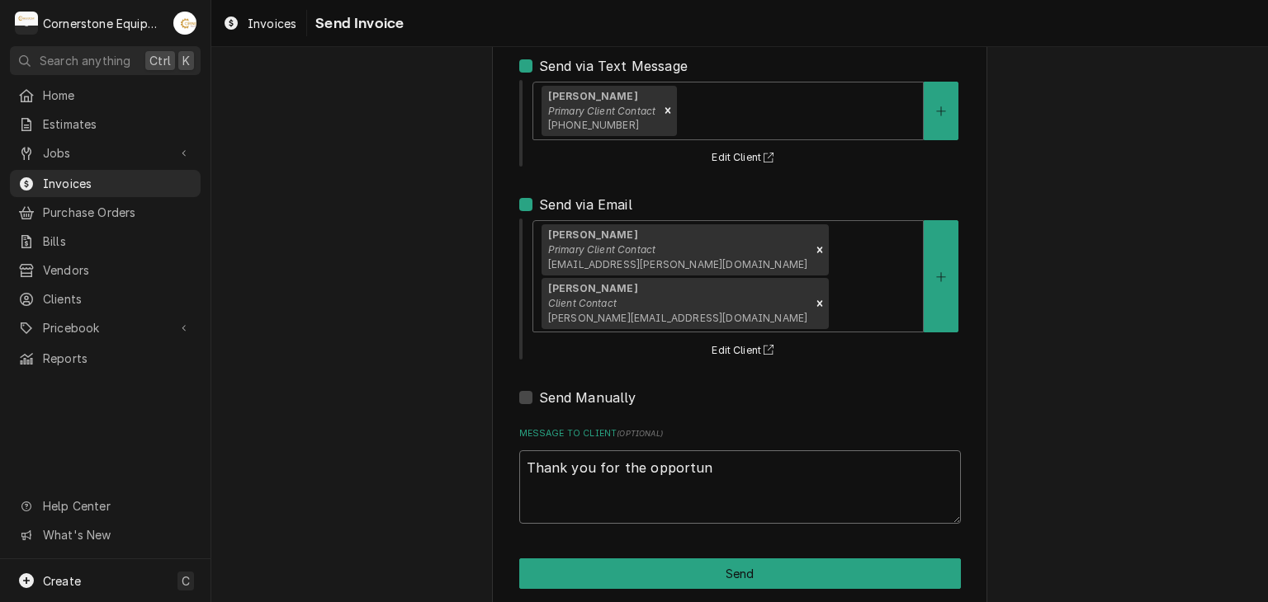
type textarea "Thank you for the opportuni"
type textarea "x"
type textarea "Thank you for the opportunit"
type textarea "x"
type textarea "Thank you for the opportunity"
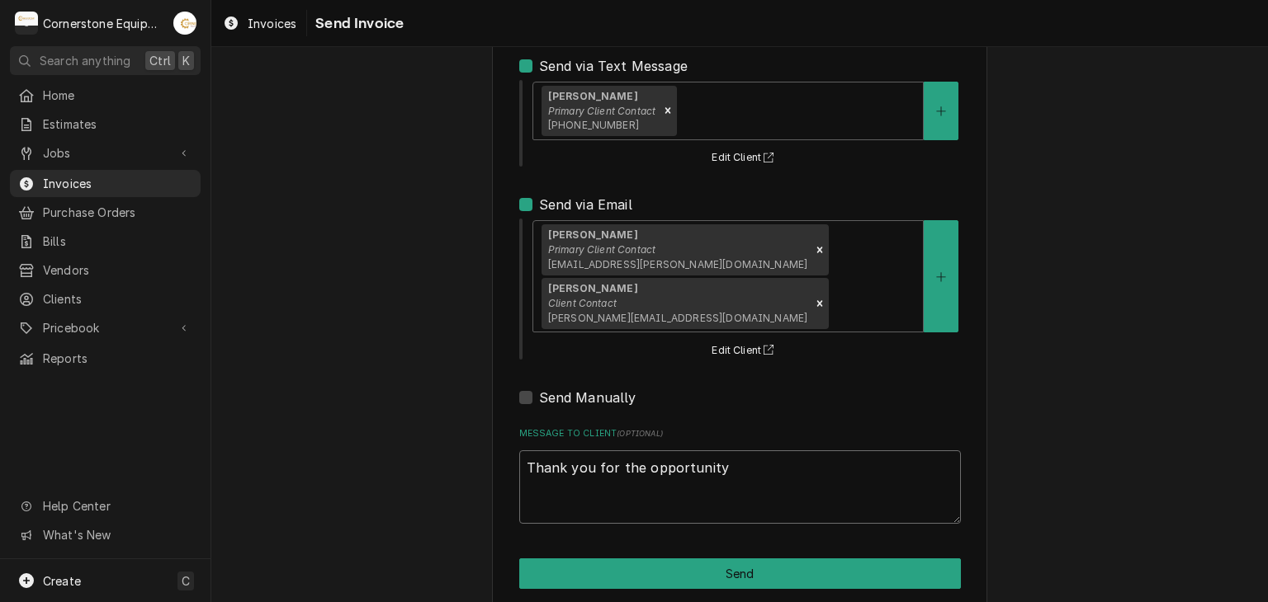
type textarea "x"
type textarea "Thank you for the opportunity"
type textarea "x"
type textarea "Thank you for the opportunity to"
type textarea "x"
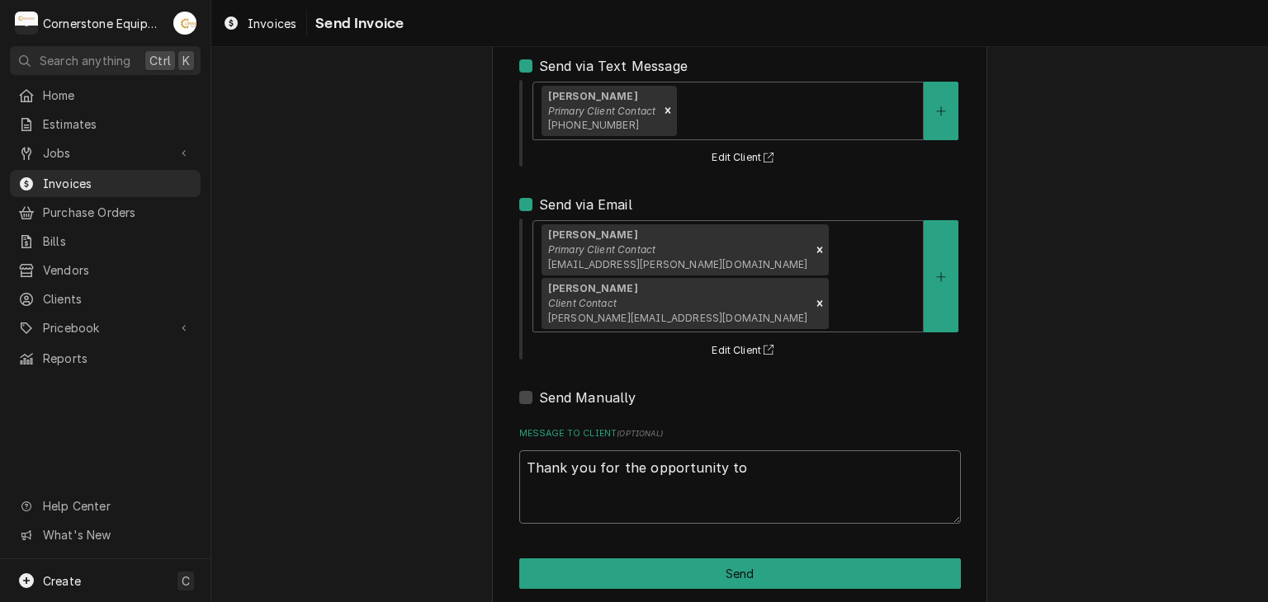
type textarea "Thank you for the opportunity to"
type textarea "x"
type textarea "Thank you for the opportunity to b"
type textarea "x"
type textarea "Thank you for the opportunity to be"
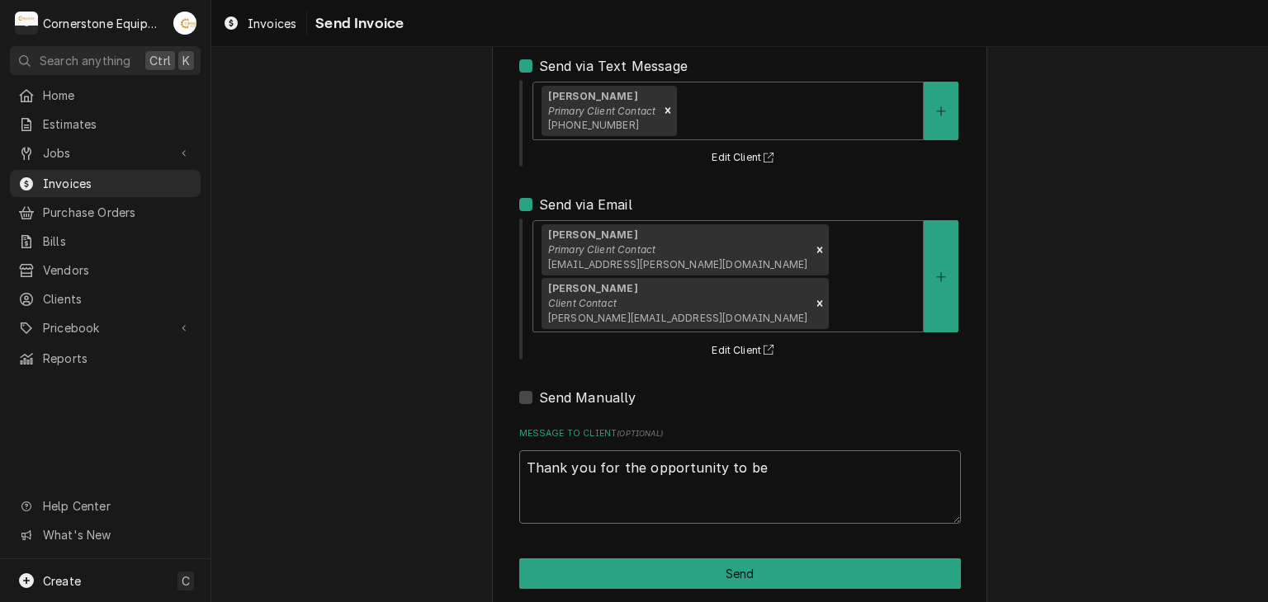
type textarea "x"
type textarea "Thank you for the opportunity to be"
type textarea "x"
type textarea "Thank you for the opportunity to be o"
type textarea "x"
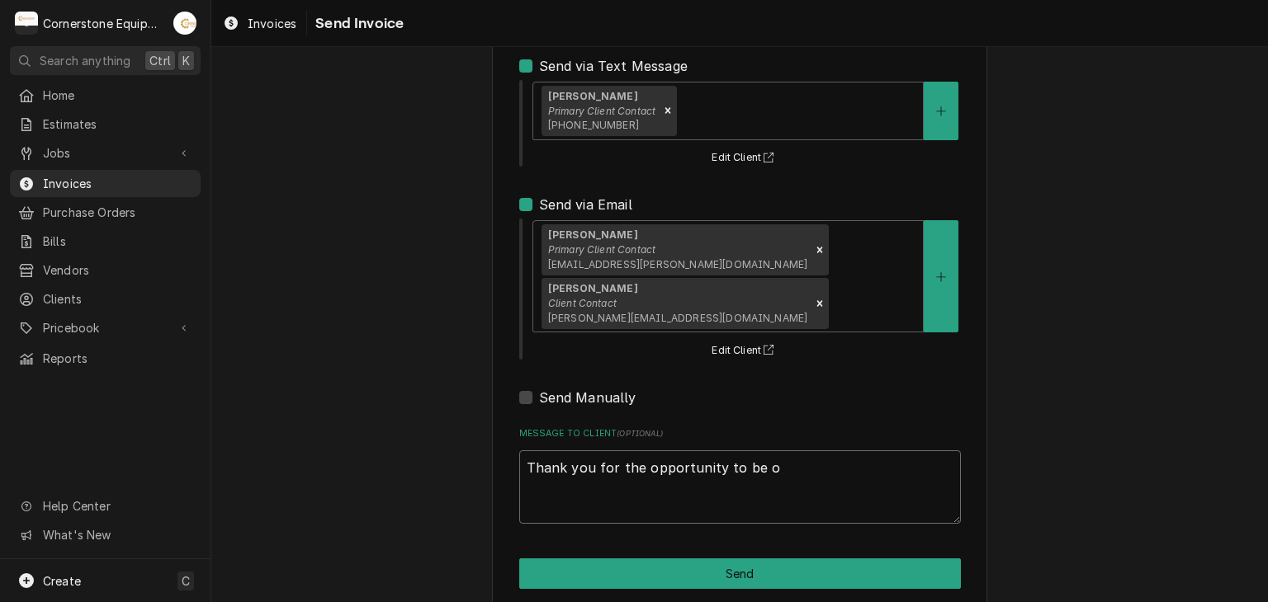
type textarea "Thank you for the opportunity to be of"
type textarea "x"
type textarea "Thank you for the opportunity to be of"
type textarea "x"
type textarea "Thank you for the opportunity to be of s"
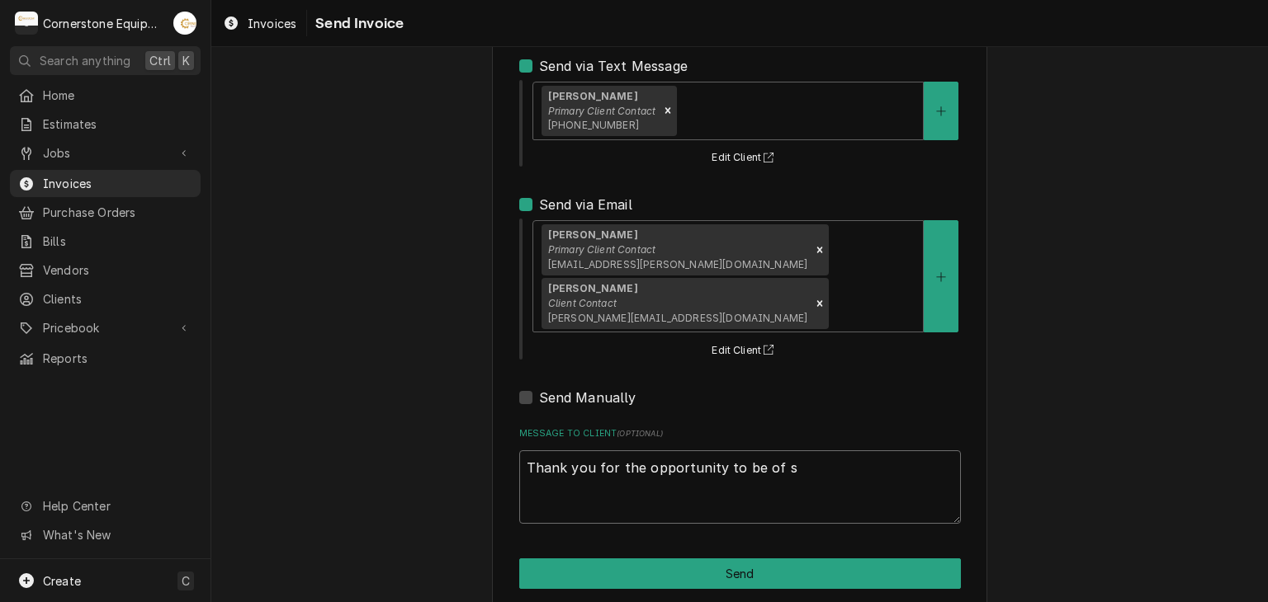
type textarea "x"
type textarea "Thank you for the opportunity to be of se"
type textarea "x"
type textarea "Thank you for the opportunity to be of ser"
type textarea "x"
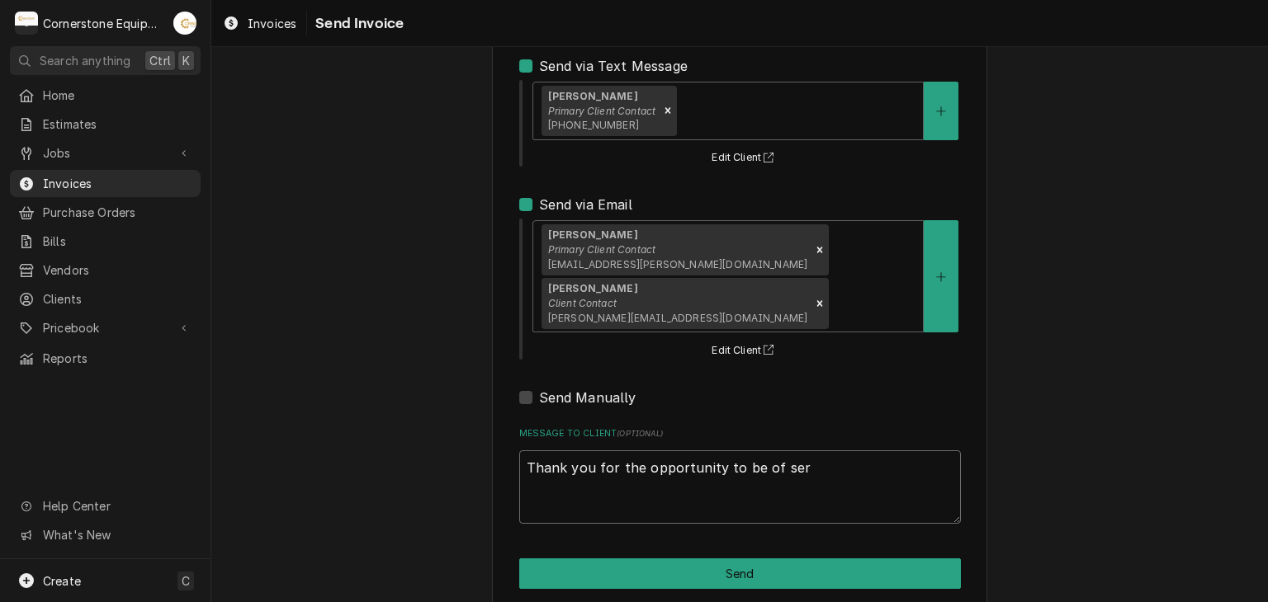
type textarea "Thank you for the opportunity to be of serv"
type textarea "x"
type textarea "Thank you for the opportunity to be of servi"
type textarea "x"
type textarea "Thank you for the opportunity to be of servic"
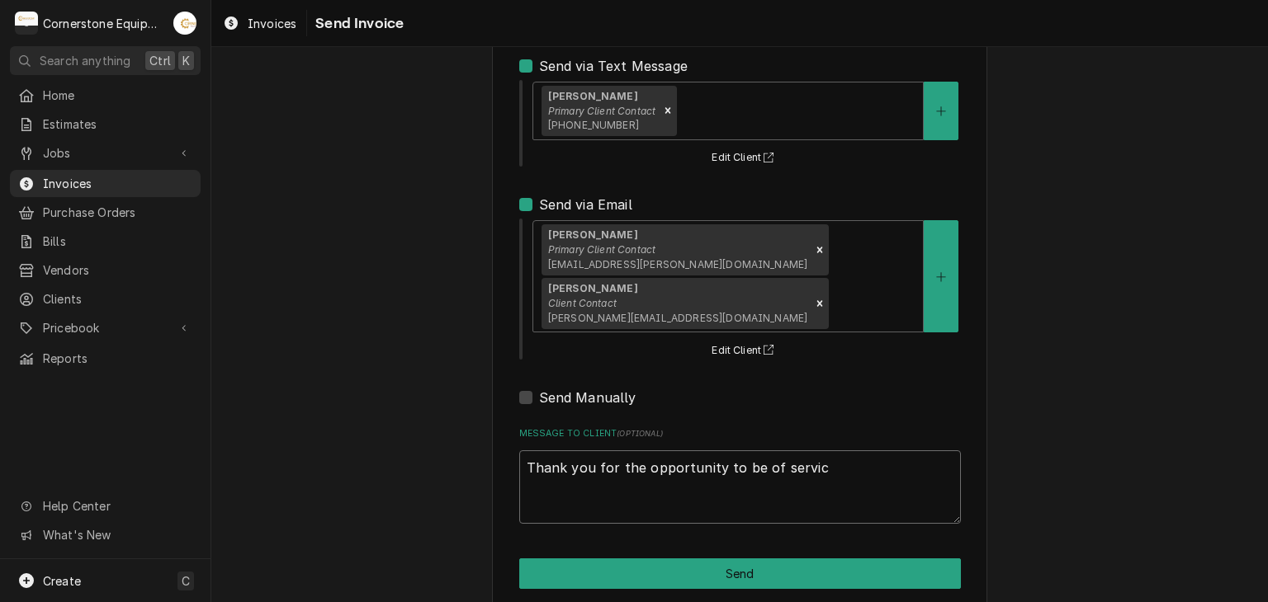
type textarea "x"
type textarea "Thank you for the opportunity to be of service"
type textarea "x"
type textarea "Thank you for the opportunity to be of service."
type textarea "x"
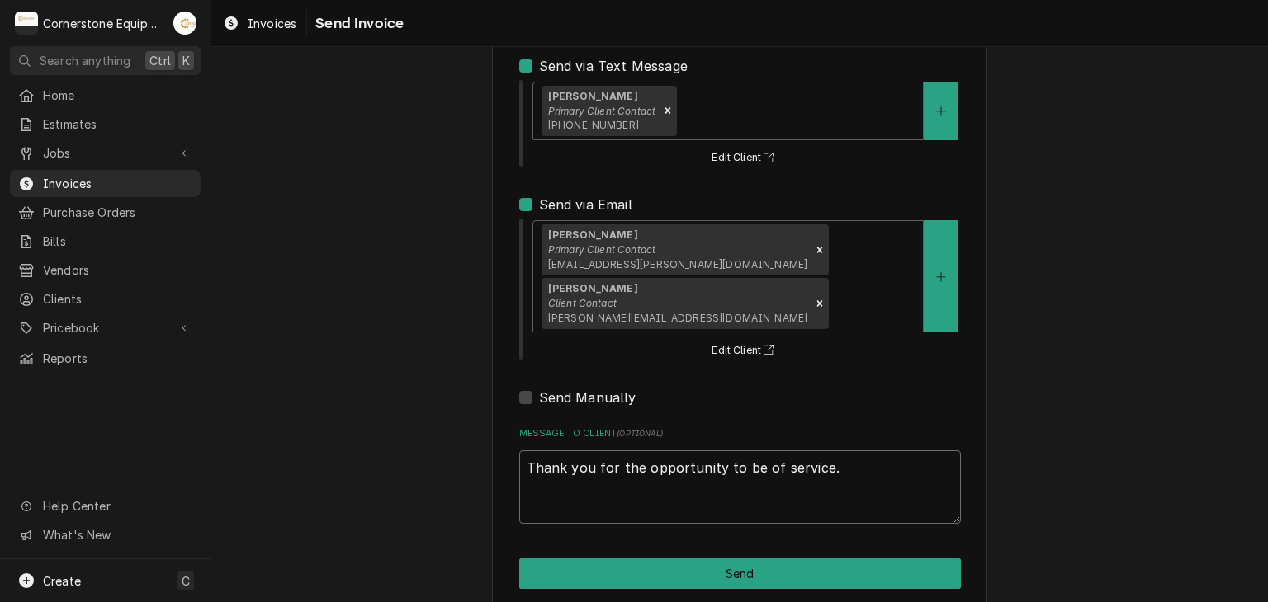
type textarea "Thank you for the opportunity to be of service"
type textarea "x"
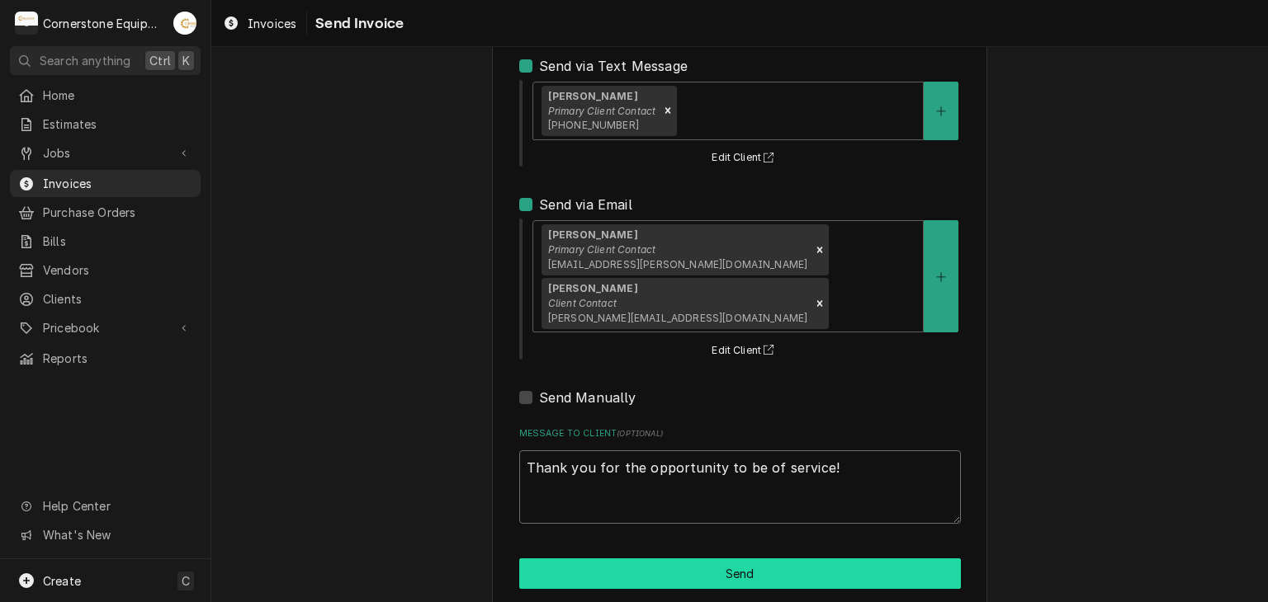
type textarea "Thank you for the opportunity to be of service!"
click at [591, 560] on button "Send" at bounding box center [740, 574] width 442 height 31
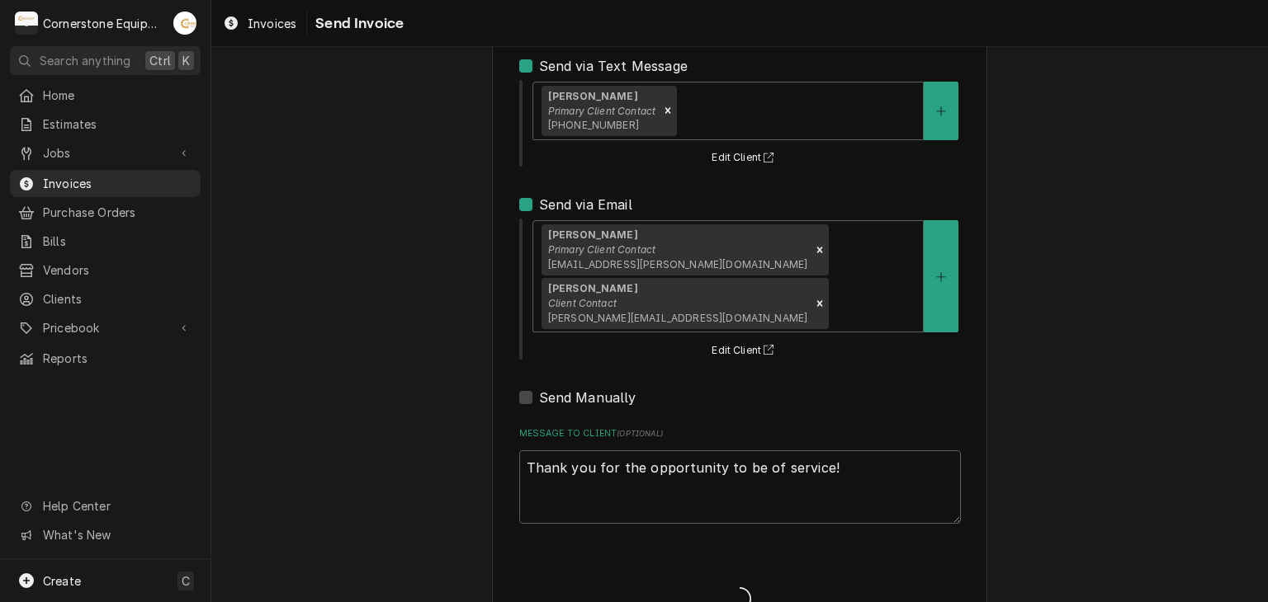
type textarea "x"
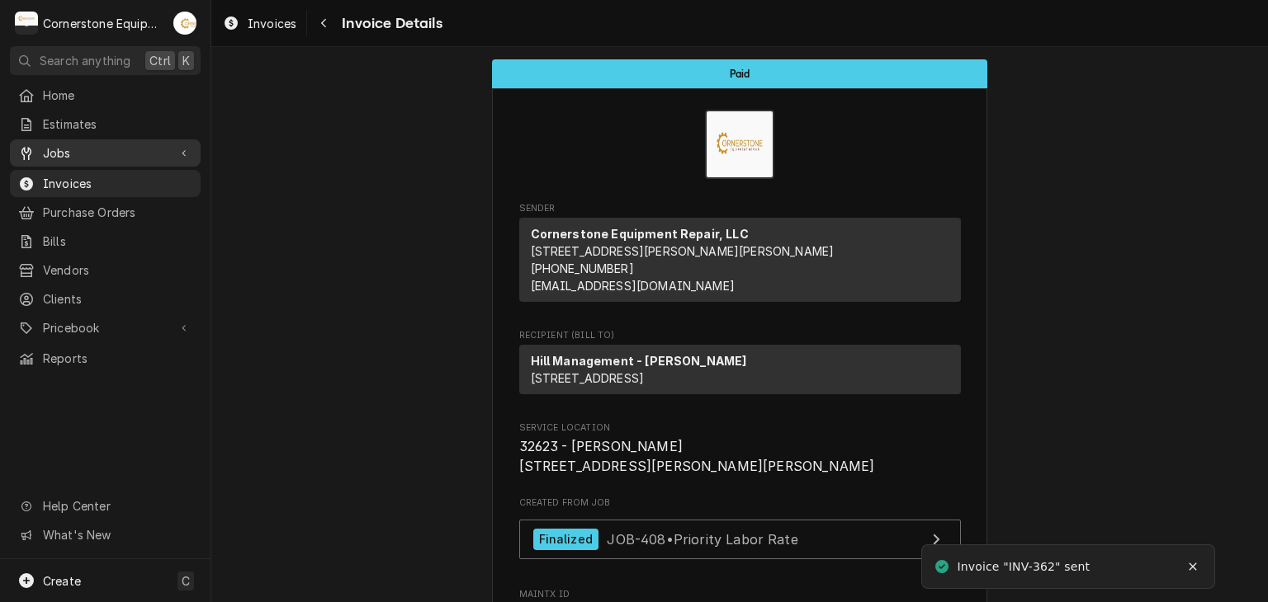
click at [79, 144] on span "Jobs" at bounding box center [105, 152] width 125 height 17
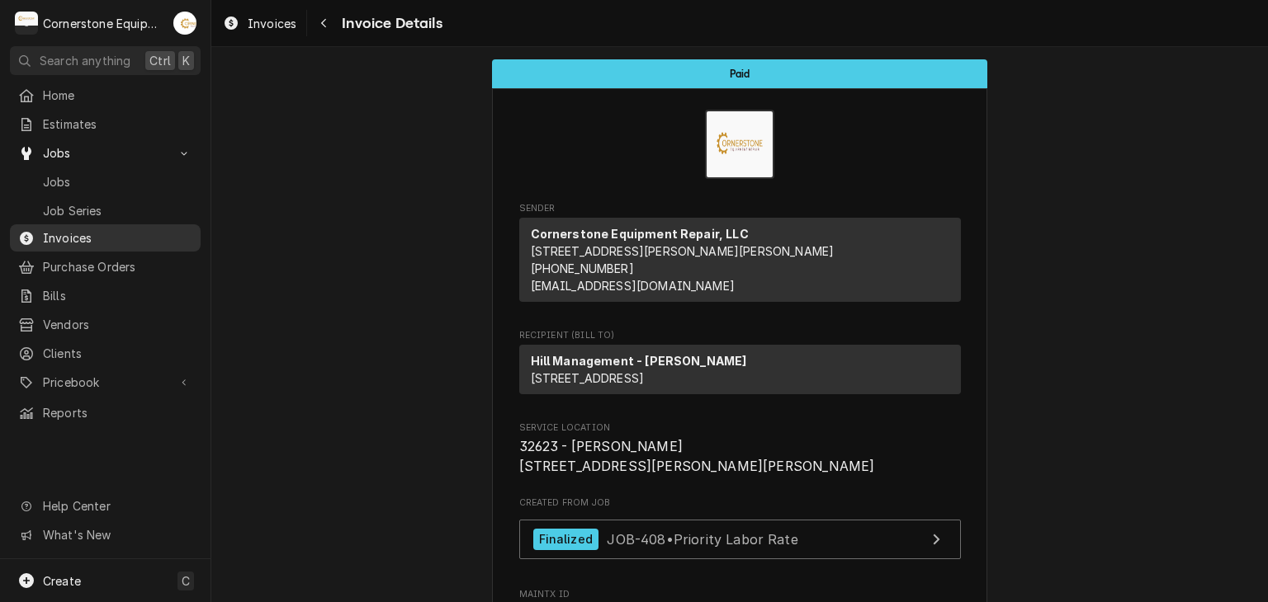
click at [103, 229] on span "Invoices" at bounding box center [117, 237] width 149 height 17
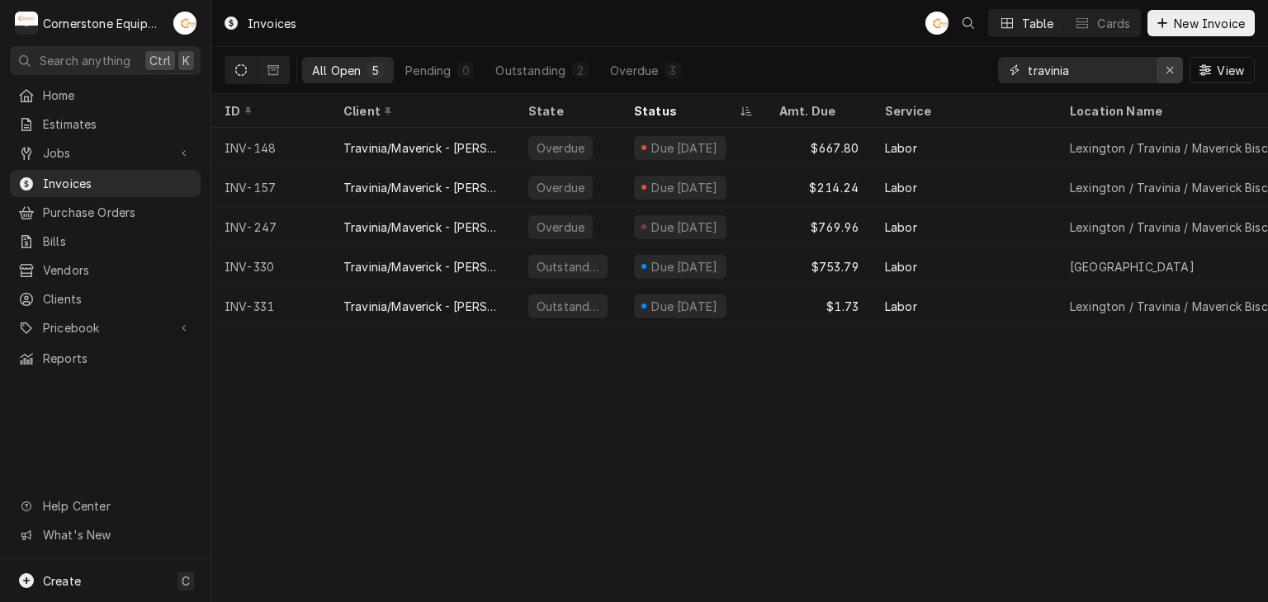
click at [1173, 68] on icon "Erase input" at bounding box center [1169, 70] width 9 height 12
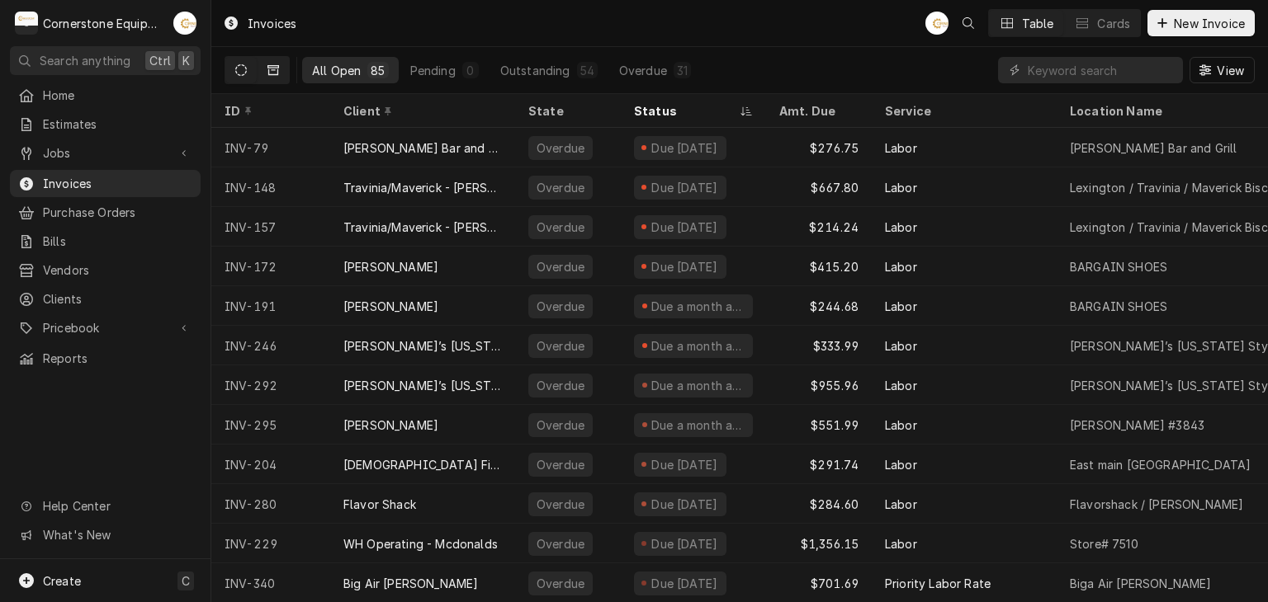
click at [271, 65] on icon "Dynamic Content Wrapper" at bounding box center [273, 70] width 12 height 10
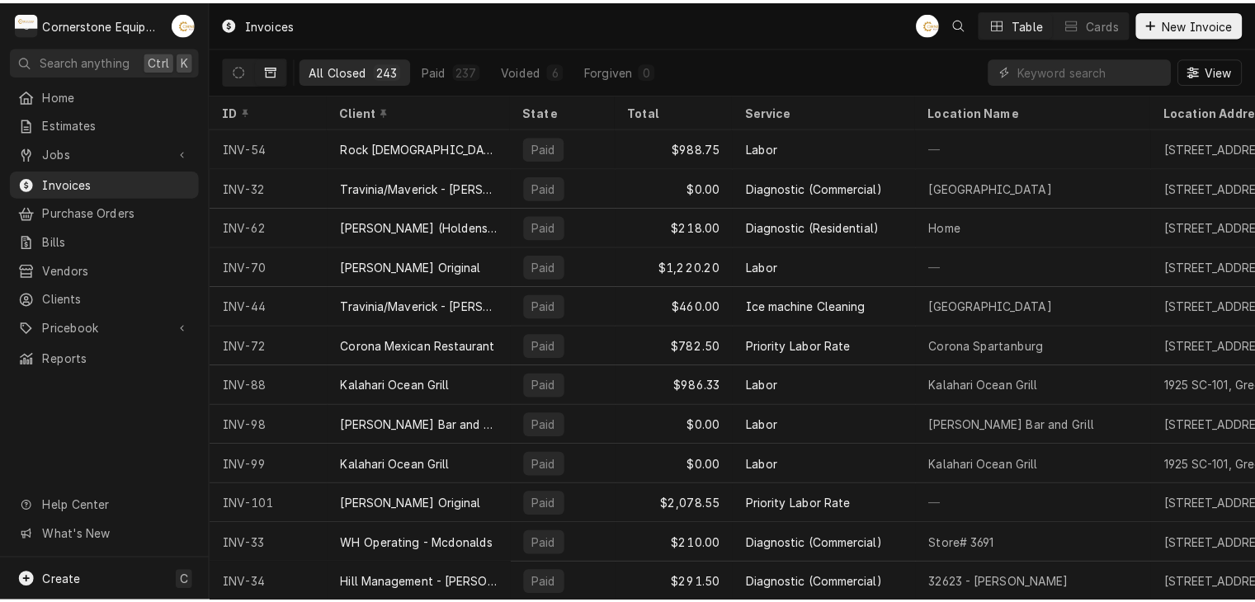
scroll to position [0, 910]
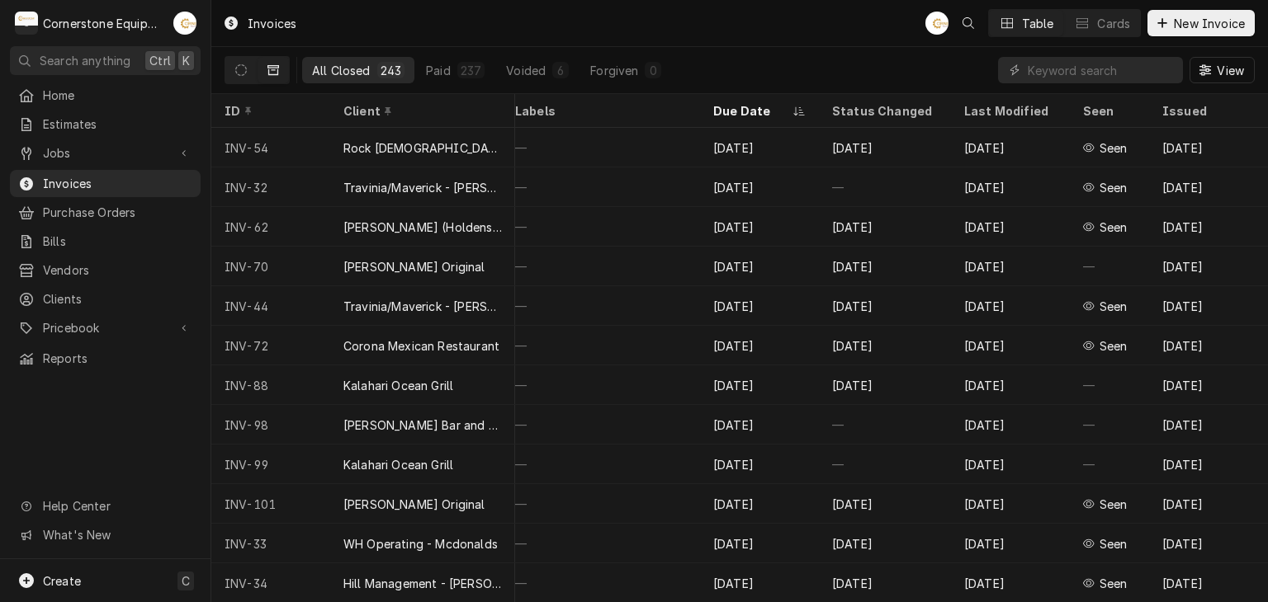
click at [1212, 84] on div "View" at bounding box center [1126, 70] width 257 height 46
click at [1219, 72] on span "View" at bounding box center [1230, 70] width 34 height 17
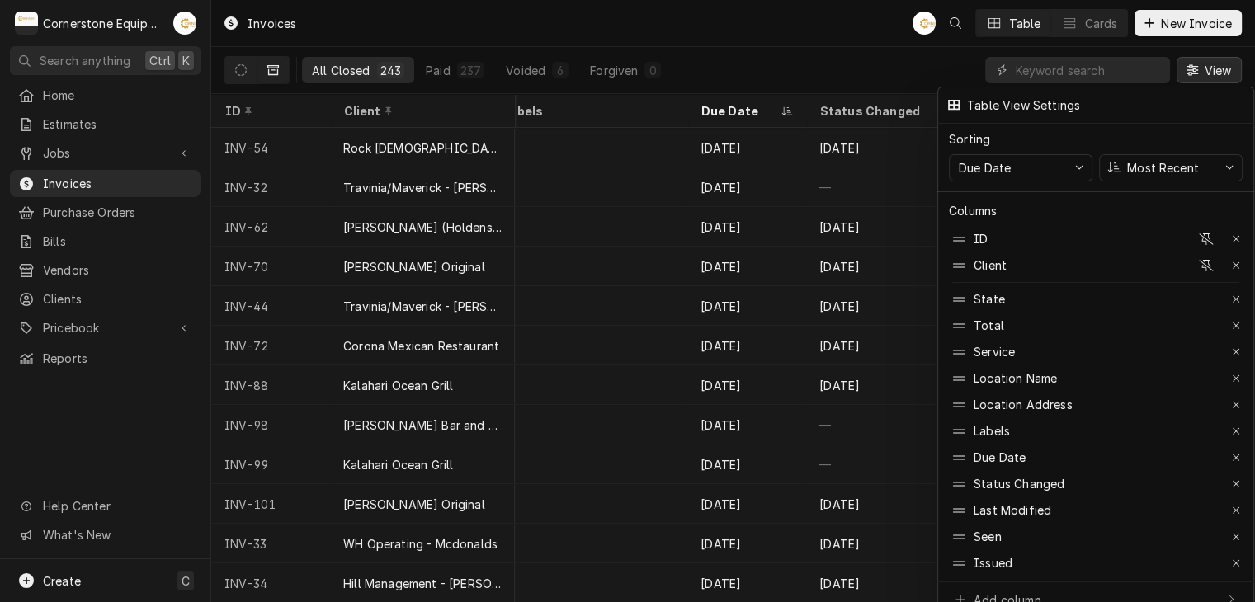
click at [845, 41] on div at bounding box center [627, 301] width 1255 height 602
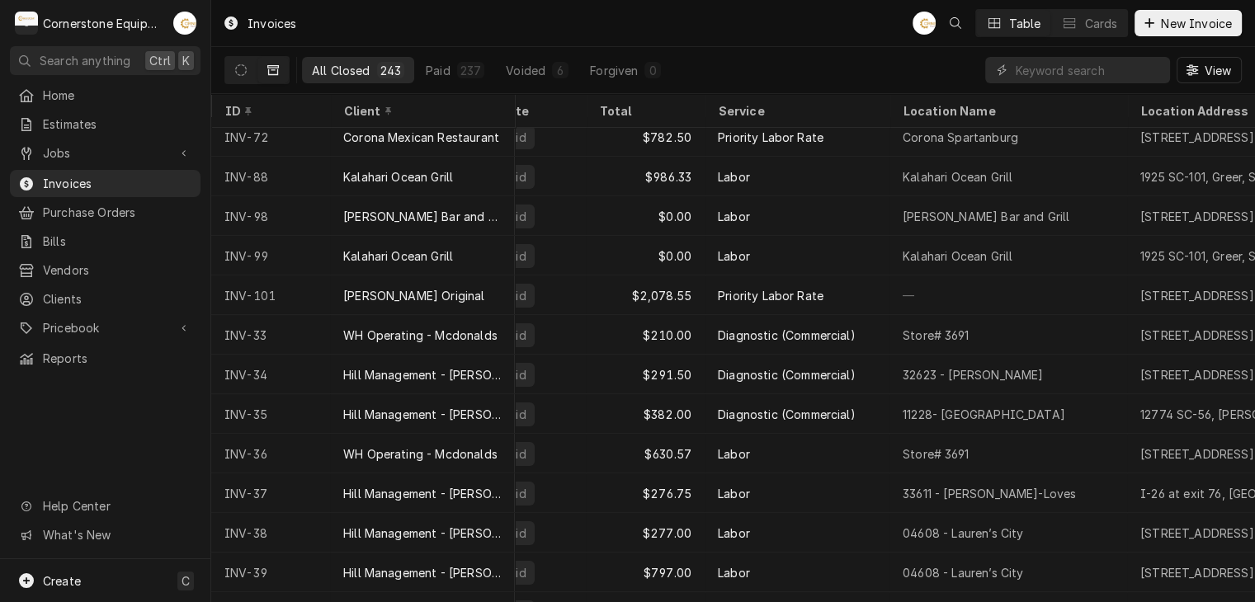
scroll to position [0, 35]
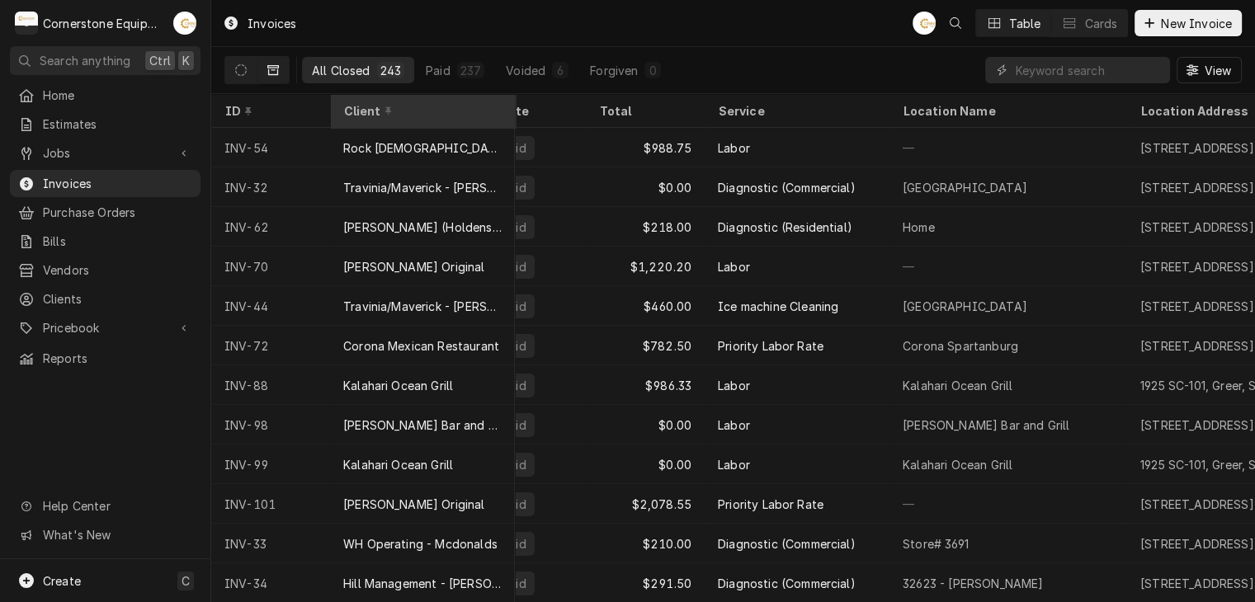
click at [416, 102] on div "Client" at bounding box center [422, 110] width 178 height 27
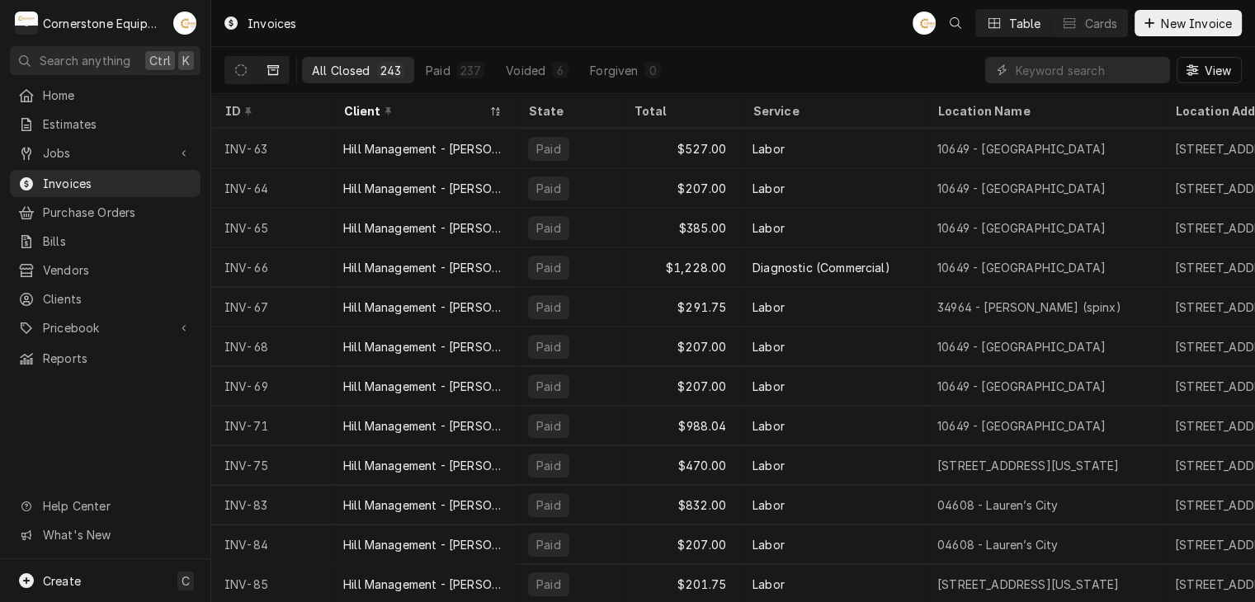
scroll to position [1541, 0]
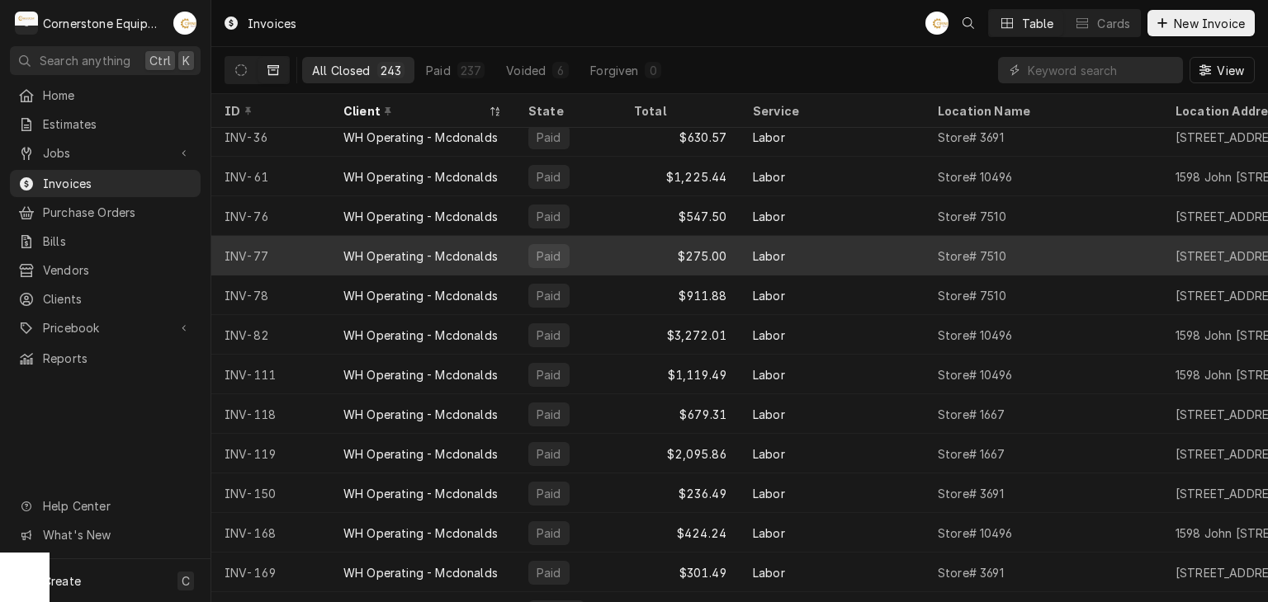
scroll to position [8448, 0]
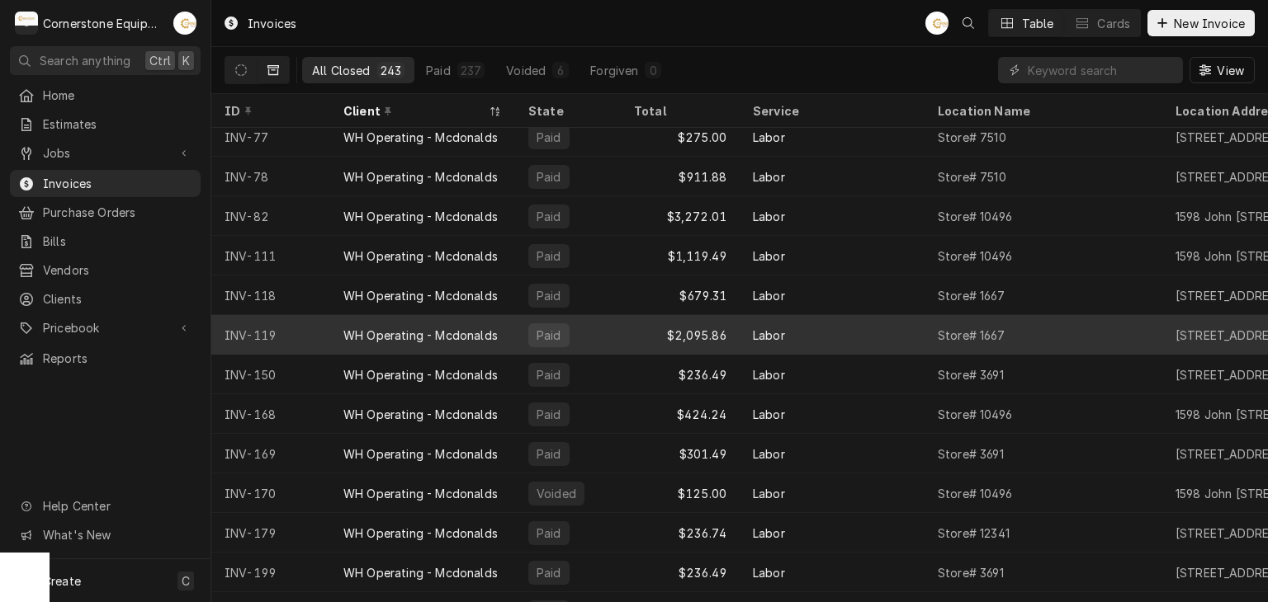
click at [652, 325] on div "$2,095.86" at bounding box center [680, 335] width 119 height 40
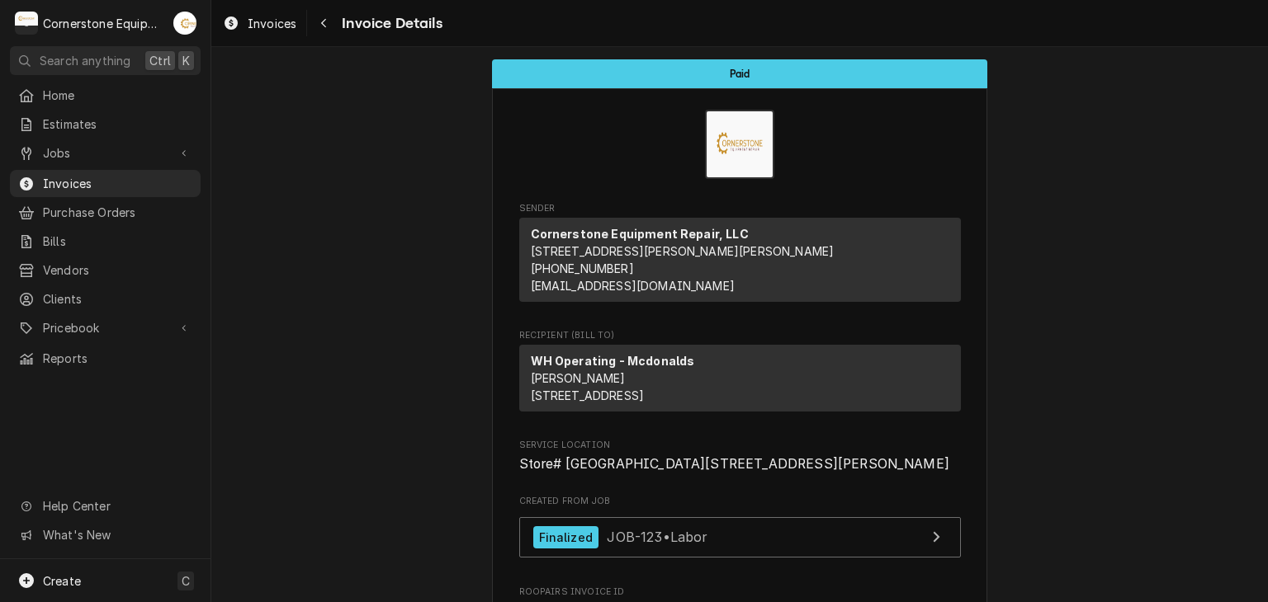
scroll to position [330, 0]
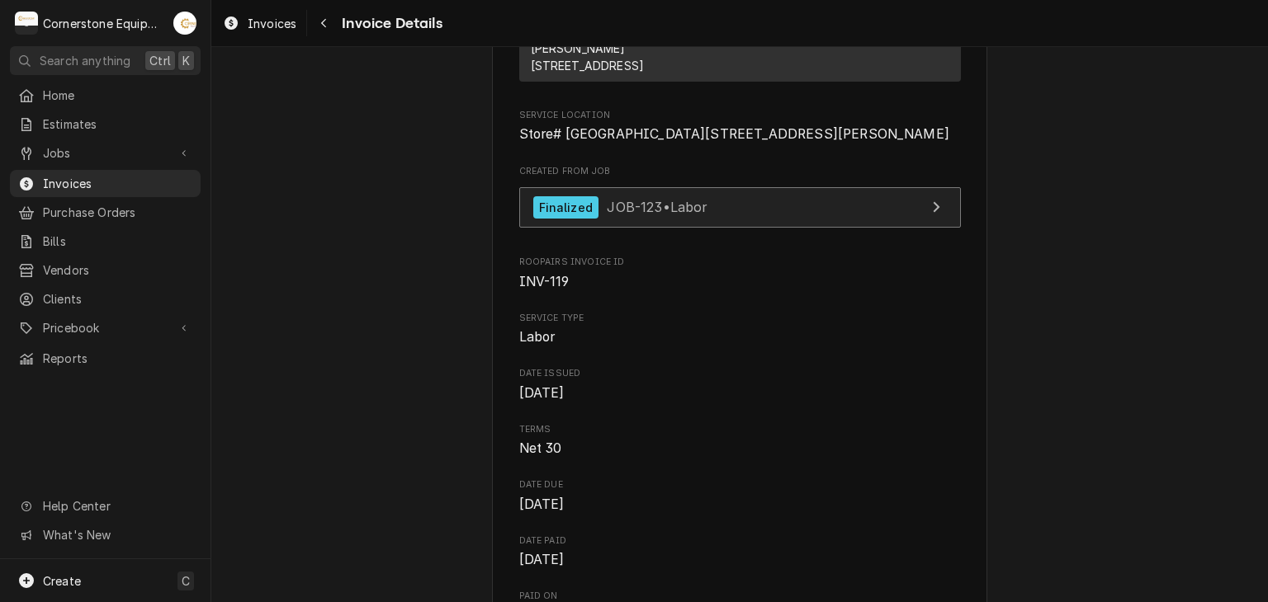
click at [655, 228] on link "Finalized JOB-123 • Labor" at bounding box center [740, 207] width 442 height 40
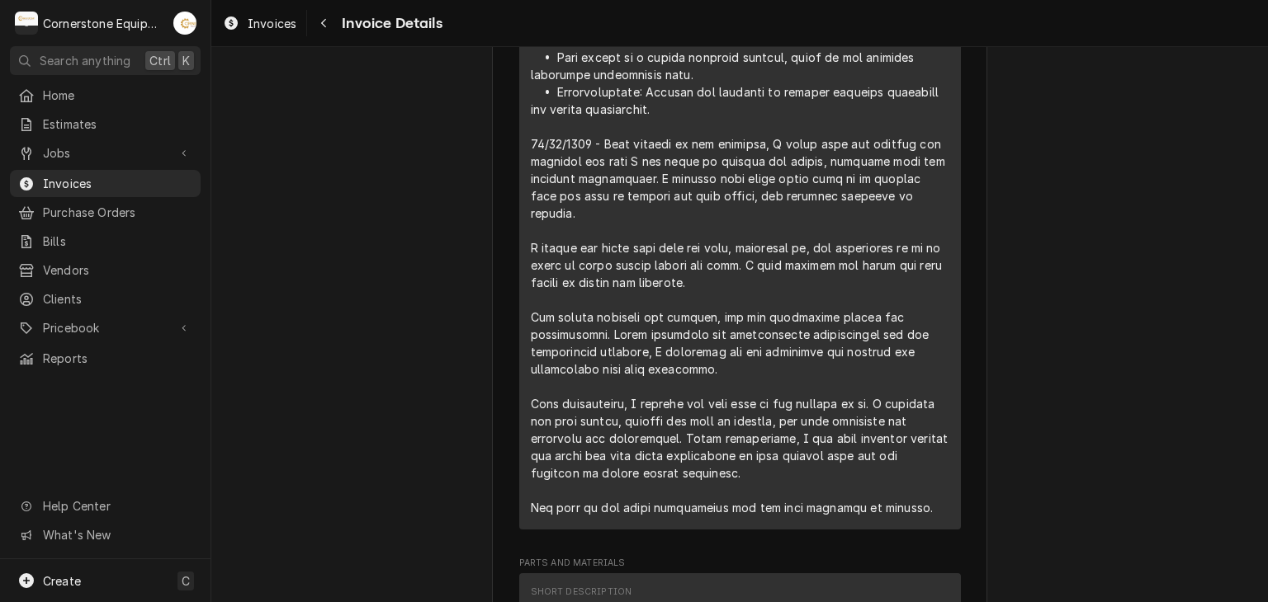
scroll to position [1981, 0]
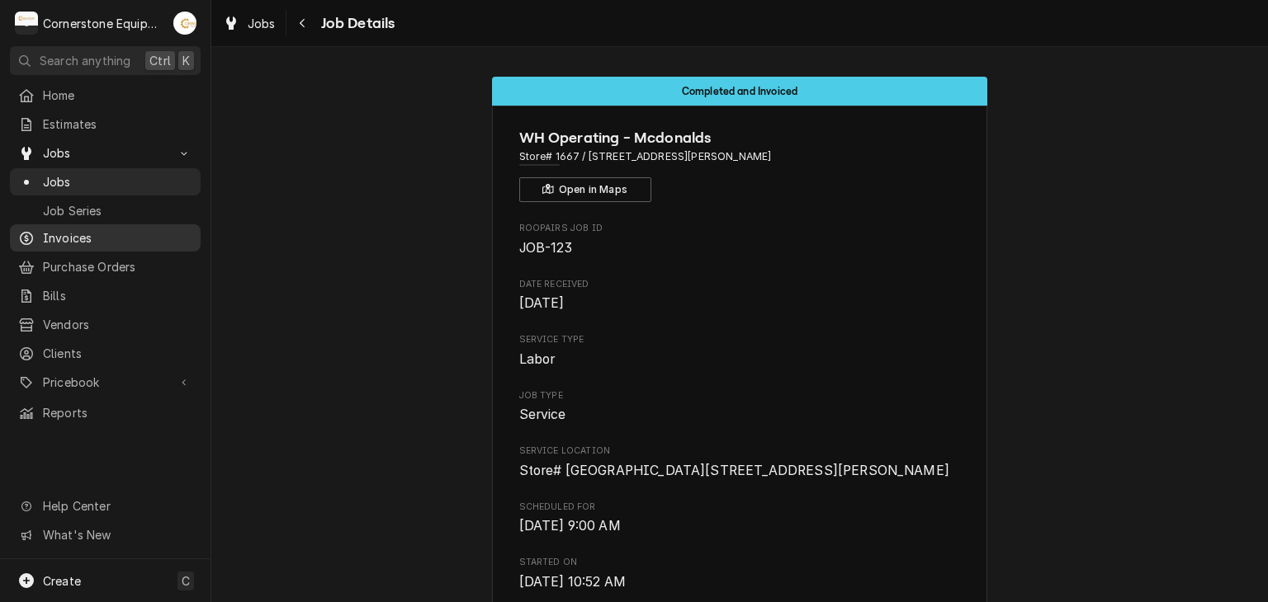
click at [77, 237] on span "Invoices" at bounding box center [117, 237] width 149 height 17
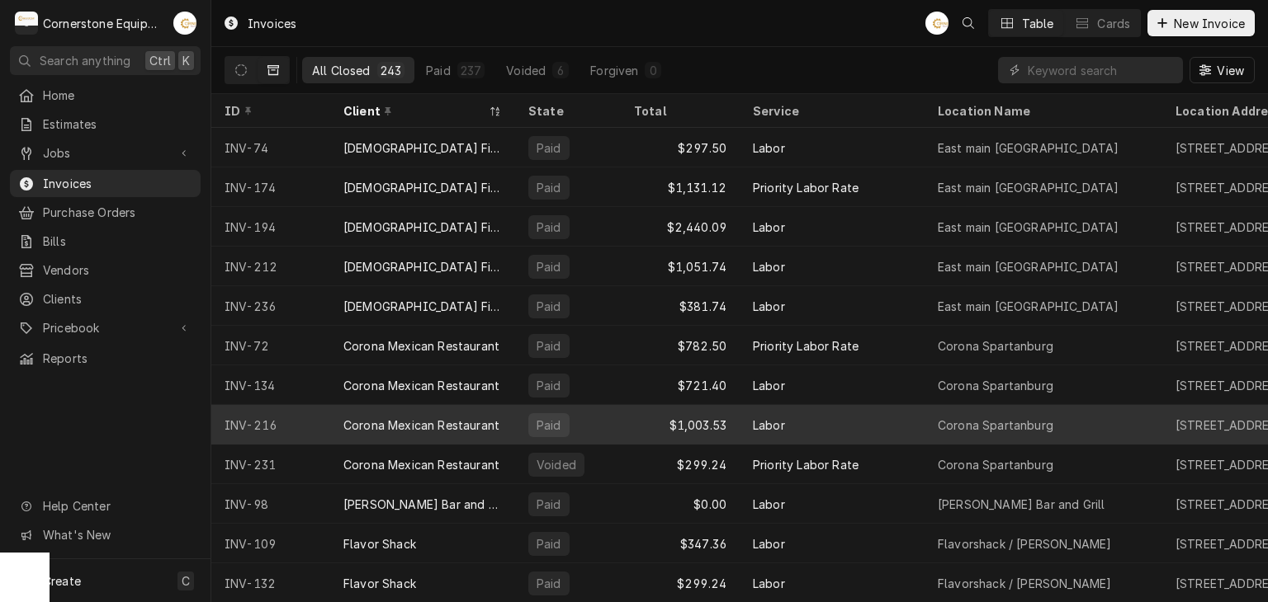
scroll to position [130, 0]
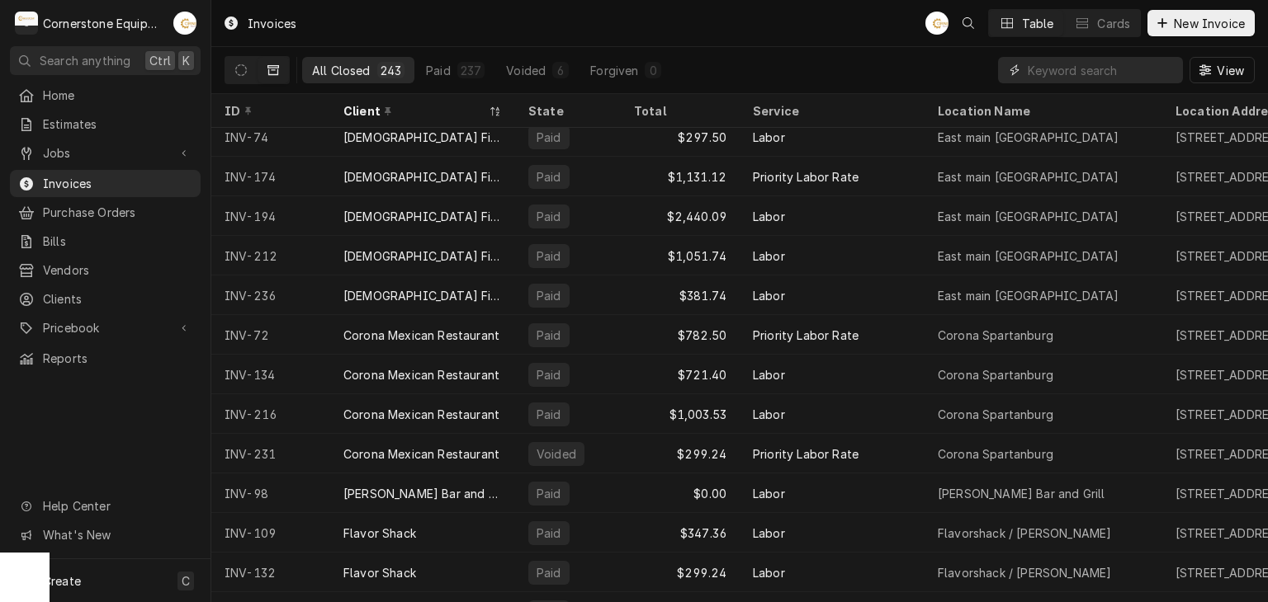
click at [1082, 73] on input "Dynamic Content Wrapper" at bounding box center [1100, 70] width 147 height 26
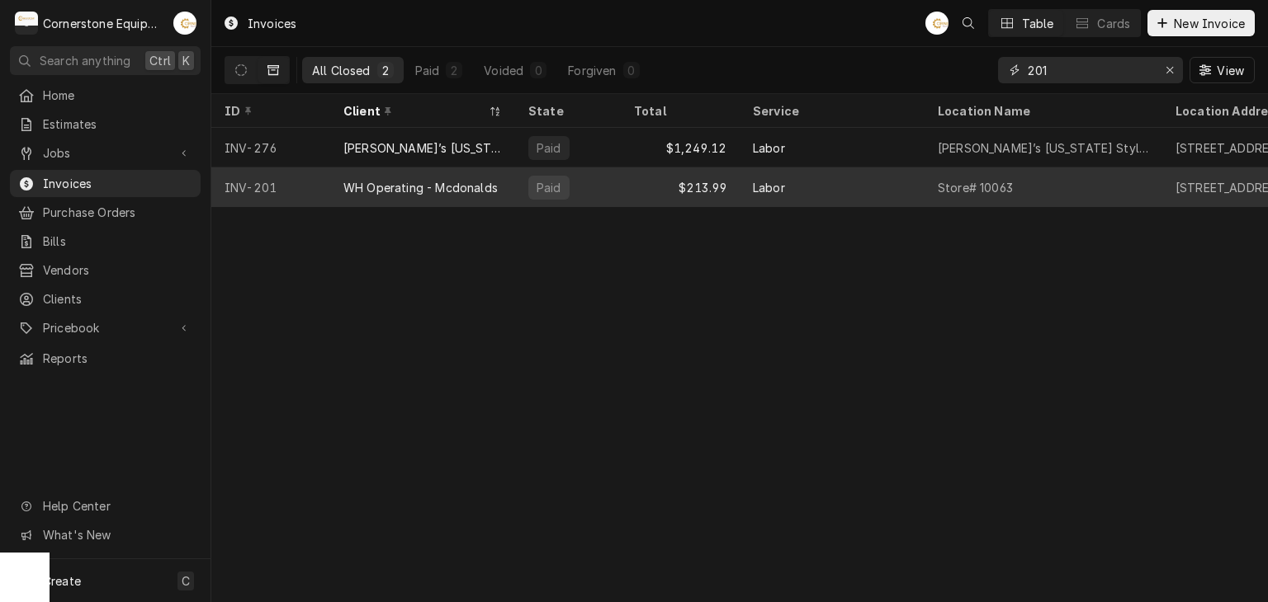
type input "201"
click at [709, 191] on div "$213.99" at bounding box center [680, 188] width 119 height 40
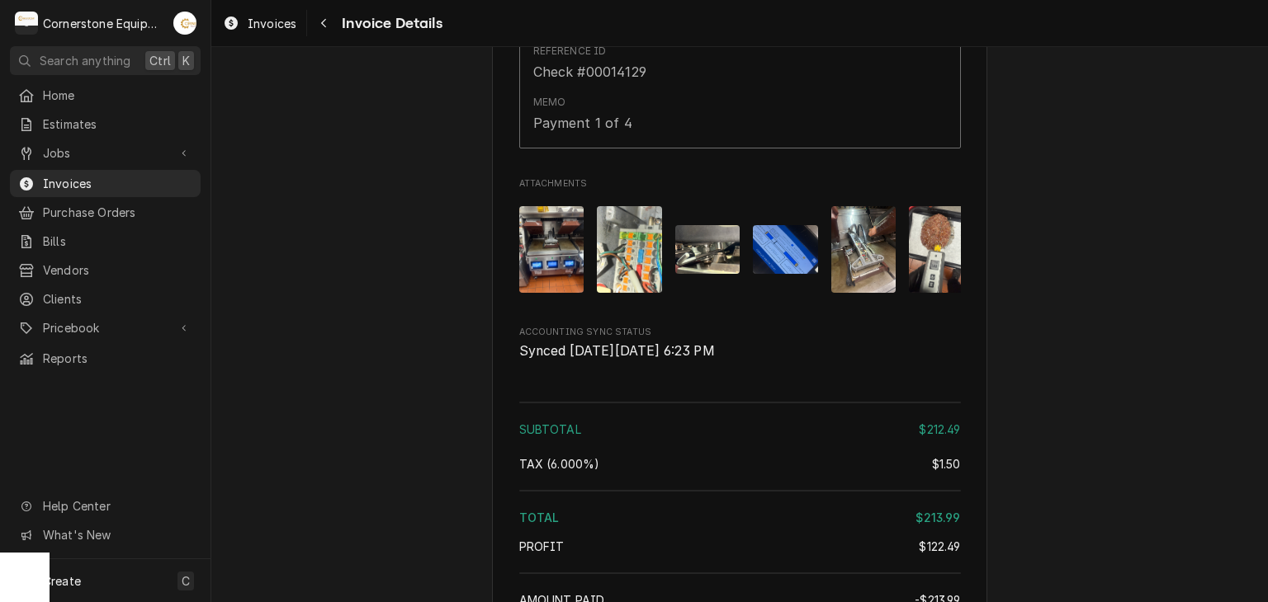
scroll to position [1916, 0]
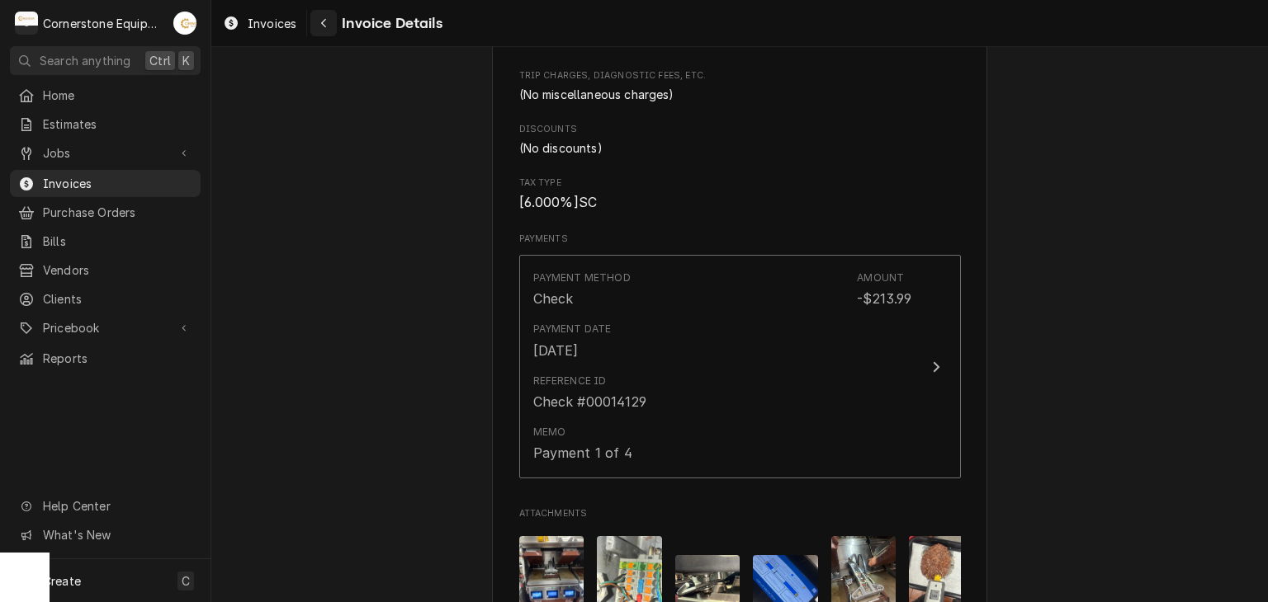
click at [311, 21] on button "Navigate back" at bounding box center [323, 23] width 26 height 26
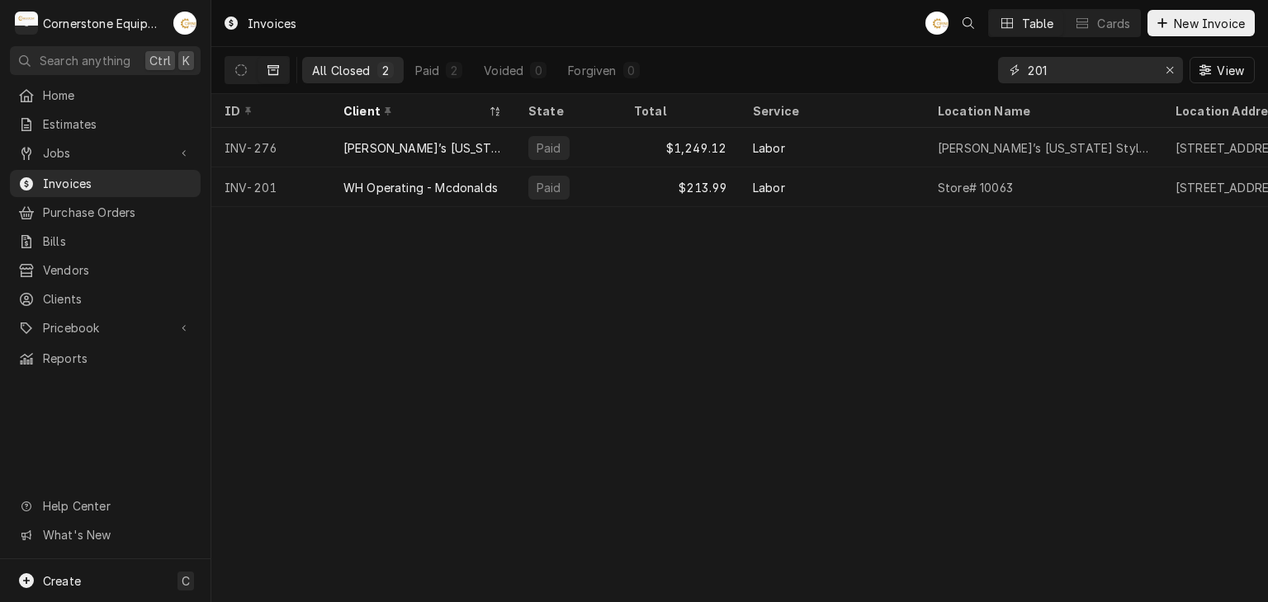
click at [1079, 71] on input "201" at bounding box center [1089, 70] width 124 height 26
type input "2"
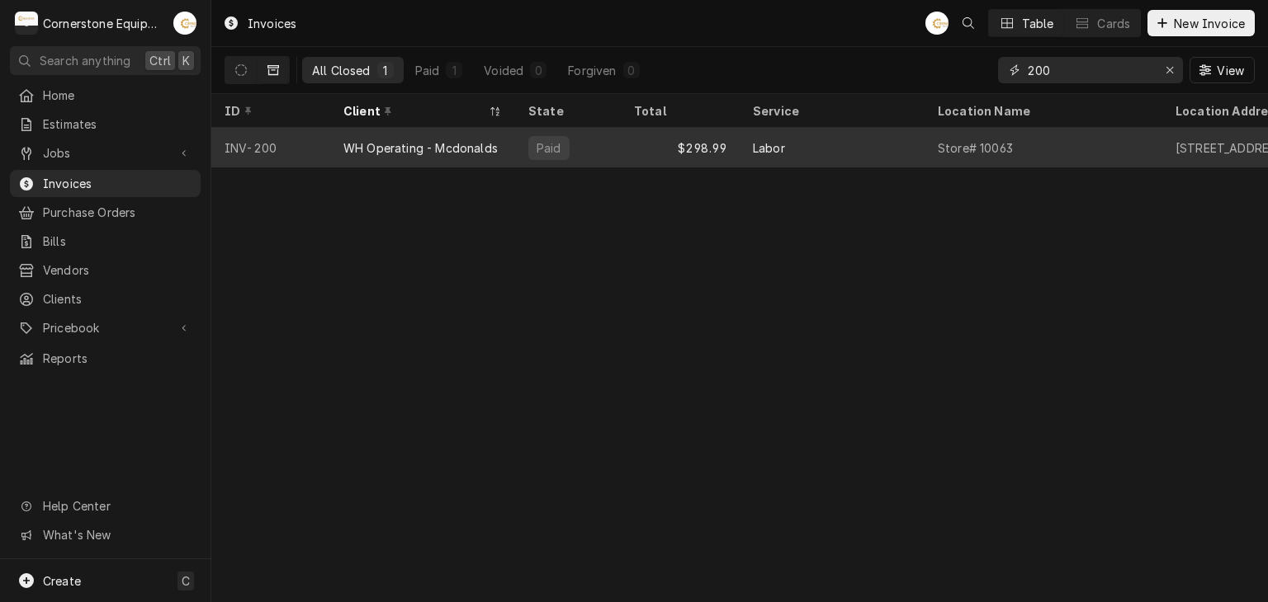
type input "200"
click at [406, 146] on div "WH Operating - Mcdonalds" at bounding box center [420, 147] width 154 height 17
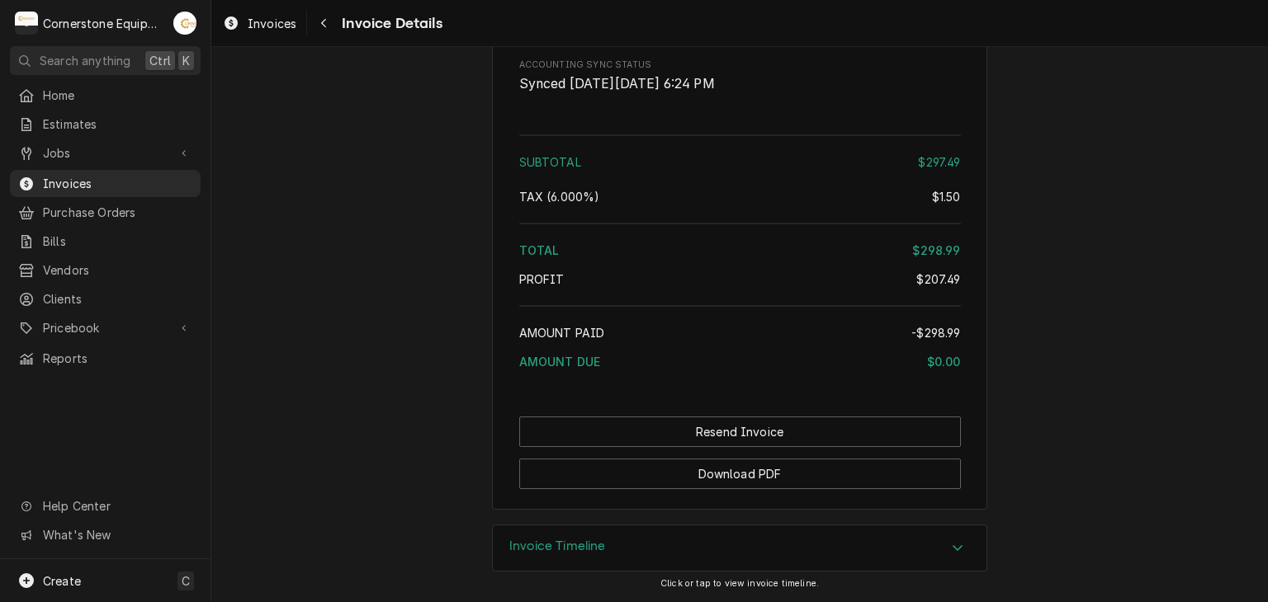
scroll to position [2353, 0]
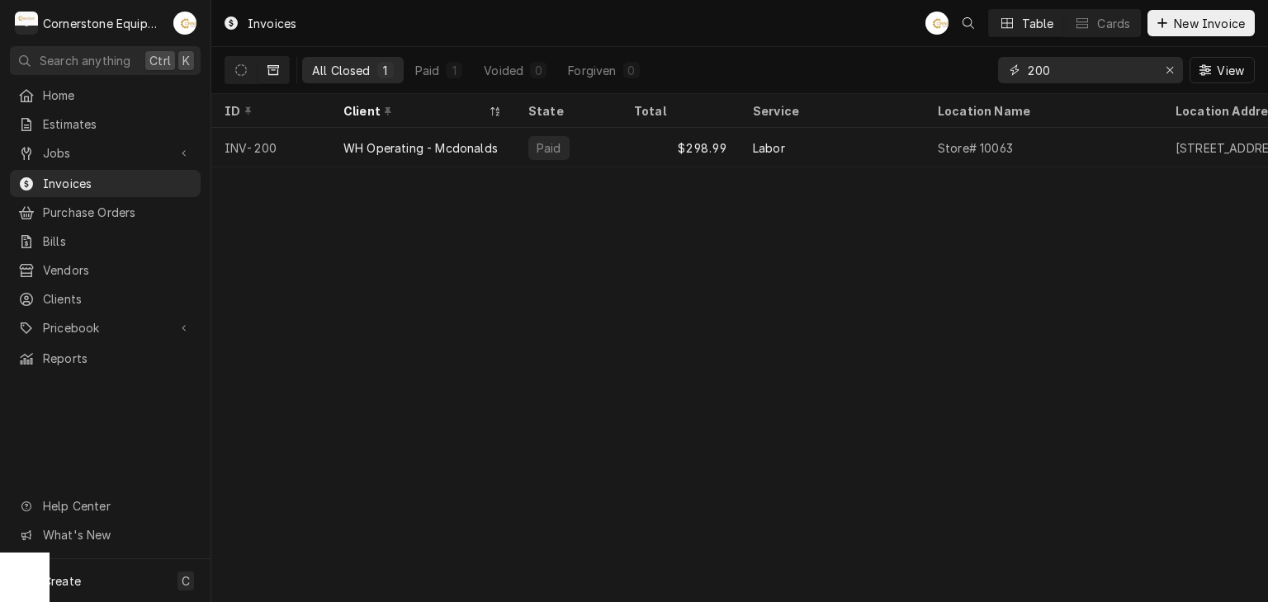
click at [1076, 70] on input "200" at bounding box center [1089, 70] width 124 height 26
type input "2"
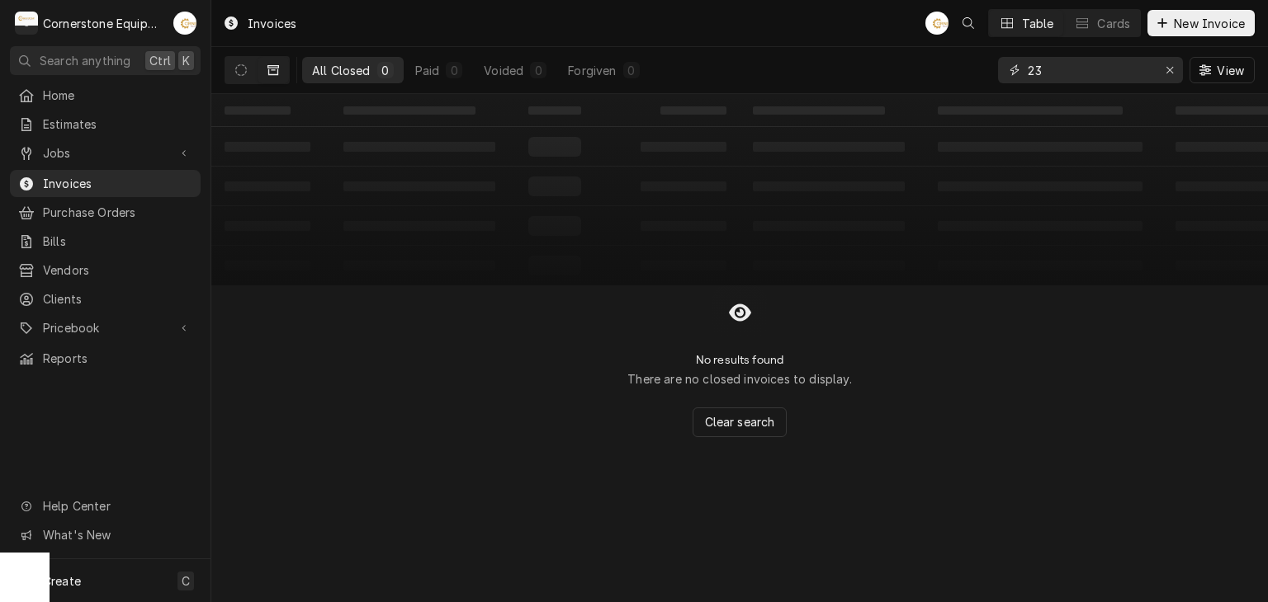
type input "2"
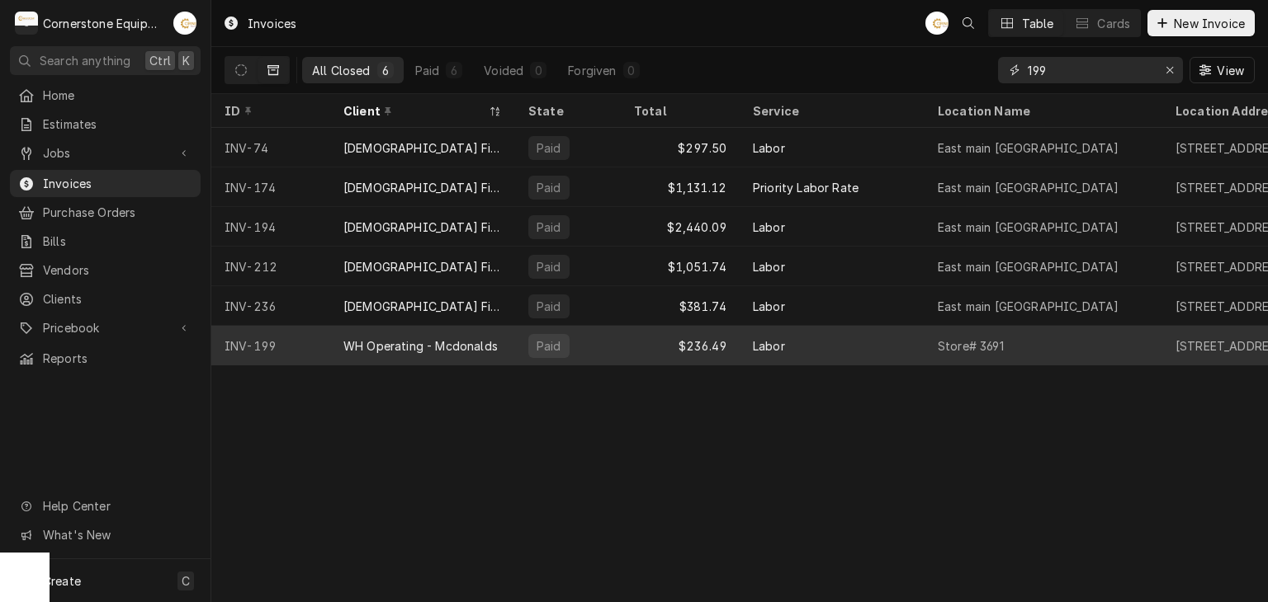
type input "199"
click at [308, 339] on div "INV-199" at bounding box center [270, 346] width 119 height 40
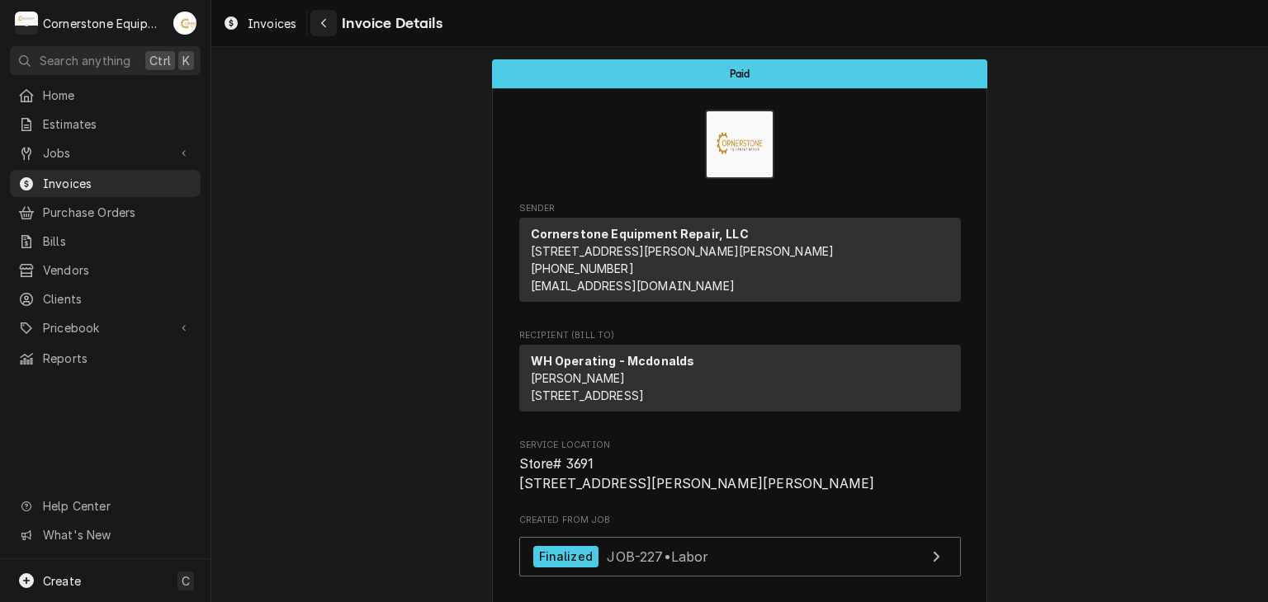
click at [320, 27] on icon "Navigate back" at bounding box center [323, 23] width 7 height 12
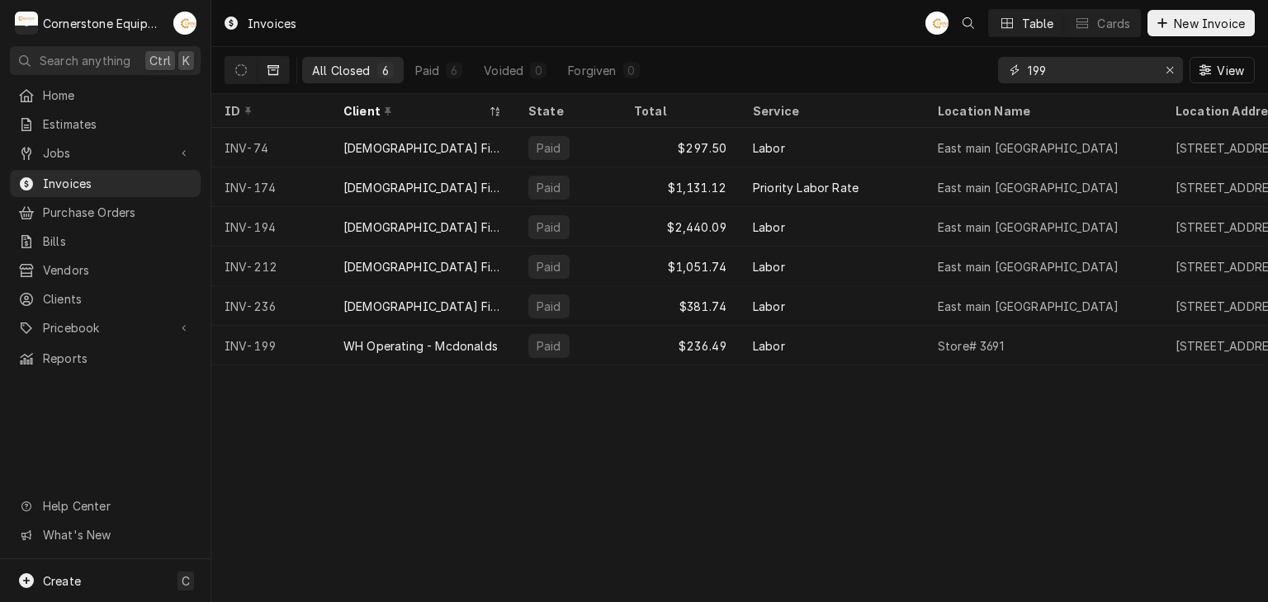
click at [1072, 74] on input "199" at bounding box center [1089, 70] width 124 height 26
type input "1"
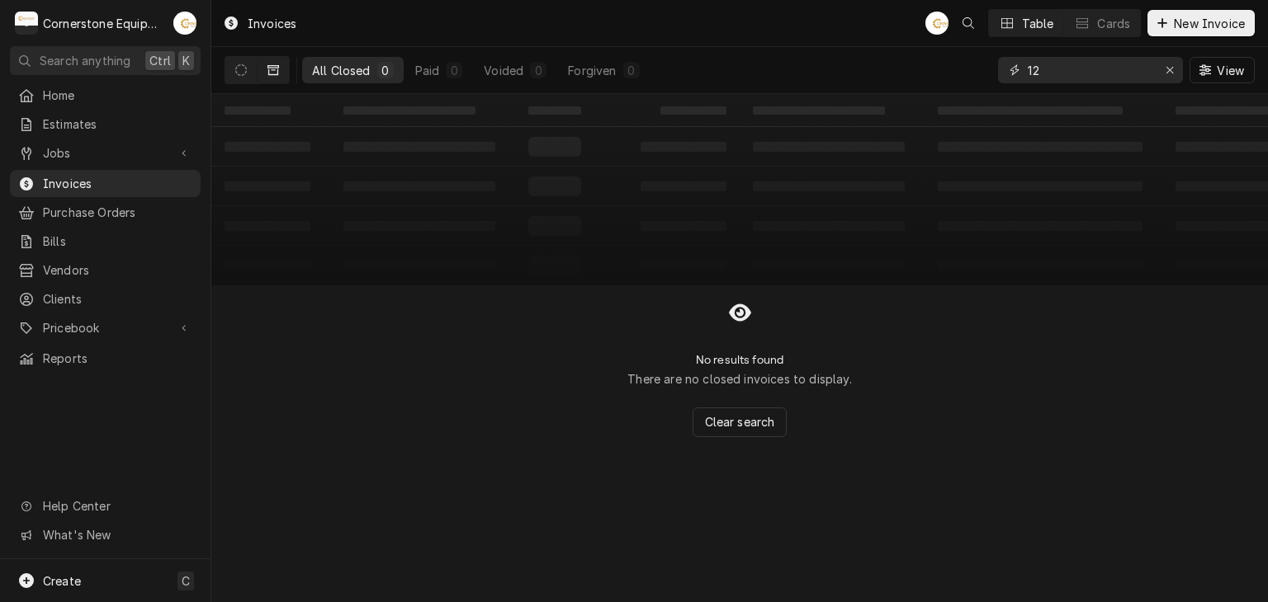
type input "1"
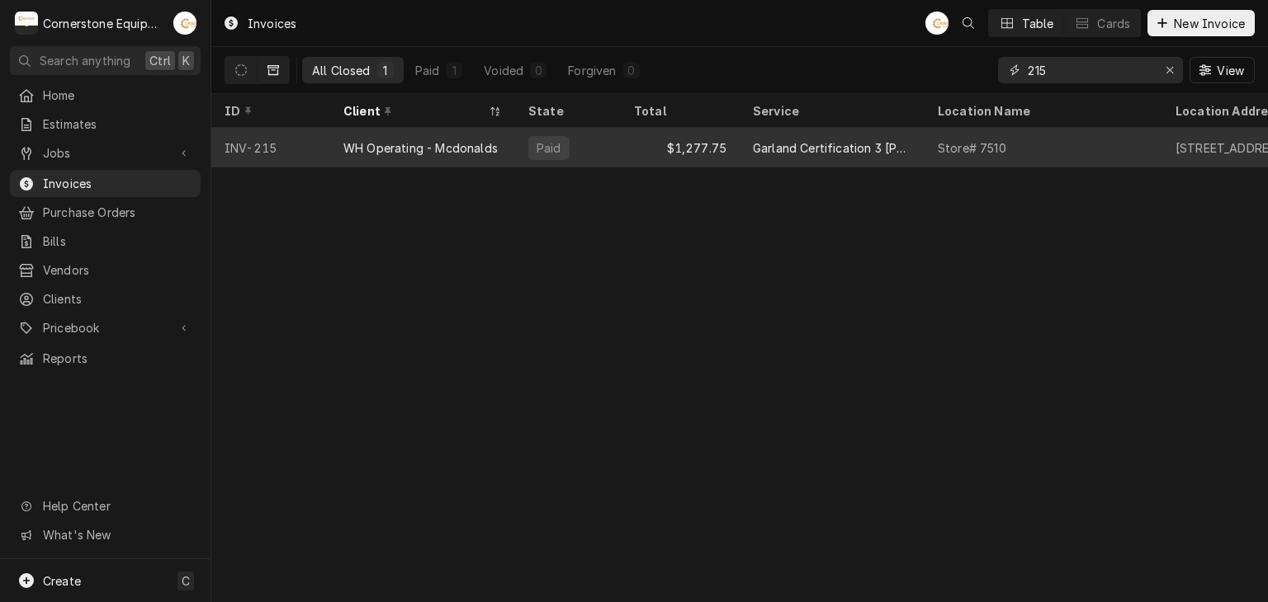
type input "215"
click at [399, 130] on div "WH Operating - Mcdonalds" at bounding box center [422, 148] width 185 height 40
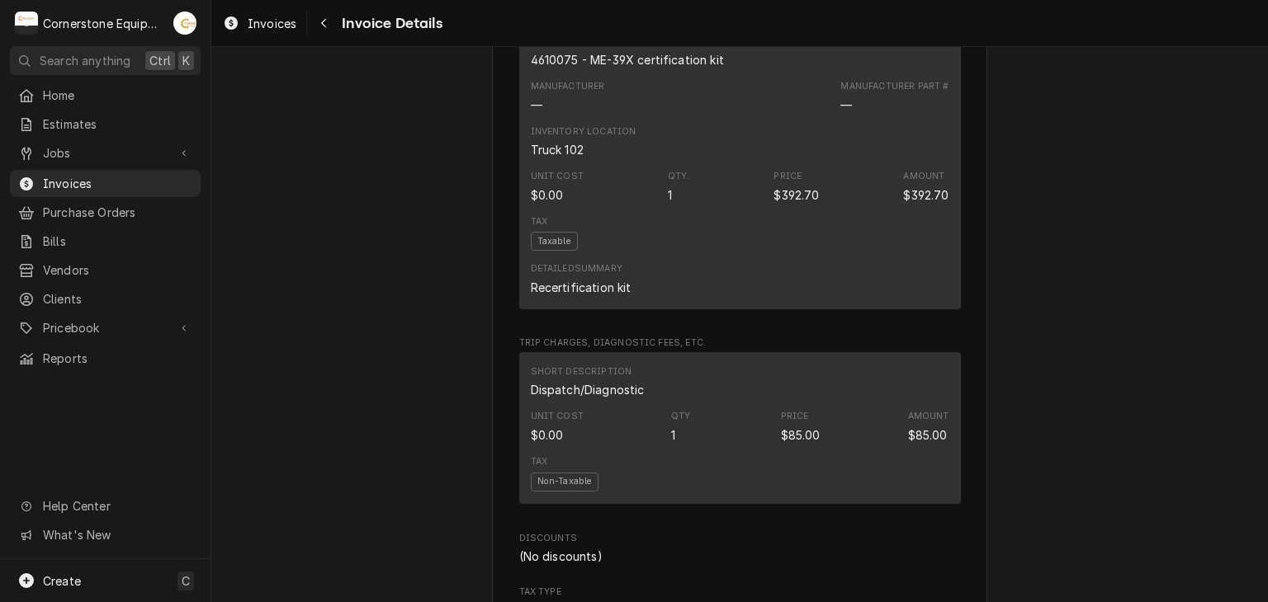
scroll to position [1066, 0]
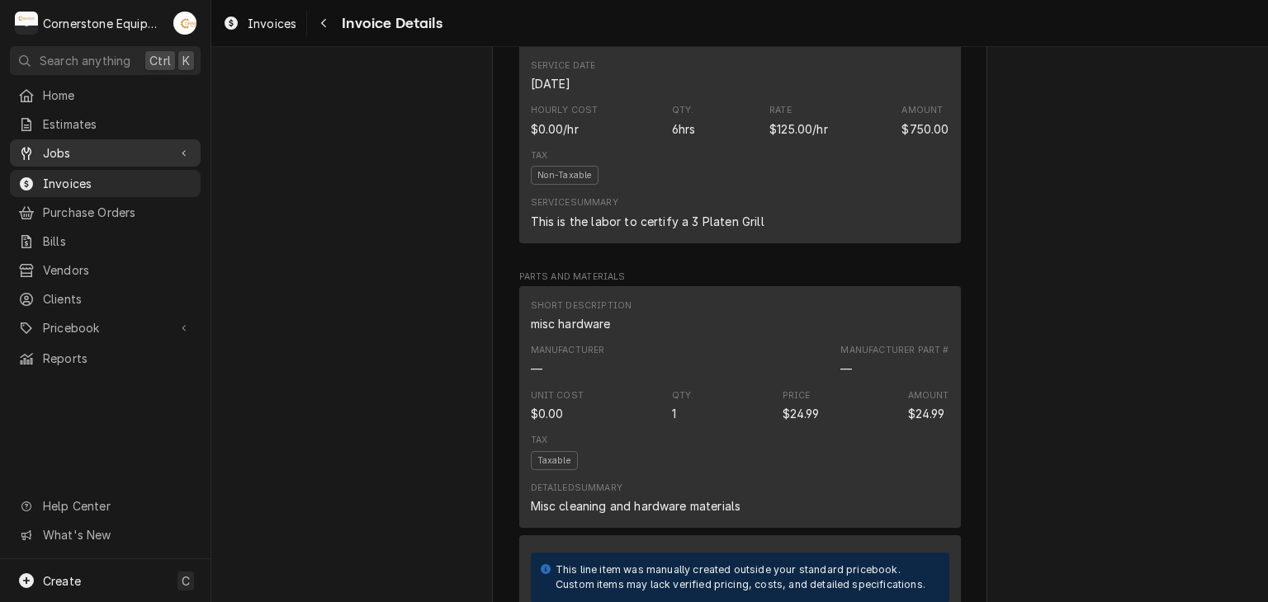
click at [125, 151] on span "Jobs" at bounding box center [105, 152] width 125 height 17
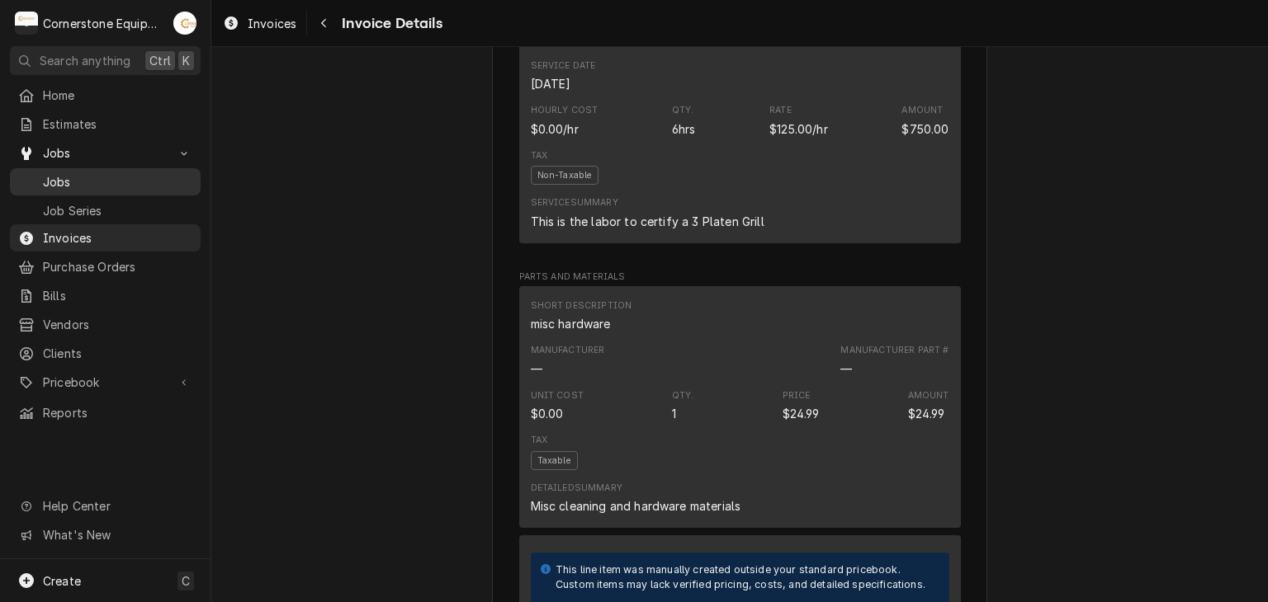
click at [168, 182] on span "Jobs" at bounding box center [117, 181] width 149 height 17
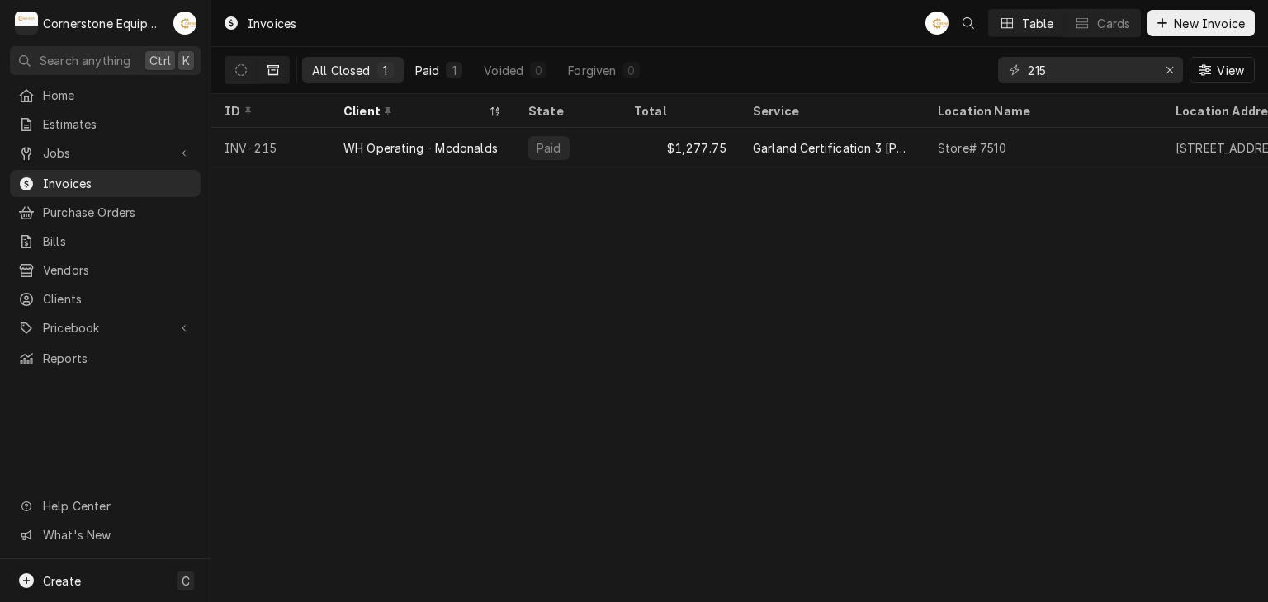
click at [437, 73] on div "Paid" at bounding box center [427, 70] width 25 height 17
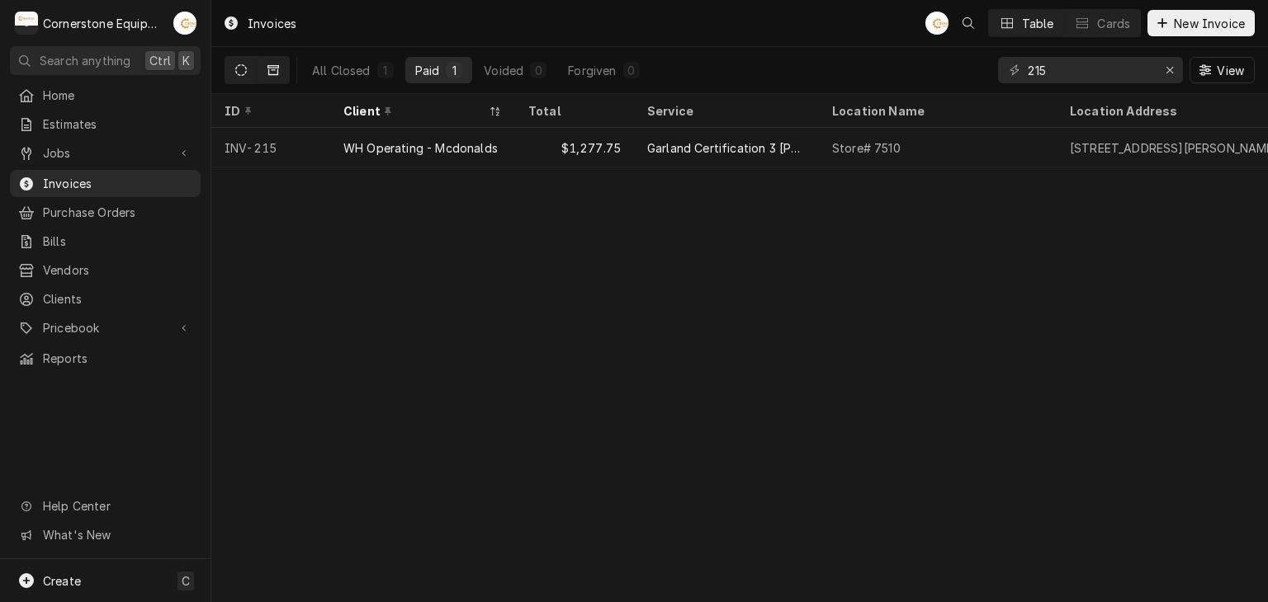
click at [251, 67] on button "Dynamic Content Wrapper" at bounding box center [240, 70] width 31 height 26
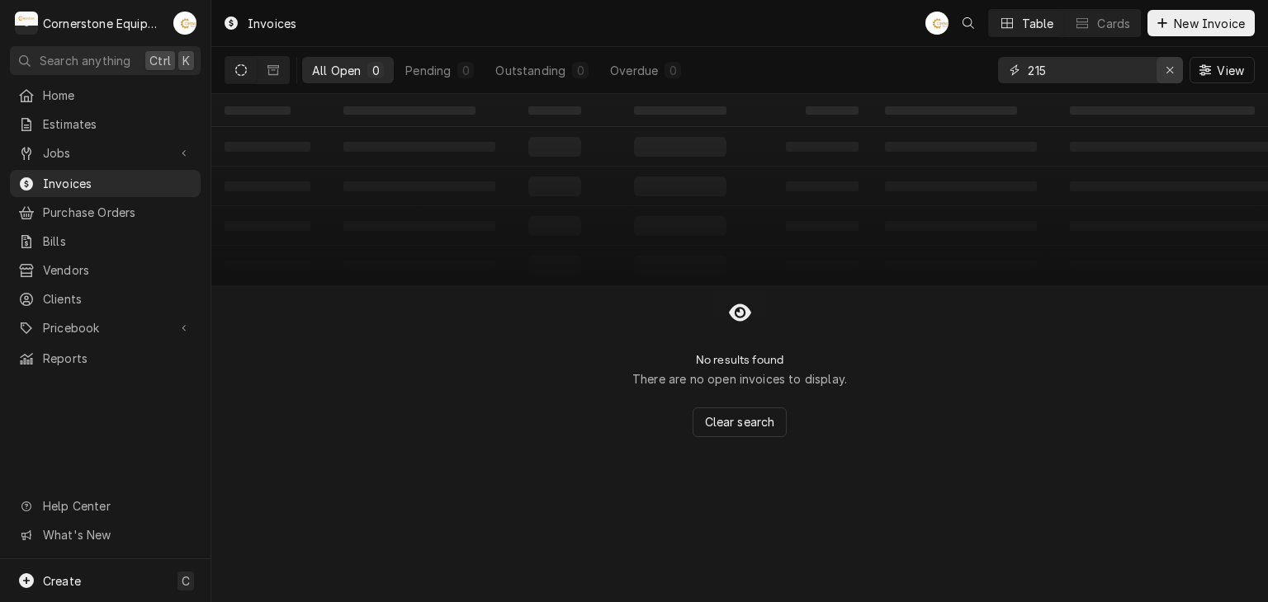
click at [1174, 71] on div "Erase input" at bounding box center [1169, 70] width 17 height 17
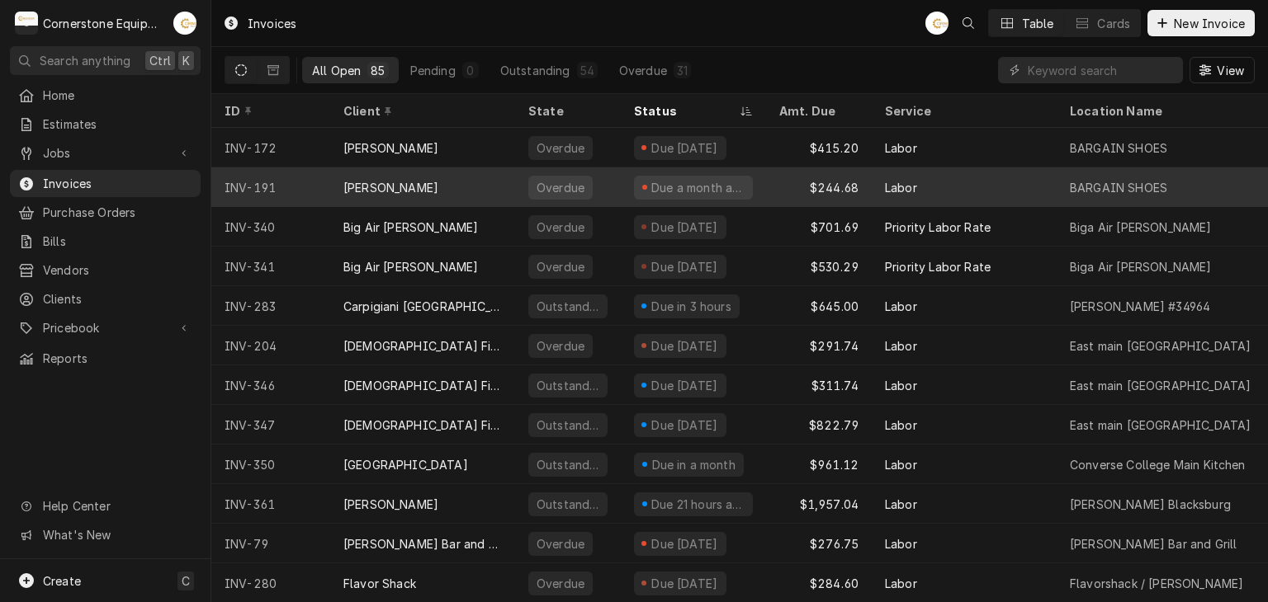
click at [745, 197] on div "Due a month ago" at bounding box center [693, 188] width 145 height 40
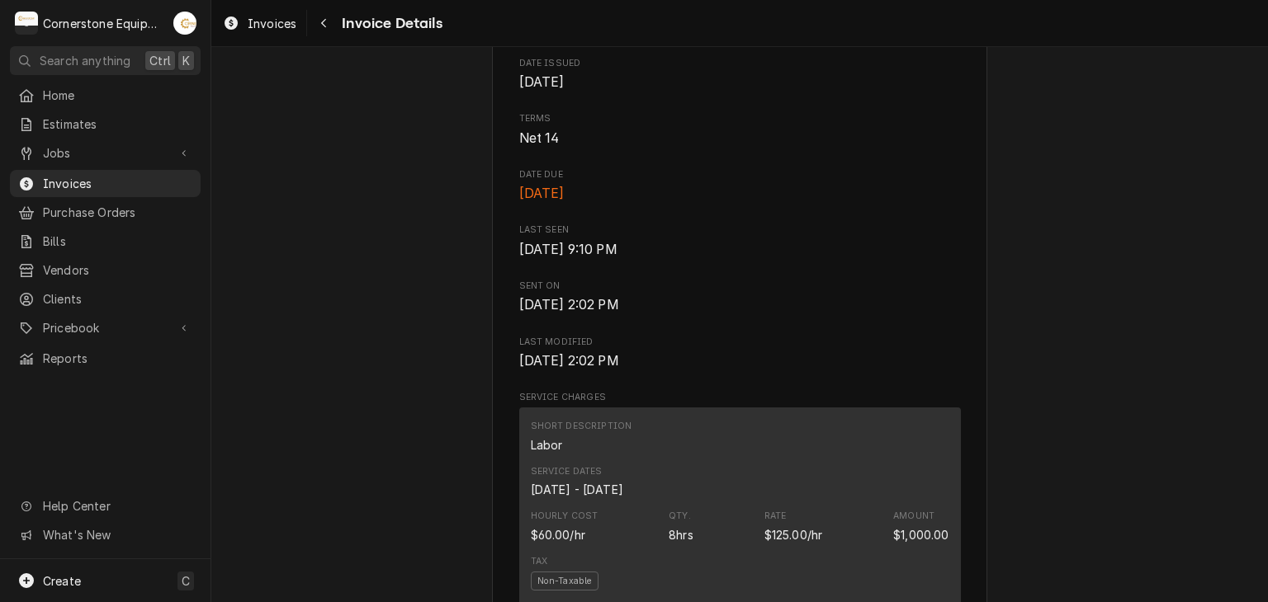
scroll to position [330, 0]
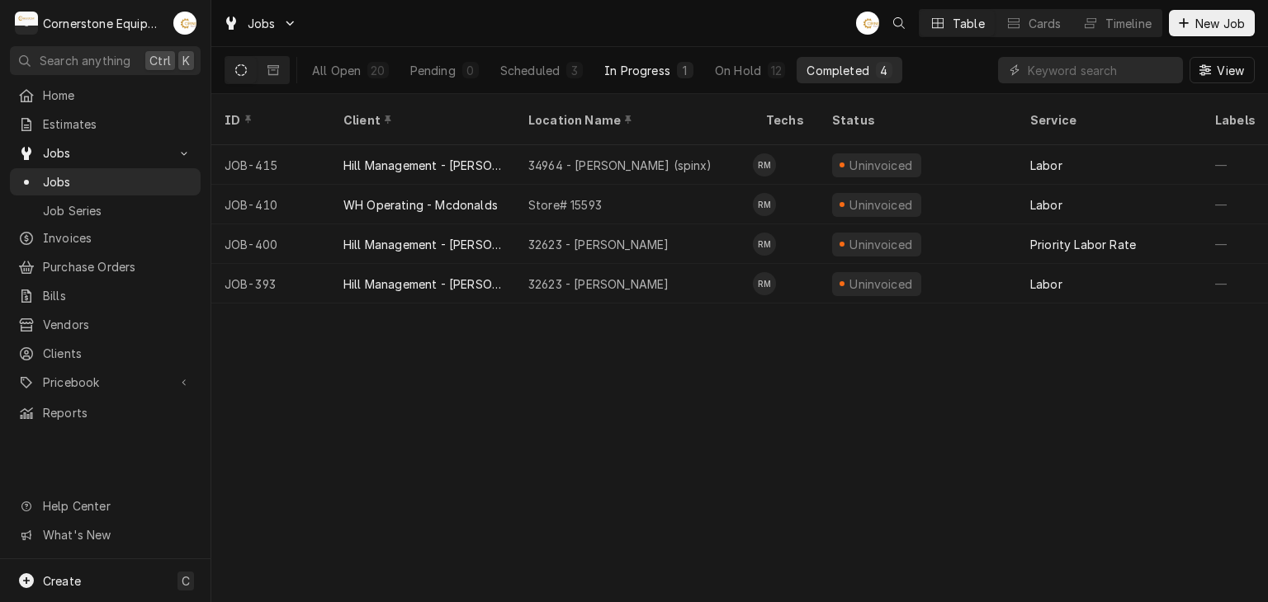
click at [677, 68] on div "1" at bounding box center [685, 70] width 17 height 17
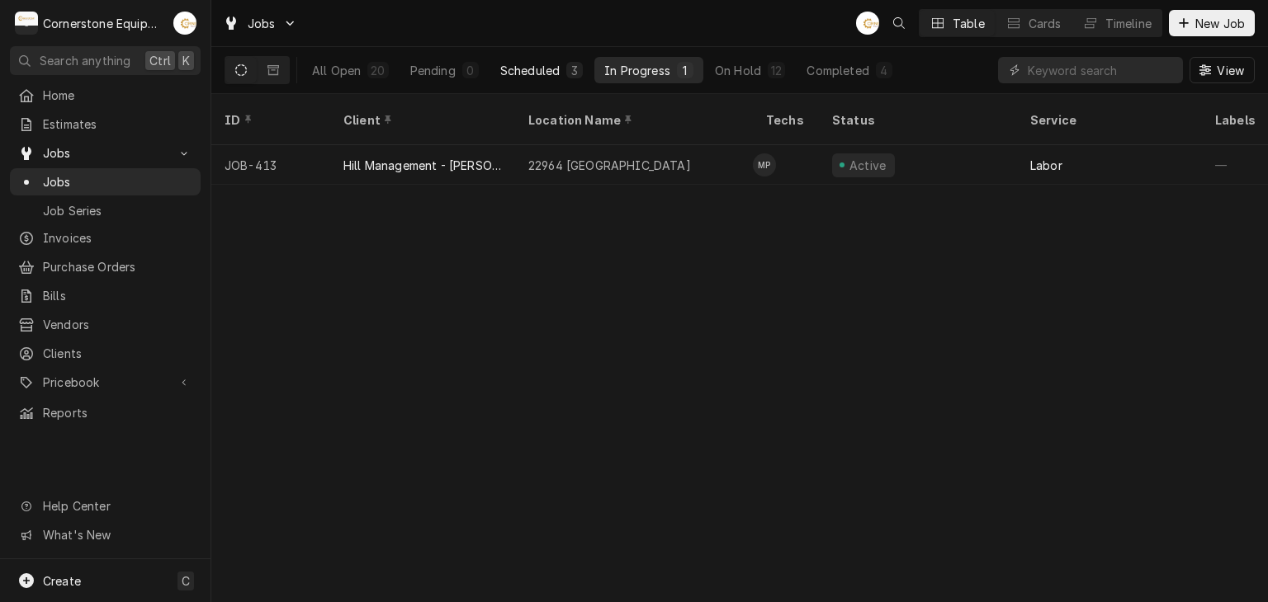
click at [564, 74] on button "Scheduled 3" at bounding box center [541, 70] width 102 height 26
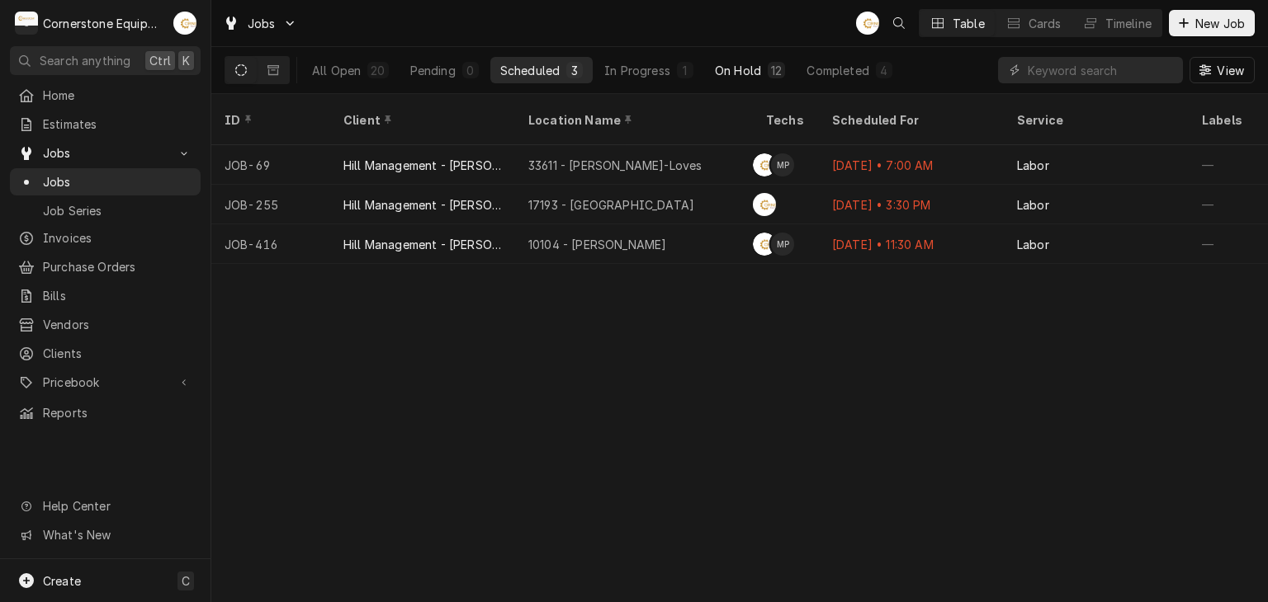
click at [725, 70] on div "On Hold" at bounding box center [738, 70] width 46 height 17
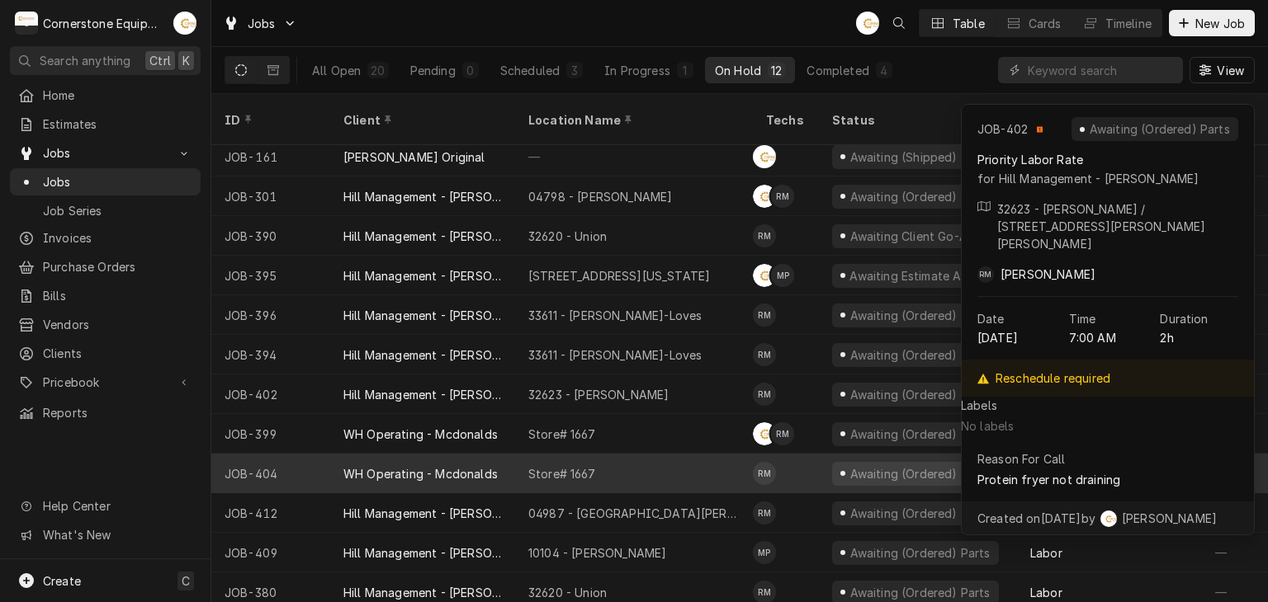
scroll to position [11, 0]
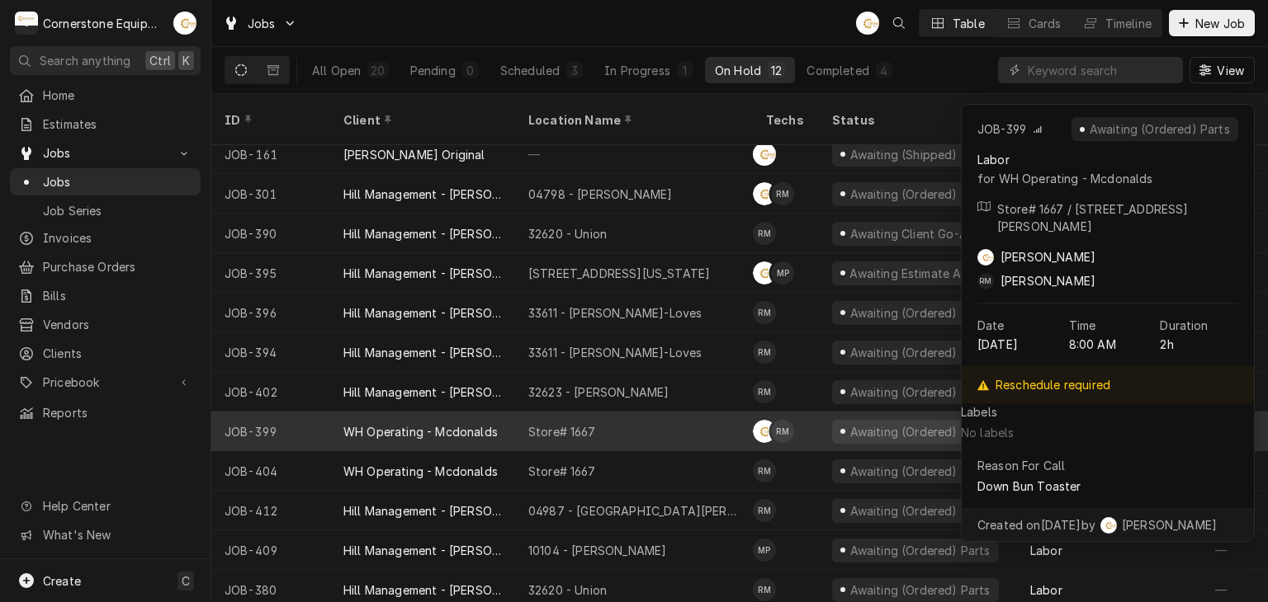
click at [733, 412] on div "Store# 1667" at bounding box center [634, 432] width 238 height 40
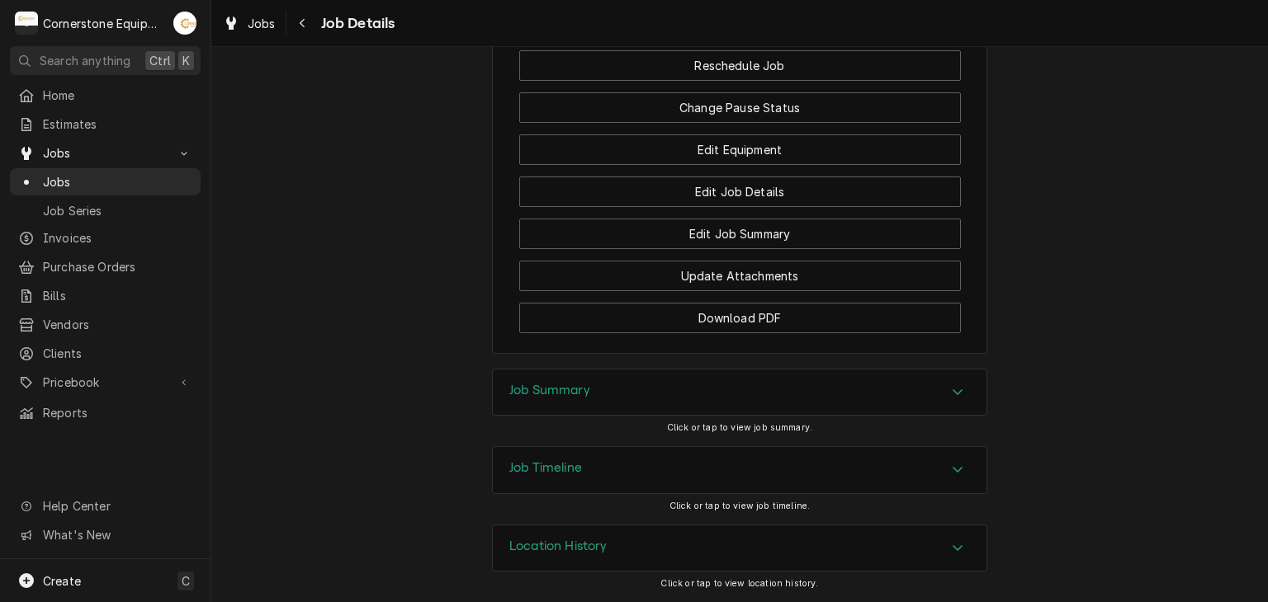
scroll to position [1394, 0]
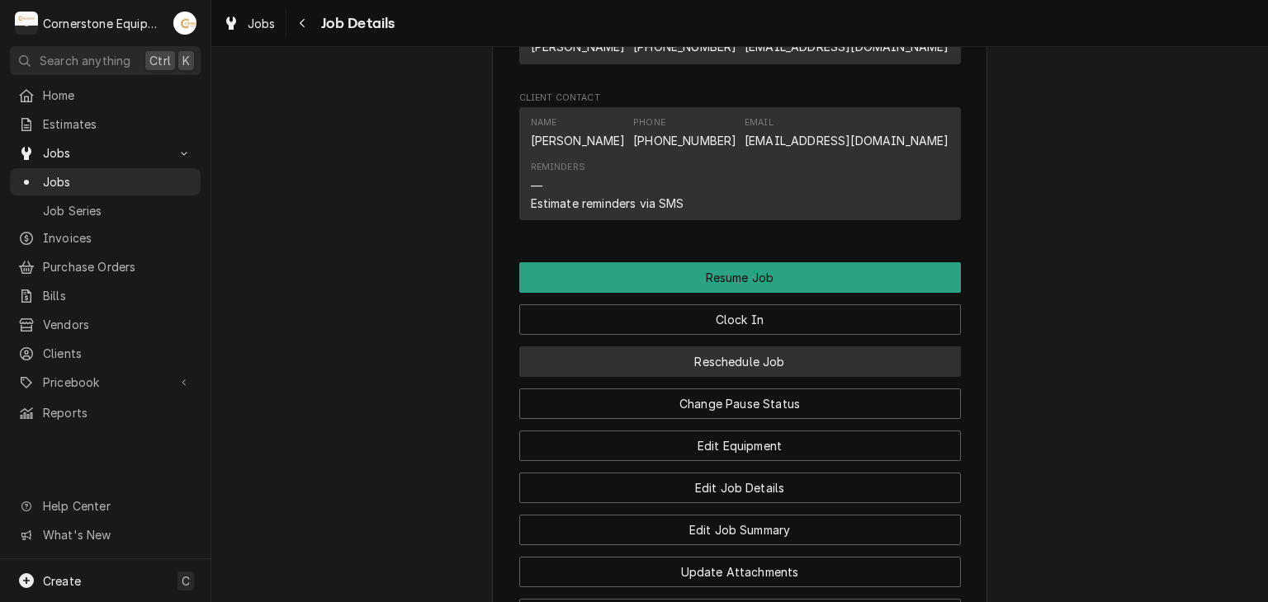
click at [741, 377] on button "Reschedule Job" at bounding box center [740, 362] width 442 height 31
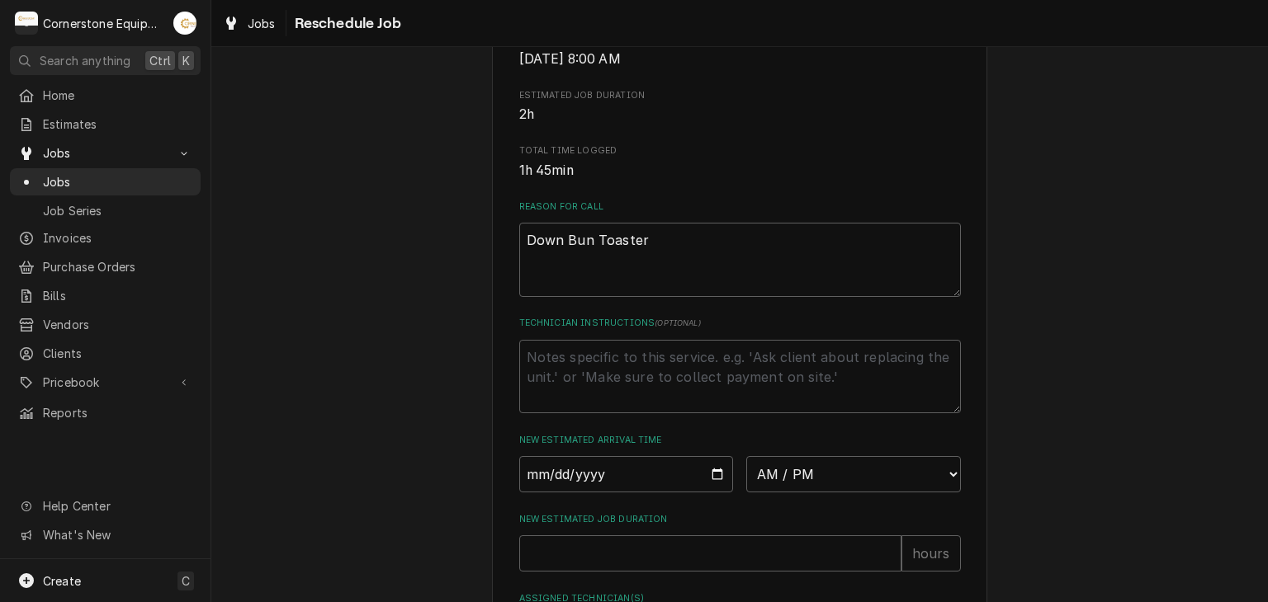
scroll to position [630, 0]
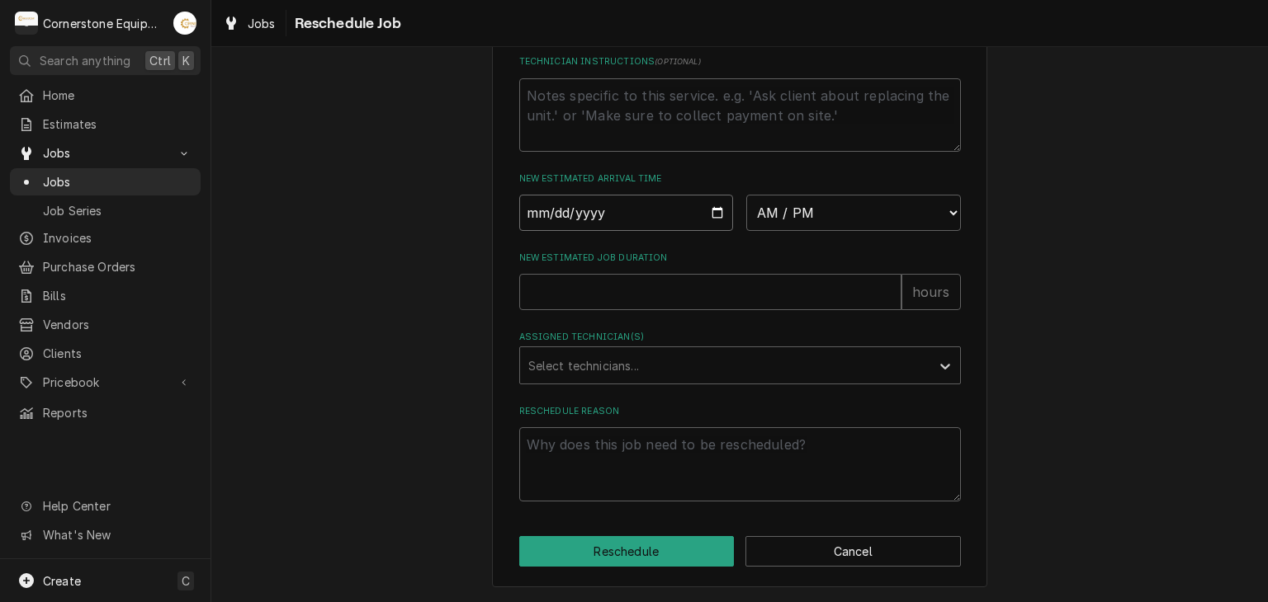
click at [712, 208] on input "Date" at bounding box center [626, 213] width 215 height 36
type input "[DATE]"
type textarea "x"
click at [772, 222] on select "AM / PM 6:00 AM 6:15 AM 6:30 AM 6:45 AM 7:00 AM 7:15 AM 7:30 AM 7:45 AM 8:00 AM…" at bounding box center [853, 213] width 215 height 36
select select "08:00:00"
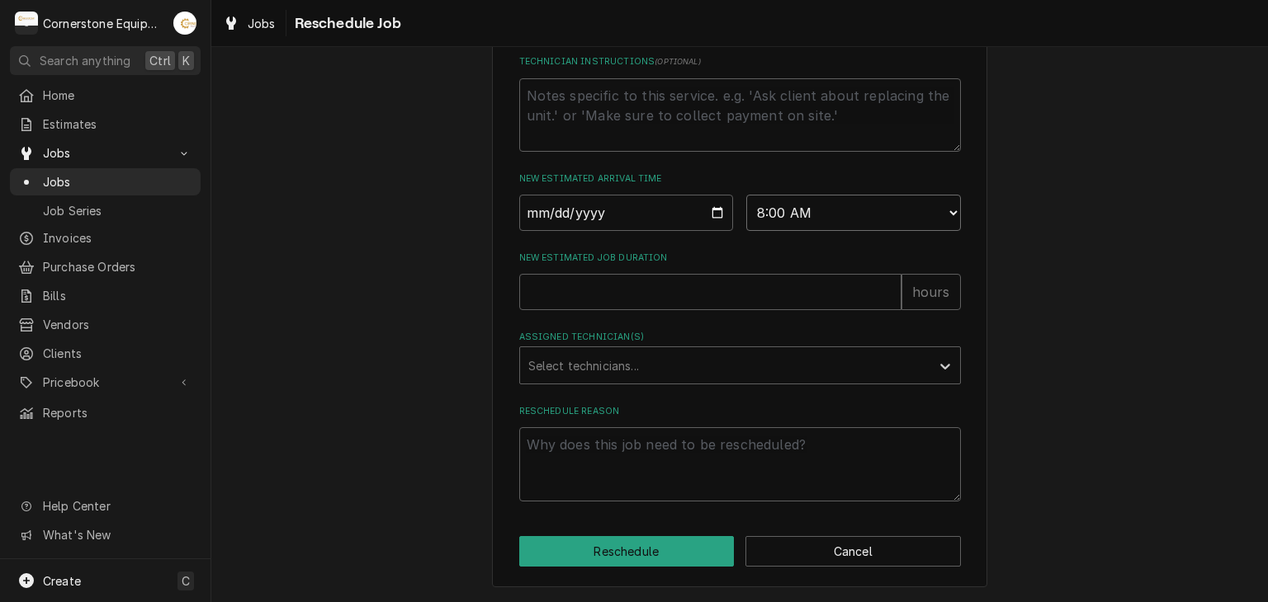
click at [746, 195] on select "AM / PM 6:00 AM 6:15 AM 6:30 AM 6:45 AM 7:00 AM 7:15 AM 7:30 AM 7:45 AM 8:00 AM…" at bounding box center [853, 213] width 215 height 36
click at [681, 281] on input "New Estimated Job Duration" at bounding box center [710, 292] width 382 height 36
type textarea "x"
type input "2"
click at [668, 371] on div "Assigned Technician(s)" at bounding box center [725, 366] width 394 height 30
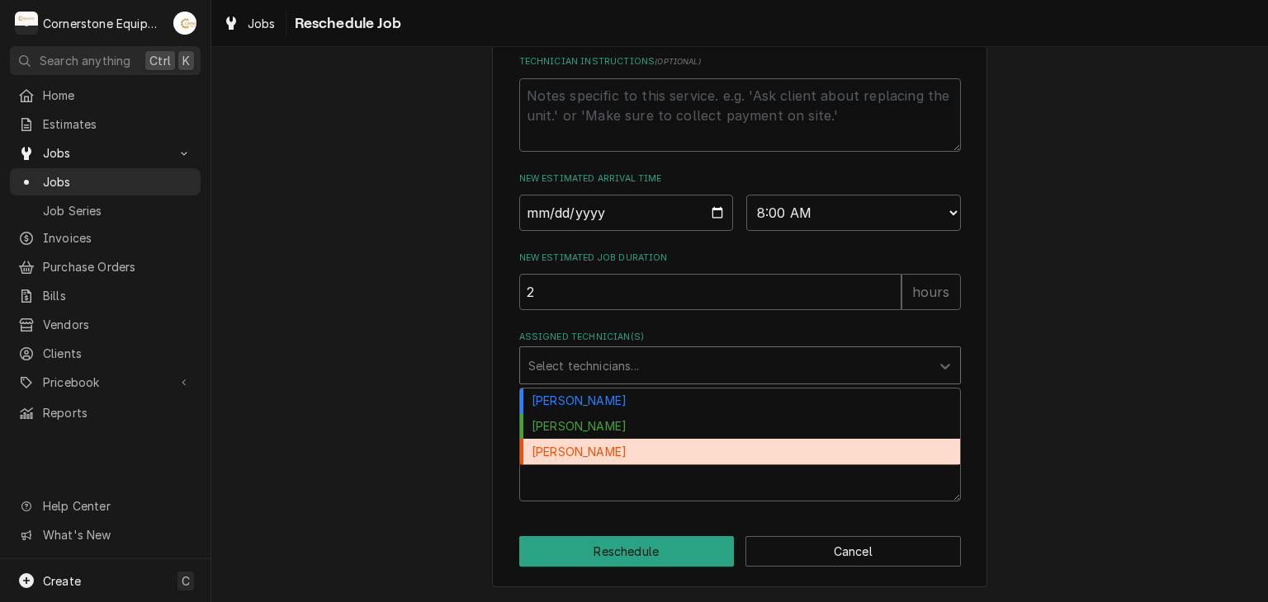
click at [647, 441] on div "[PERSON_NAME]" at bounding box center [740, 452] width 440 height 26
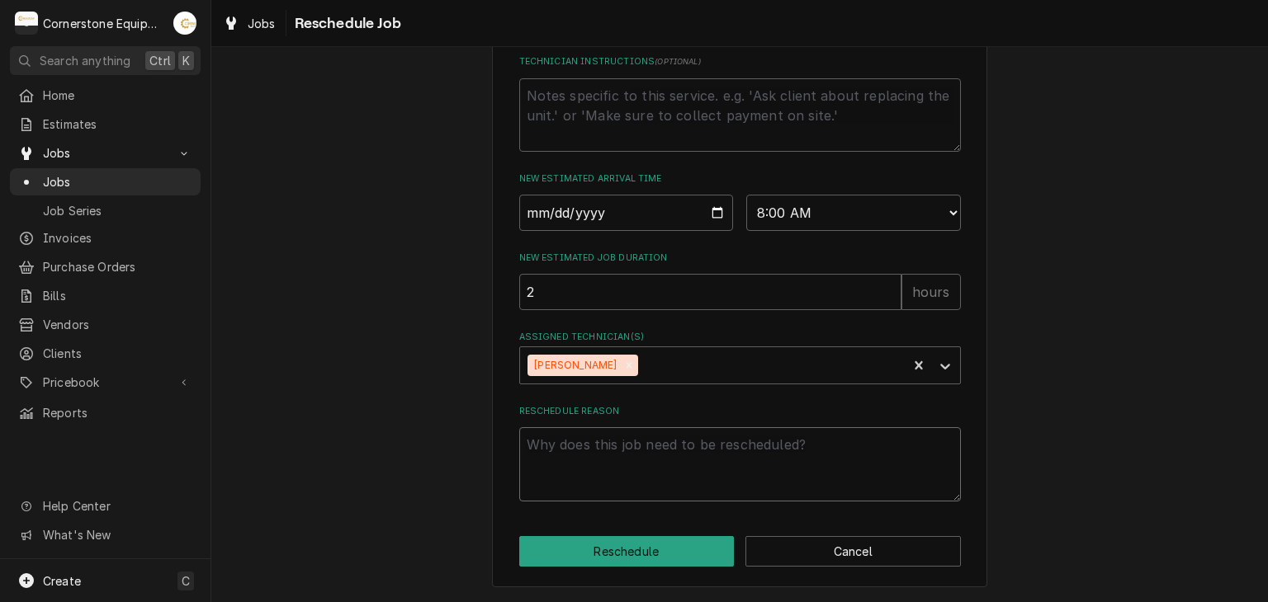
click at [619, 456] on textarea "Reschedule Reason" at bounding box center [740, 464] width 442 height 74
type textarea "x"
type textarea "P"
type textarea "x"
type textarea "Pa"
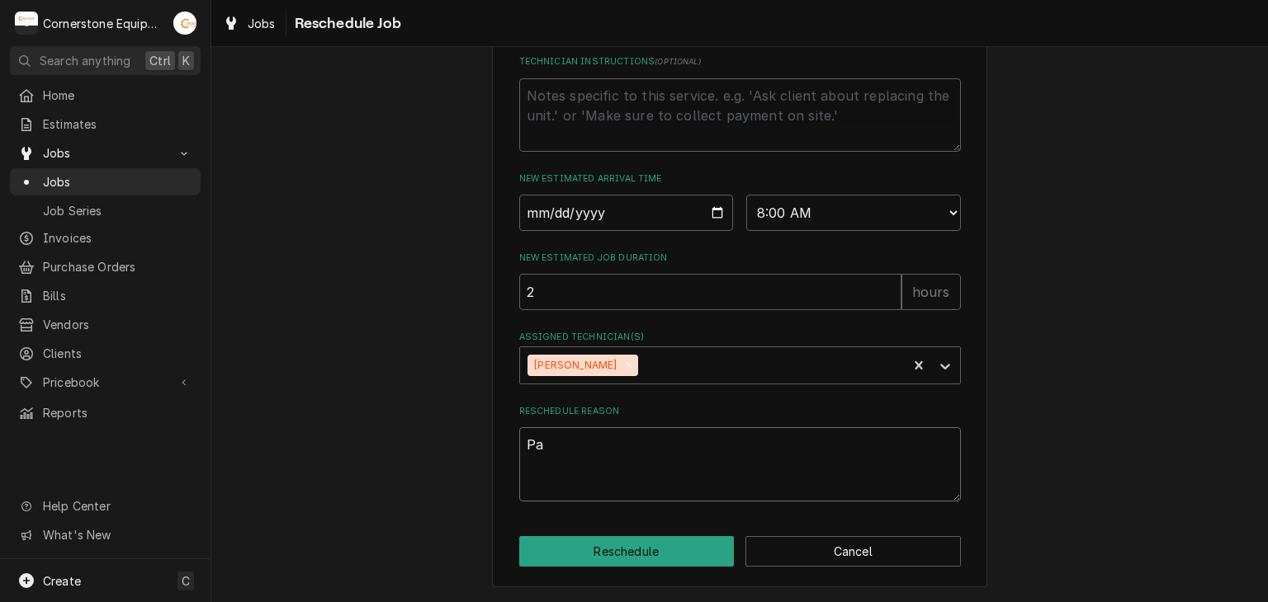
type textarea "x"
type textarea "Par"
type textarea "x"
type textarea "Part"
type textarea "x"
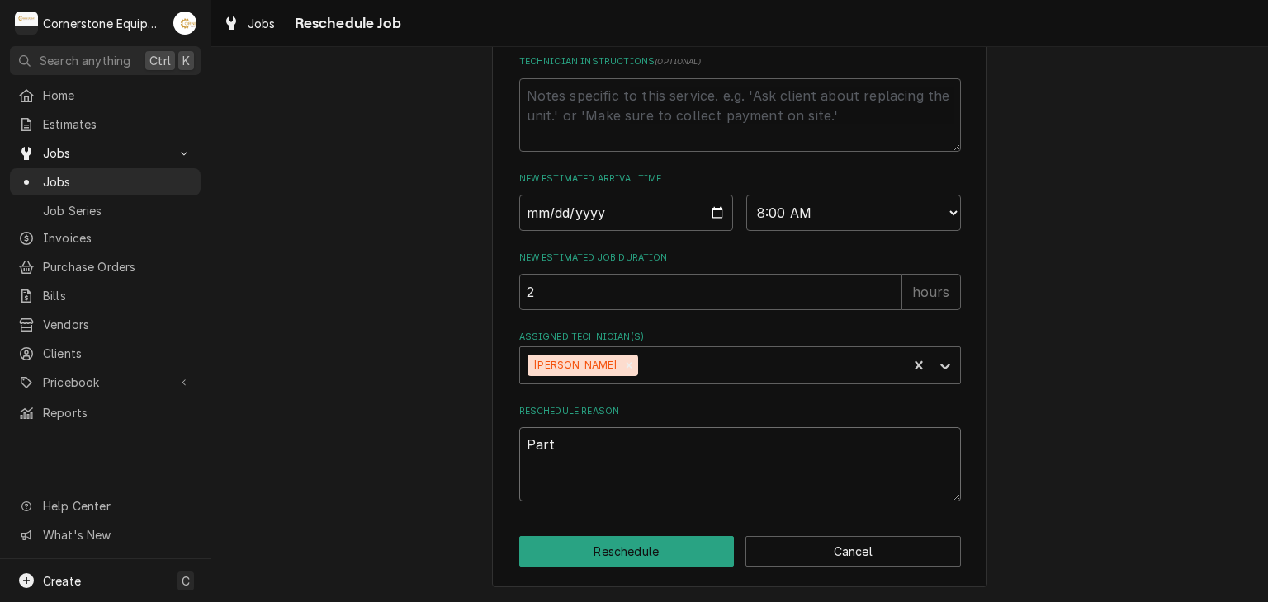
type textarea "Part"
type textarea "x"
type textarea "Part r"
type textarea "x"
type textarea "Part re"
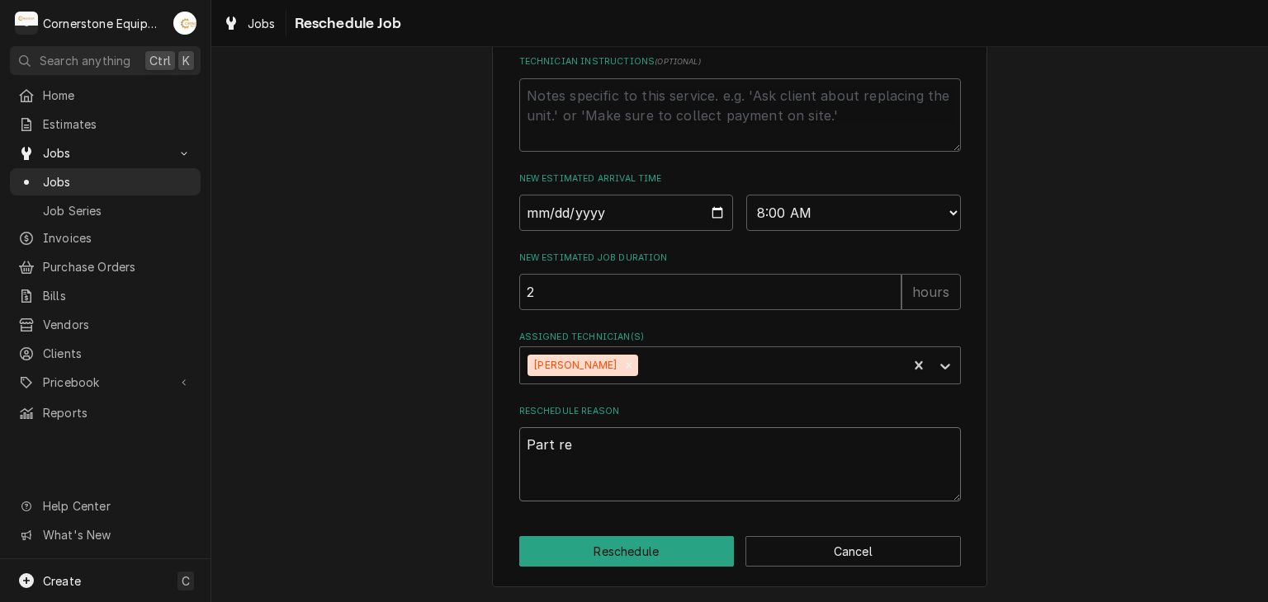
type textarea "x"
type textarea "Part rec"
type textarea "x"
type textarea "Part reci"
type textarea "x"
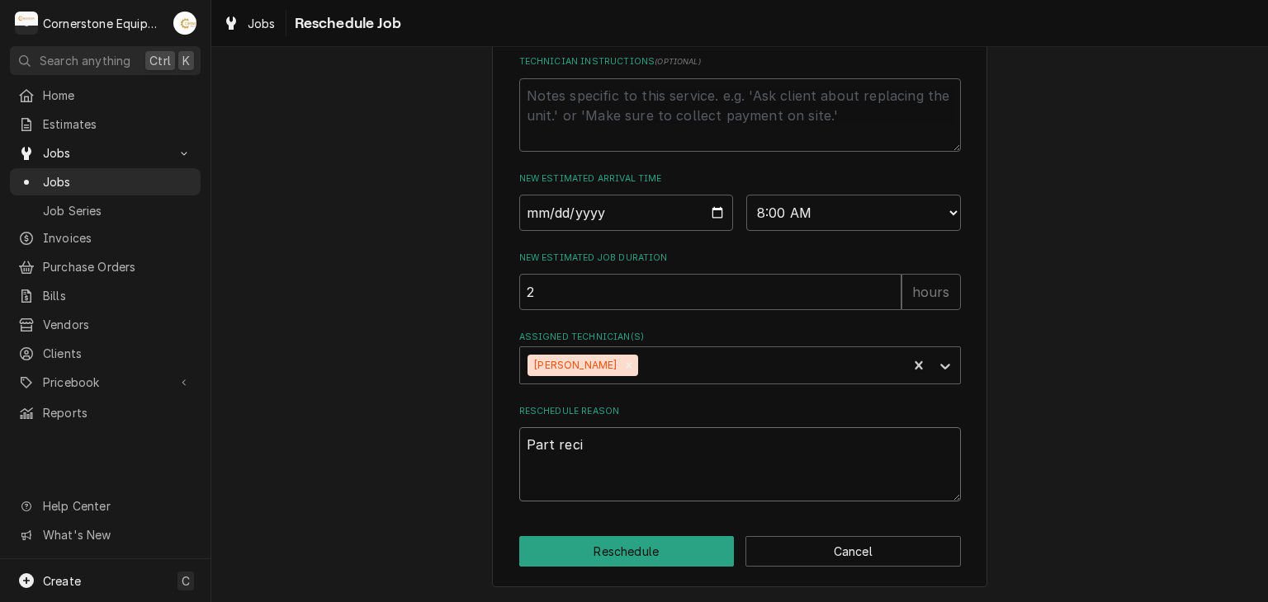
type textarea "Part recie"
type textarea "x"
type textarea "Part reciev"
type textarea "x"
type textarea "Part recieve"
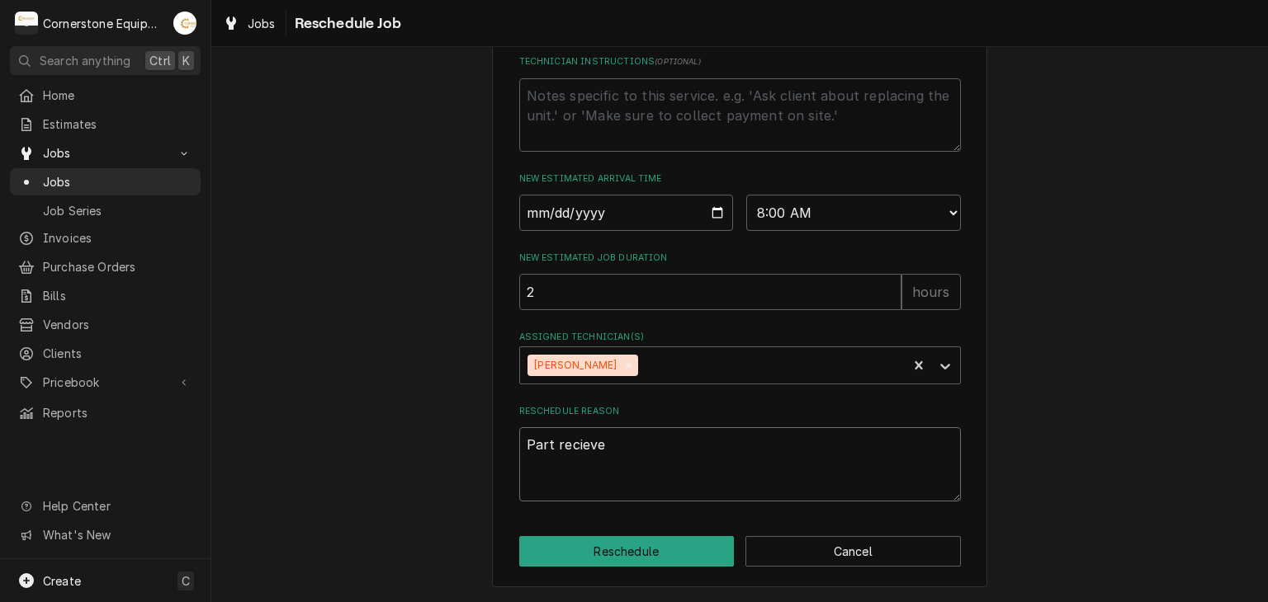
type textarea "x"
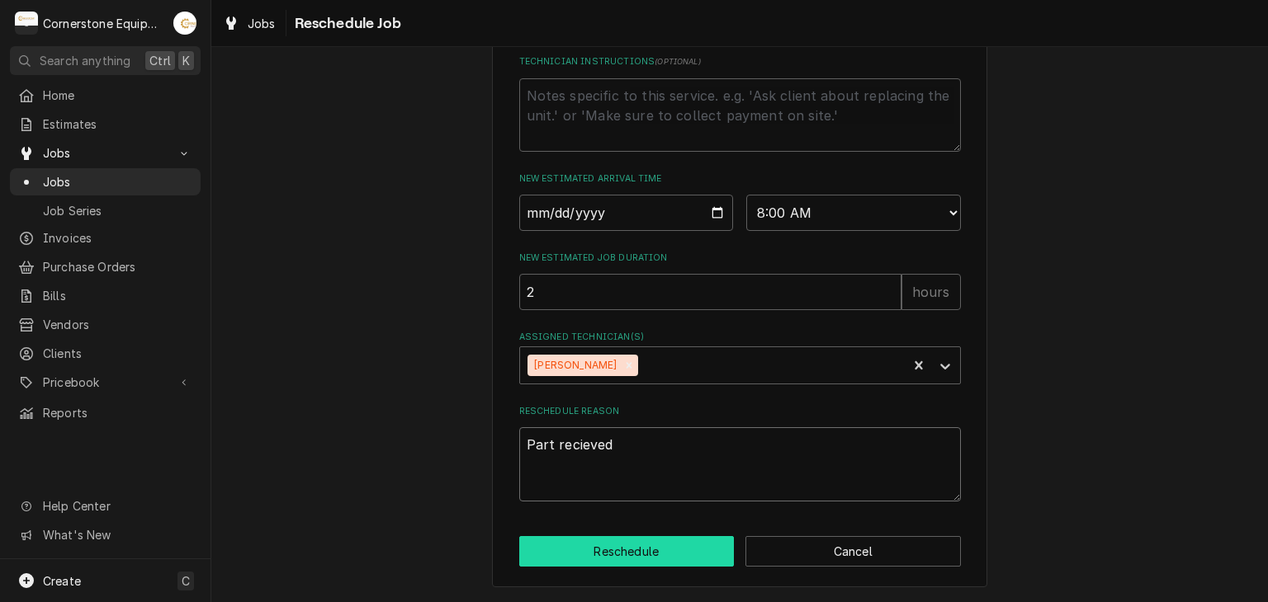
type textarea "Part recieved"
click at [643, 538] on button "Reschedule" at bounding box center [626, 551] width 215 height 31
type textarea "x"
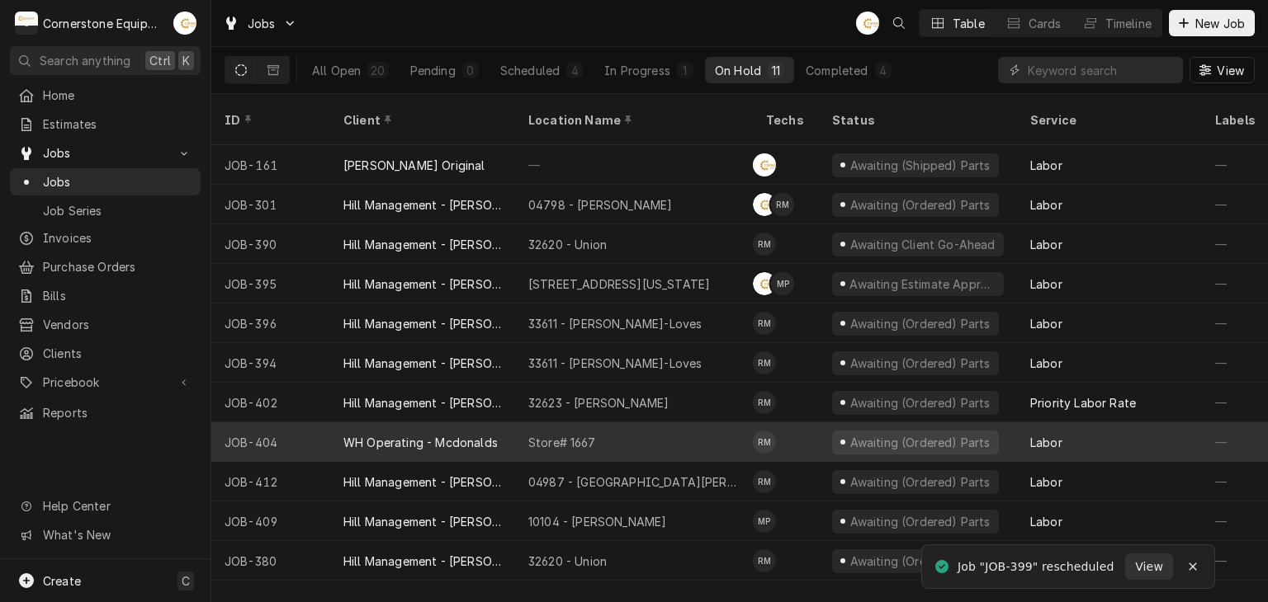
click at [614, 423] on div "Store# 1667" at bounding box center [634, 443] width 238 height 40
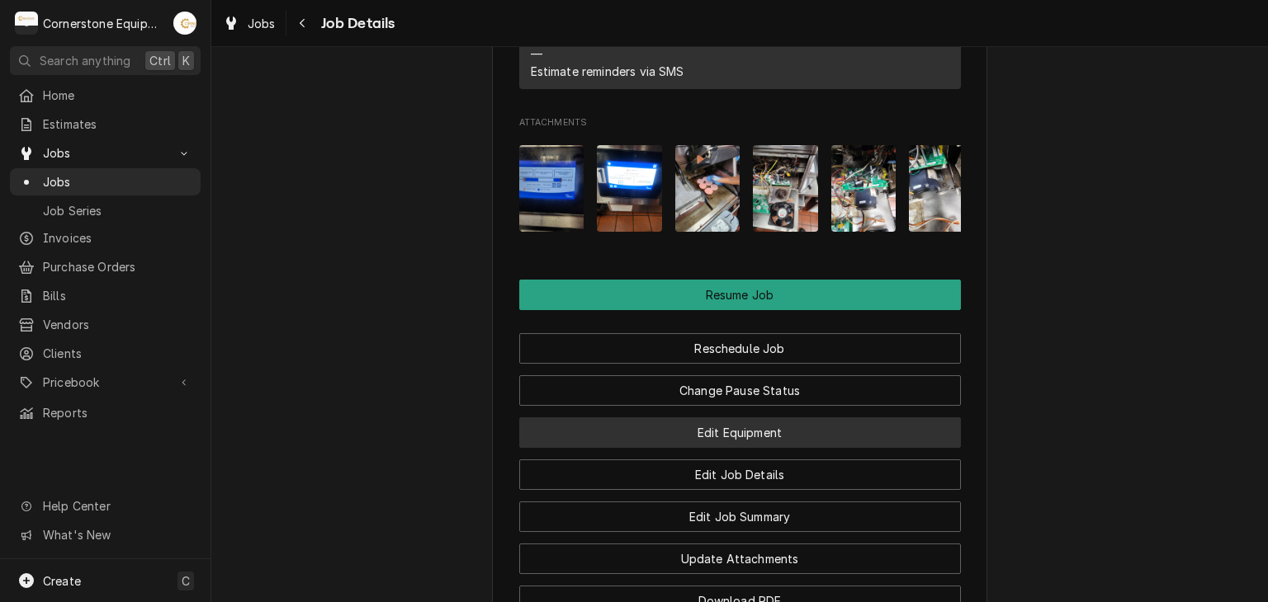
scroll to position [1911, 0]
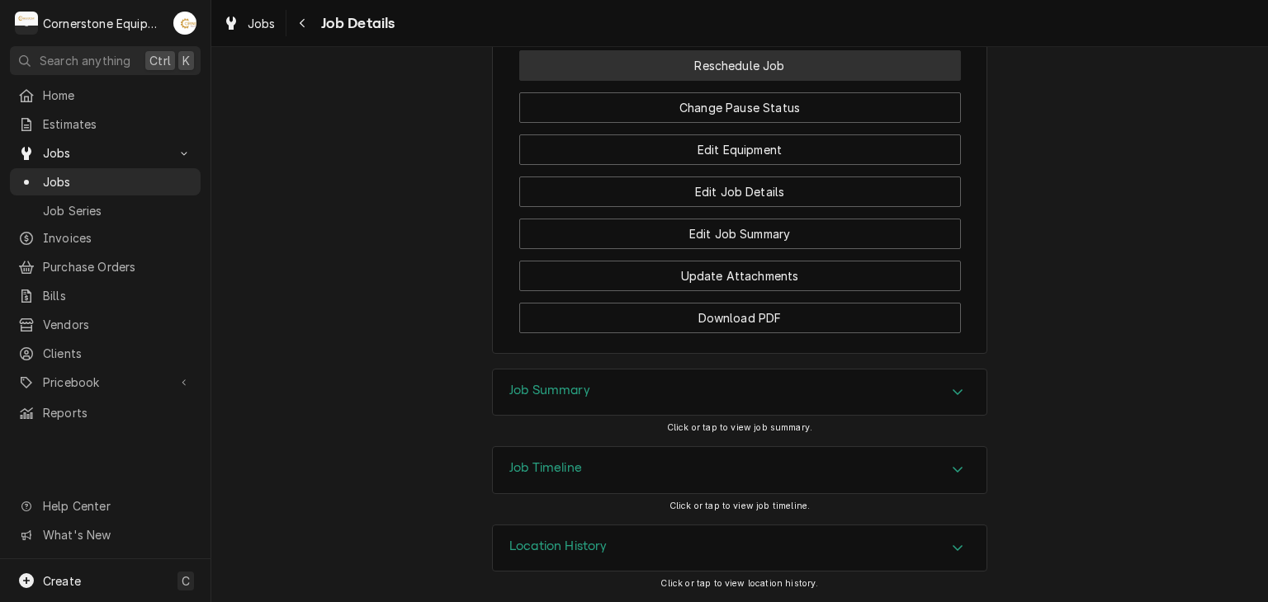
click at [744, 73] on button "Reschedule Job" at bounding box center [740, 65] width 442 height 31
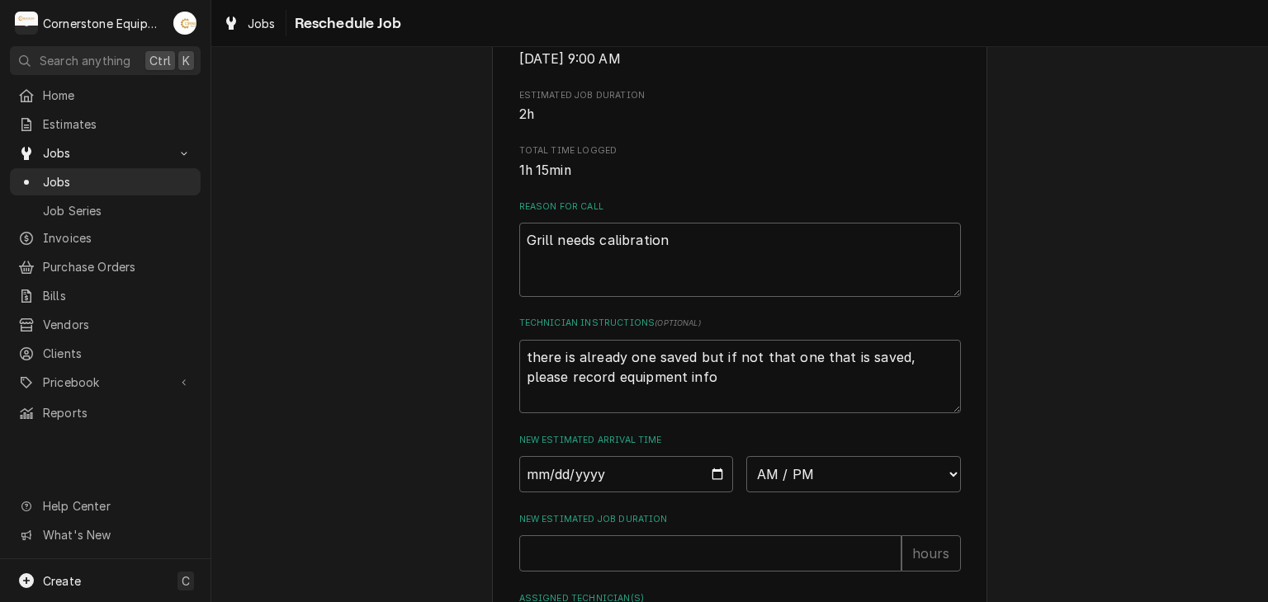
scroll to position [630, 0]
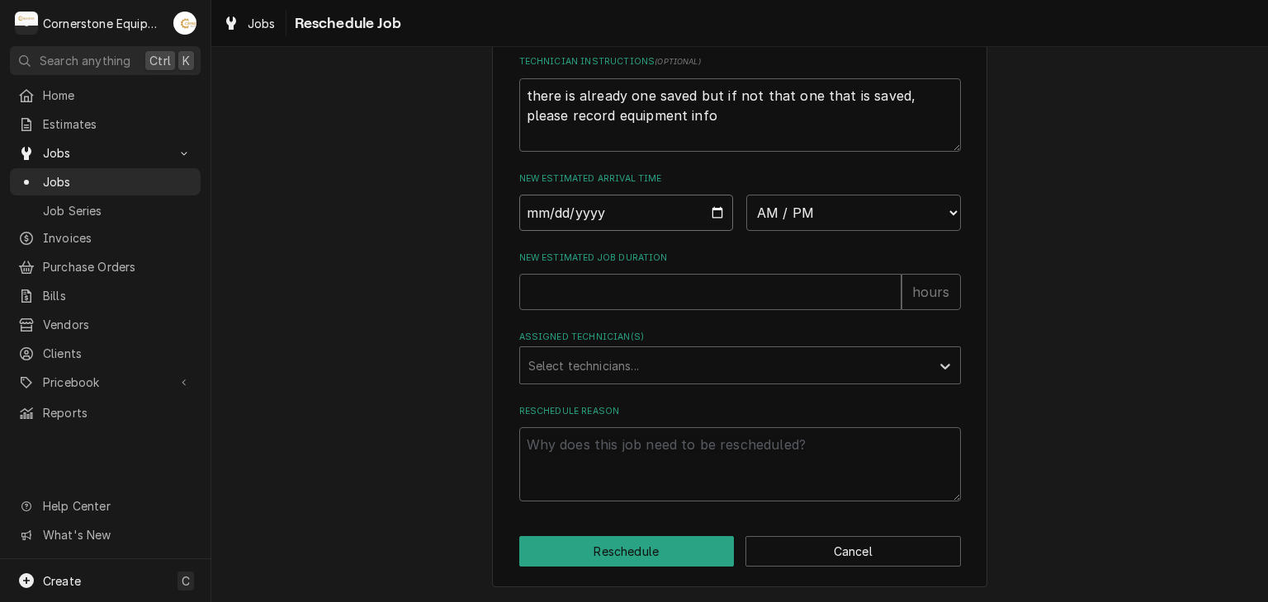
click at [710, 214] on input "Date" at bounding box center [626, 213] width 215 height 36
type textarea "x"
type input "[DATE]"
click at [763, 212] on select "AM / PM 6:00 AM 6:15 AM 6:30 AM 6:45 AM 7:00 AM 7:15 AM 7:30 AM 7:45 AM 8:00 AM…" at bounding box center [853, 213] width 215 height 36
select select "08:00:00"
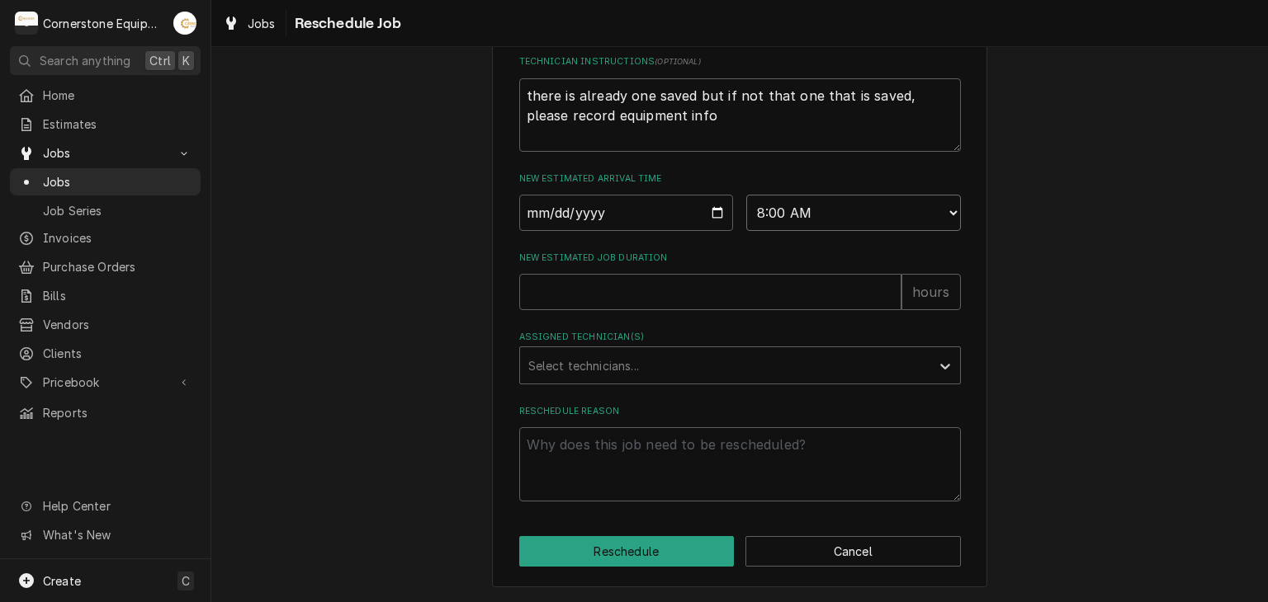
click at [746, 195] on select "AM / PM 6:00 AM 6:15 AM 6:30 AM 6:45 AM 7:00 AM 7:15 AM 7:30 AM 7:45 AM 8:00 AM…" at bounding box center [853, 213] width 215 height 36
click at [627, 288] on input "New Estimated Job Duration" at bounding box center [710, 292] width 382 height 36
type textarea "x"
type input "2"
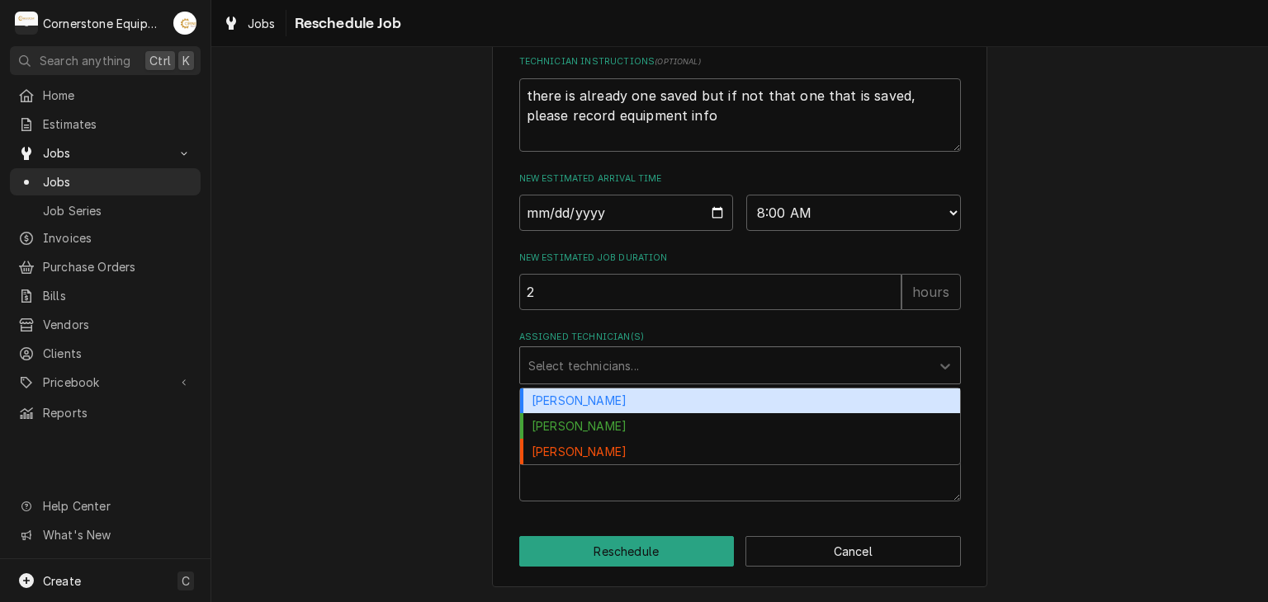
click at [635, 364] on div "Assigned Technician(s)" at bounding box center [725, 366] width 394 height 30
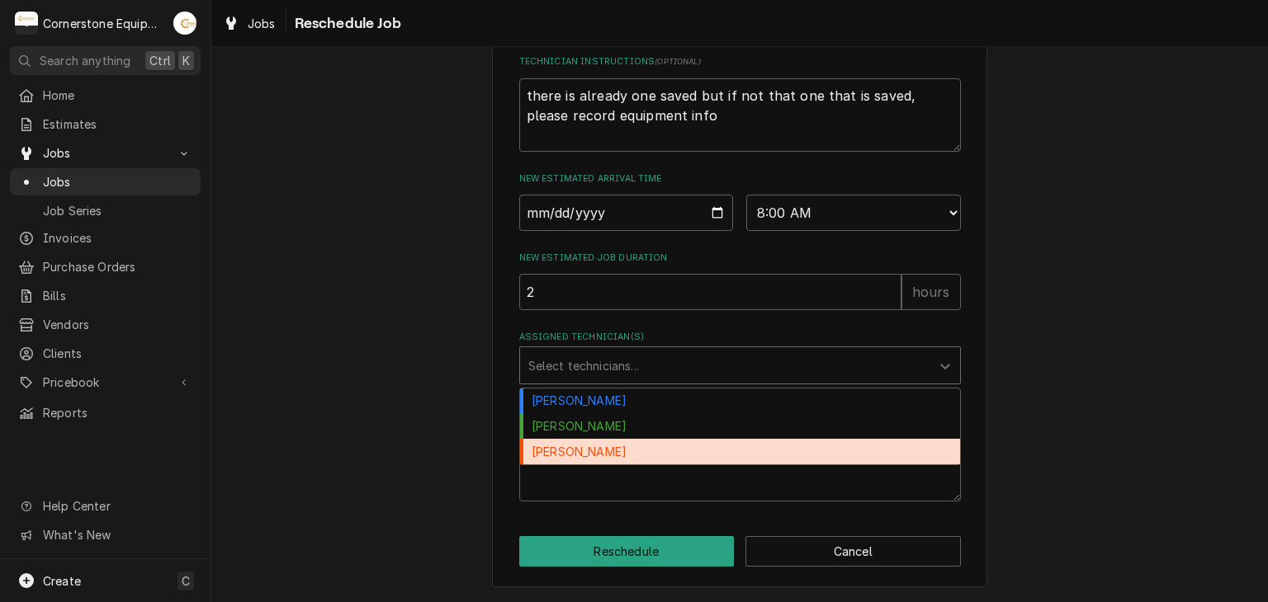
click at [612, 445] on div "[PERSON_NAME]" at bounding box center [740, 452] width 440 height 26
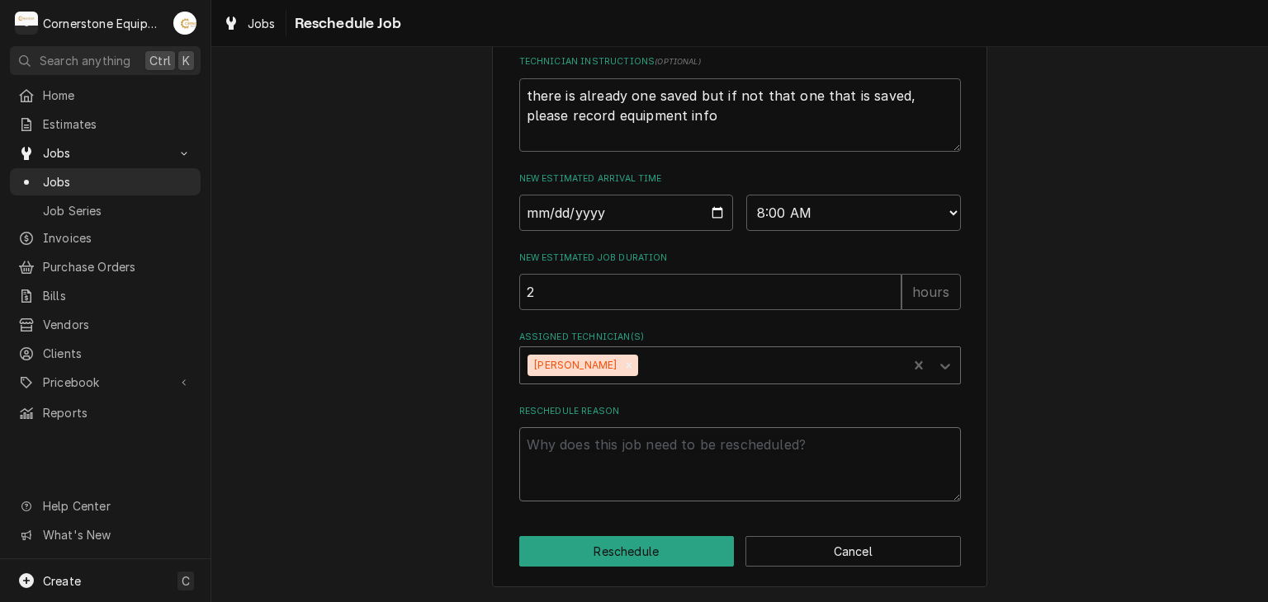
click at [631, 451] on textarea "Reschedule Reason" at bounding box center [740, 464] width 442 height 74
type textarea "x"
type textarea "P"
type textarea "x"
type textarea "Pa"
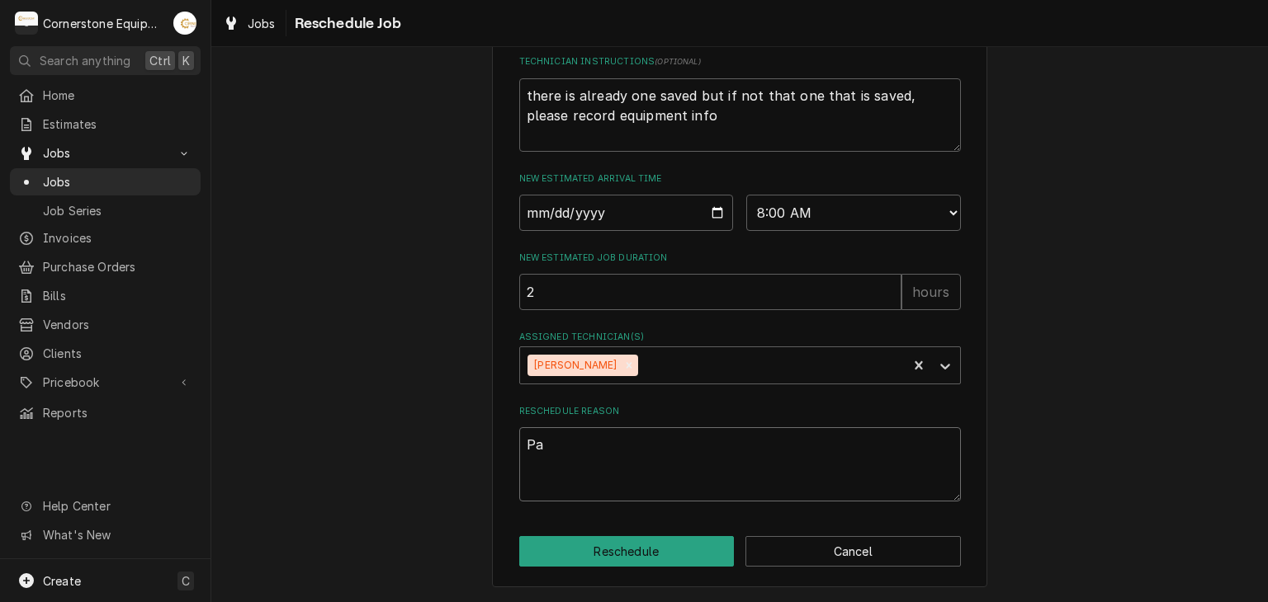
type textarea "x"
type textarea "Par"
type textarea "x"
type textarea "Part"
type textarea "x"
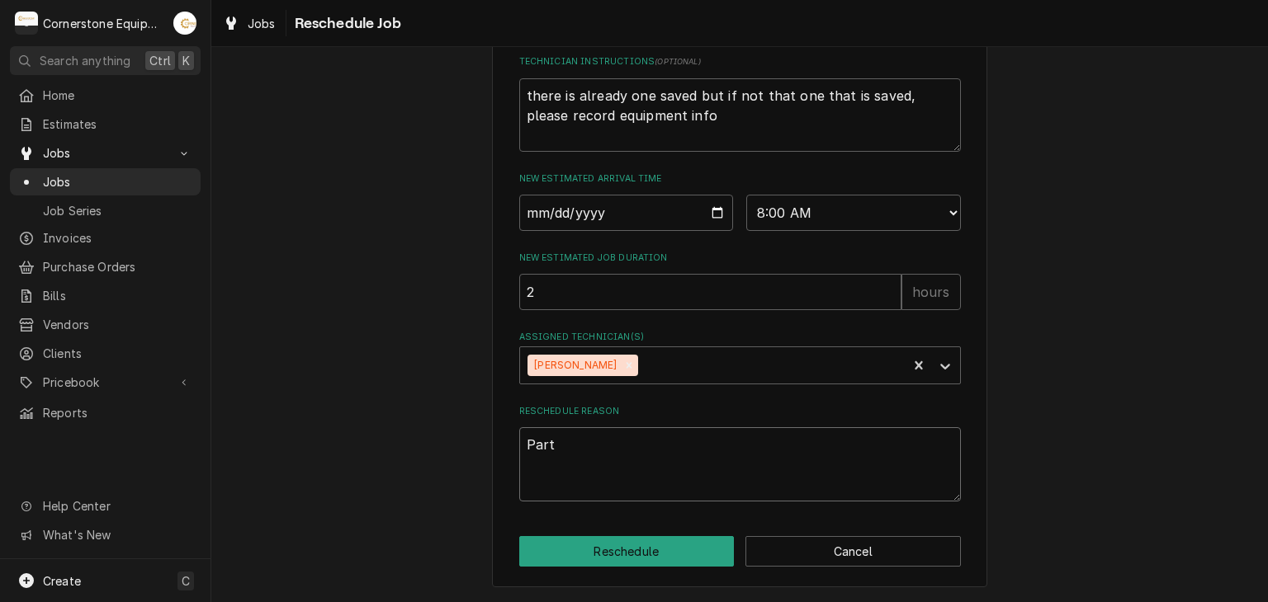
type textarea "Part"
type textarea "x"
type textarea "Part R"
type textarea "x"
type textarea "Part Re"
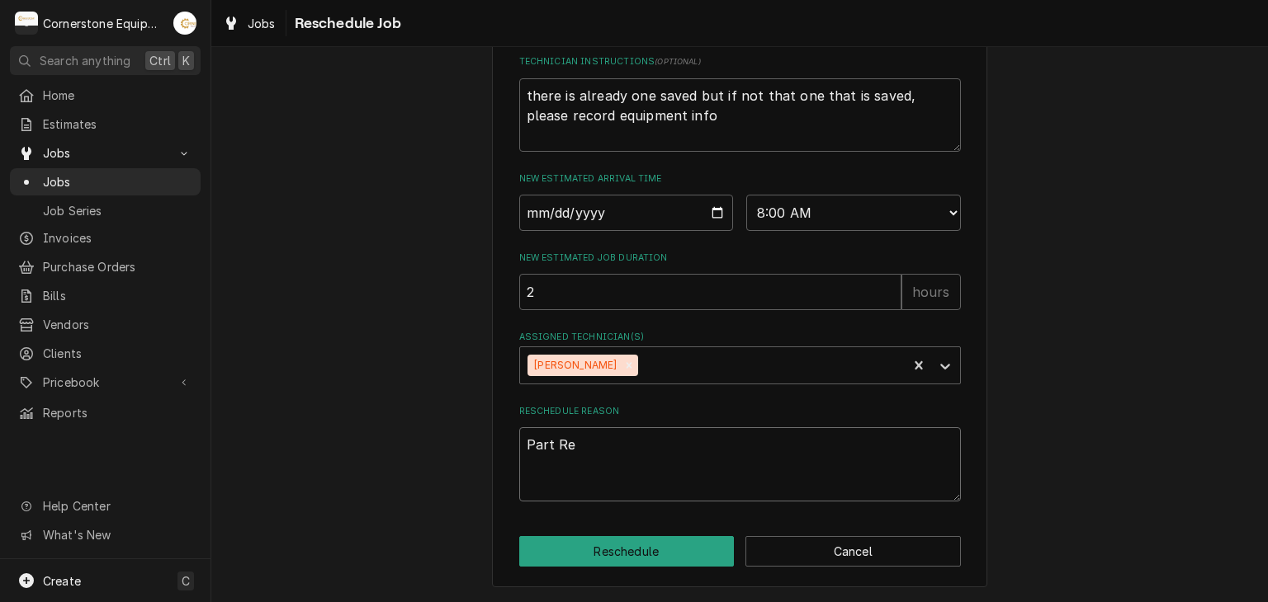
type textarea "x"
type textarea "Part Rec"
type textarea "x"
type textarea "Part Reci"
type textarea "x"
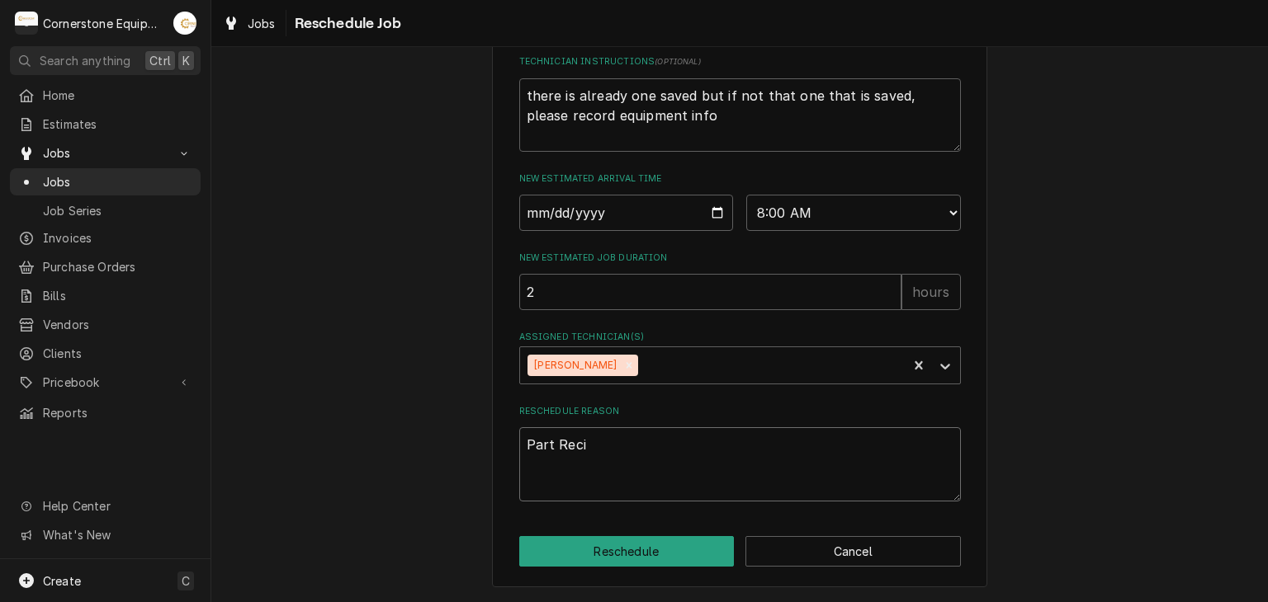
type textarea "Part [PERSON_NAME]"
type textarea "x"
type textarea "Part Reciev"
type textarea "x"
type textarea "Part Recieve"
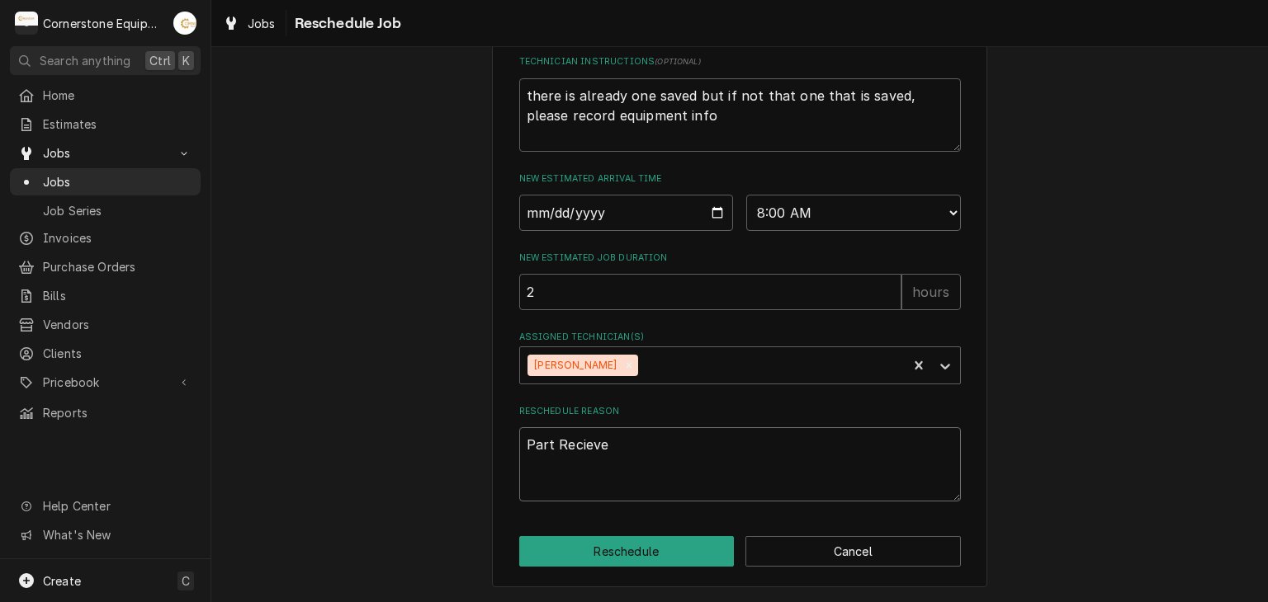
type textarea "x"
type textarea "Part Recieved"
type textarea "x"
type textarea "Part Recieved"
drag, startPoint x: 584, startPoint y: 453, endPoint x: 695, endPoint y: 97, distance: 373.3
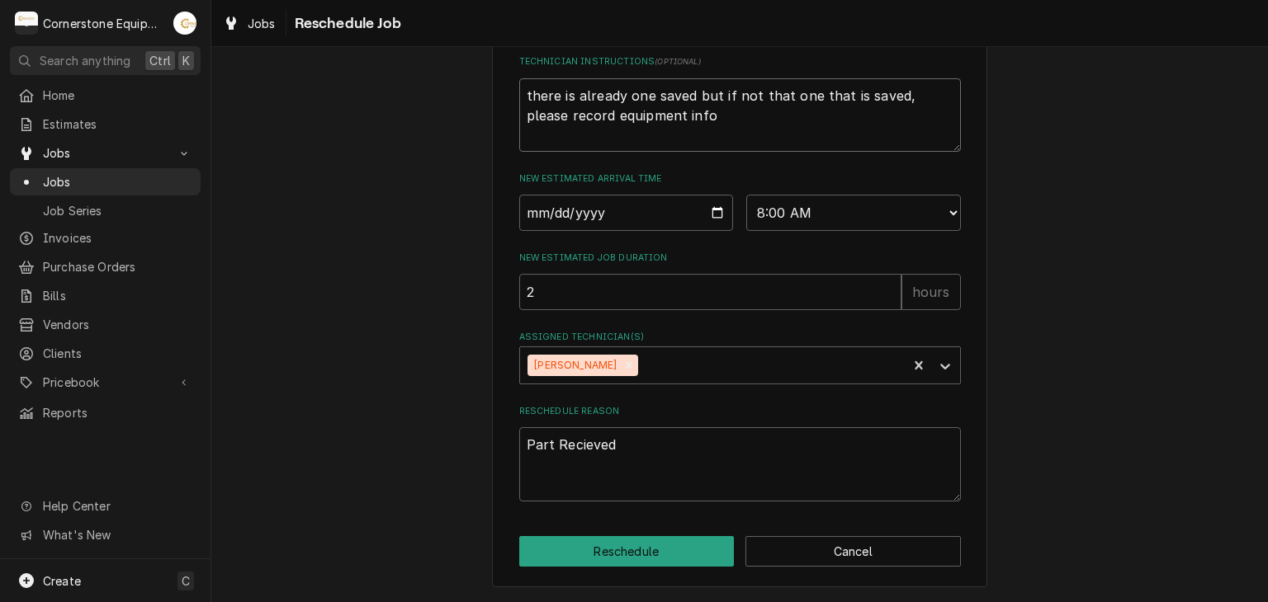
click at [696, 96] on textarea "there is already one saved but if not that one that is saved, please record equ…" at bounding box center [740, 115] width 442 height 74
type textarea "x"
type textarea "Part Received"
click at [624, 550] on button "Reschedule" at bounding box center [626, 551] width 215 height 31
type textarea "x"
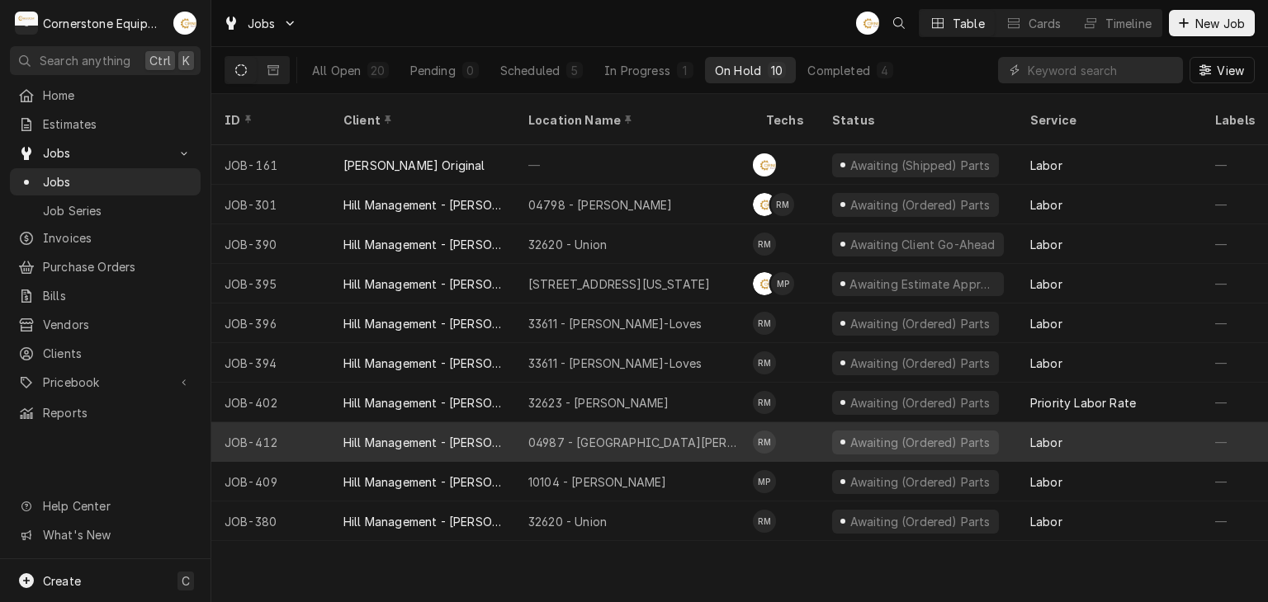
click at [654, 434] on div "04987 - [GEOGRAPHIC_DATA][PERSON_NAME]" at bounding box center [633, 442] width 211 height 17
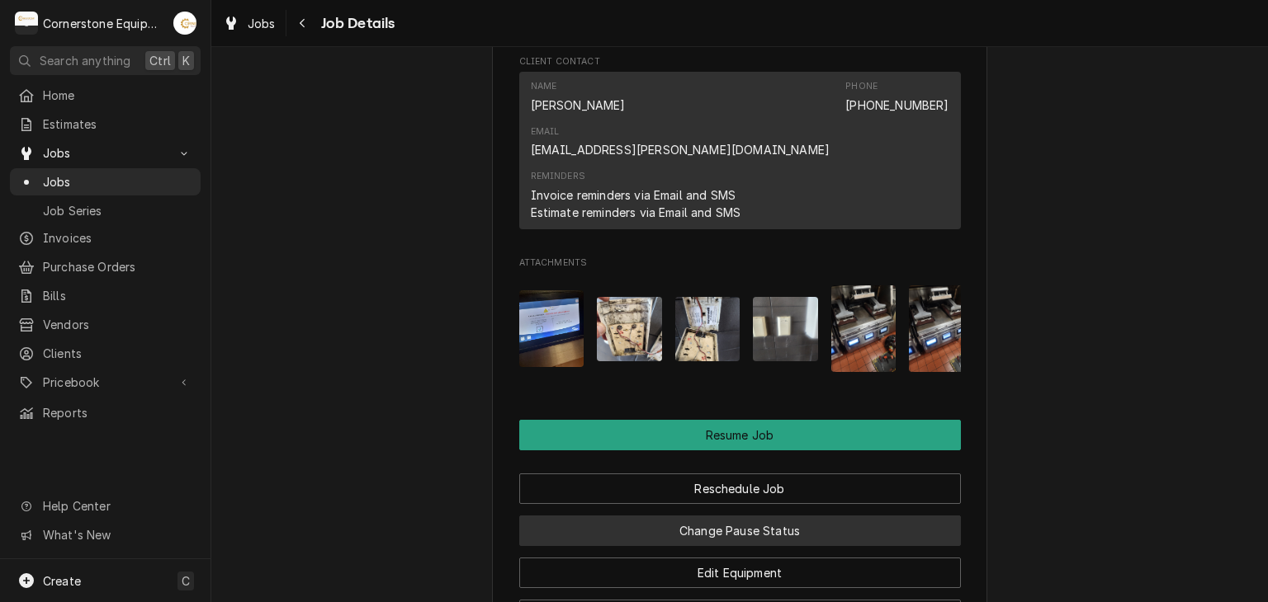
scroll to position [1967, 0]
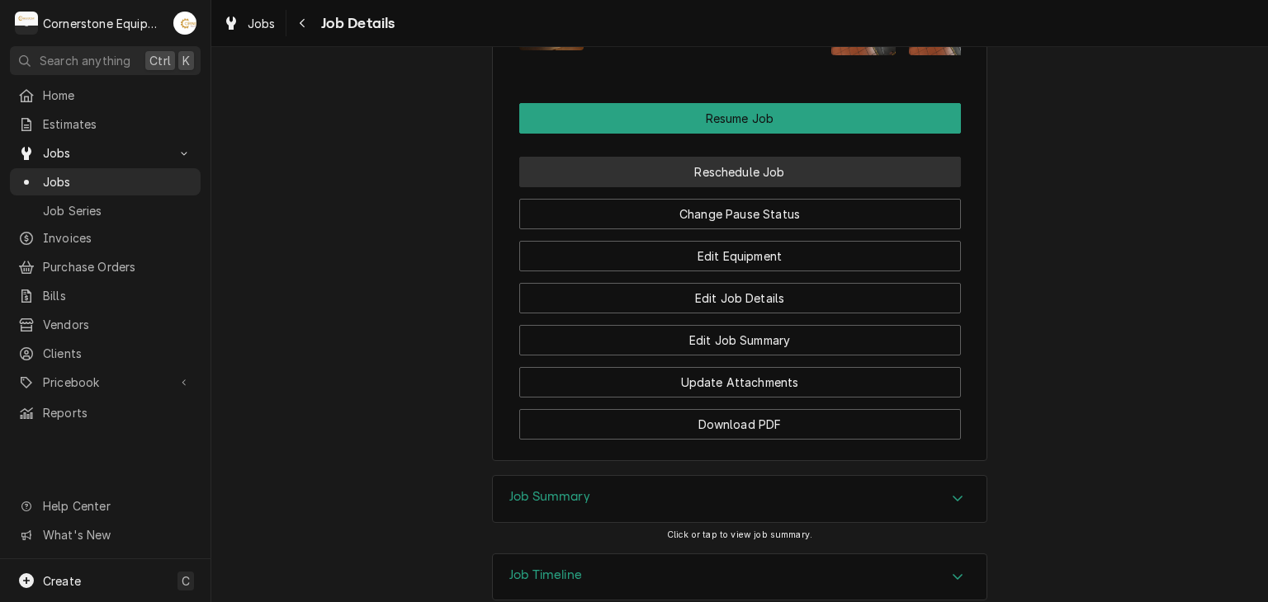
click at [732, 157] on button "Reschedule Job" at bounding box center [740, 172] width 442 height 31
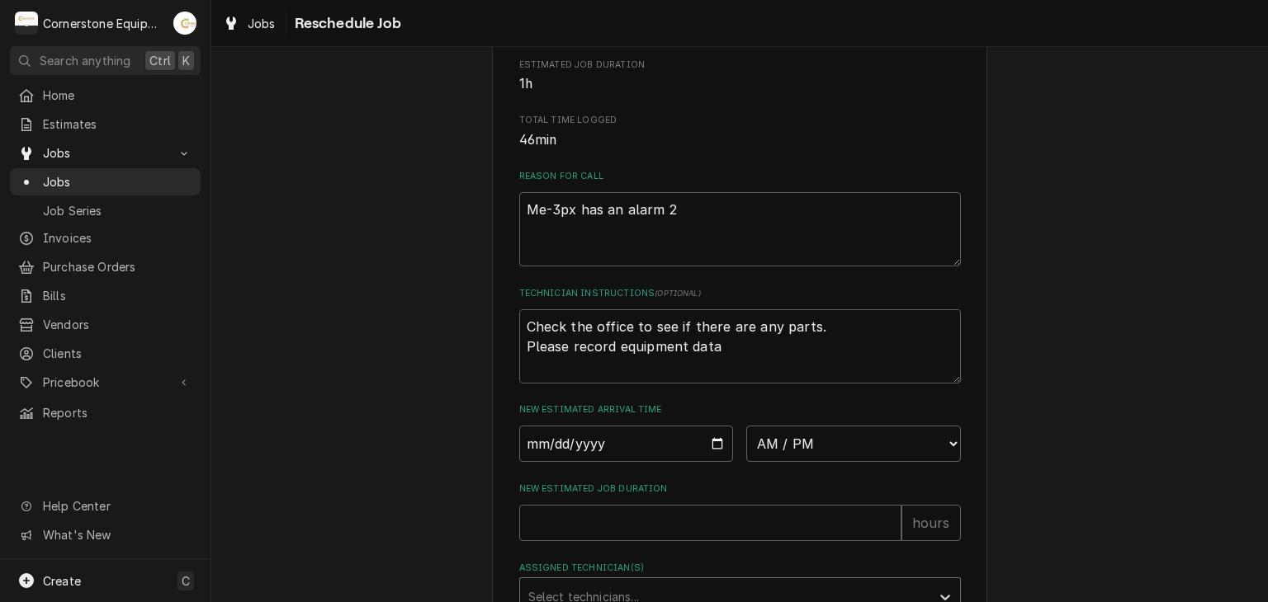
scroll to position [660, 0]
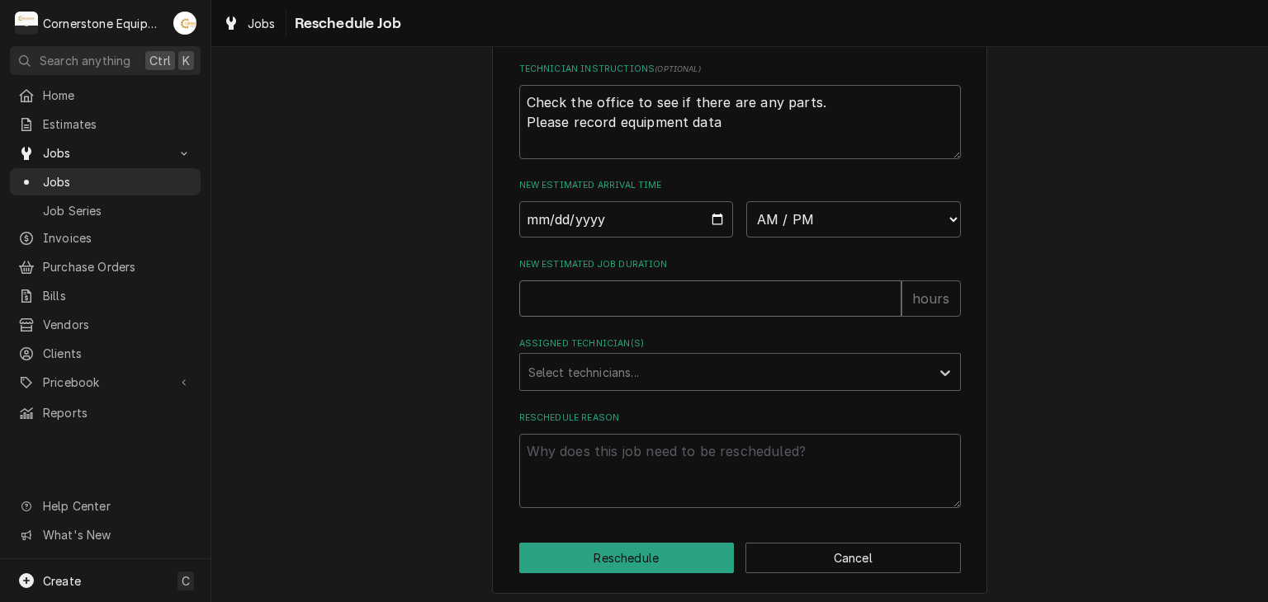
click at [785, 317] on input "New Estimated Job Duration" at bounding box center [710, 299] width 382 height 36
type textarea "x"
type input "2"
click at [658, 390] on div "Select technicians..." at bounding box center [725, 372] width 410 height 36
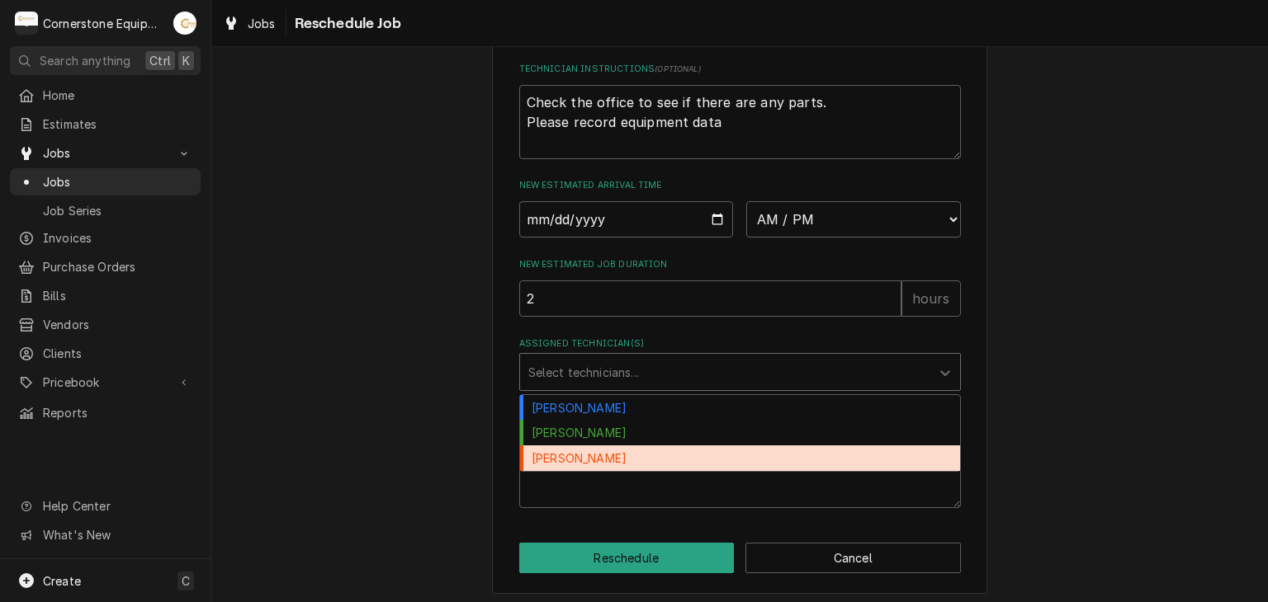
click at [608, 471] on div "[PERSON_NAME]" at bounding box center [740, 459] width 440 height 26
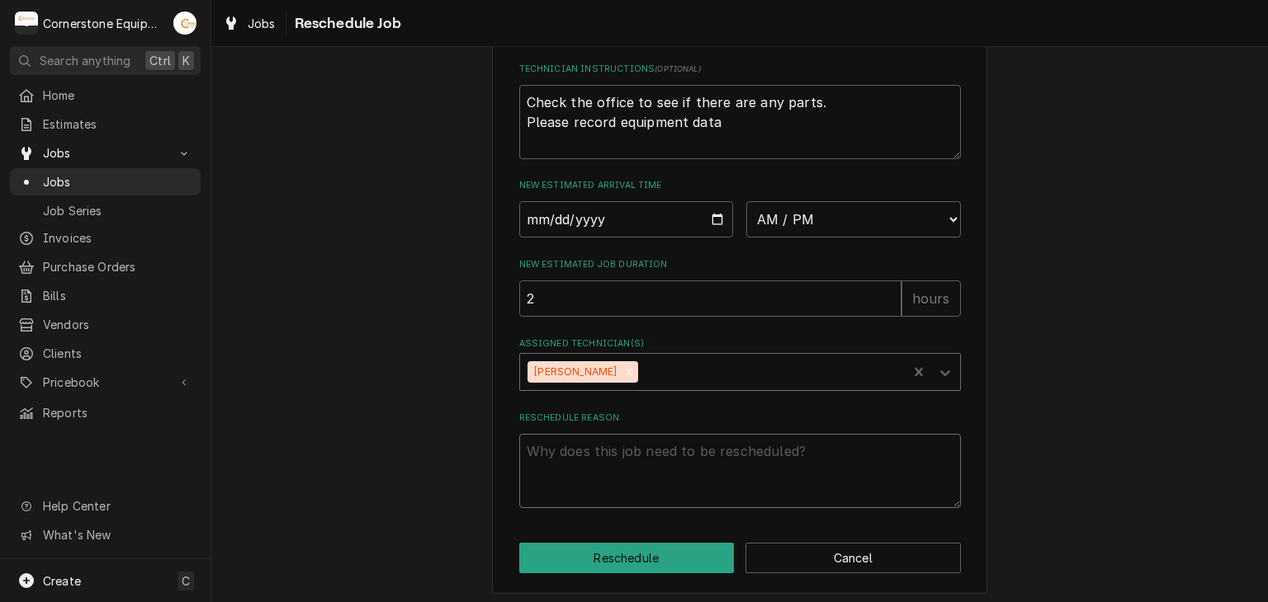
click at [614, 496] on textarea "Reschedule Reason" at bounding box center [740, 471] width 442 height 74
type textarea "x"
type textarea "P"
type textarea "x"
type textarea "Pa"
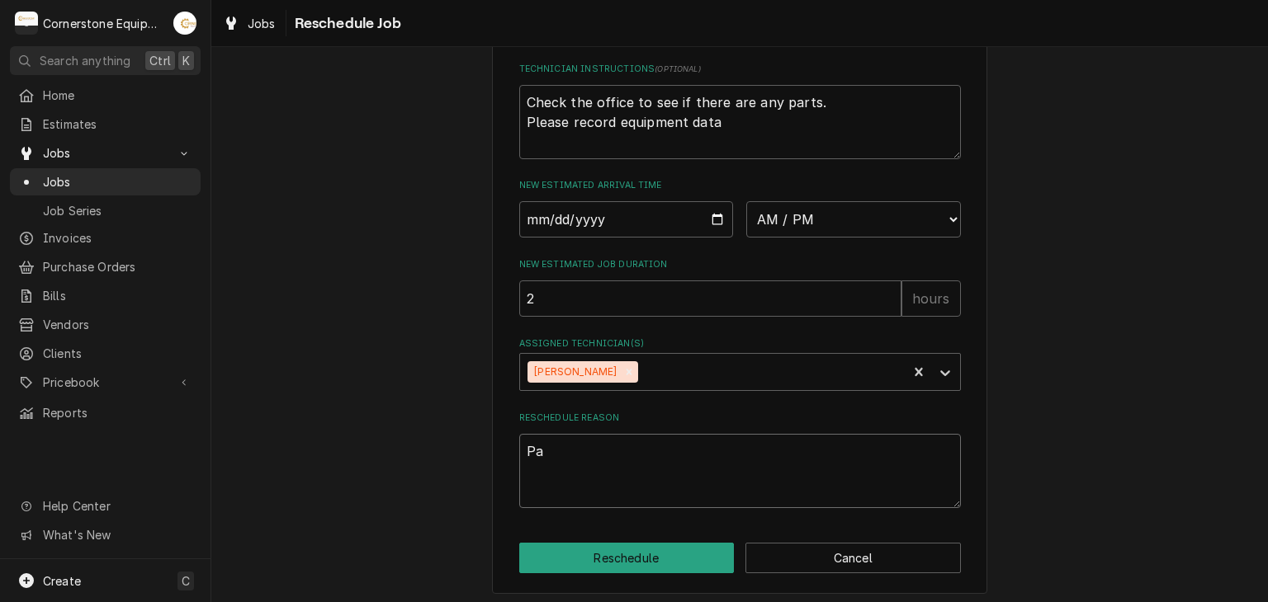
type textarea "x"
type textarea "Par"
type textarea "x"
type textarea "Part"
type textarea "x"
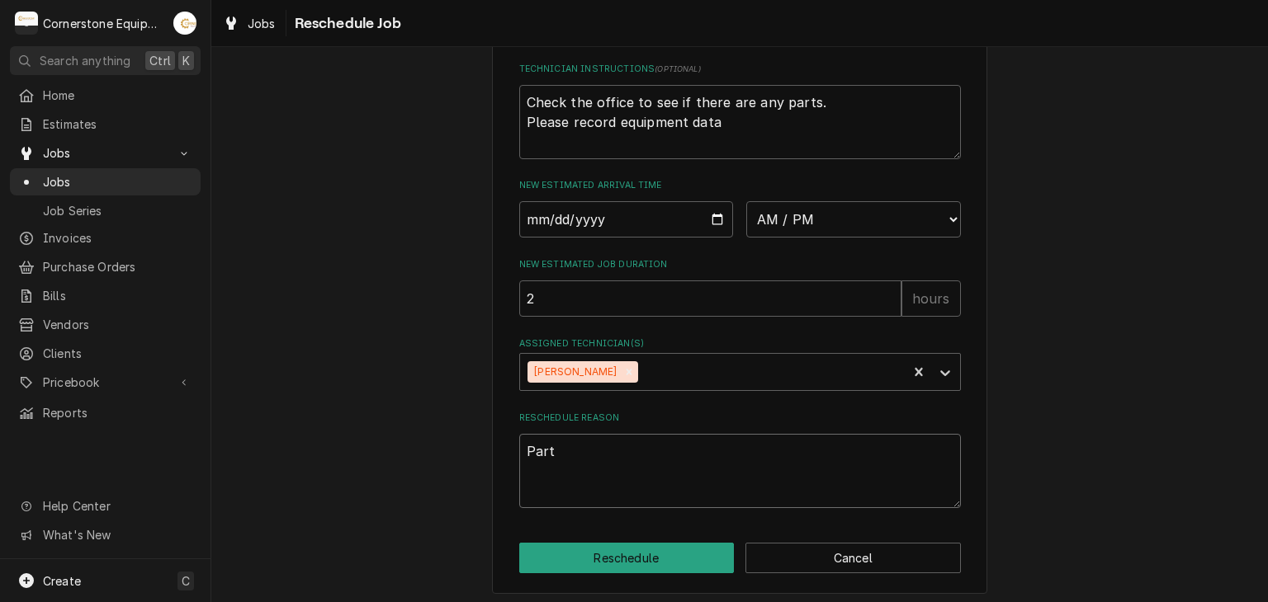
type textarea "Part"
type textarea "x"
type textarea "Part R"
type textarea "x"
type textarea "Part Re"
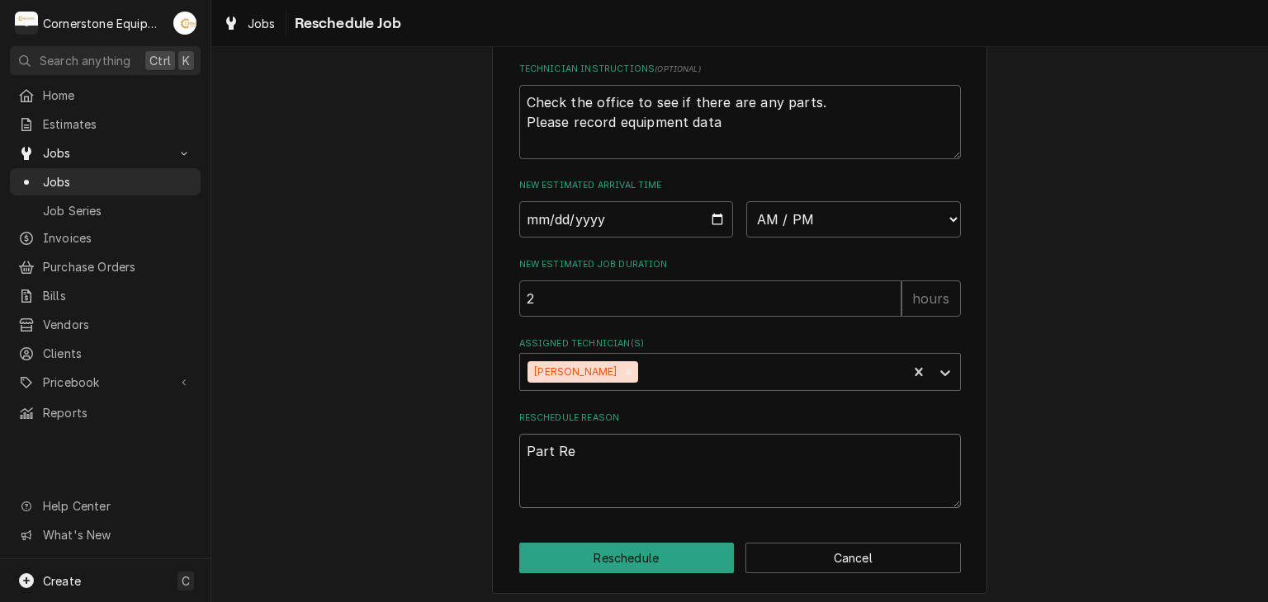
type textarea "x"
type textarea "Part Rec"
type textarea "x"
type textarea "Part Reci"
type textarea "x"
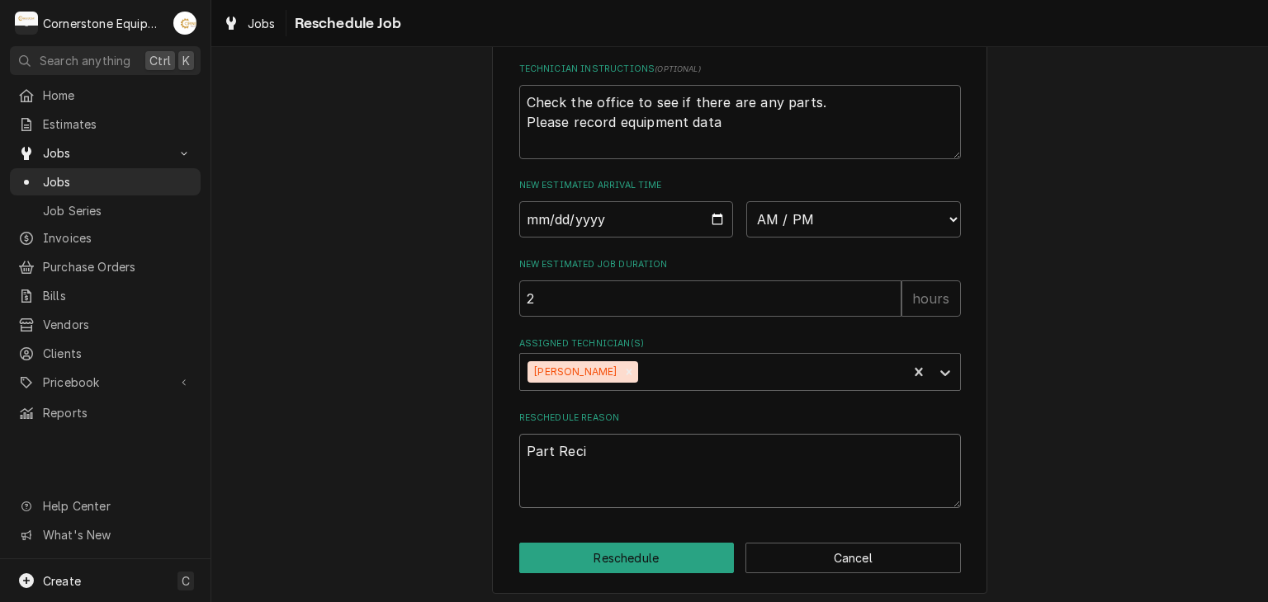
type textarea "Part [PERSON_NAME]"
type textarea "x"
type textarea "Part Reciev"
type textarea "x"
type textarea "Part Recieve"
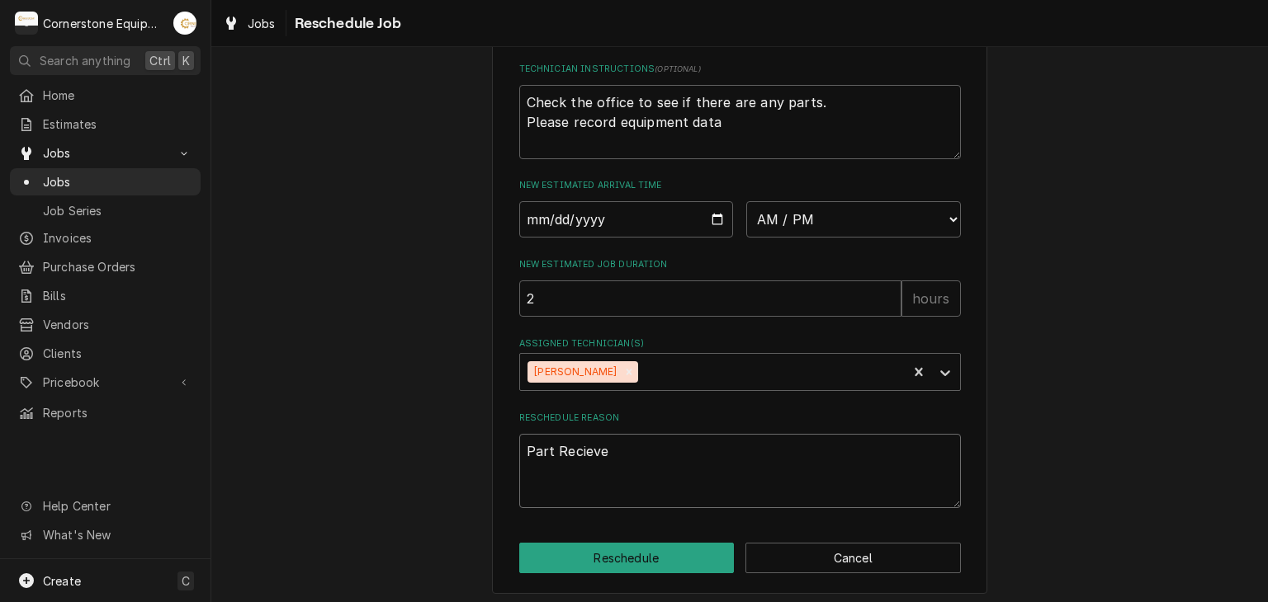
type textarea "x"
type textarea "Part Recieved"
type textarea "x"
type textarea "Part Recieved"
type textarea "x"
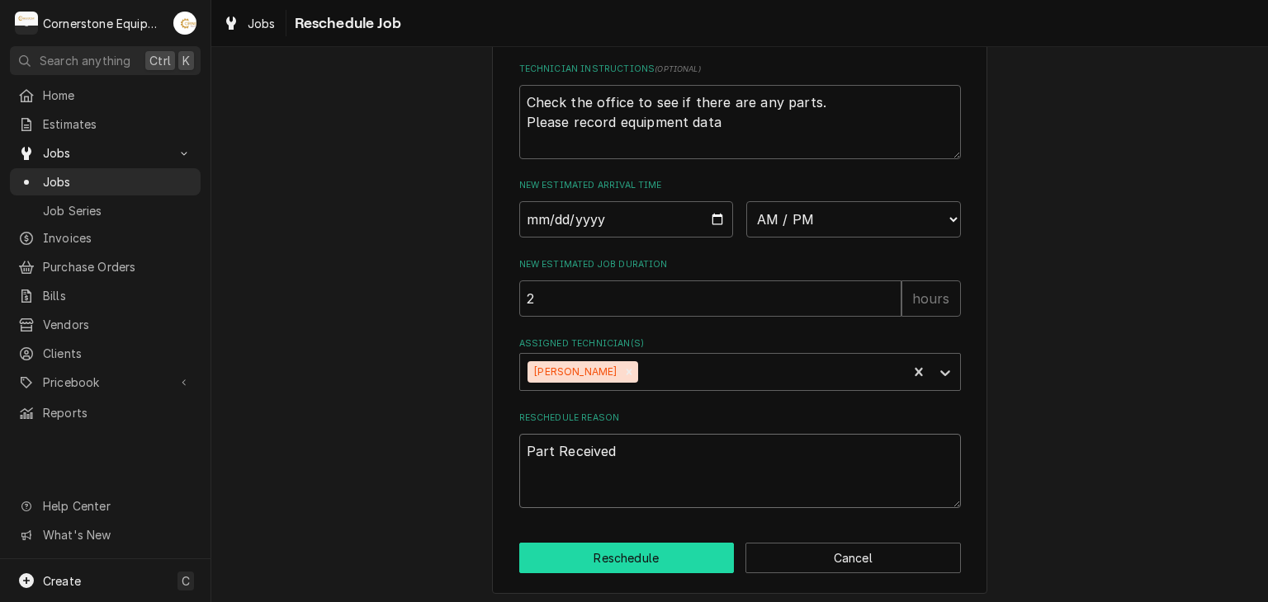
type textarea "Part Received"
click at [606, 564] on button "Reschedule" at bounding box center [626, 558] width 215 height 31
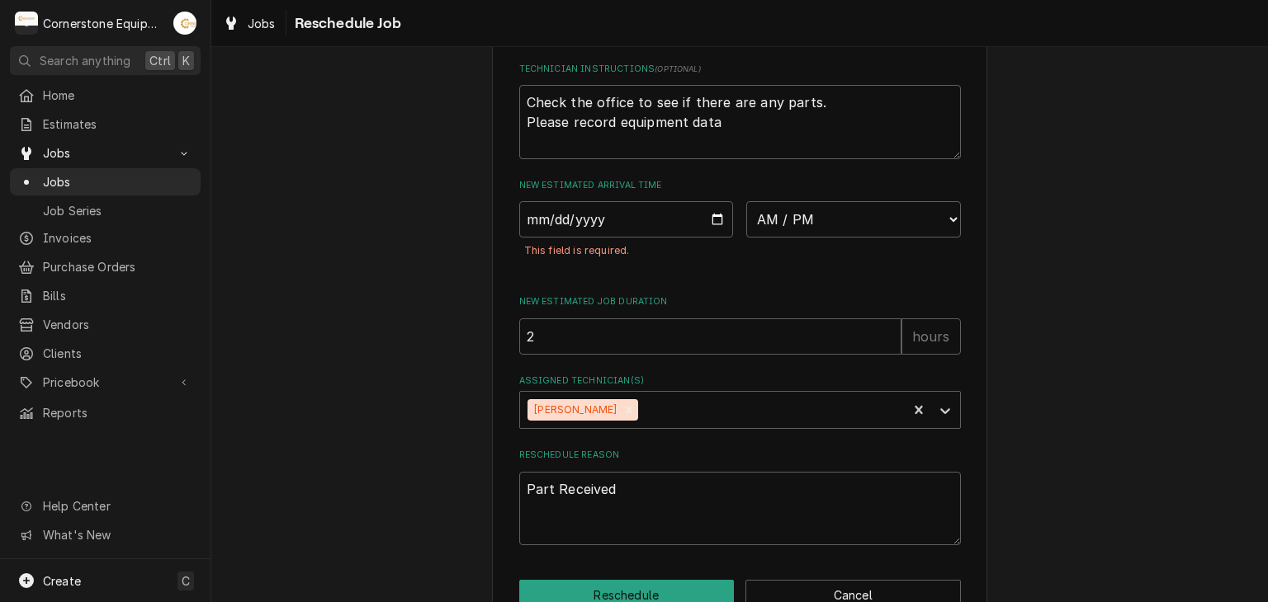
scroll to position [410, 0]
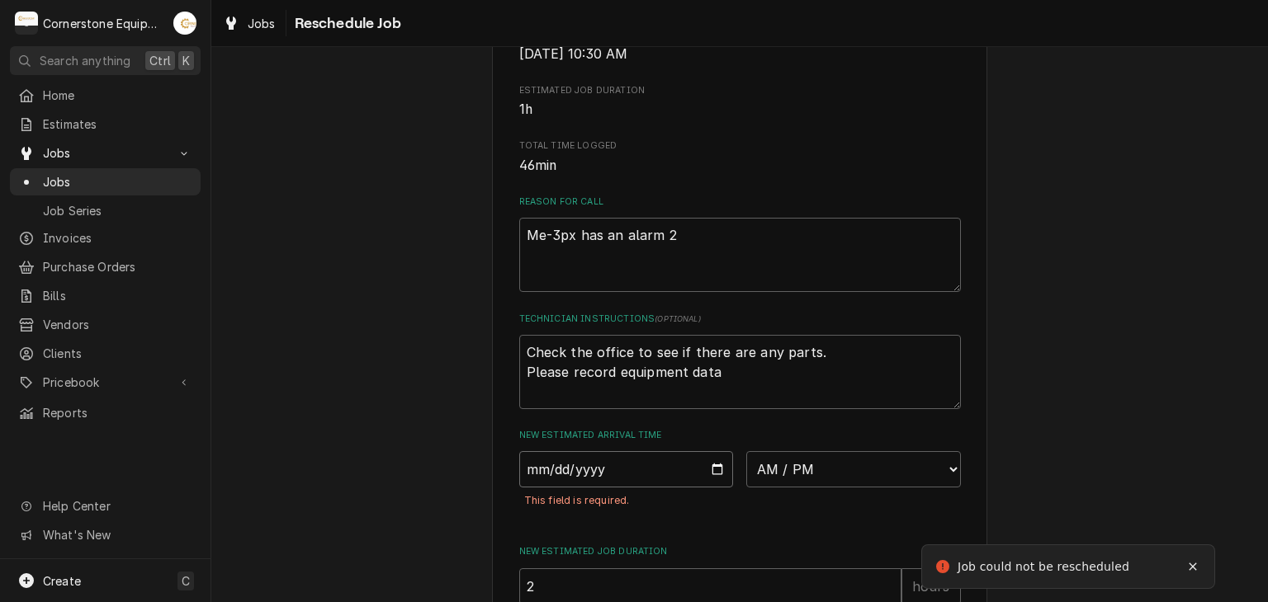
click at [703, 488] on input "Date" at bounding box center [626, 469] width 215 height 36
type textarea "x"
type input "[DATE]"
click at [780, 488] on select "AM / PM 6:00 AM 6:15 AM 6:30 AM 6:45 AM 7:00 AM 7:15 AM 7:30 AM 7:45 AM 8:00 AM…" at bounding box center [853, 469] width 215 height 36
select select "12:00:00"
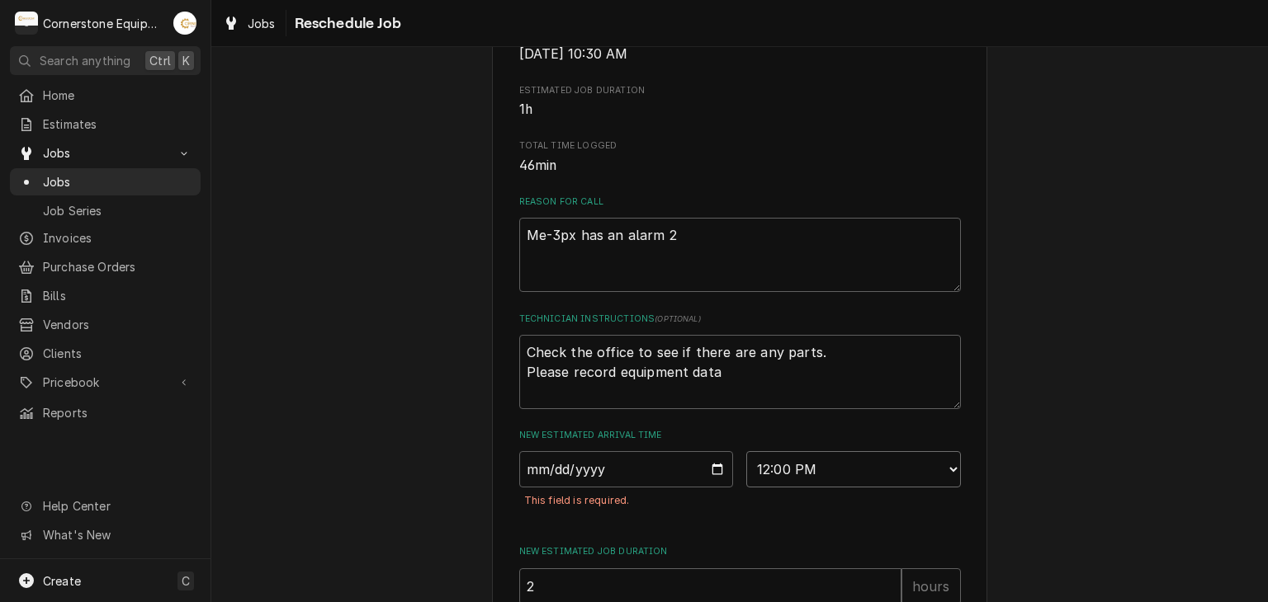
click at [746, 470] on select "AM / PM 6:00 AM 6:15 AM 6:30 AM 6:45 AM 7:00 AM 7:15 AM 7:30 AM 7:45 AM 8:00 AM…" at bounding box center [853, 469] width 215 height 36
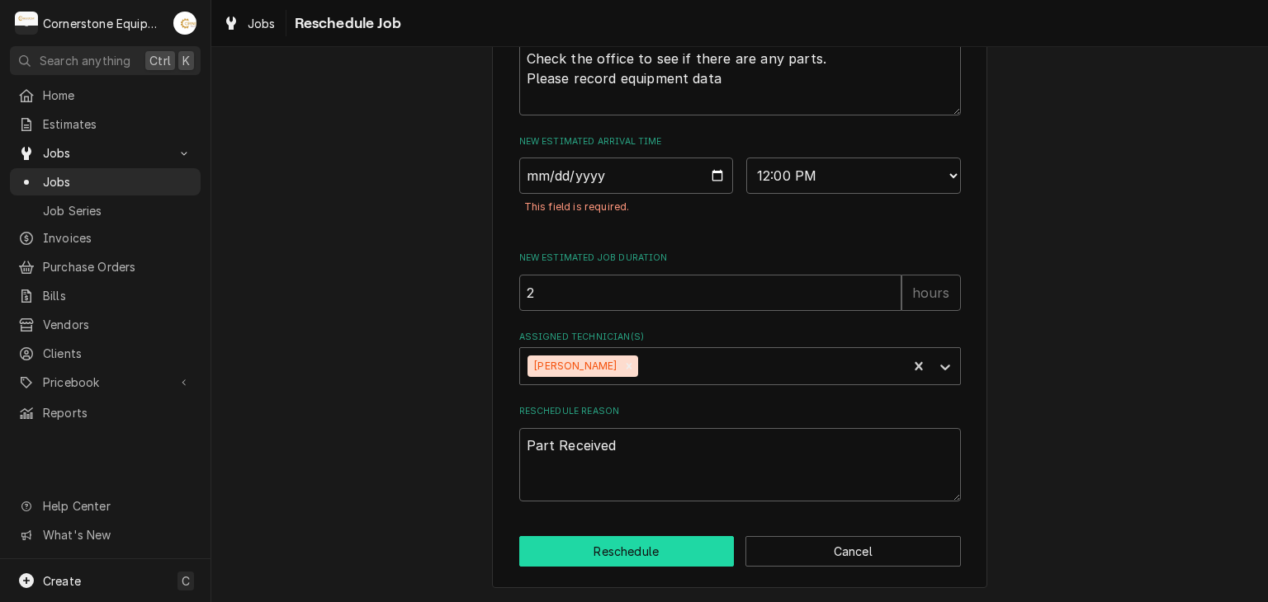
click at [661, 548] on button "Reschedule" at bounding box center [626, 551] width 215 height 31
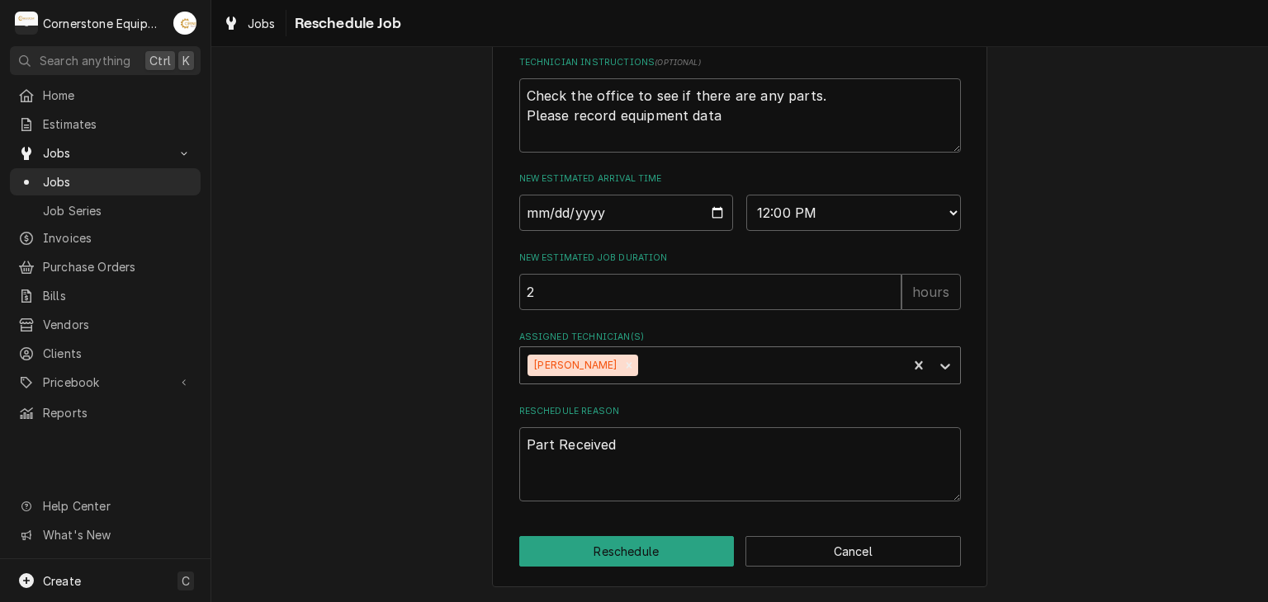
type textarea "x"
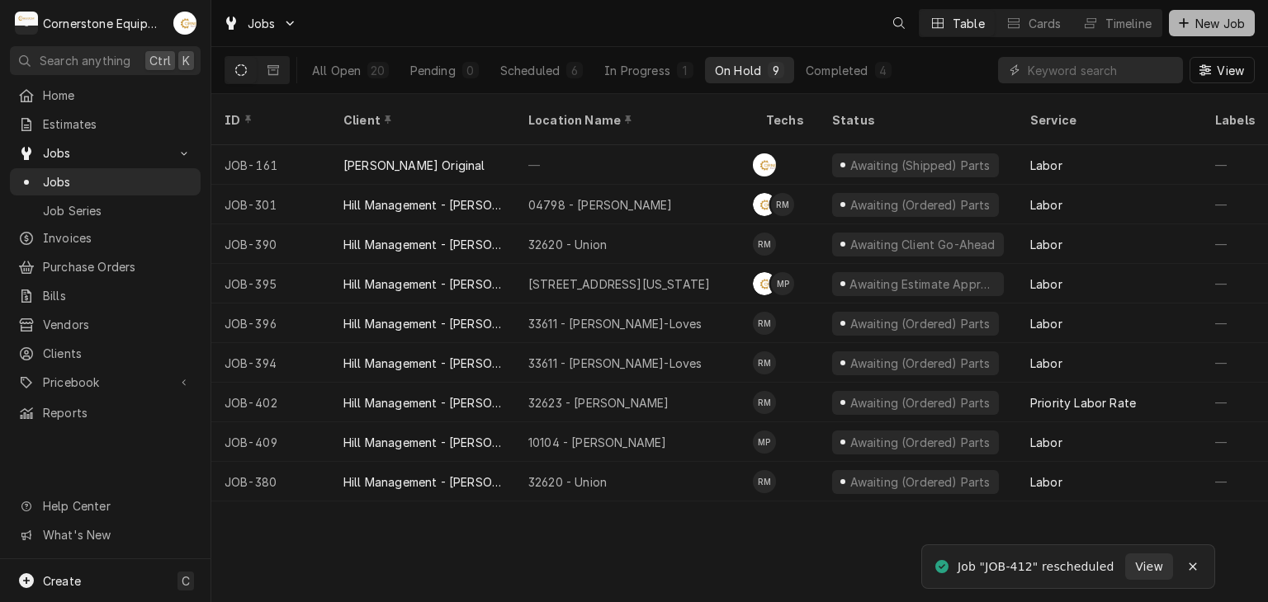
click at [1186, 26] on icon "Dynamic Content Wrapper" at bounding box center [1183, 23] width 10 height 12
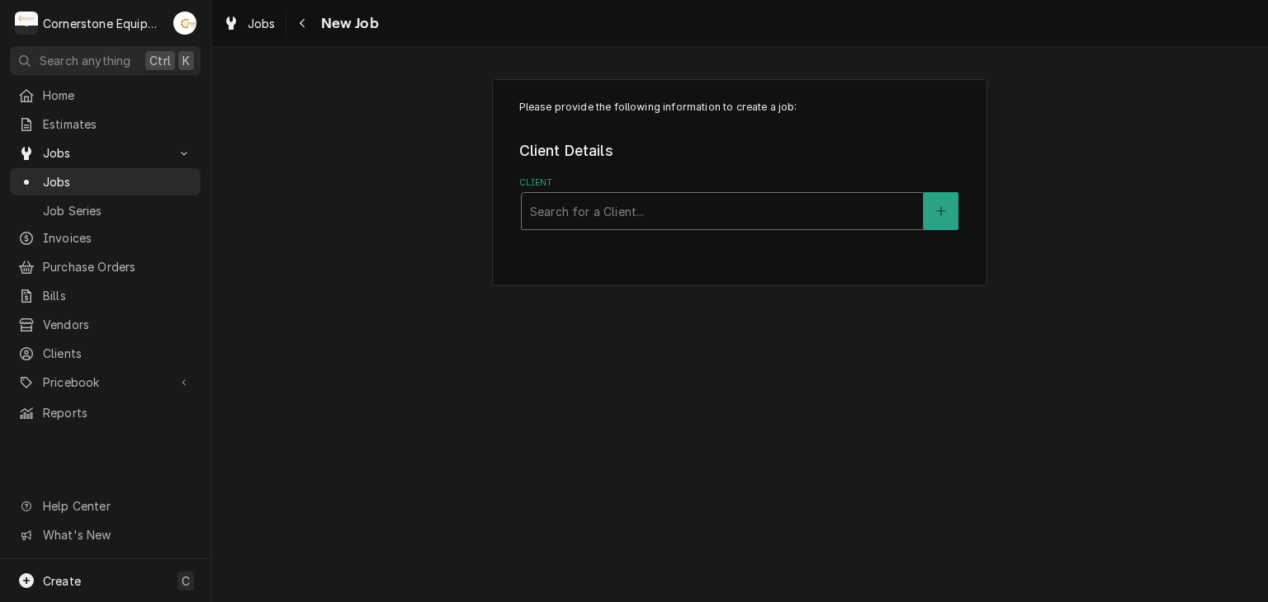
click at [673, 225] on div "Client" at bounding box center [722, 211] width 385 height 30
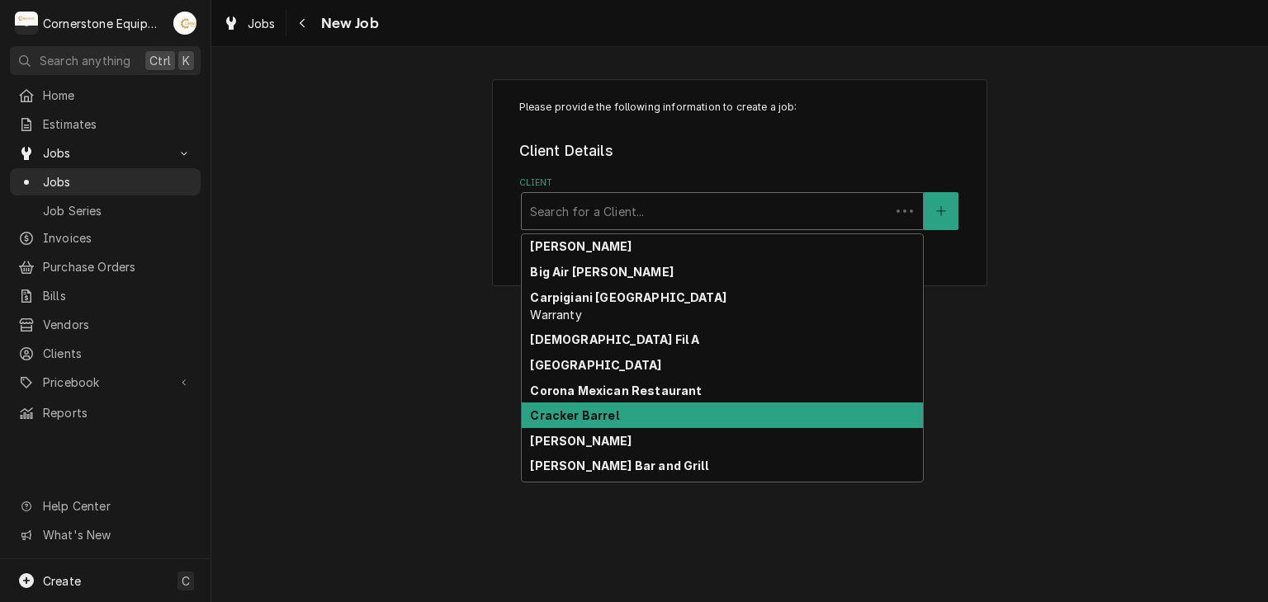
scroll to position [292, 0]
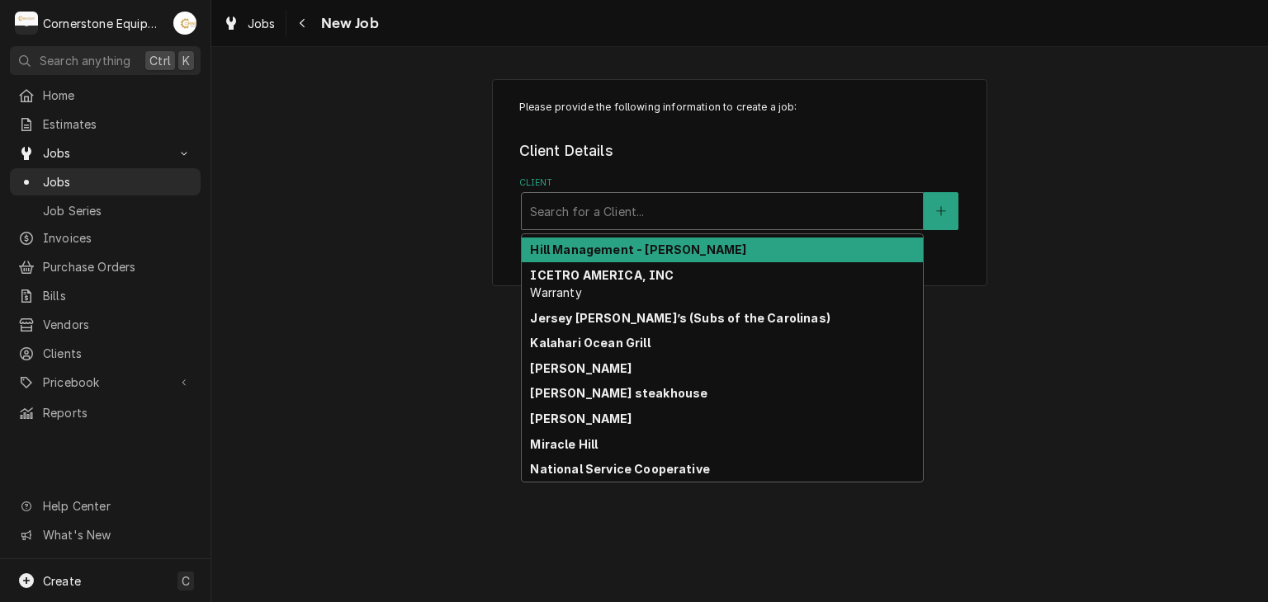
click at [632, 239] on div "Hill Management - [PERSON_NAME]" at bounding box center [722, 251] width 401 height 26
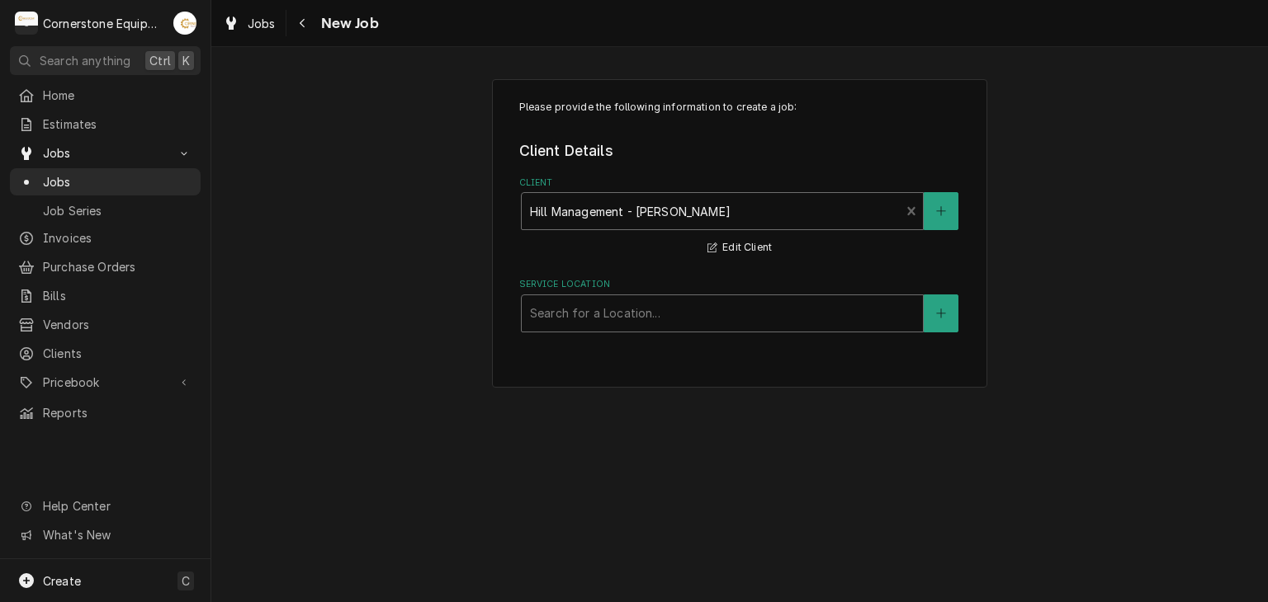
click at [621, 324] on div "Service Location" at bounding box center [722, 314] width 385 height 30
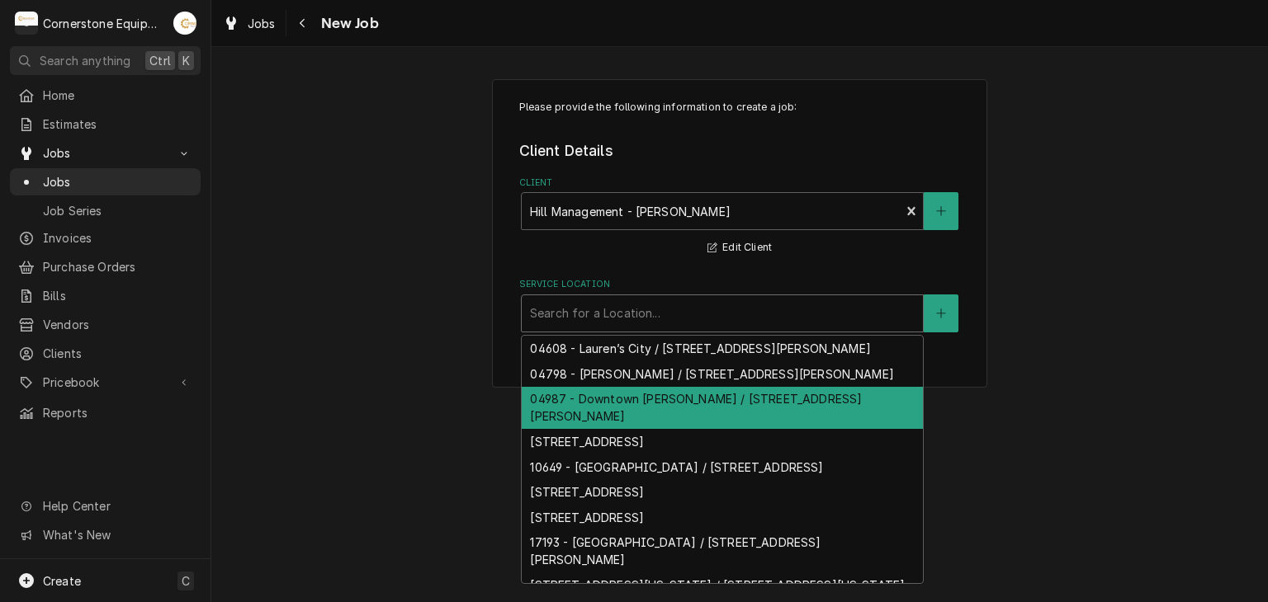
click at [649, 404] on div "04987 - Downtown Newberry / 1241 Wilson Rd, Newberry, SC 29108" at bounding box center [722, 408] width 401 height 43
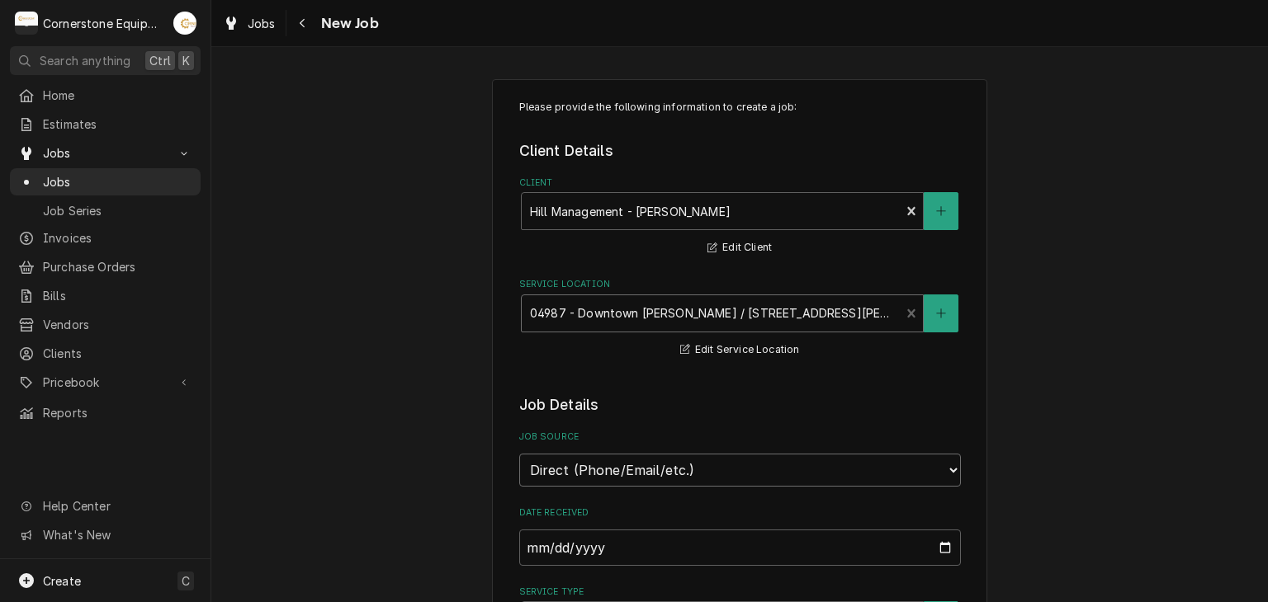
click at [647, 483] on select "Direct (Phone/Email/etc.) Other" at bounding box center [740, 470] width 442 height 33
drag, startPoint x: 388, startPoint y: 361, endPoint x: 396, endPoint y: 371, distance: 12.9
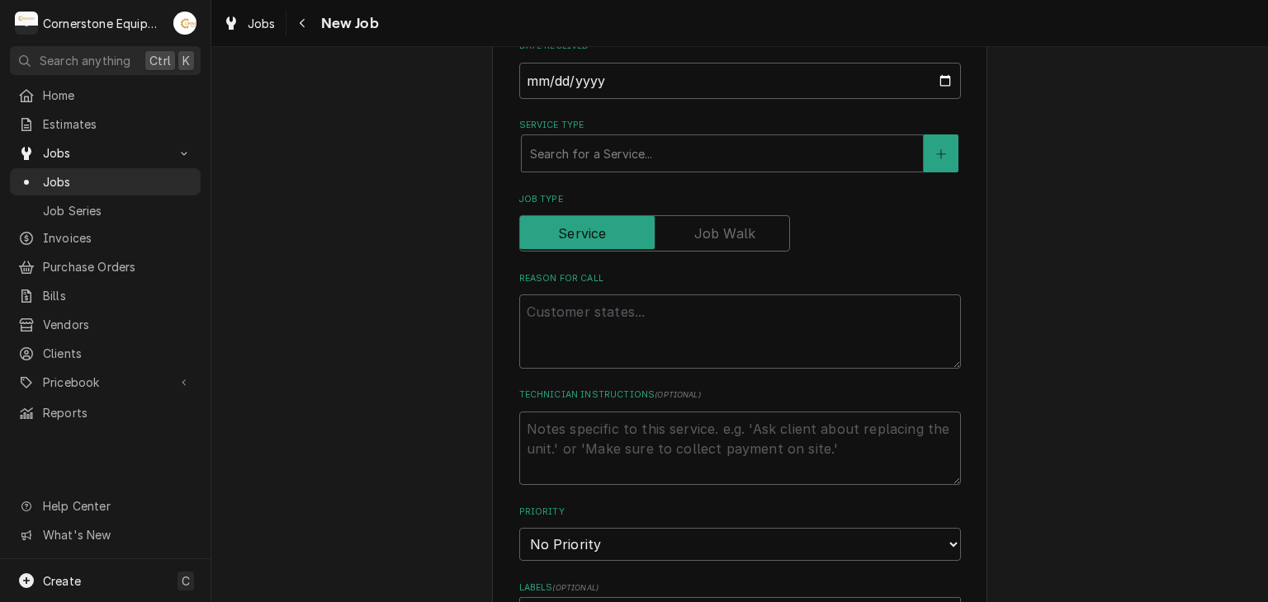
scroll to position [660, 0]
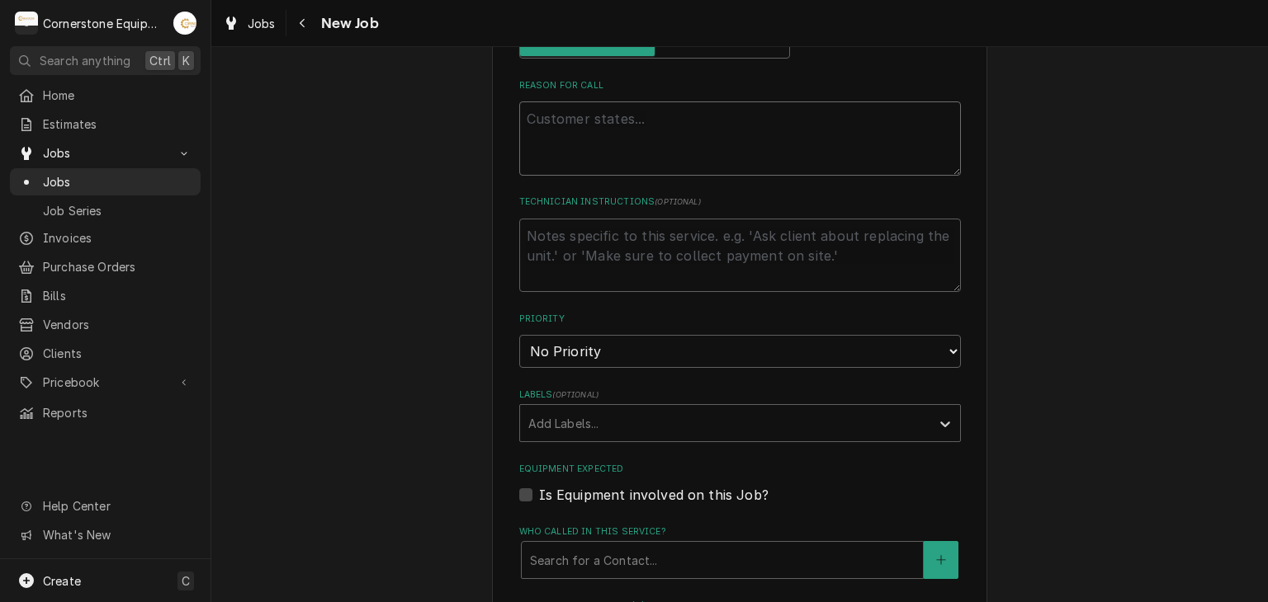
click at [574, 162] on textarea "Reason For Call" at bounding box center [740, 139] width 442 height 74
type textarea "x"
type textarea "C"
type textarea "x"
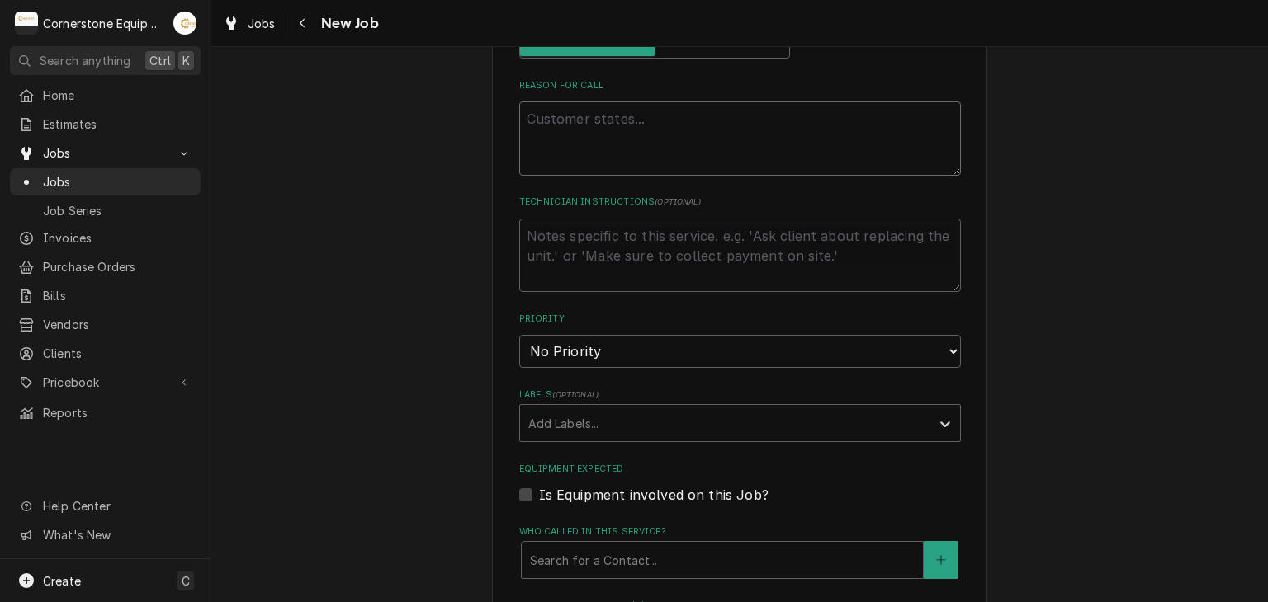
type textarea "A"
type textarea "x"
type textarea "As"
type textarea "x"
type textarea "Ash"
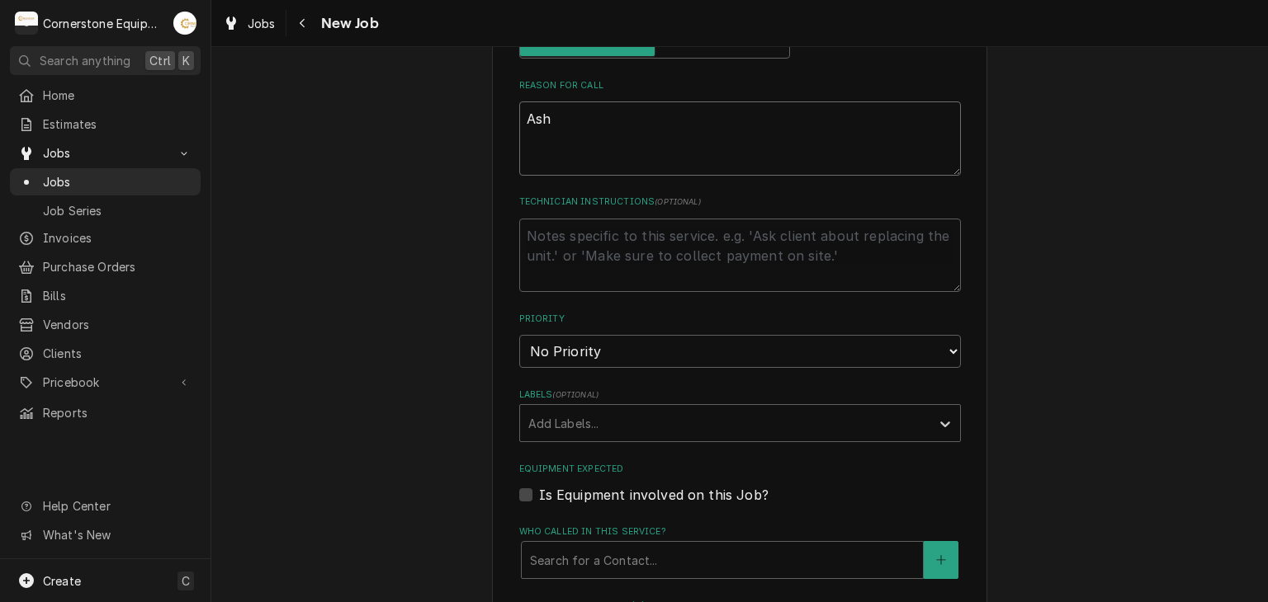
type textarea "x"
type textarea "Asht"
type textarea "x"
type textarea "Ashto"
type textarea "x"
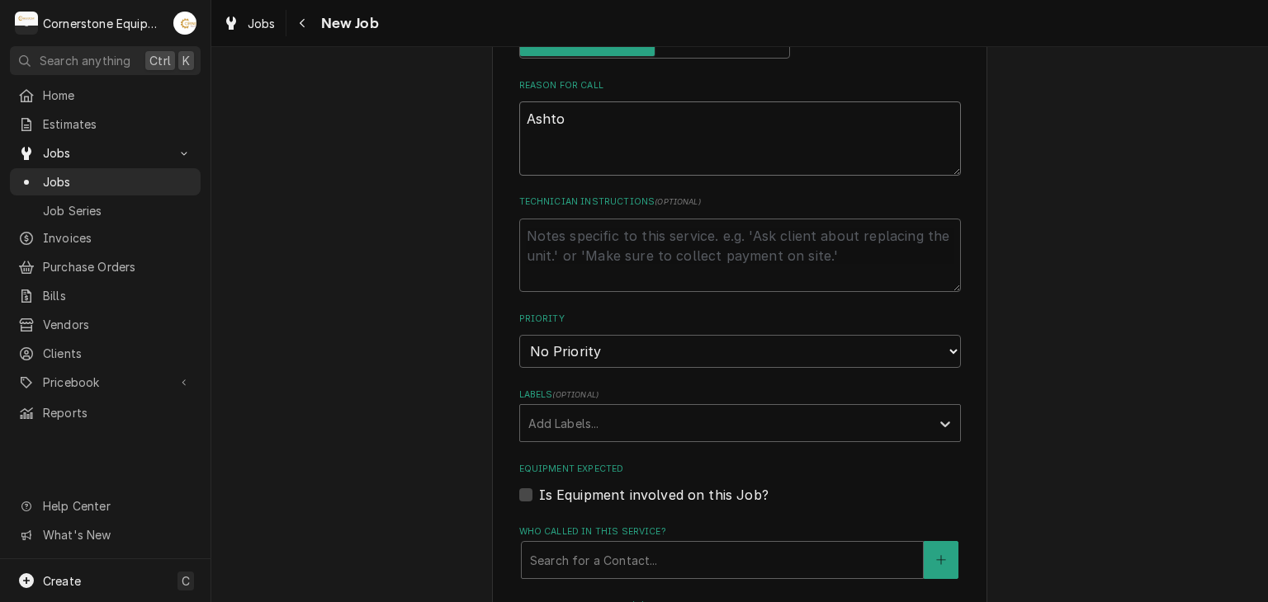
type textarea "Ashton"
type textarea "x"
type textarea "Ashton"
type textarea "x"
type textarea "Ashton C"
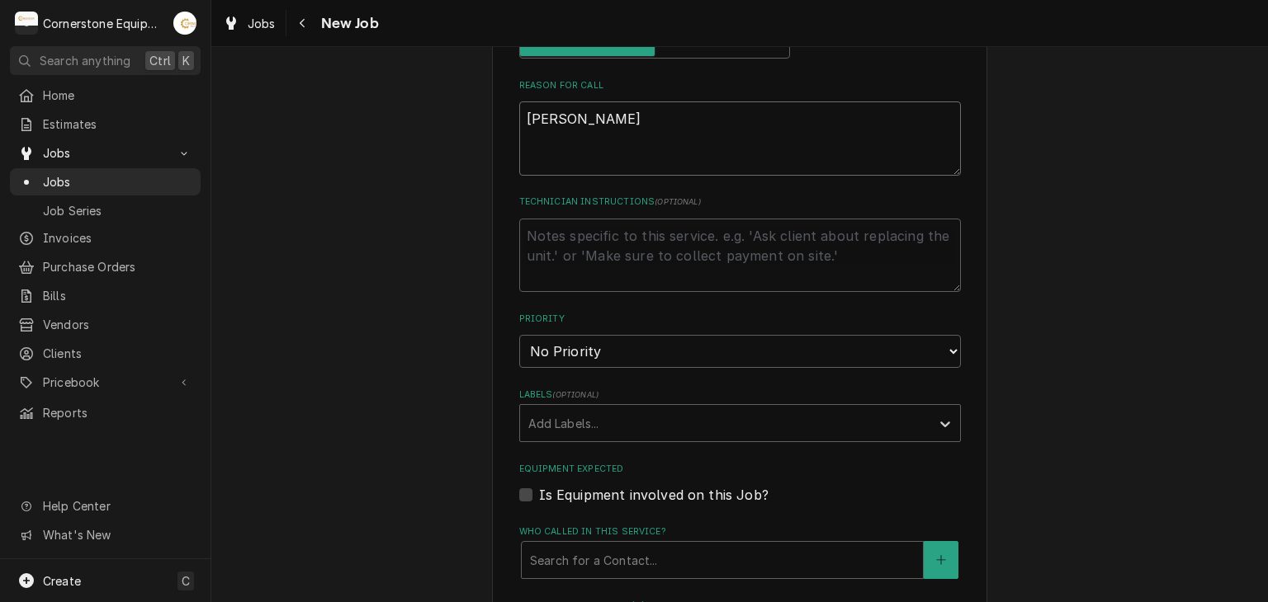
type textarea "x"
type textarea "Ashton"
type textarea "x"
type textarea "Ashton c"
type textarea "x"
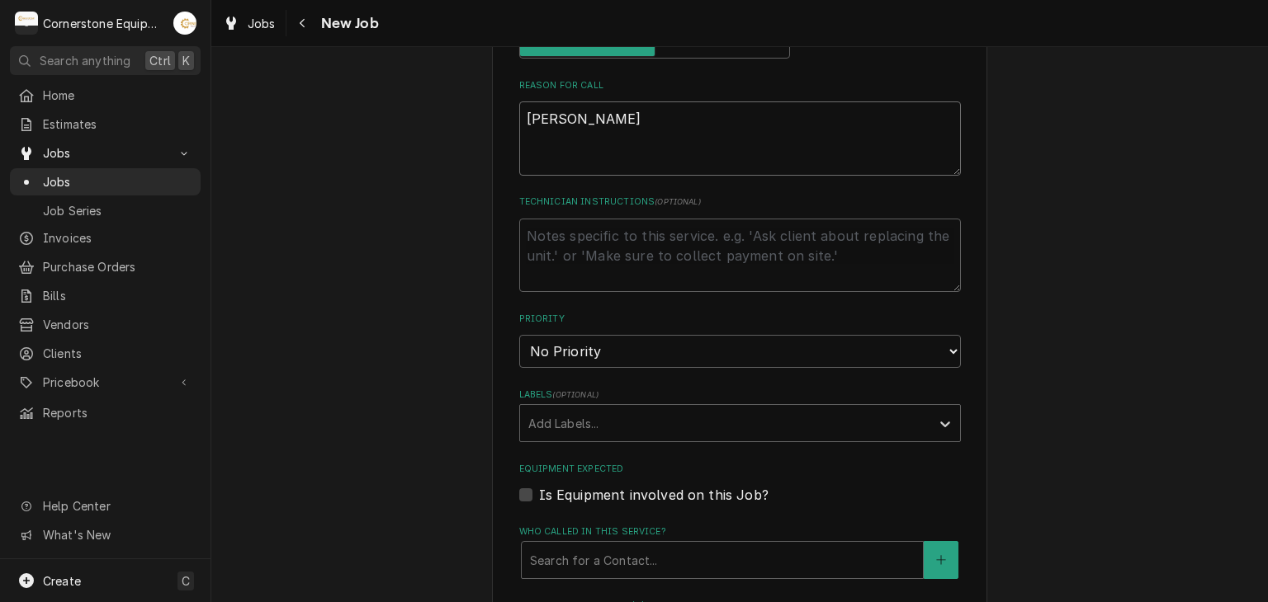
type textarea "Ashton co"
type textarea "x"
type textarea "Ashton cou"
type textarea "x"
type textarea "Ashton coul"
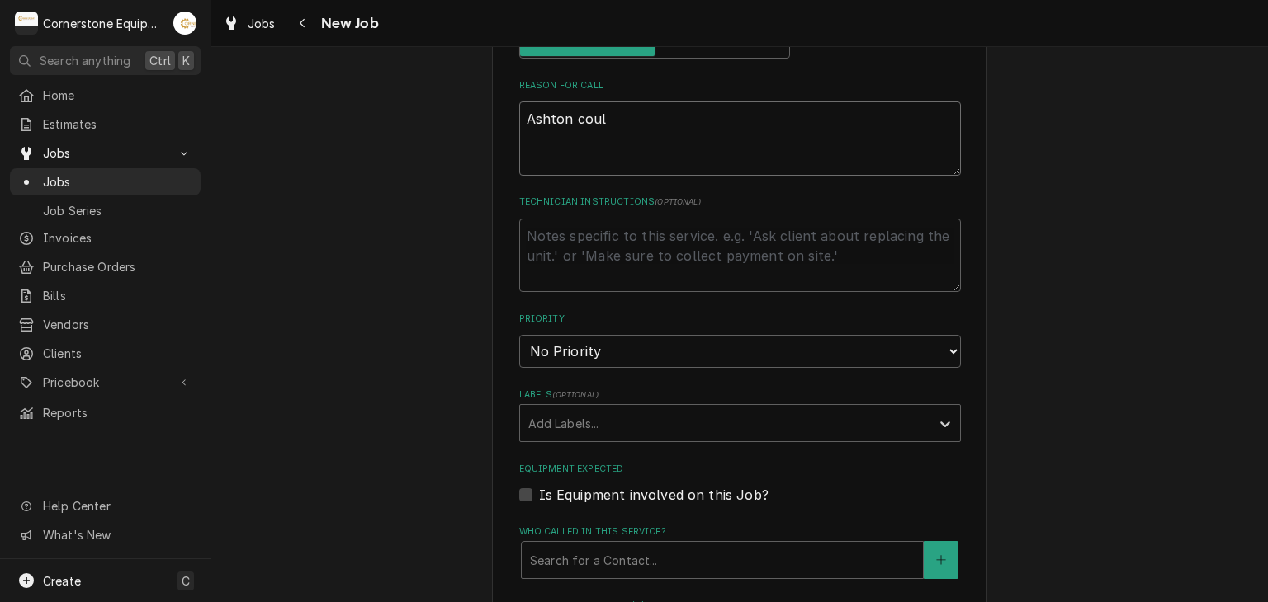
type textarea "x"
type textarea "Ashton could"
type textarea "x"
type textarea "Ashton could"
type textarea "x"
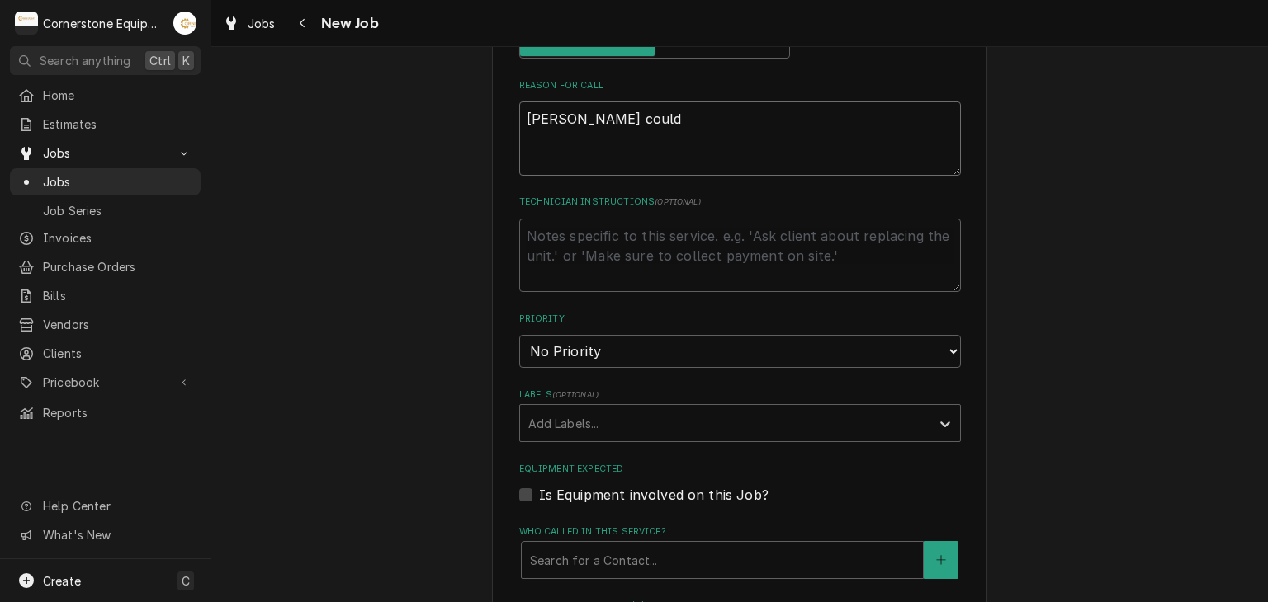
type textarea "Ashton could n"
type textarea "x"
type textarea "Ashton could no"
type textarea "x"
type textarea "Ashton could not"
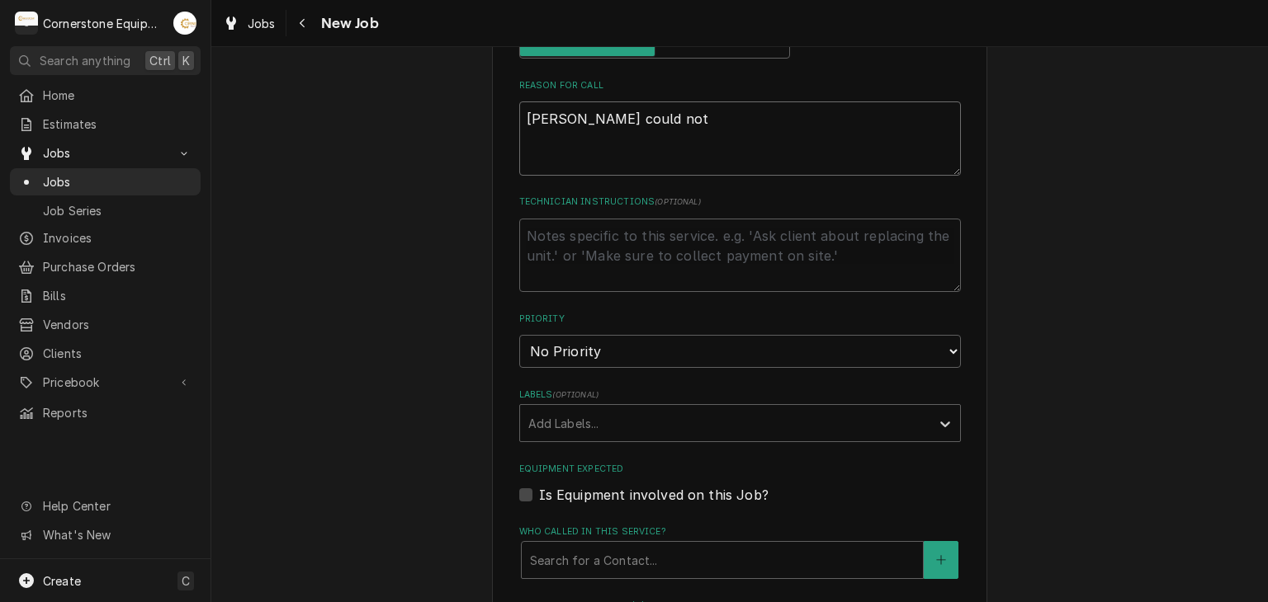
type textarea "x"
type textarea "Ashton could not"
type textarea "x"
type textarea "Ashton could not l"
type textarea "x"
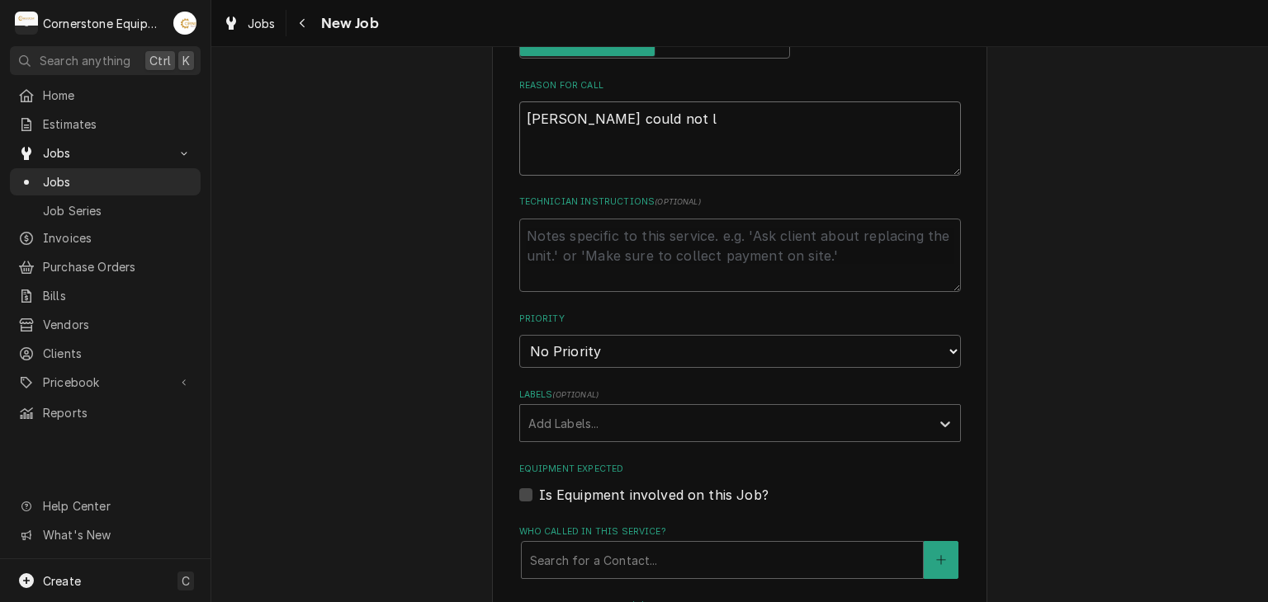
type textarea "Ashton could not lo"
type textarea "x"
type textarea "Ashton could not loc"
type textarea "x"
type textarea "Ashton could not loca"
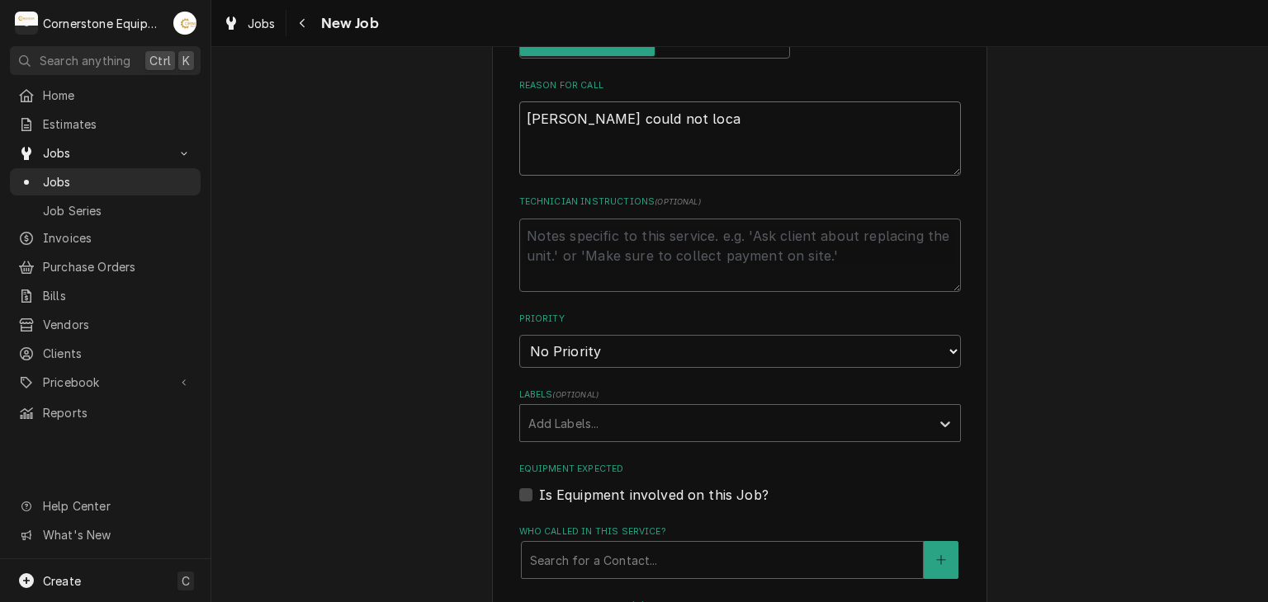
type textarea "x"
type textarea "Ashton could not locat"
type textarea "x"
type textarea "Ashton could not locate"
type textarea "x"
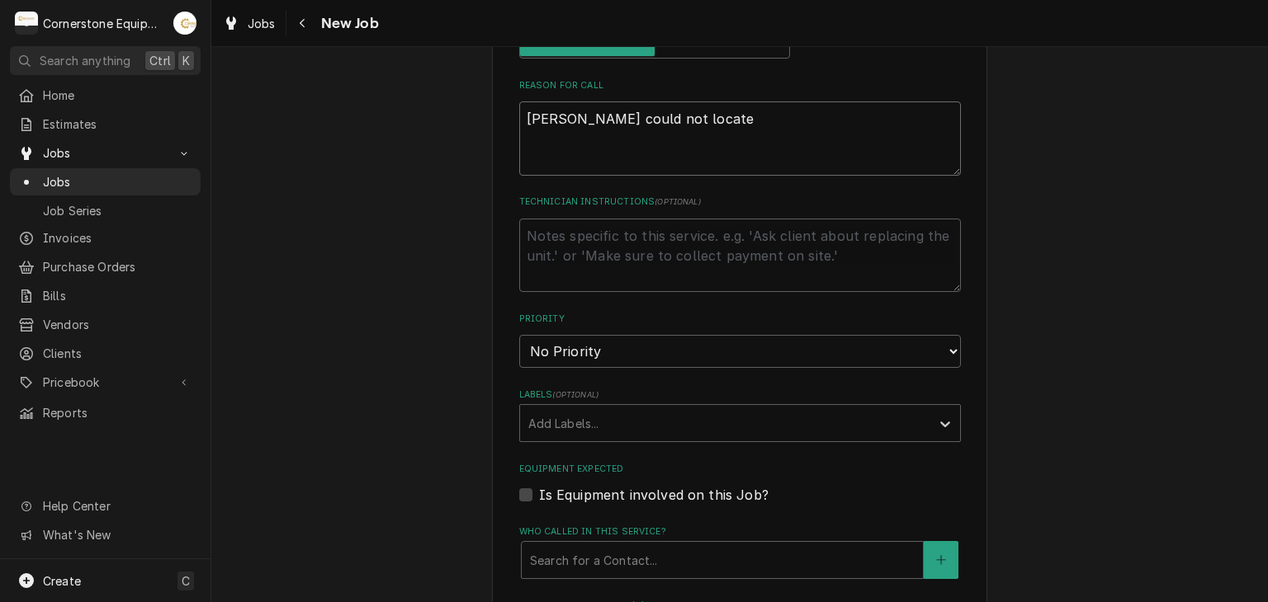
type textarea "Ashton could not locate"
type textarea "x"
type textarea "Ashton could not locate l"
type textarea "x"
type textarea "Ashton could not locate le"
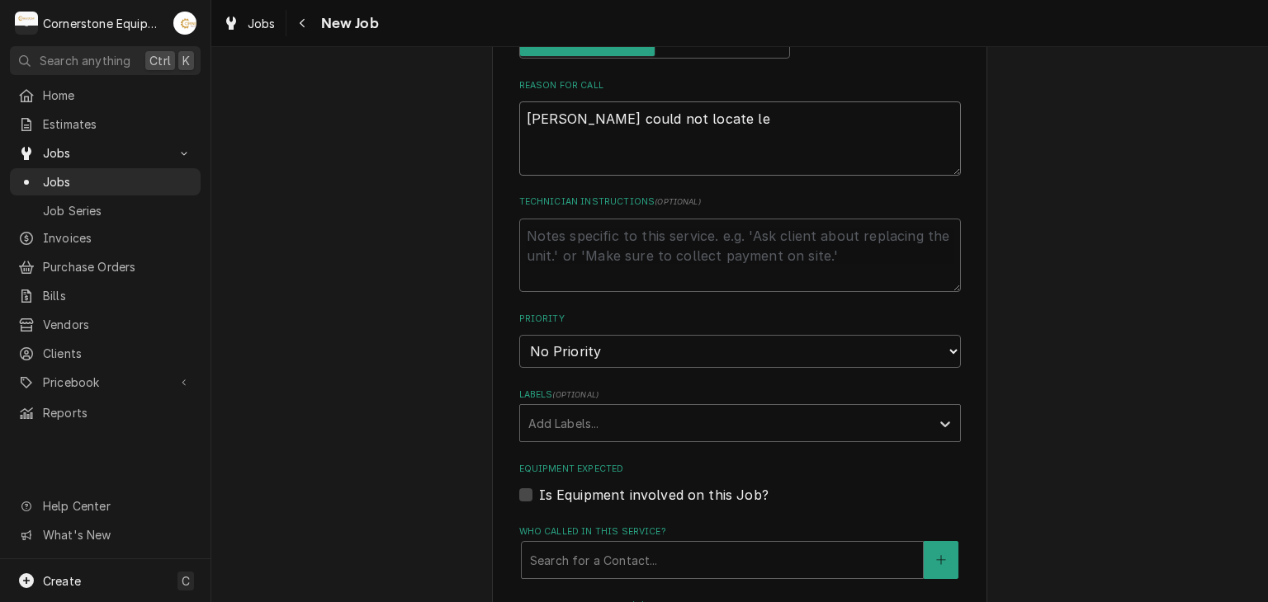
type textarea "x"
type textarea "Ashton could not locate leg"
type textarea "x"
type textarea "Ashton could not locate leg"
type textarea "x"
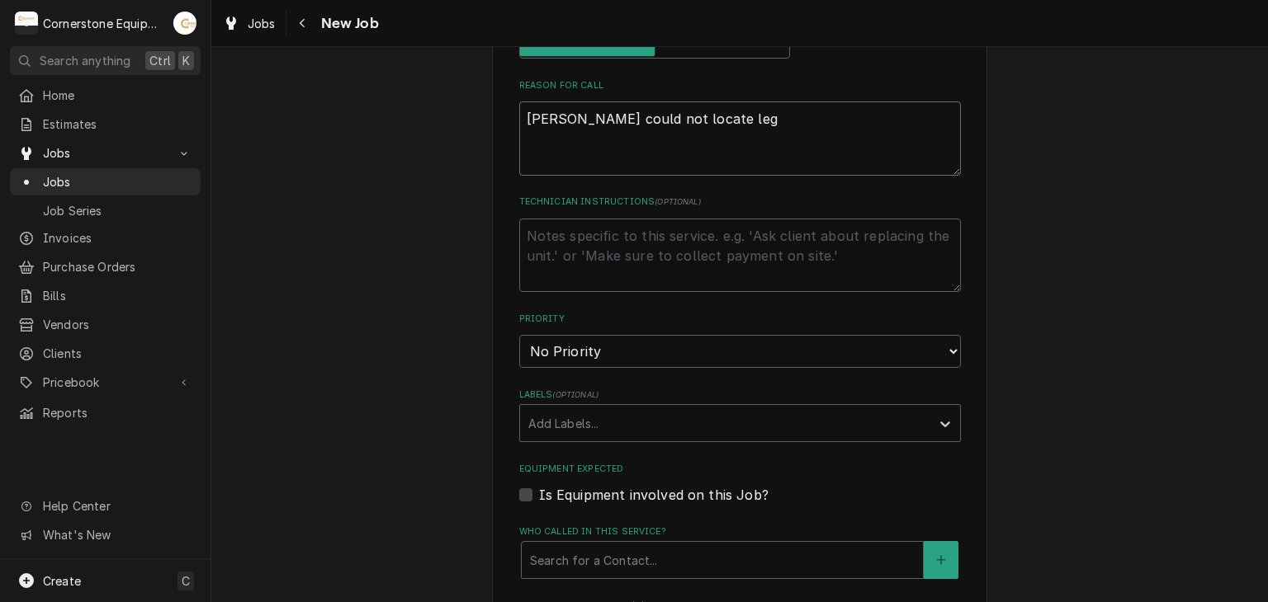
type textarea "Ashton could not locate leg o"
type textarea "x"
type textarea "Ashton could not locate leg of"
type textarea "x"
type textarea "Ashton could not locate leg of"
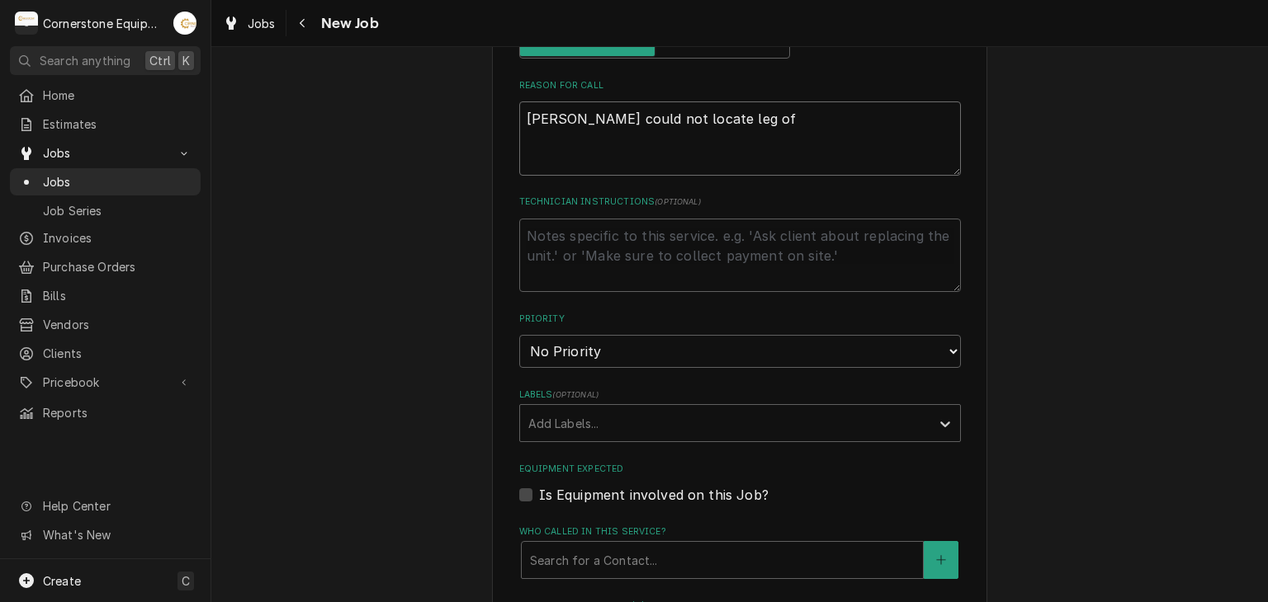
type textarea "x"
type textarea "Ashton could not locate leg of p"
type textarea "x"
type textarea "Ashton could not locate leg of po"
type textarea "x"
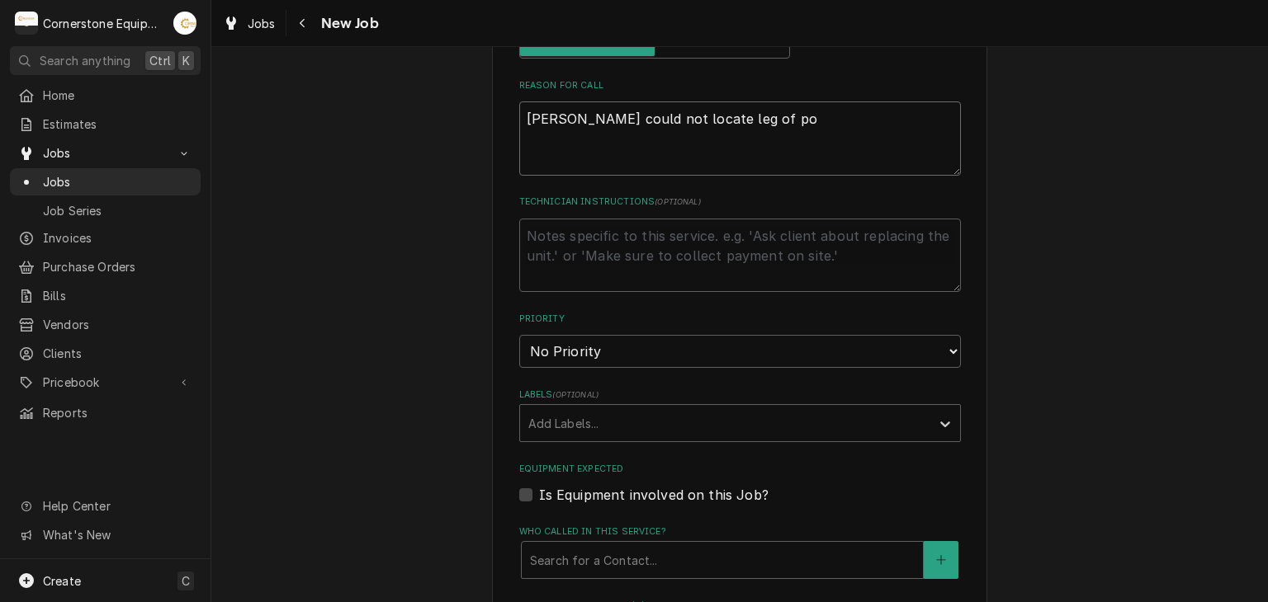
type textarea "Ashton could not locate leg of pow"
type textarea "x"
type textarea "Ashton could not locate leg of powe"
type textarea "x"
type textarea "Ashton could not locate leg of power"
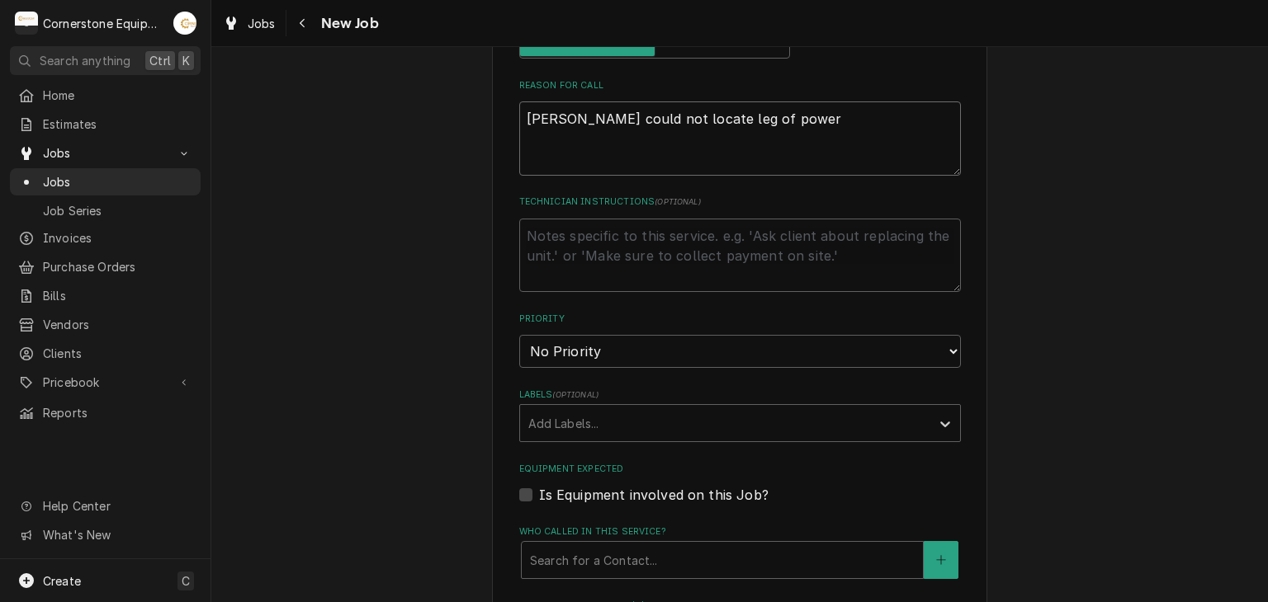
type textarea "x"
type textarea "Ashton could not locate leg of power"
type textarea "x"
type textarea "Ashton could not locate leg of power t"
type textarea "x"
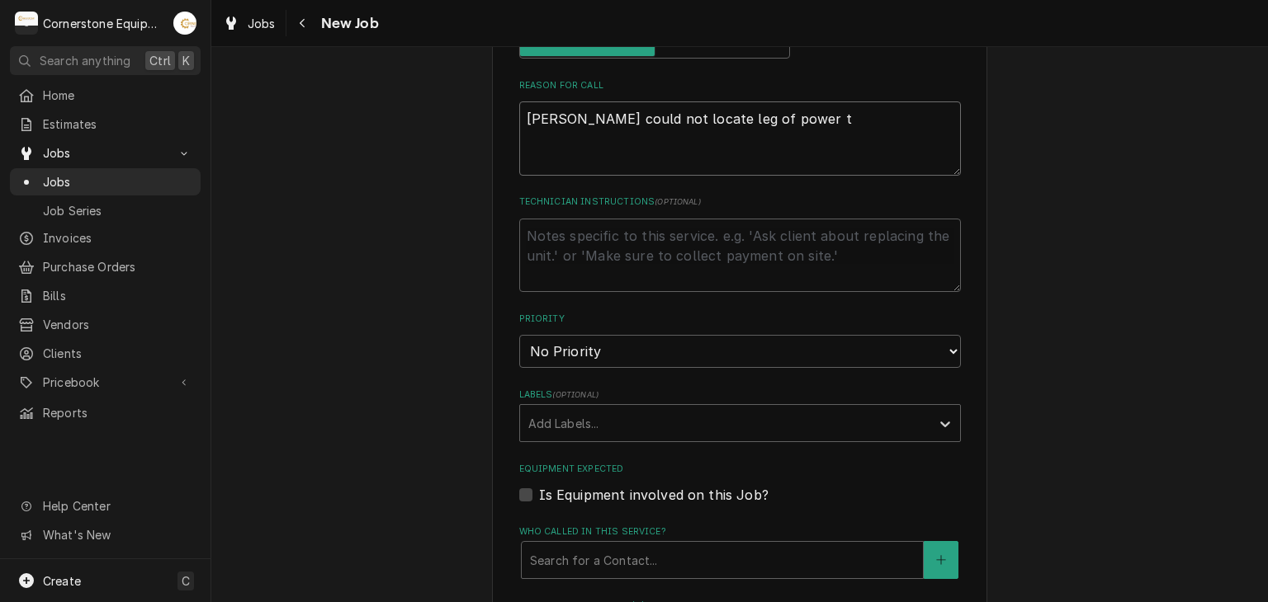
type textarea "Ashton could not locate leg of power to"
type textarea "x"
type textarea "Ashton could not locate leg of power to"
type textarea "x"
type textarea "Ashton could not locate leg of power to l"
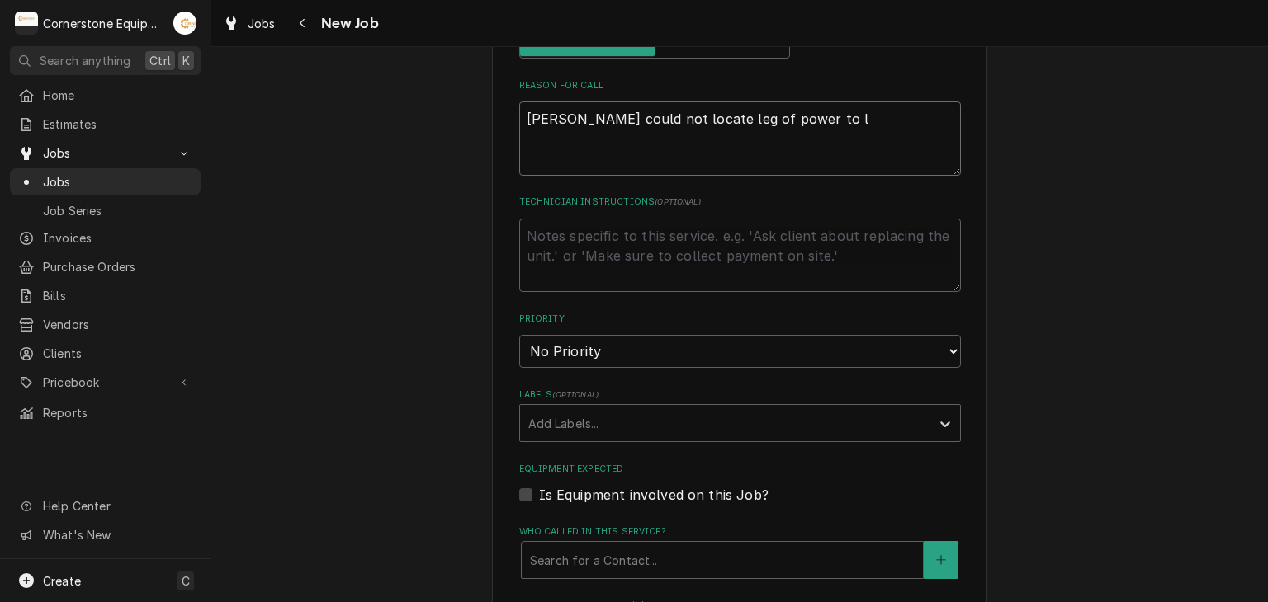
type textarea "x"
type textarea "Ashton could not locate leg of power to lg"
type textarea "x"
type textarea "Ashton could not locate leg of power to lgi"
type textarea "x"
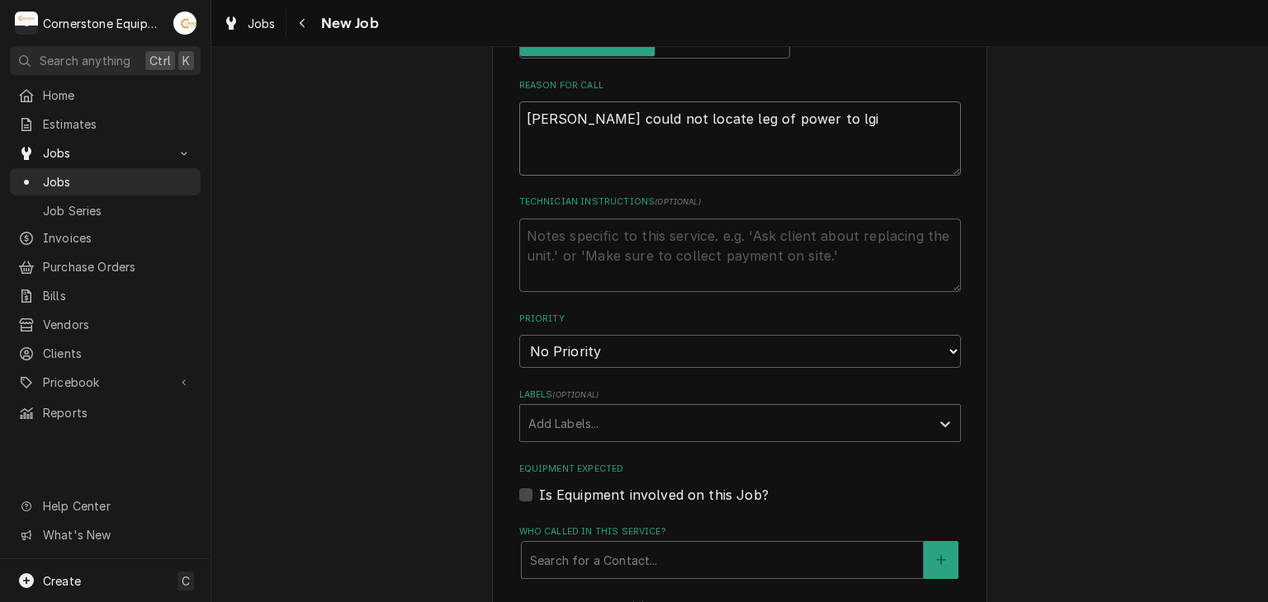
type textarea "Ashton could not locate leg of power to lgih"
type textarea "x"
type textarea "Ashton could not locate leg of power to lgiht"
type textarea "x"
type textarea "Ashton could not locate leg of power to lgihts"
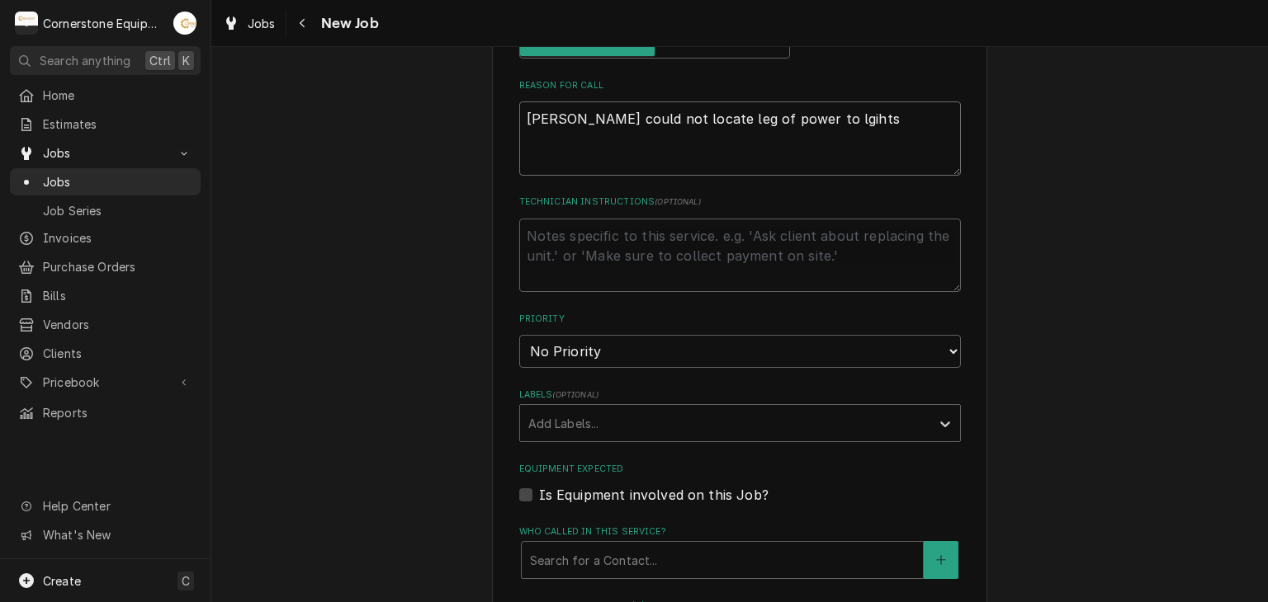
type textarea "x"
type textarea "Ashton could not locate leg of power to lgihts"
type textarea "x"
type textarea "Ashton could not locate leg of power to lgihts o"
type textarea "x"
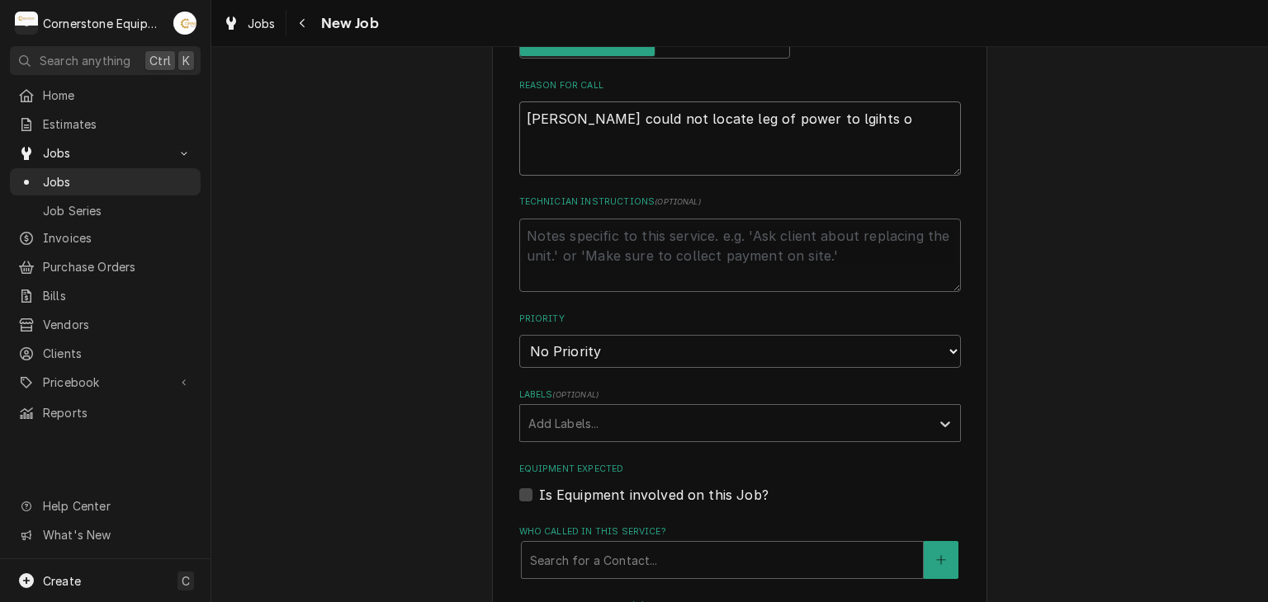
type textarea "Ashton could not locate leg of power to lgihts on"
type textarea "x"
type textarea "Ashton could not locate leg of power to lgihts on"
type textarea "x"
type textarea "Ashton could not locate leg of power to lgihts on"
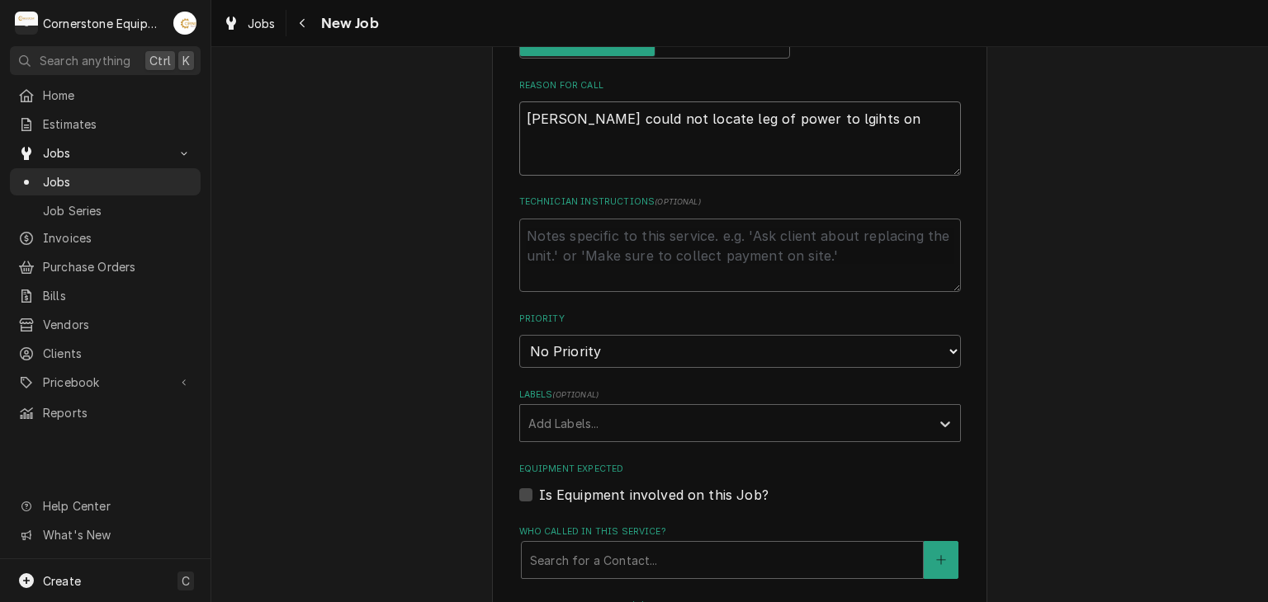
type textarea "x"
type textarea "Ashton could not locate leg of power to lgihts o"
type textarea "x"
type textarea "Ashton could not locate leg of power to lgihts"
type textarea "x"
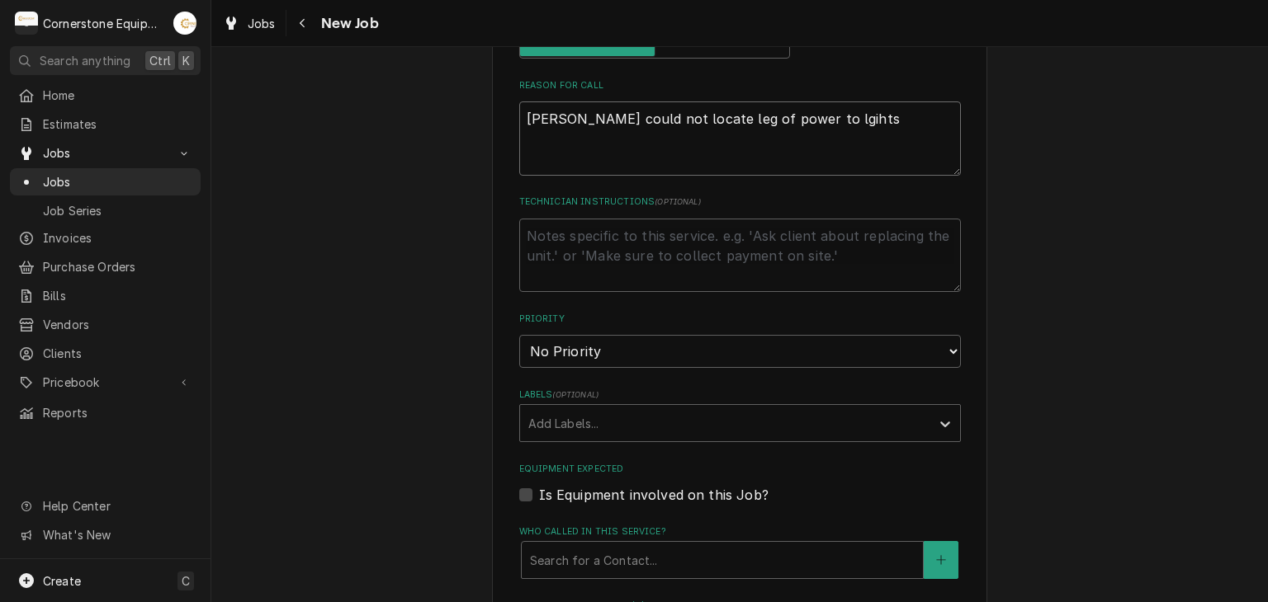
type textarea "Ashton could not locate leg of power to lgihts f"
type textarea "x"
type textarea "Ashton could not locate leg of power to lgihts fo"
type textarea "x"
type textarea "Ashton could not locate leg of power to lgihts for"
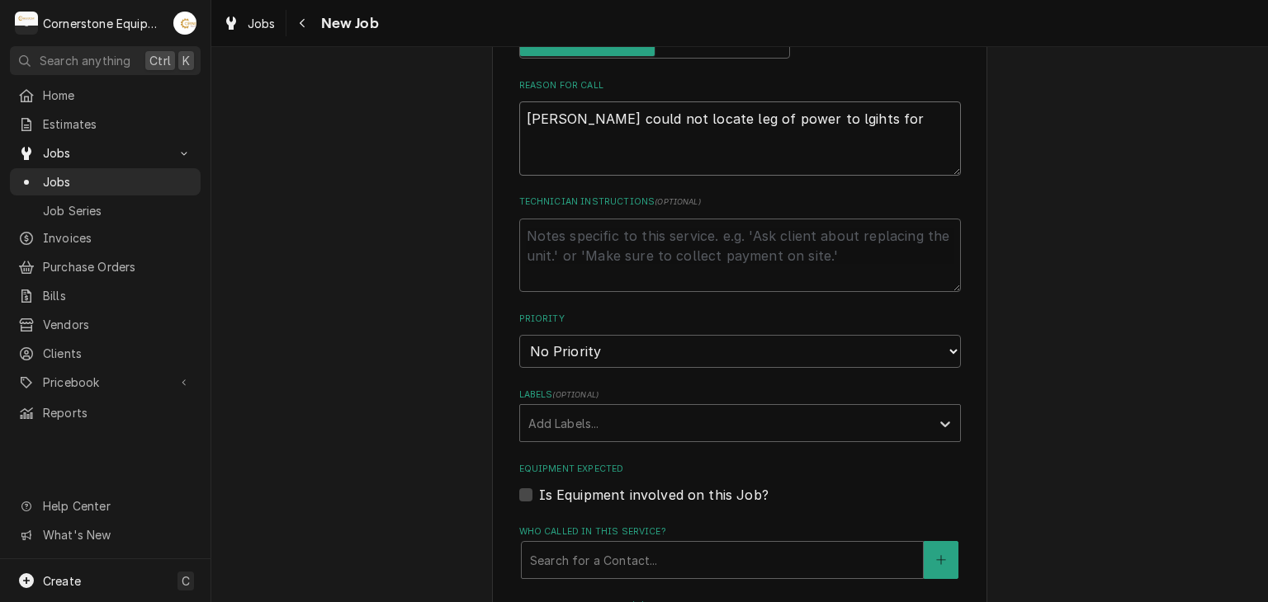
type textarea "x"
type textarea "Ashton could not locate leg of power to lgihts for"
type textarea "x"
type textarea "Ashton could not locate leg of power to lgihts for m"
type textarea "x"
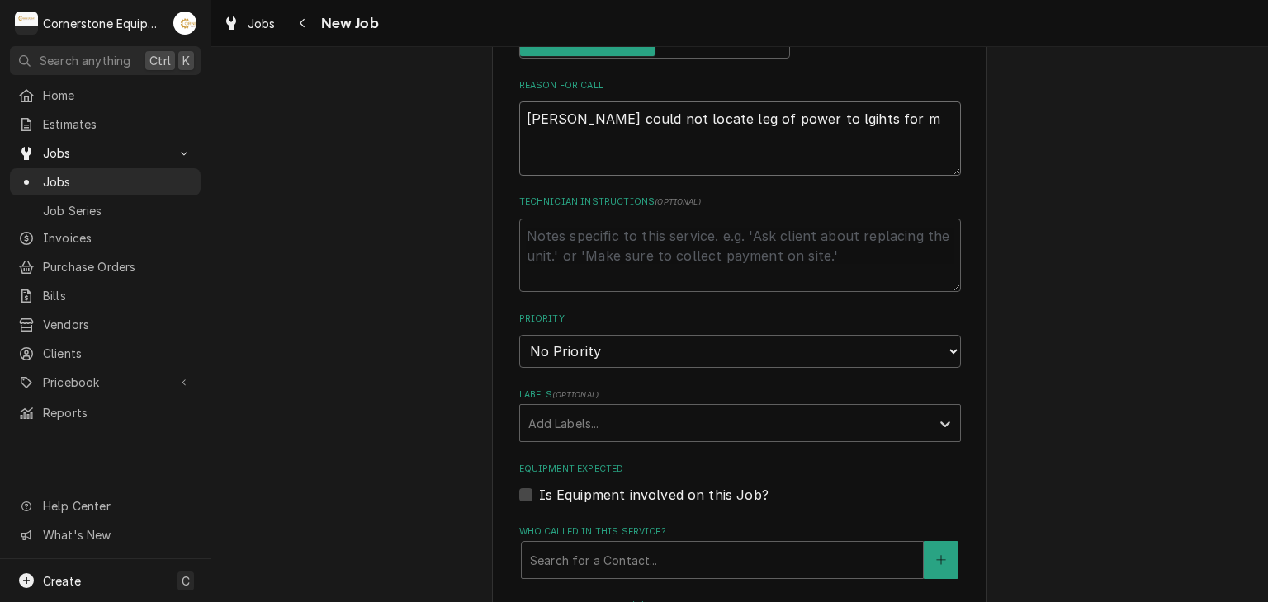
type textarea "Ashton could not locate leg of power to lgihts for mc"
type textarea "x"
type textarea "Ashton could not locate leg of power to lgihts for m"
type textarea "x"
type textarea "Ashton could not locate leg of power to lgihts for"
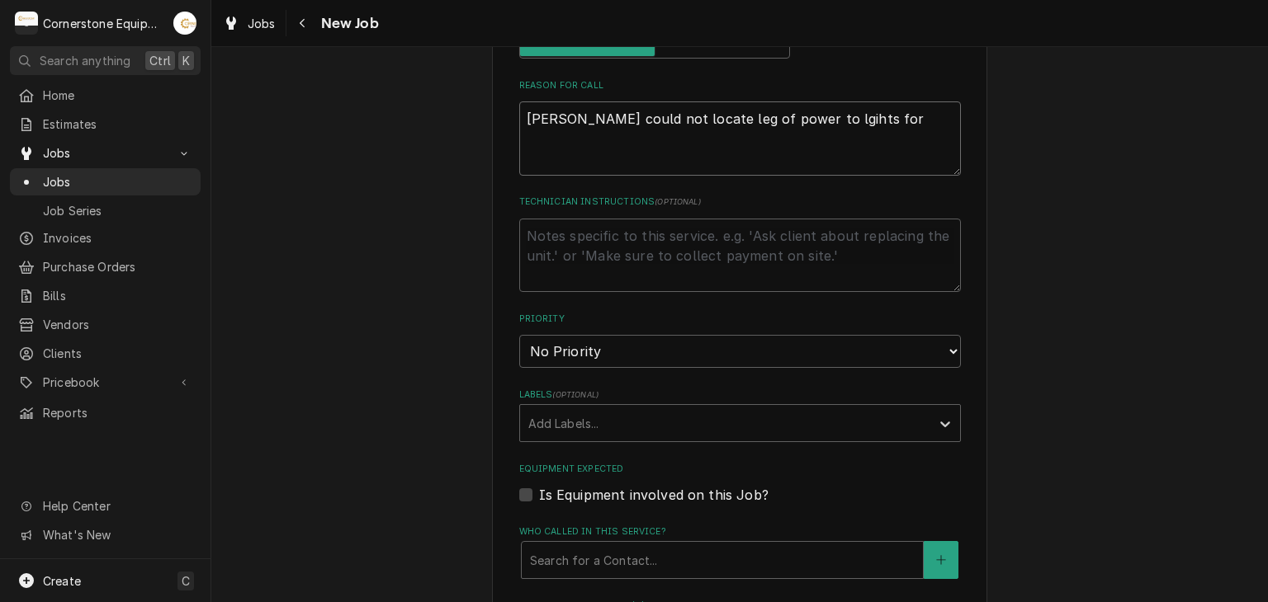
type textarea "x"
type textarea "Ashton could not locate leg of power to lgihts for s"
type textarea "x"
type textarea "Ashton could not locate leg of power to lgihts for st"
type textarea "x"
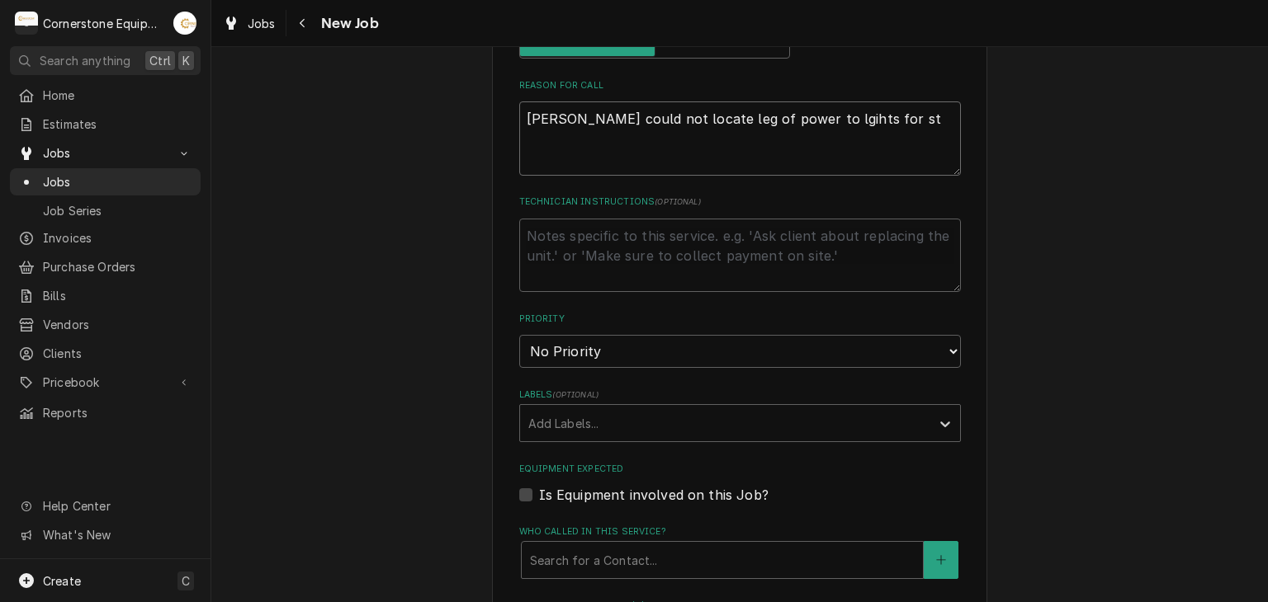
type textarea "Ashton could not locate leg of power to lgihts for str"
type textarea "x"
type textarea "Ashton could not locate leg of power to lgihts for stre"
type textarea "x"
type textarea "Ashton could not locate leg of power to lgihts for stree"
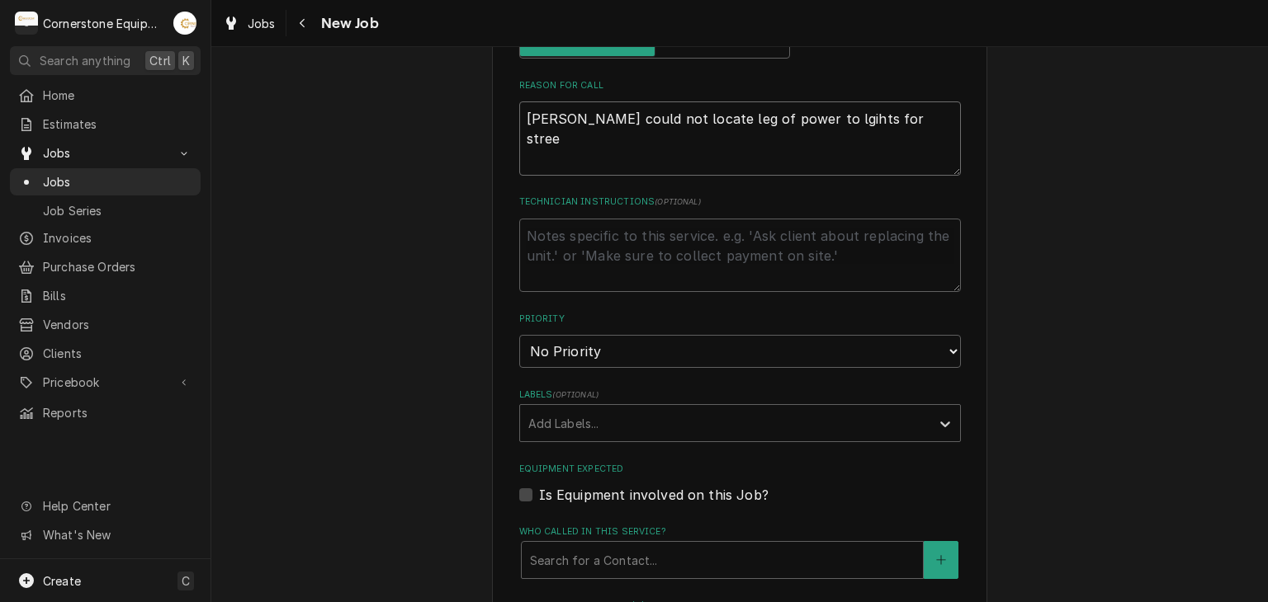
type textarea "x"
type textarea "Ashton could not locate leg of power to lgihts for street"
type textarea "x"
type textarea "Ashton could not locate leg of power to lgihts for street"
type textarea "x"
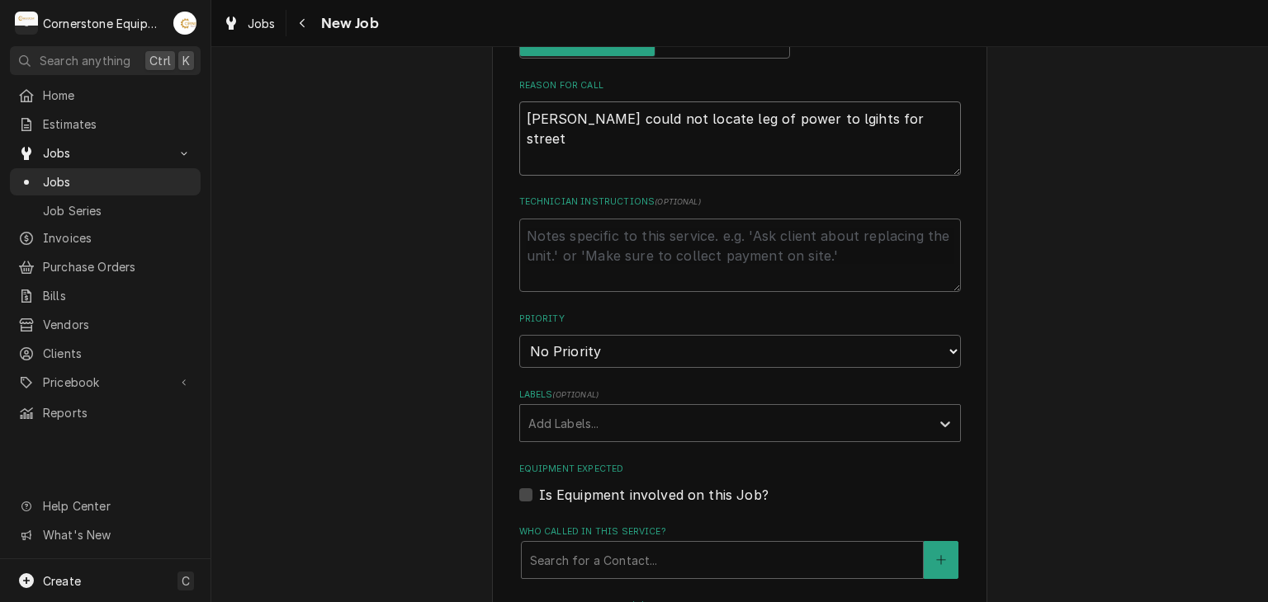
type textarea "Ashton could not locate leg of power to lgihts for street s"
type textarea "x"
type textarea "Ashton could not locate leg of power to lgihts for street si"
type textarea "x"
type textarea "Ashton could not locate leg of power to lgihts for street sig"
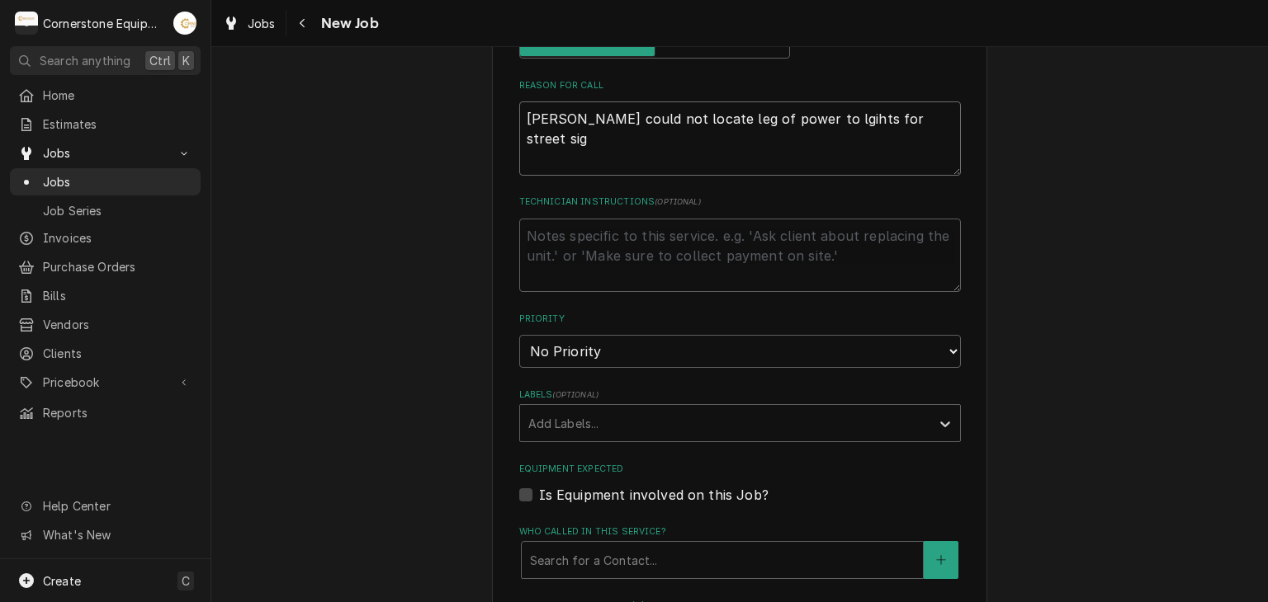
type textarea "x"
type textarea "Ashton could not locate leg of power to lgihts for street sign"
type textarea "x"
type textarea "Ashton could not locate leg of power to lgihts for street sign"
type textarea "x"
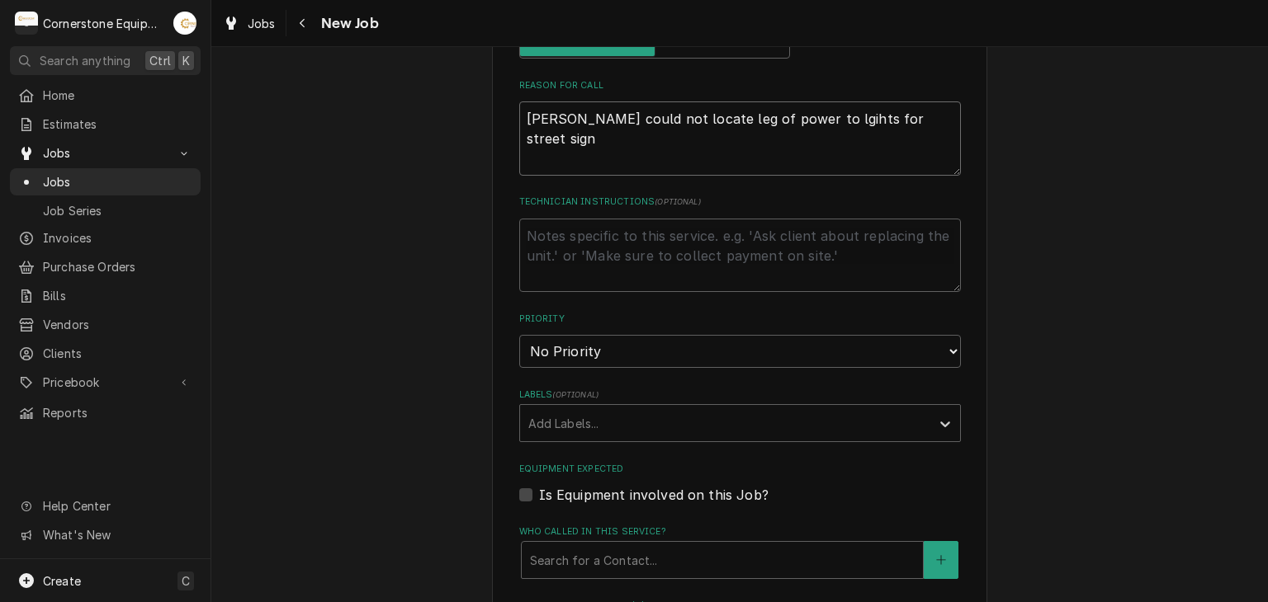
type textarea "Ashton could not locate leg of power to lights for street sign"
type textarea "x"
click at [854, 130] on textarea "Ashton could not locate leg of power to lights for street sign" at bounding box center [740, 139] width 442 height 74
type textarea "Ashton could not locate leg of power to lights for street sign"
click at [701, 350] on select "No Priority Urgent High Medium Low" at bounding box center [740, 351] width 442 height 33
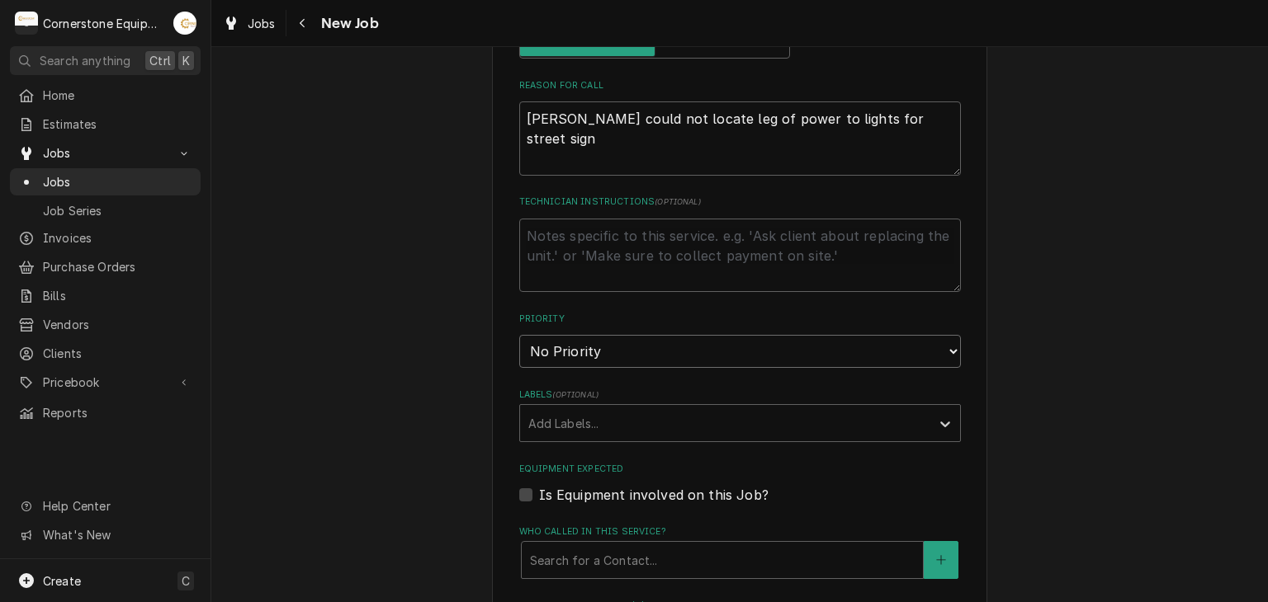
select select "2"
click at [519, 335] on select "No Priority Urgent High Medium Low" at bounding box center [740, 351] width 442 height 33
click at [584, 239] on textarea "Technician Instructions ( optional )" at bounding box center [740, 256] width 442 height 74
click at [604, 412] on div "Labels" at bounding box center [725, 424] width 394 height 30
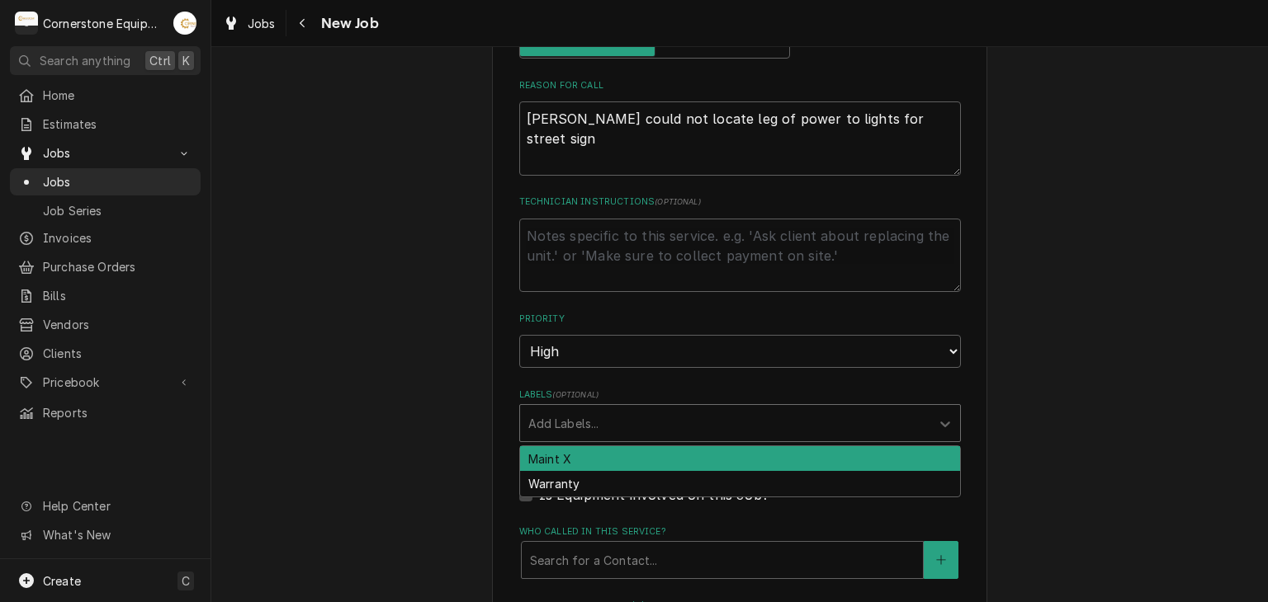
scroll to position [990, 0]
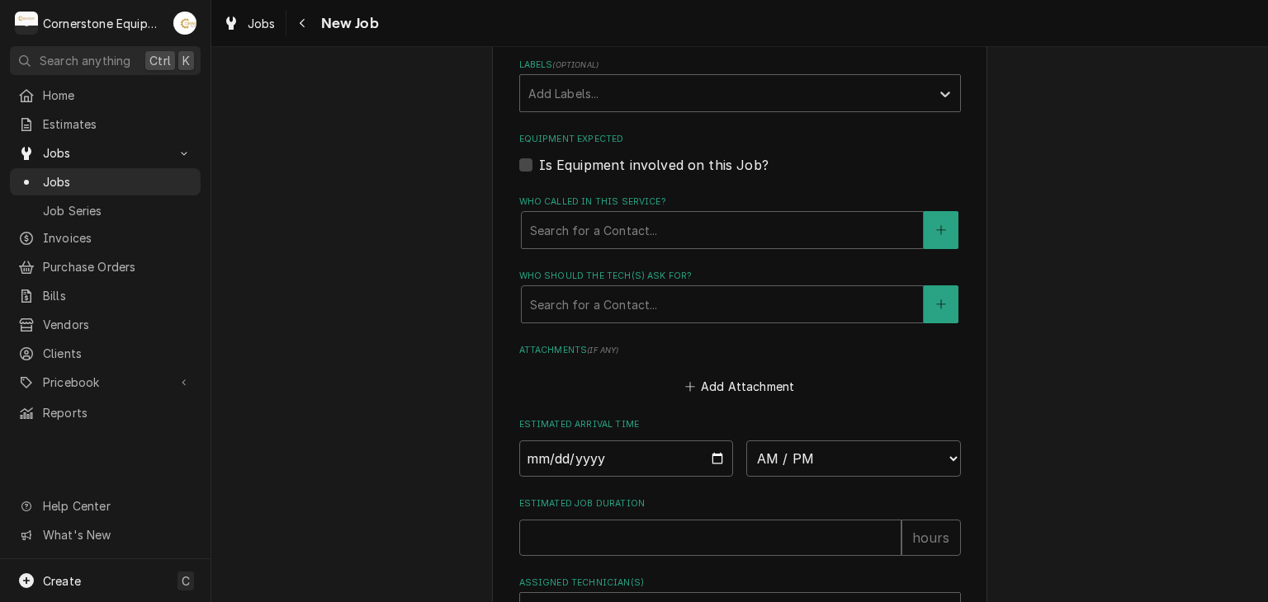
click at [548, 225] on div "Who called in this service?" at bounding box center [722, 230] width 385 height 30
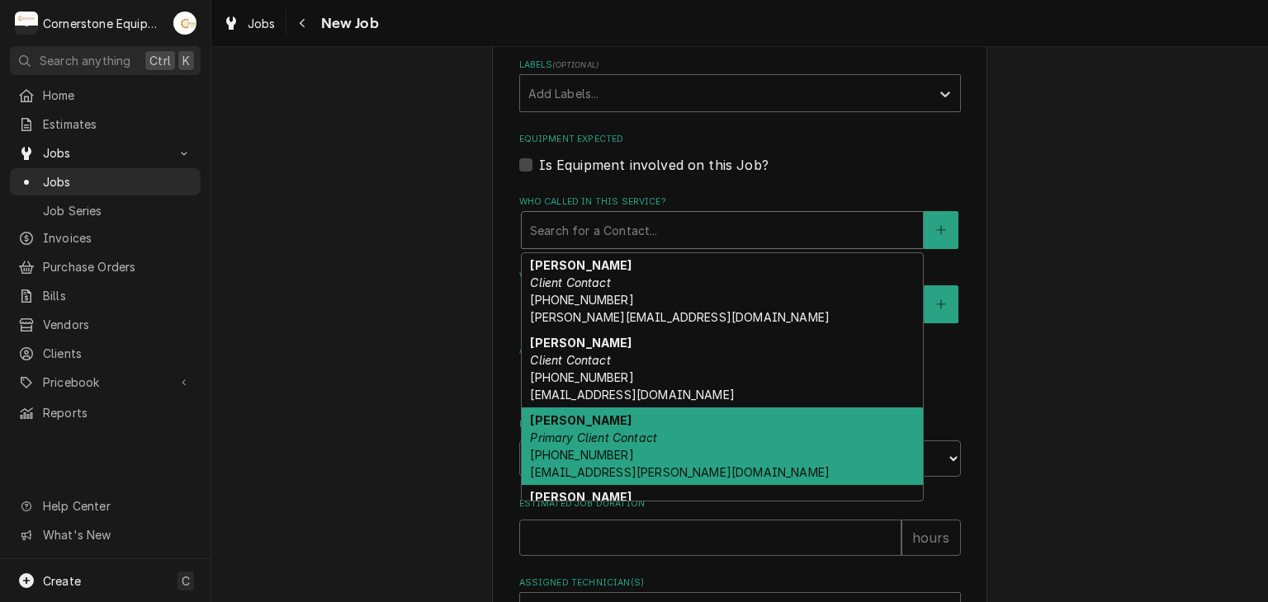
click at [582, 431] on em "Primary Client Contact" at bounding box center [593, 438] width 127 height 14
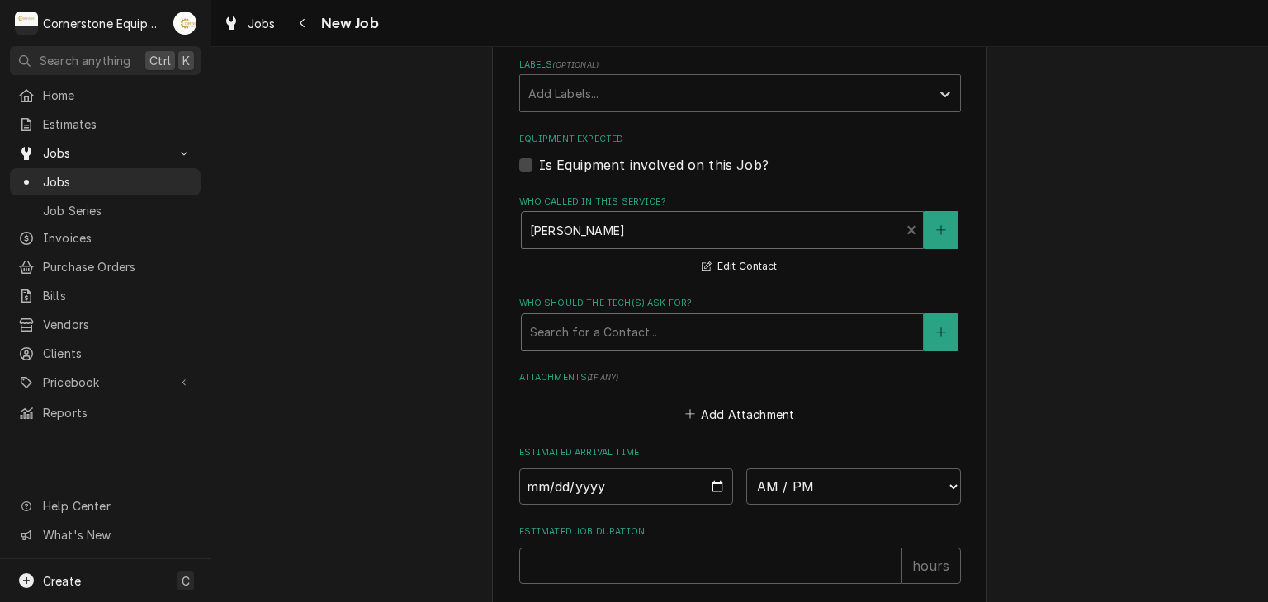
click at [573, 321] on div "Who should the tech(s) ask for?" at bounding box center [722, 333] width 385 height 30
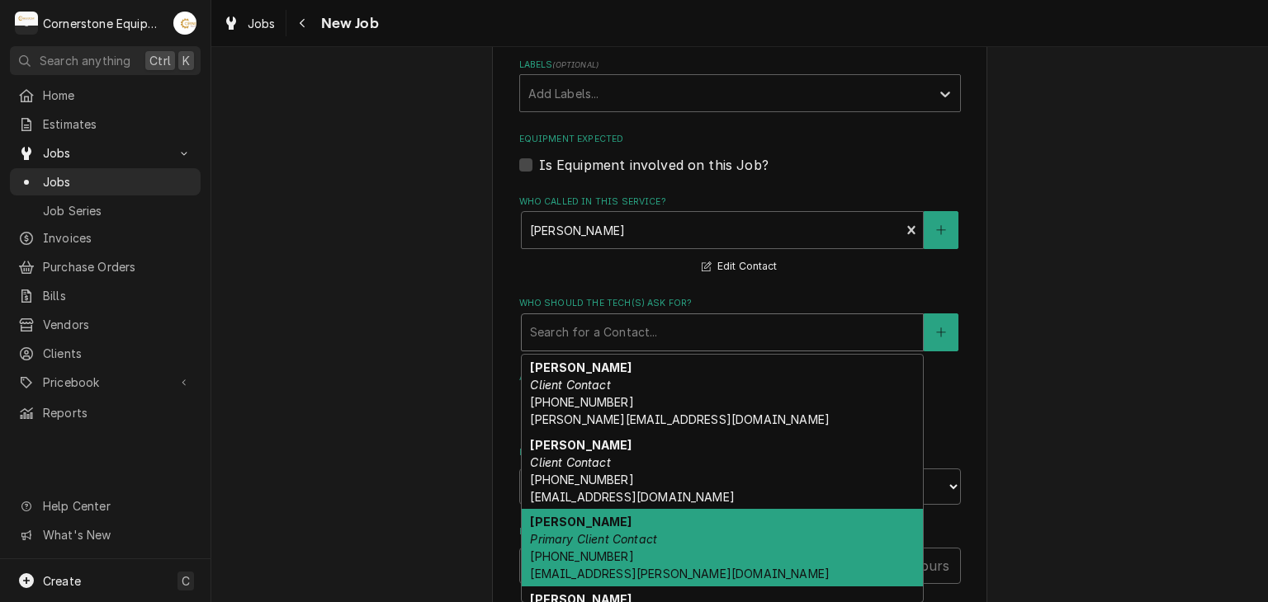
drag, startPoint x: 604, startPoint y: 523, endPoint x: 525, endPoint y: 485, distance: 87.9
click at [604, 523] on div "Ashton Vazquez Primary Client Contact (346) 249-1763 ashton.vazquez@us.stores.m…" at bounding box center [722, 548] width 401 height 78
type textarea "x"
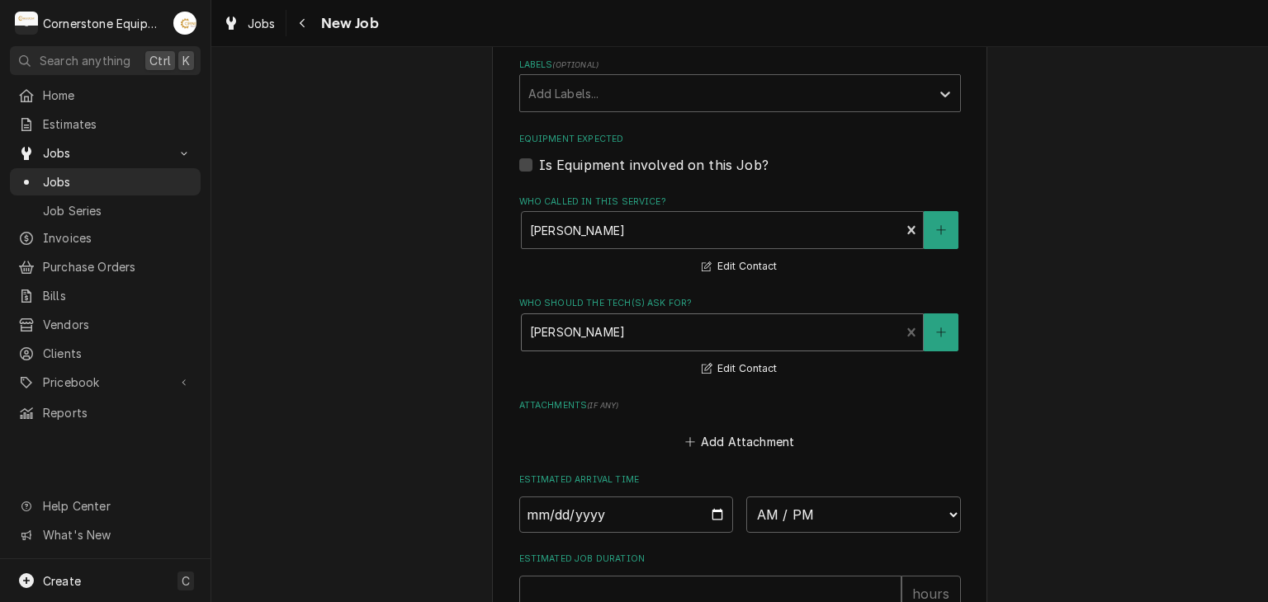
click at [670, 508] on input "Date" at bounding box center [626, 515] width 215 height 36
click at [716, 507] on input "Date" at bounding box center [626, 515] width 215 height 36
type input "2025-09-18"
click at [806, 545] on fieldset "Job Details Job Source Direct (Phone/Email/etc.) Other Date Received 2025-09-17…" at bounding box center [740, 45] width 442 height 1282
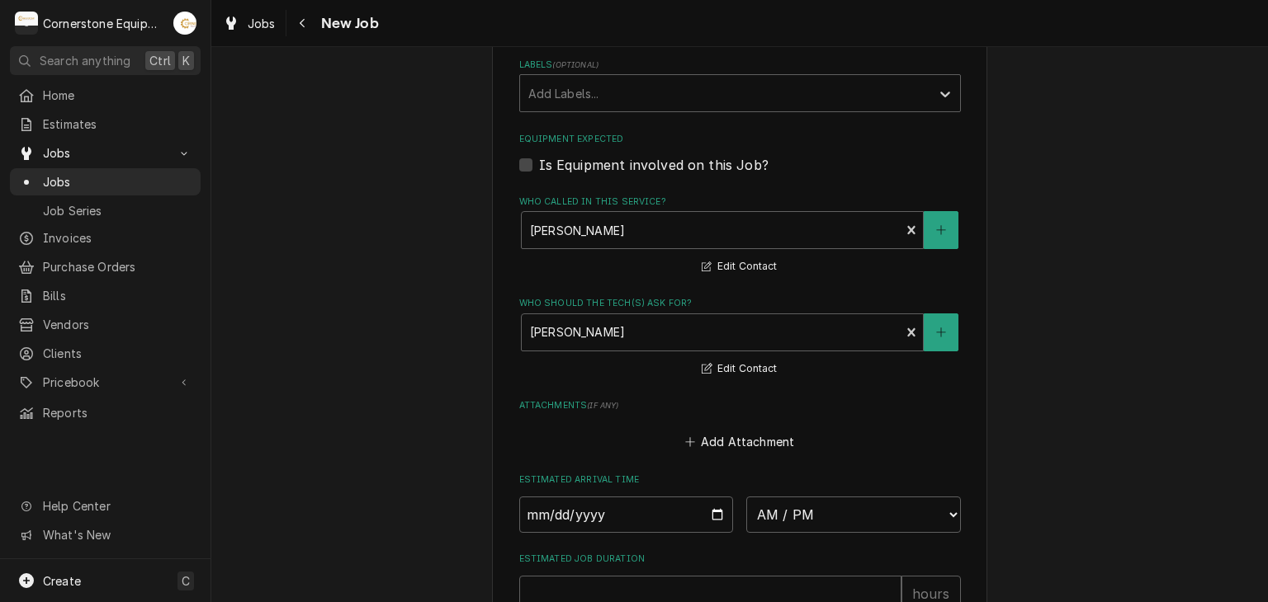
type textarea "x"
click at [786, 486] on div "Estimated Arrival Time 2025-09-18 AM / PM 6:00 AM 6:15 AM 6:30 AM 6:45 AM 7:00 …" at bounding box center [740, 503] width 442 height 59
click at [788, 506] on select "AM / PM 6:00 AM 6:15 AM 6:30 AM 6:45 AM 7:00 AM 7:15 AM 7:30 AM 7:45 AM 8:00 AM…" at bounding box center [853, 515] width 215 height 36
select select "15:00:00"
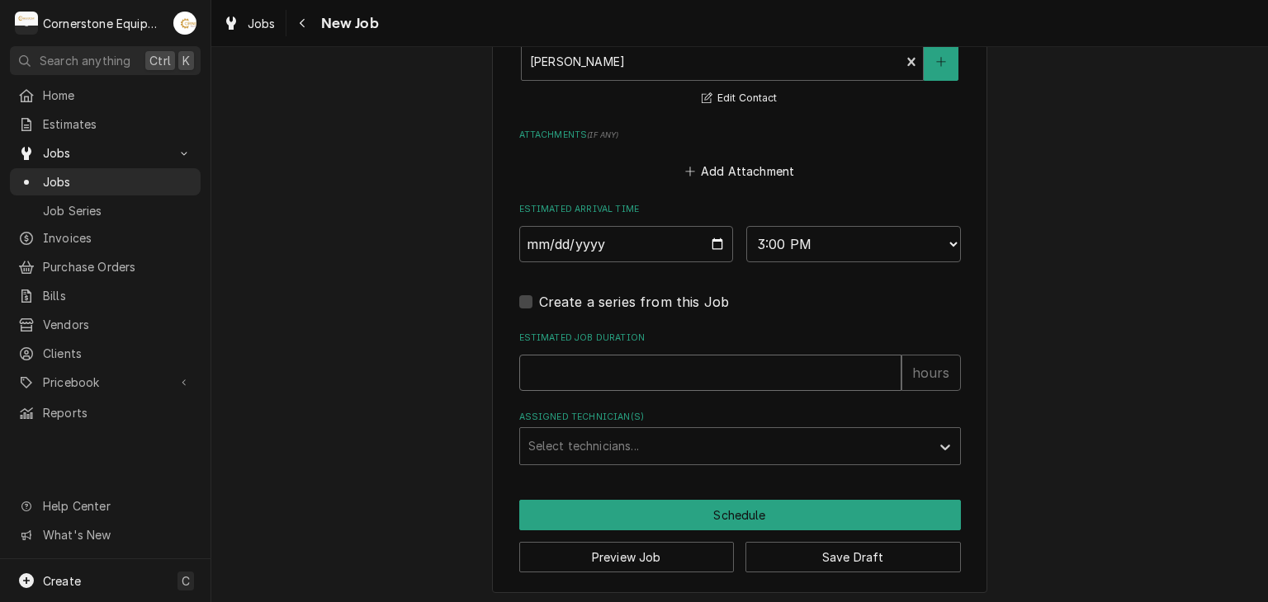
click at [613, 358] on input "Estimated Job Duration" at bounding box center [710, 373] width 382 height 36
type textarea "x"
type input "2"
click at [606, 442] on div "Assigned Technician(s)" at bounding box center [725, 447] width 394 height 30
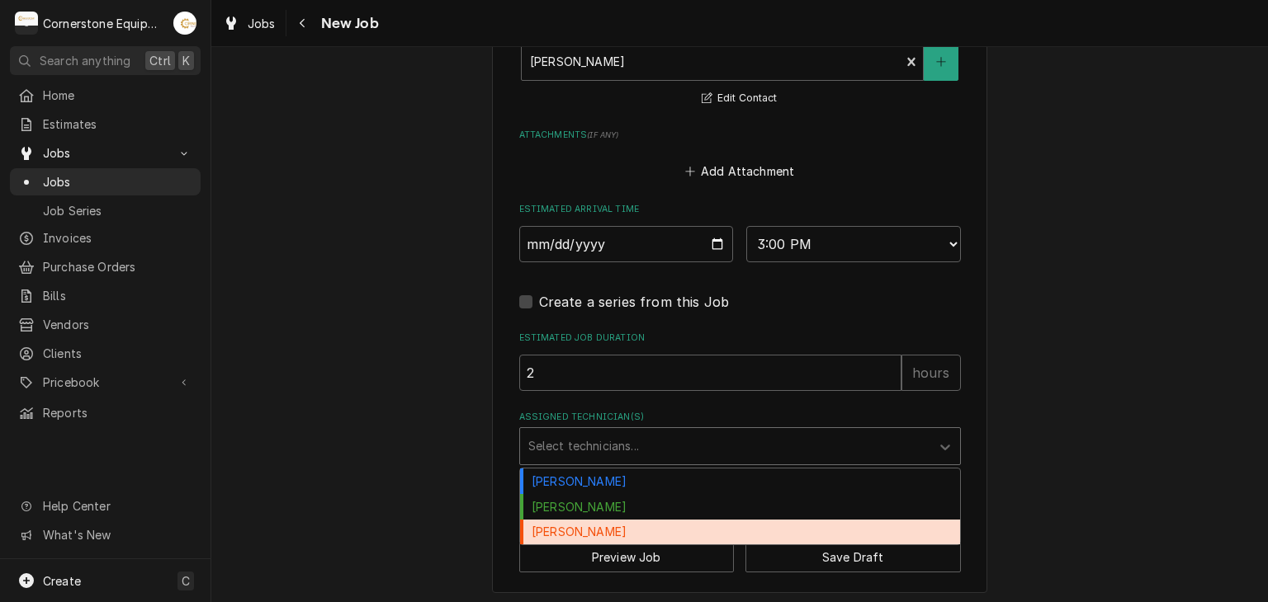
click at [581, 527] on div "[PERSON_NAME]" at bounding box center [740, 533] width 440 height 26
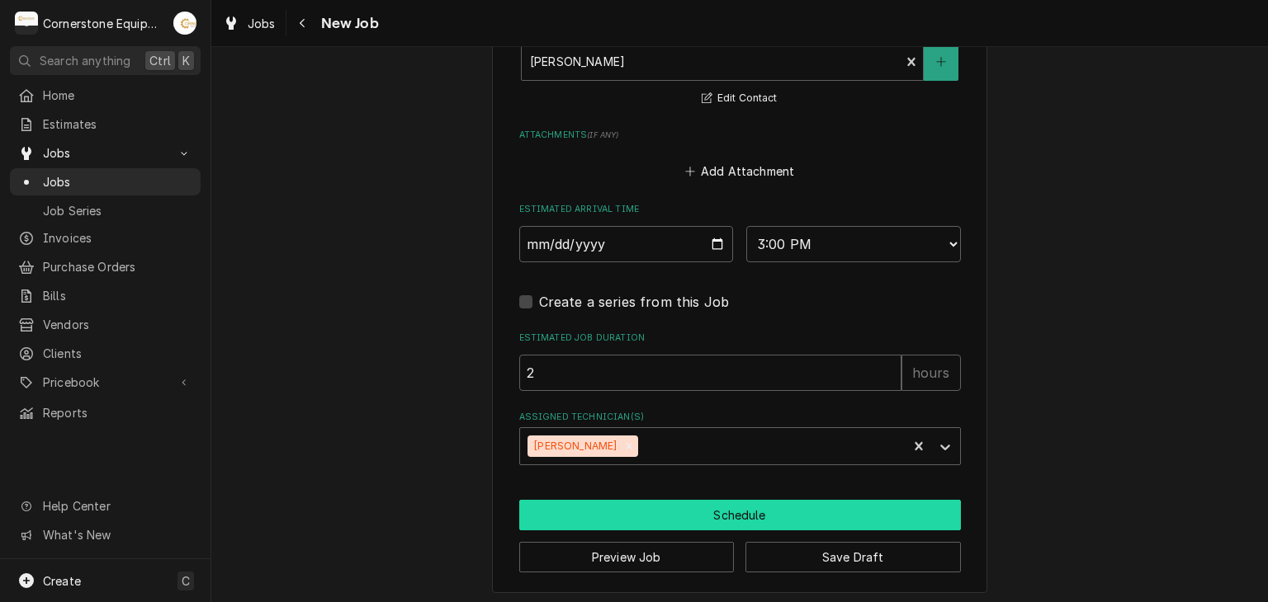
click at [609, 503] on button "Schedule" at bounding box center [740, 515] width 442 height 31
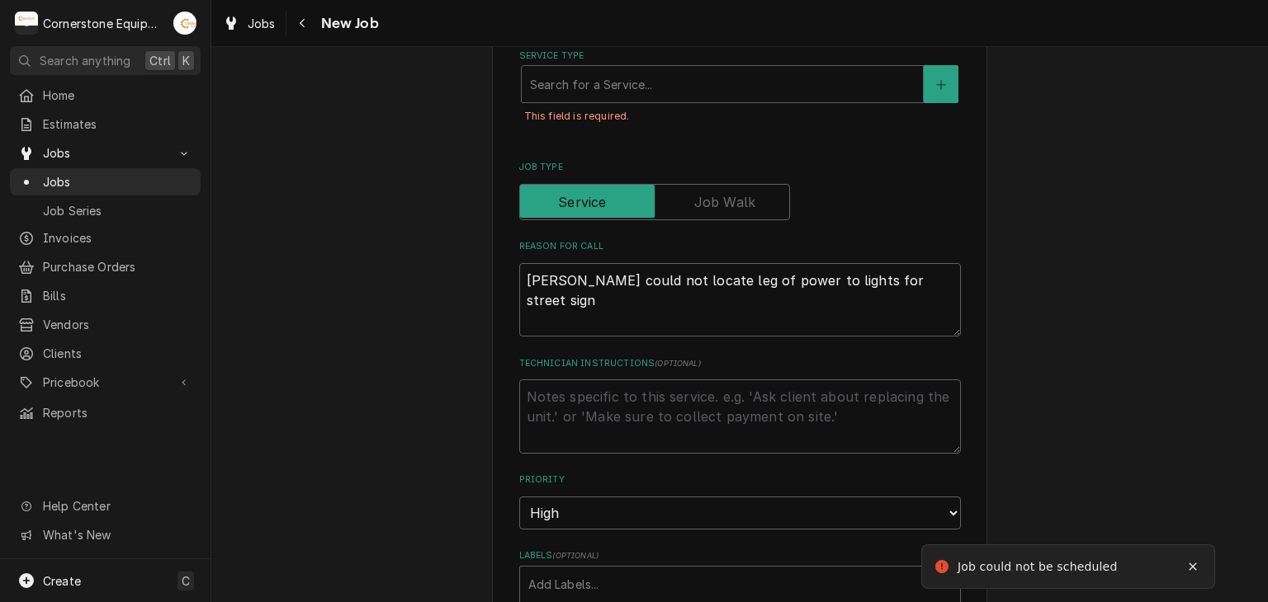
scroll to position [536, 0]
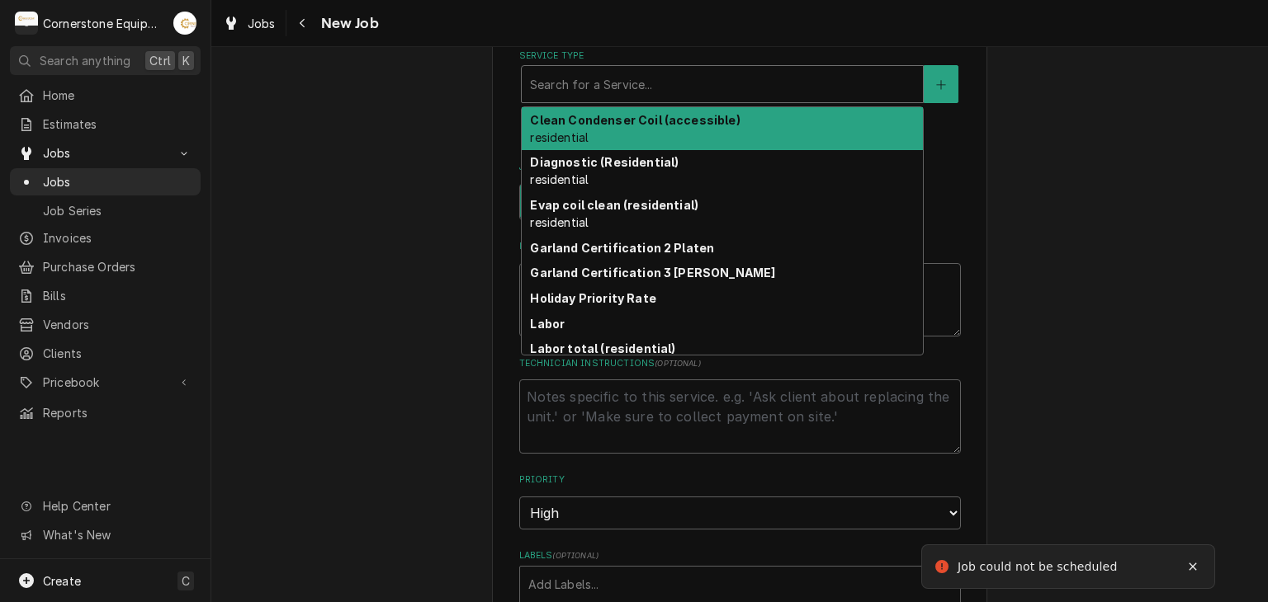
click at [607, 83] on div "Service Type" at bounding box center [722, 84] width 385 height 30
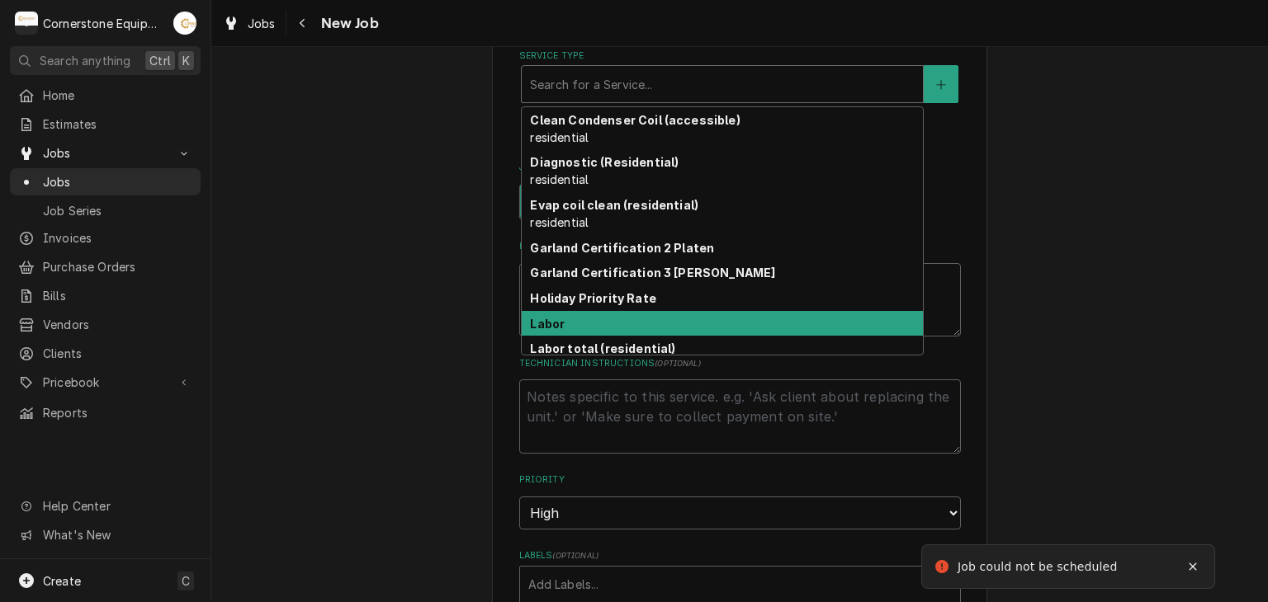
click at [612, 328] on div "Labor" at bounding box center [722, 324] width 401 height 26
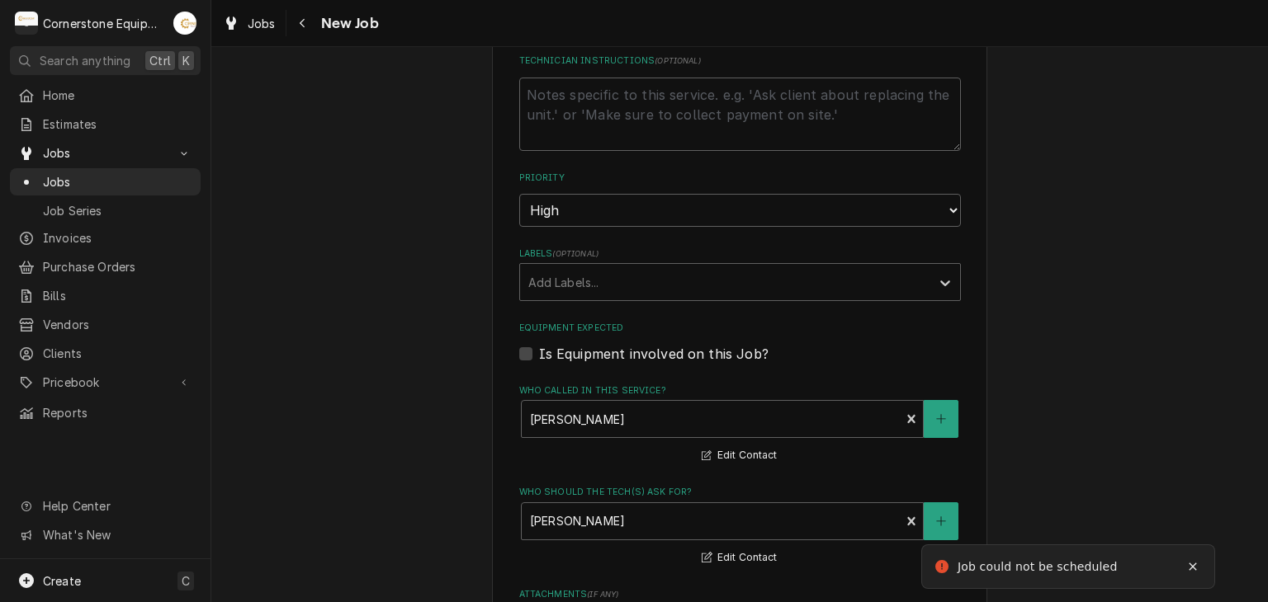
scroll to position [1197, 0]
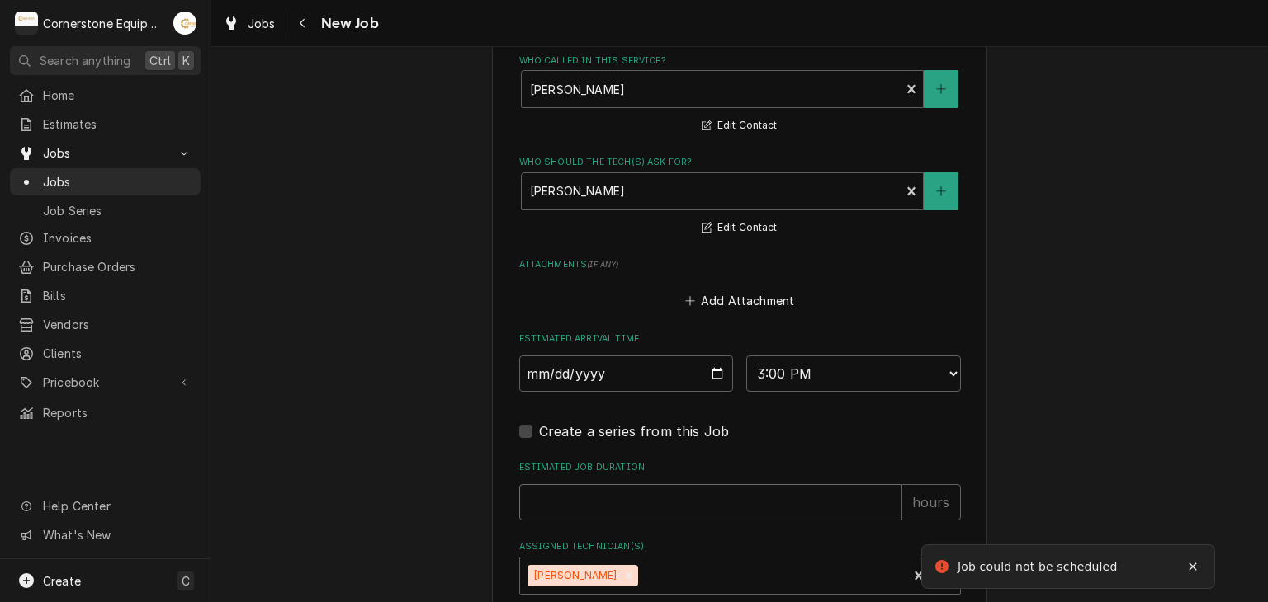
drag, startPoint x: 647, startPoint y: 509, endPoint x: 645, endPoint y: 494, distance: 15.1
click at [647, 508] on input "Estimated Job Duration" at bounding box center [710, 502] width 382 height 36
type textarea "x"
type input "2"
type textarea "x"
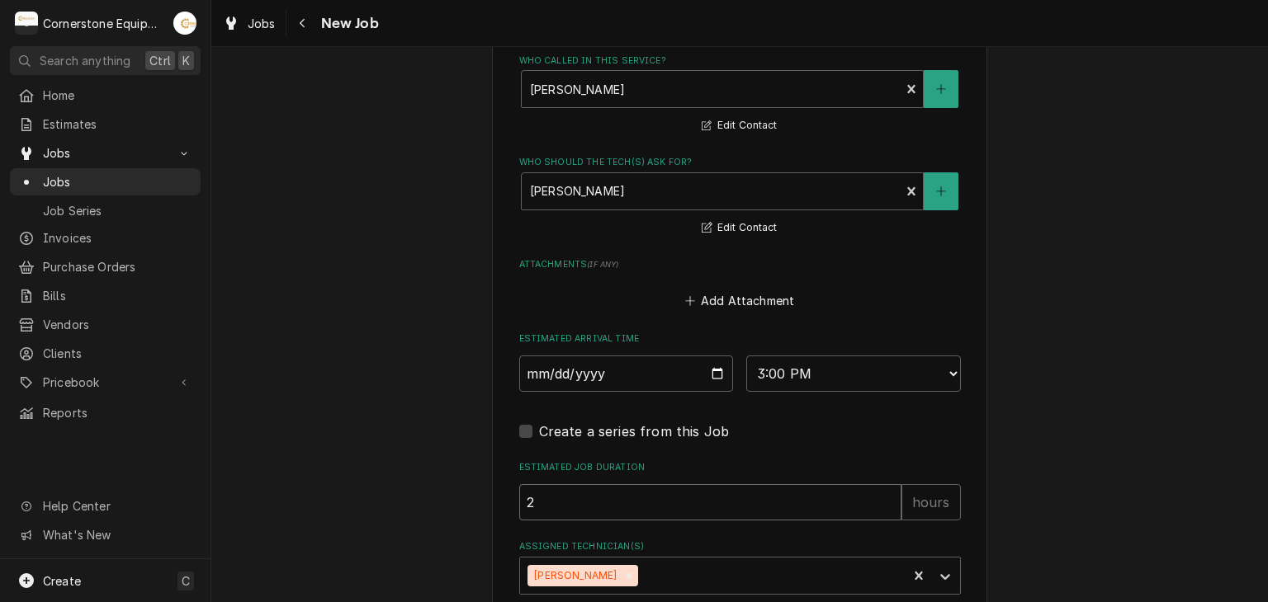
type input "2"
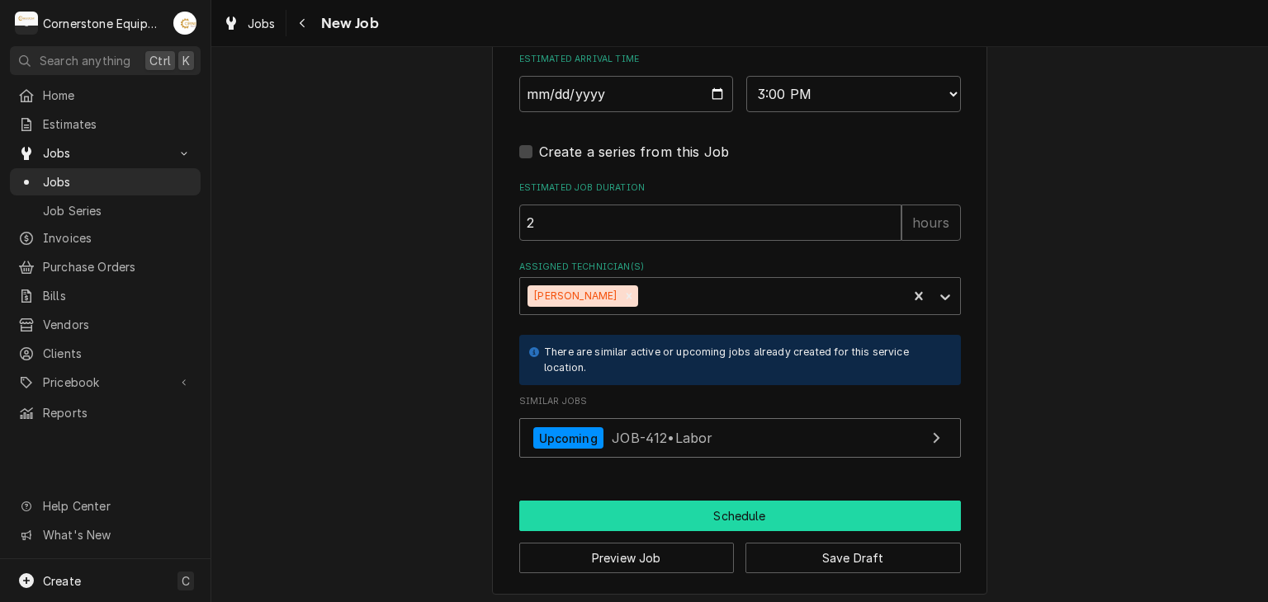
click at [619, 516] on button "Schedule" at bounding box center [740, 516] width 442 height 31
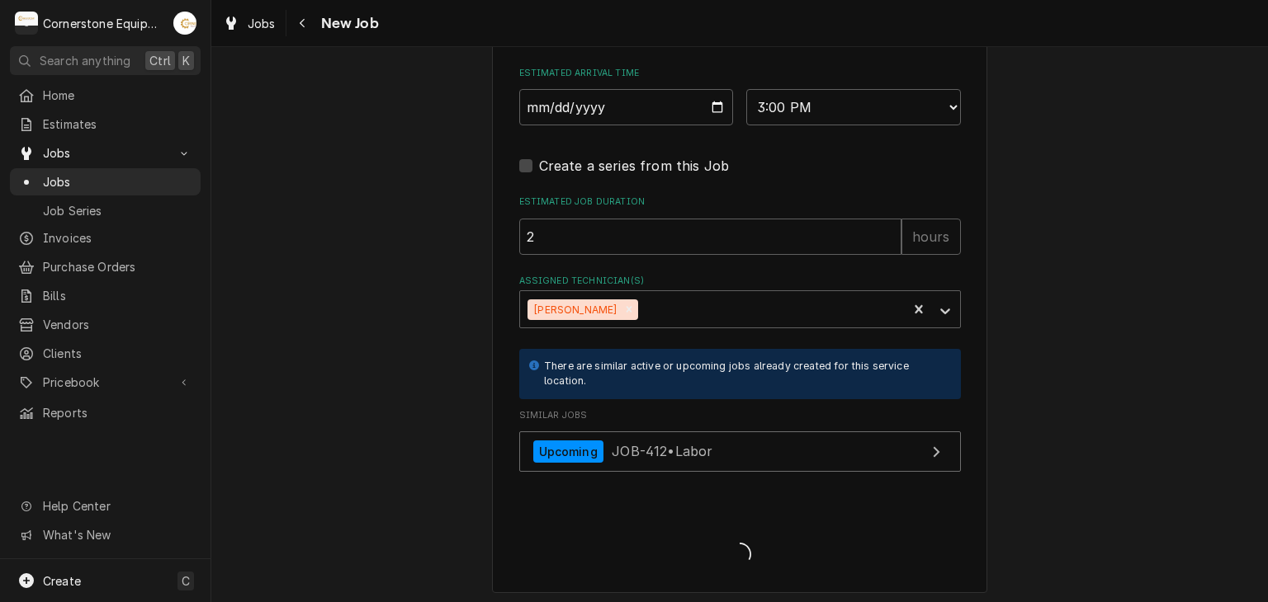
type textarea "x"
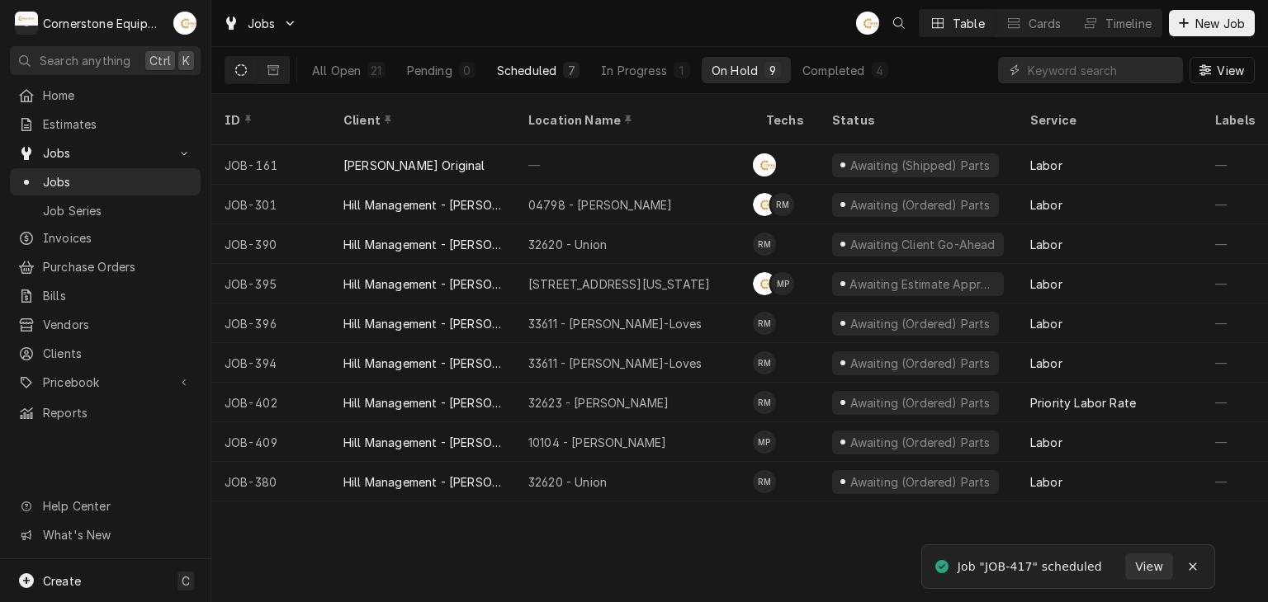
click at [541, 57] on button "Scheduled 7" at bounding box center [538, 70] width 102 height 26
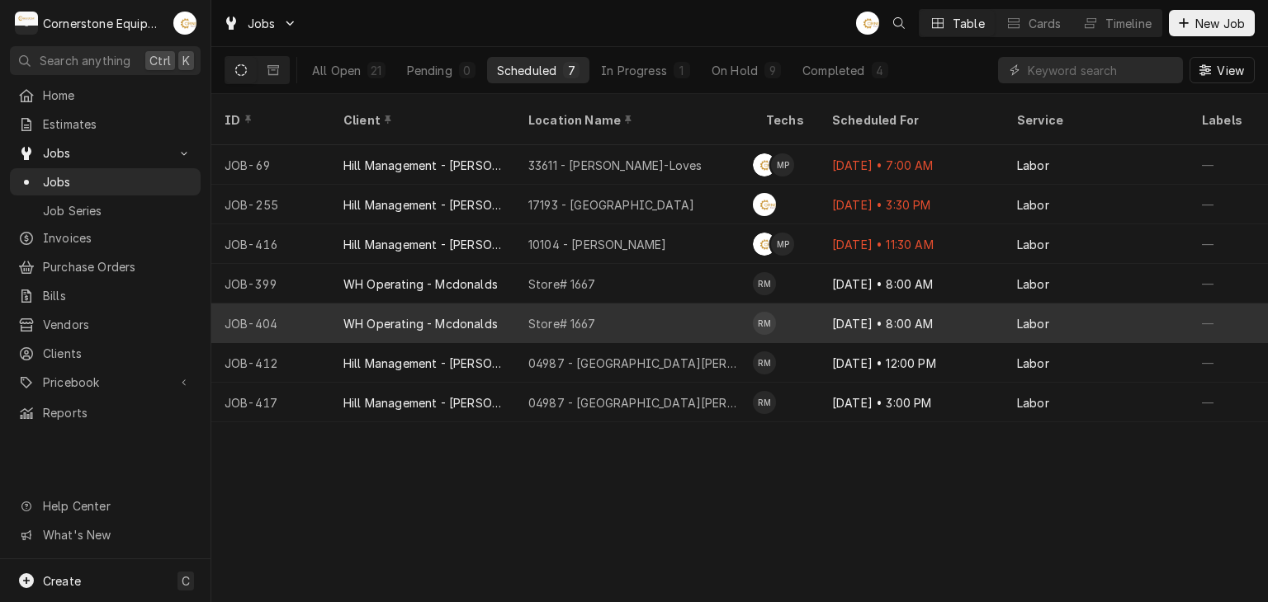
click at [815, 304] on td "RM" at bounding box center [786, 324] width 66 height 40
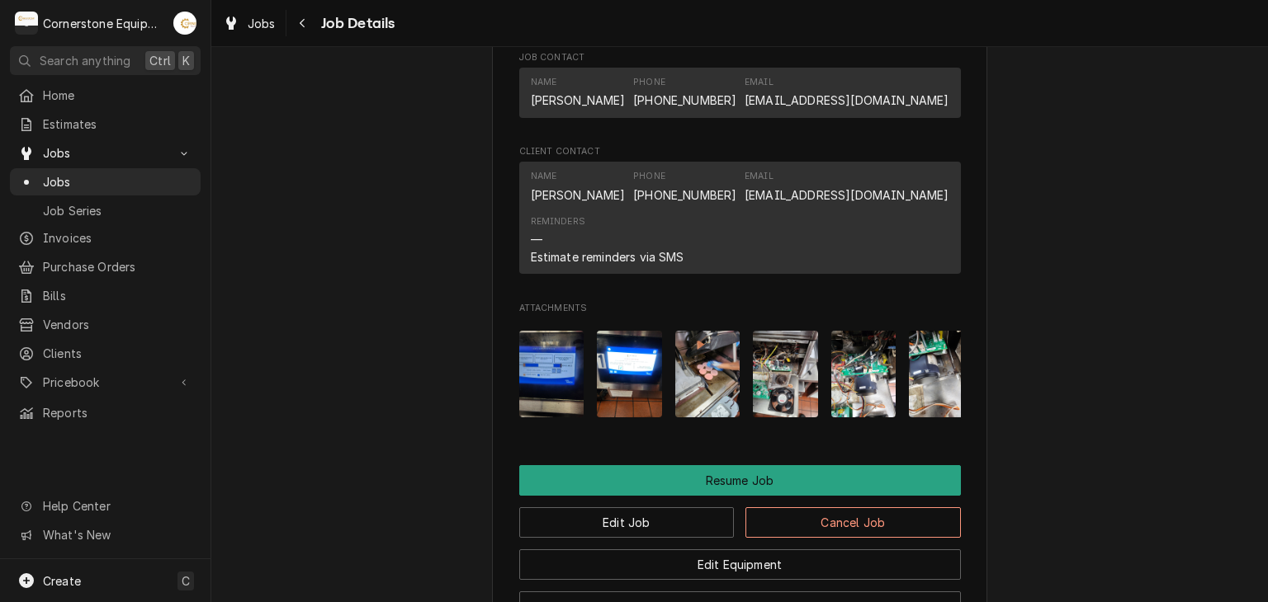
scroll to position [1651, 0]
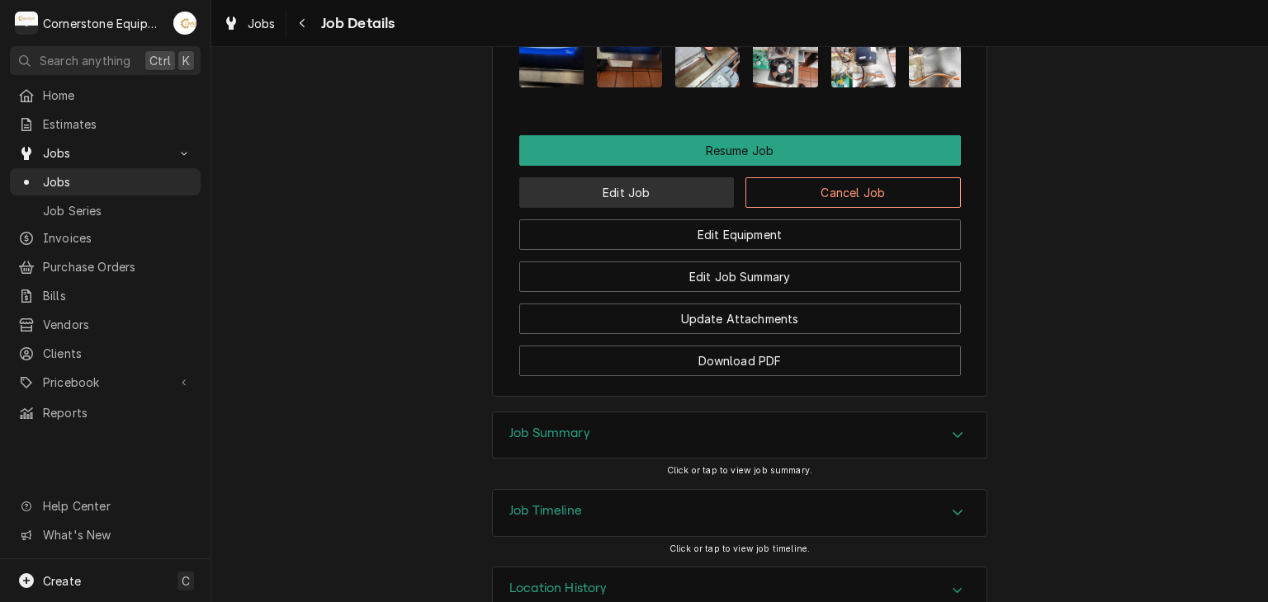
click at [630, 208] on button "Edit Job" at bounding box center [626, 192] width 215 height 31
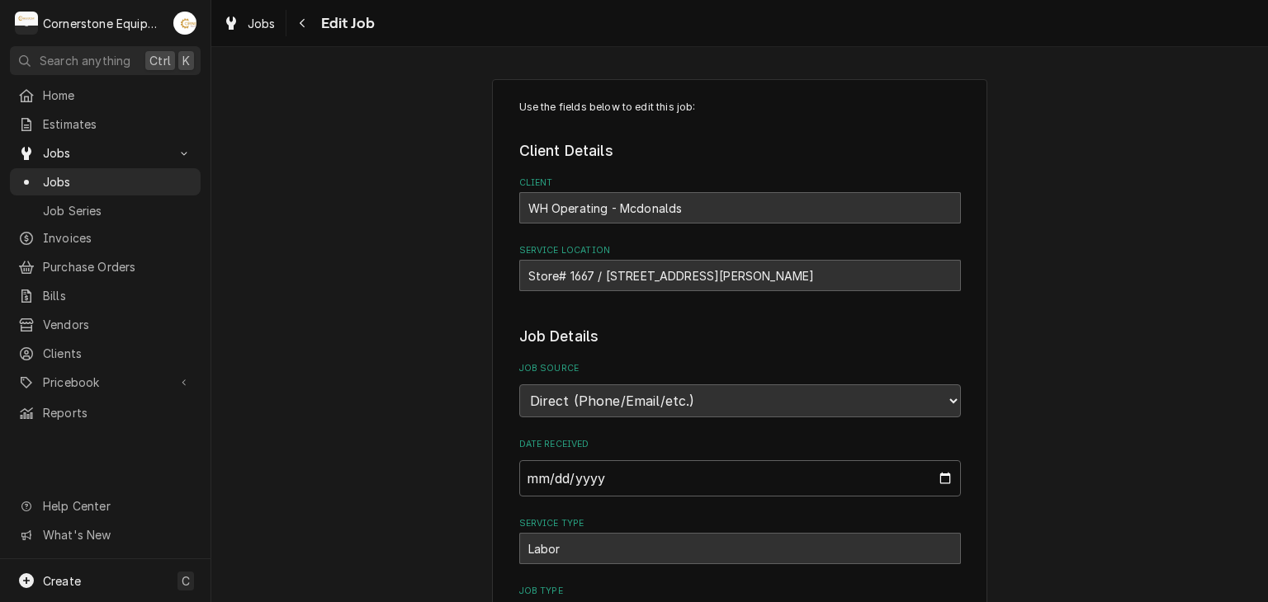
type textarea "x"
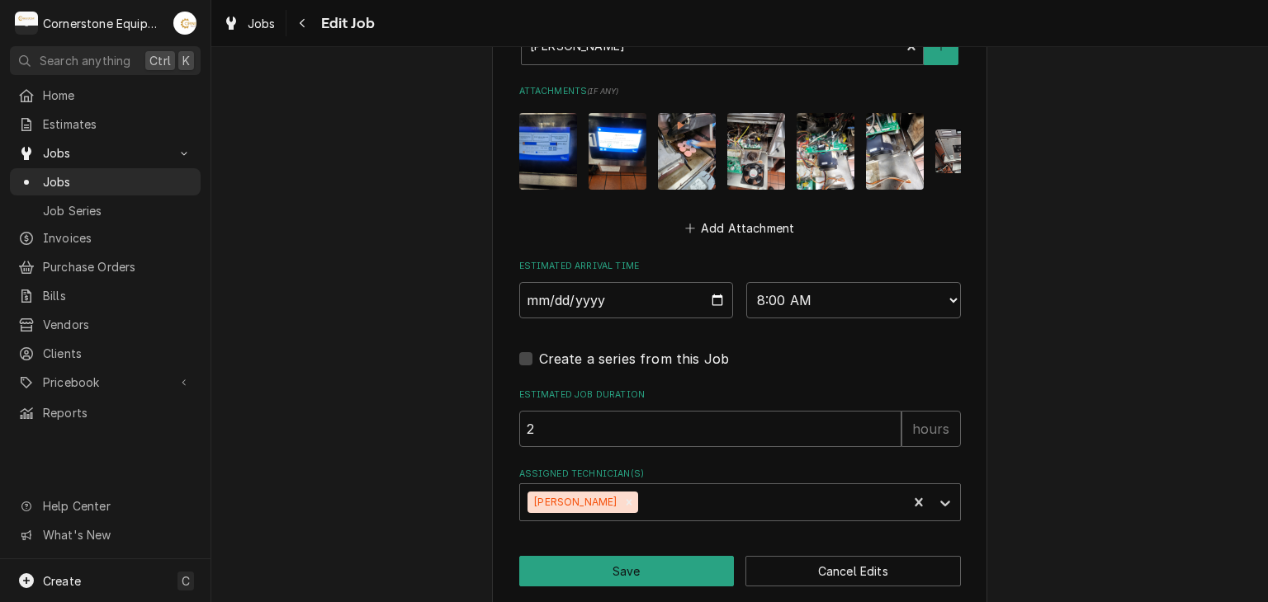
scroll to position [1201, 0]
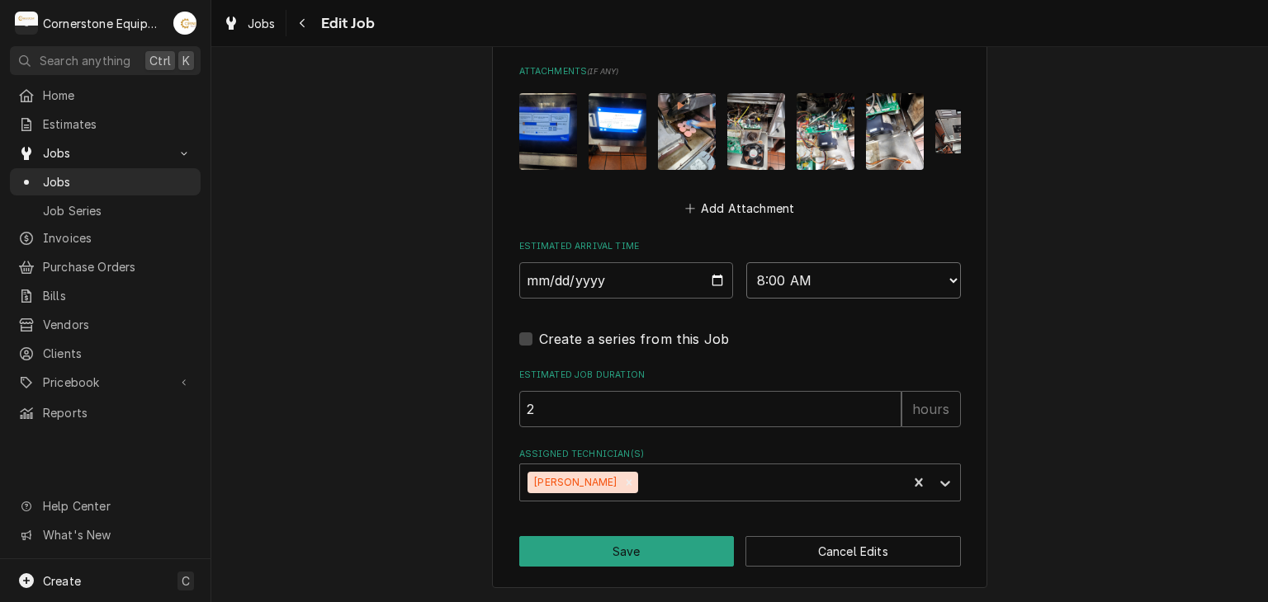
click at [823, 281] on select "AM / PM 6:00 AM 6:15 AM 6:30 AM 6:45 AM 7:00 AM 7:15 AM 7:30 AM 7:45 AM 8:00 AM…" at bounding box center [853, 280] width 215 height 36
select select "10:00:00"
click at [746, 262] on select "AM / PM 6:00 AM 6:15 AM 6:30 AM 6:45 AM 7:00 AM 7:15 AM 7:30 AM 7:45 AM 8:00 AM…" at bounding box center [853, 280] width 215 height 36
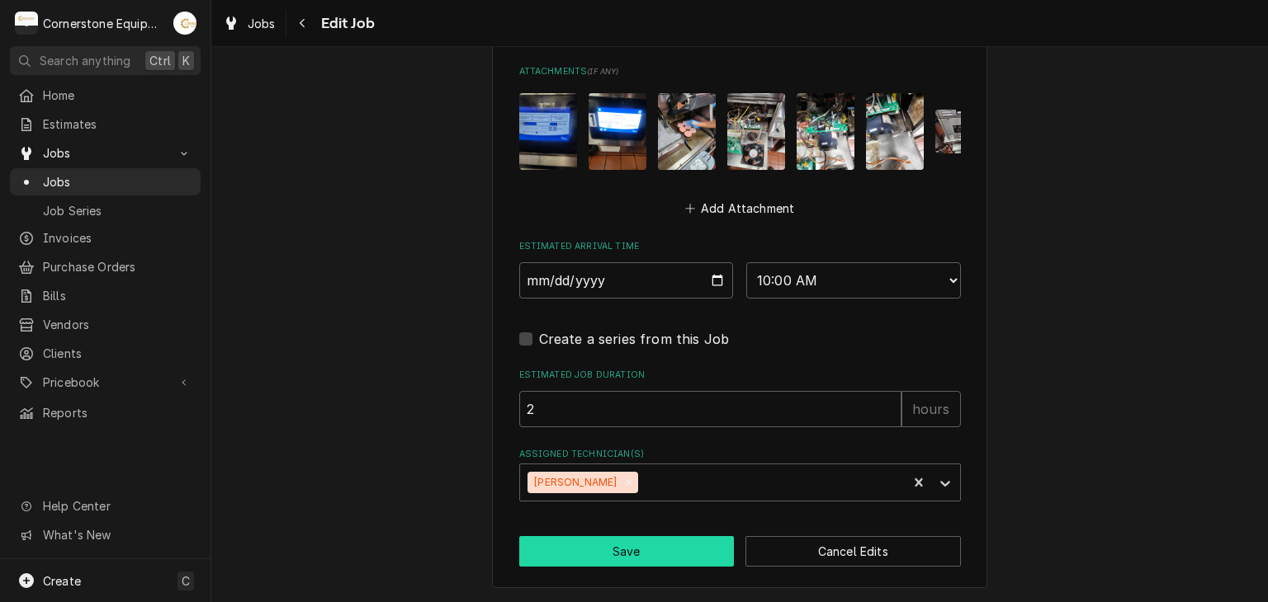
click at [684, 542] on button "Save" at bounding box center [626, 551] width 215 height 31
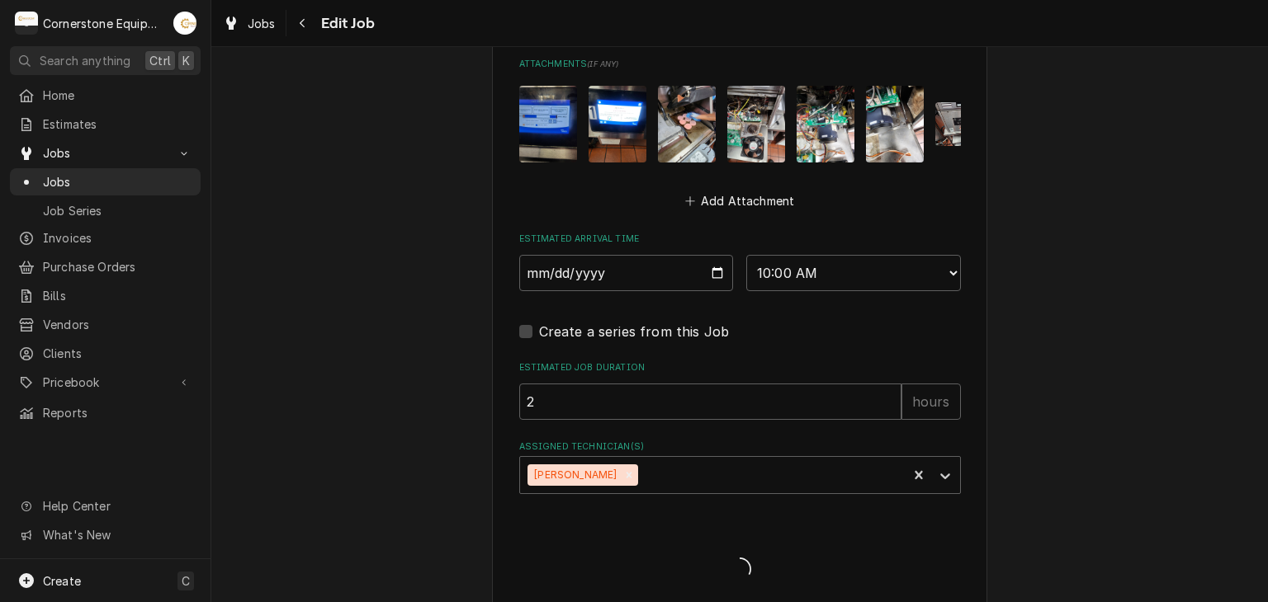
type textarea "x"
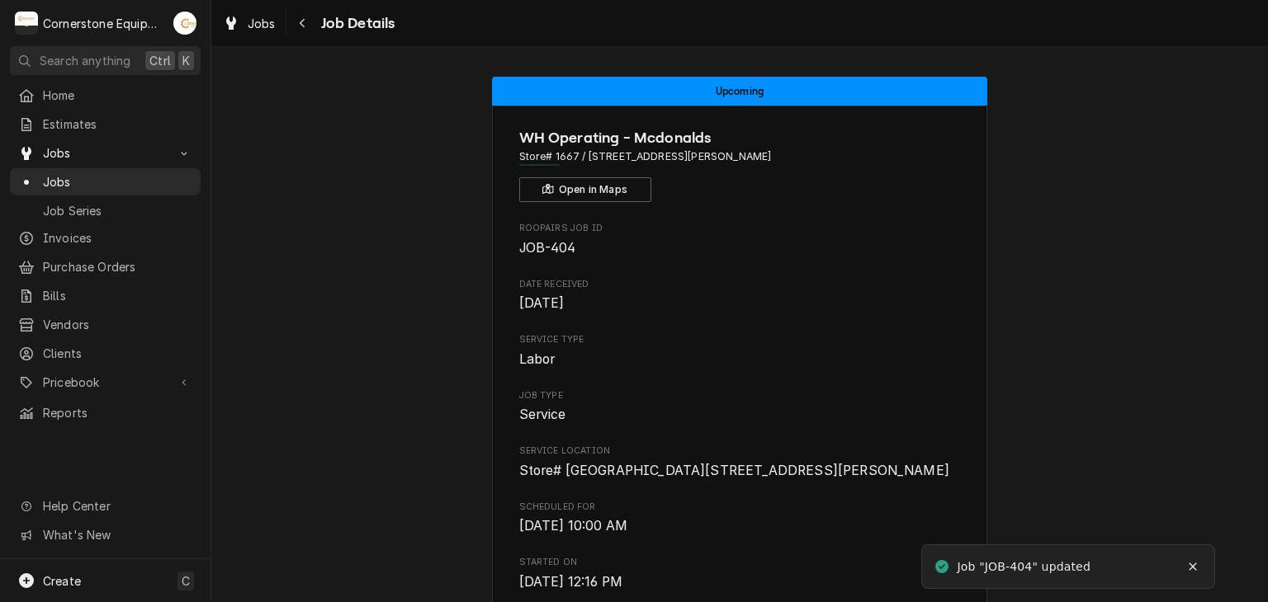
scroll to position [660, 0]
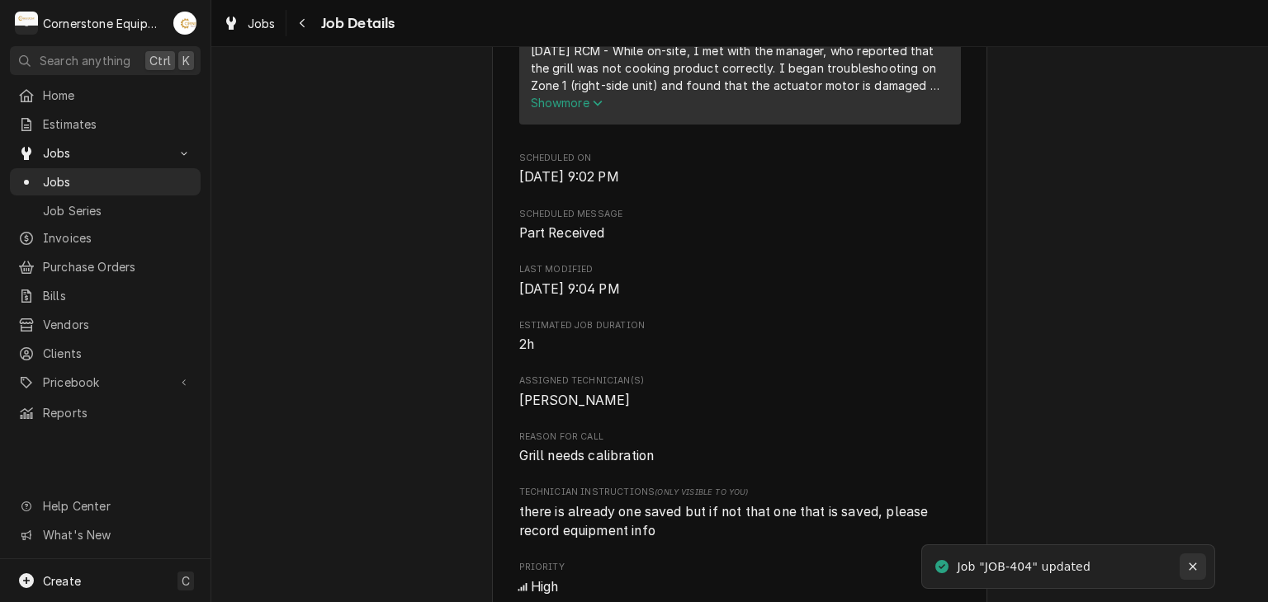
click at [1193, 564] on icon "Notifications alt+T" at bounding box center [1193, 567] width 12 height 12
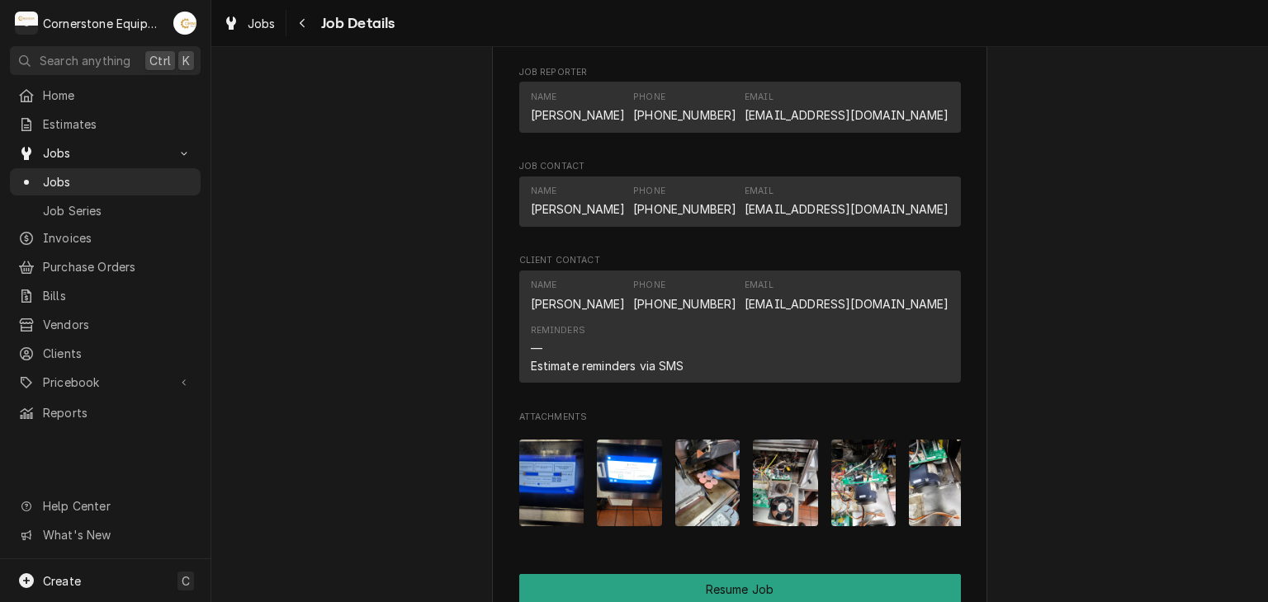
scroll to position [751, 0]
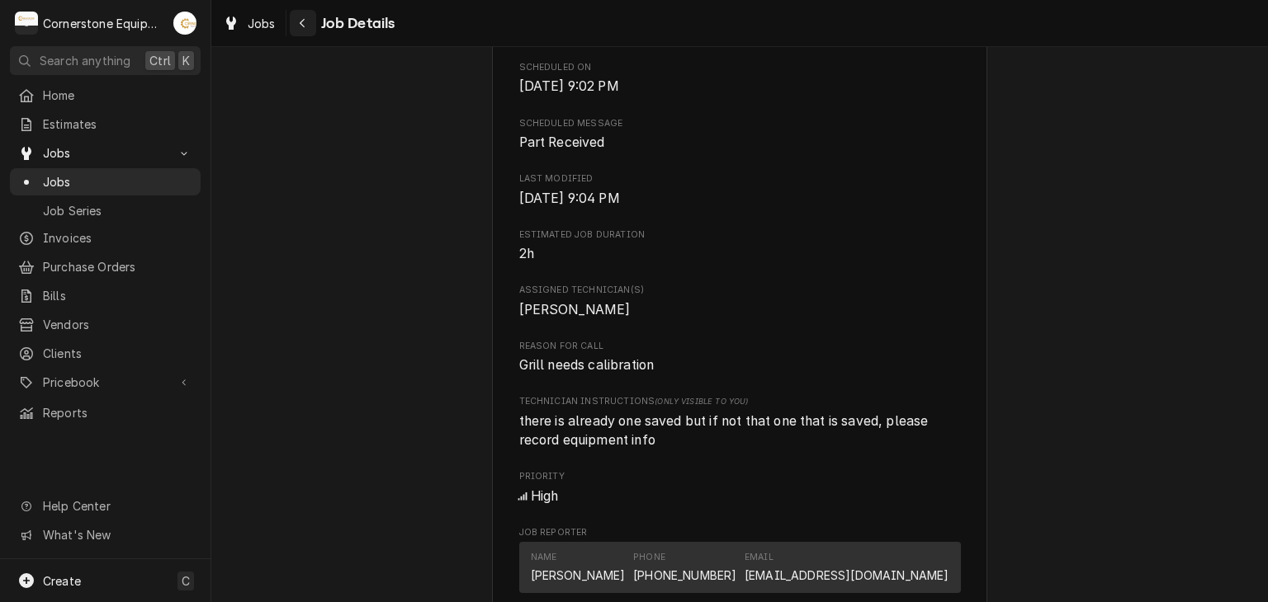
click at [295, 17] on div "Navigate back" at bounding box center [303, 23] width 17 height 17
